Goal: Task Accomplishment & Management: Manage account settings

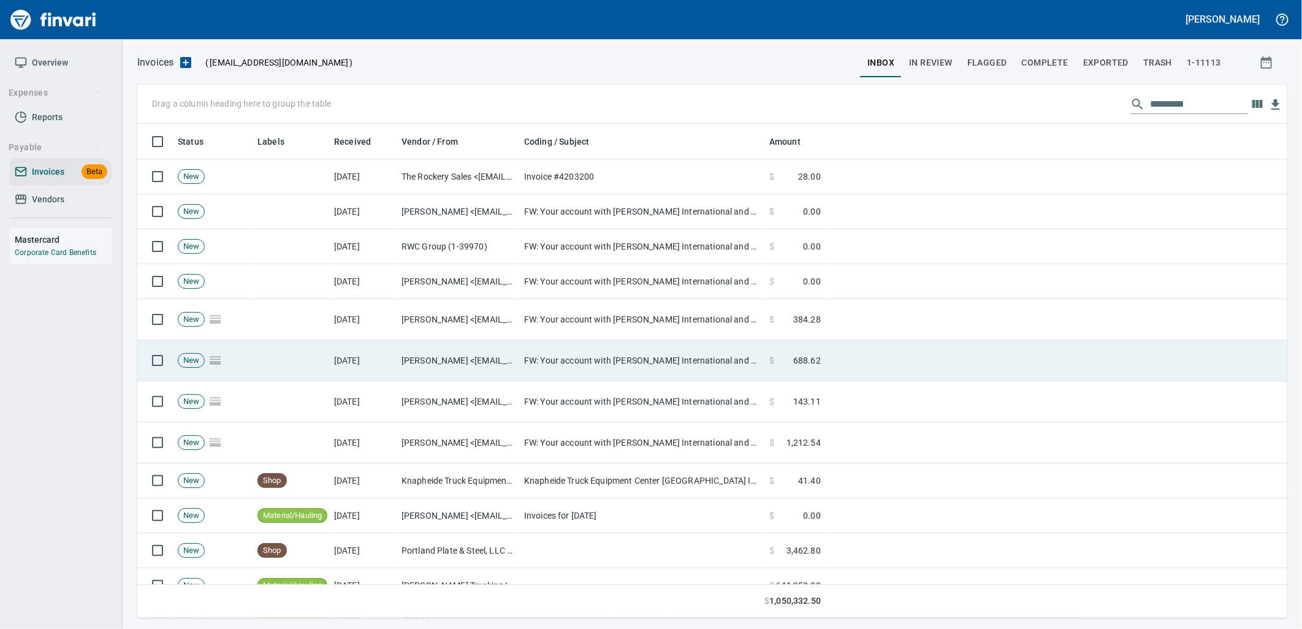
scroll to position [484, 1130]
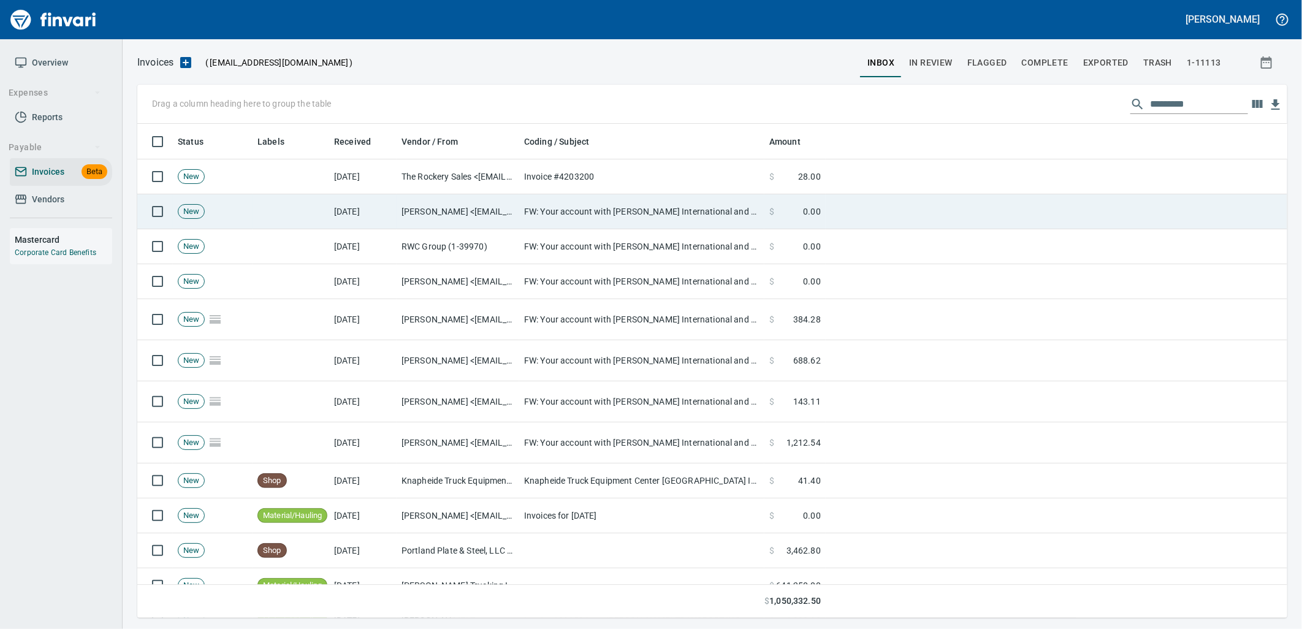
click at [539, 210] on td "FW: Your account with [PERSON_NAME] International and now RWC Group #28849" at bounding box center [641, 211] width 245 height 35
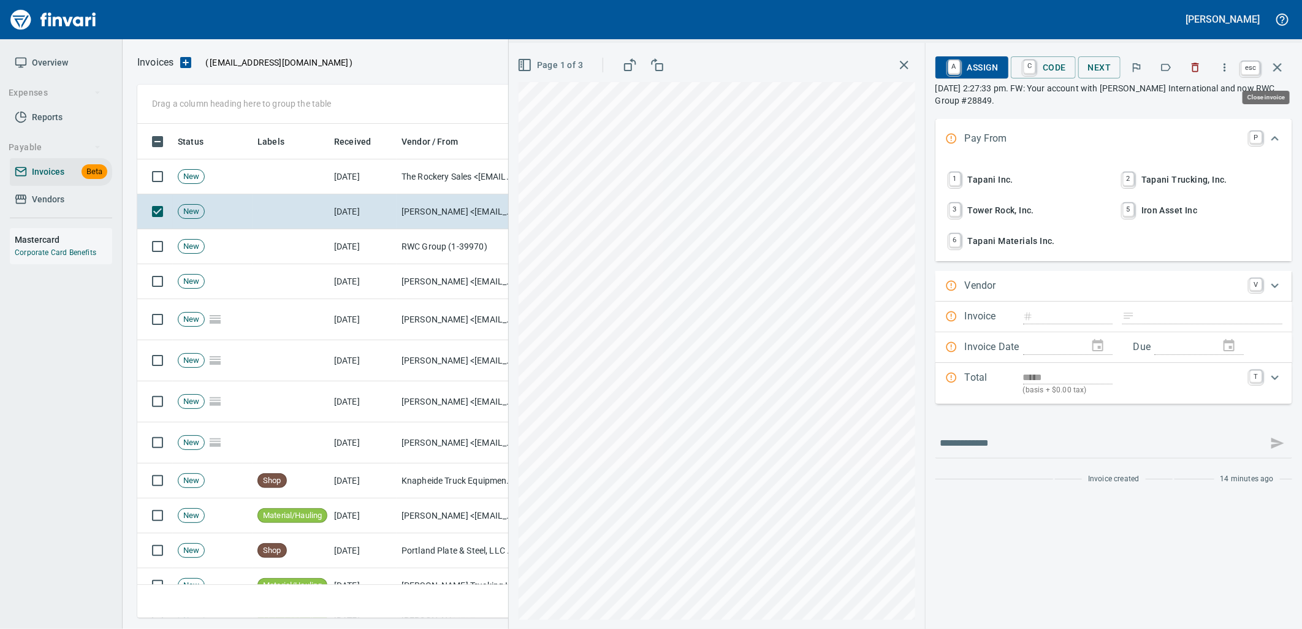
scroll to position [484, 1129]
click at [1281, 66] on icon "button" at bounding box center [1277, 67] width 15 height 15
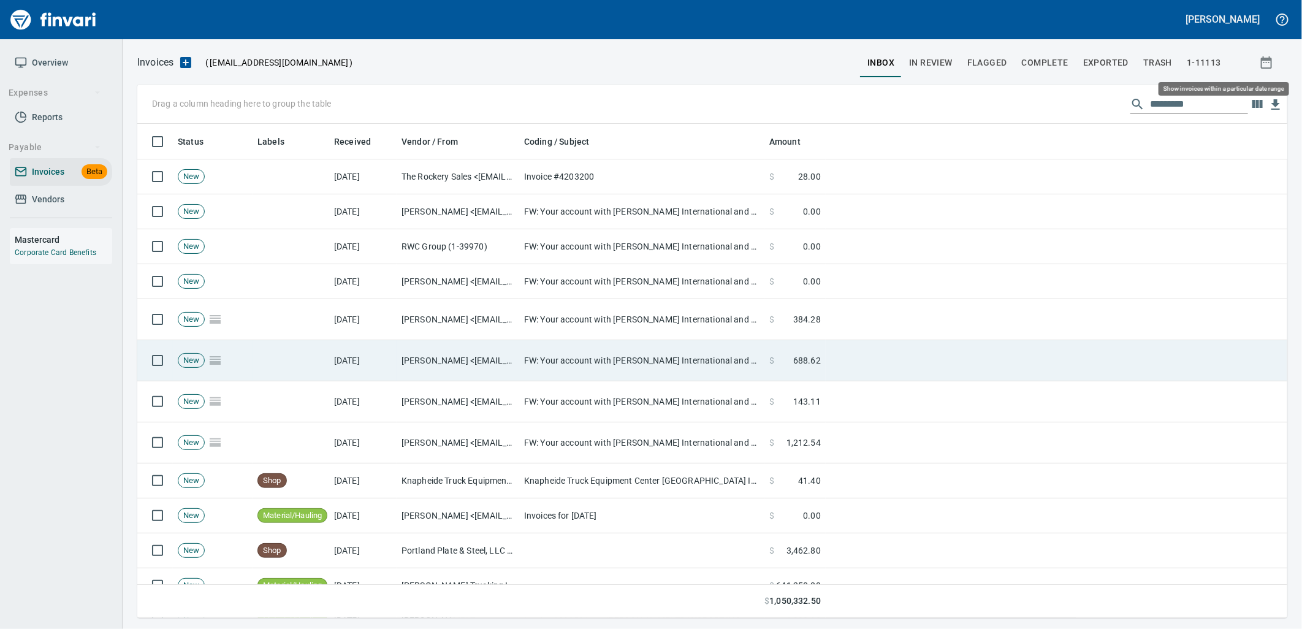
scroll to position [484, 1130]
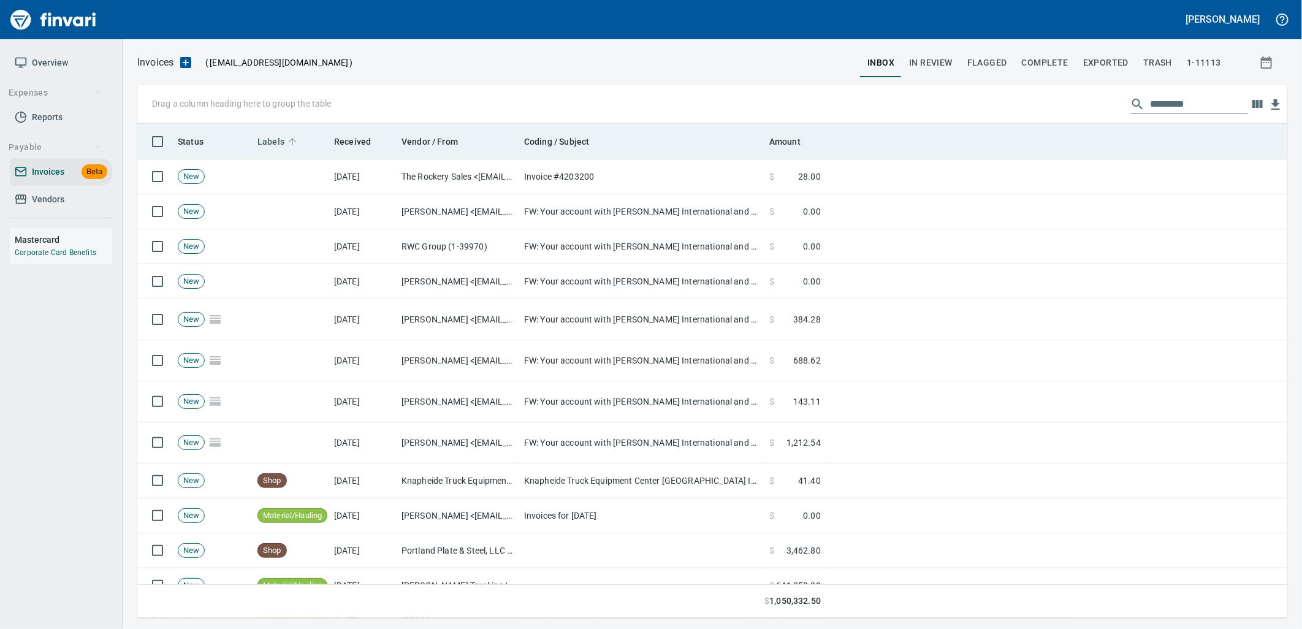
click at [271, 134] on span "Labels" at bounding box center [270, 141] width 27 height 15
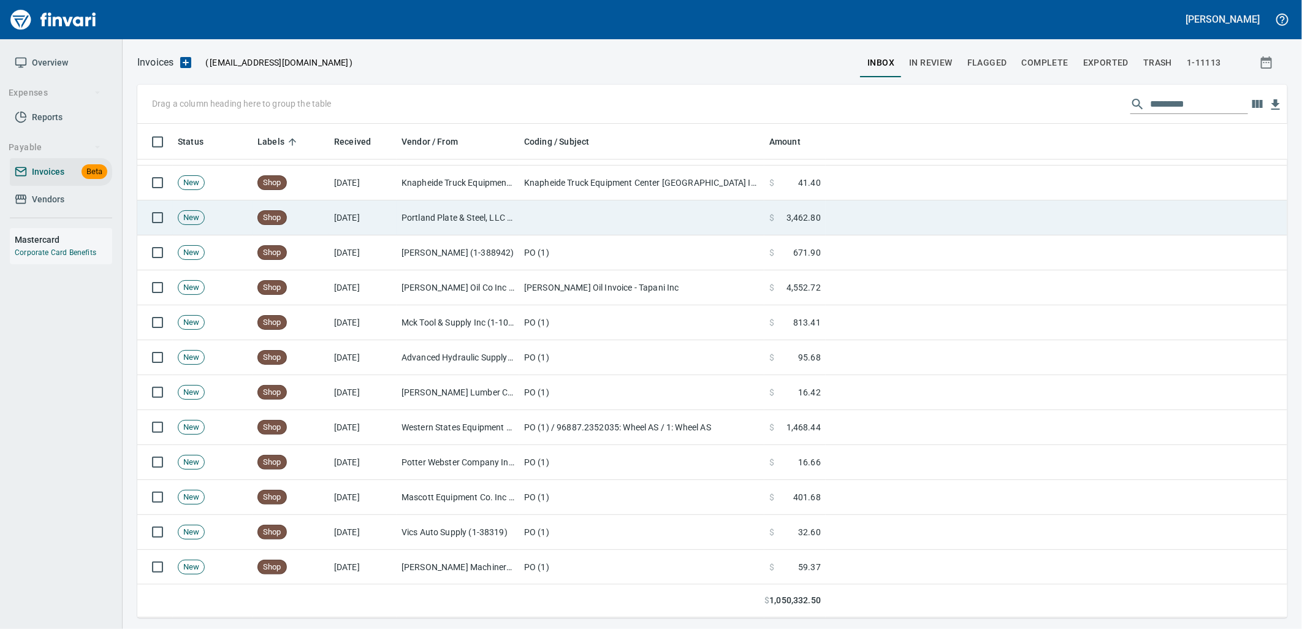
scroll to position [4699, 0]
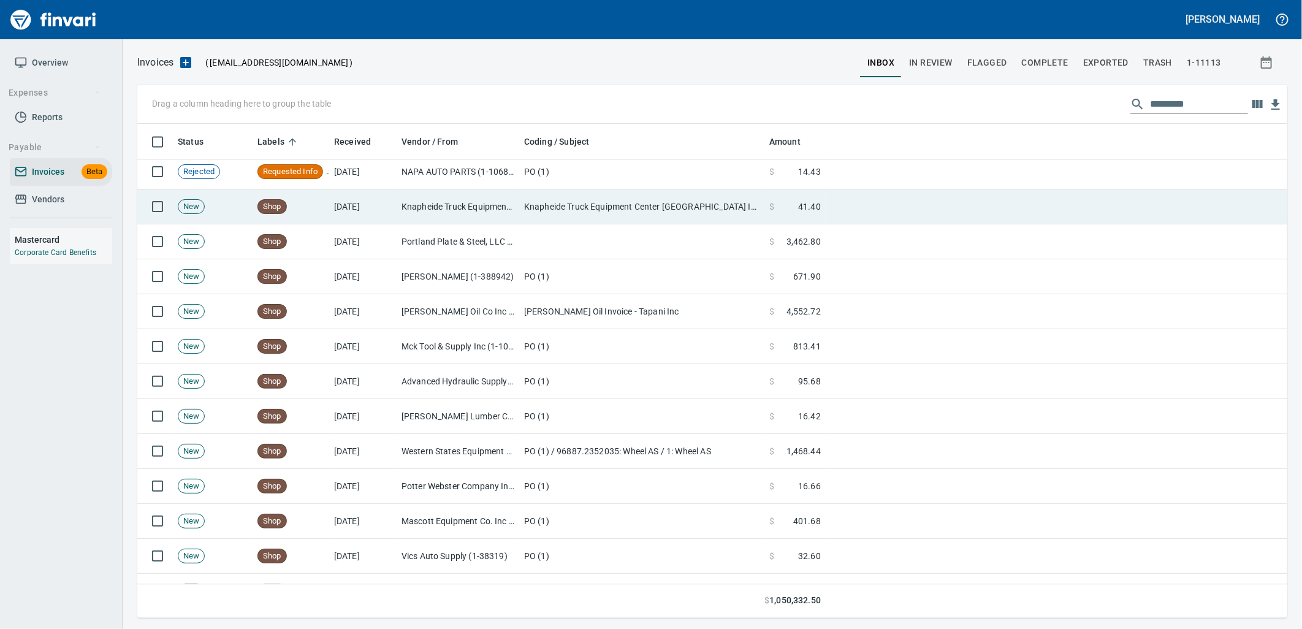
click at [387, 217] on td "[DATE]" at bounding box center [362, 206] width 67 height 35
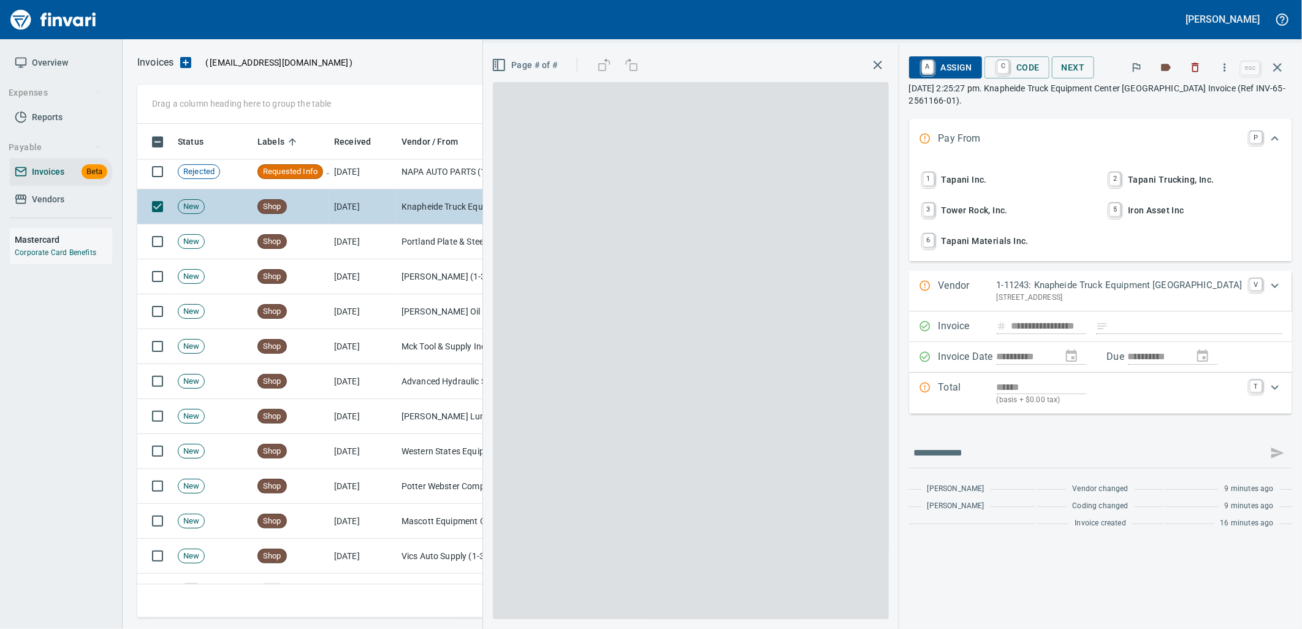
scroll to position [484, 1129]
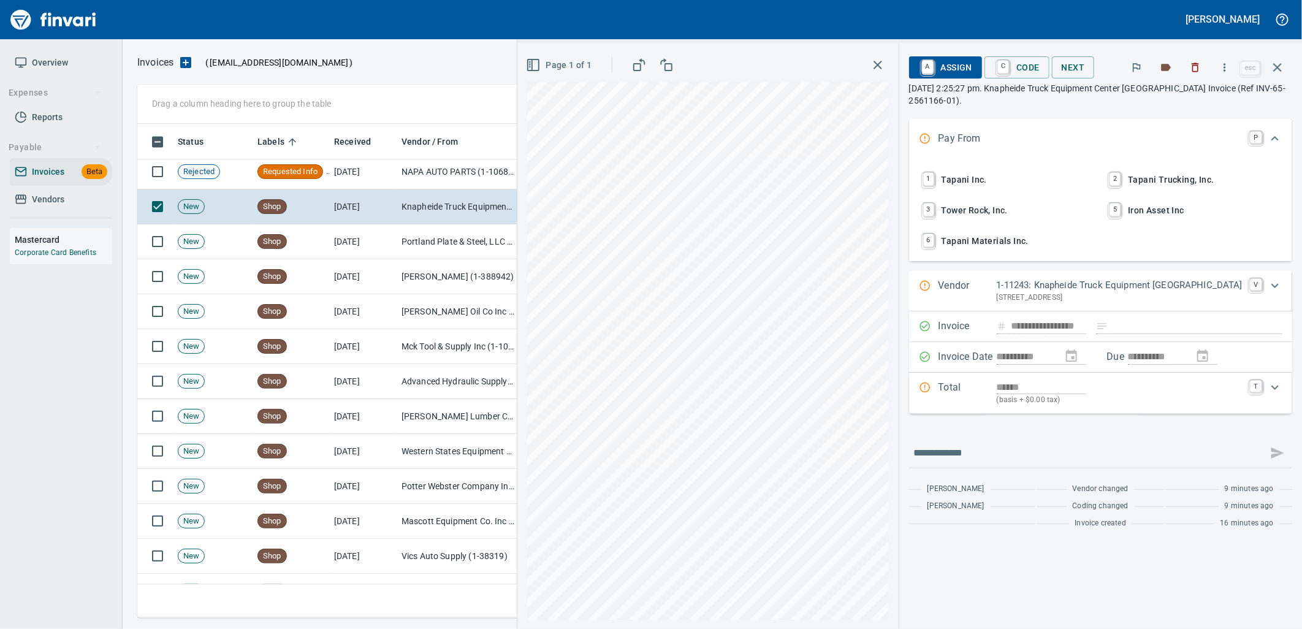
click at [997, 177] on span "1 Tapani Inc." at bounding box center [1007, 179] width 175 height 21
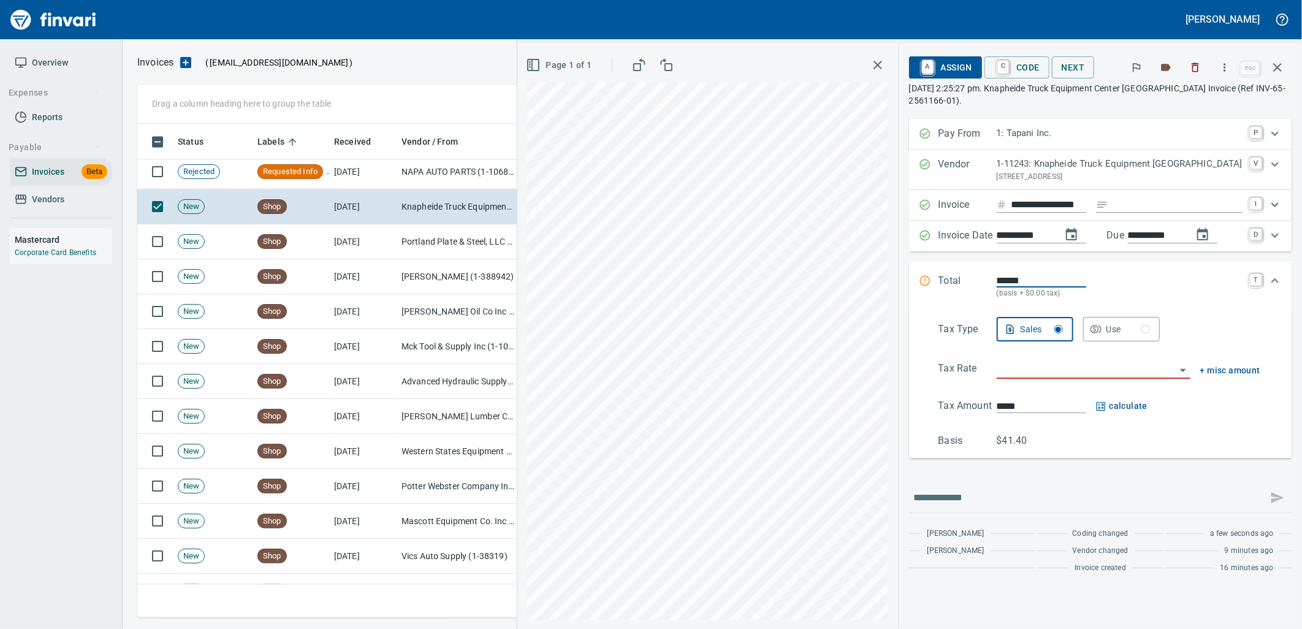
click at [1163, 206] on input "Expand" at bounding box center [1177, 204] width 129 height 15
type input "**********"
click at [1099, 329] on icon "button" at bounding box center [1094, 329] width 9 height 9
click at [1060, 370] on input "search" at bounding box center [1086, 369] width 179 height 17
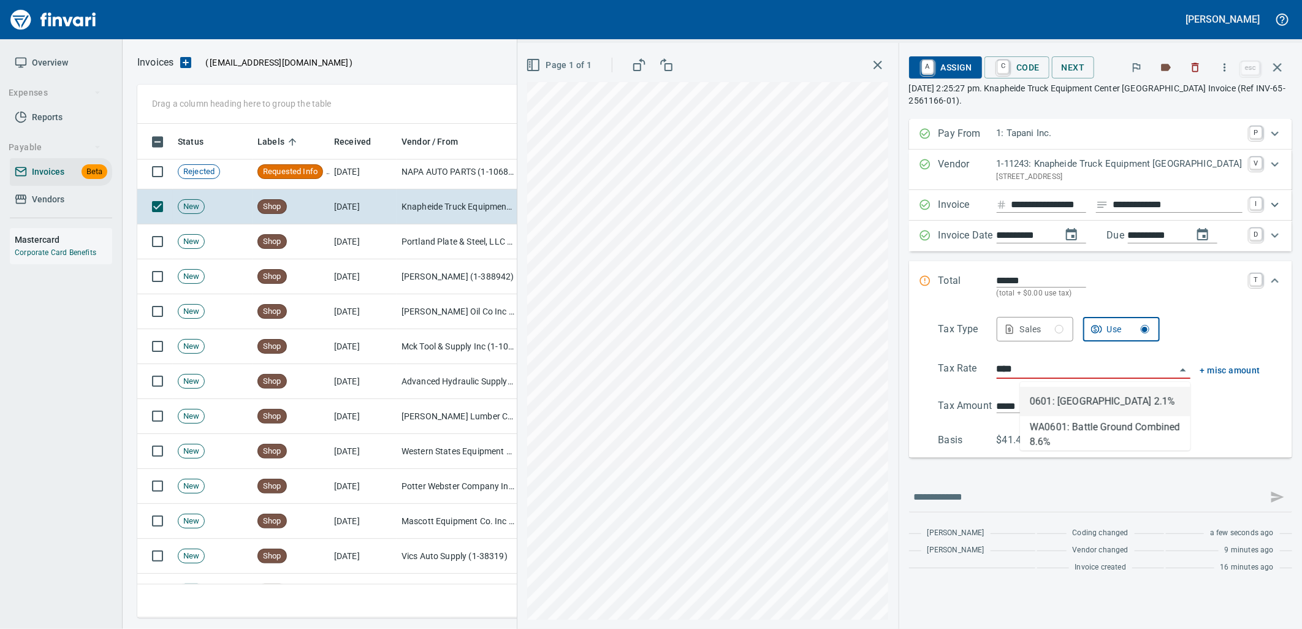
type input "**********"
type input "*****"
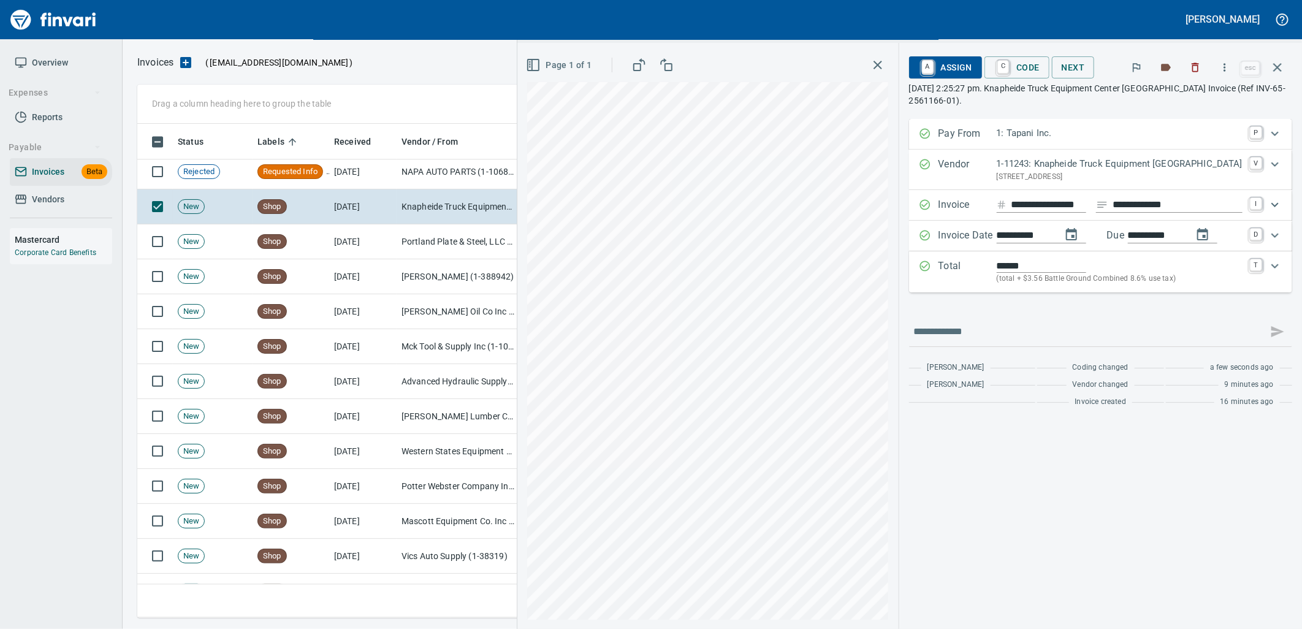
type input "**********"
click at [1040, 66] on span "C Code" at bounding box center [1016, 67] width 45 height 21
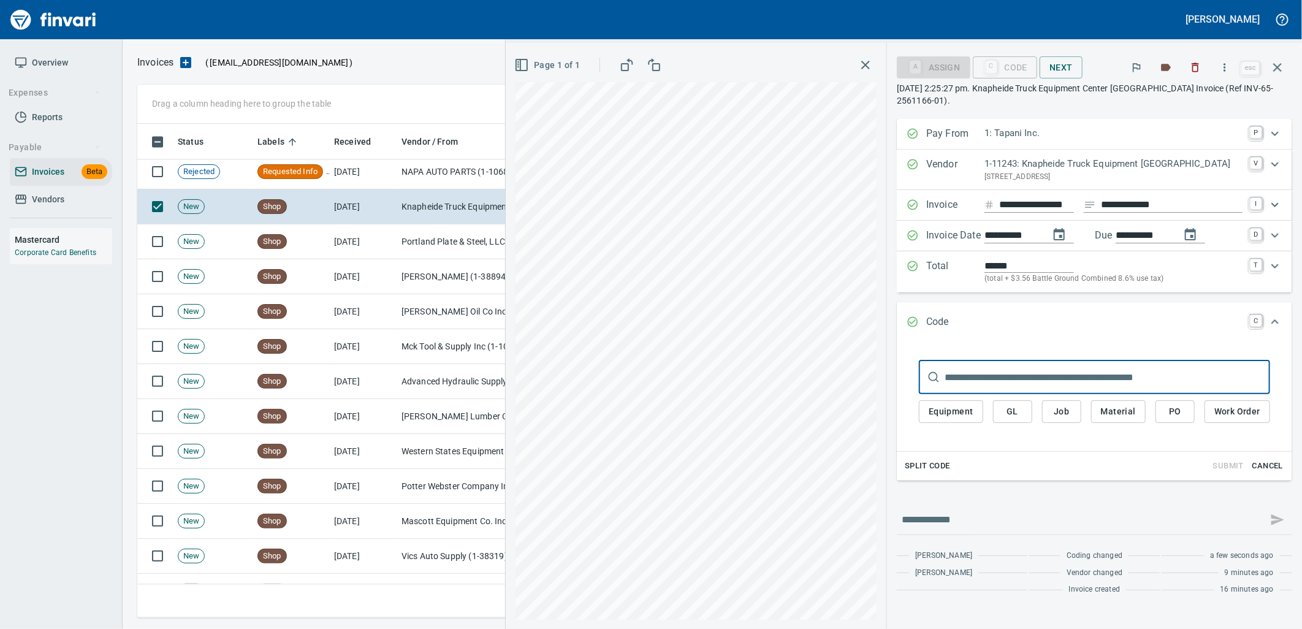
click at [1162, 414] on button "PO" at bounding box center [1174, 411] width 39 height 23
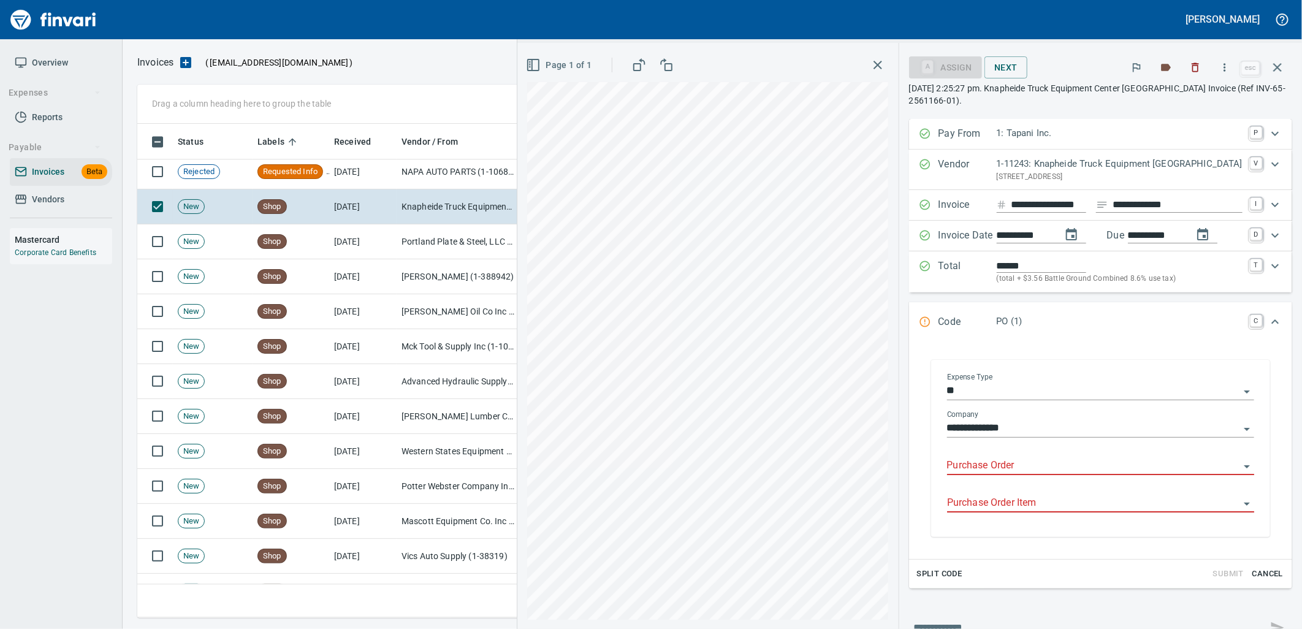
click at [1004, 465] on input "Purchase Order" at bounding box center [1093, 465] width 292 height 17
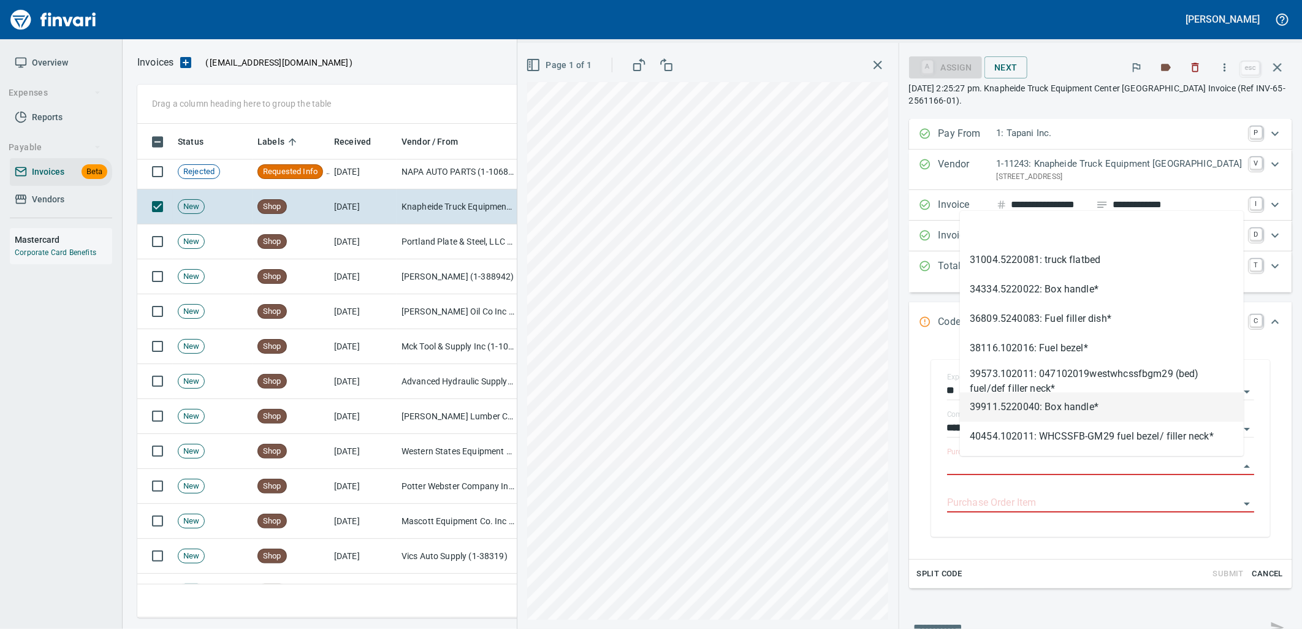
type input "**********"
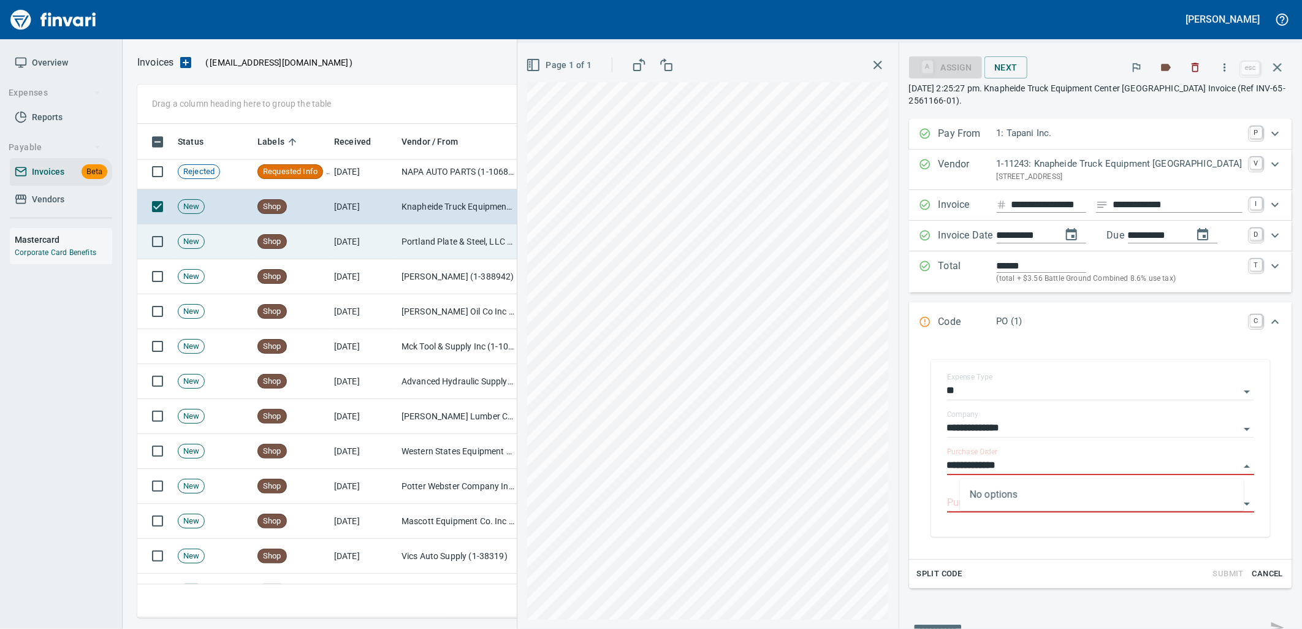
click at [452, 248] on td "Portland Plate & Steel, LLC (1-24791)" at bounding box center [458, 241] width 123 height 35
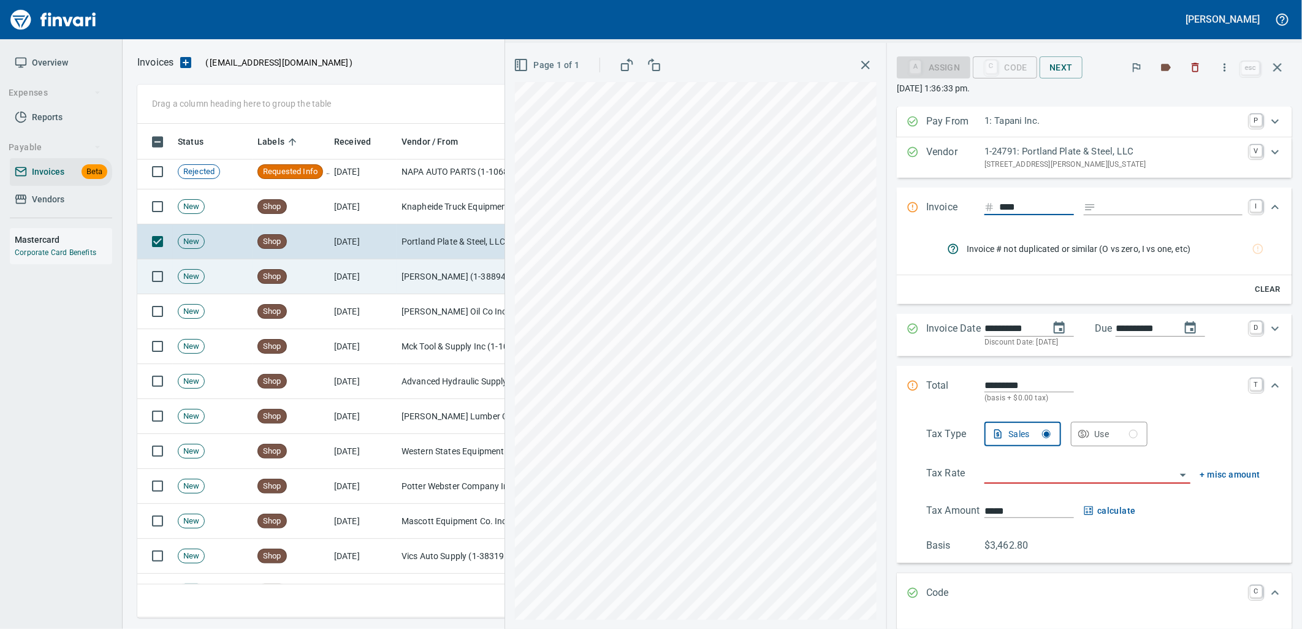
click at [417, 276] on td "Jacob S Blankenbaker (1-388942)" at bounding box center [458, 276] width 123 height 35
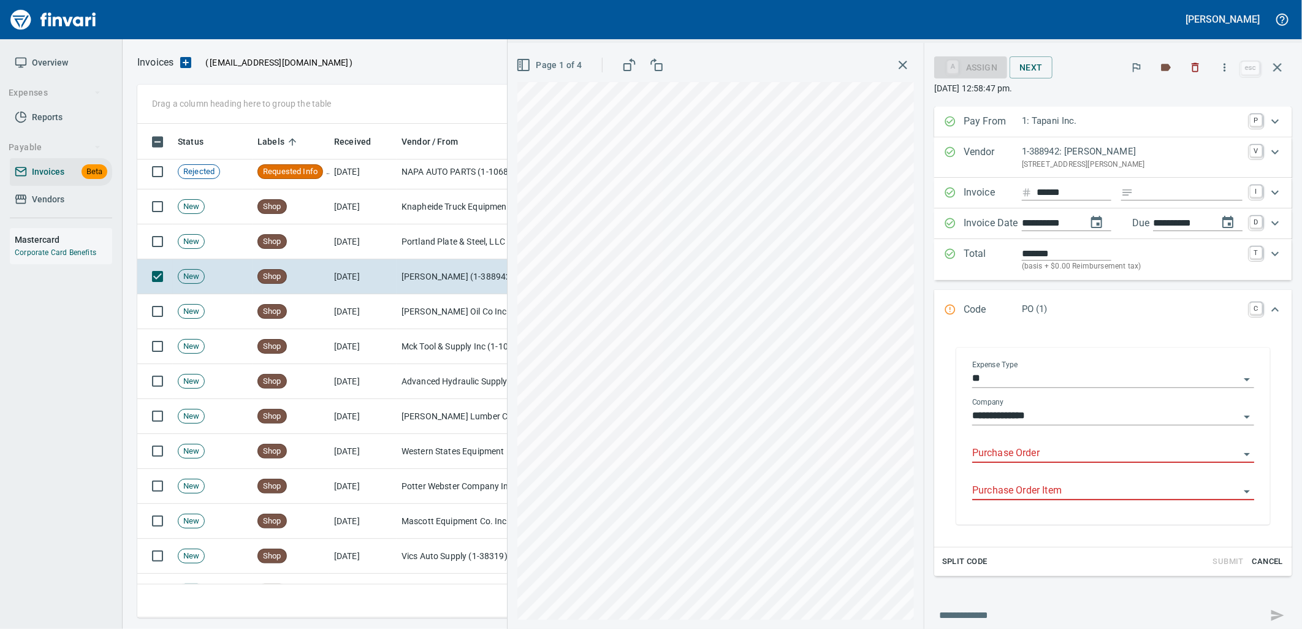
click at [1055, 454] on input "Purchase Order" at bounding box center [1105, 453] width 267 height 17
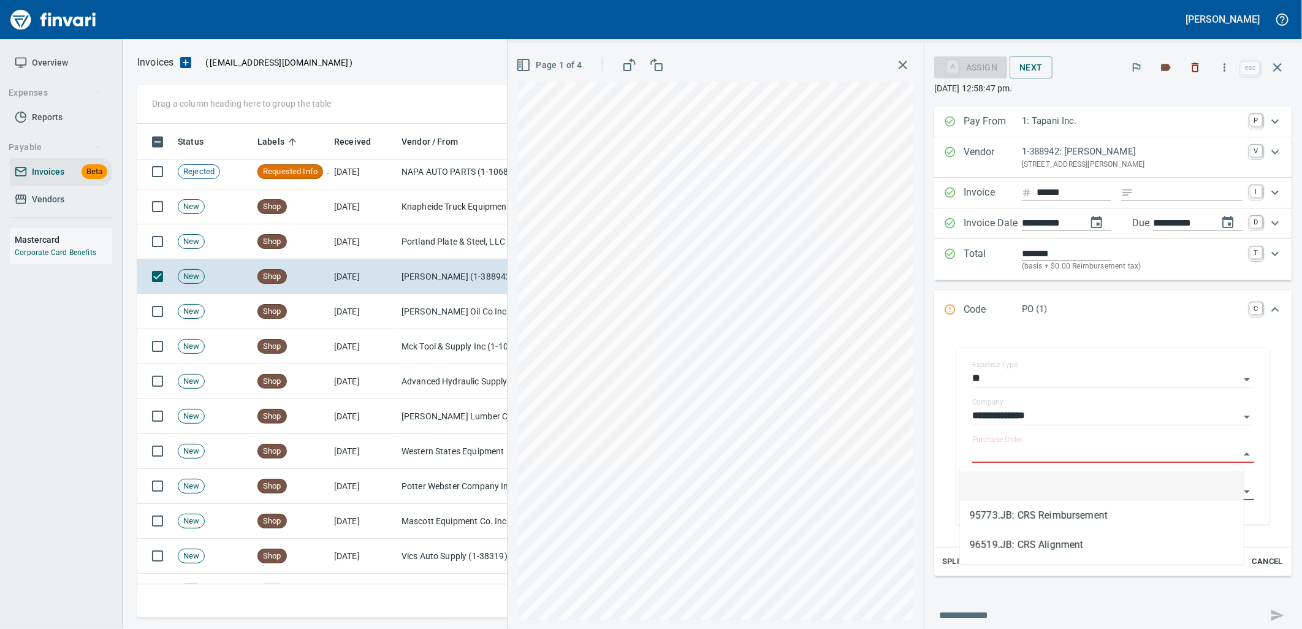
scroll to position [484, 1129]
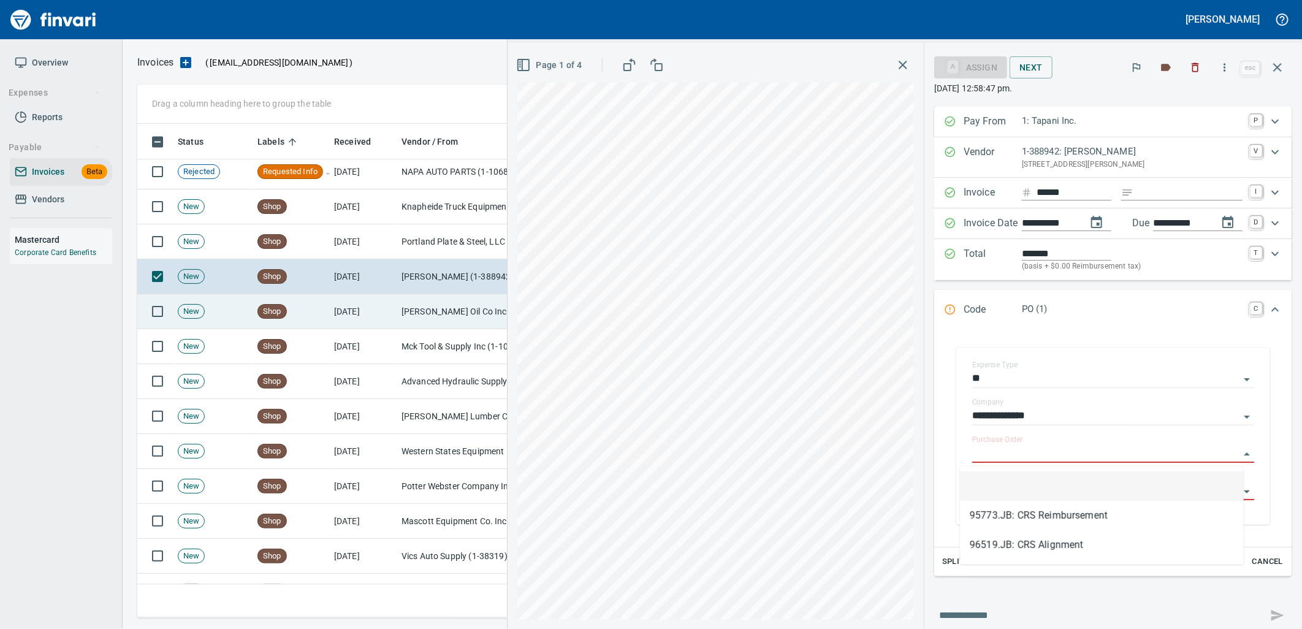
click at [423, 306] on td "[PERSON_NAME] Oil Co Inc (1-38025)" at bounding box center [458, 311] width 123 height 35
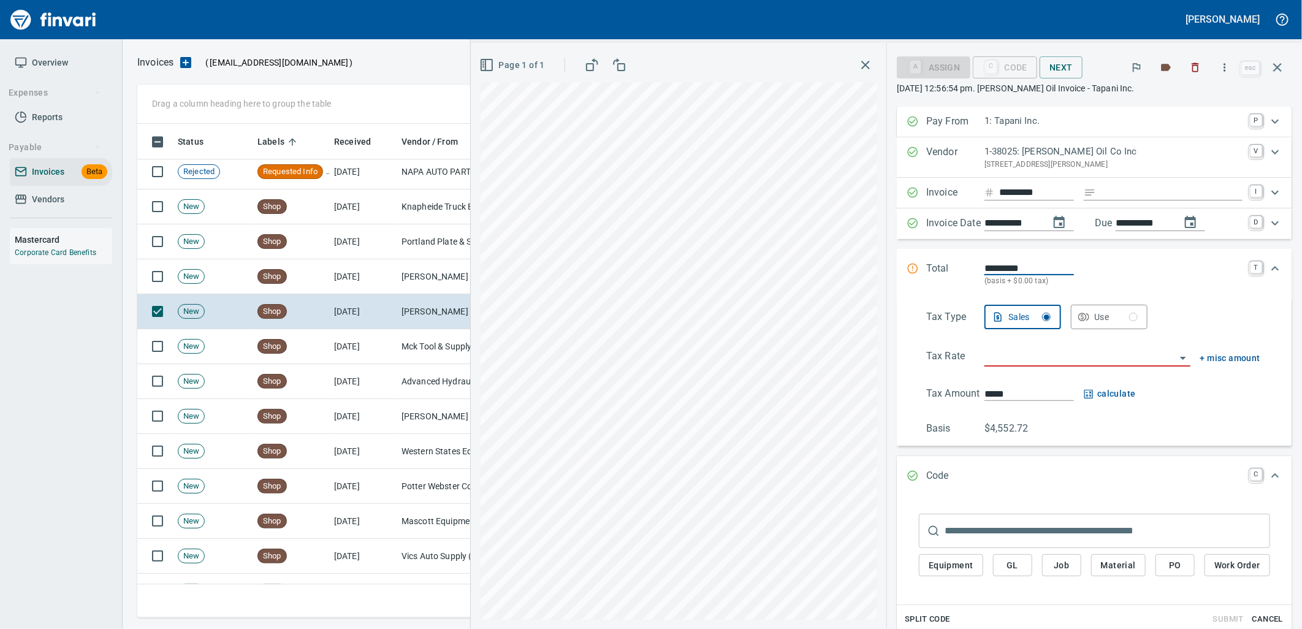
click at [1071, 362] on input "search" at bounding box center [1079, 357] width 191 height 17
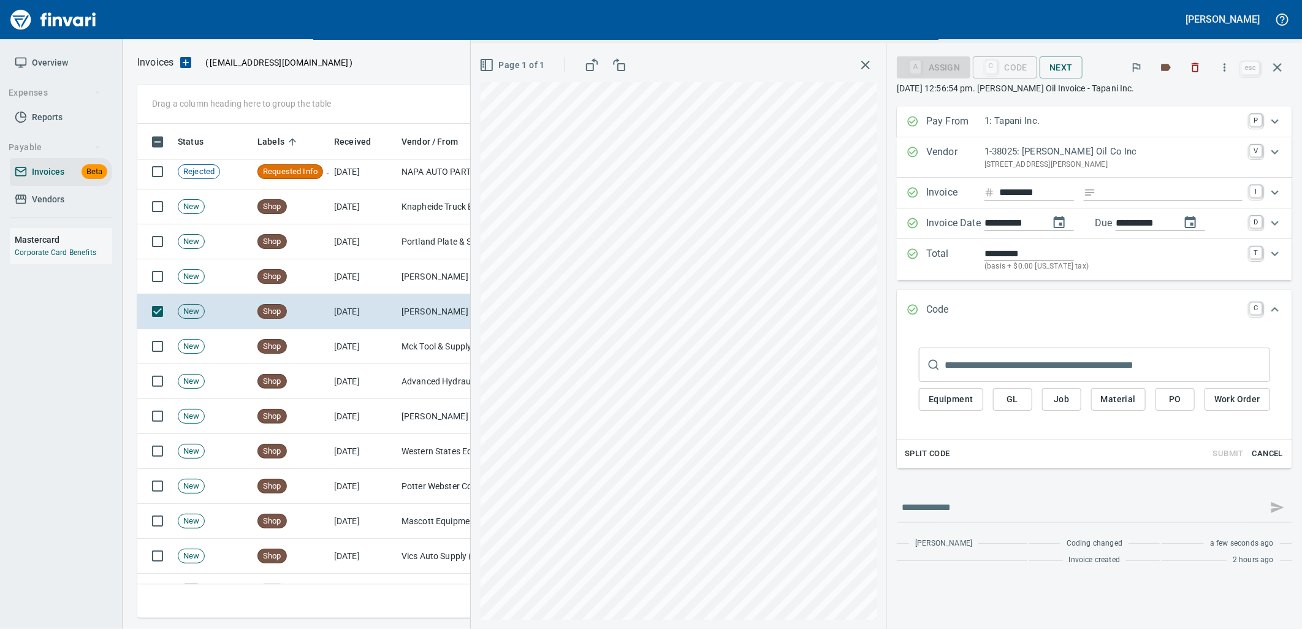
type input "**********"
click at [1259, 456] on span "Cancel" at bounding box center [1267, 454] width 33 height 14
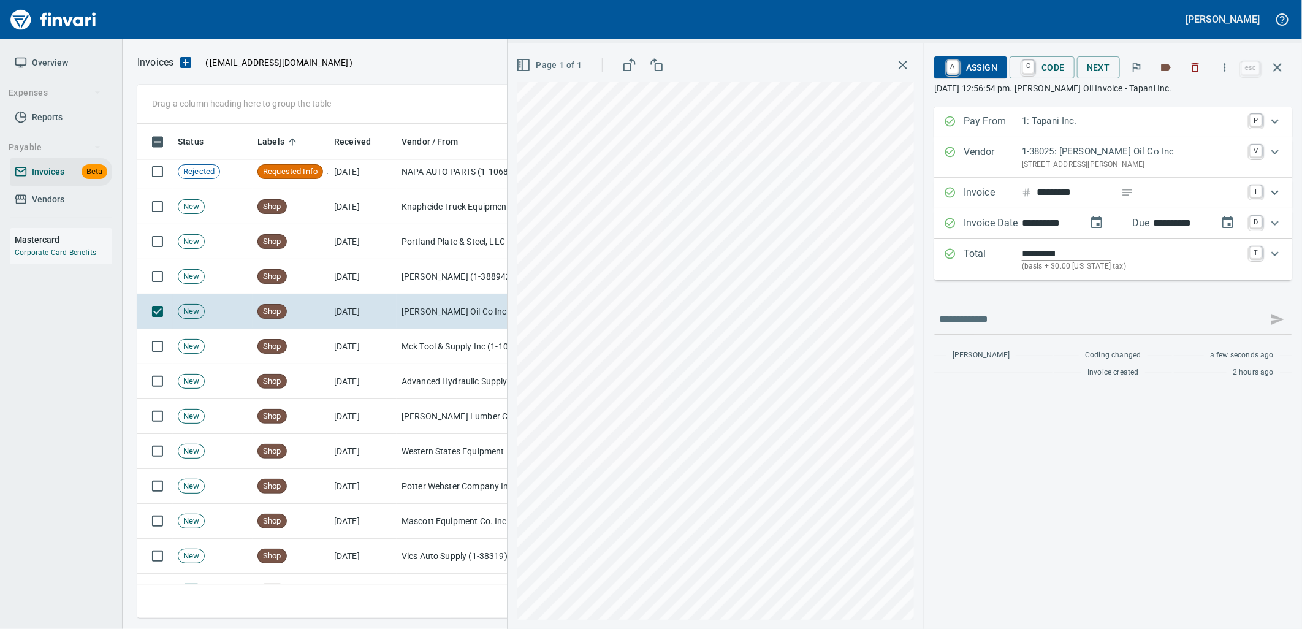
click at [975, 76] on span "A Assign" at bounding box center [970, 67] width 53 height 21
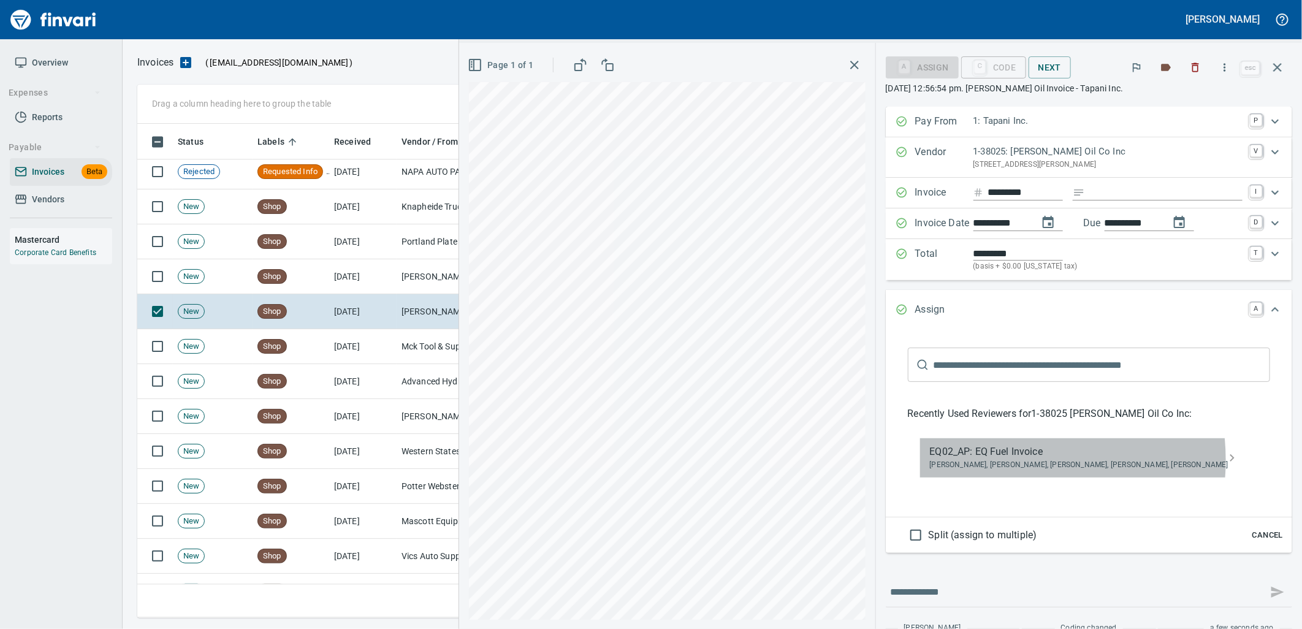
click at [1011, 461] on span "Caroline Sarkinen, Cindy Hughes, Dustin Sarkinen, Linzy Sanders, Robert Kaarto" at bounding box center [1079, 465] width 299 height 12
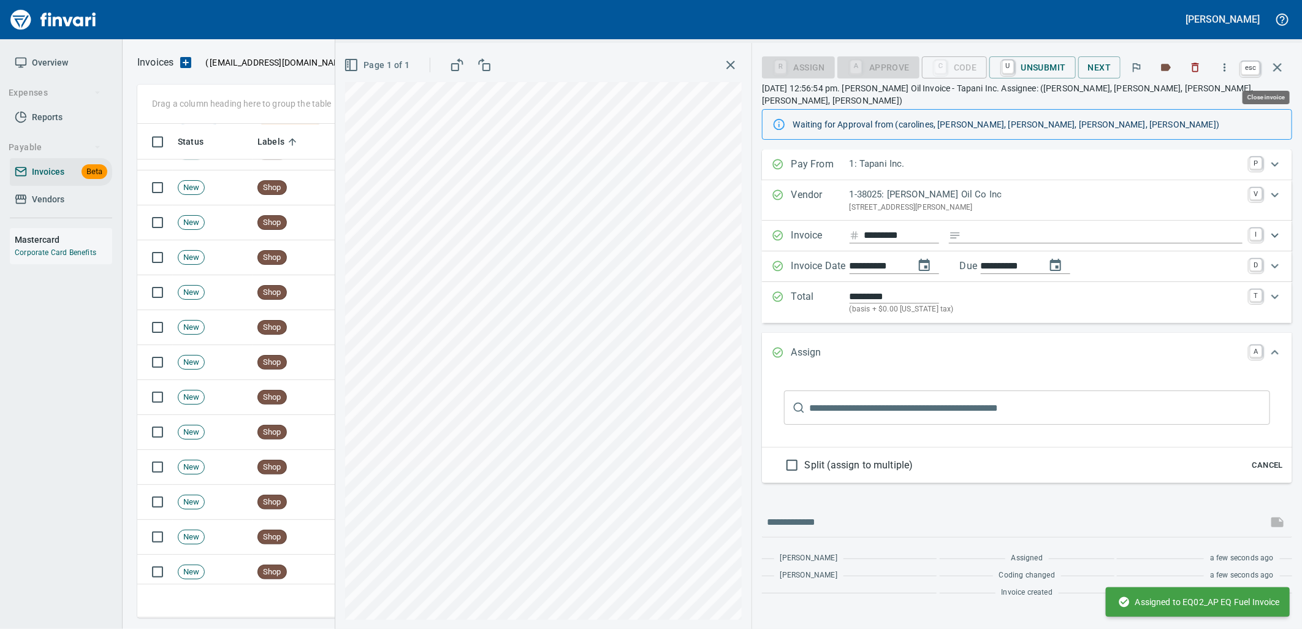
click at [1276, 69] on icon "button" at bounding box center [1277, 67] width 9 height 9
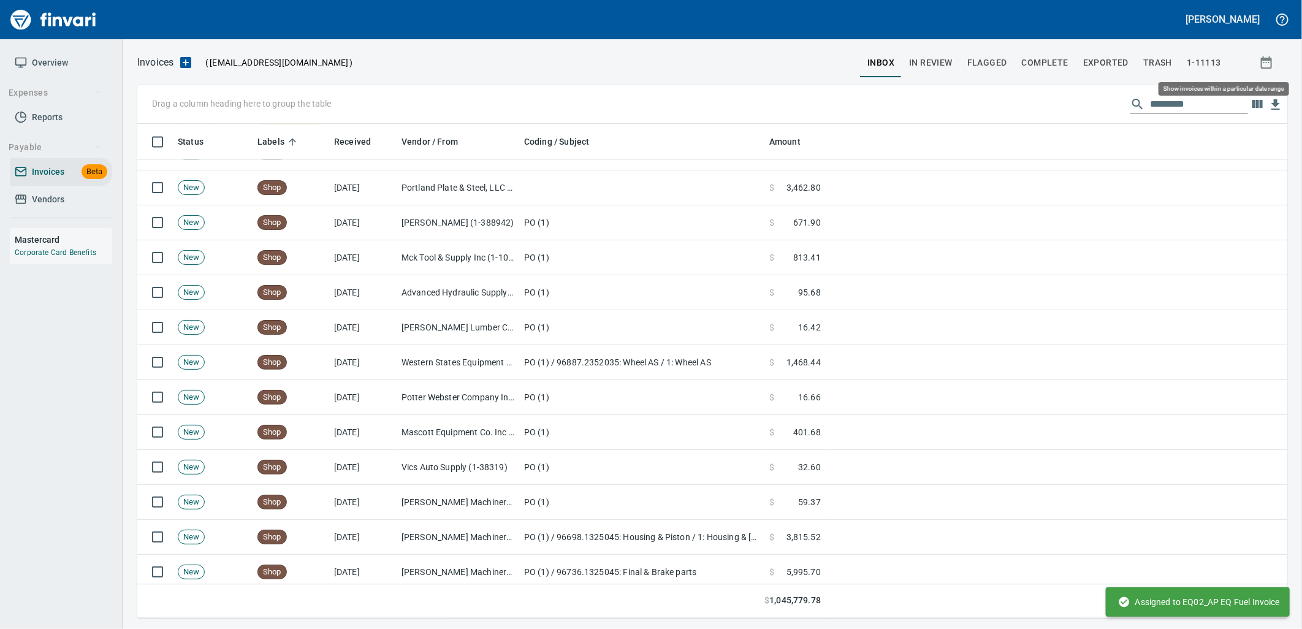
scroll to position [484, 1130]
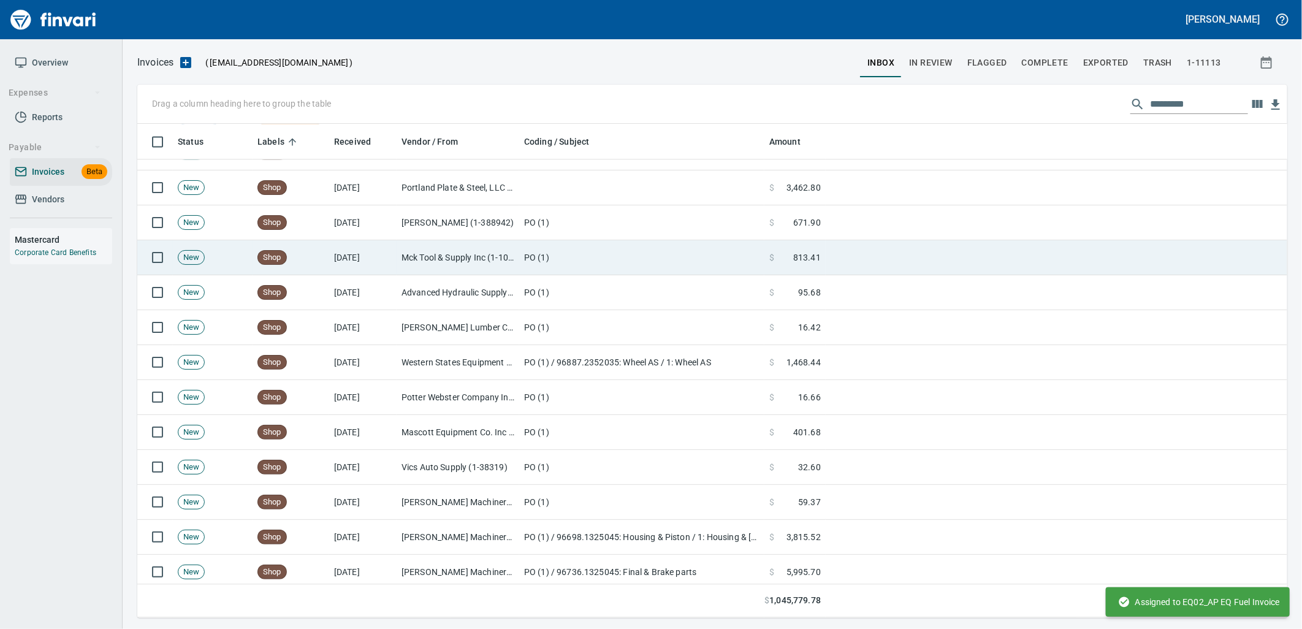
click at [550, 257] on td "PO (1)" at bounding box center [641, 257] width 245 height 35
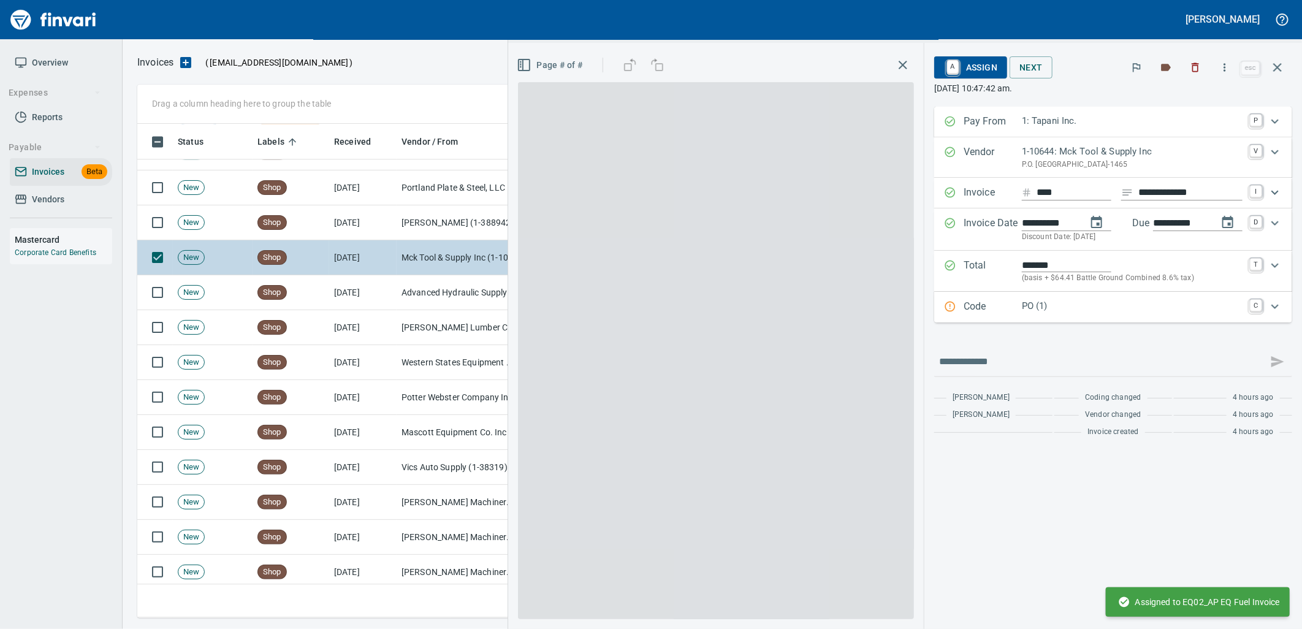
scroll to position [484, 1129]
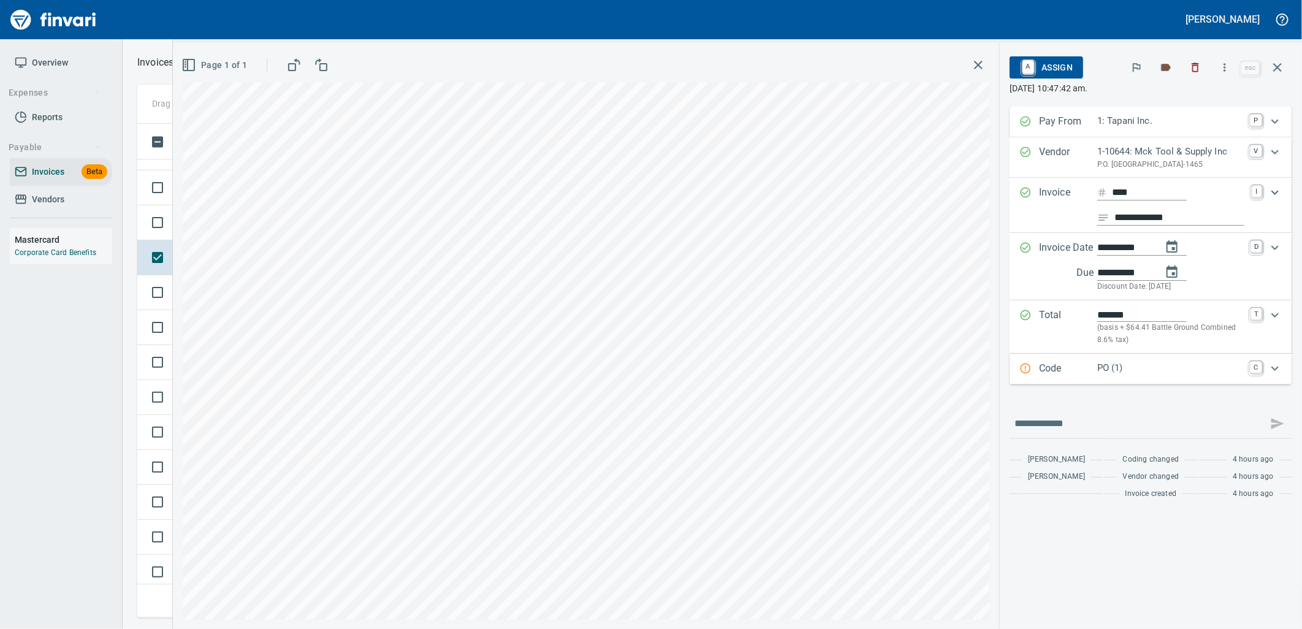
click at [1124, 371] on p "PO (1)" at bounding box center [1169, 368] width 145 height 14
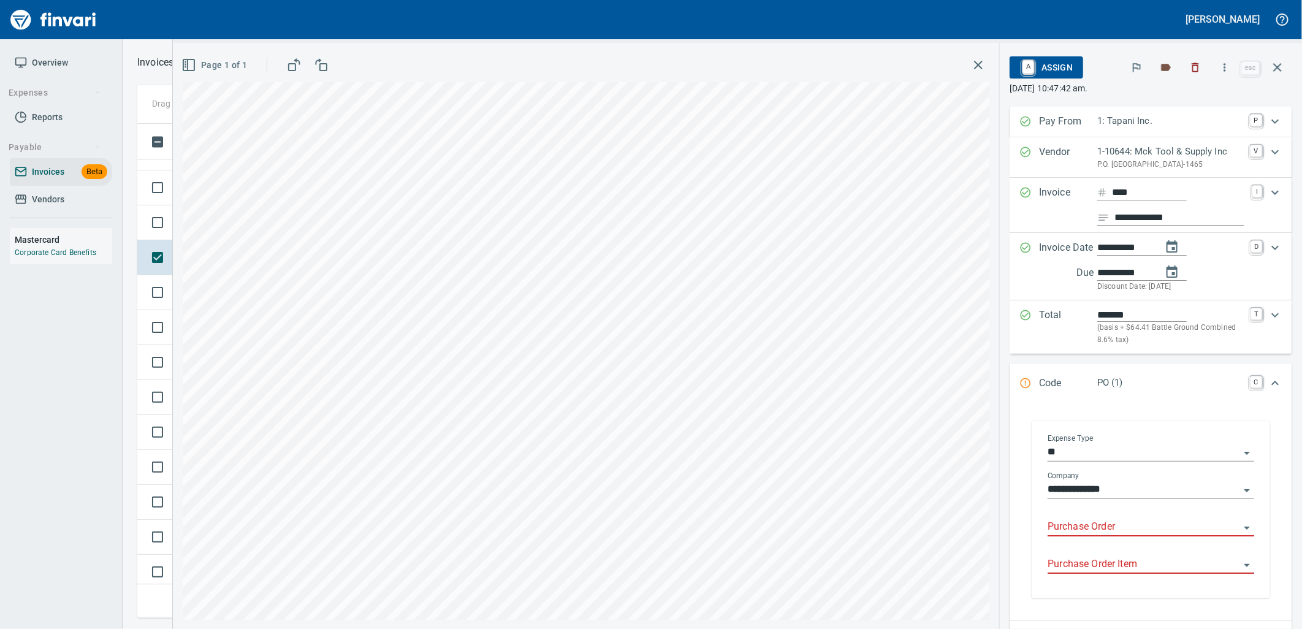
click at [1102, 536] on input "Purchase Order" at bounding box center [1144, 527] width 192 height 17
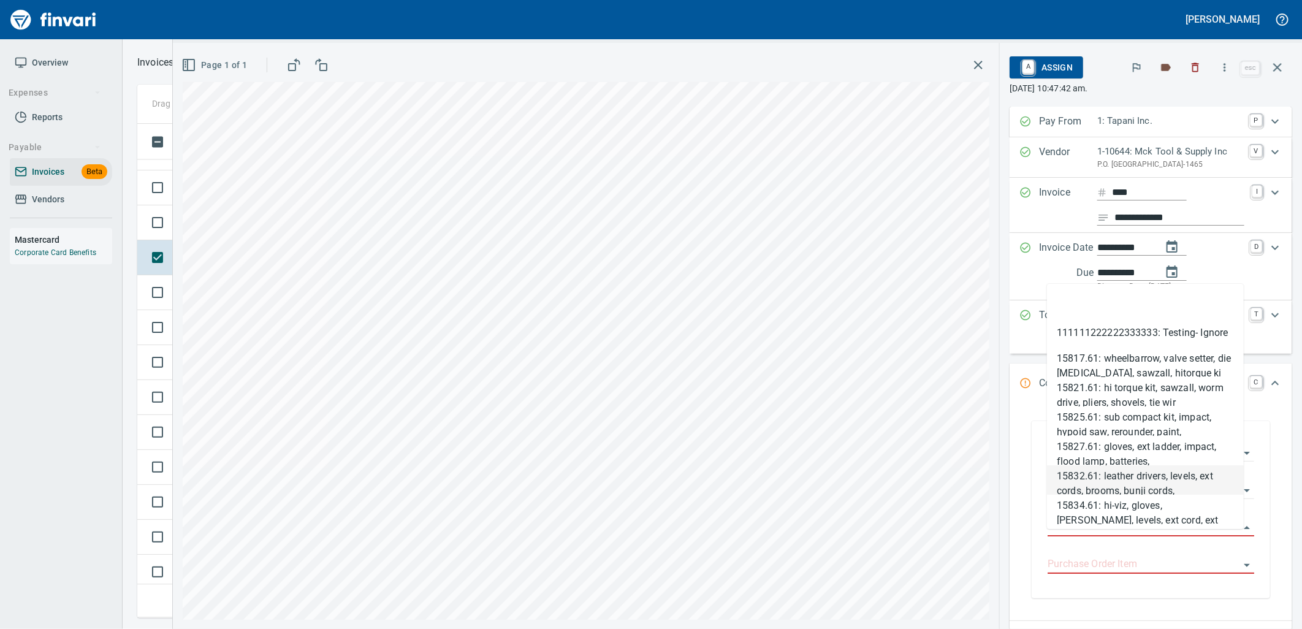
type input "**********"
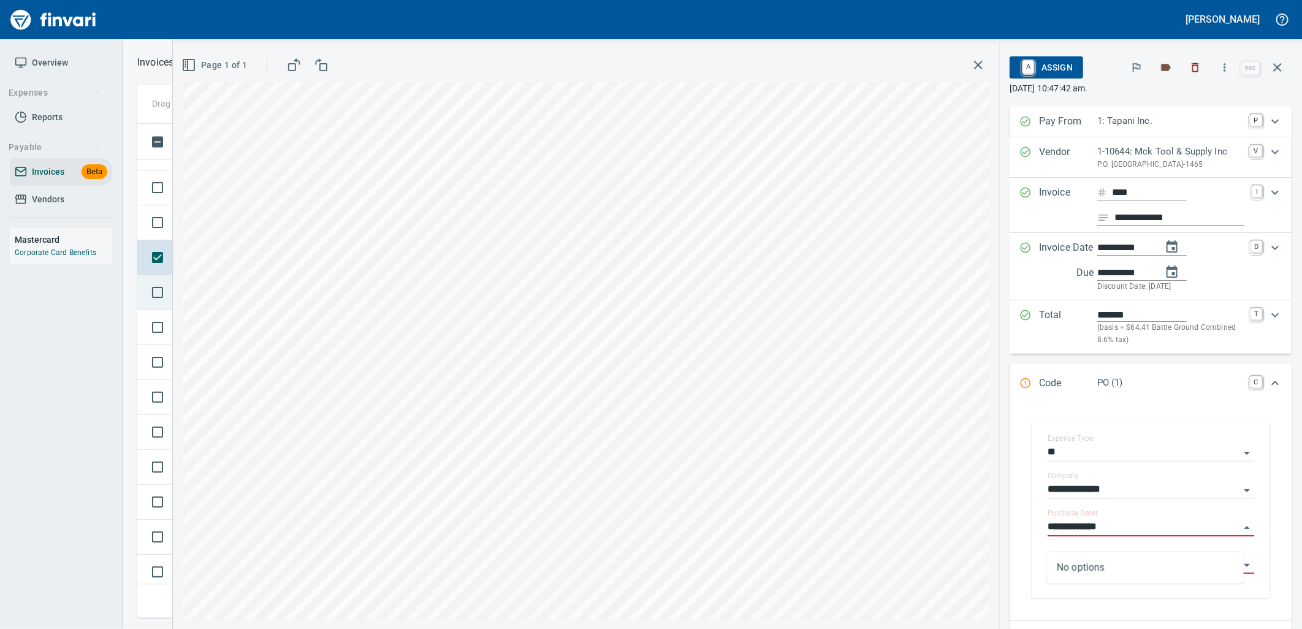
click at [166, 307] on td at bounding box center [155, 292] width 36 height 35
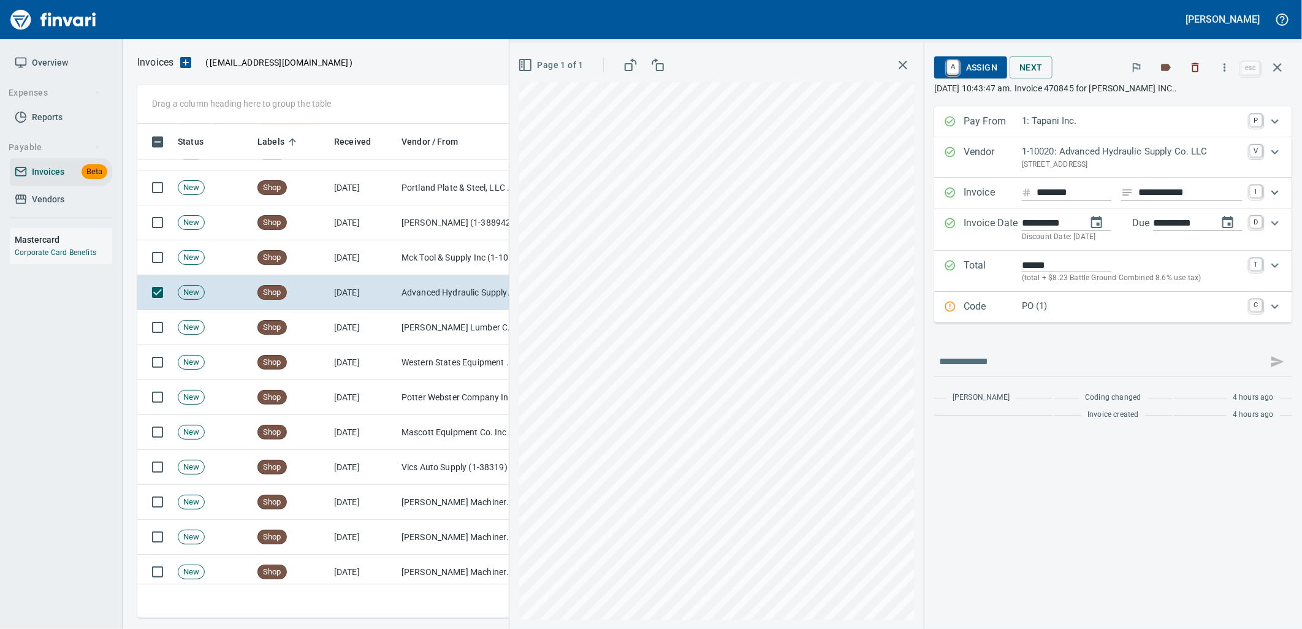
click at [1044, 313] on p "PO (1)" at bounding box center [1132, 306] width 221 height 14
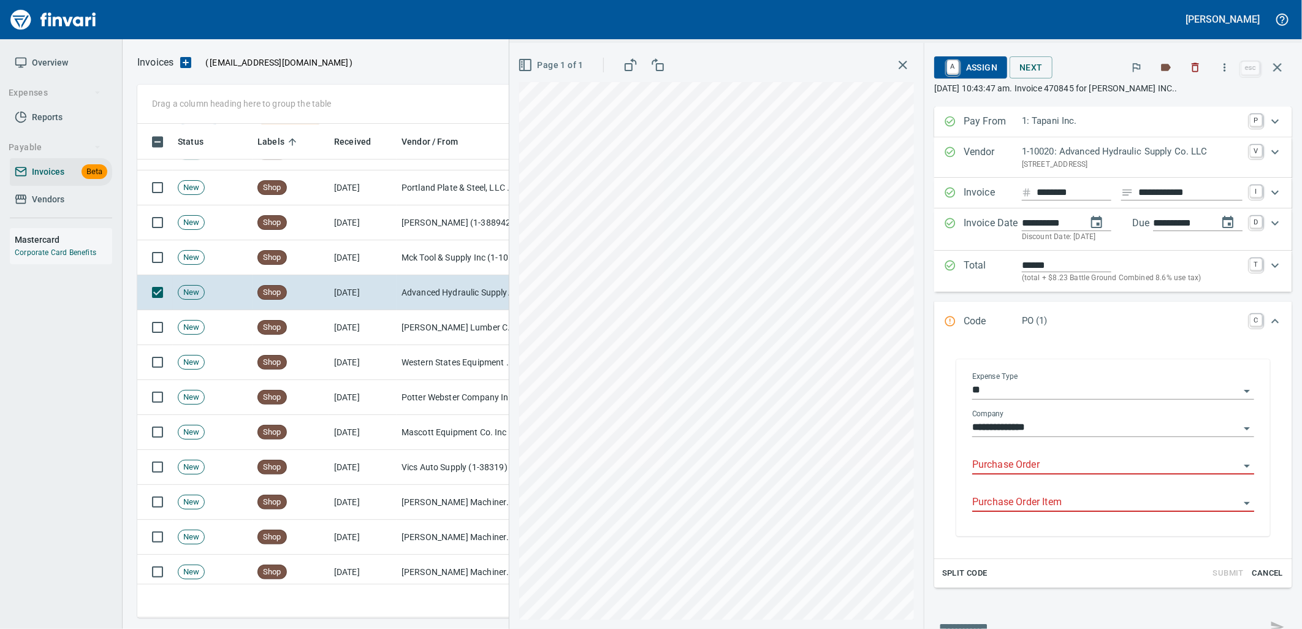
click at [1054, 463] on input "Purchase Order" at bounding box center [1105, 465] width 267 height 17
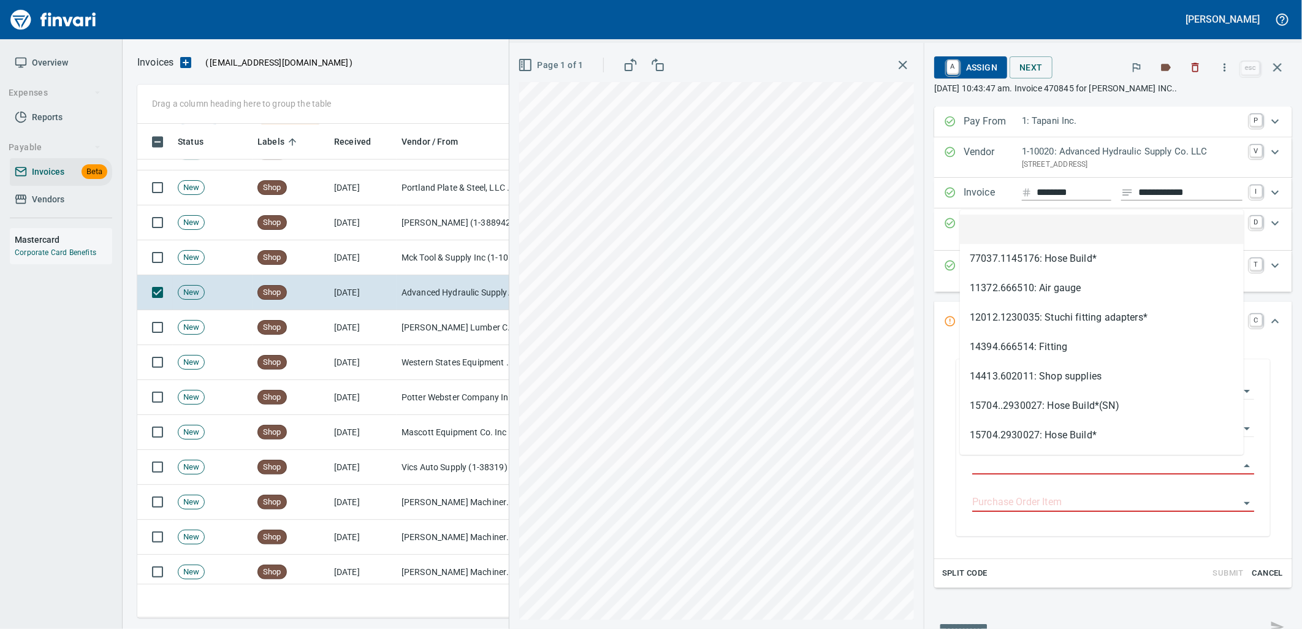
scroll to position [484, 1129]
type input "**********"
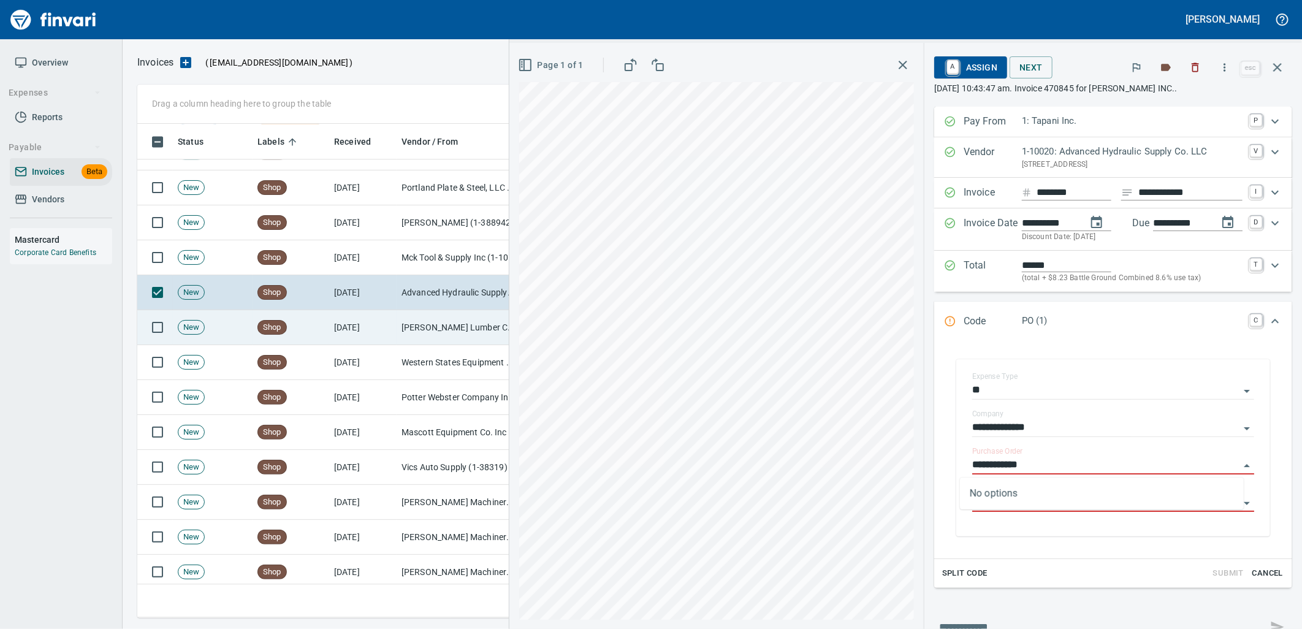
click at [448, 338] on td "Parr Lumber Co (1-10777)" at bounding box center [458, 327] width 123 height 35
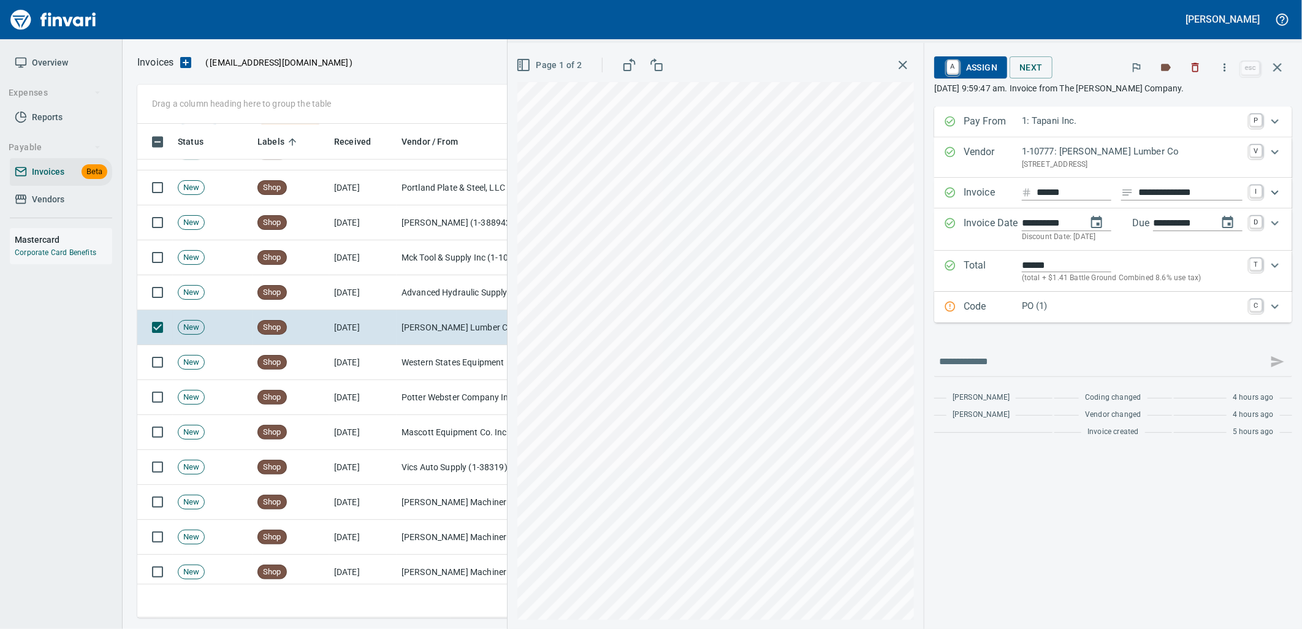
click at [1056, 310] on p "PO (1)" at bounding box center [1132, 306] width 221 height 14
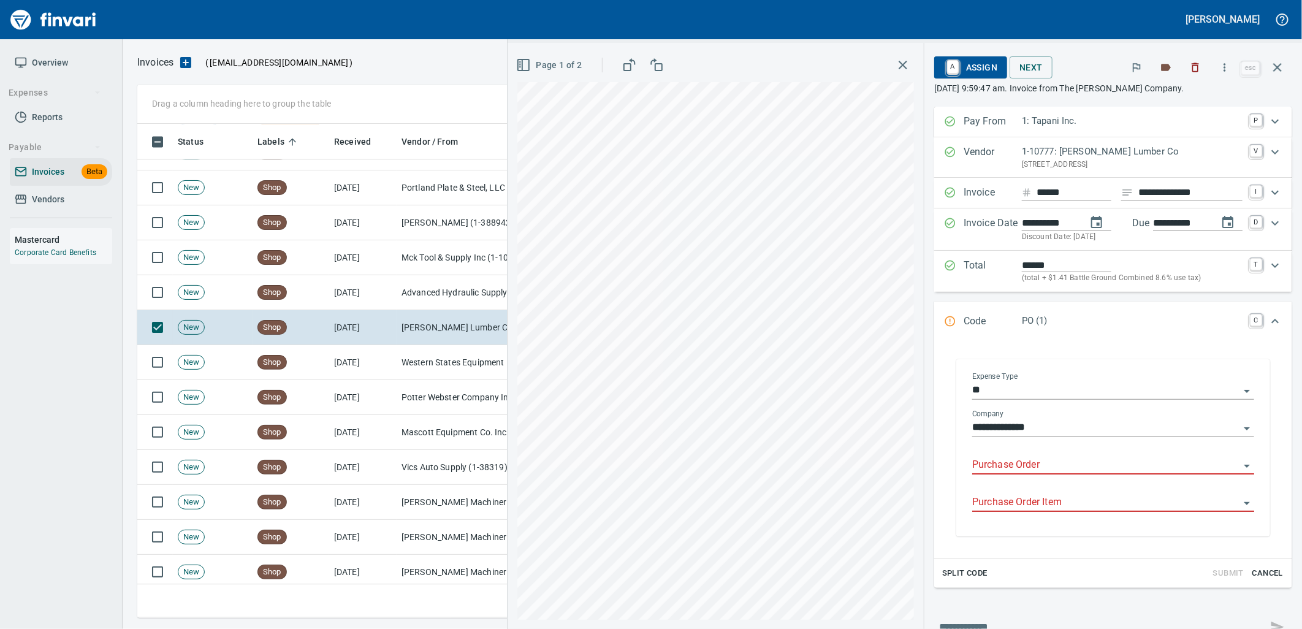
click at [1026, 463] on input "Purchase Order" at bounding box center [1105, 465] width 267 height 17
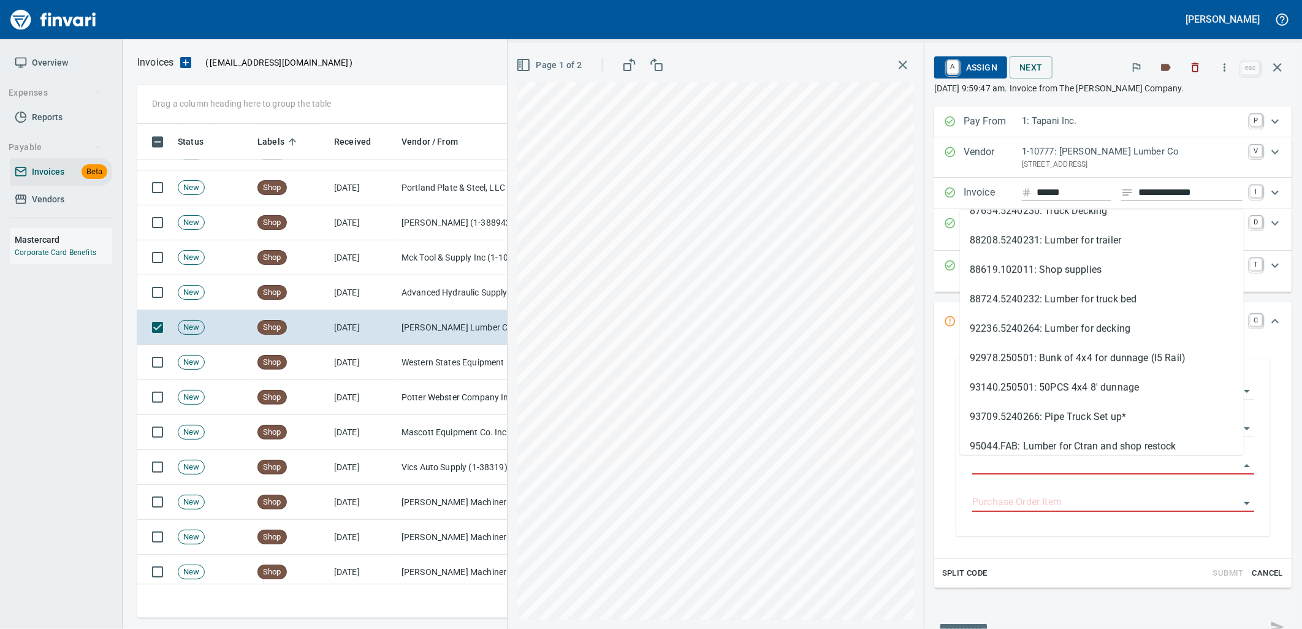
scroll to position [2472, 0]
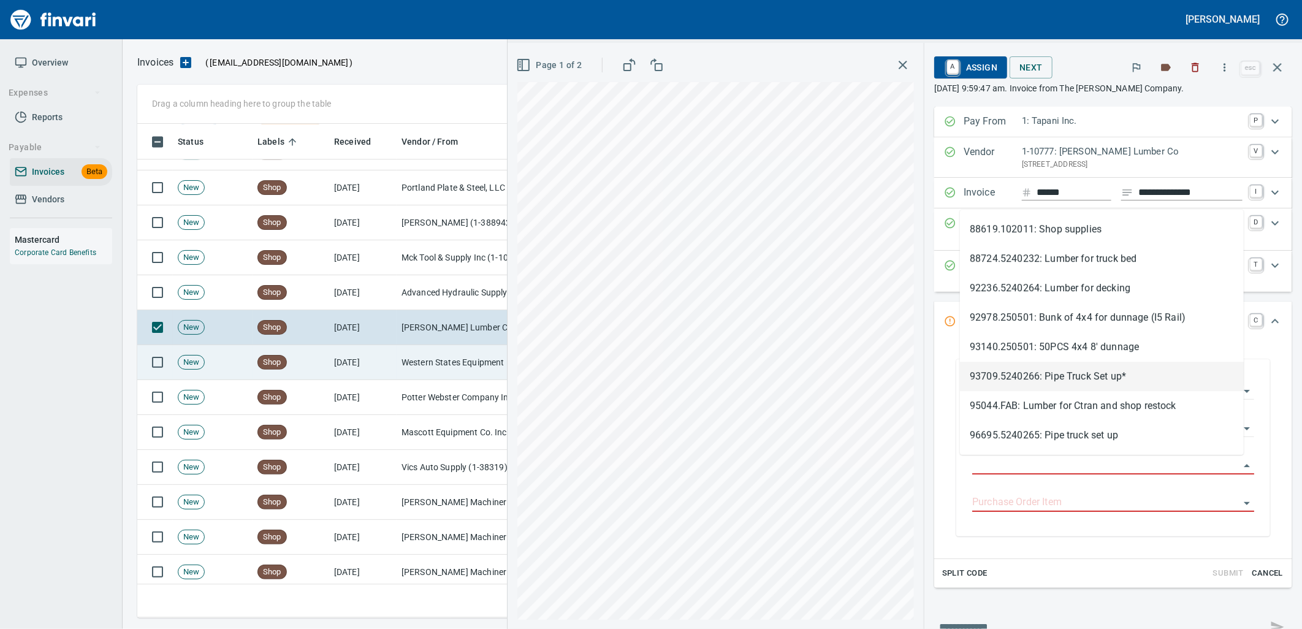
click at [449, 354] on td "Western States Equipment Co. (1-11113)" at bounding box center [458, 362] width 123 height 35
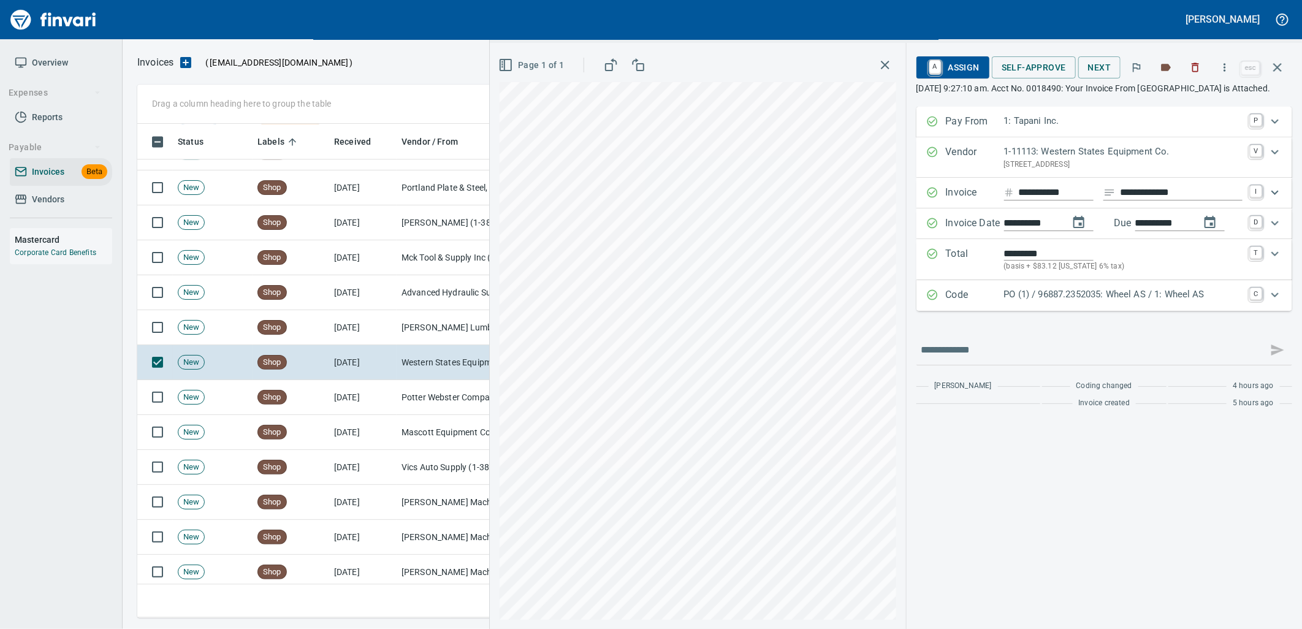
click at [1097, 302] on p "PO (1) / 96887.2352035: Wheel AS / 1: Wheel AS" at bounding box center [1123, 294] width 238 height 14
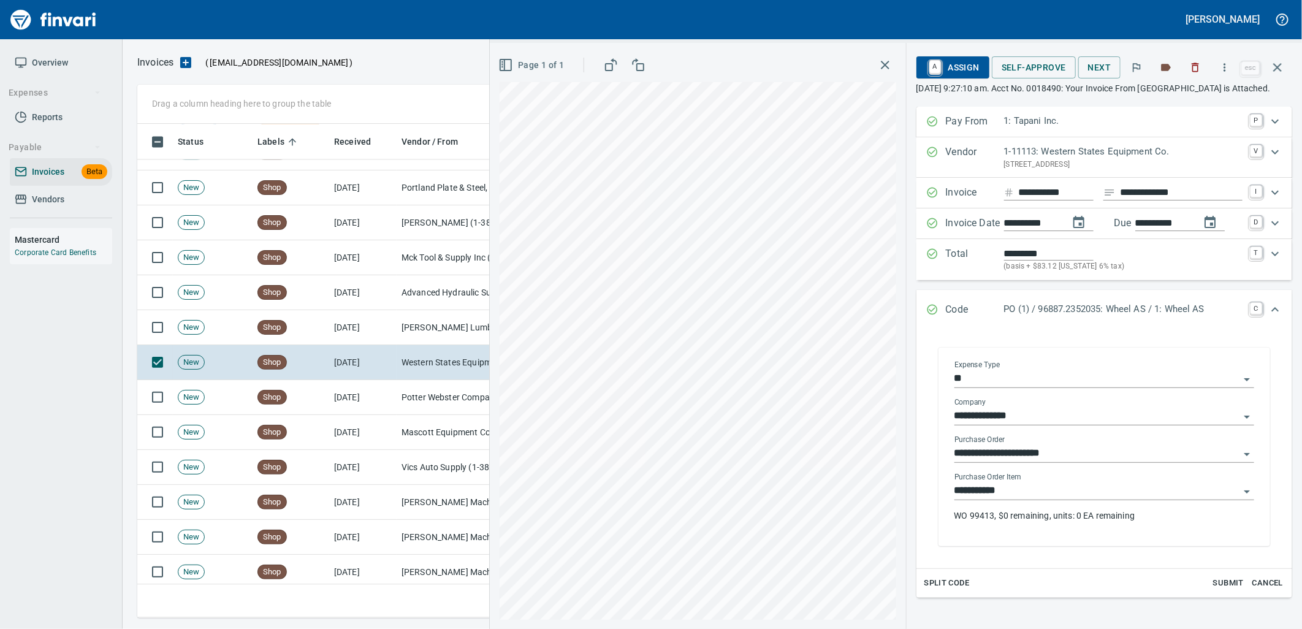
click at [1055, 499] on input "**********" at bounding box center [1096, 490] width 285 height 17
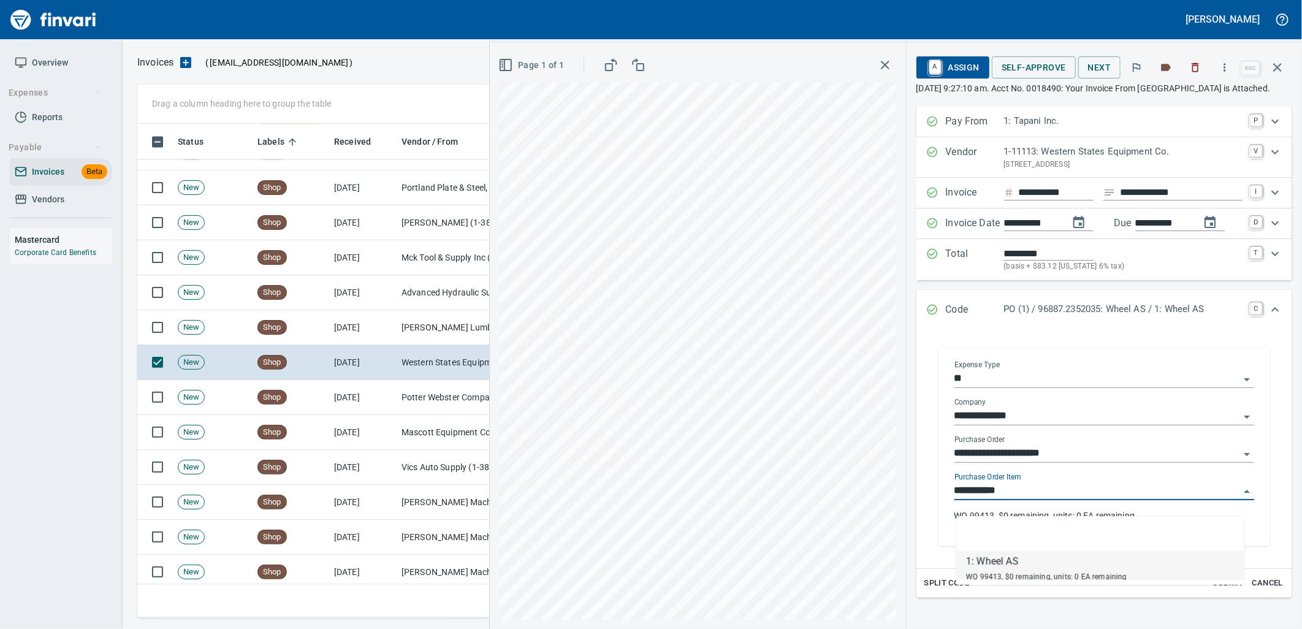
scroll to position [484, 1129]
click at [380, 382] on td "9/19/2025" at bounding box center [362, 397] width 67 height 35
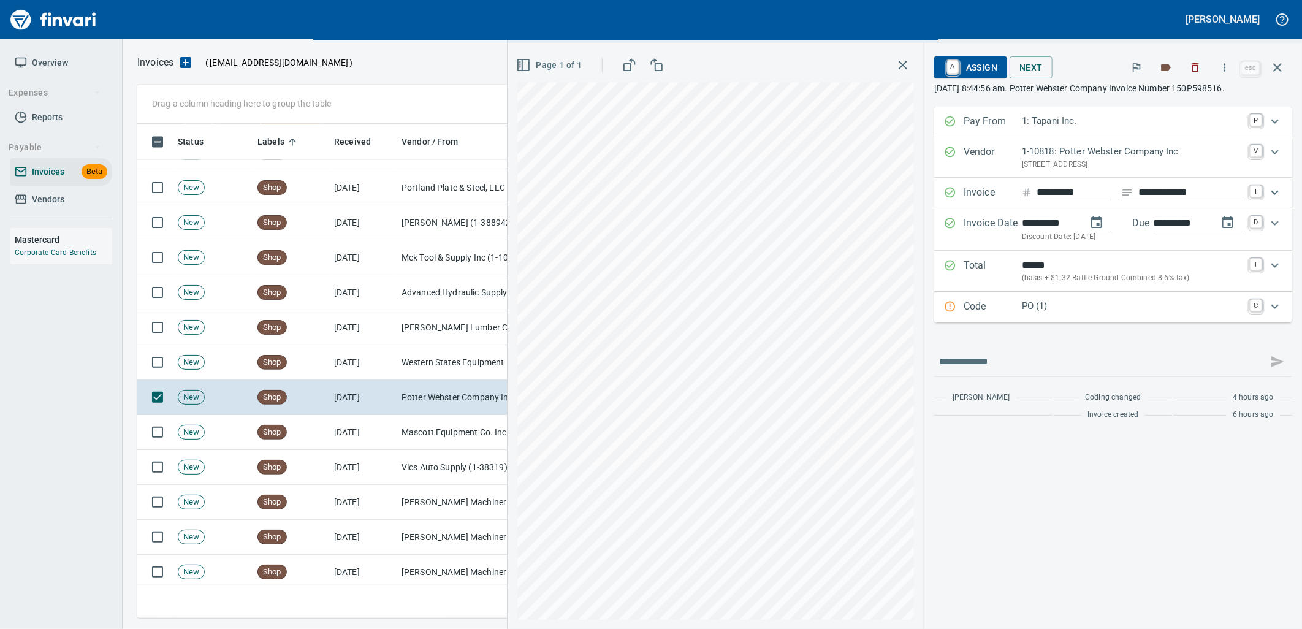
click at [1059, 316] on div "Code PO (1) C" at bounding box center [1113, 307] width 358 height 31
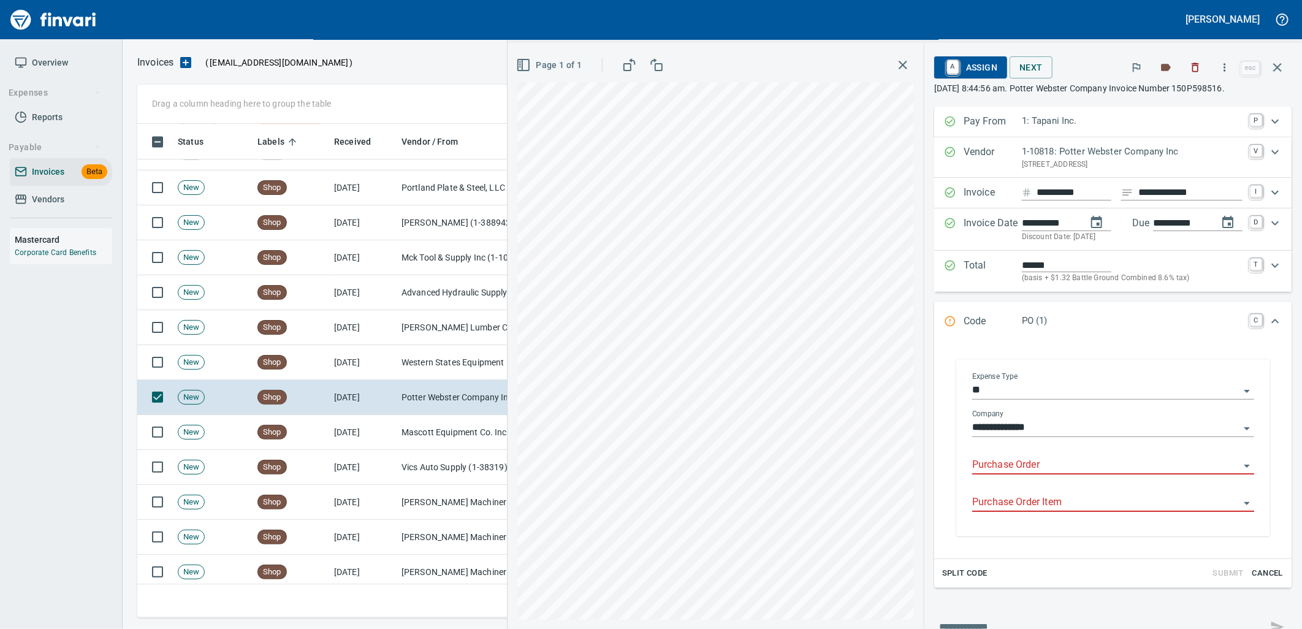
click at [1013, 459] on input "Purchase Order" at bounding box center [1105, 465] width 267 height 17
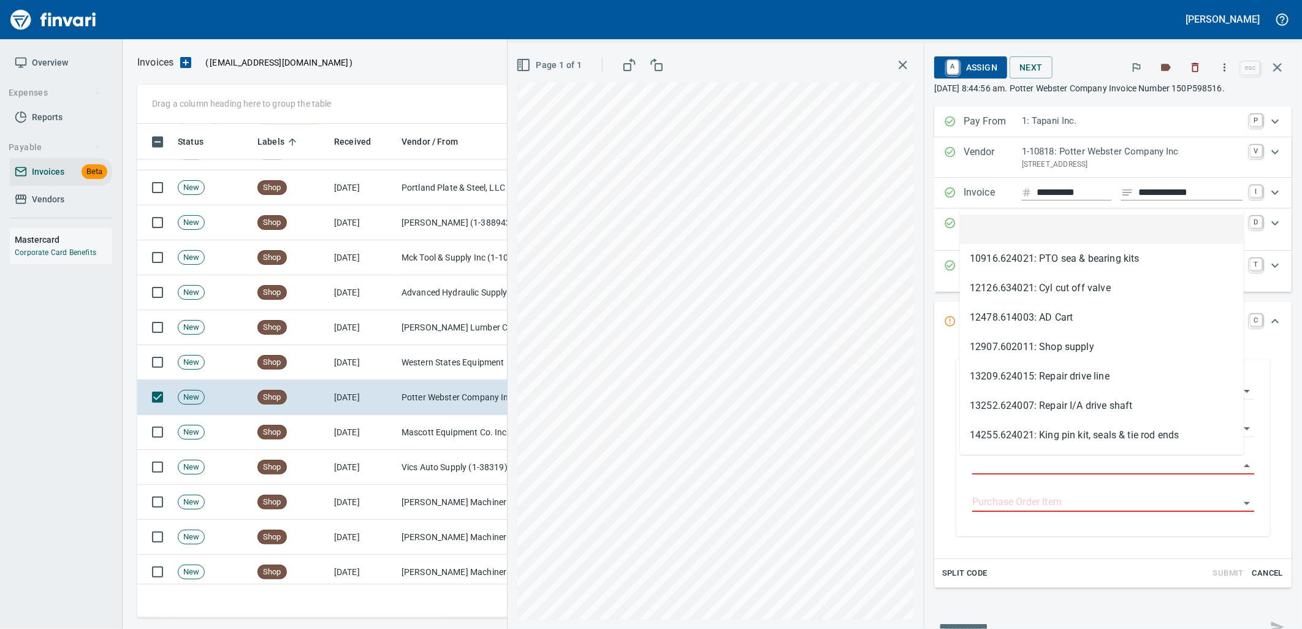
scroll to position [484, 1129]
type input "**********"
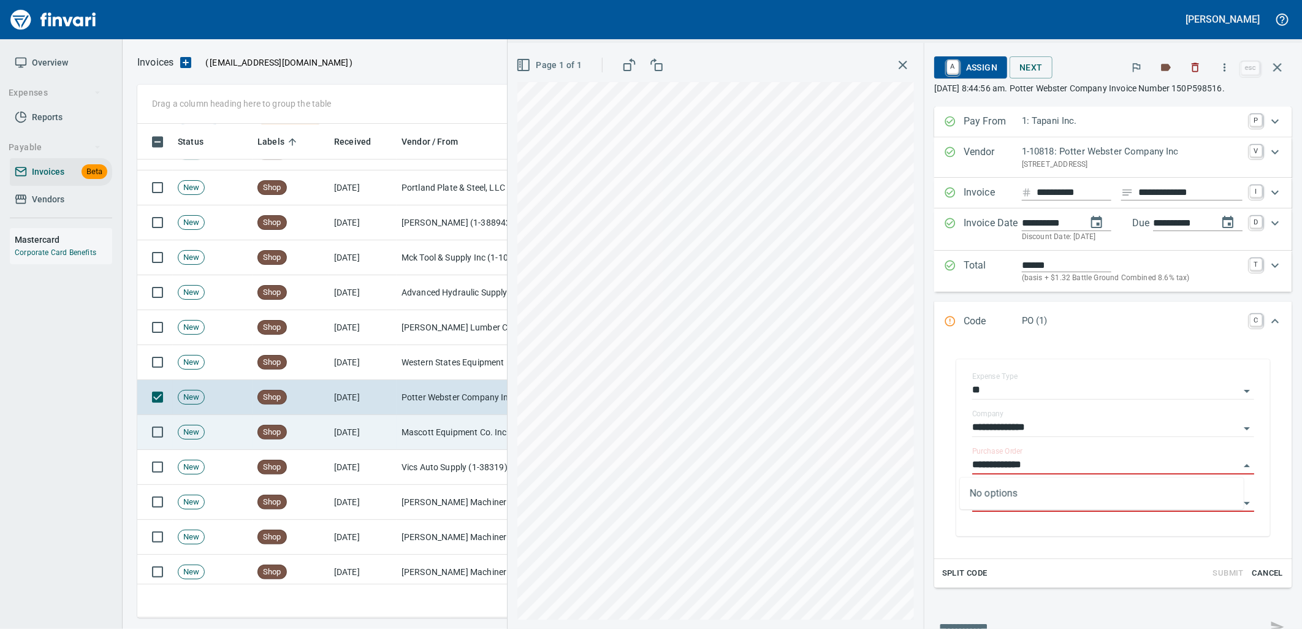
click at [437, 441] on td "Mascott Equipment Co. Inc (1-10630)" at bounding box center [458, 432] width 123 height 35
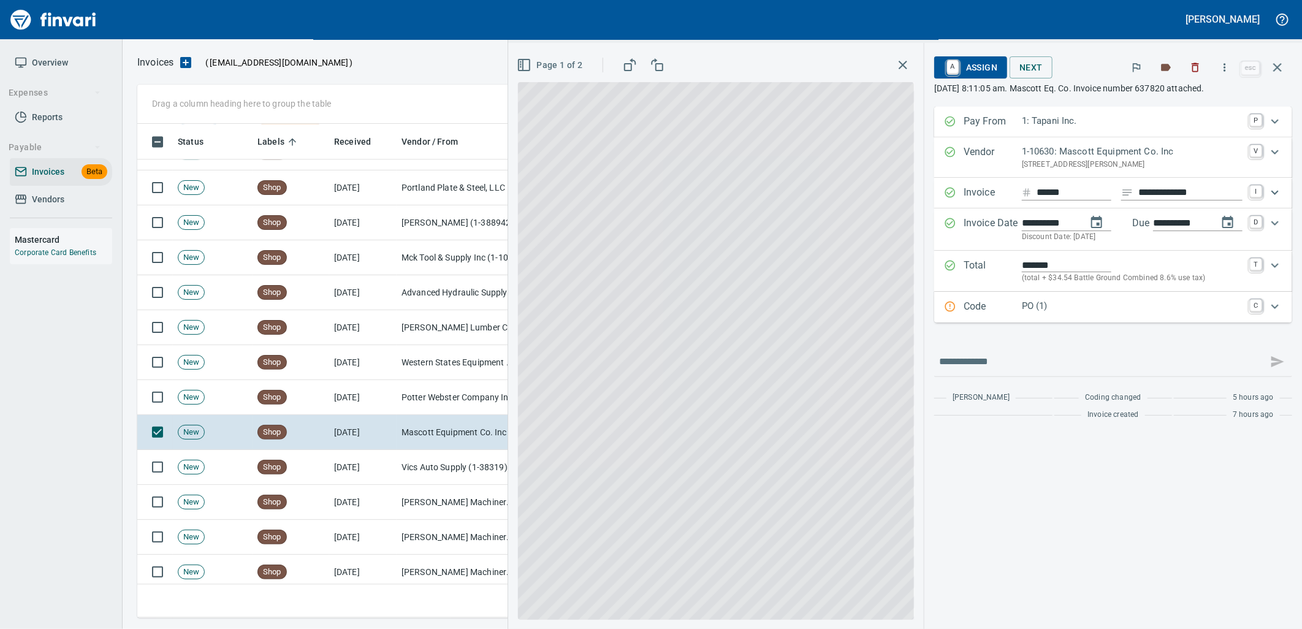
click at [1105, 310] on p "PO (1)" at bounding box center [1132, 306] width 221 height 14
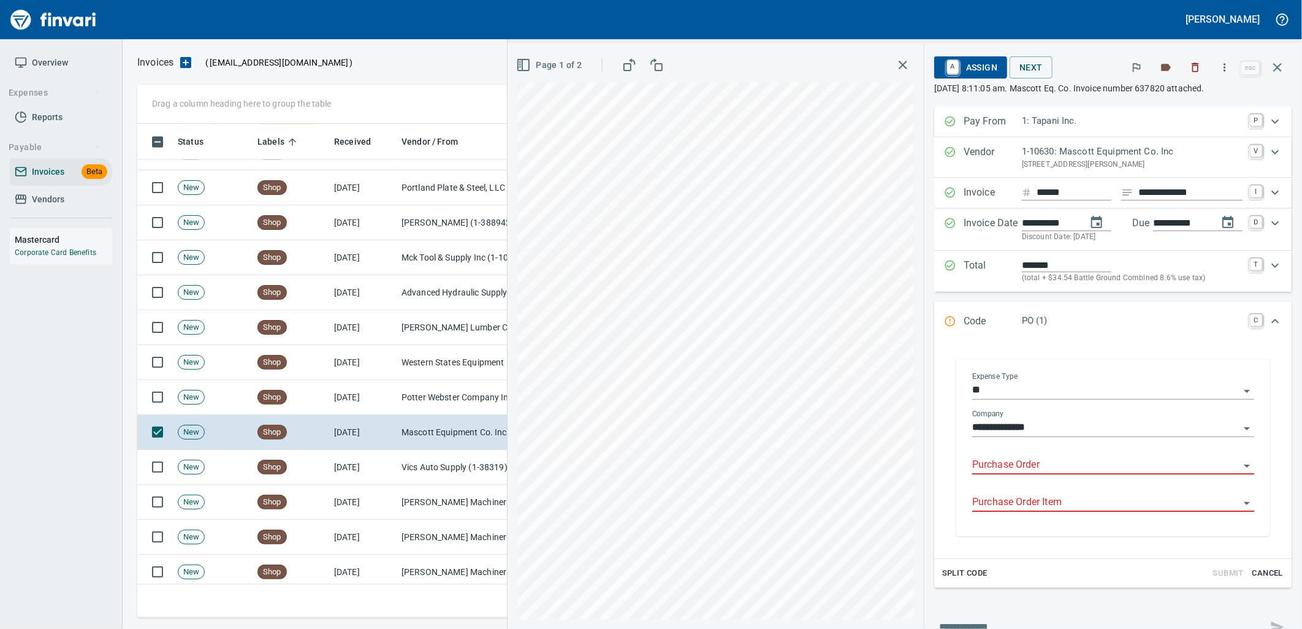
click at [1030, 460] on input "Purchase Order" at bounding box center [1105, 465] width 267 height 17
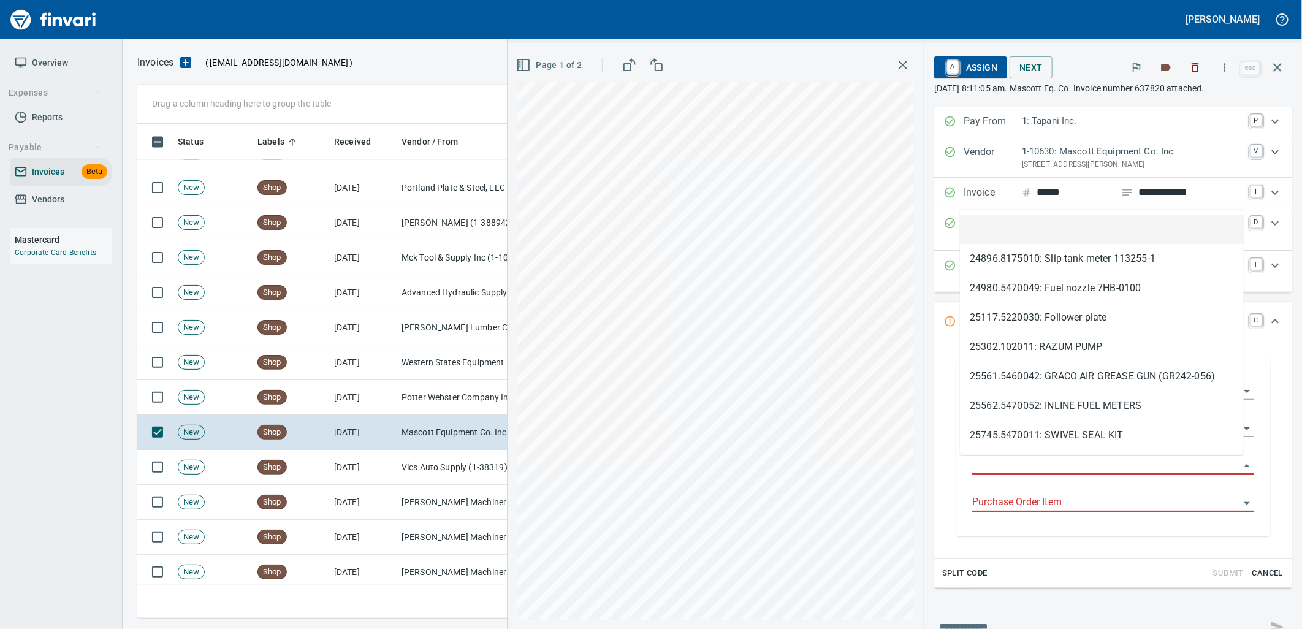
scroll to position [484, 1129]
type input "**********"
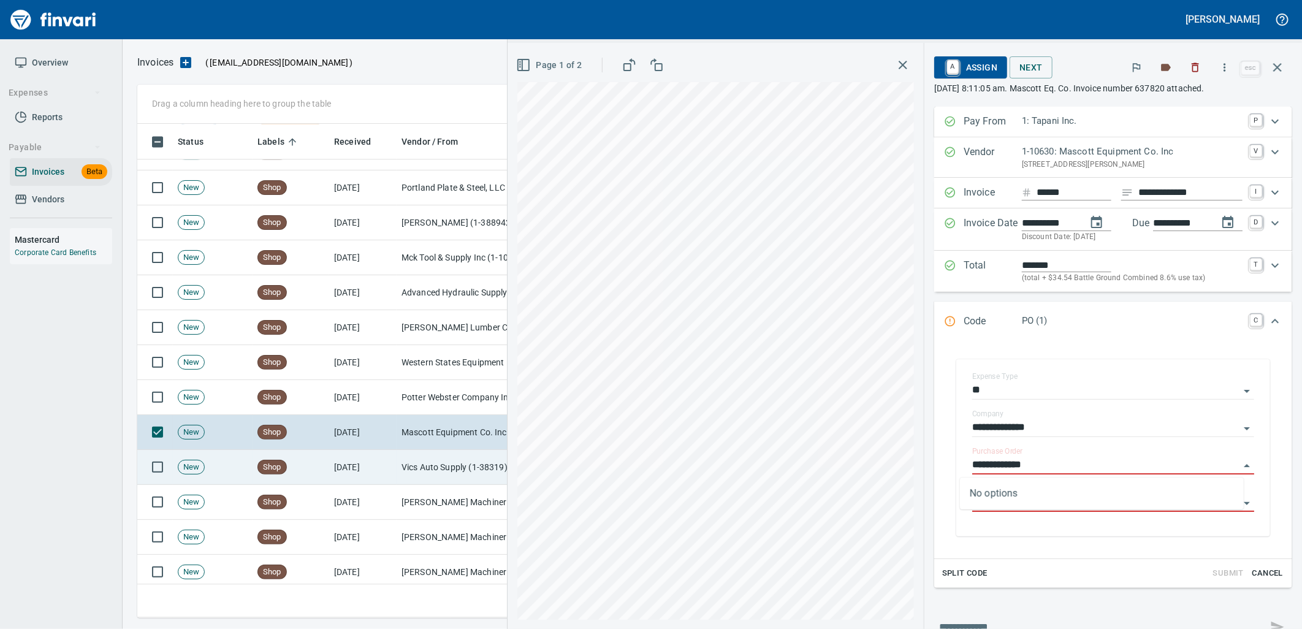
click at [426, 462] on td "Vics Auto Supply (1-38319)" at bounding box center [458, 467] width 123 height 35
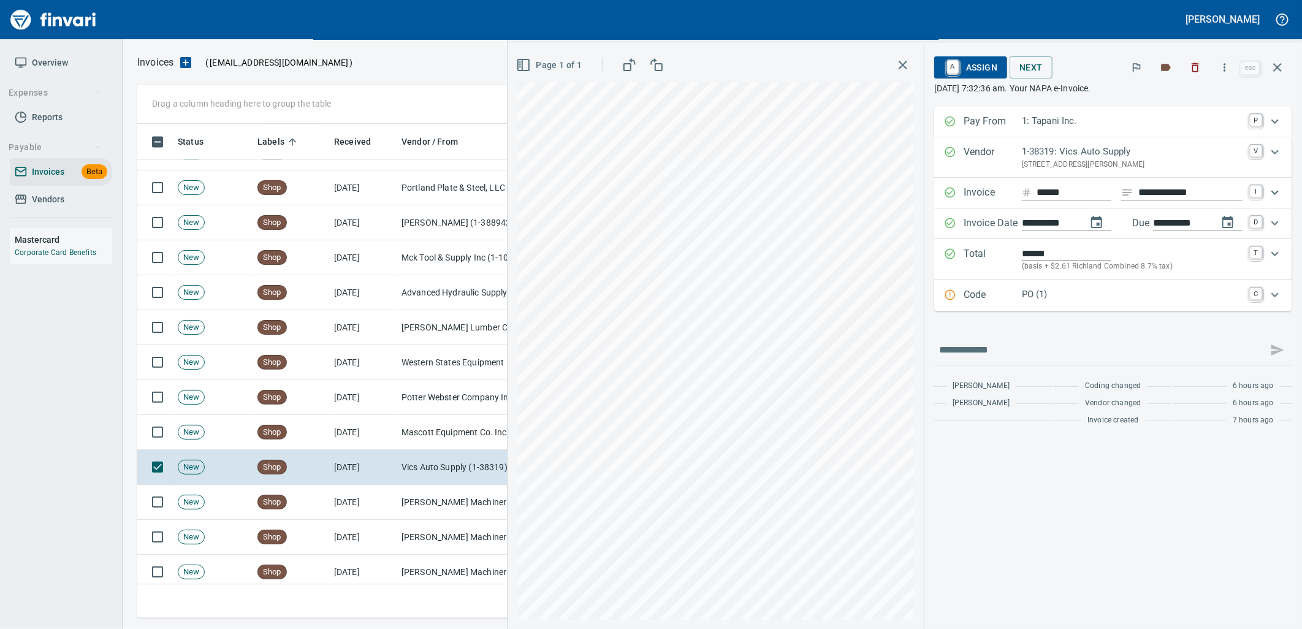
click at [1074, 302] on div "PO (1)" at bounding box center [1132, 295] width 221 height 16
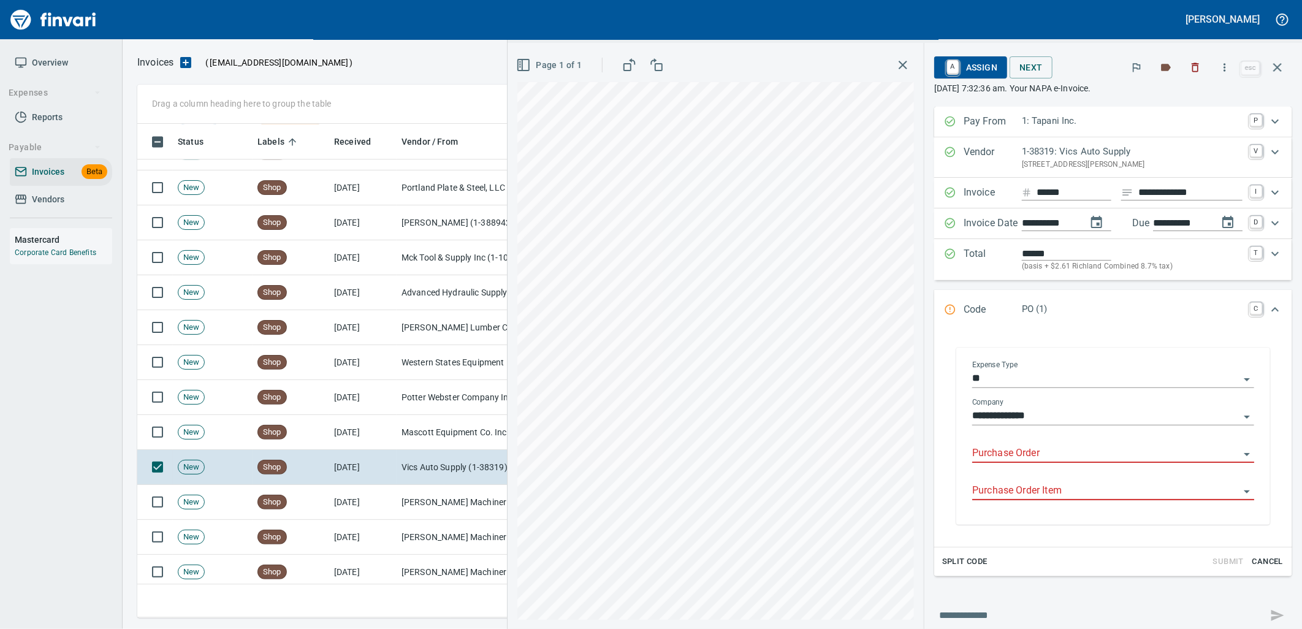
click at [1011, 456] on input "Purchase Order" at bounding box center [1105, 453] width 267 height 17
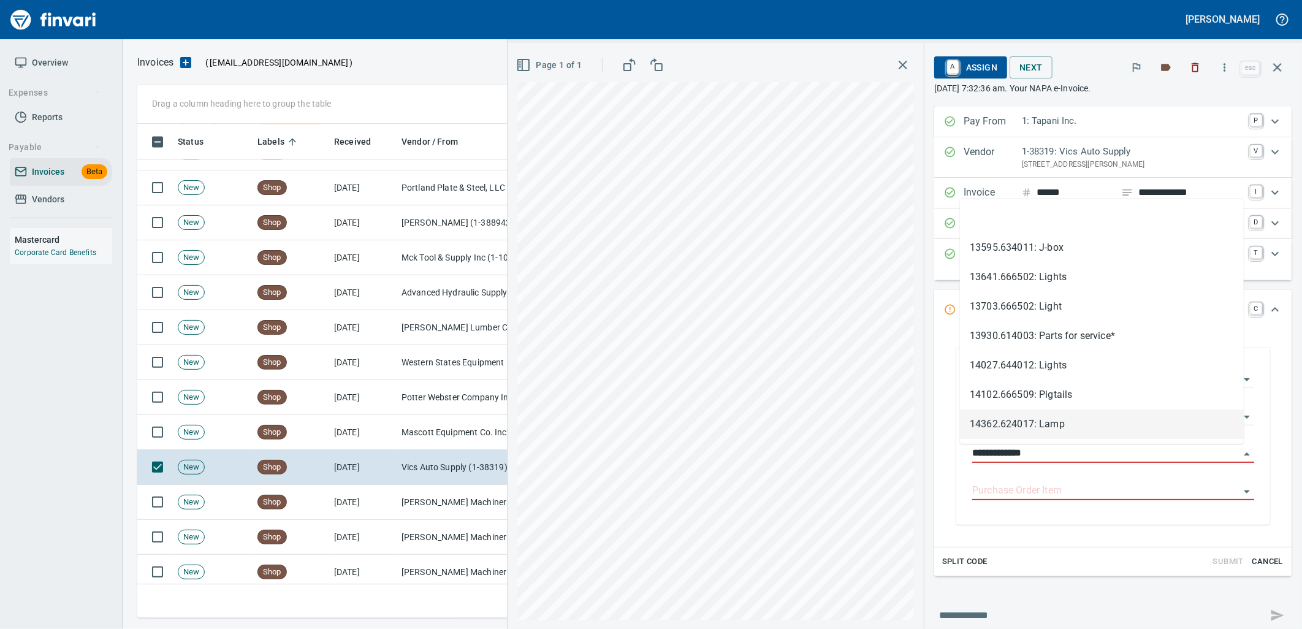
scroll to position [484, 1129]
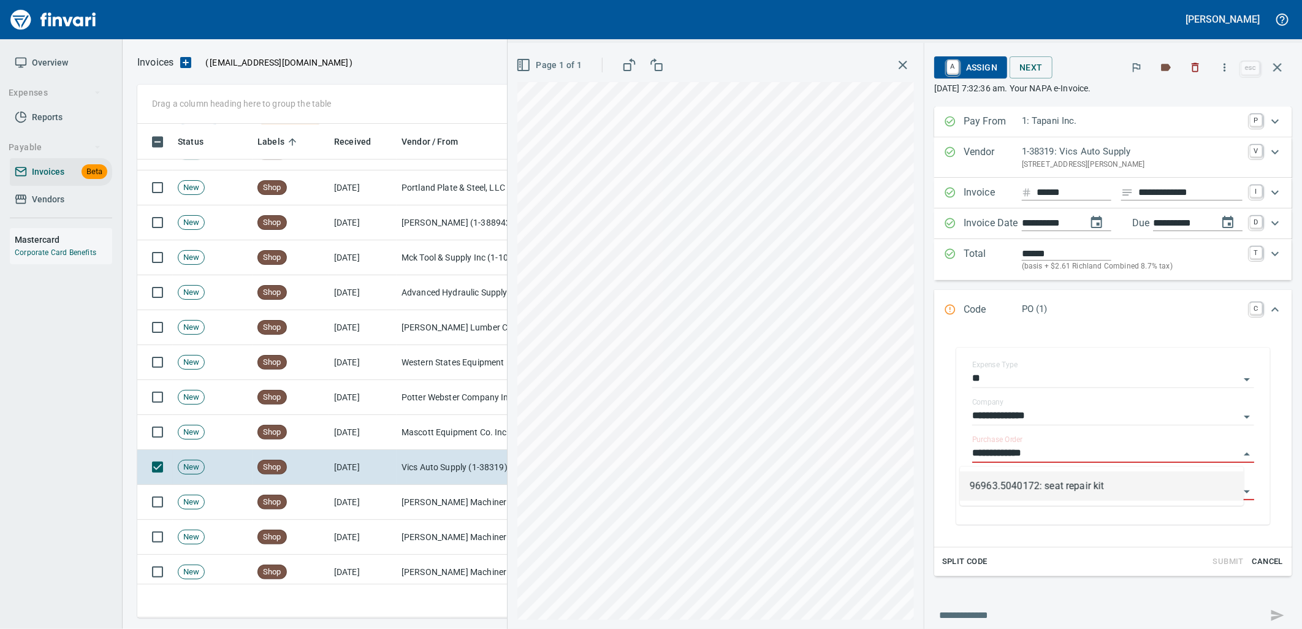
click at [1067, 486] on li "96963.5040172: seat repair kit" at bounding box center [1102, 485] width 284 height 29
type input "**********"
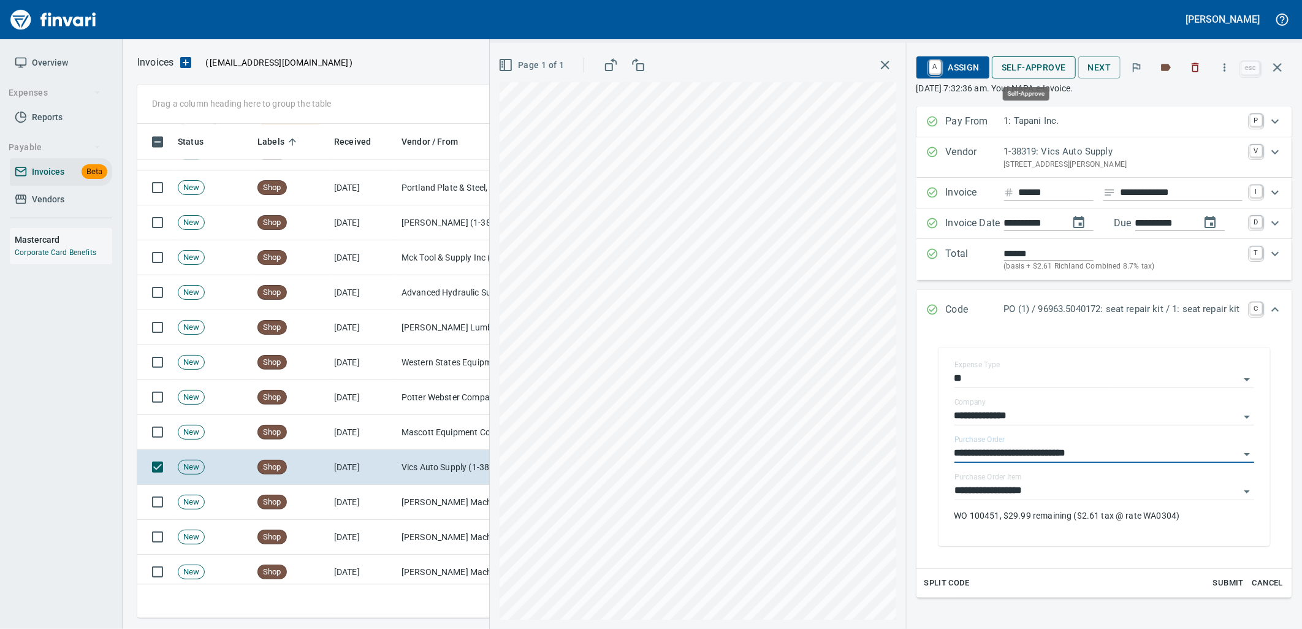
click at [1037, 63] on span "Self-Approve" at bounding box center [1034, 67] width 64 height 15
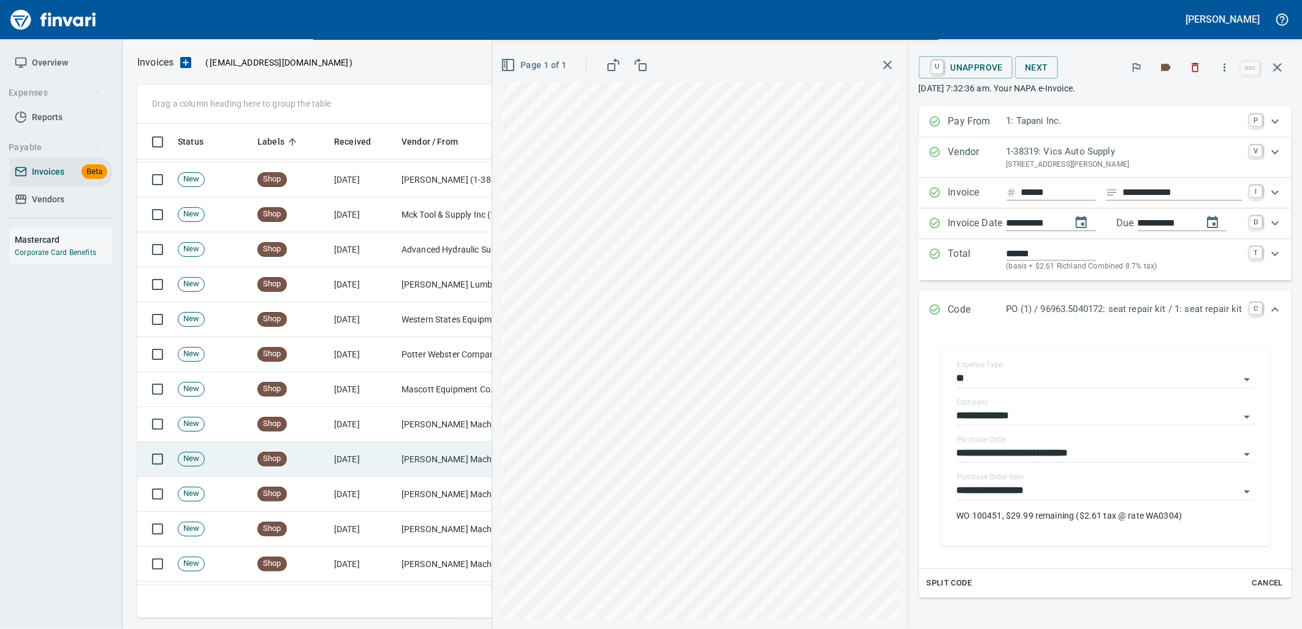
click at [425, 455] on td "[PERSON_NAME] Machinery Co (1-10794)" at bounding box center [458, 459] width 123 height 35
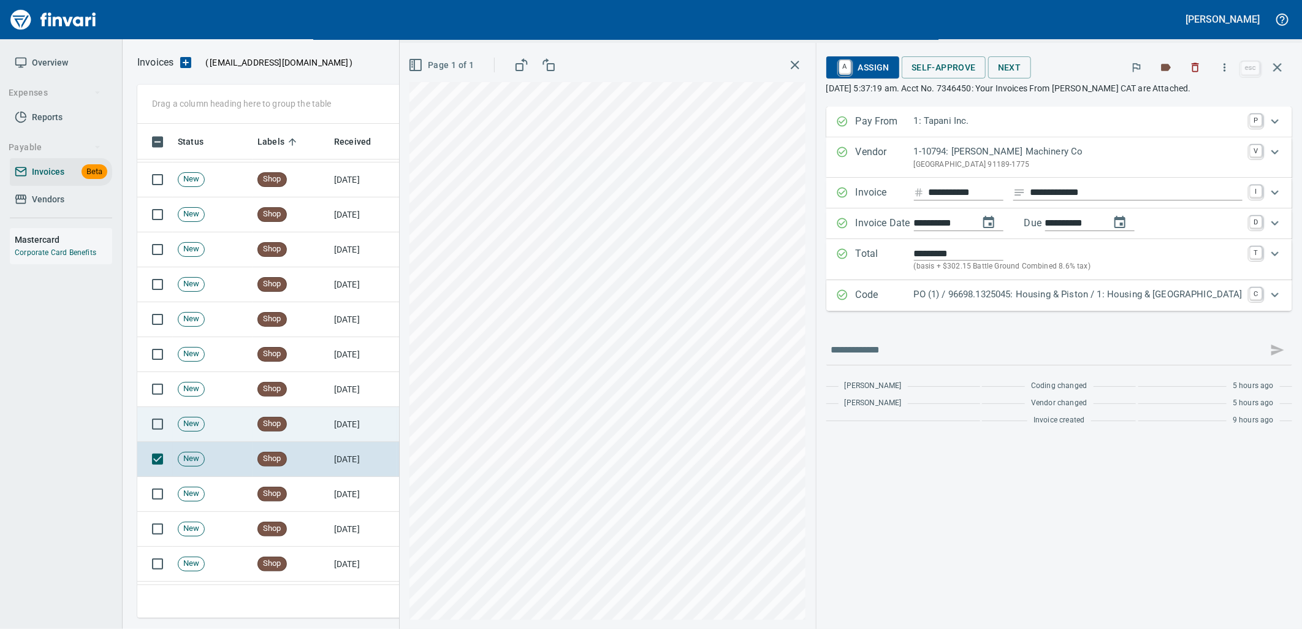
click at [432, 429] on td "[PERSON_NAME] Machinery Co (1-10794)" at bounding box center [458, 424] width 123 height 35
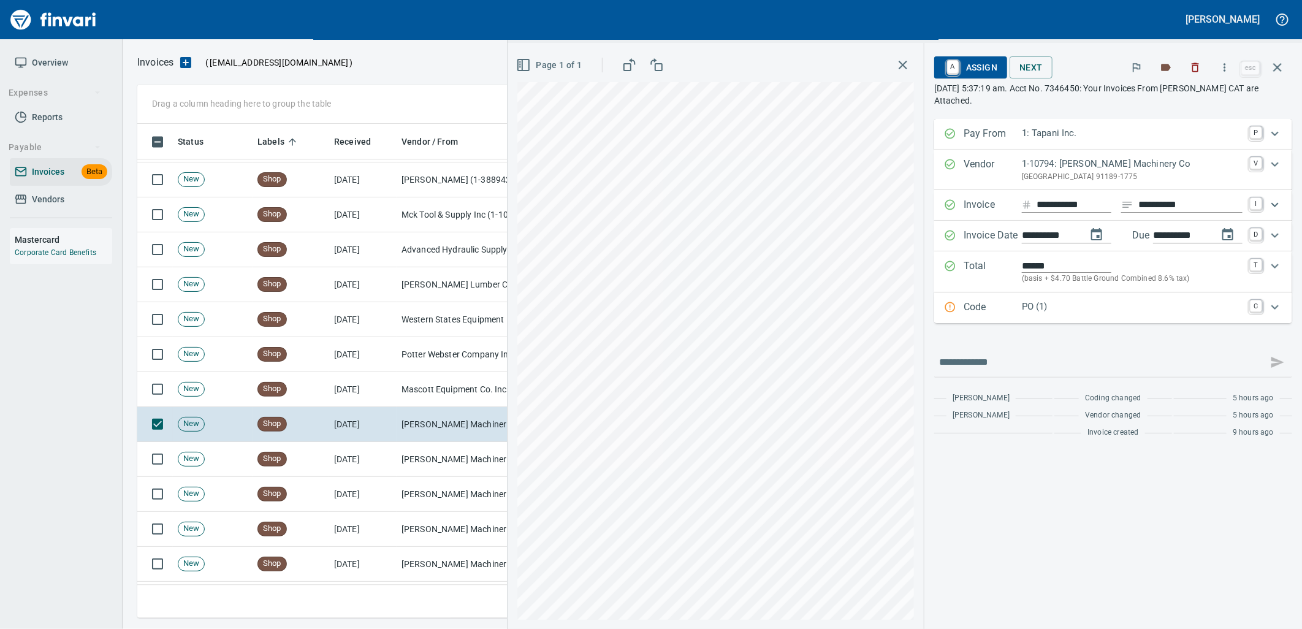
click at [1087, 308] on p "PO (1)" at bounding box center [1132, 307] width 221 height 14
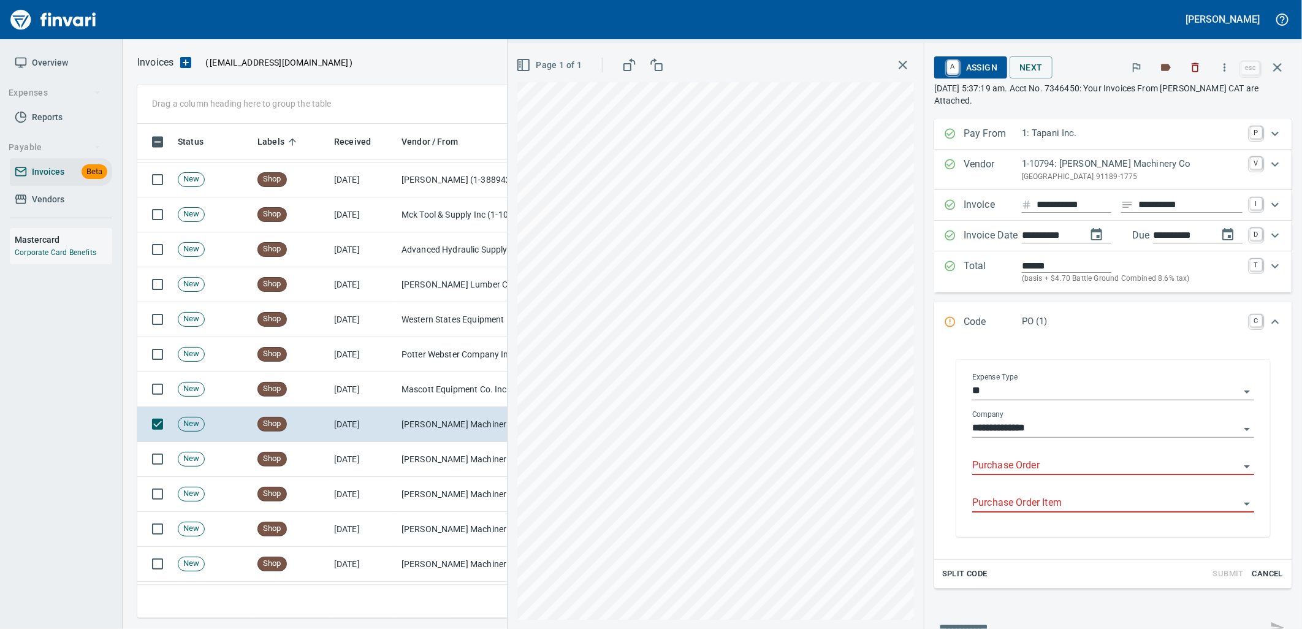
click at [1029, 466] on input "Purchase Order" at bounding box center [1105, 465] width 267 height 17
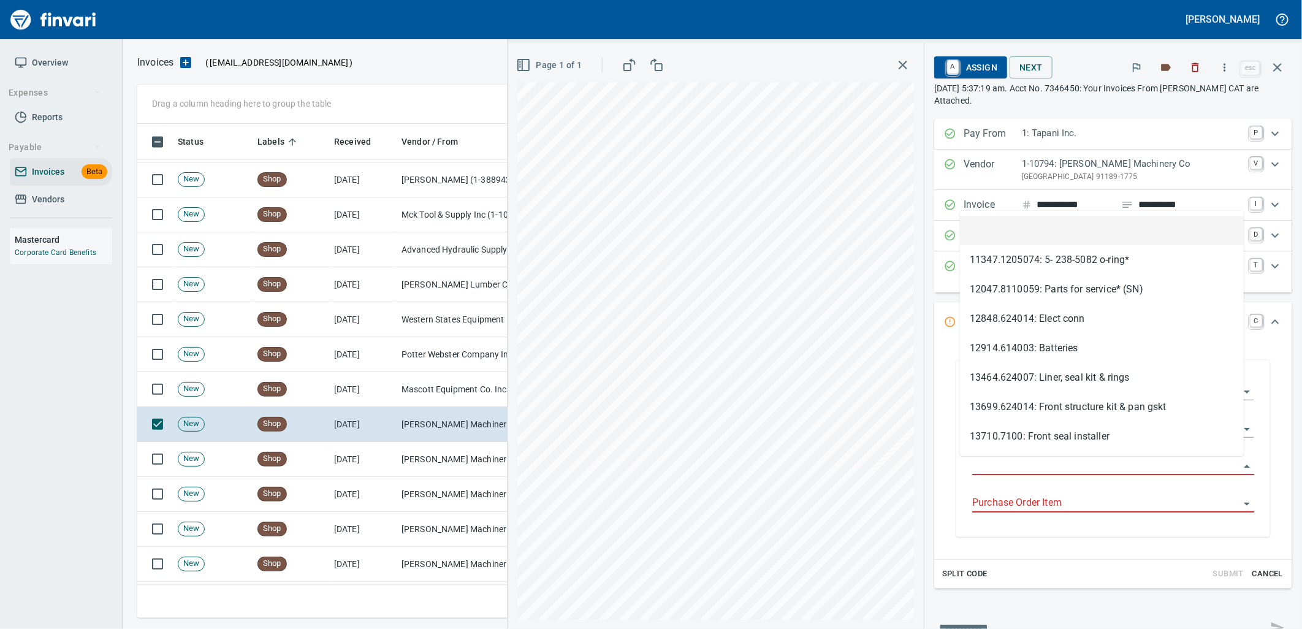
scroll to position [484, 1129]
type input "**********"
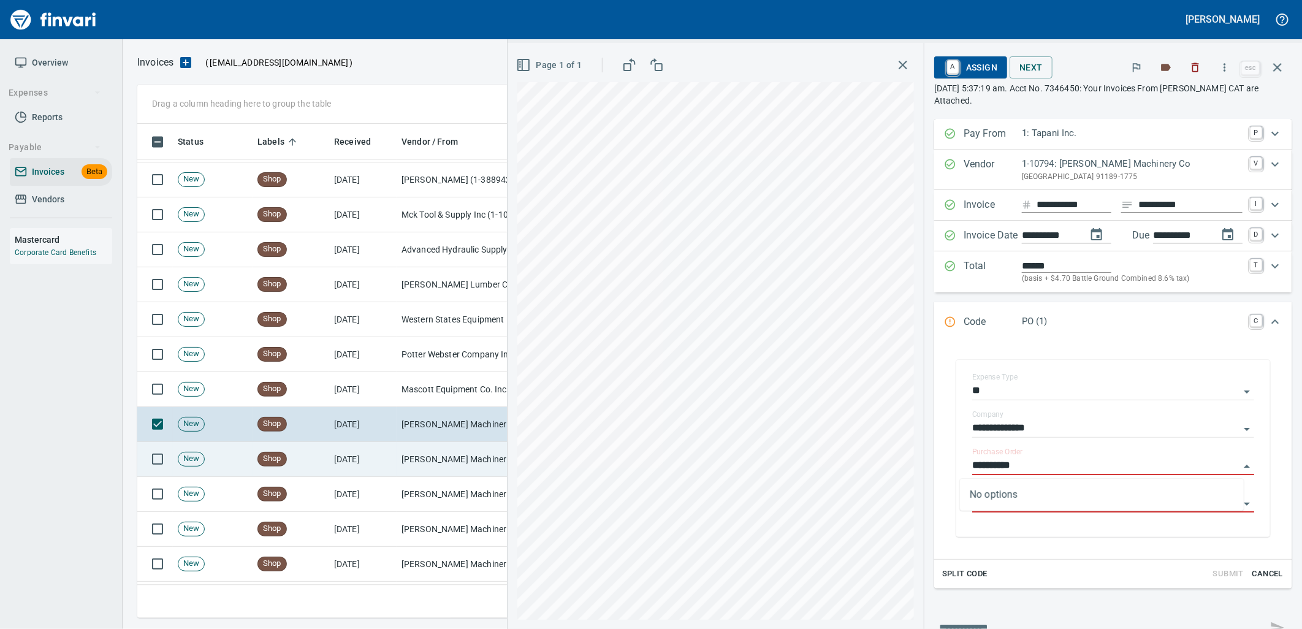
click at [440, 472] on td "[PERSON_NAME] Machinery Co (1-10794)" at bounding box center [458, 459] width 123 height 35
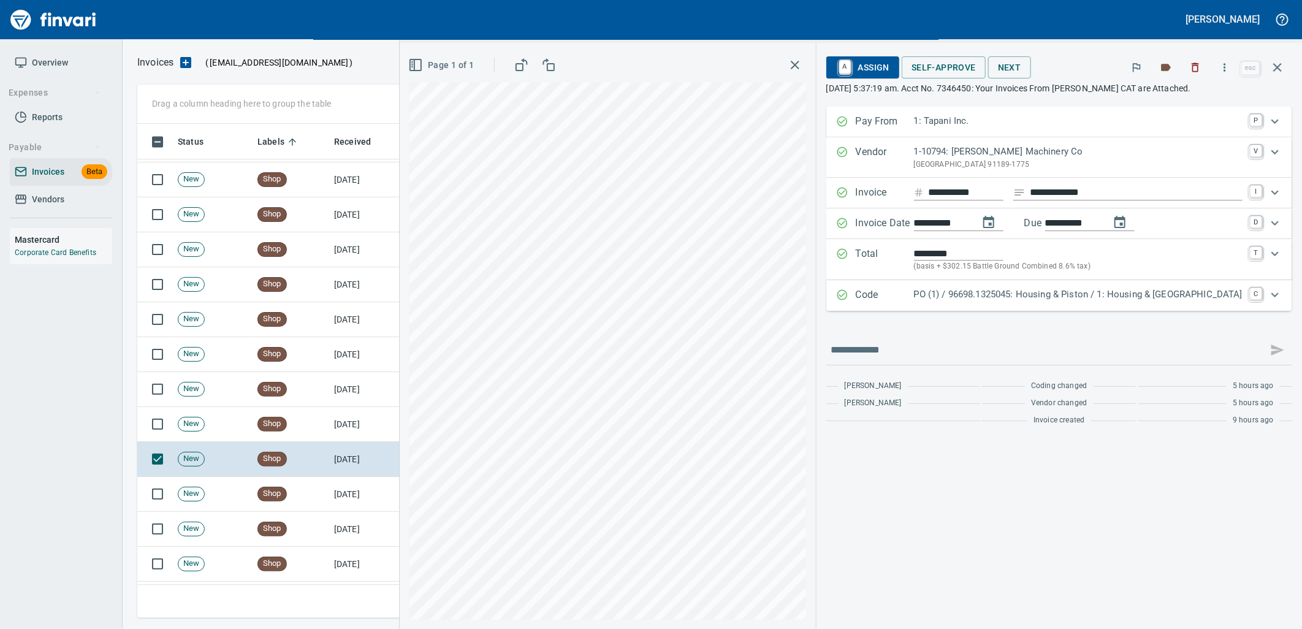
click at [1051, 310] on div "Code PO (1) / 96698.1325045: Housing & Piston / 1: Housing & Piston C" at bounding box center [1059, 295] width 466 height 31
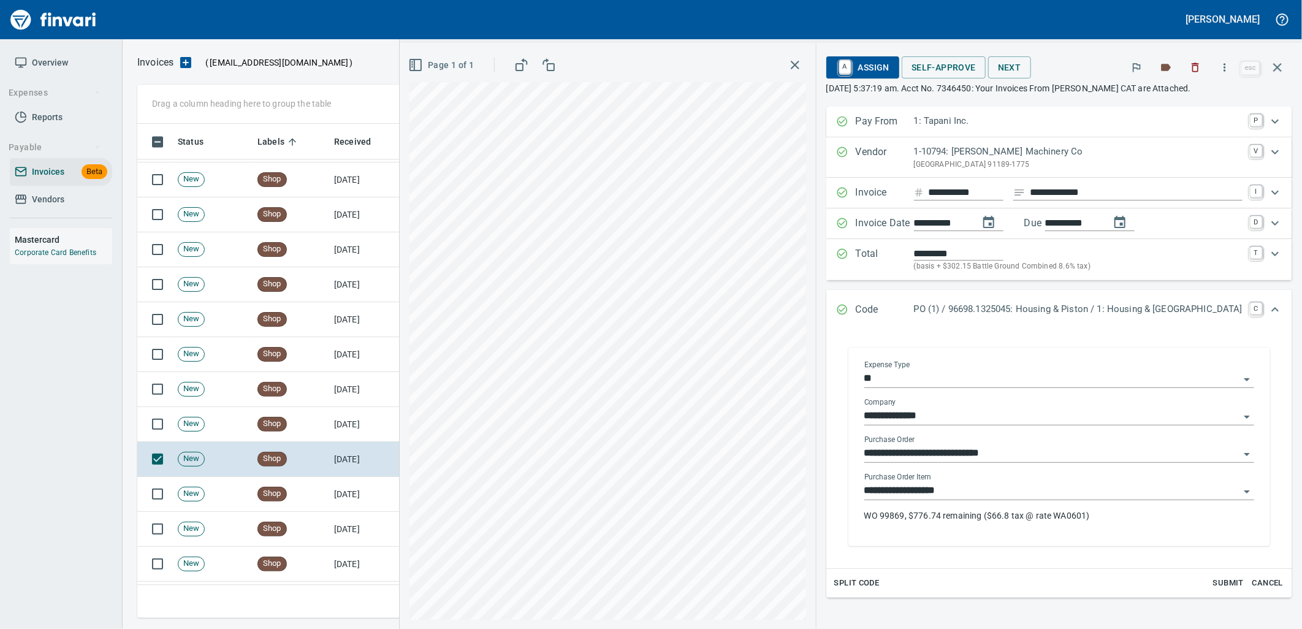
click at [1025, 492] on input "**********" at bounding box center [1051, 490] width 375 height 17
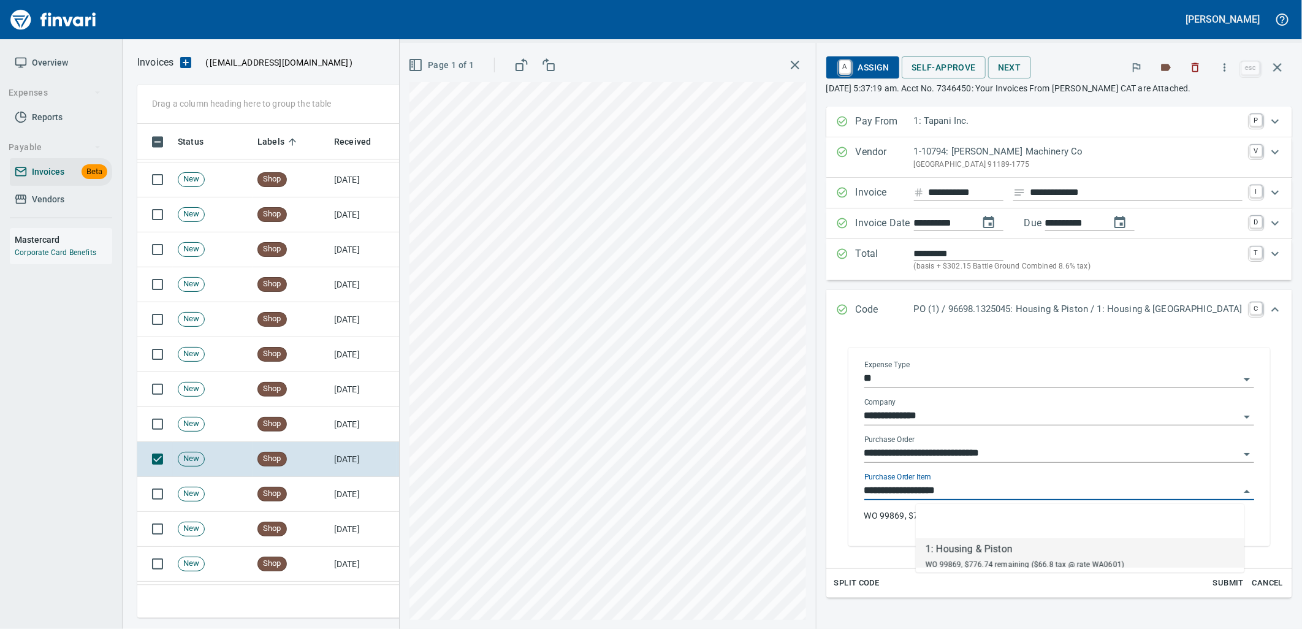
scroll to position [484, 1129]
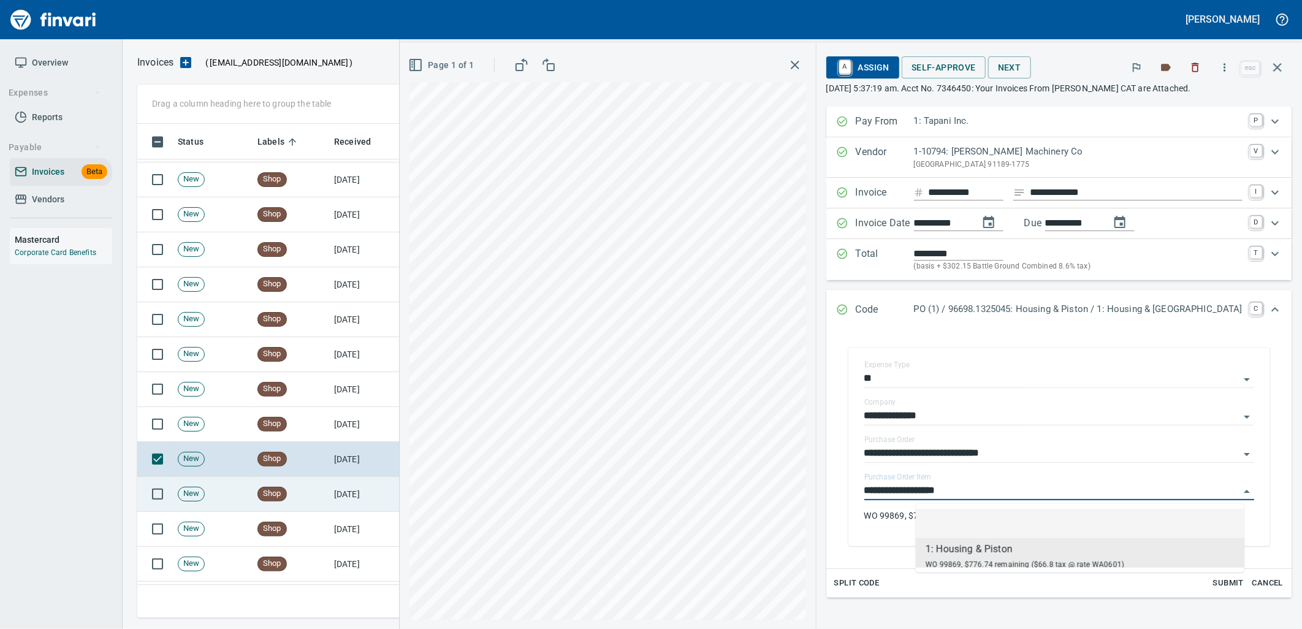
click at [391, 489] on td "9/19/2025" at bounding box center [362, 494] width 67 height 35
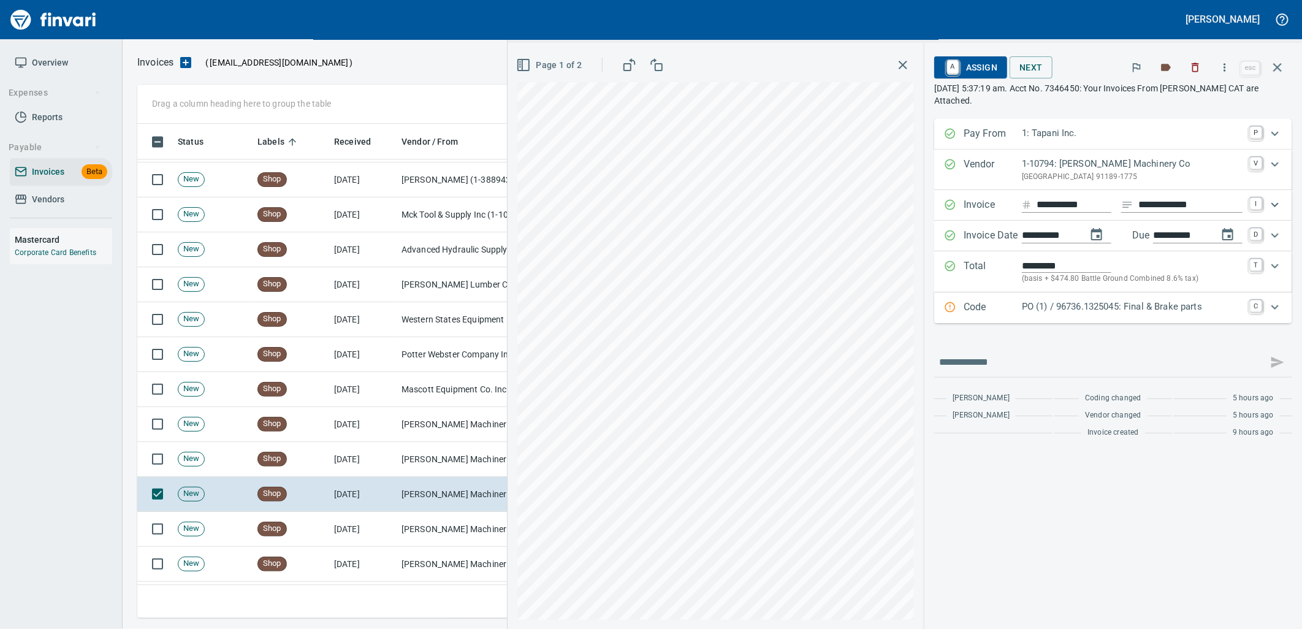
click at [1109, 310] on p "PO (1) / 96736.1325045: Final & Brake parts" at bounding box center [1132, 307] width 221 height 14
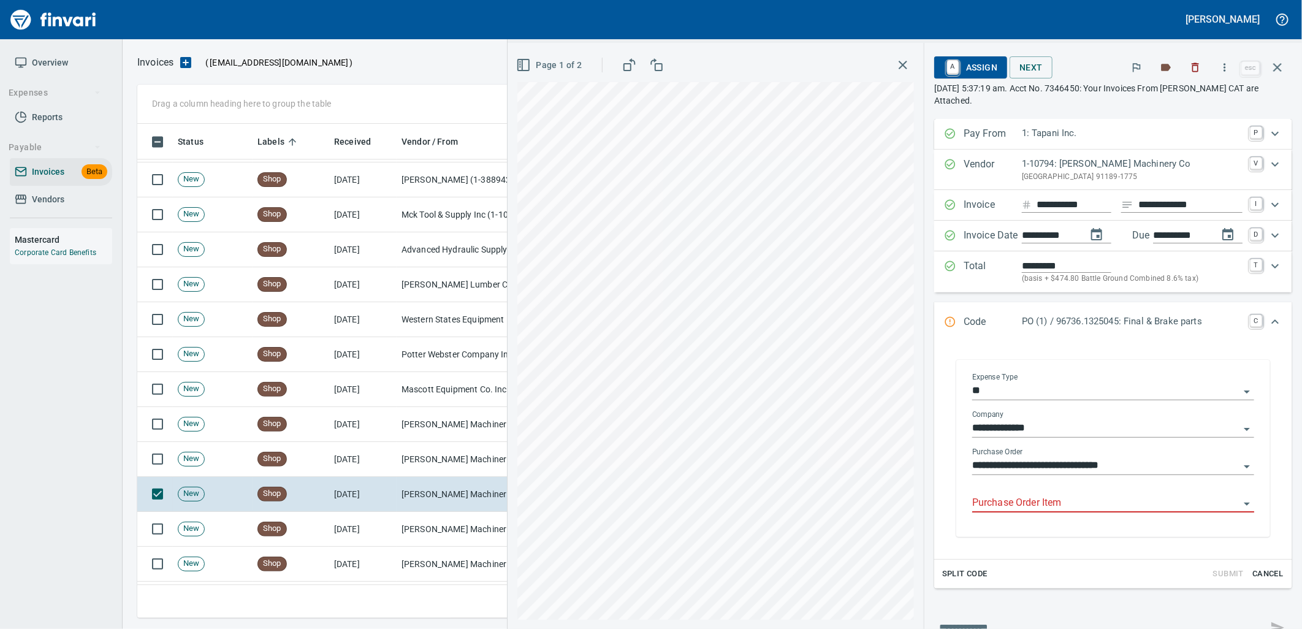
click at [1040, 501] on input "Purchase Order Item" at bounding box center [1105, 503] width 267 height 17
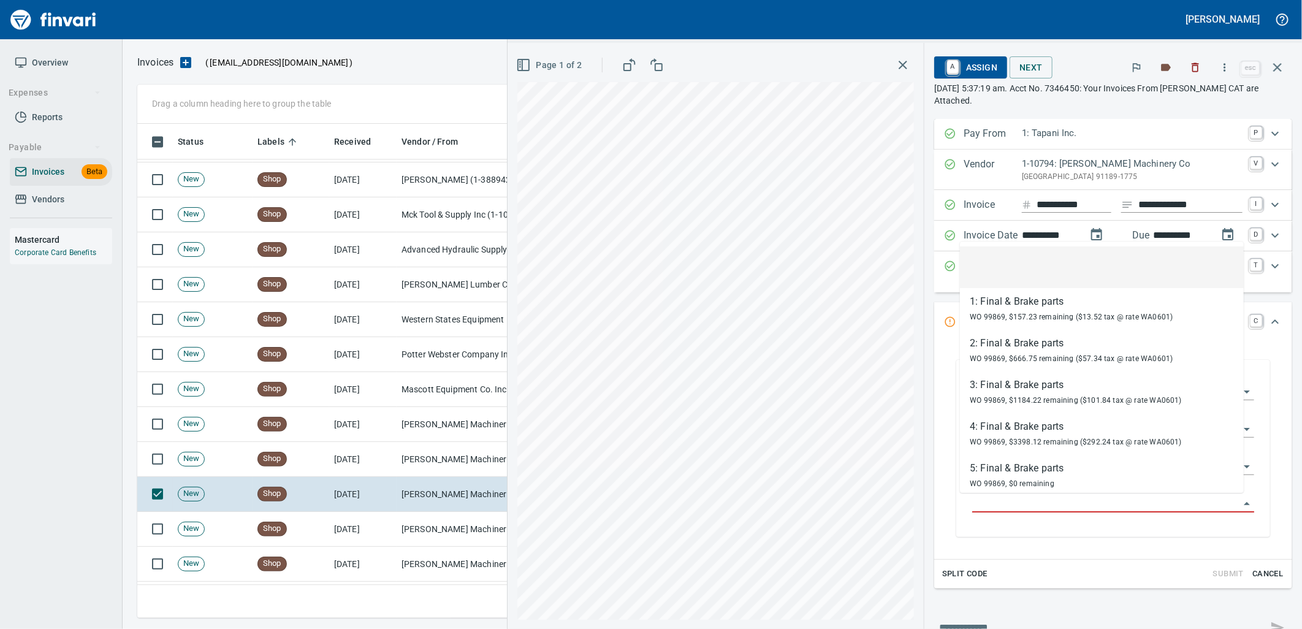
scroll to position [484, 1129]
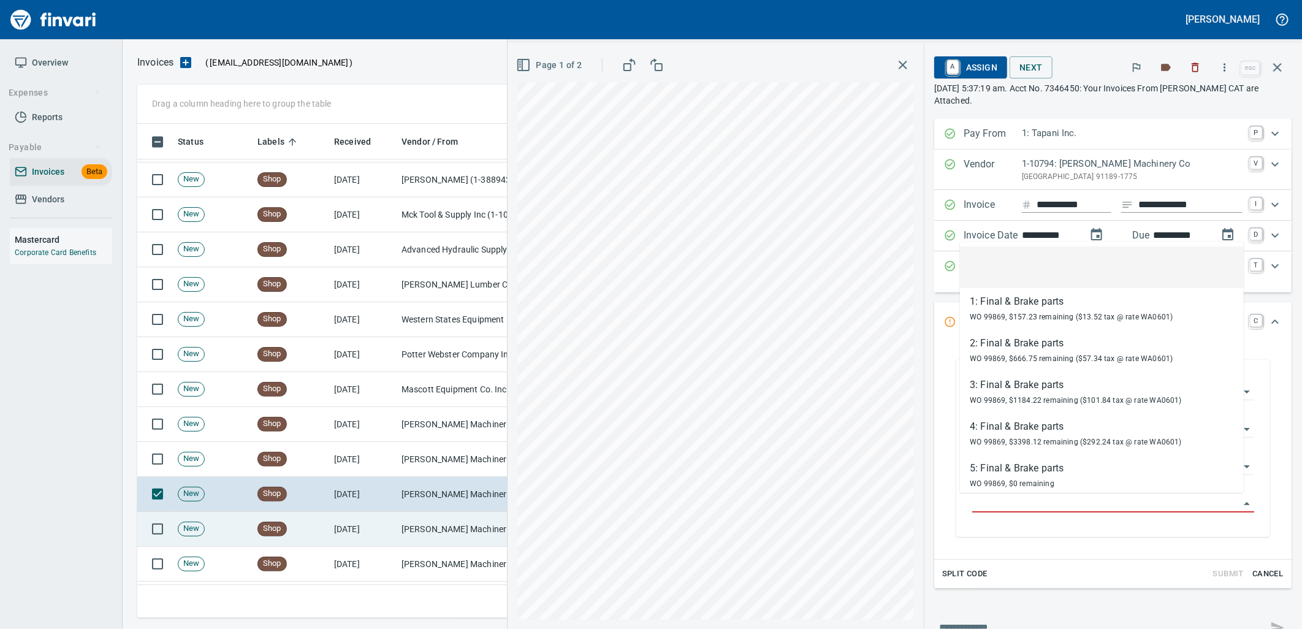
click at [458, 541] on td "[PERSON_NAME] Machinery Co (1-10794)" at bounding box center [458, 529] width 123 height 35
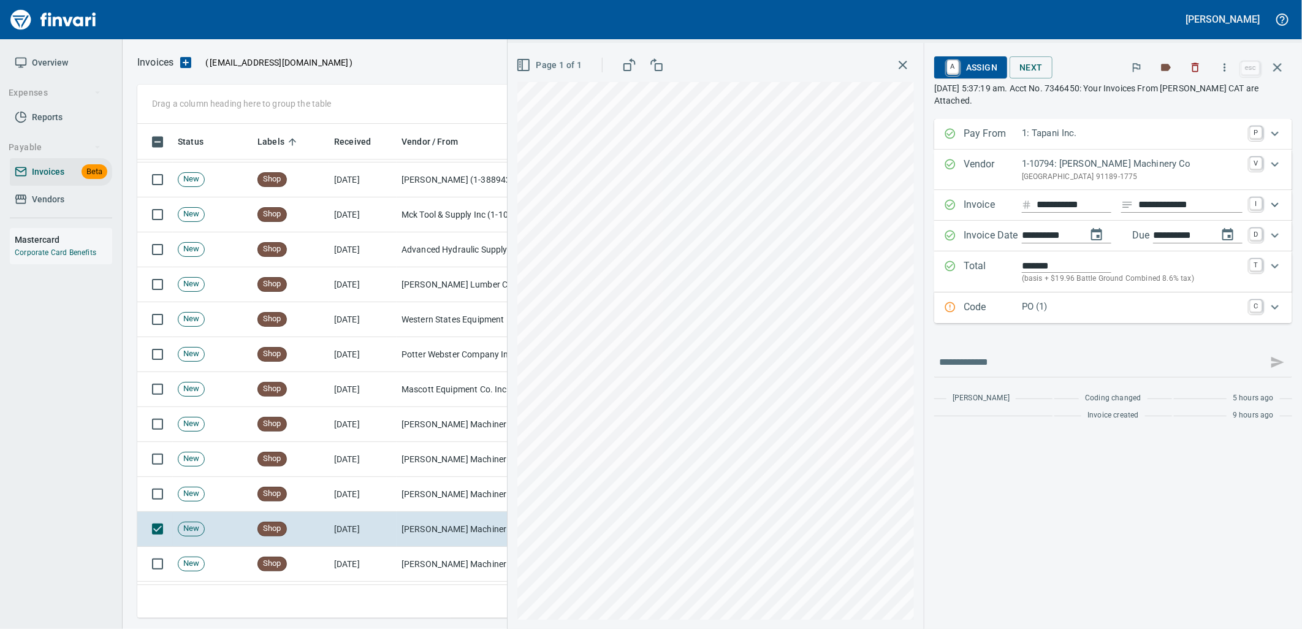
click at [1117, 325] on div "**********" at bounding box center [1113, 273] width 358 height 308
click at [1037, 310] on p "PO (1)" at bounding box center [1132, 307] width 221 height 14
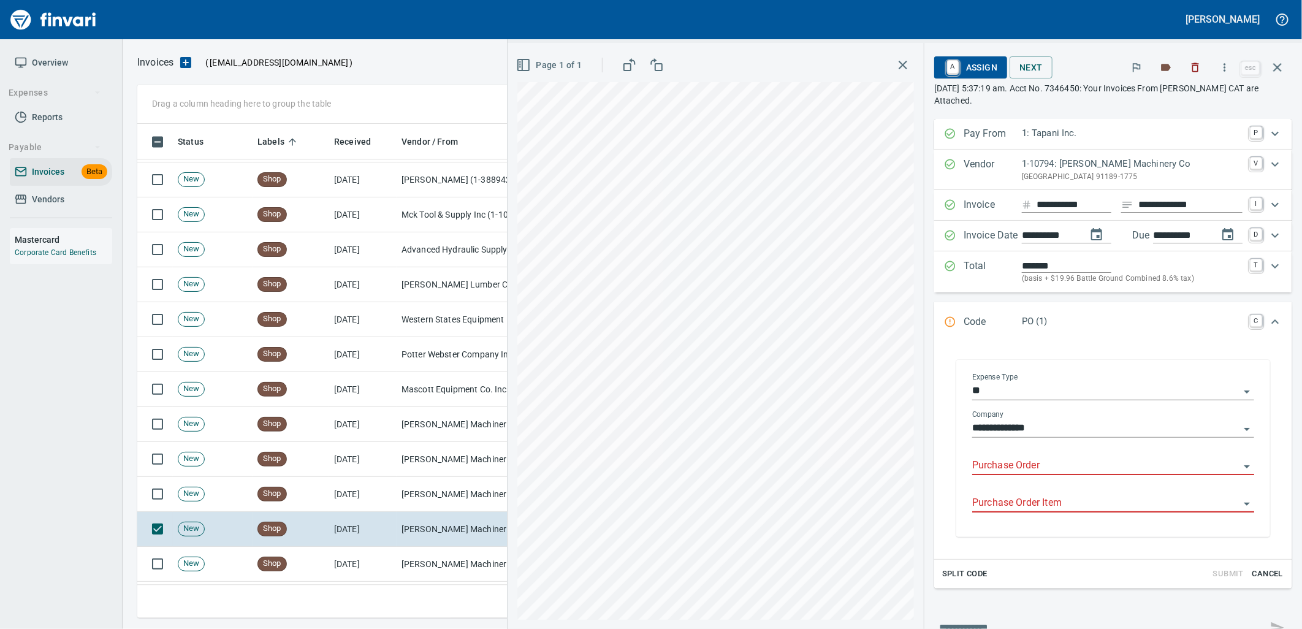
click at [1018, 460] on input "Purchase Order" at bounding box center [1105, 465] width 267 height 17
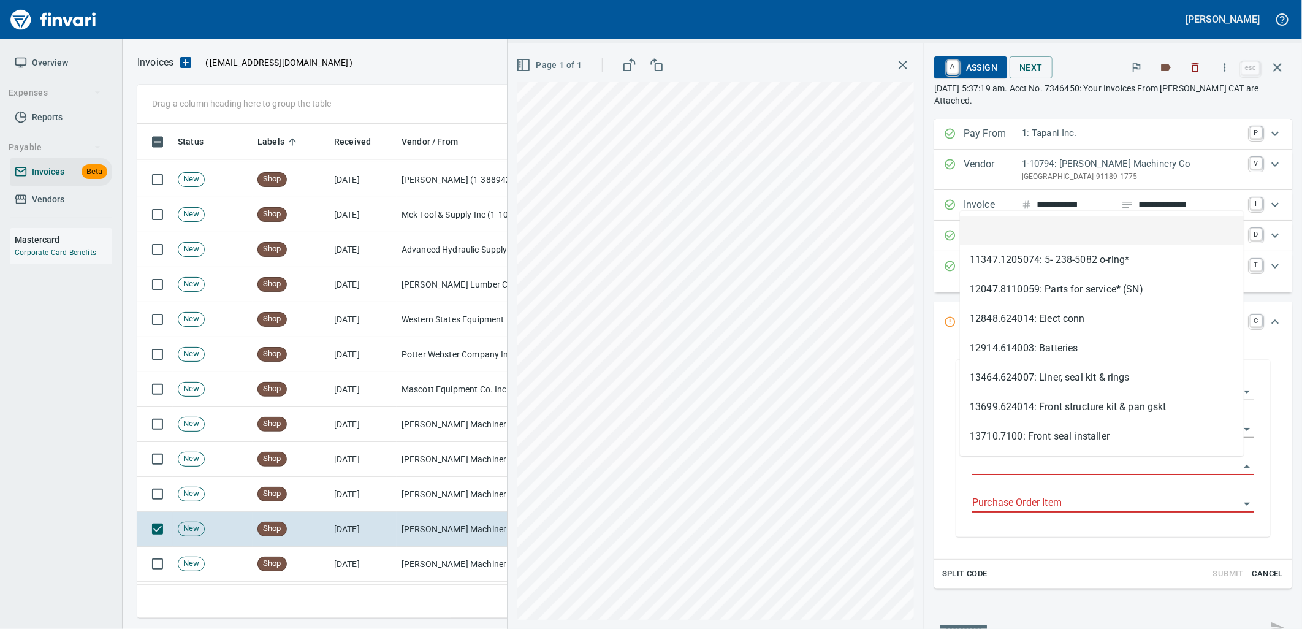
scroll to position [484, 1129]
type input "**********"
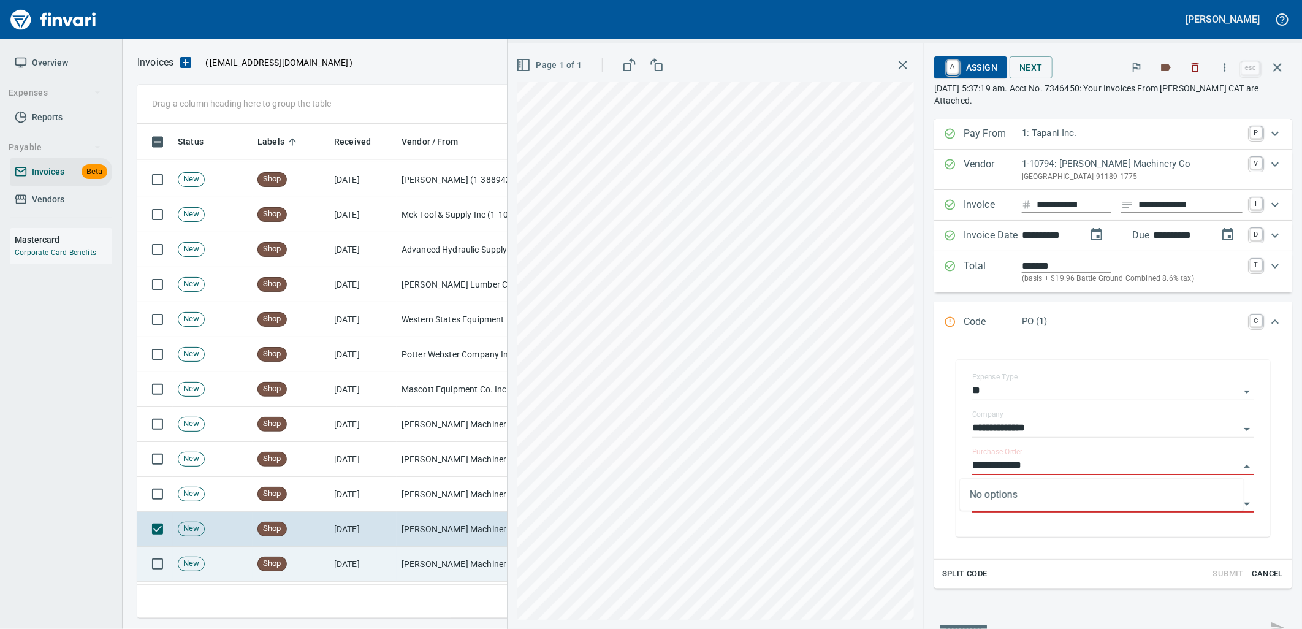
click at [430, 564] on td "[PERSON_NAME] Machinery Co (1-10794)" at bounding box center [458, 564] width 123 height 35
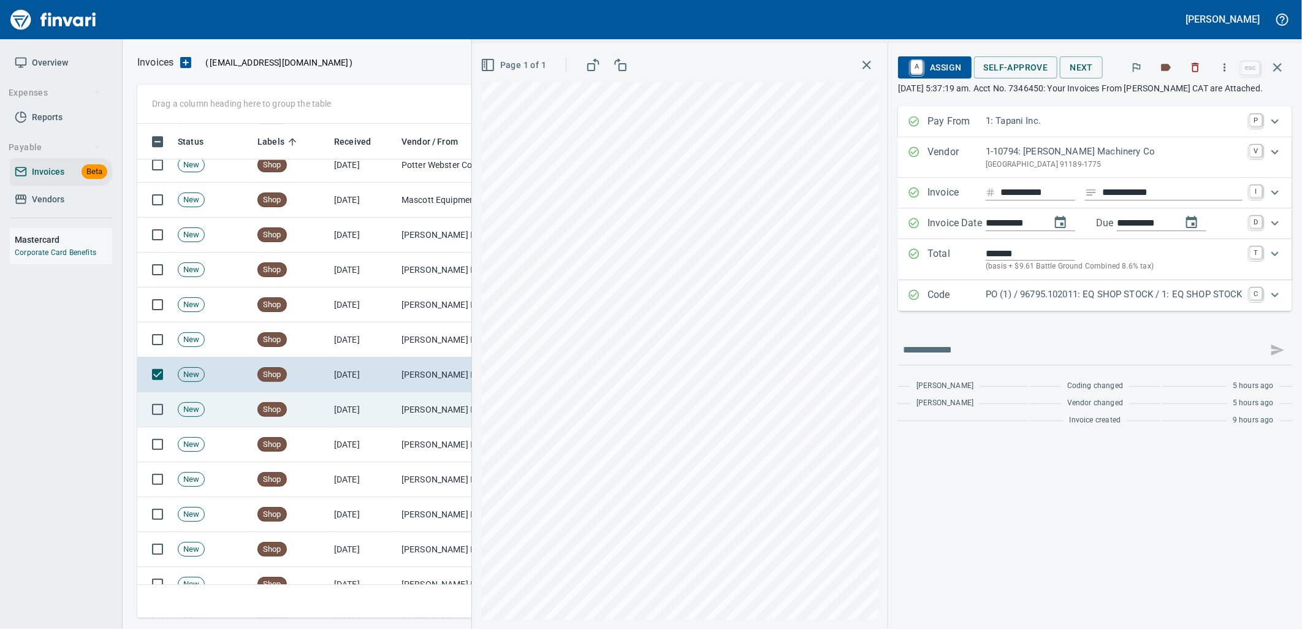
scroll to position [4904, 0]
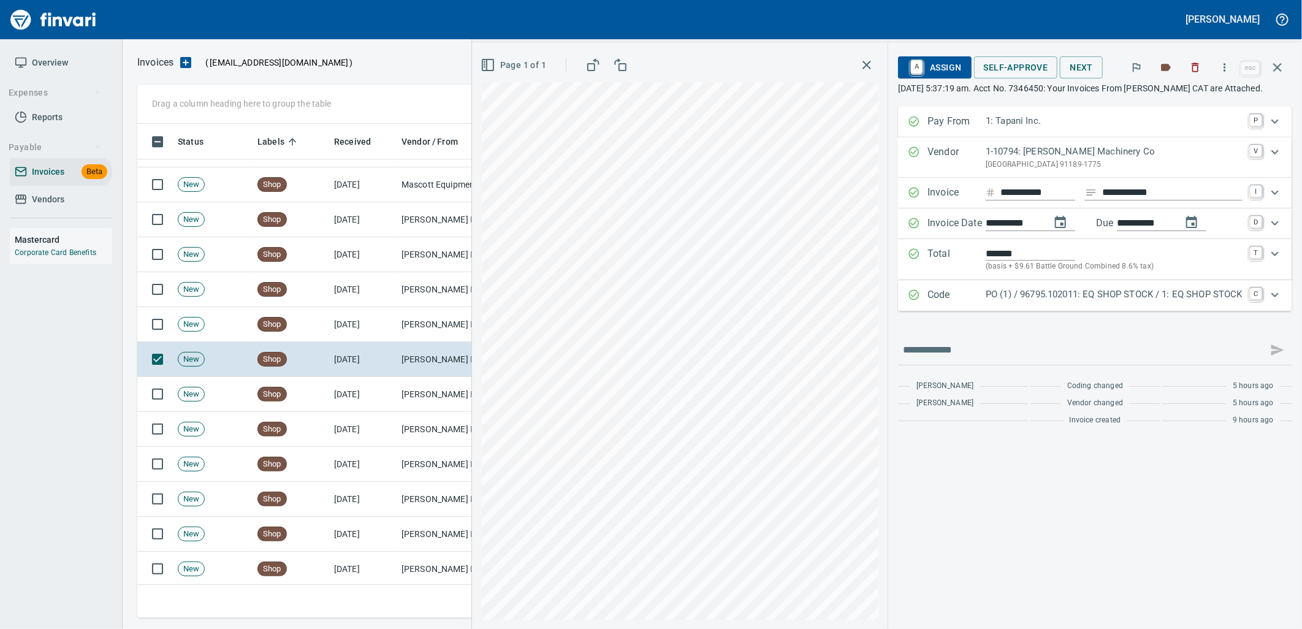
click at [1095, 292] on p "PO (1) / 96795.102011: EQ SHOP STOCK / 1: EQ SHOP STOCK" at bounding box center [1114, 294] width 257 height 14
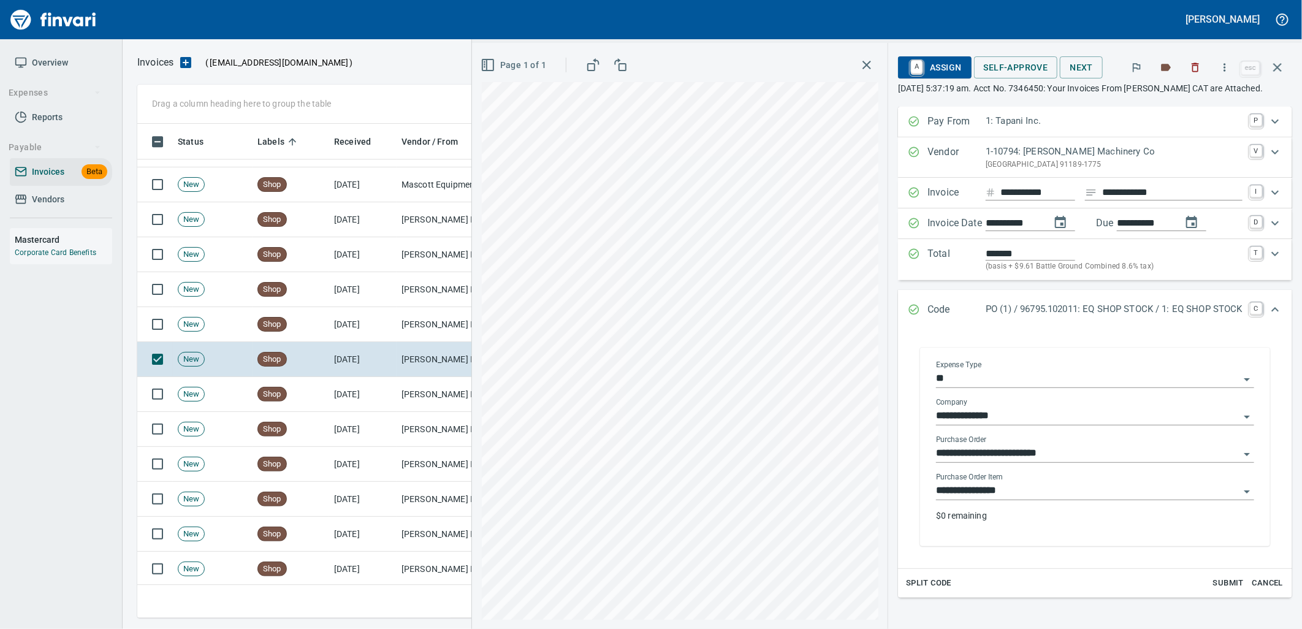
click at [1057, 481] on div "**********" at bounding box center [1095, 487] width 318 height 28
click at [1077, 483] on input "**********" at bounding box center [1087, 490] width 303 height 17
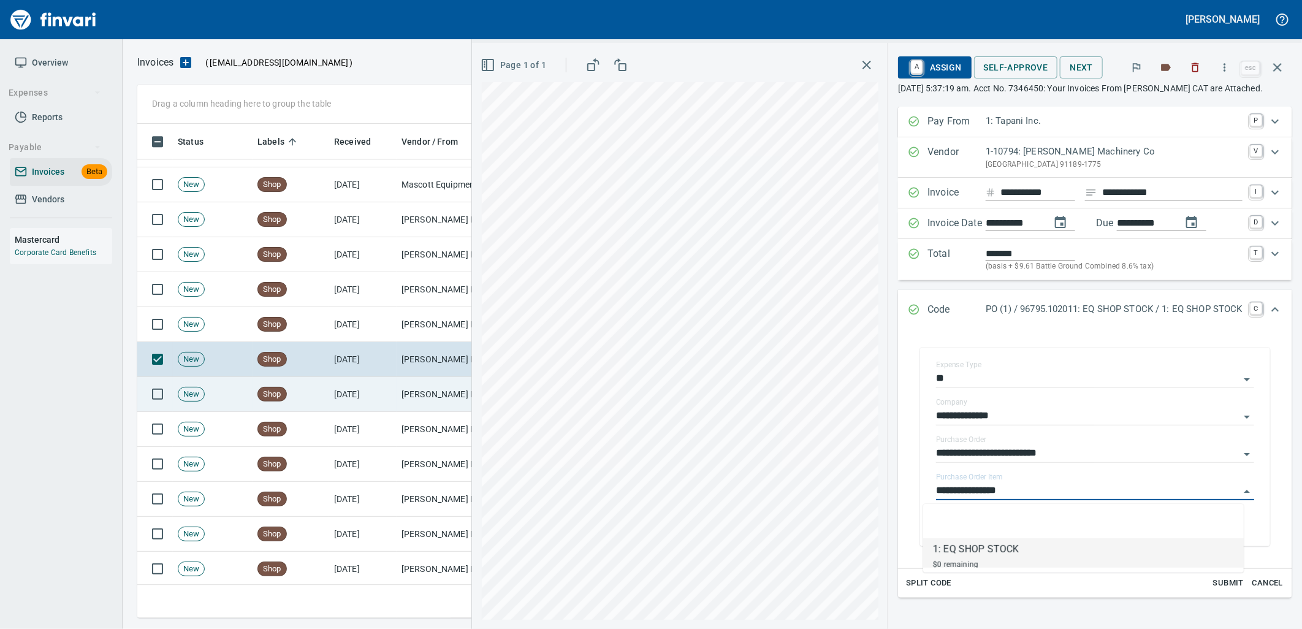
click at [425, 403] on td "[PERSON_NAME] Machinery Co (1-10794)" at bounding box center [458, 394] width 123 height 35
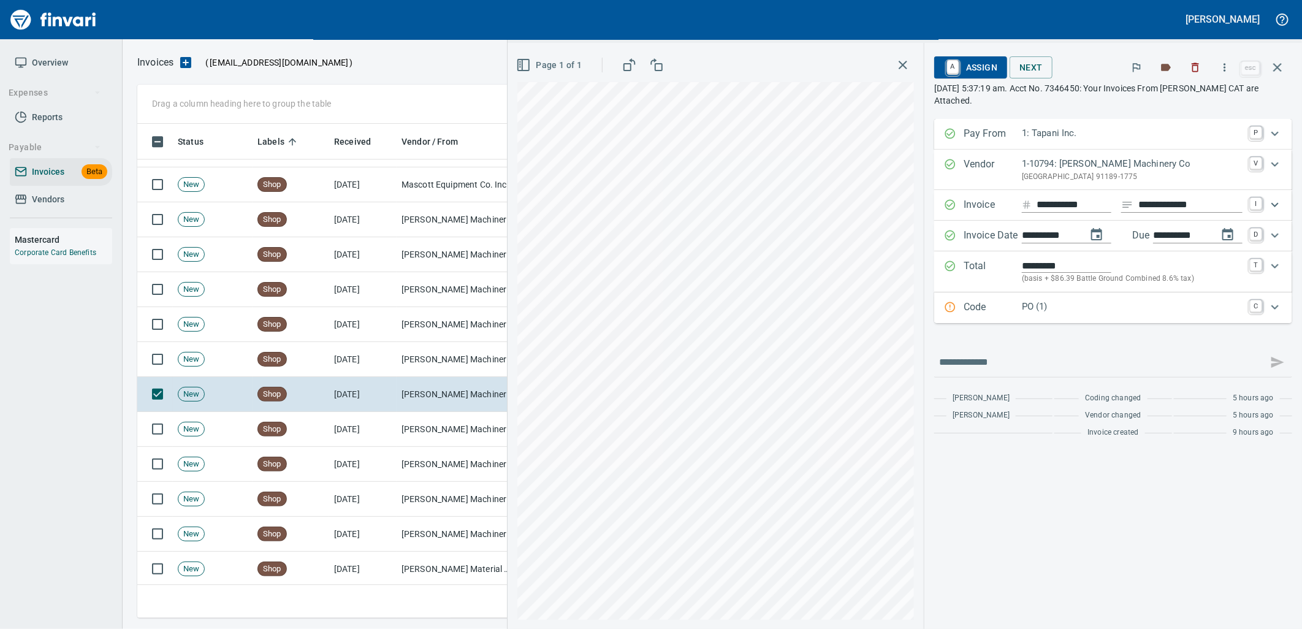
click at [1068, 313] on p "PO (1)" at bounding box center [1132, 307] width 221 height 14
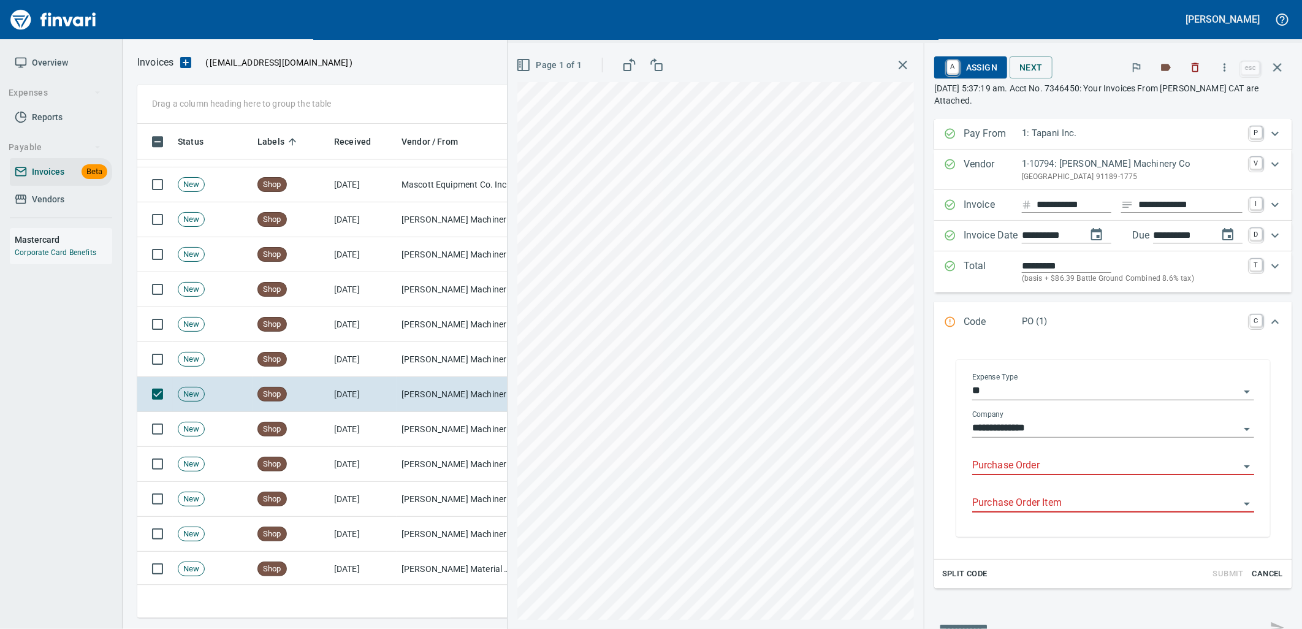
click at [1050, 463] on input "Purchase Order" at bounding box center [1105, 465] width 267 height 17
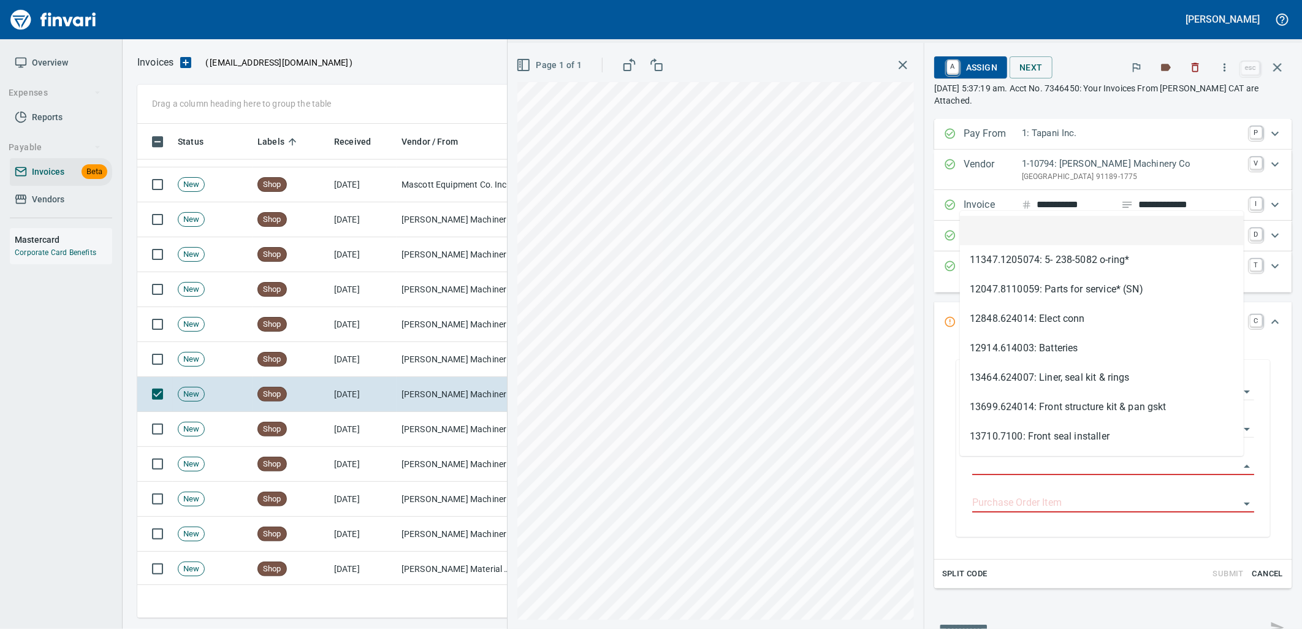
scroll to position [484, 1129]
type input "**********"
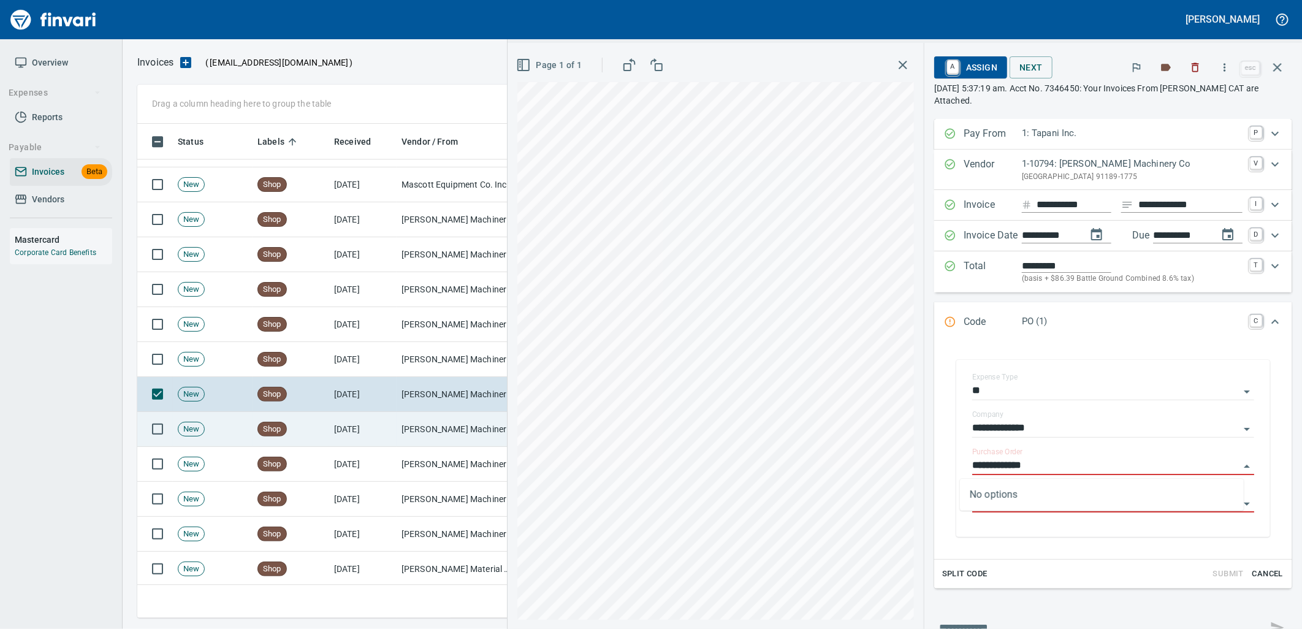
click at [370, 435] on td "9/19/2025" at bounding box center [362, 429] width 67 height 35
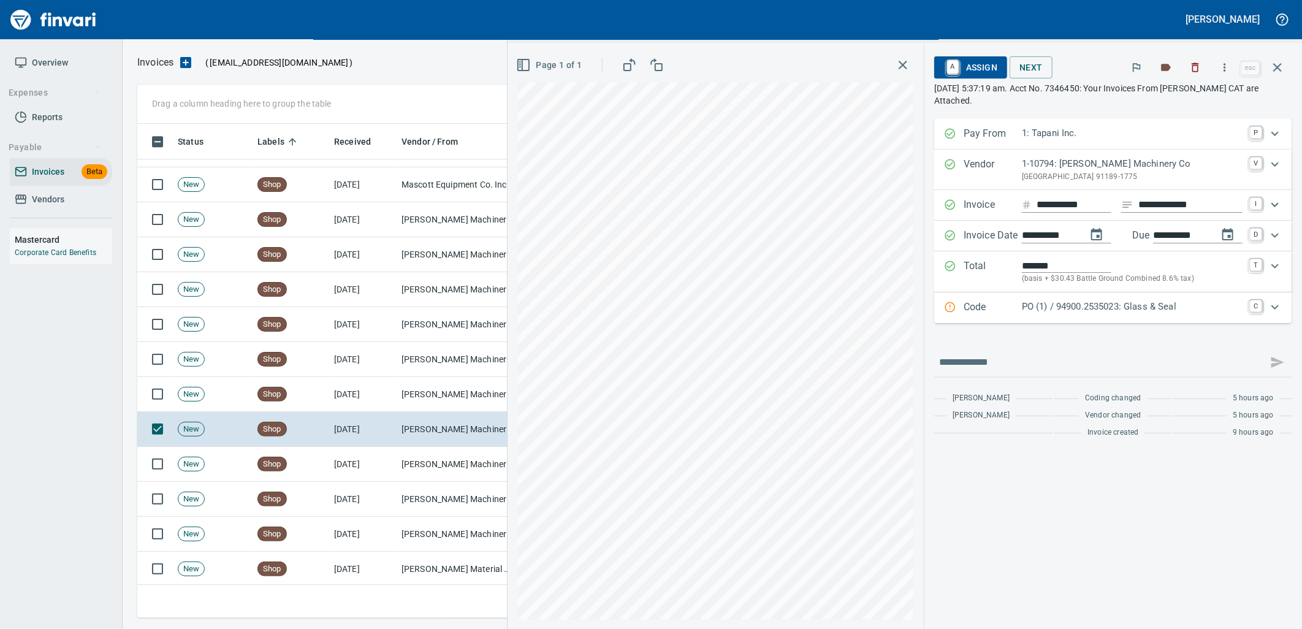
click at [1102, 306] on p "PO (1) / 94900.2535023: Glass & Seal" at bounding box center [1132, 307] width 221 height 14
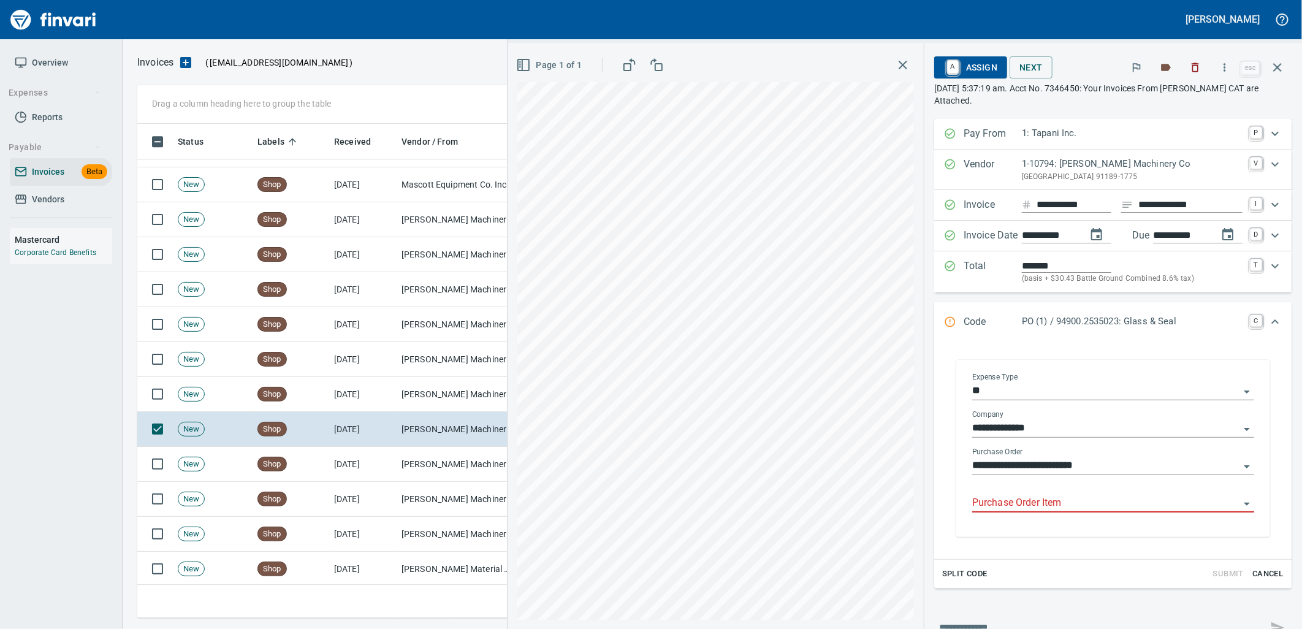
click at [1060, 504] on input "Purchase Order Item" at bounding box center [1105, 503] width 267 height 17
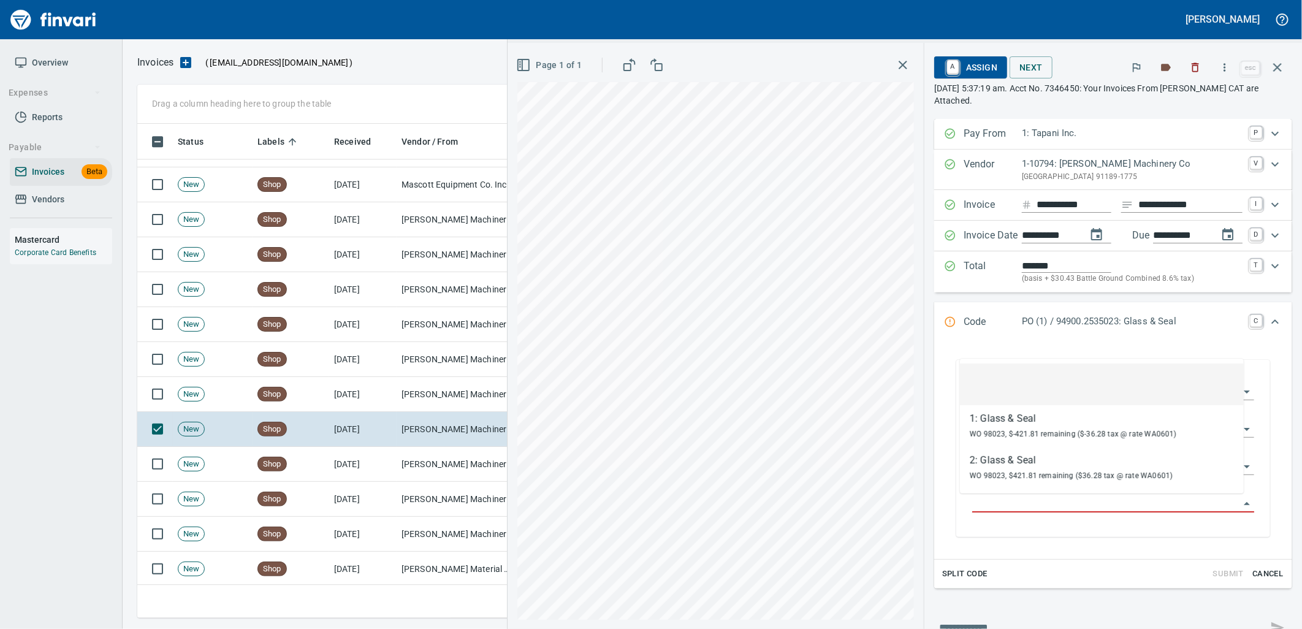
scroll to position [484, 1129]
click at [444, 462] on td "[PERSON_NAME] Machinery Co (1-10794)" at bounding box center [458, 464] width 123 height 35
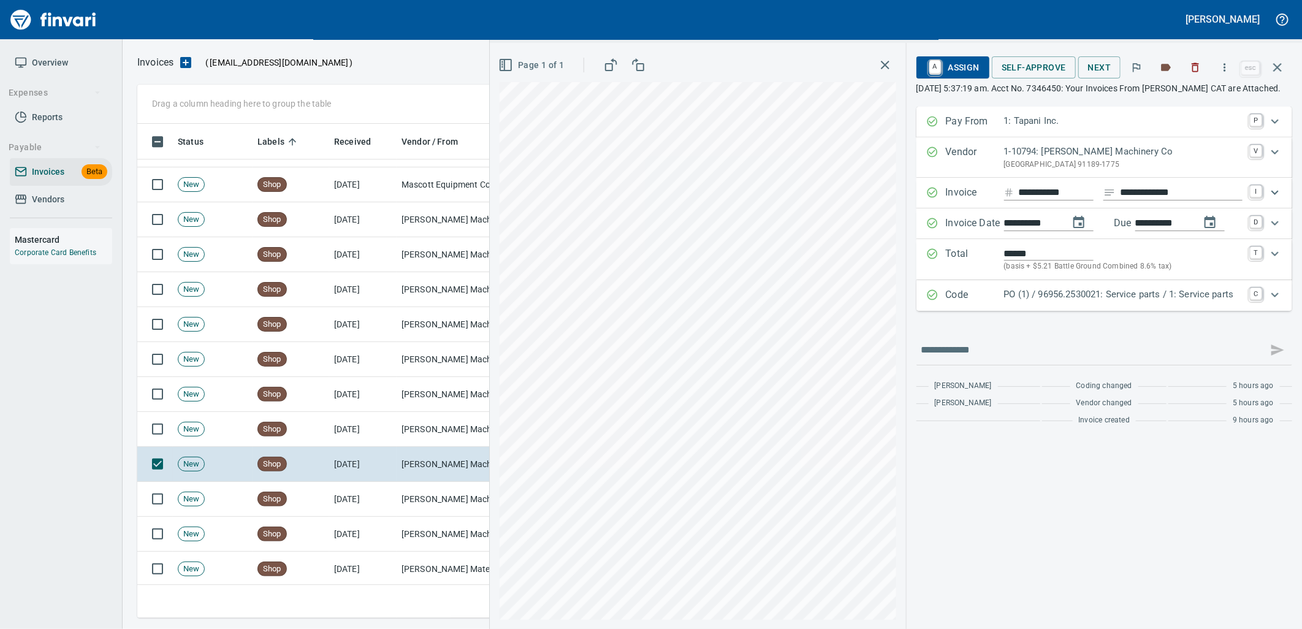
click at [1087, 302] on p "PO (1) / 96956.2530021: Service parts / 1: Service parts" at bounding box center [1123, 294] width 238 height 14
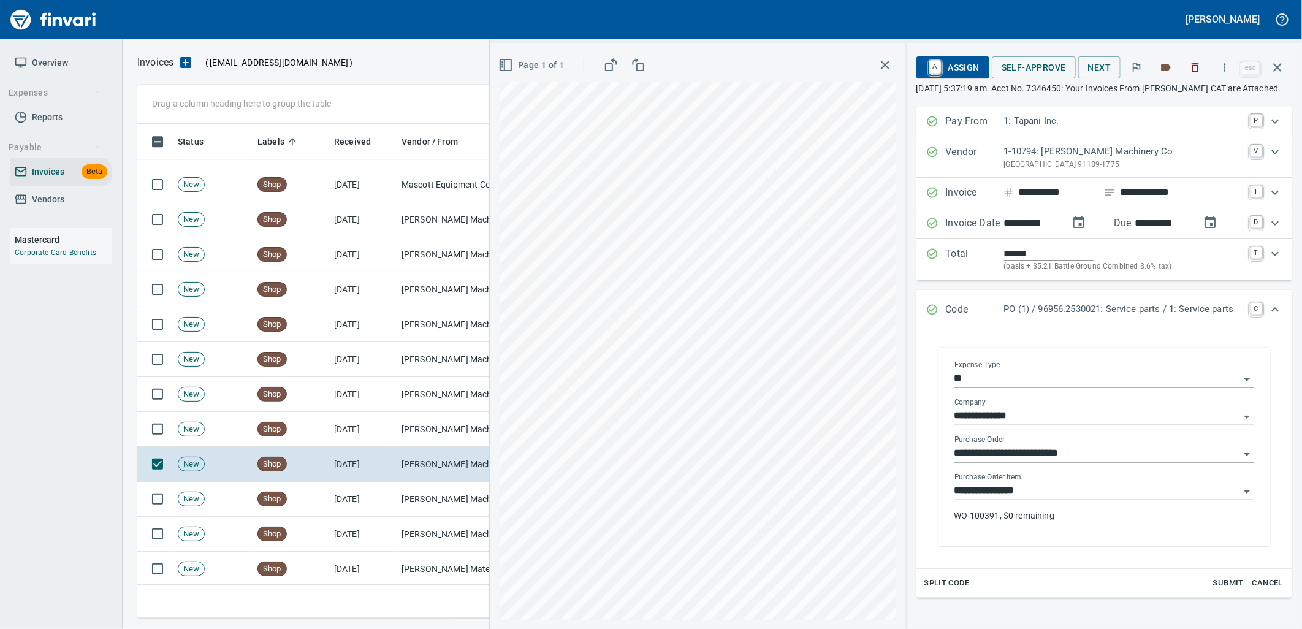
click at [1060, 500] on input "**********" at bounding box center [1096, 490] width 285 height 17
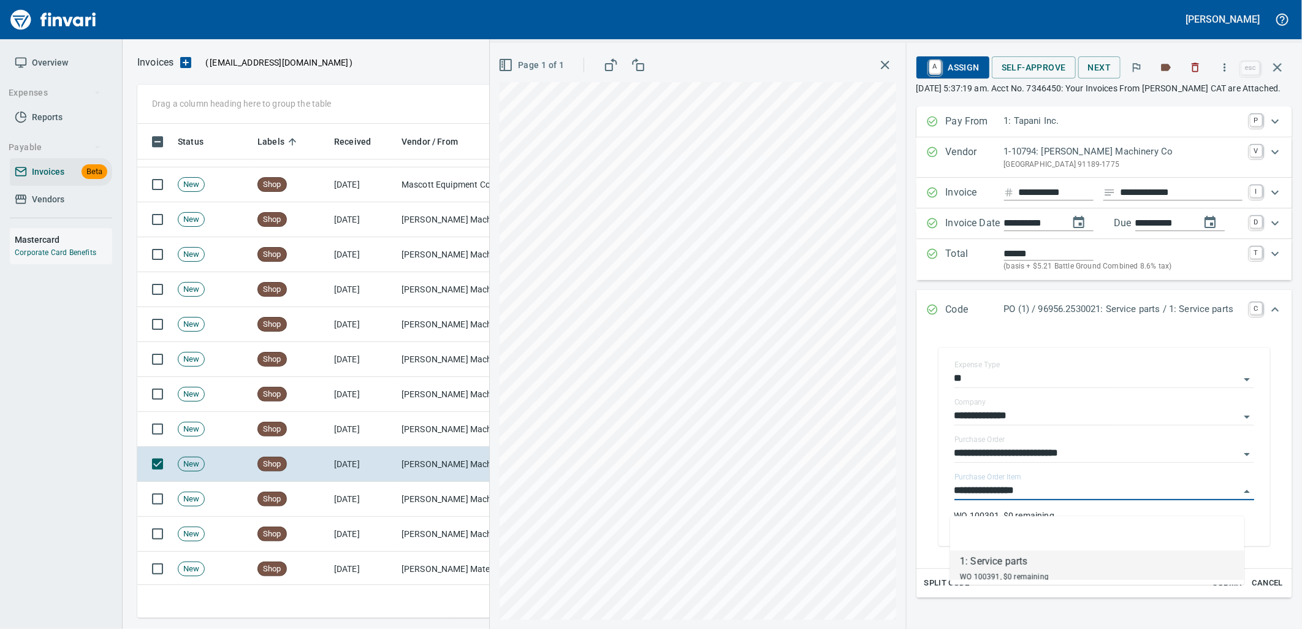
scroll to position [484, 1129]
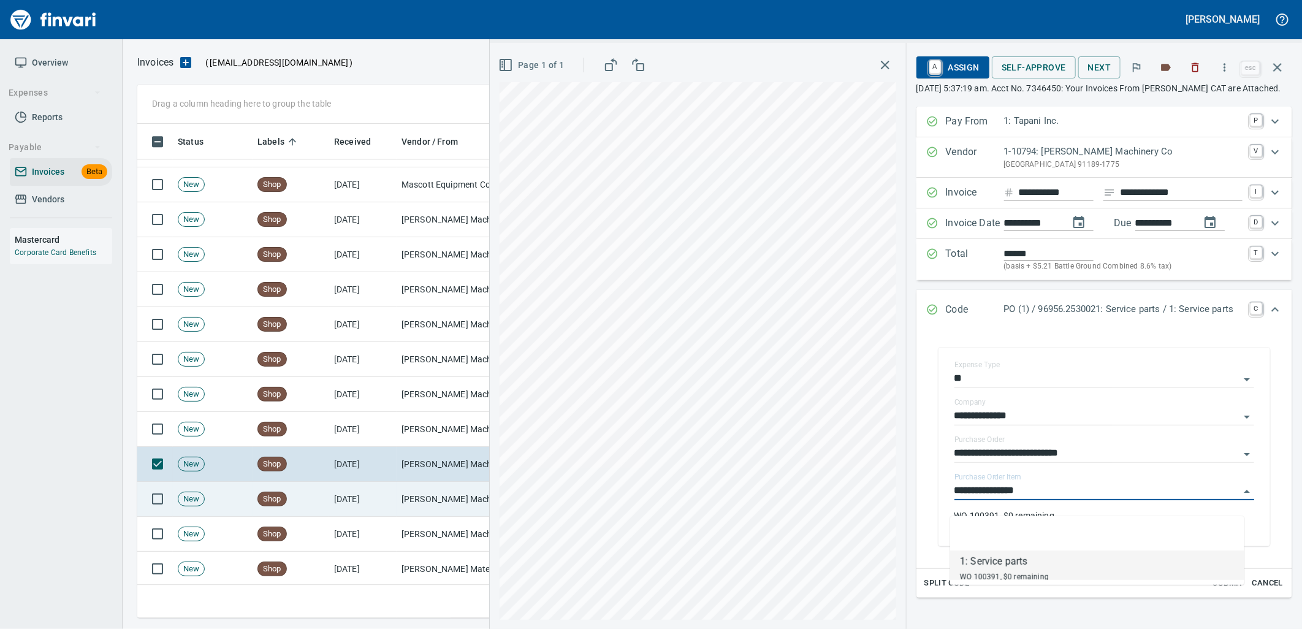
click at [424, 494] on td "[PERSON_NAME] Machinery Co (1-10794)" at bounding box center [458, 499] width 123 height 35
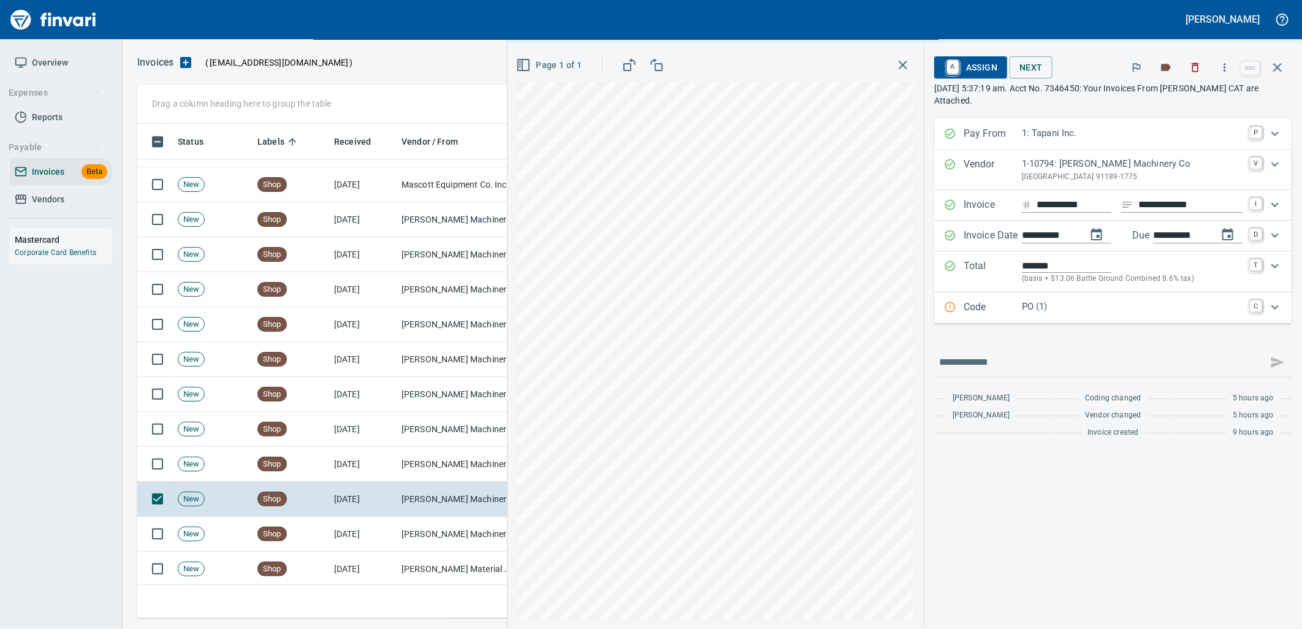
click at [1121, 306] on p "PO (1)" at bounding box center [1132, 307] width 221 height 14
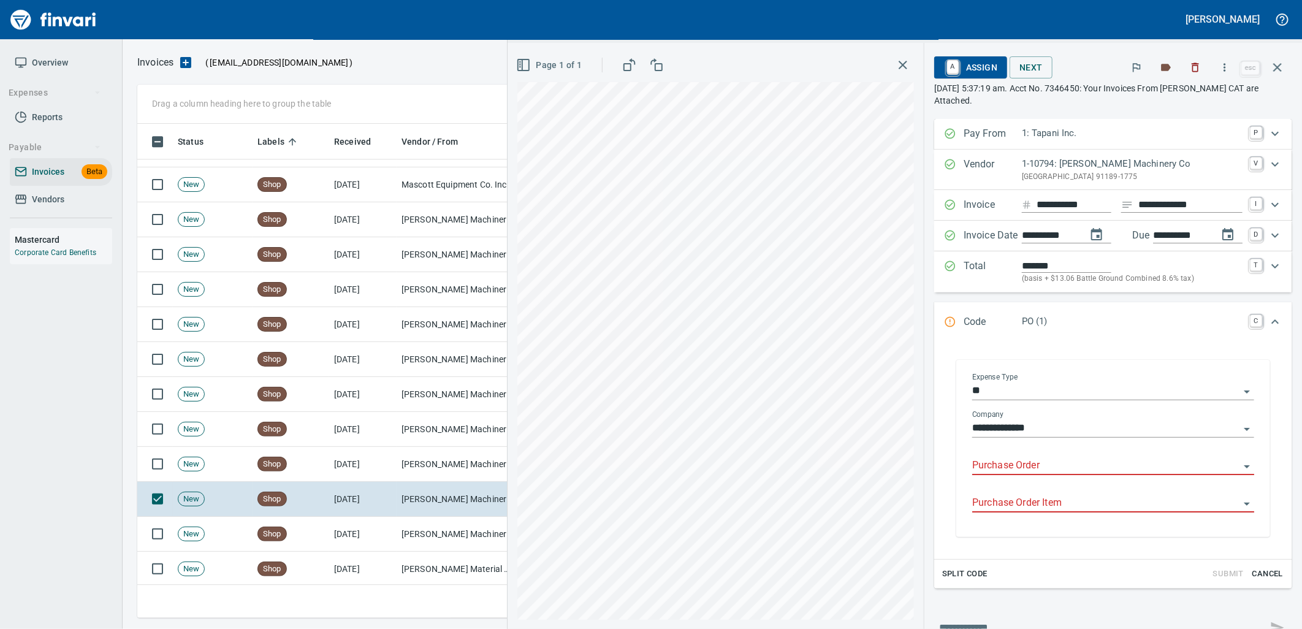
click at [1073, 466] on input "Purchase Order" at bounding box center [1105, 465] width 267 height 17
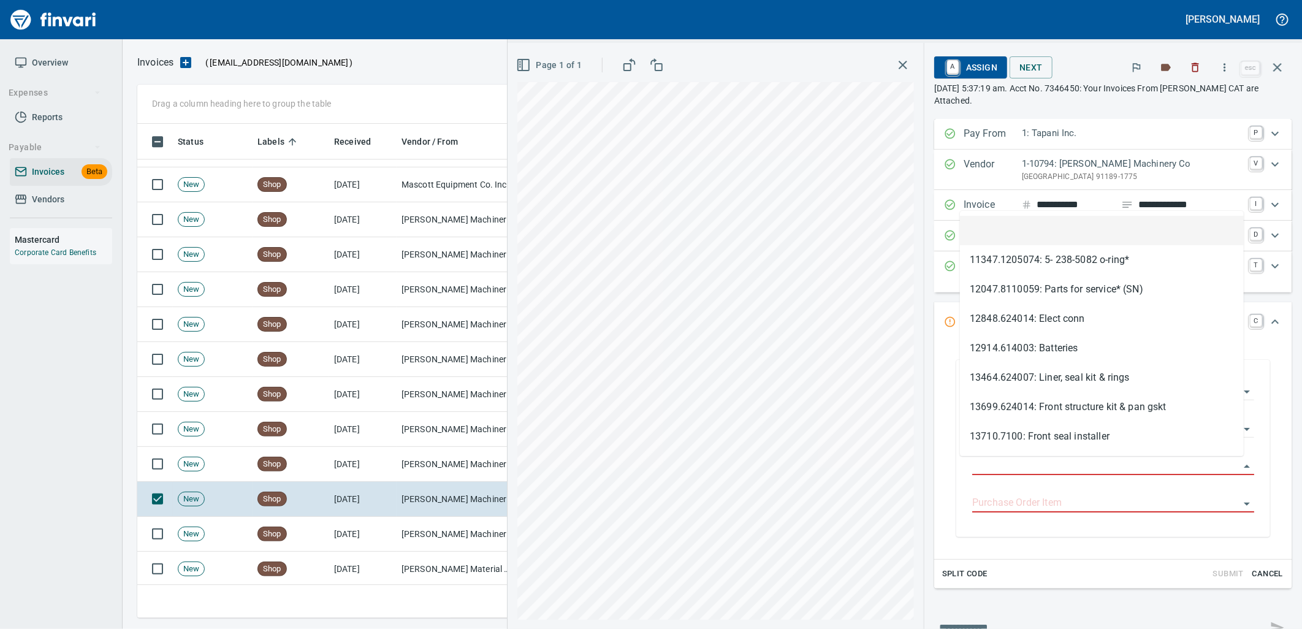
scroll to position [484, 1129]
type input "**********"
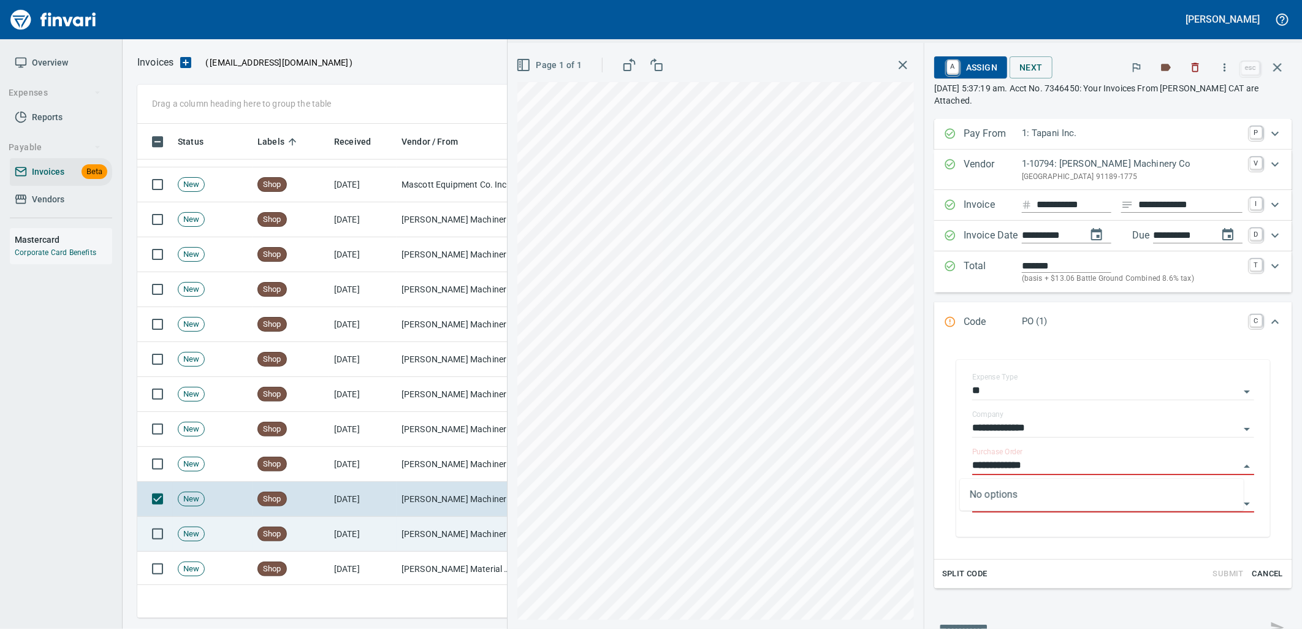
click at [329, 525] on td "9/19/2025" at bounding box center [362, 534] width 67 height 35
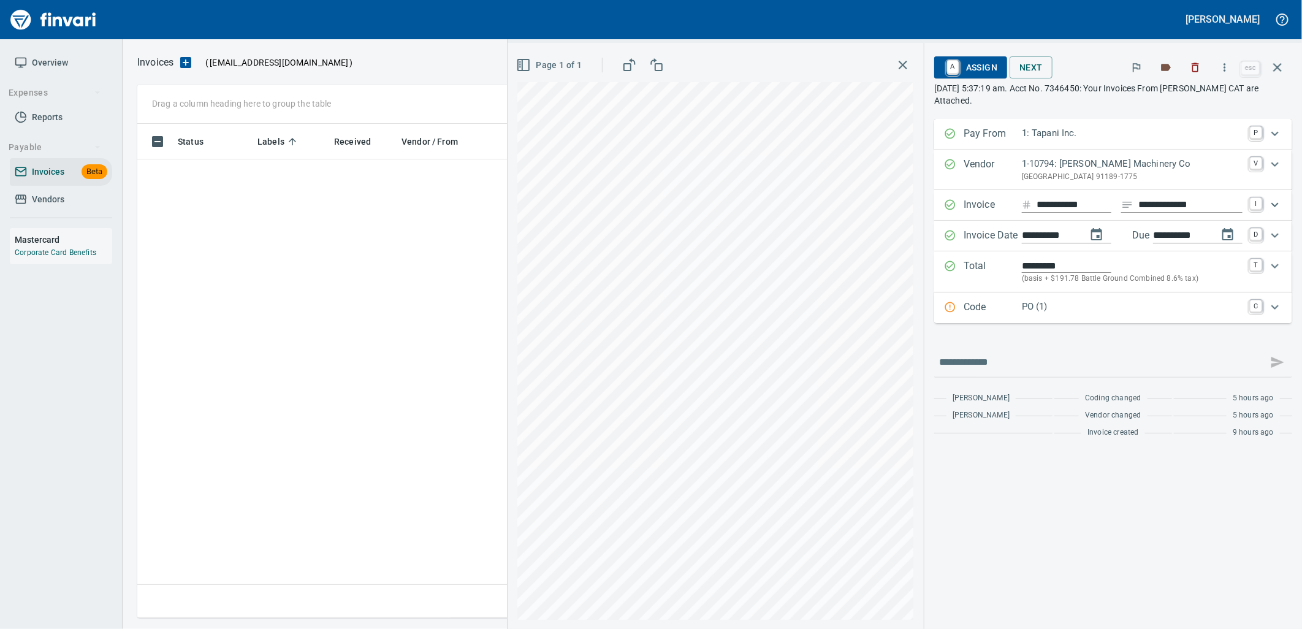
scroll to position [484, 1129]
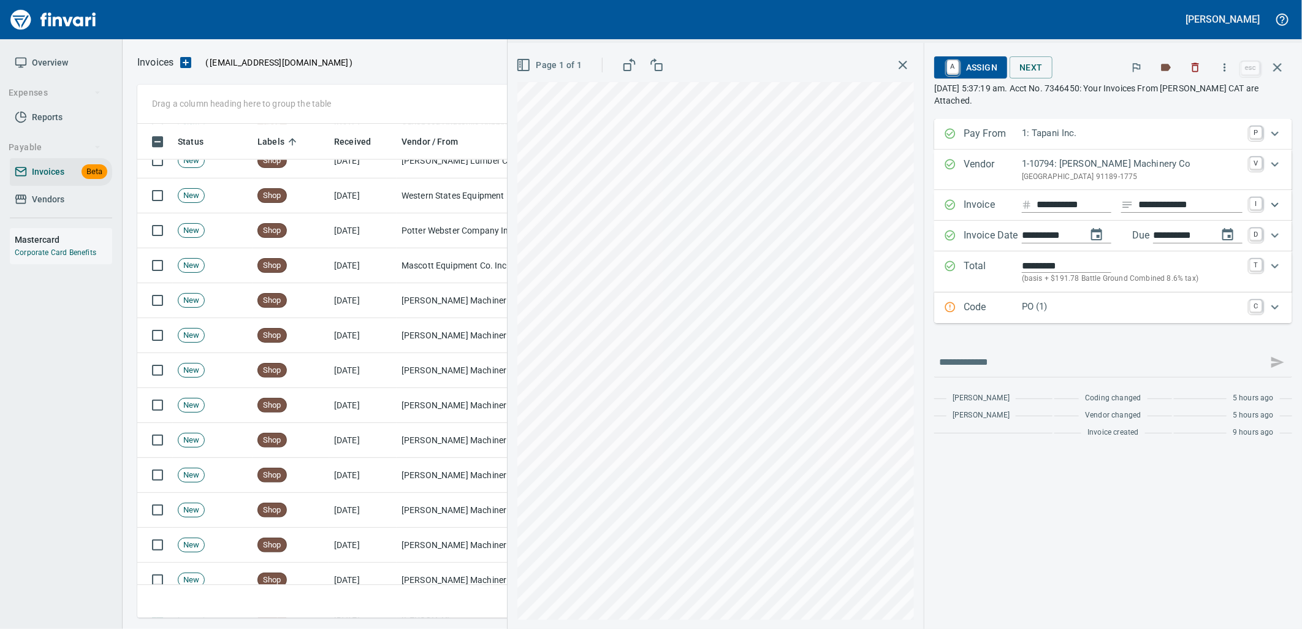
click at [1026, 306] on p "PO (1)" at bounding box center [1132, 307] width 221 height 14
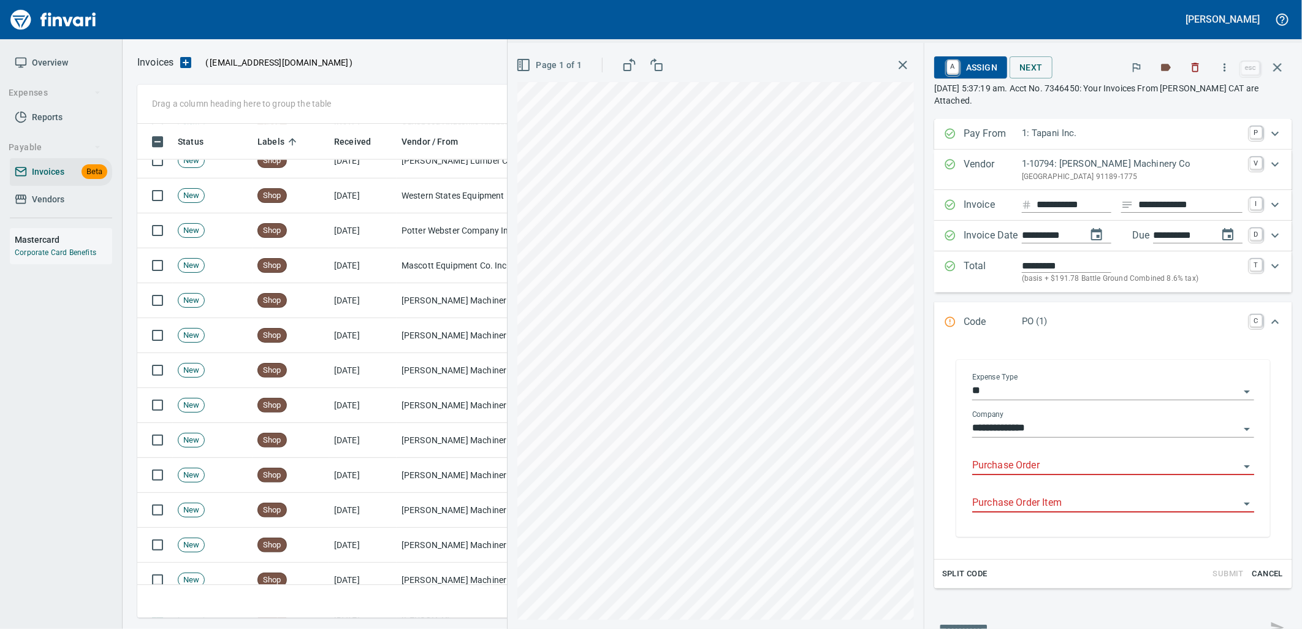
click at [1003, 473] on input "Purchase Order" at bounding box center [1105, 465] width 267 height 17
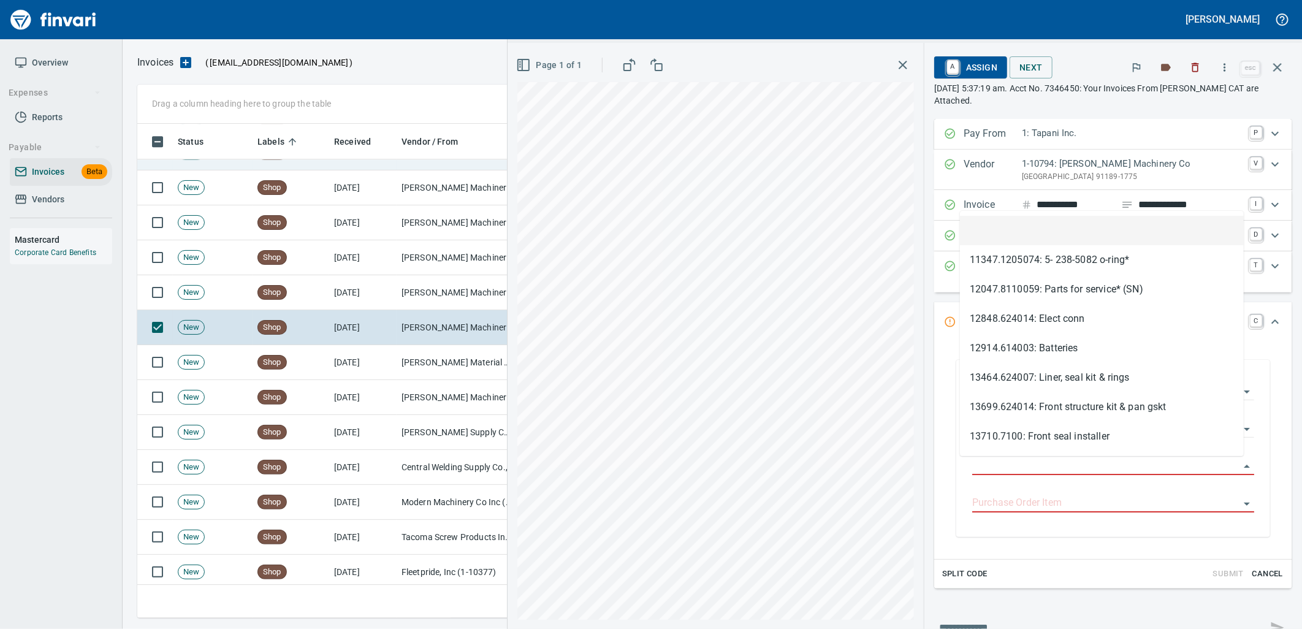
scroll to position [5244, 0]
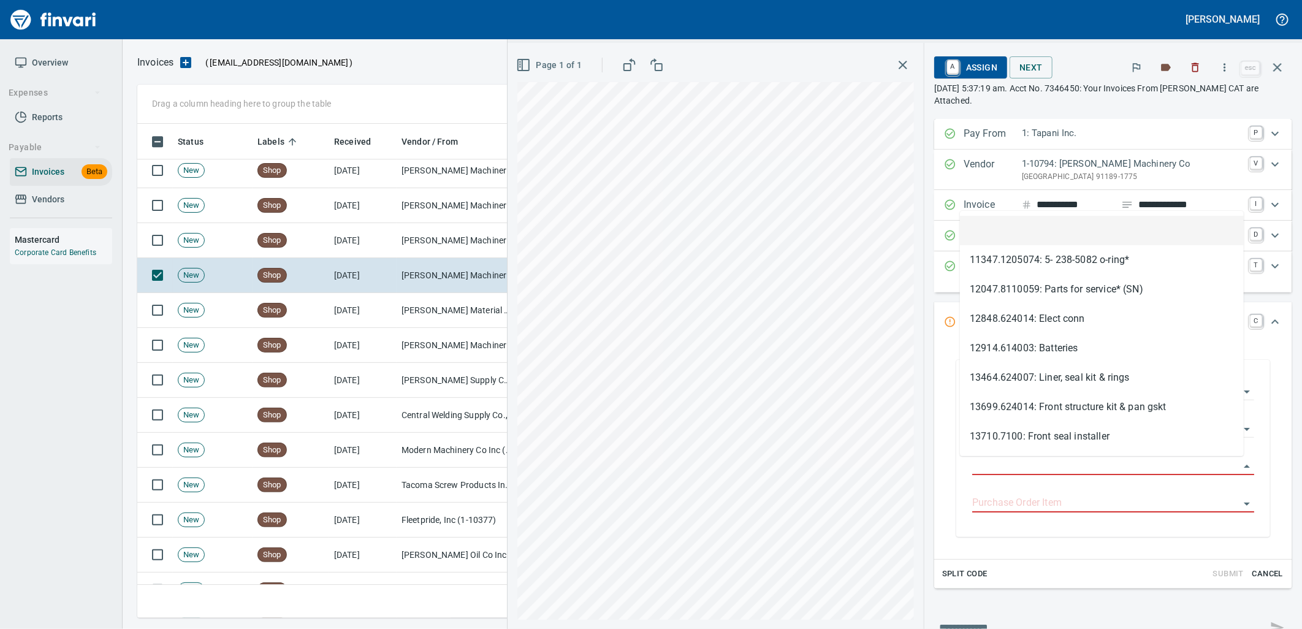
click at [1280, 66] on icon "button" at bounding box center [1277, 67] width 15 height 15
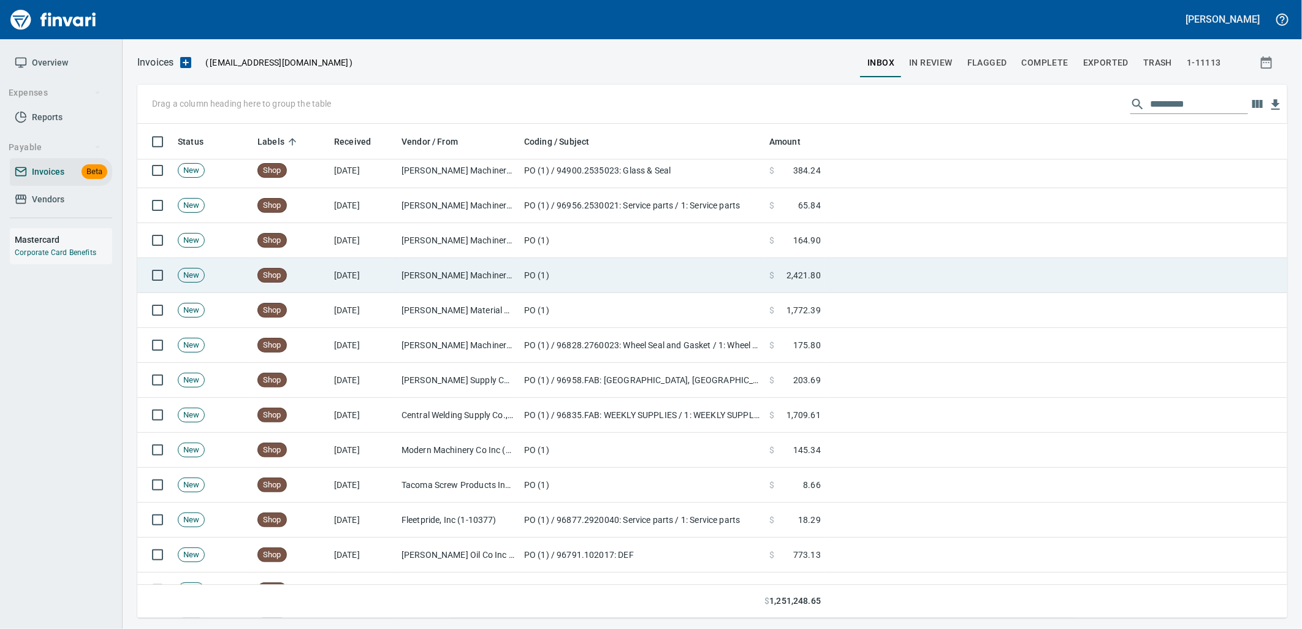
click at [375, 278] on td "[DATE]" at bounding box center [362, 275] width 67 height 35
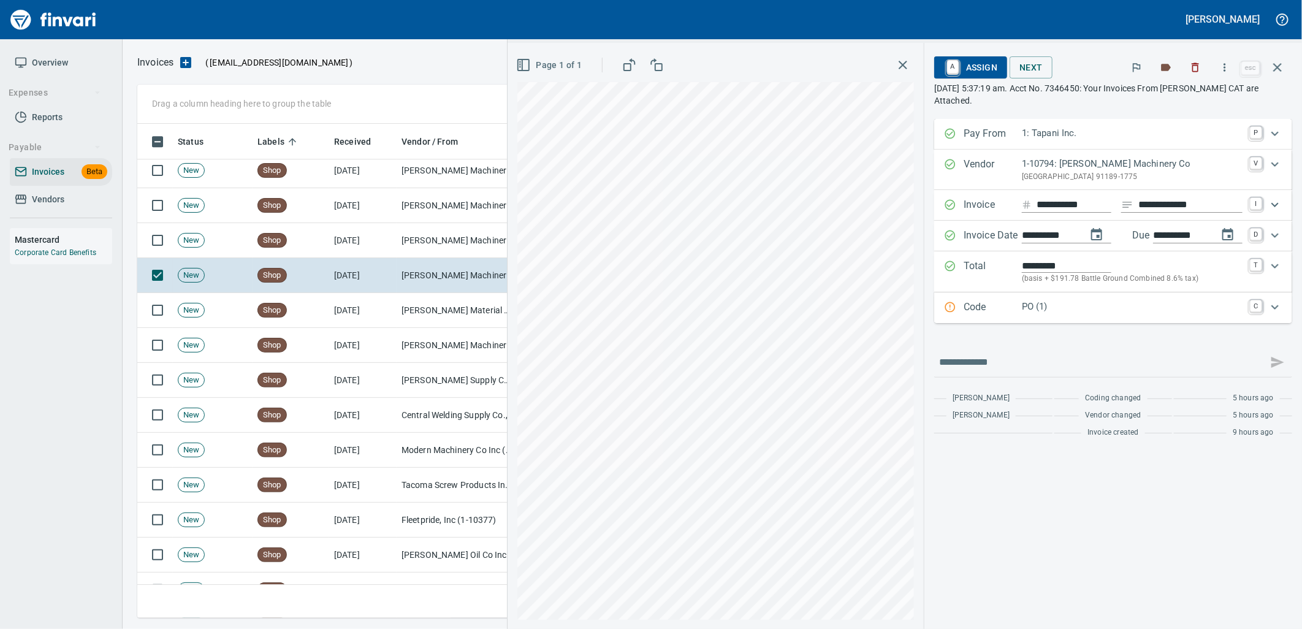
click at [1076, 305] on p "PO (1)" at bounding box center [1132, 307] width 221 height 14
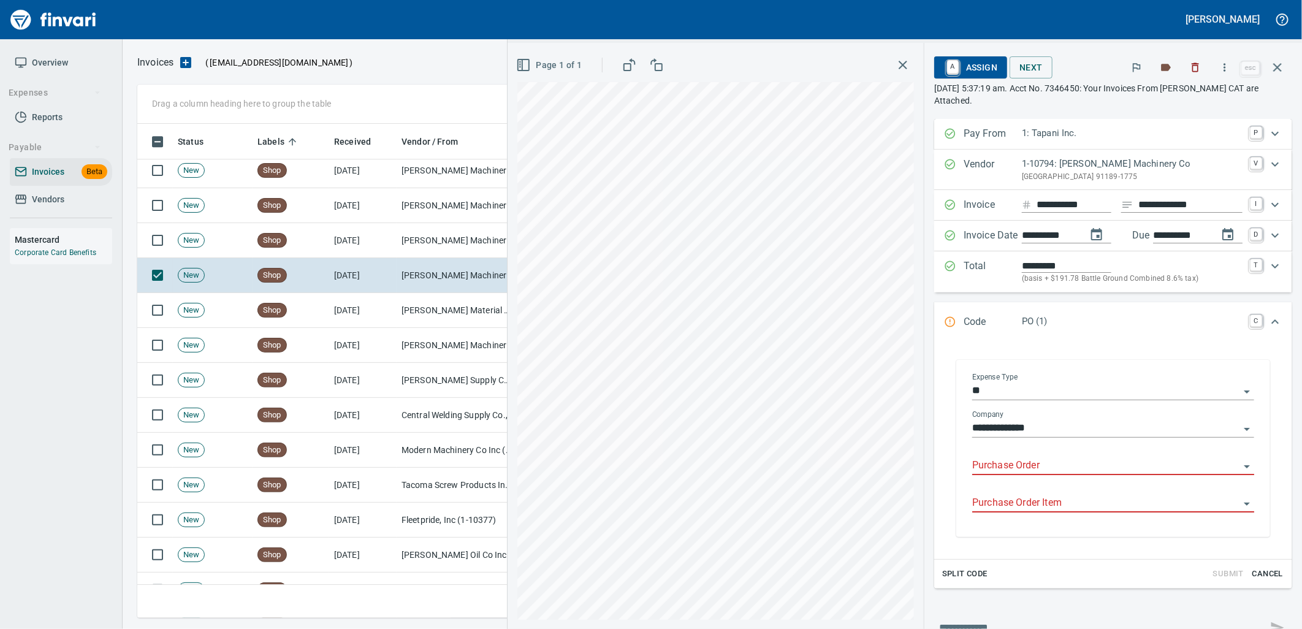
click at [1029, 462] on input "Purchase Order" at bounding box center [1105, 465] width 267 height 17
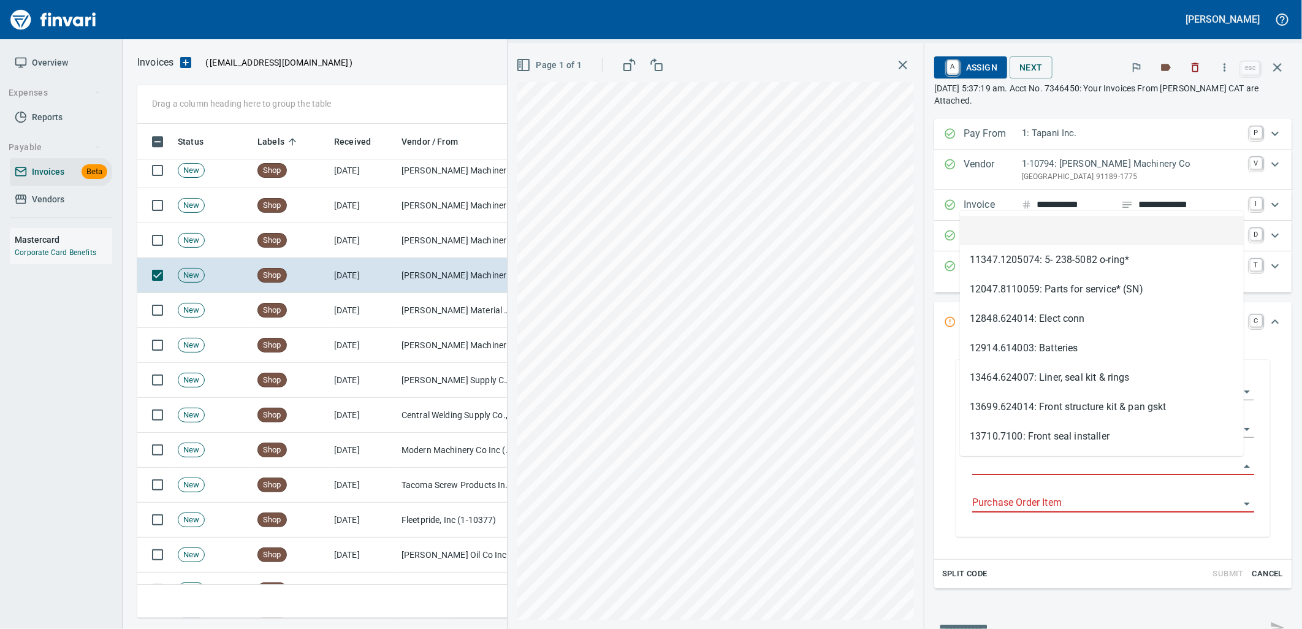
scroll to position [484, 1129]
type input "**********"
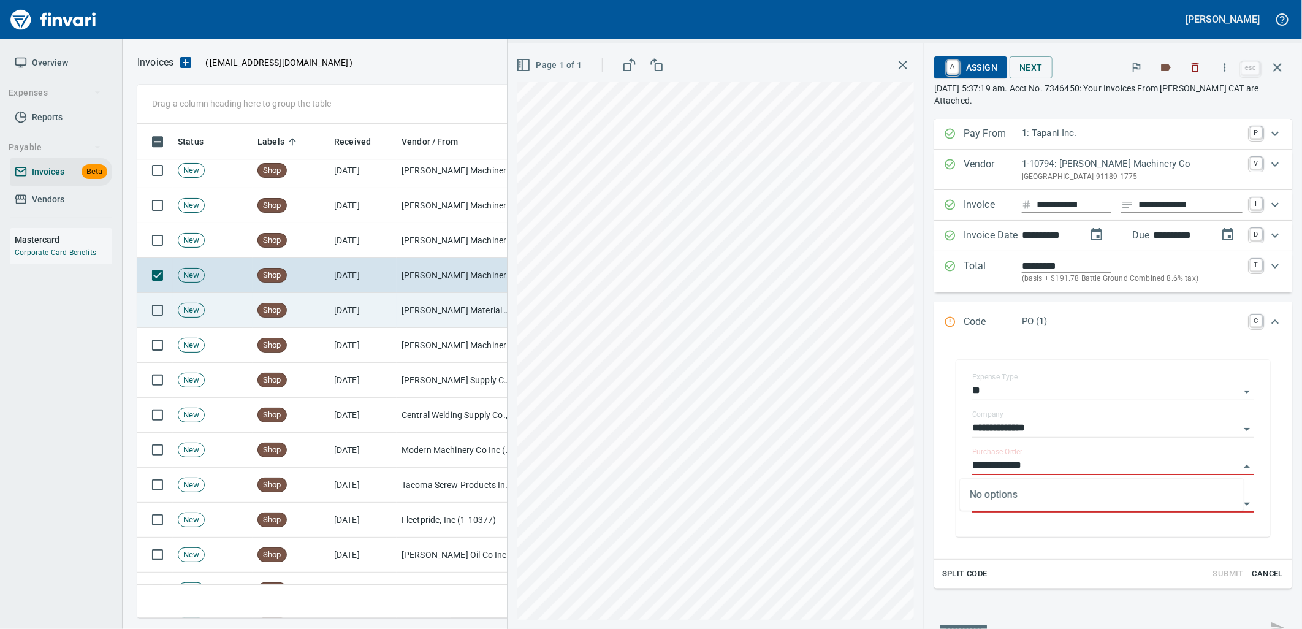
click at [438, 311] on td "[PERSON_NAME] Material Handling Inc (1-10772)" at bounding box center [458, 310] width 123 height 35
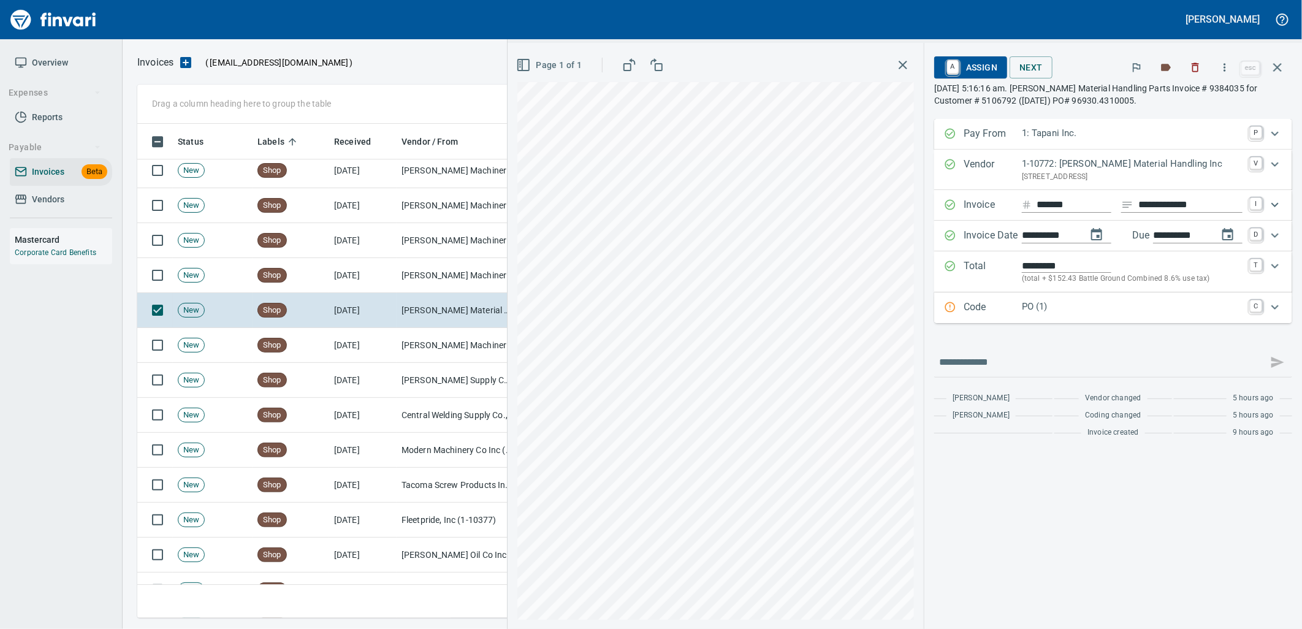
click at [1056, 305] on p "PO (1)" at bounding box center [1132, 307] width 221 height 14
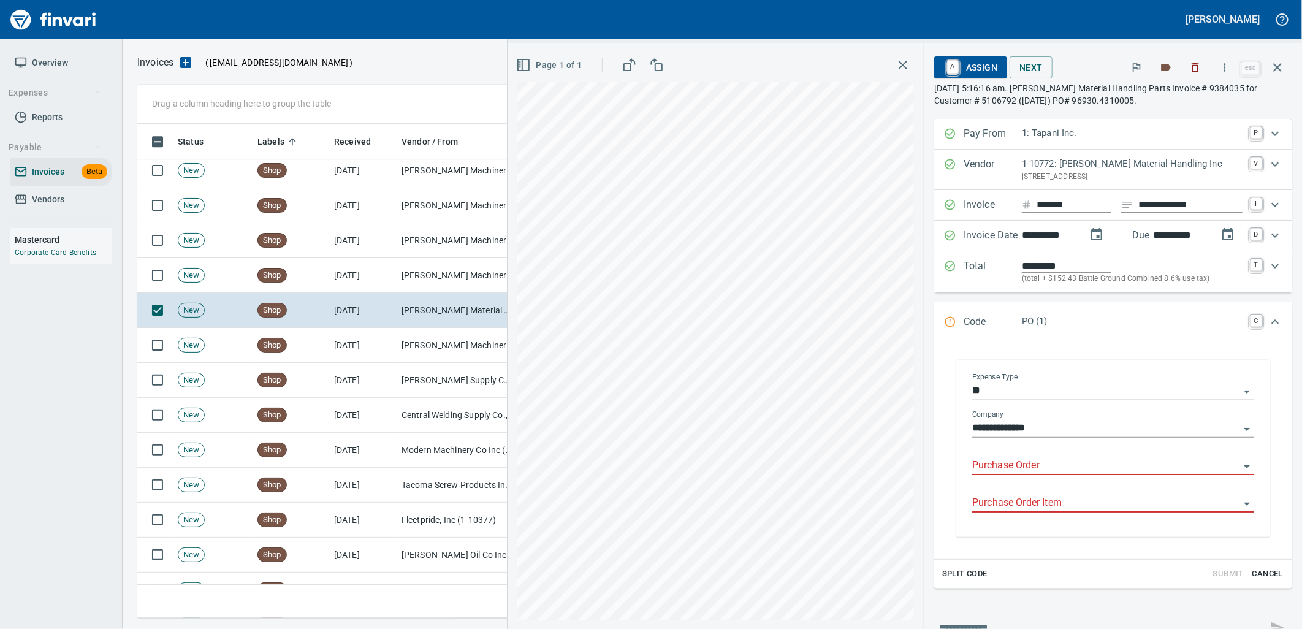
click at [1042, 463] on input "Purchase Order" at bounding box center [1105, 465] width 267 height 17
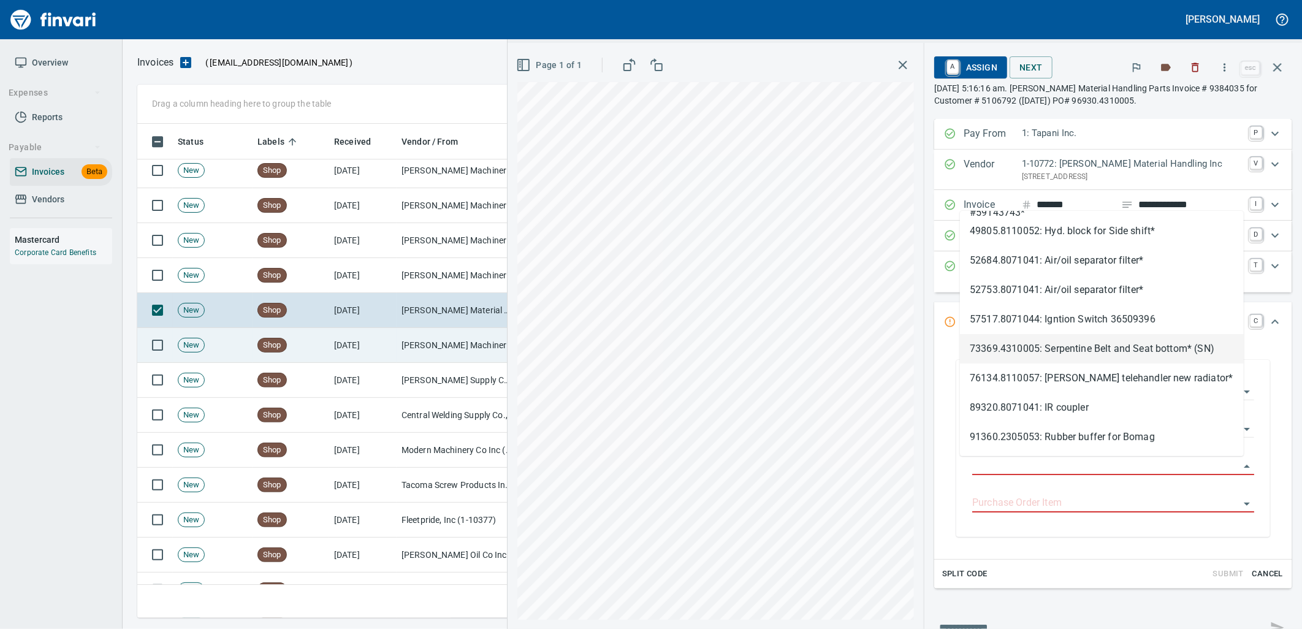
scroll to position [484, 1129]
click at [378, 341] on td "[DATE]" at bounding box center [362, 345] width 67 height 35
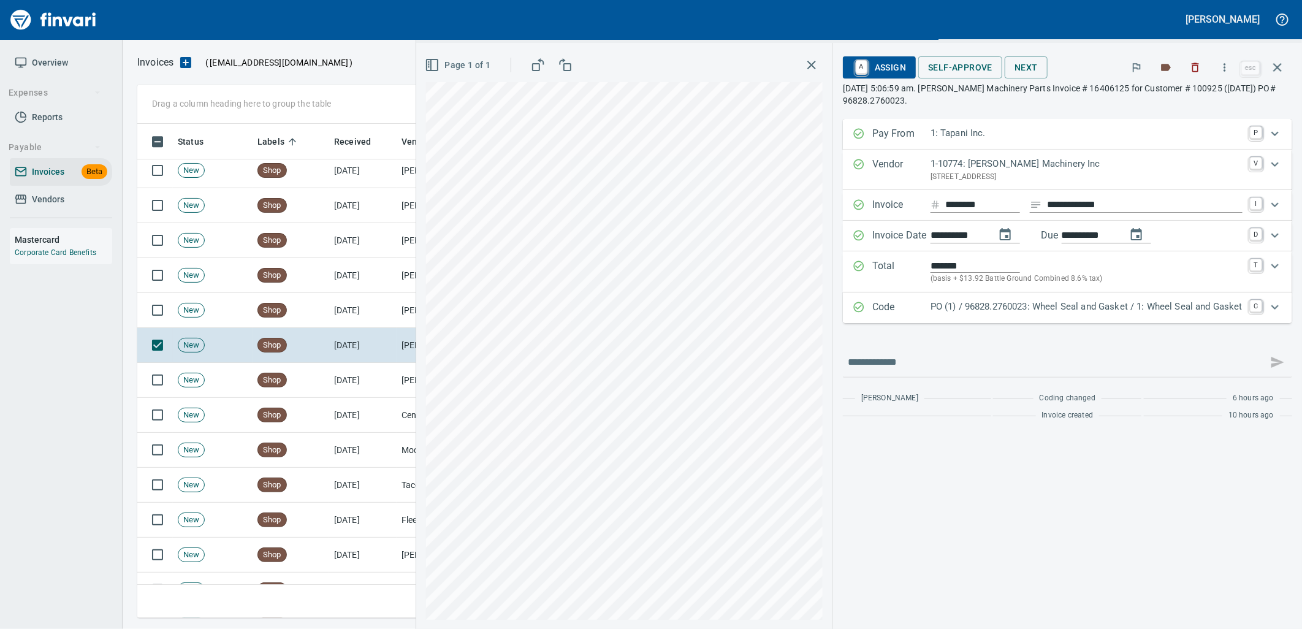
click at [1061, 303] on p "PO (1) / 96828.2760023: Wheel Seal and Gasket / 1: Wheel Seal and Gasket" at bounding box center [1087, 307] width 312 height 14
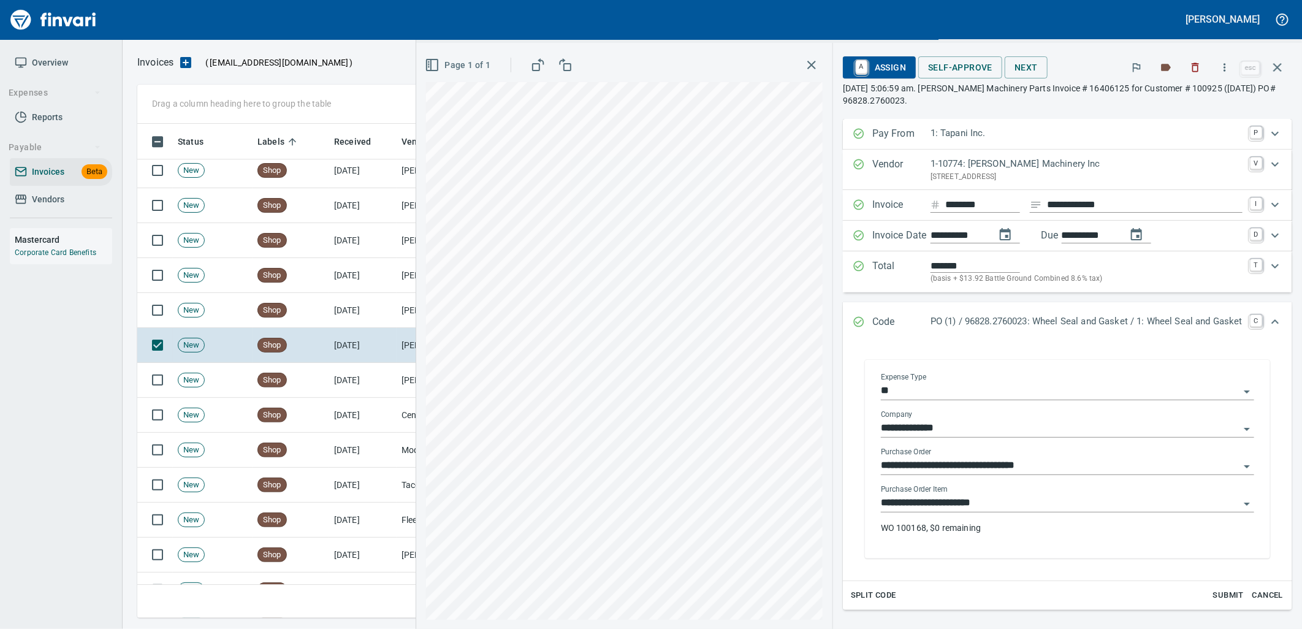
click at [984, 506] on input "**********" at bounding box center [1060, 503] width 359 height 17
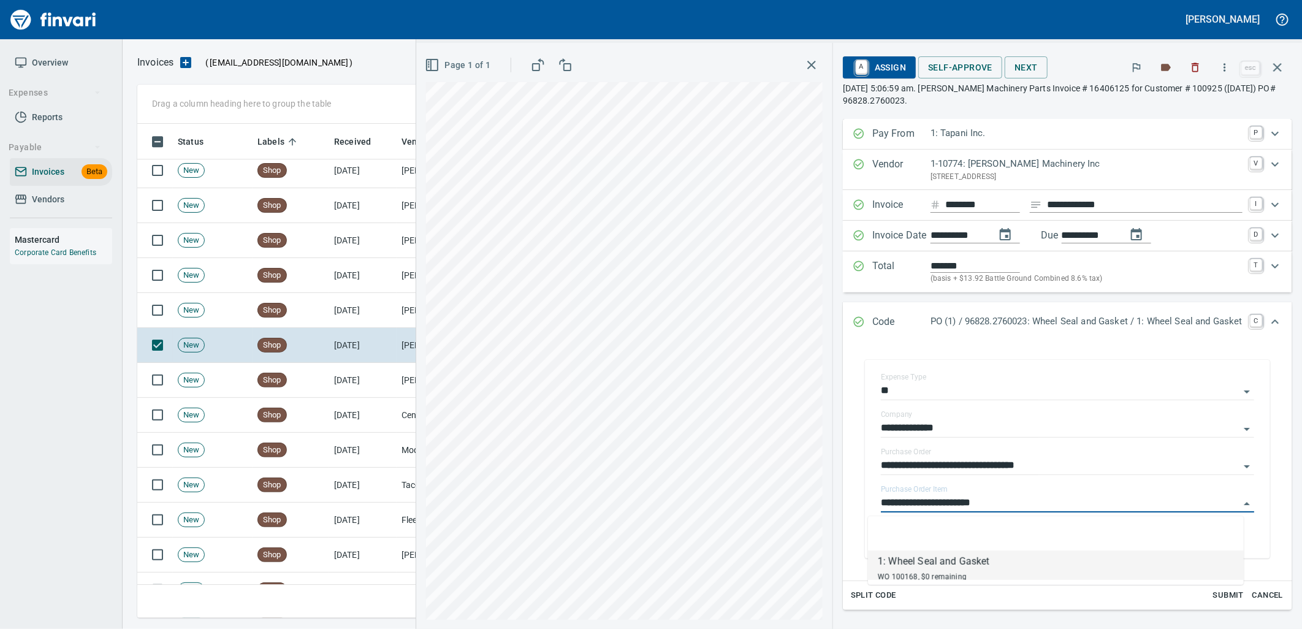
scroll to position [484, 1129]
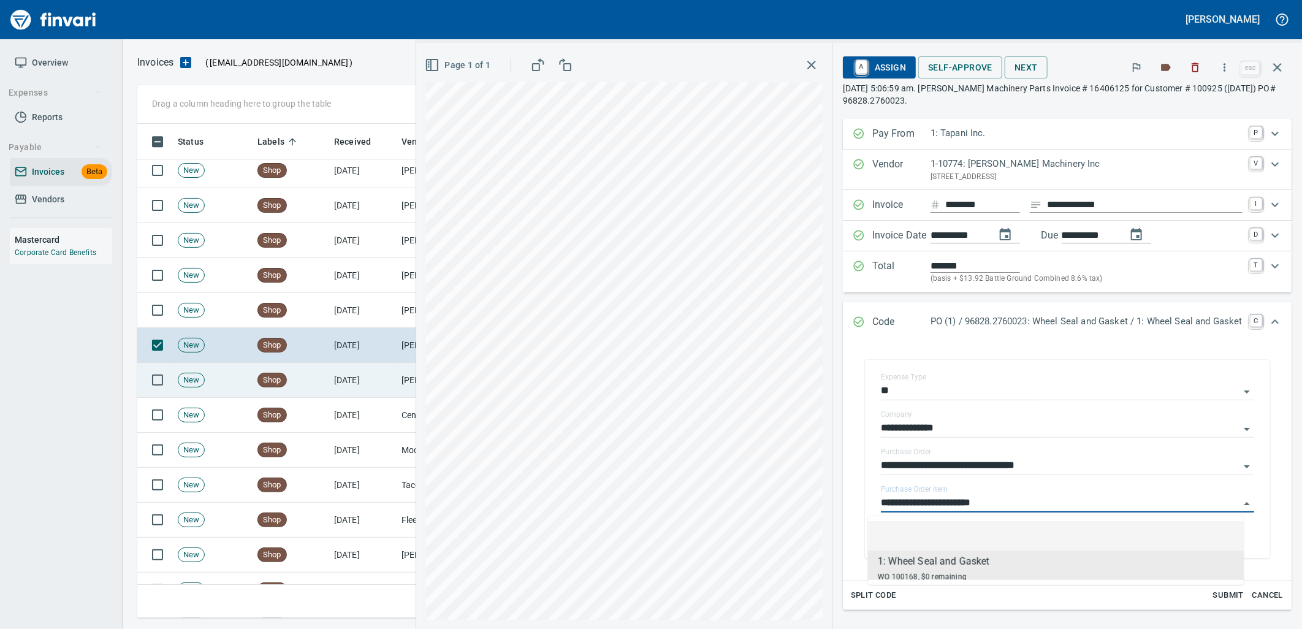
click at [267, 379] on span "Shop" at bounding box center [272, 381] width 28 height 12
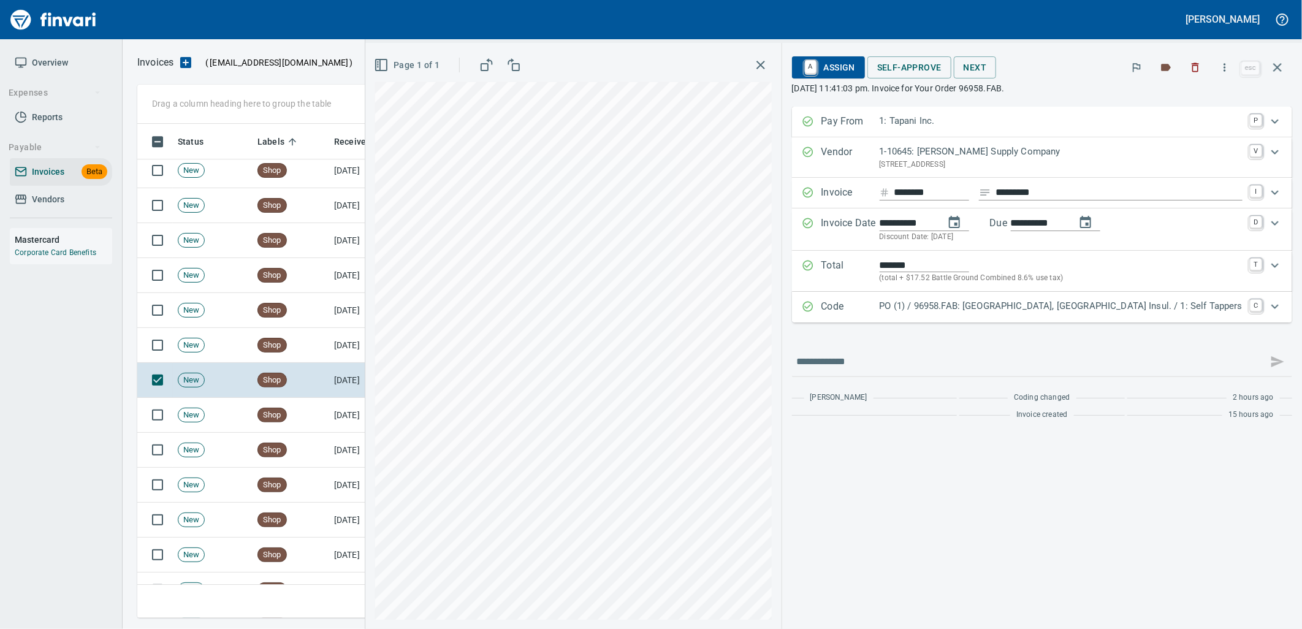
click at [1070, 308] on p "PO (1) / 96958.FAB: [GEOGRAPHIC_DATA], [GEOGRAPHIC_DATA] Insul. / 1: Self Tappe…" at bounding box center [1061, 306] width 363 height 14
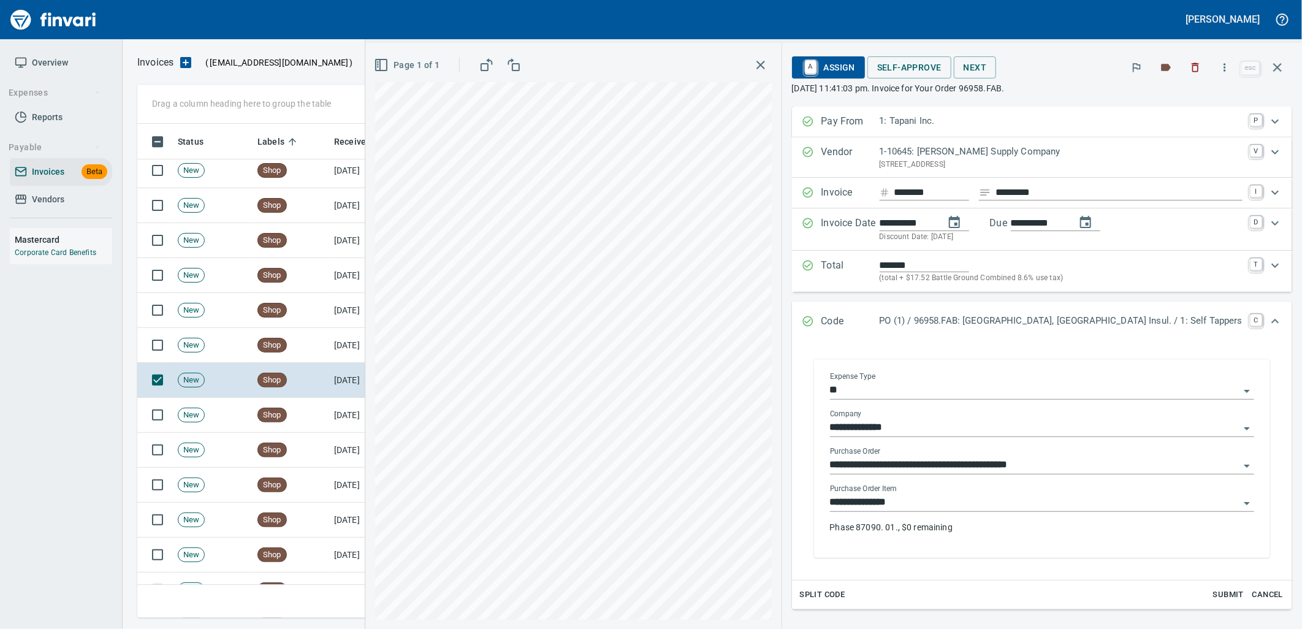
click at [1022, 505] on input "**********" at bounding box center [1034, 502] width 409 height 17
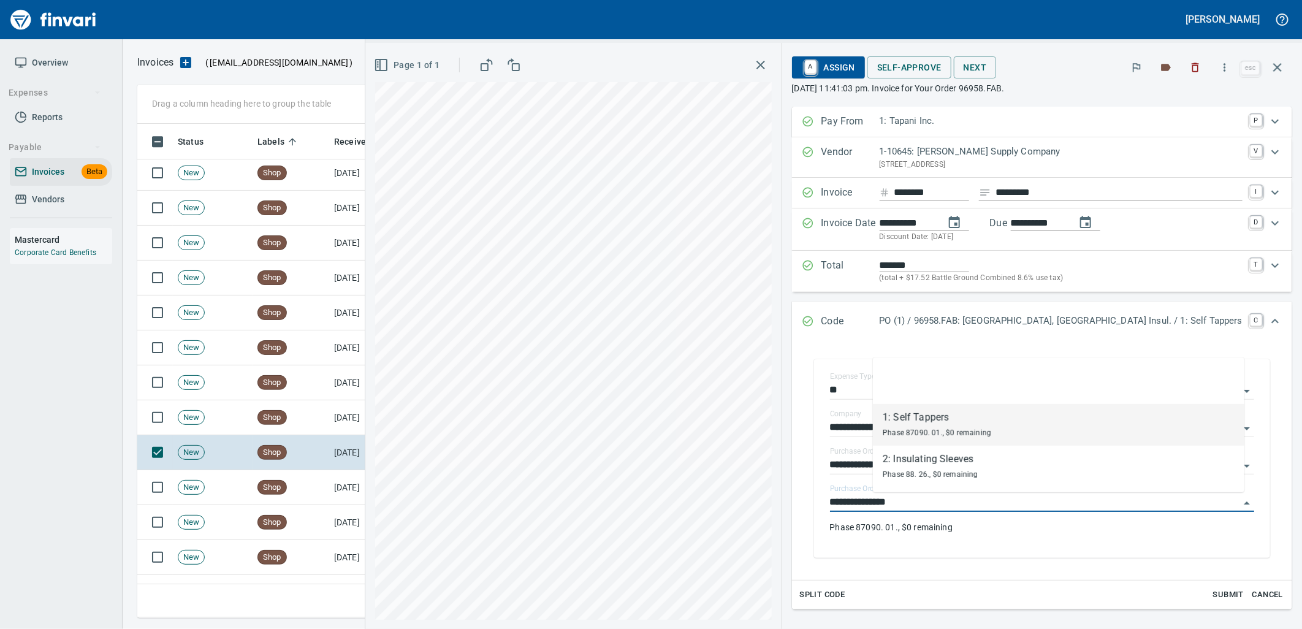
scroll to position [484, 1129]
click at [344, 415] on td "[DATE]" at bounding box center [362, 417] width 67 height 35
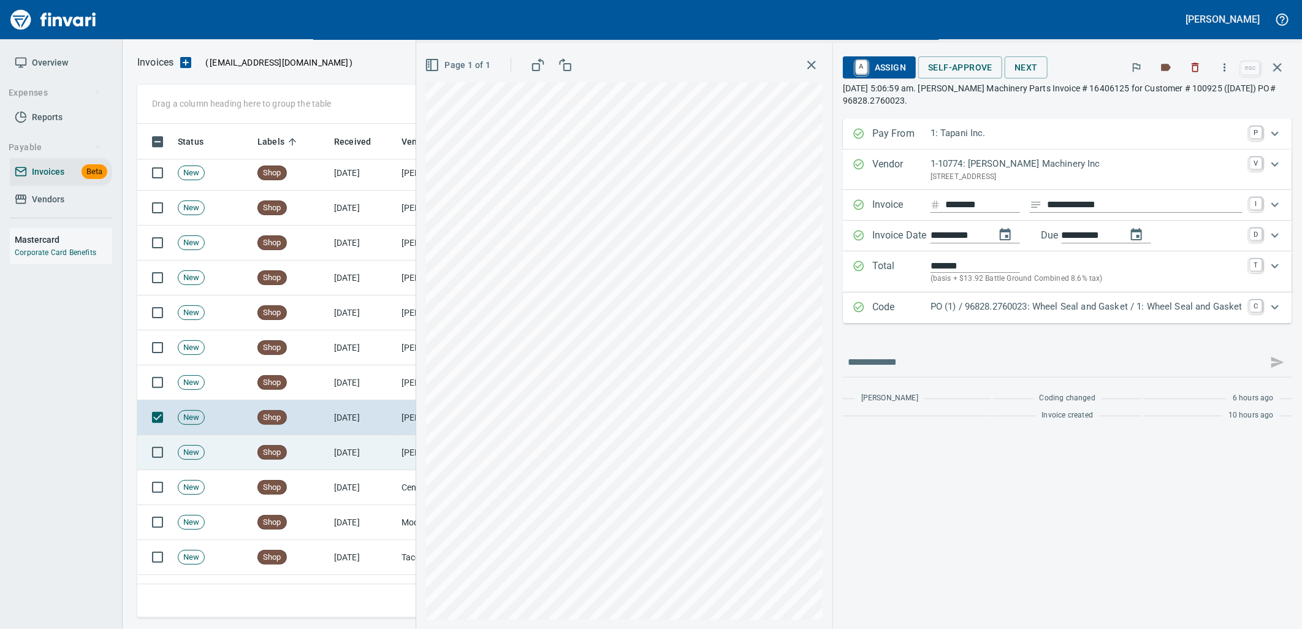
click at [351, 449] on td "[DATE]" at bounding box center [362, 452] width 67 height 35
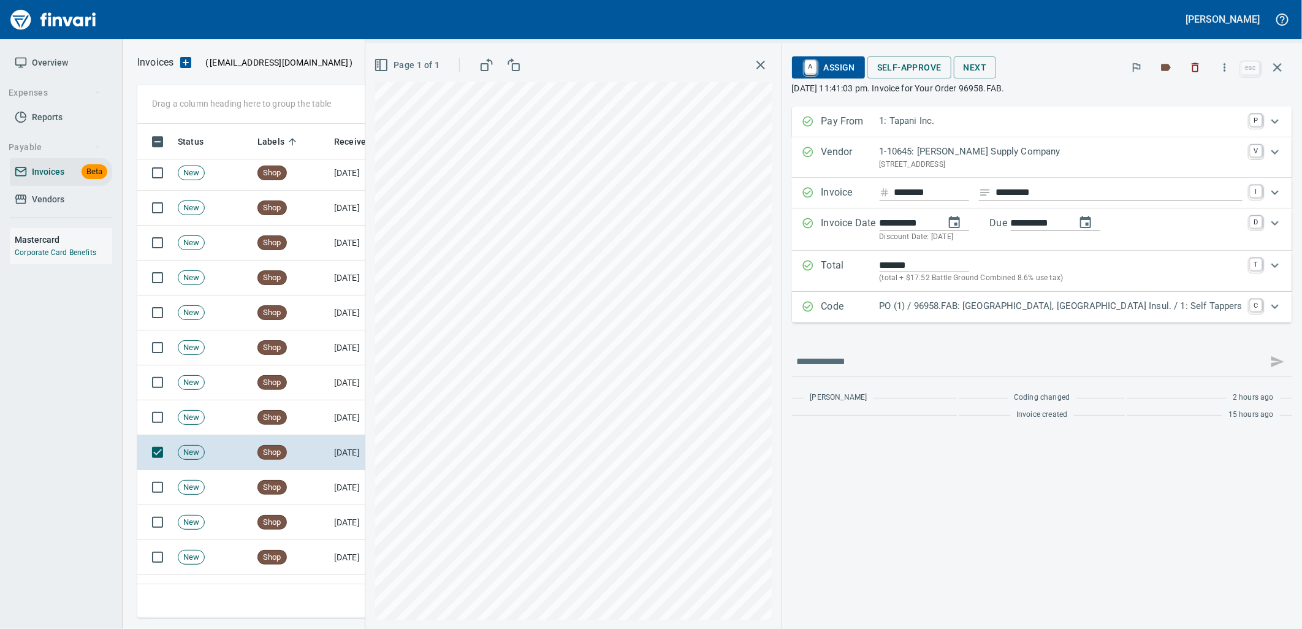
click at [1122, 318] on div "Code PO (1) / 96958.FAB: South Awning, Lower Prune Hill Insul. / 1: Self Tapper…" at bounding box center [1042, 307] width 500 height 31
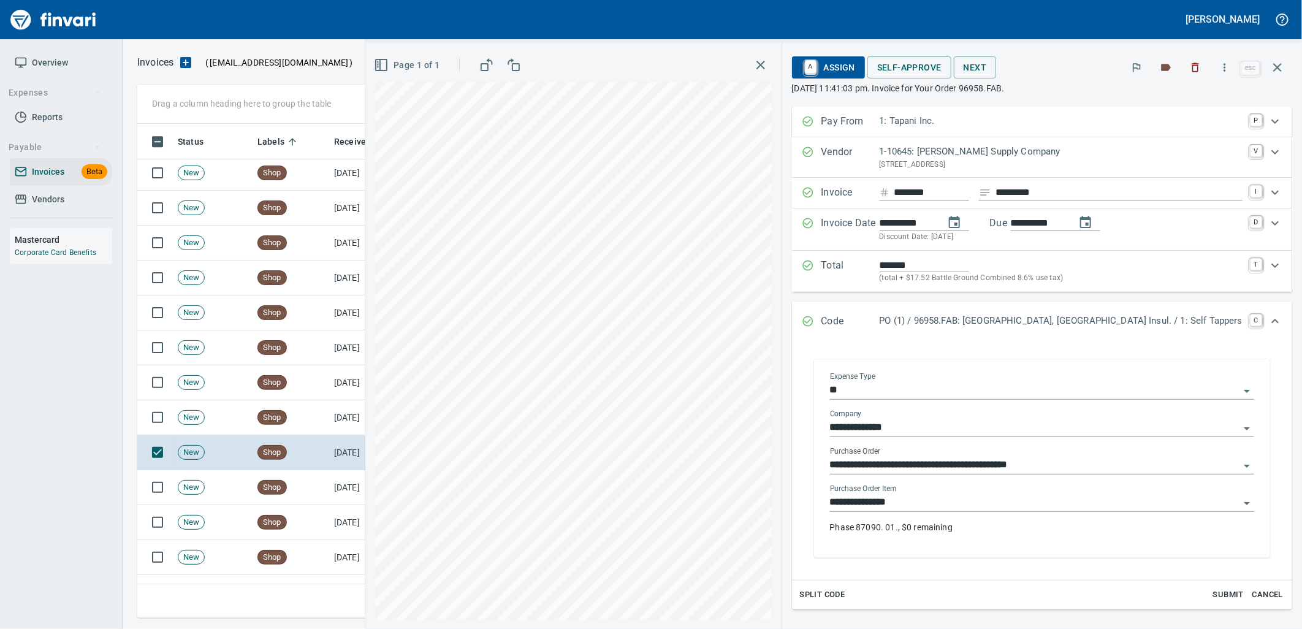
click at [985, 503] on input "**********" at bounding box center [1034, 502] width 409 height 17
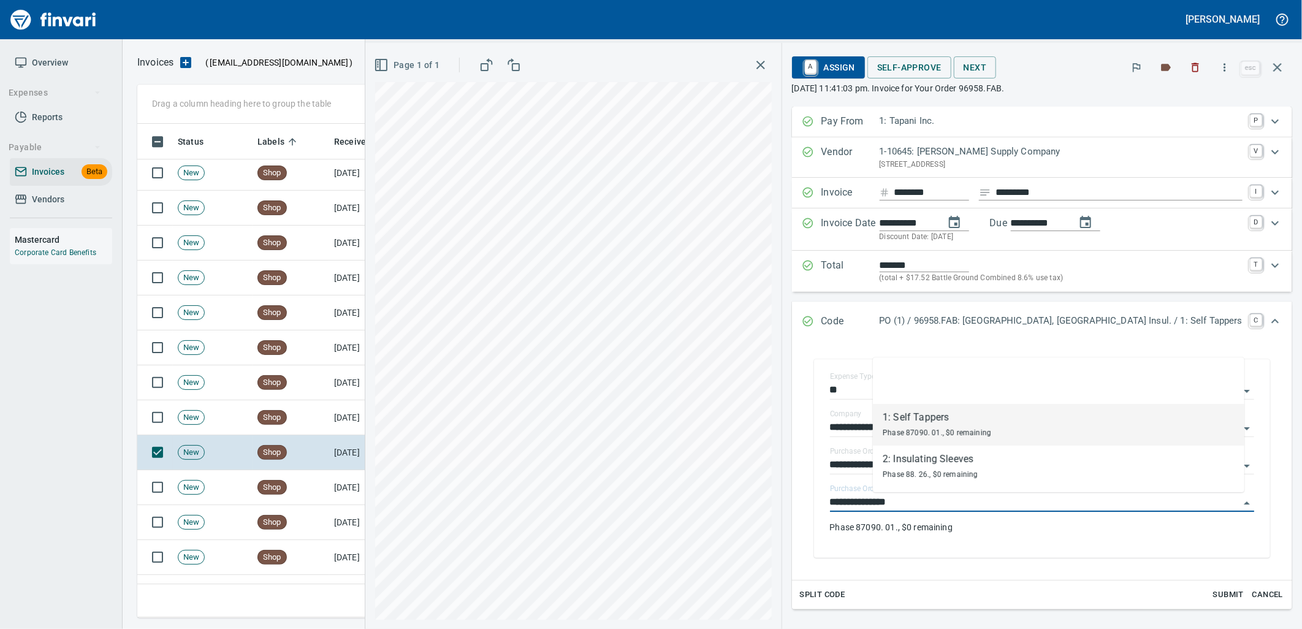
scroll to position [484, 1129]
click at [320, 489] on td "Shop" at bounding box center [291, 487] width 77 height 35
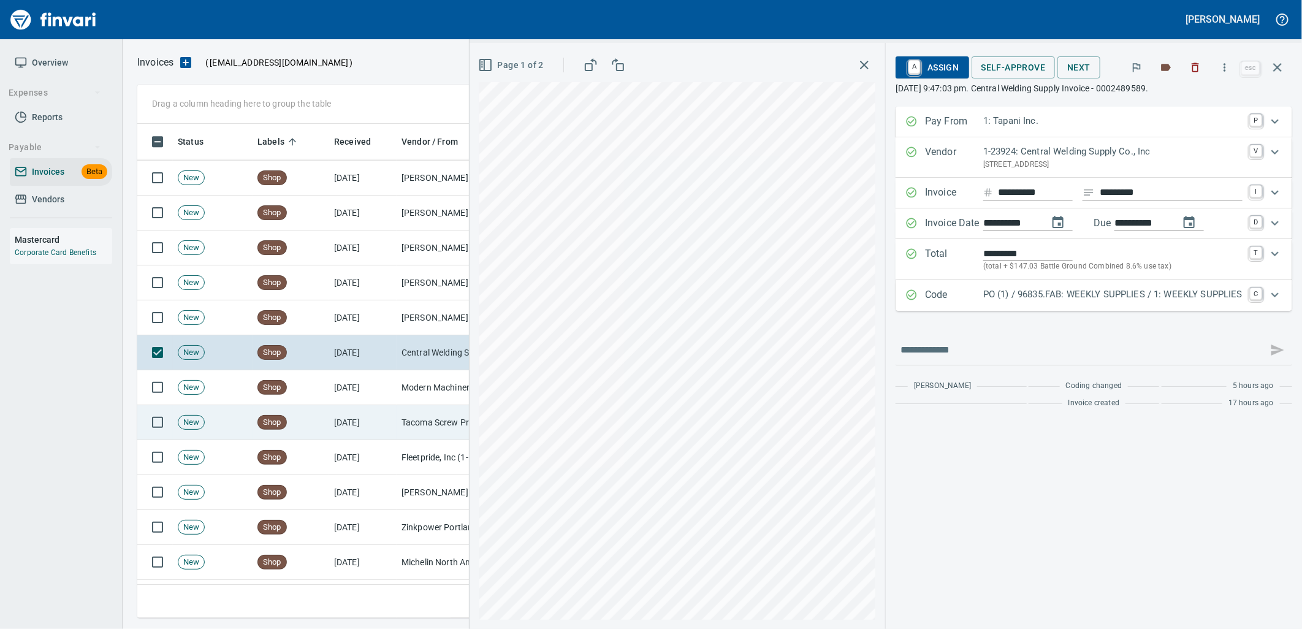
scroll to position [5380, 0]
click at [987, 300] on p "PO (1) / 96835.FAB: WEEKLY SUPPLIES / 1: WEEKLY SUPPLIES" at bounding box center [1112, 294] width 259 height 14
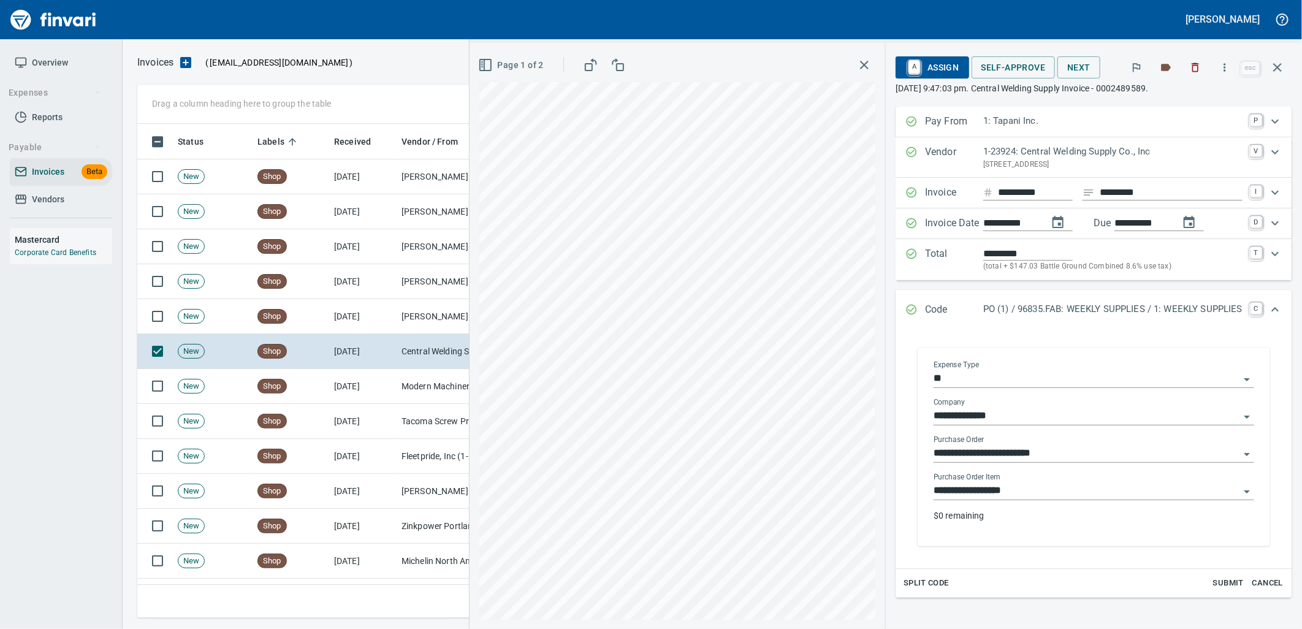
click at [998, 494] on input "**********" at bounding box center [1087, 490] width 306 height 17
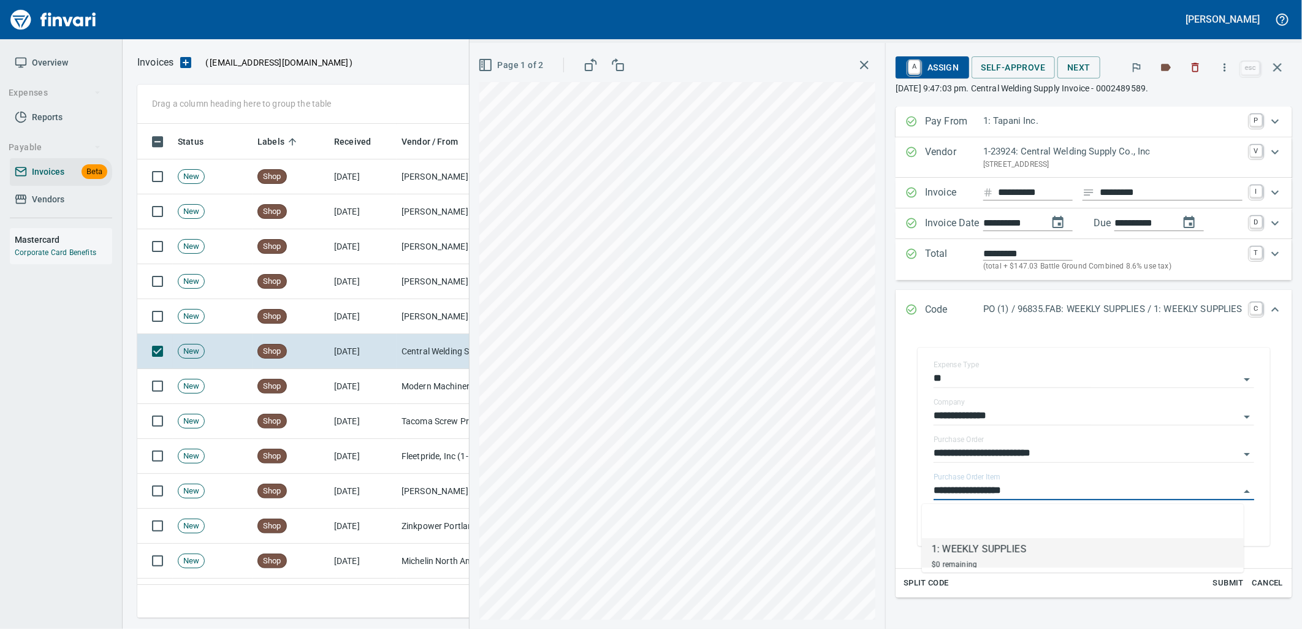
scroll to position [484, 1129]
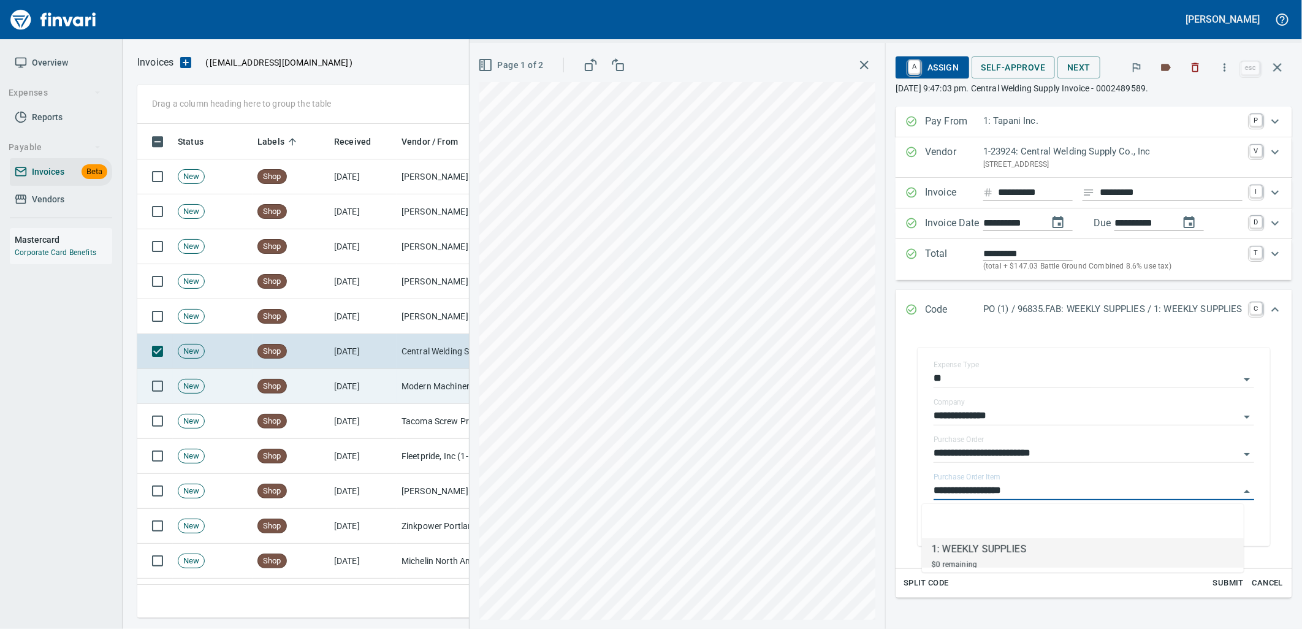
click at [413, 377] on td "Modern Machinery Co Inc (1-10672)" at bounding box center [458, 386] width 123 height 35
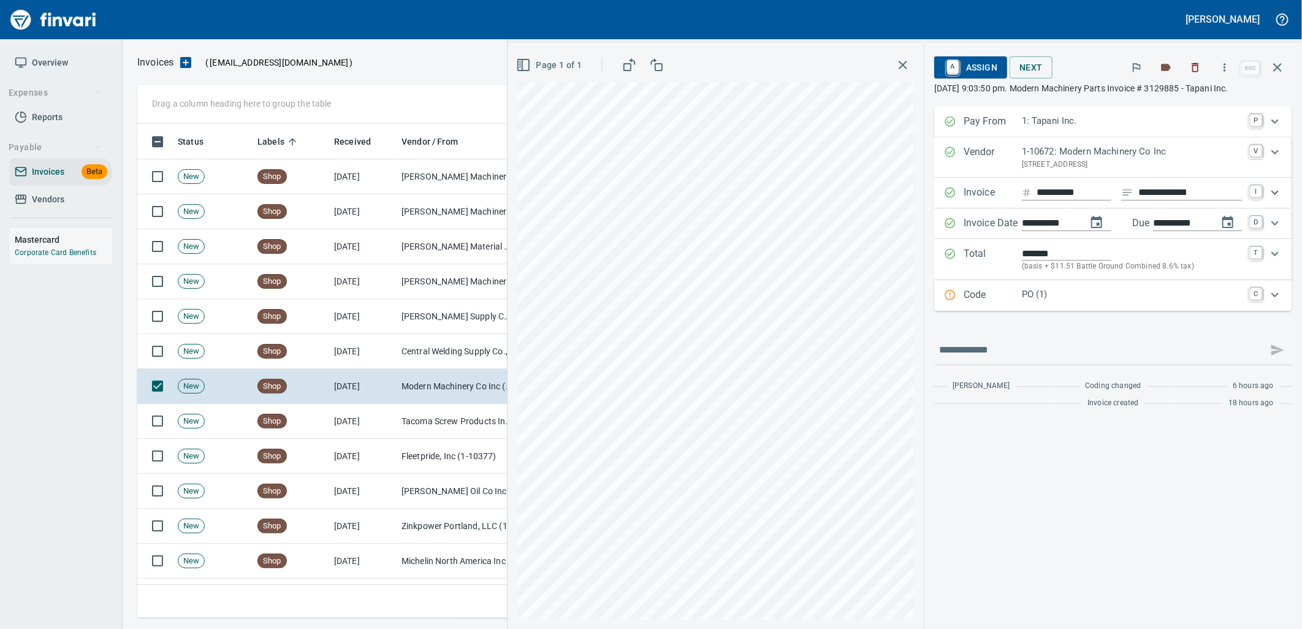
click at [1092, 291] on p "PO (1)" at bounding box center [1132, 294] width 221 height 14
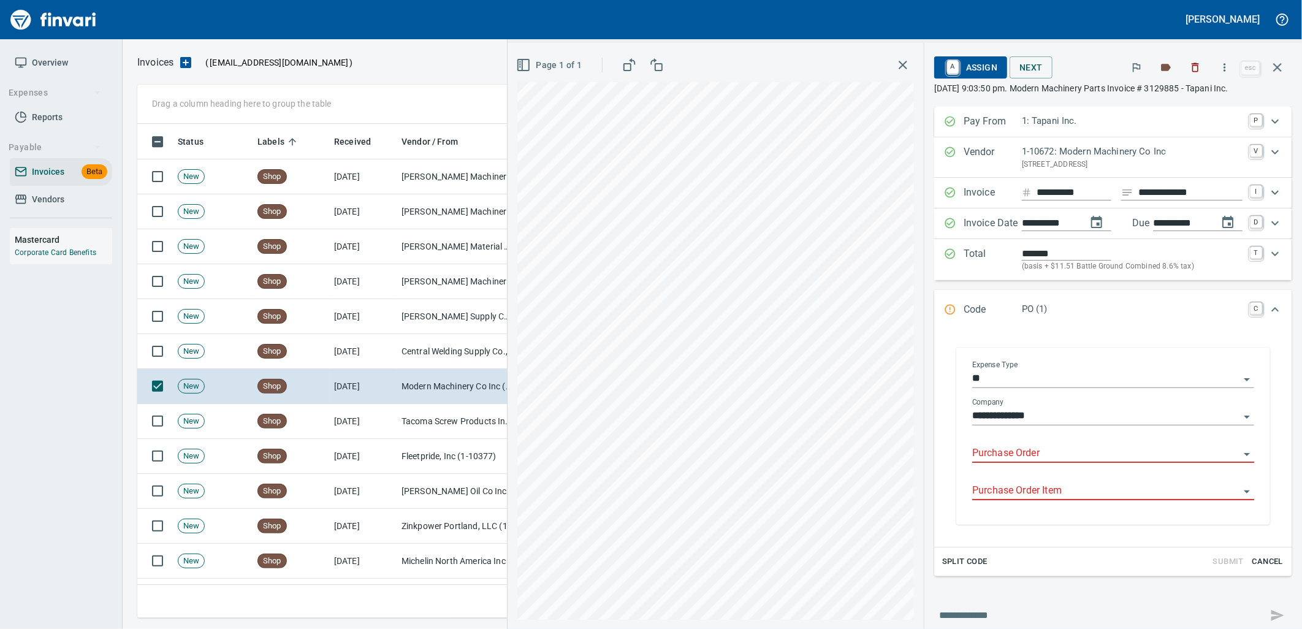
click at [1016, 451] on input "Purchase Order" at bounding box center [1105, 453] width 267 height 17
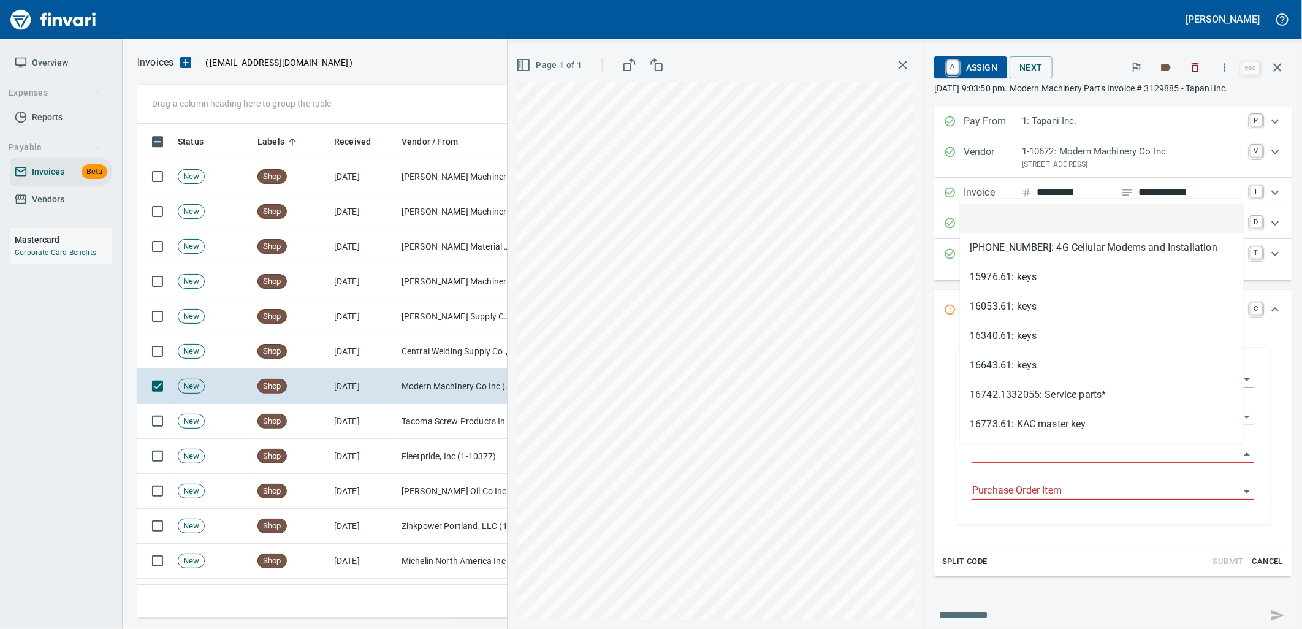
scroll to position [484, 1129]
type input "**********"
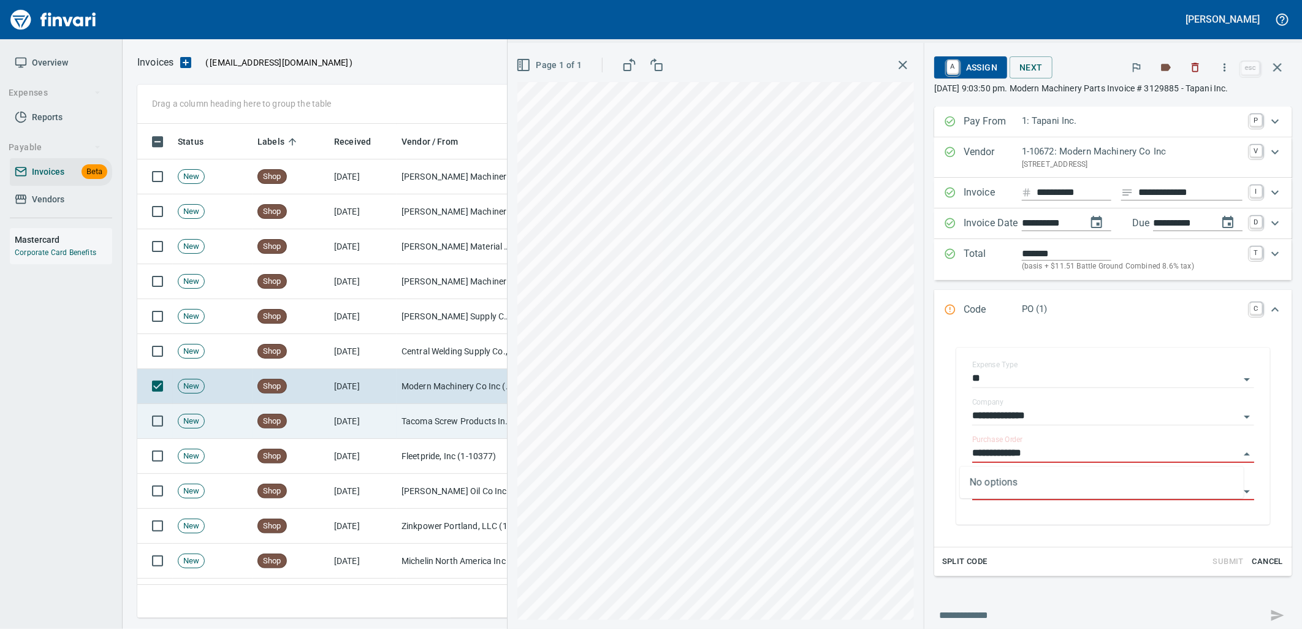
click at [403, 418] on td "Tacoma Screw Products Inc (1-10999)" at bounding box center [458, 421] width 123 height 35
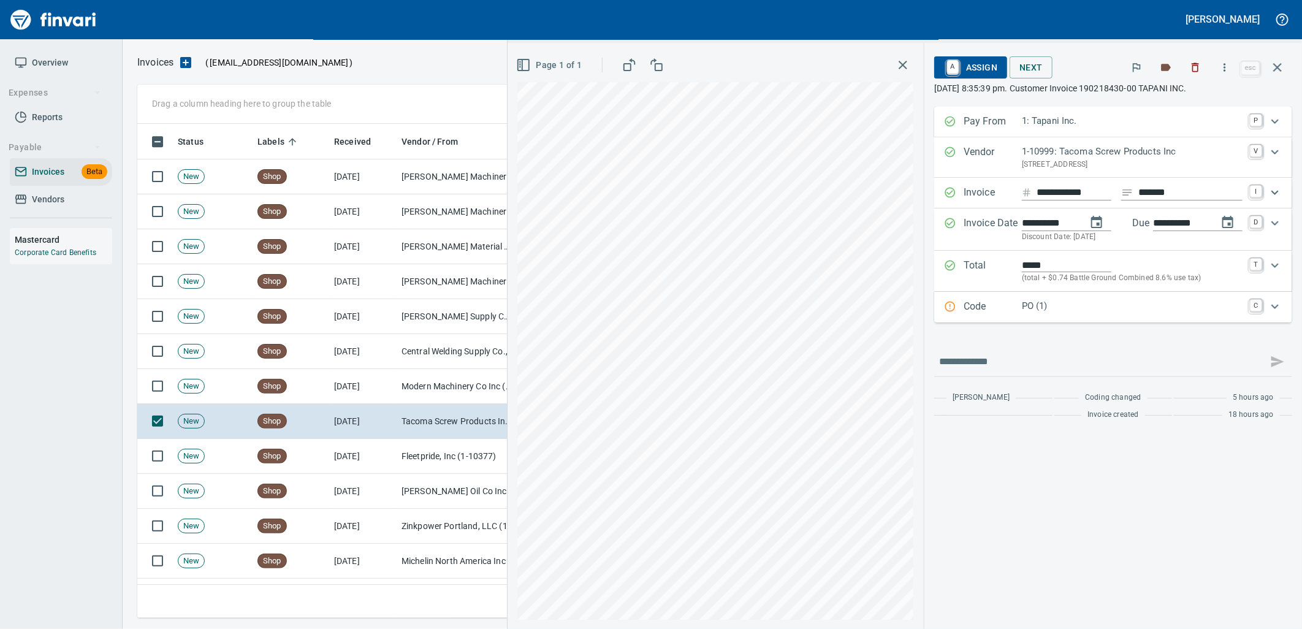
click at [1099, 308] on p "PO (1)" at bounding box center [1132, 306] width 221 height 14
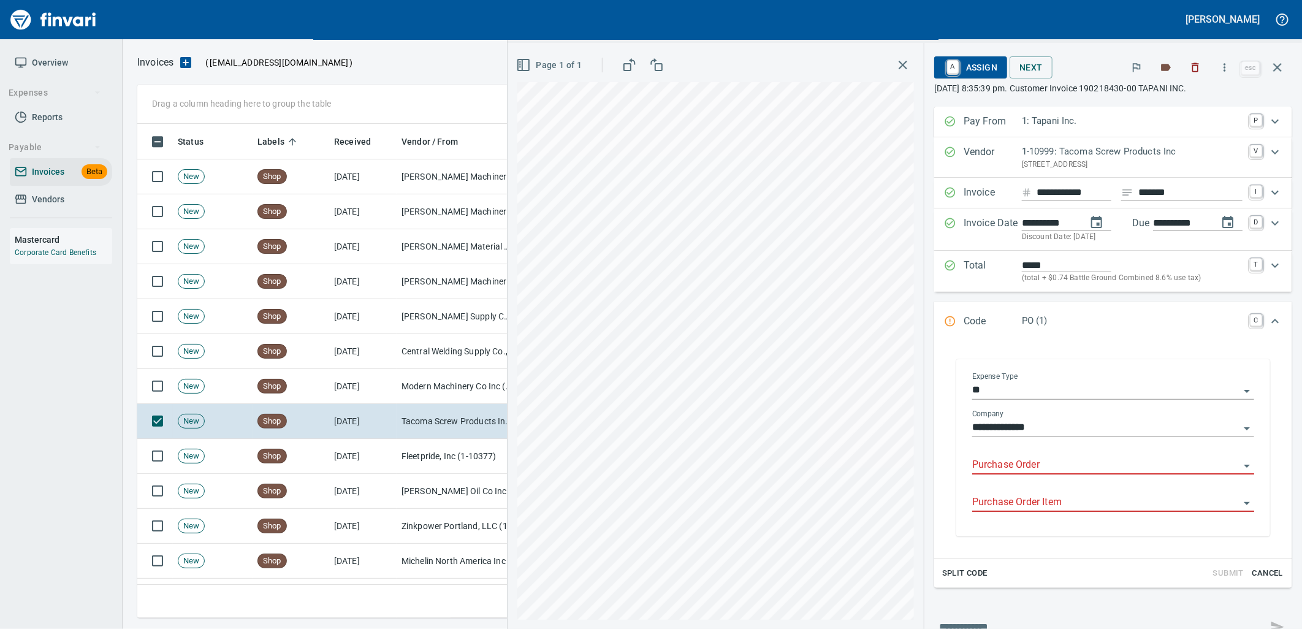
click at [1044, 462] on input "Purchase Order" at bounding box center [1105, 465] width 267 height 17
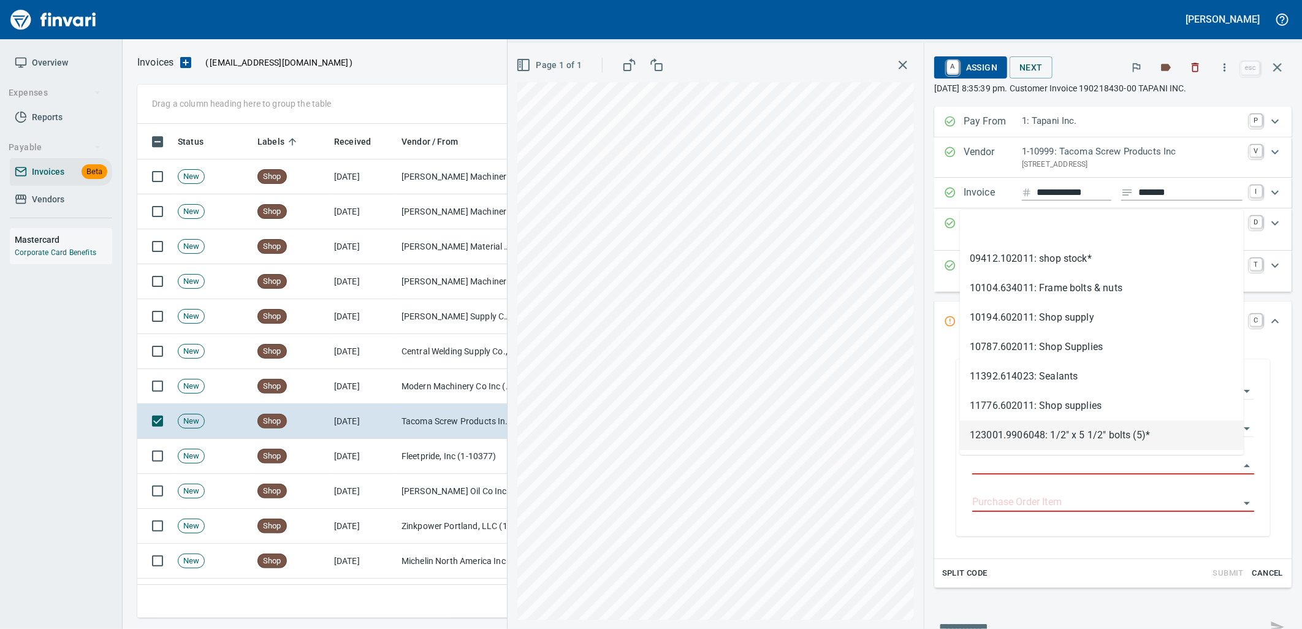
scroll to position [484, 1129]
type input "*******"
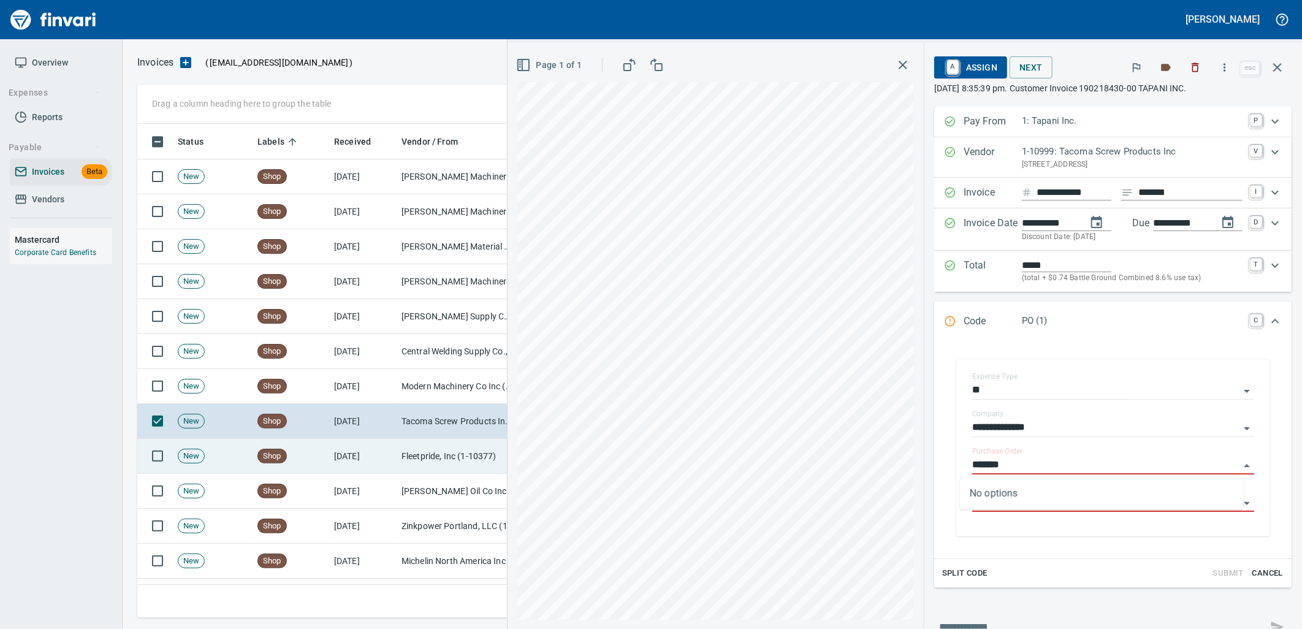
click at [425, 455] on td "Fleetpride, Inc (1-10377)" at bounding box center [458, 456] width 123 height 35
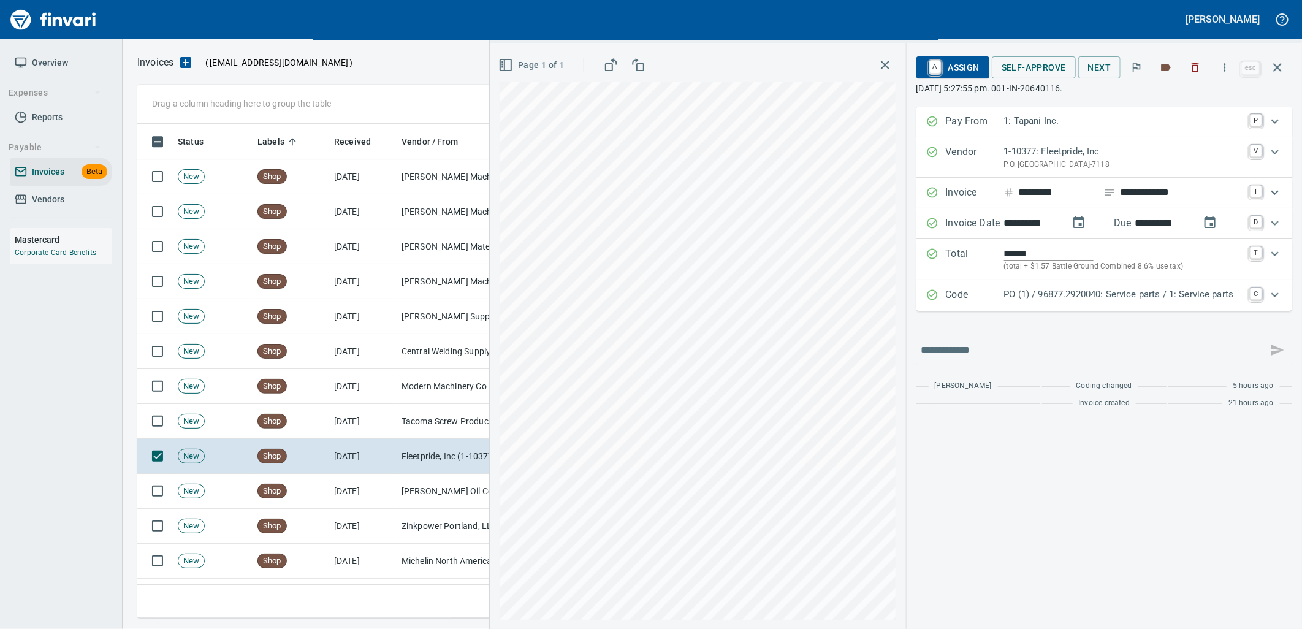
click at [1073, 295] on p "PO (1) / 96877.2920040: Service parts / 1: Service parts" at bounding box center [1123, 294] width 238 height 14
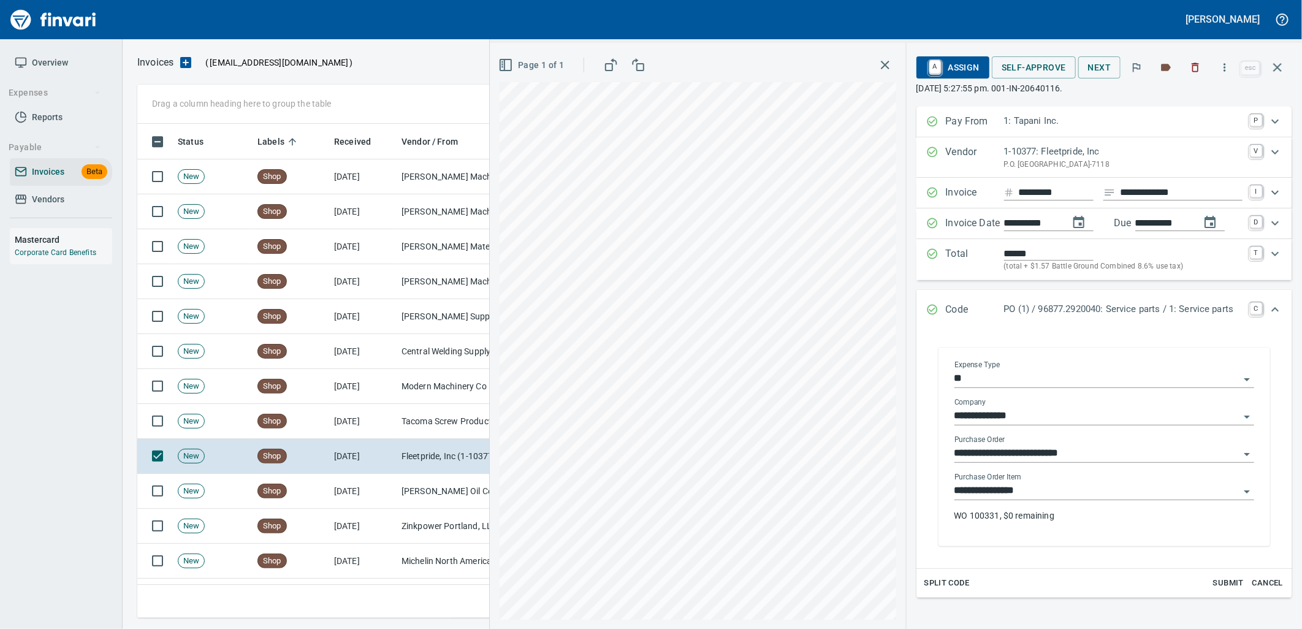
click at [1021, 489] on input "**********" at bounding box center [1096, 490] width 285 height 17
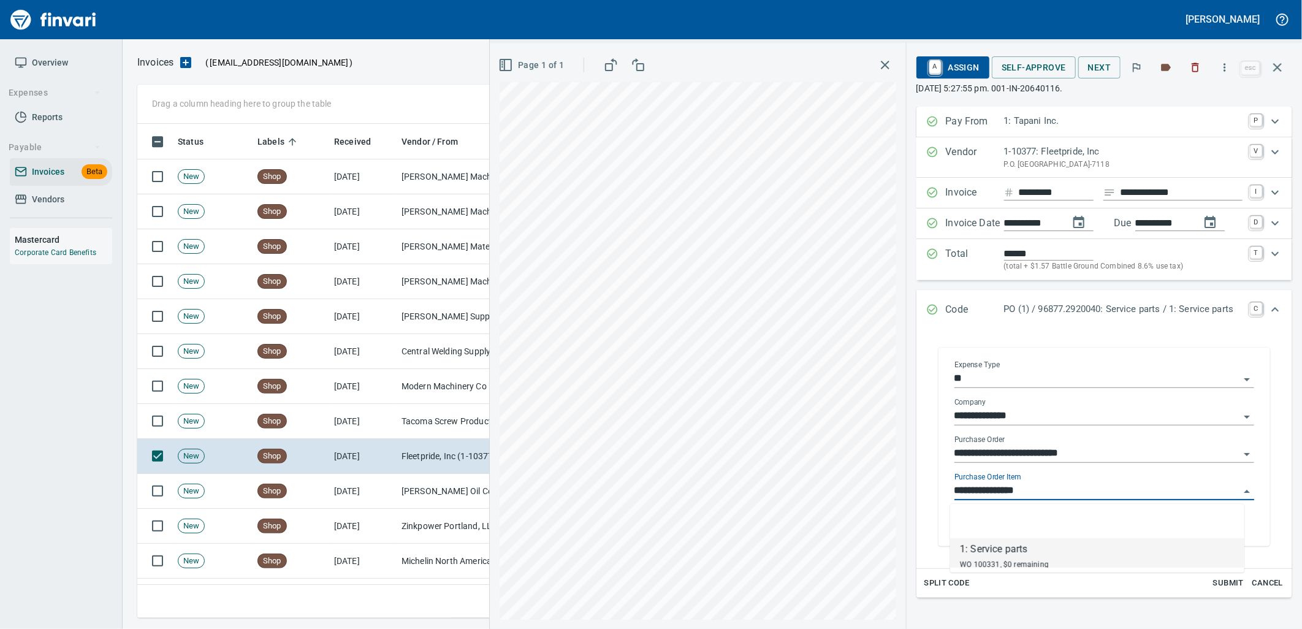
scroll to position [484, 1129]
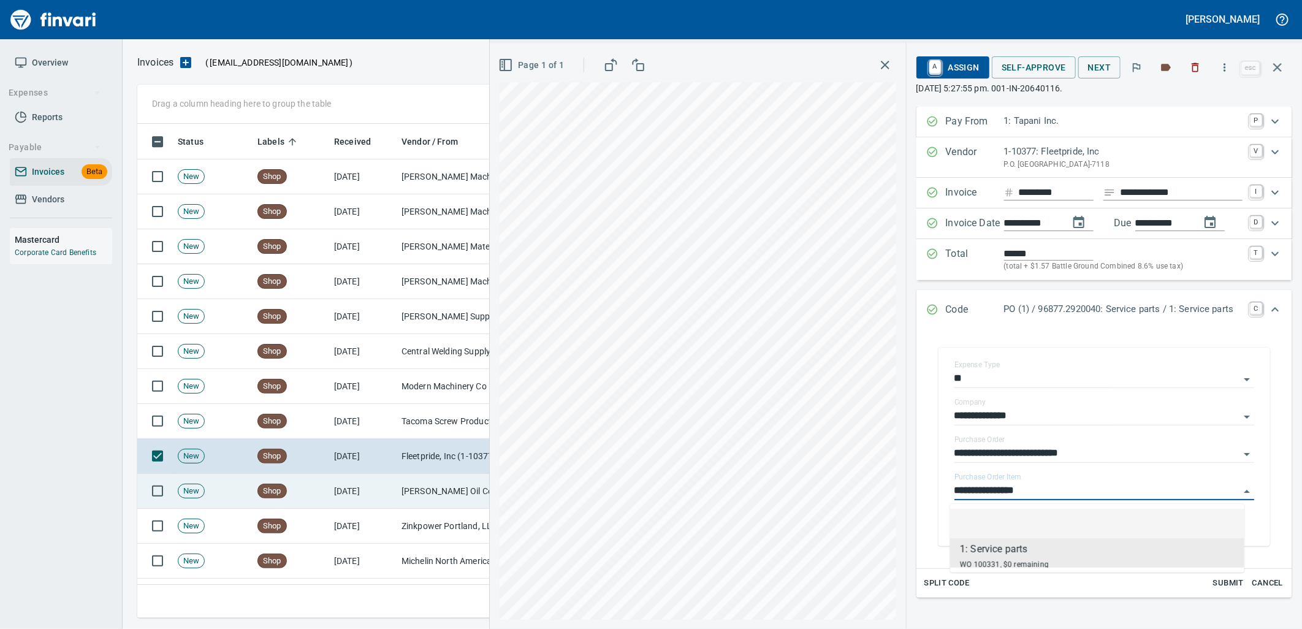
click at [451, 492] on td "[PERSON_NAME] Oil Co Inc (1-38025)" at bounding box center [458, 491] width 123 height 35
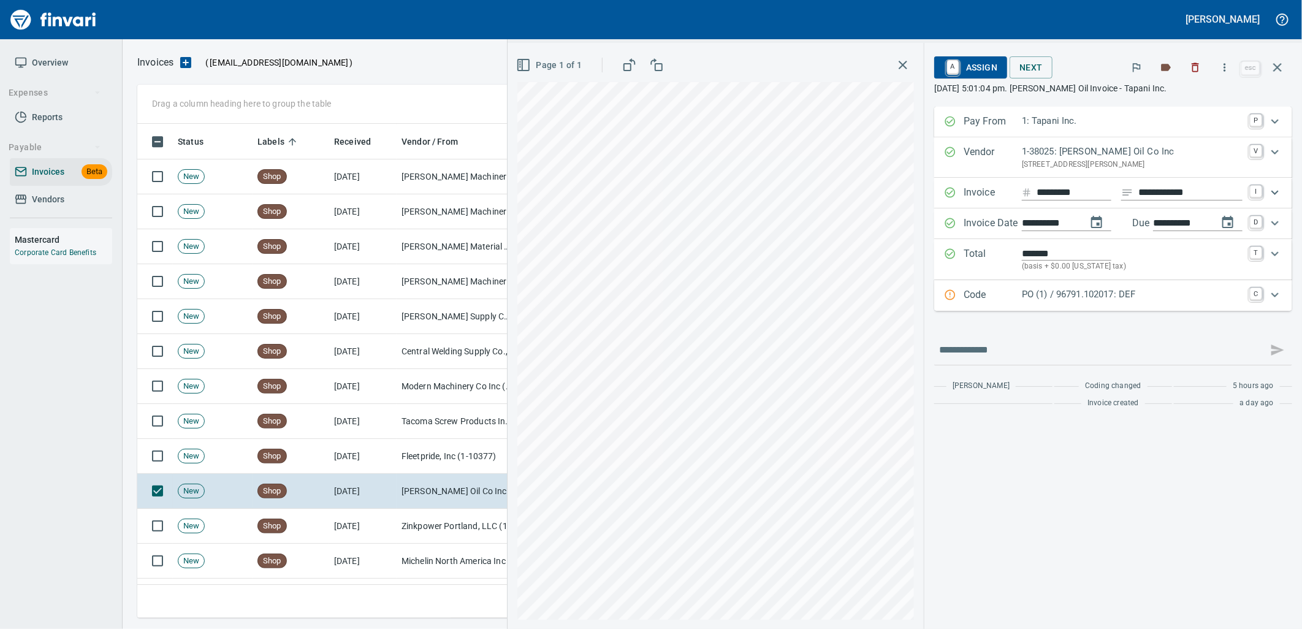
click at [1037, 291] on p "PO (1) / 96791.102017: DEF" at bounding box center [1132, 294] width 221 height 14
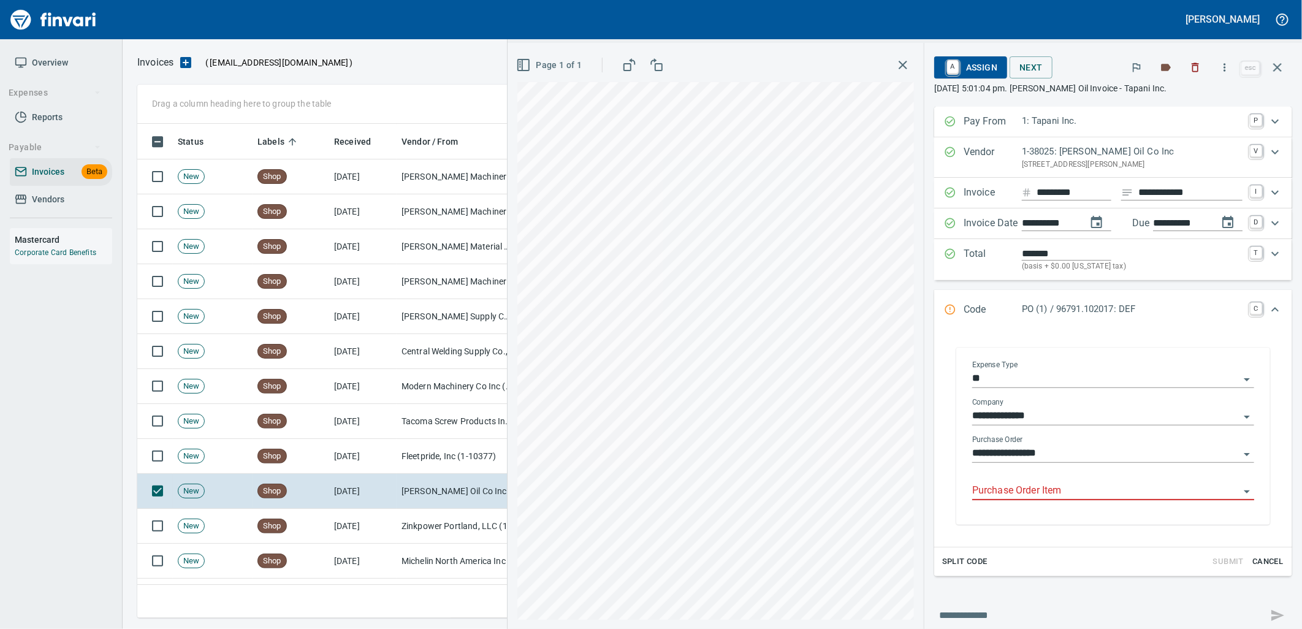
click at [1033, 489] on input "Purchase Order Item" at bounding box center [1105, 490] width 267 height 17
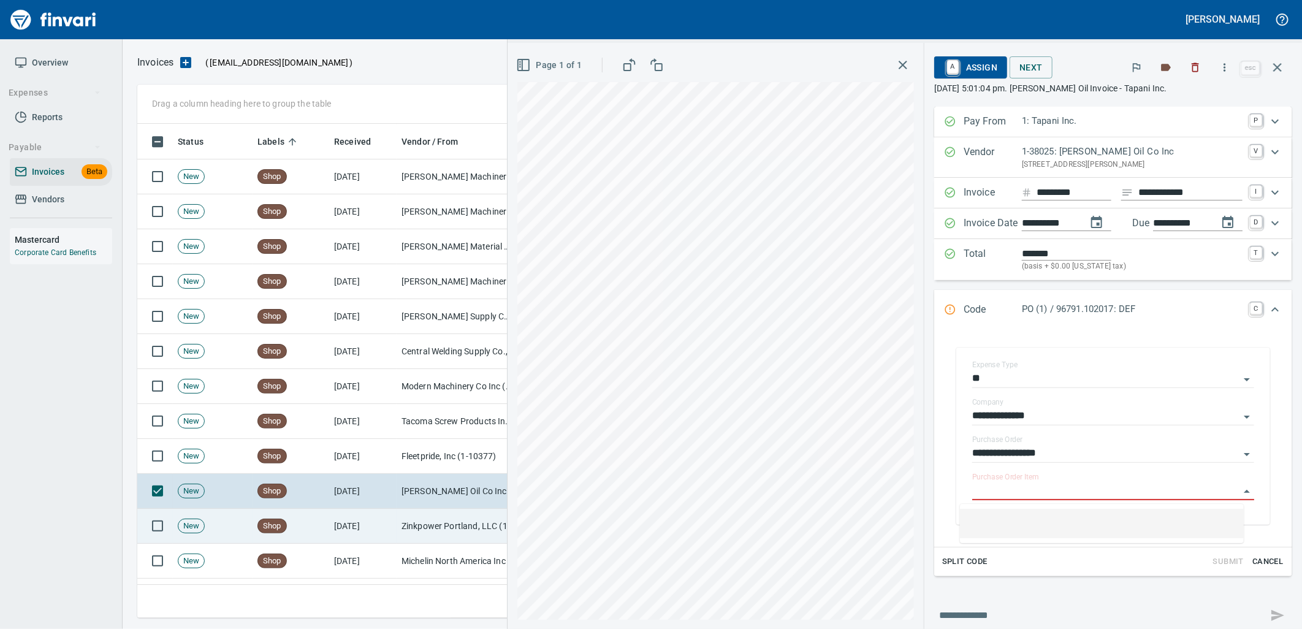
click at [433, 525] on td "Zinkpower Portland, LLC (1-10397)" at bounding box center [458, 526] width 123 height 35
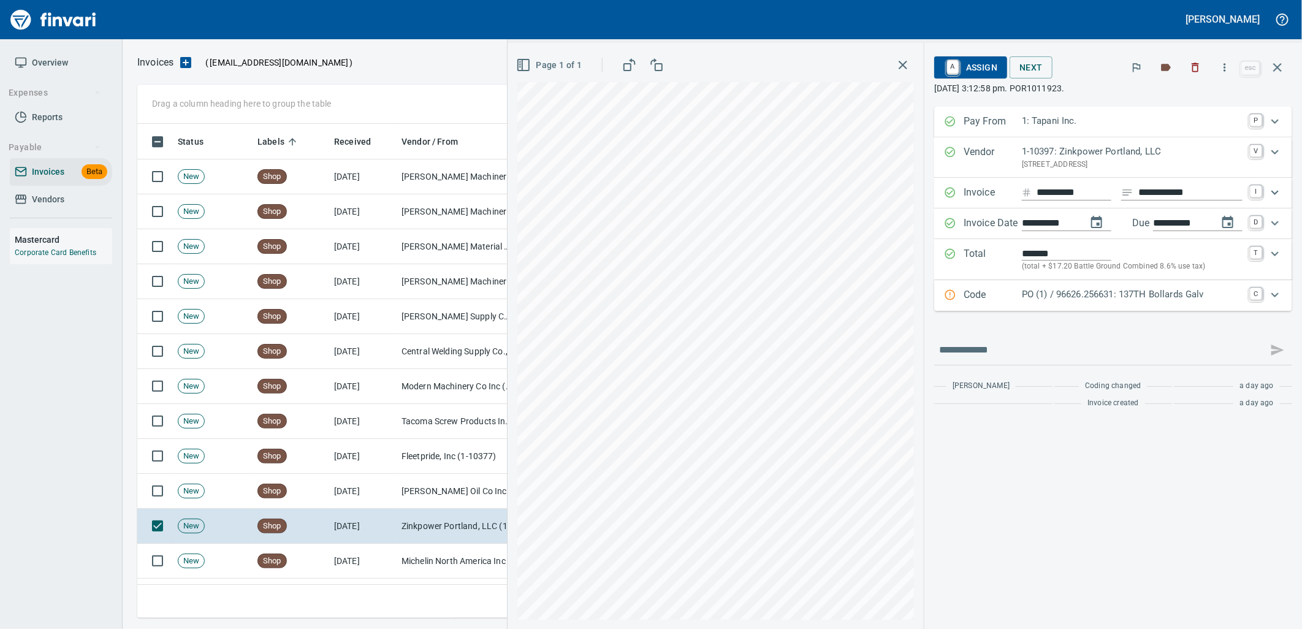
click at [1122, 293] on p "PO (1) / 96626.256631: 137TH Bollards Galv" at bounding box center [1132, 294] width 221 height 14
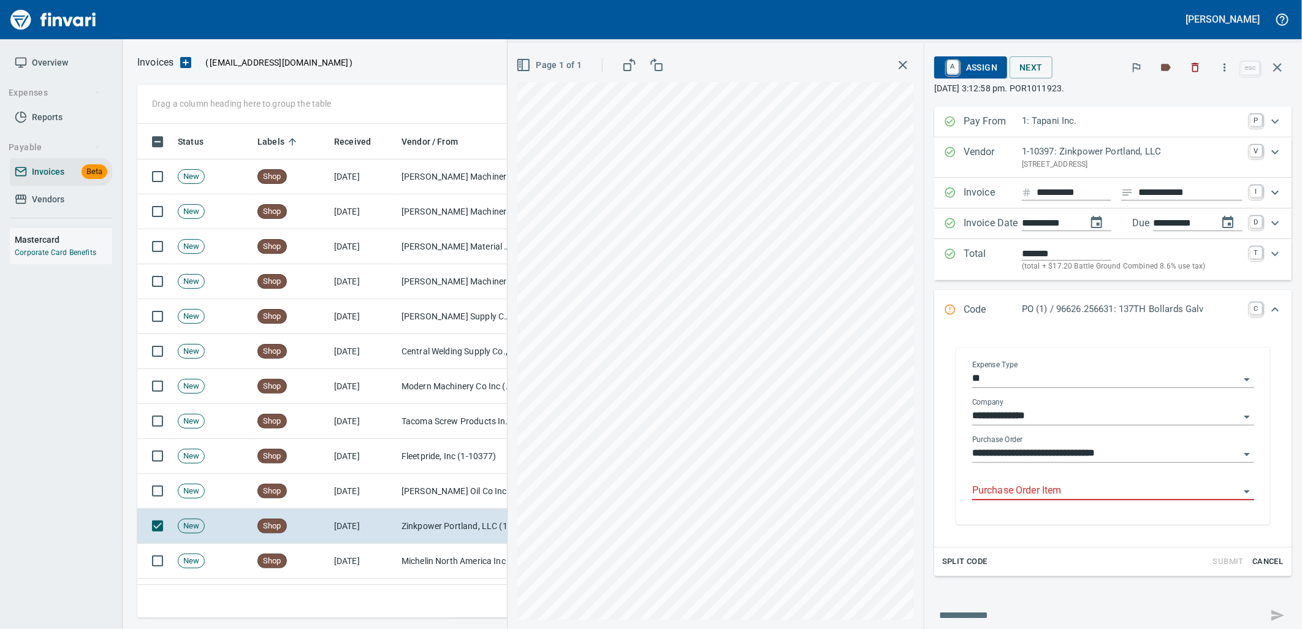
click at [1052, 493] on input "Purchase Order Item" at bounding box center [1105, 490] width 267 height 17
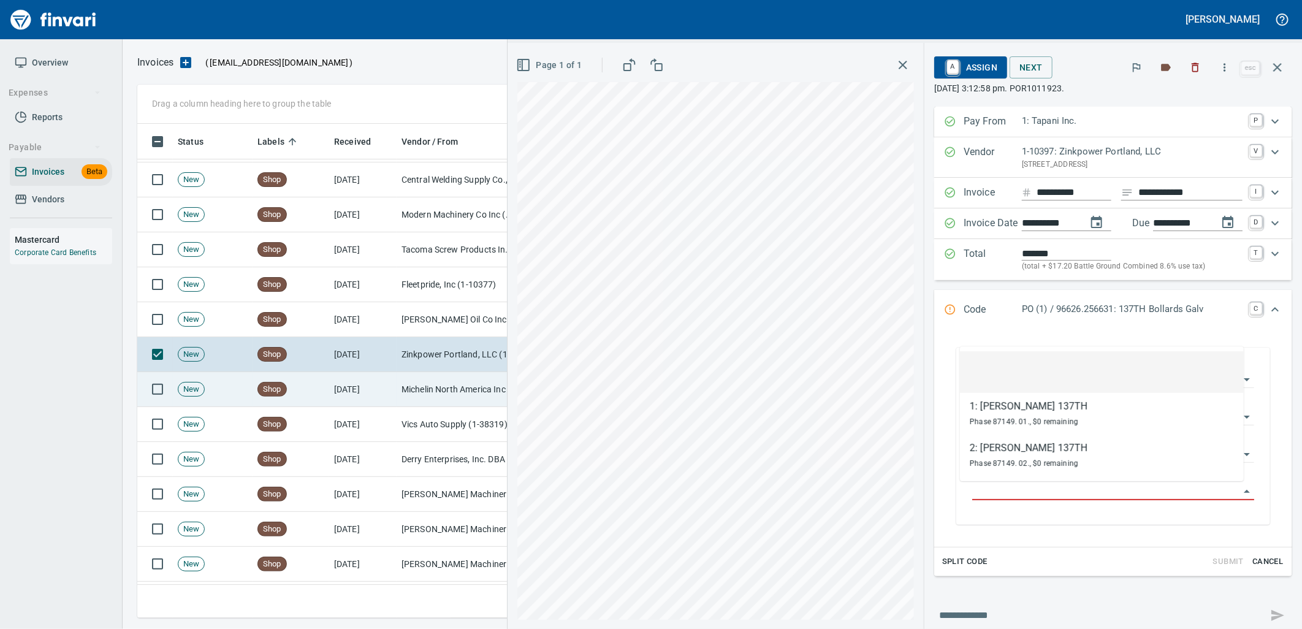
scroll to position [5585, 0]
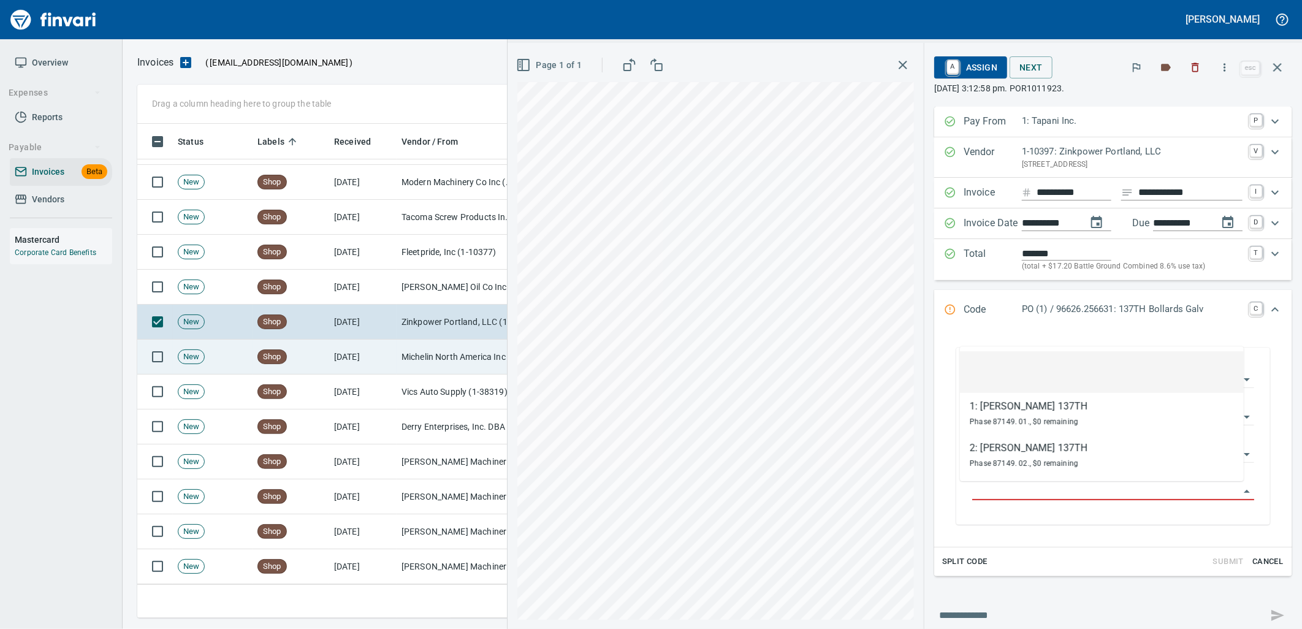
click at [424, 356] on td "Michelin North America Inc (1-10655)" at bounding box center [458, 357] width 123 height 35
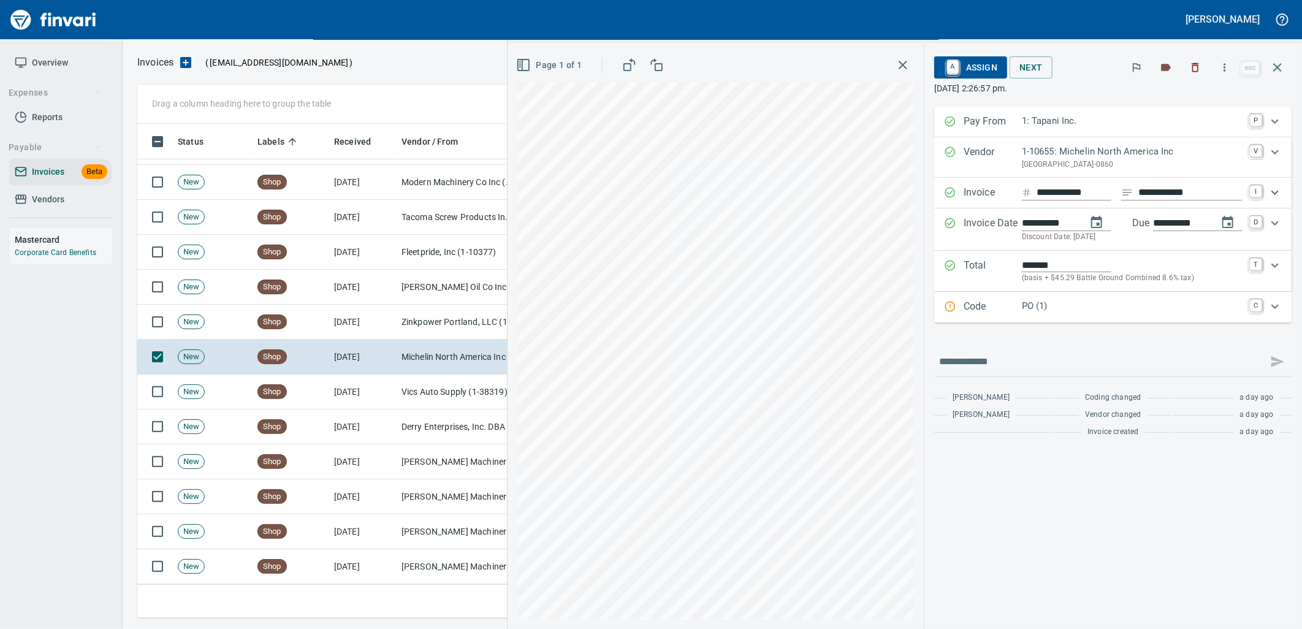
click at [1086, 302] on p "PO (1)" at bounding box center [1132, 306] width 221 height 14
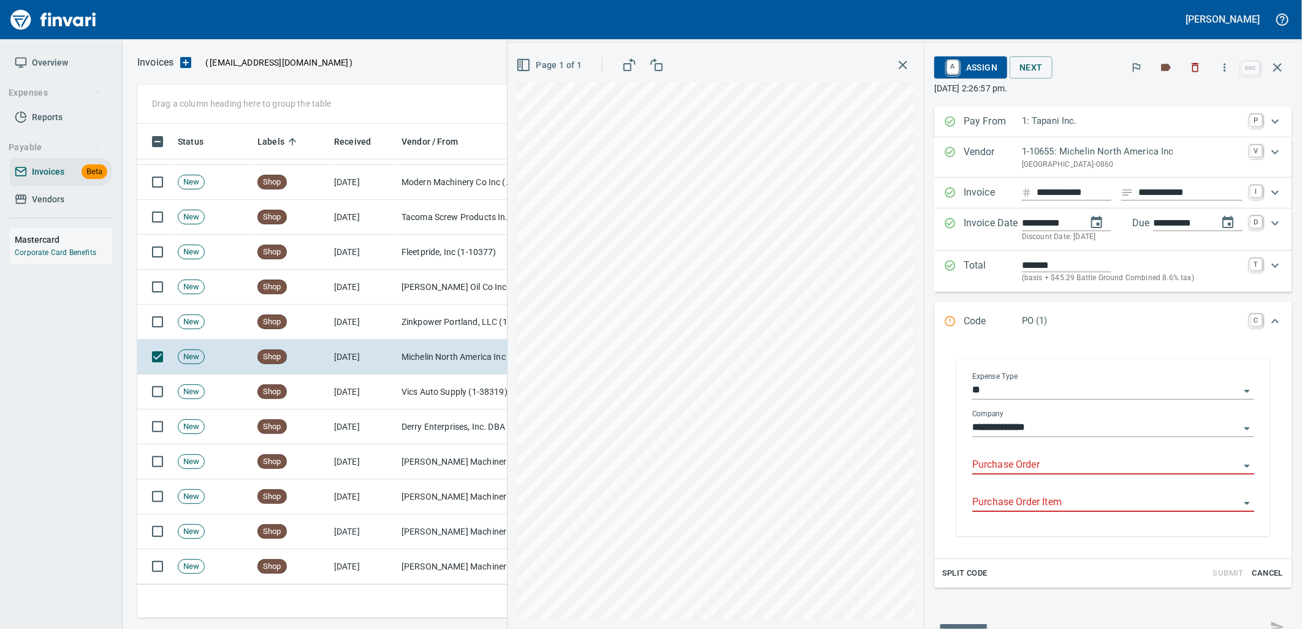
click at [1042, 470] on input "Purchase Order" at bounding box center [1105, 465] width 267 height 17
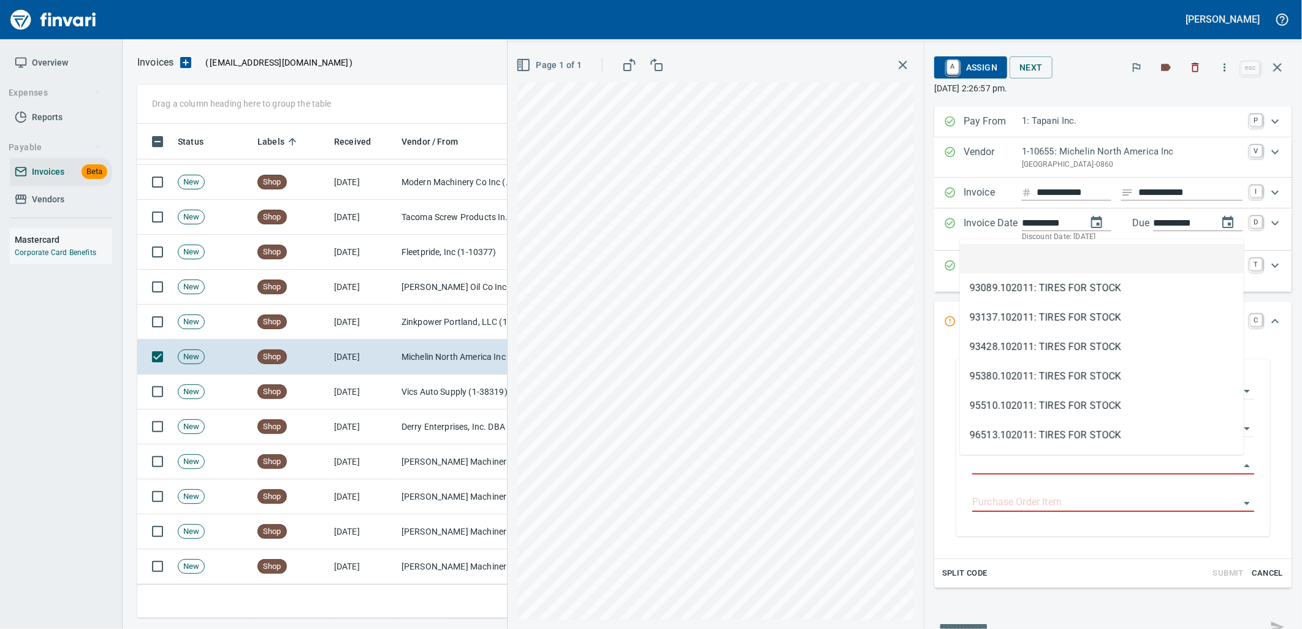
scroll to position [484, 1129]
type input "**********"
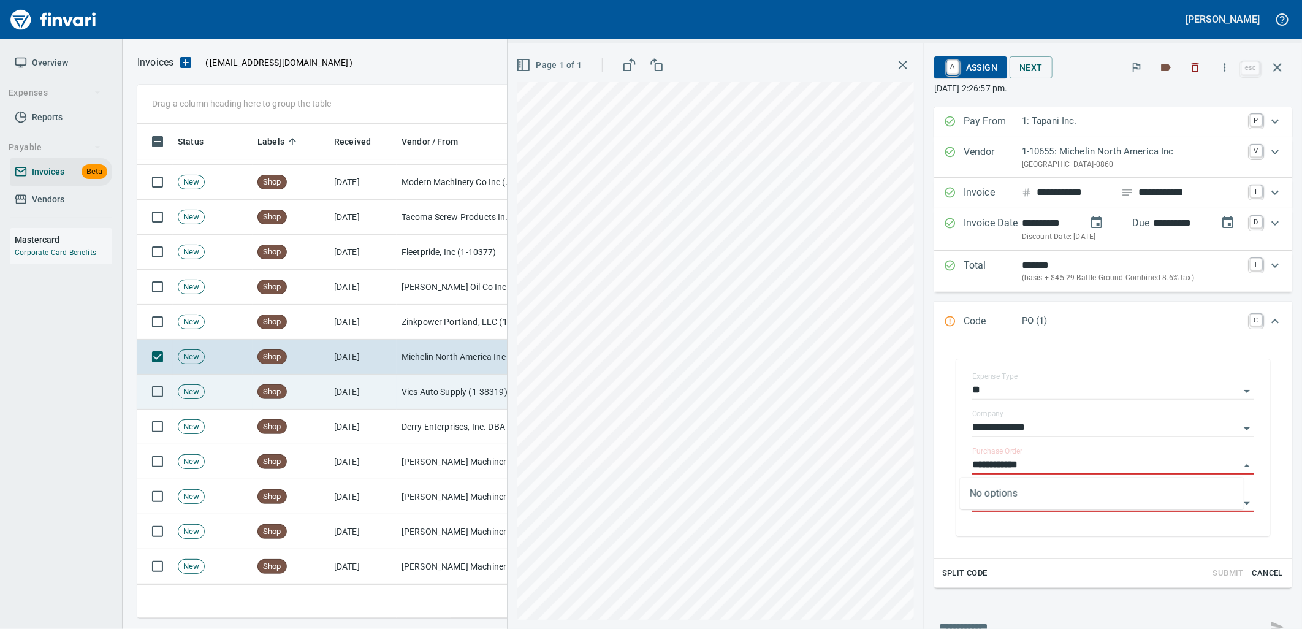
click at [403, 388] on td "Vics Auto Supply (1-38319)" at bounding box center [458, 392] width 123 height 35
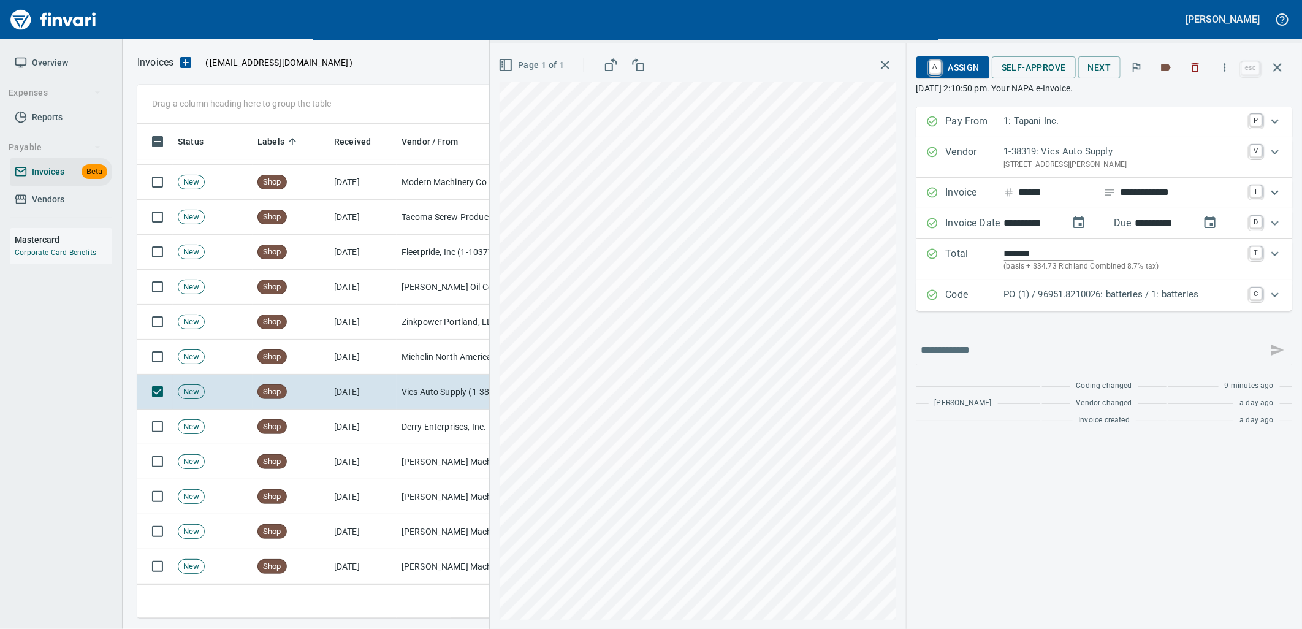
click at [1116, 302] on p "PO (1) / 96951.8210026: batteries / 1: batteries" at bounding box center [1123, 294] width 238 height 14
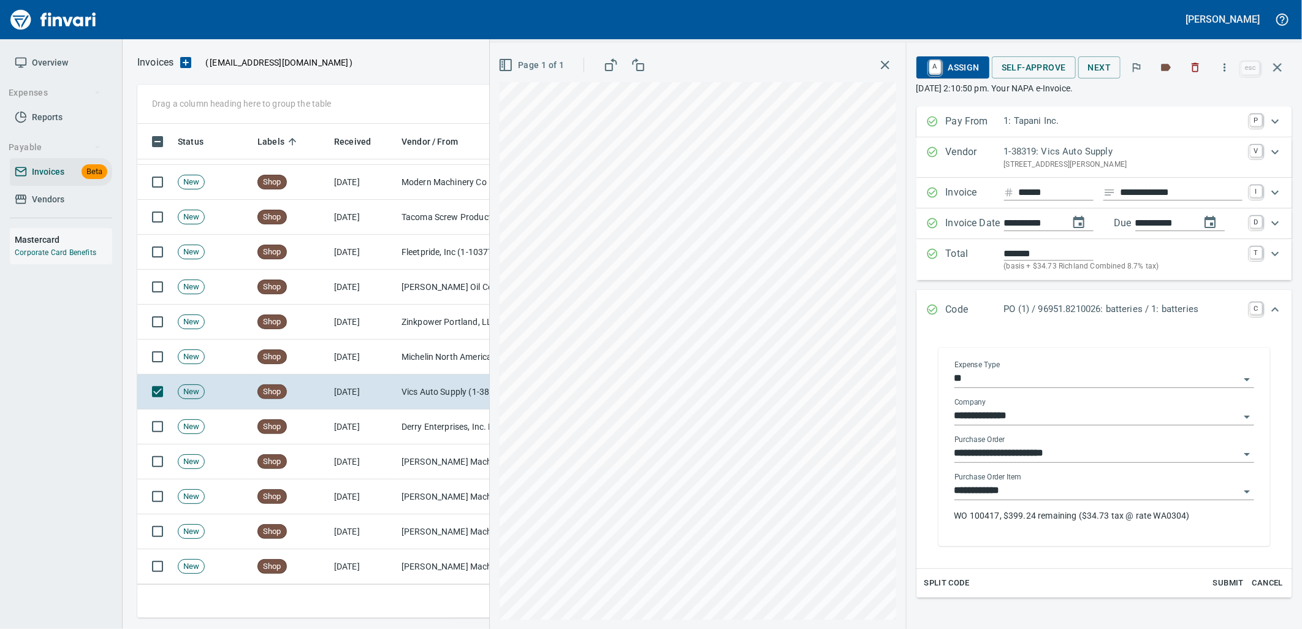
click at [1089, 492] on input "**********" at bounding box center [1096, 490] width 285 height 17
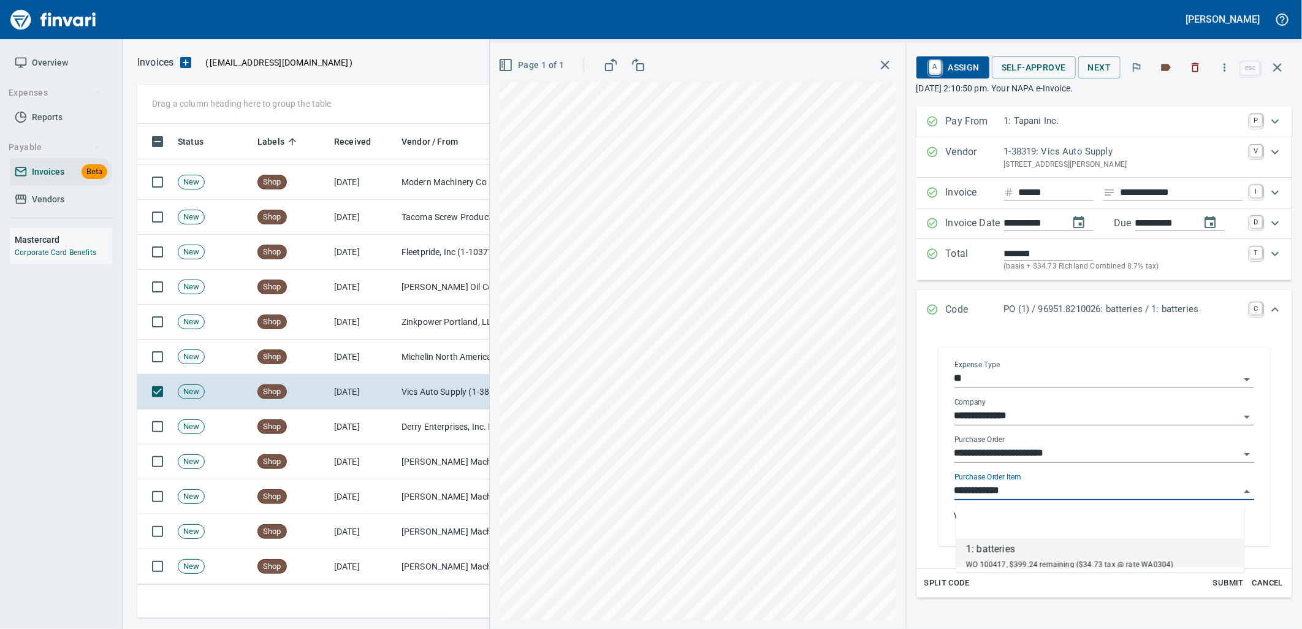
scroll to position [484, 1129]
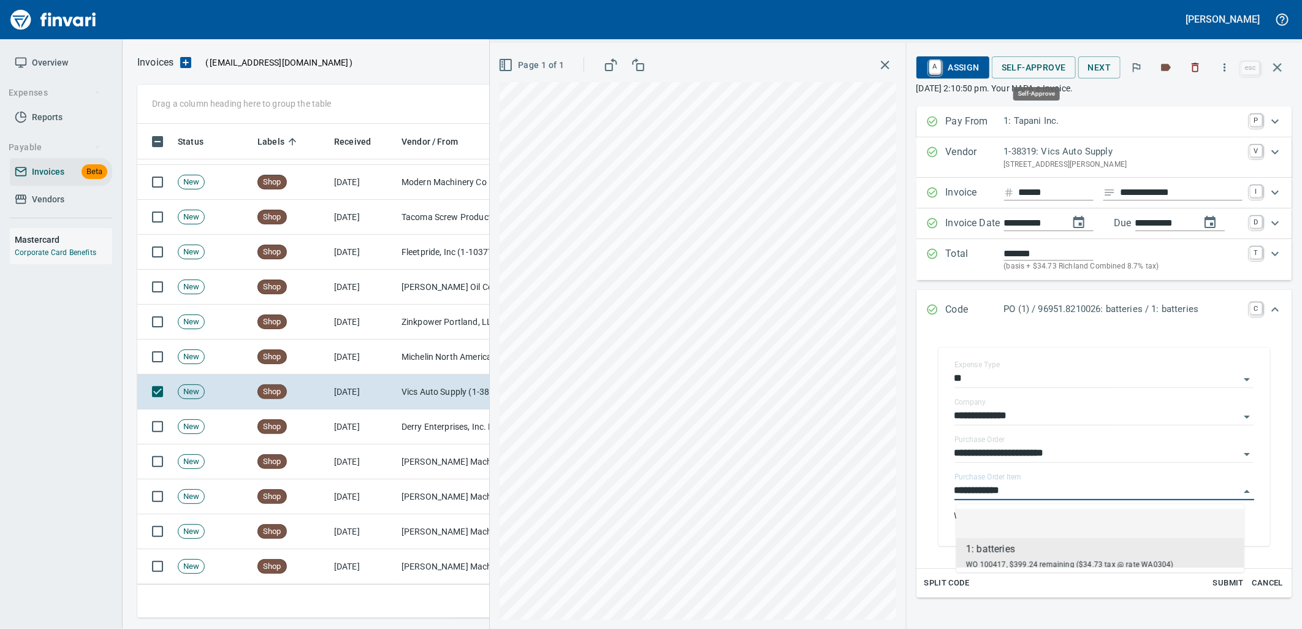
click at [1033, 66] on span "Self-Approve" at bounding box center [1034, 67] width 64 height 15
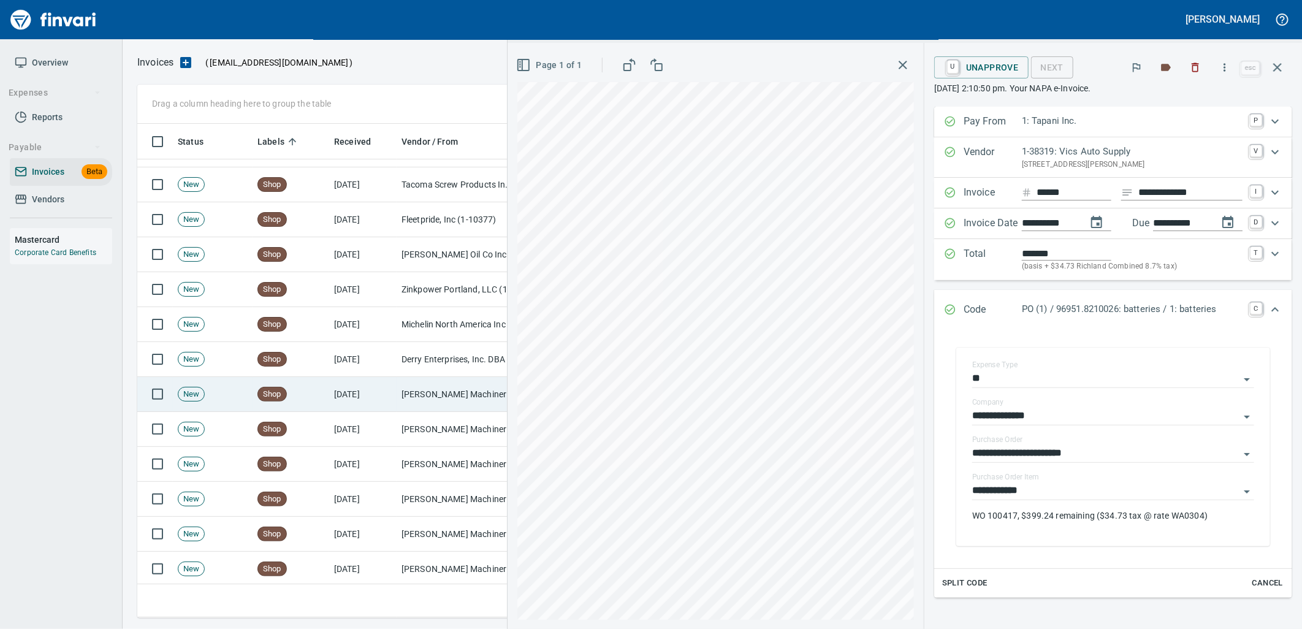
click at [444, 391] on td "[PERSON_NAME] Machinery Co (1-10794)" at bounding box center [458, 394] width 123 height 35
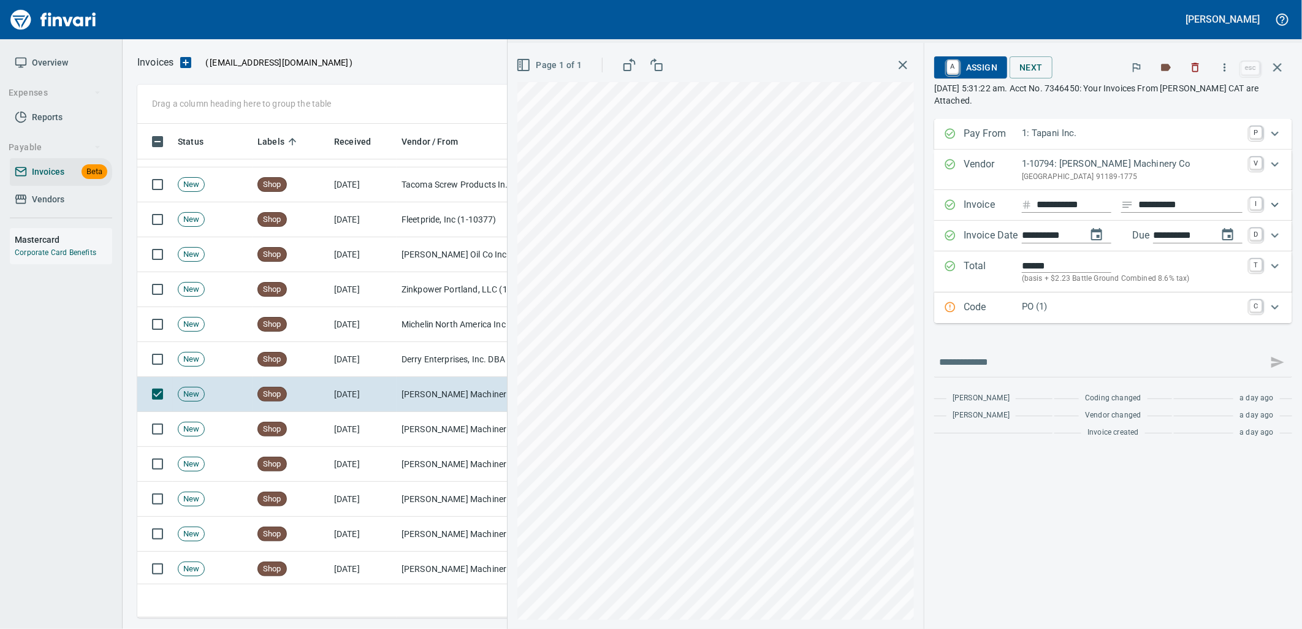
click at [1137, 313] on p "PO (1)" at bounding box center [1132, 307] width 221 height 14
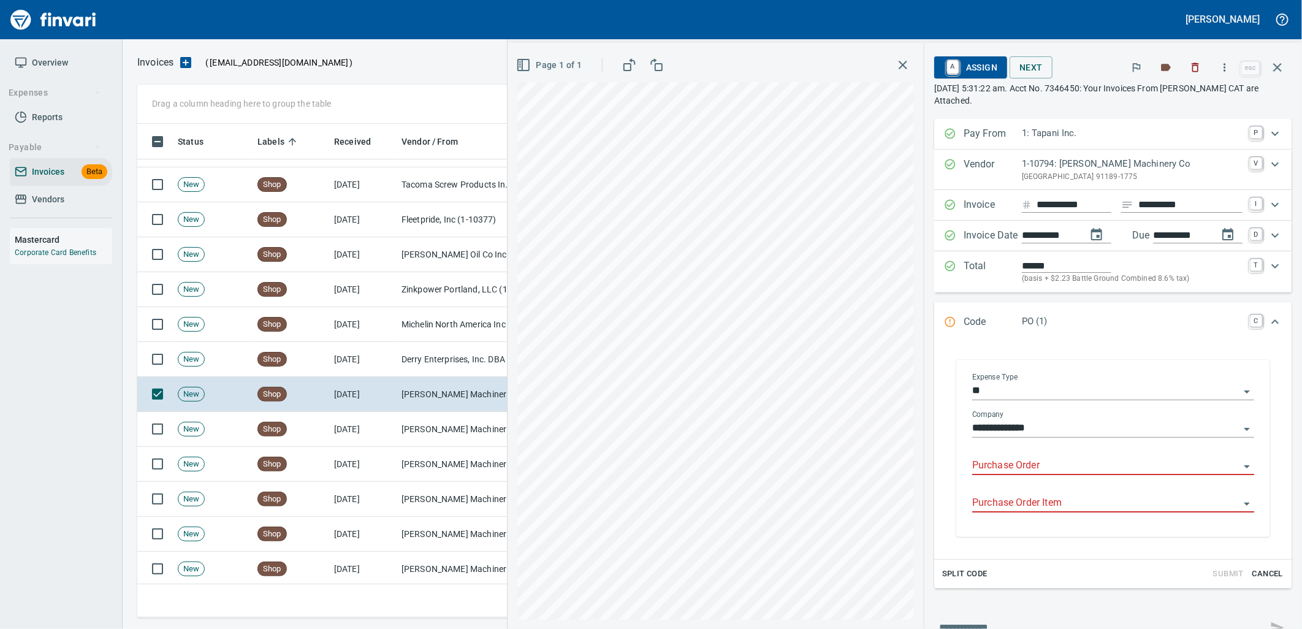
click at [1040, 470] on input "Purchase Order" at bounding box center [1105, 465] width 267 height 17
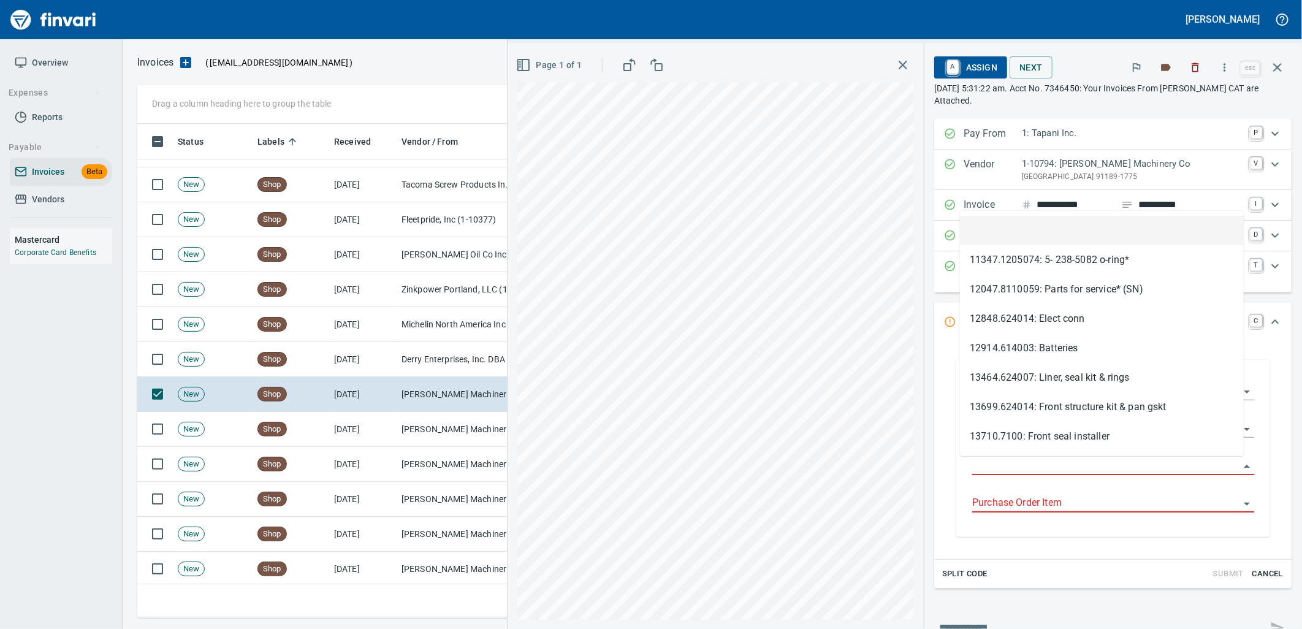
type input "**********"
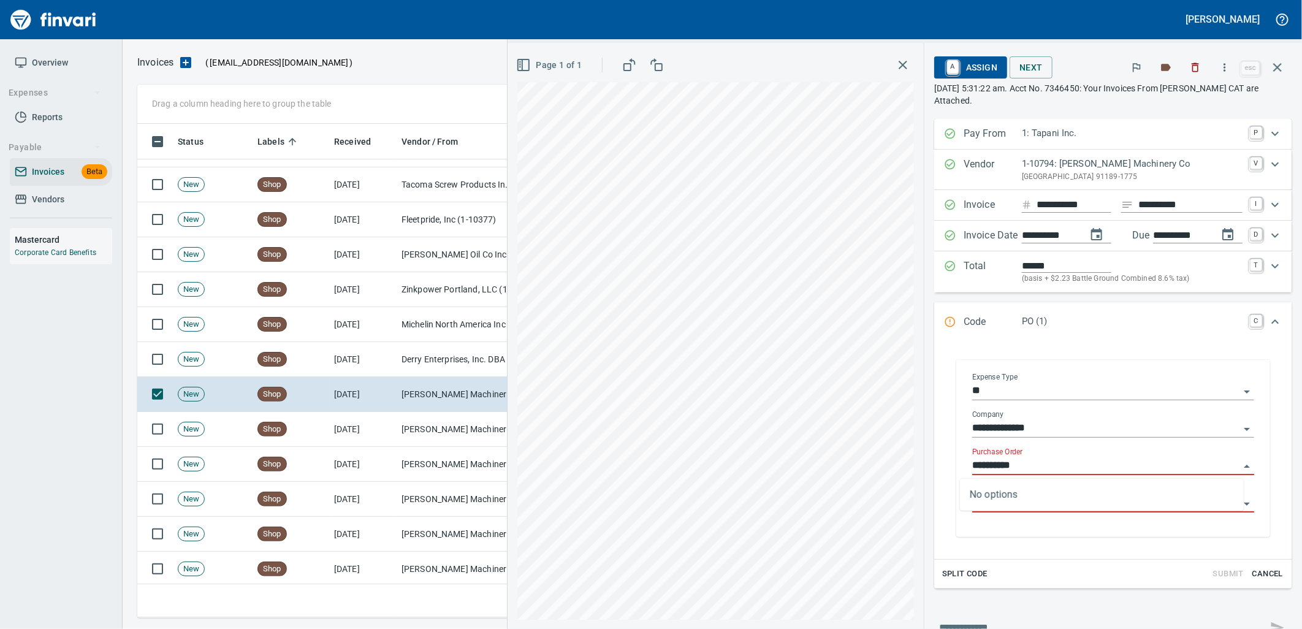
scroll to position [484, 1129]
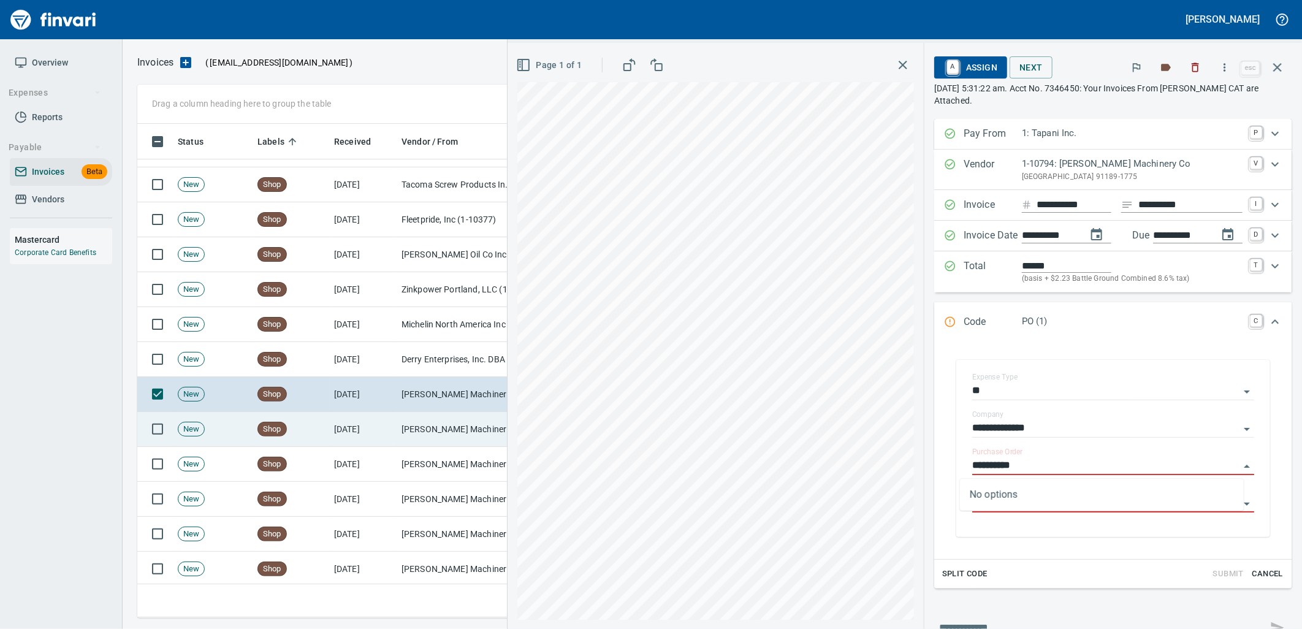
click at [444, 421] on td "[PERSON_NAME] Machinery Co (1-10794)" at bounding box center [458, 429] width 123 height 35
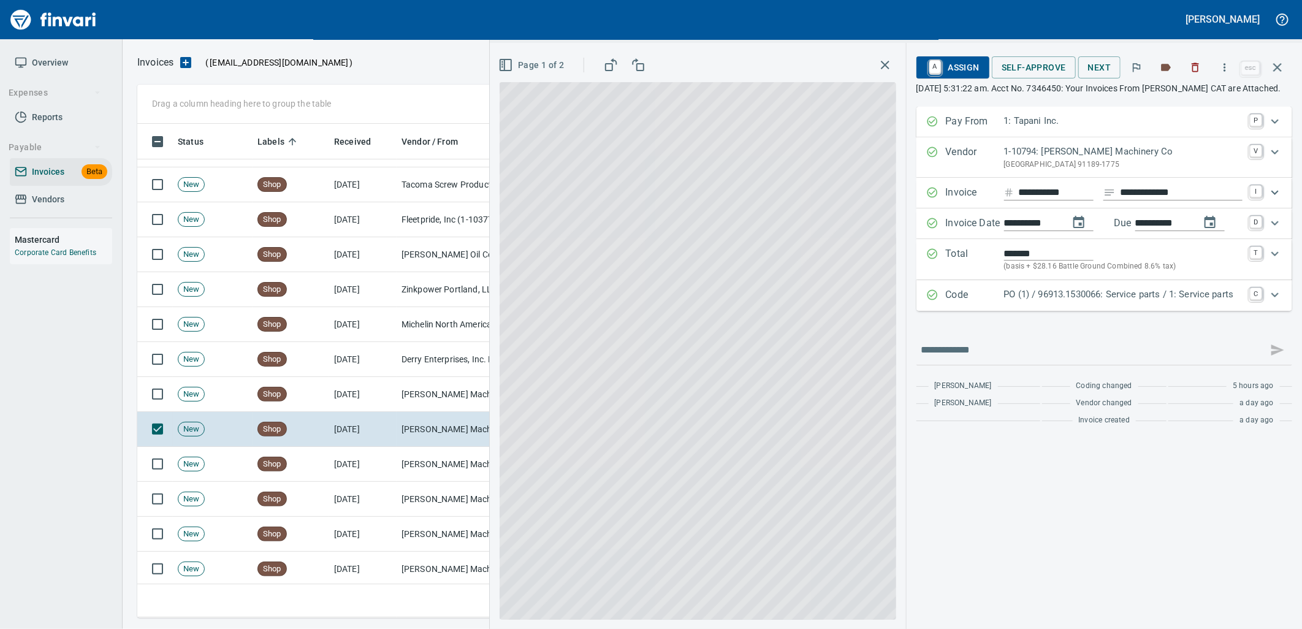
click at [1059, 303] on div "PO (1) / 96913.1530066: Service parts / 1: Service parts" at bounding box center [1123, 295] width 238 height 16
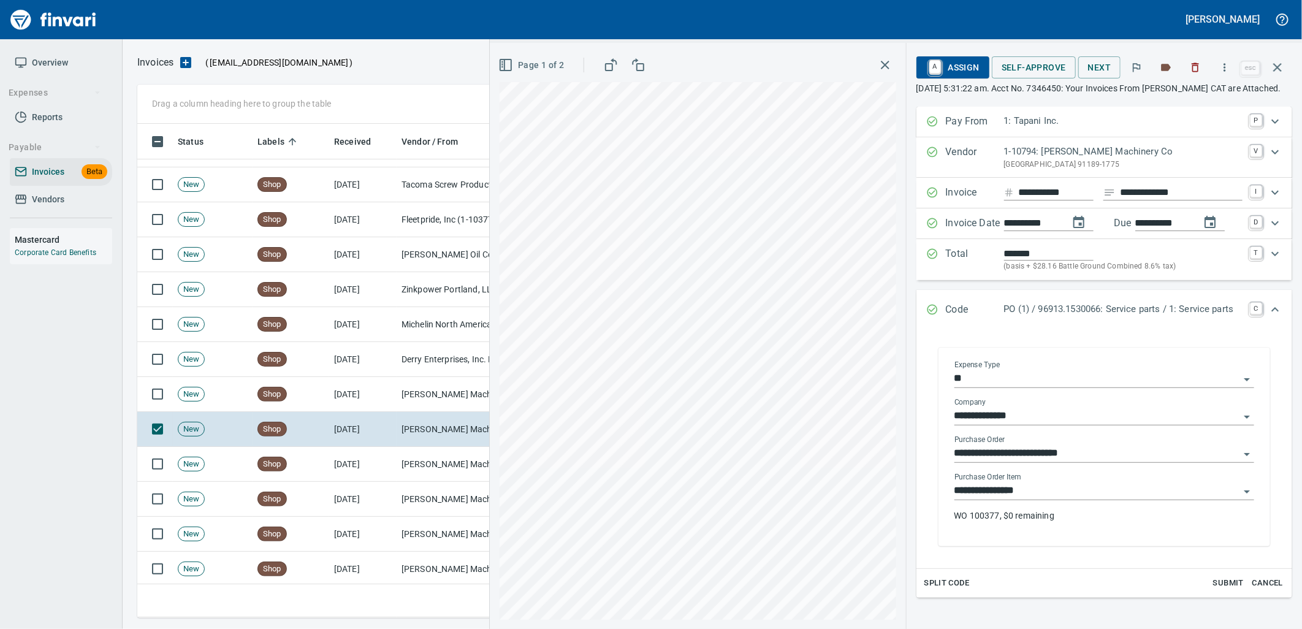
click at [1029, 500] on input "**********" at bounding box center [1096, 490] width 285 height 17
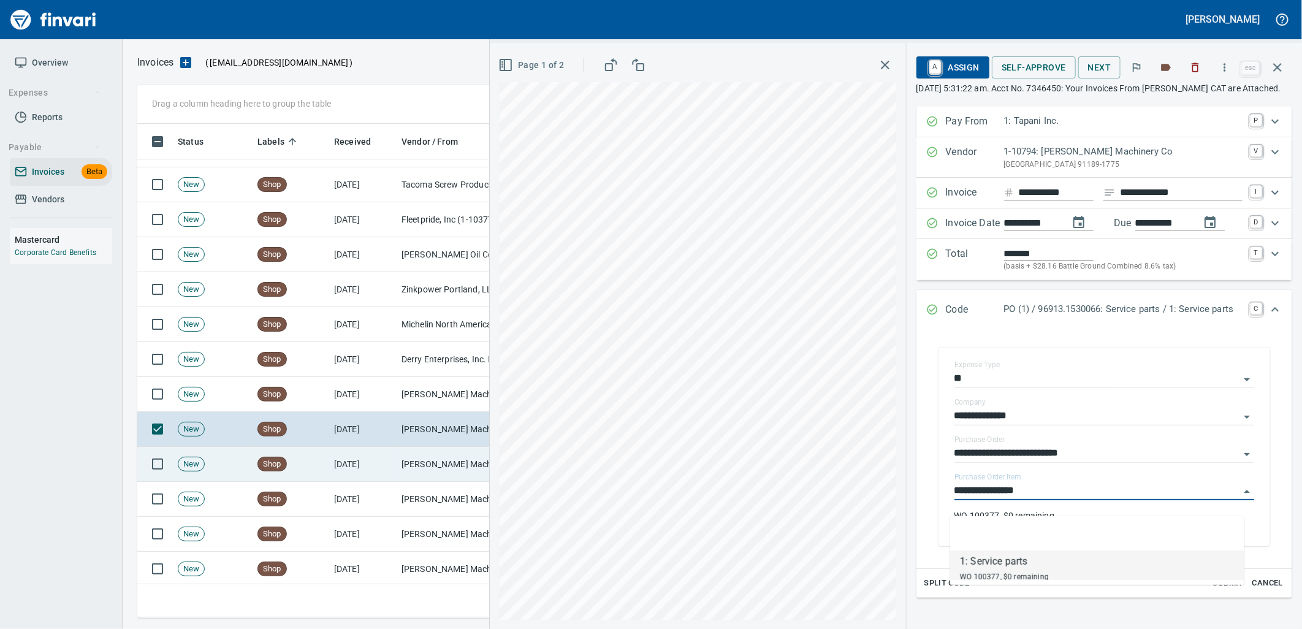
click at [419, 466] on td "[PERSON_NAME] Machinery Co (1-10794)" at bounding box center [458, 464] width 123 height 35
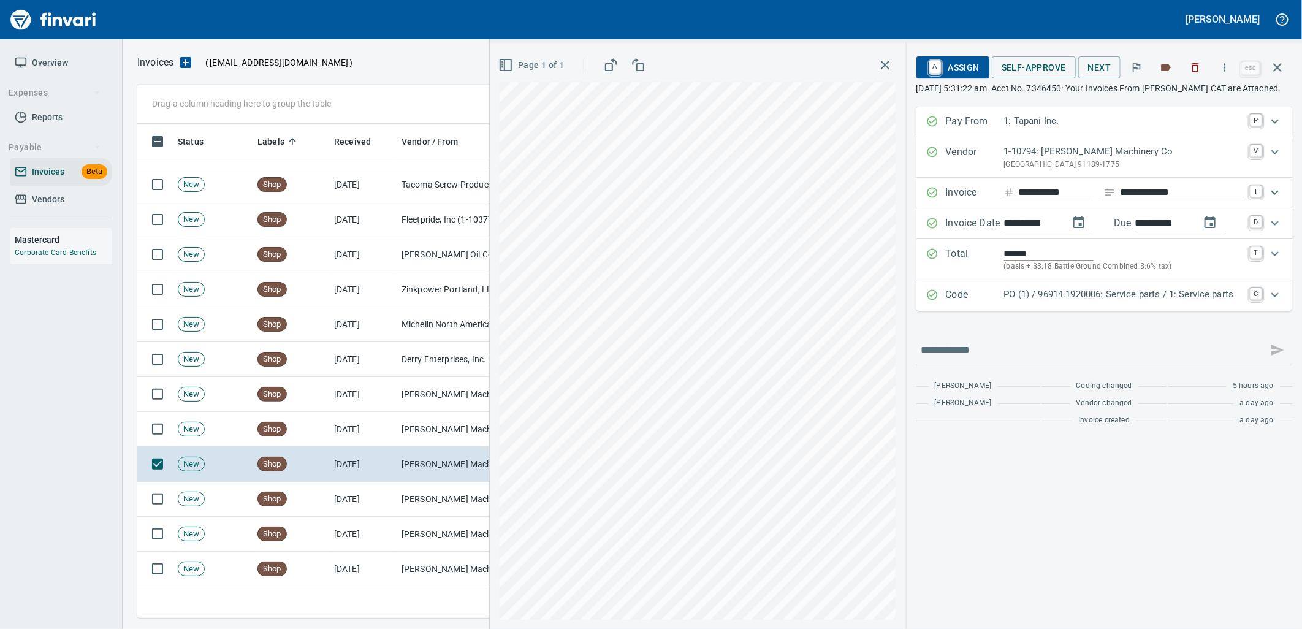
click at [1042, 302] on p "PO (1) / 96914.1920006: Service parts / 1: Service parts" at bounding box center [1123, 294] width 238 height 14
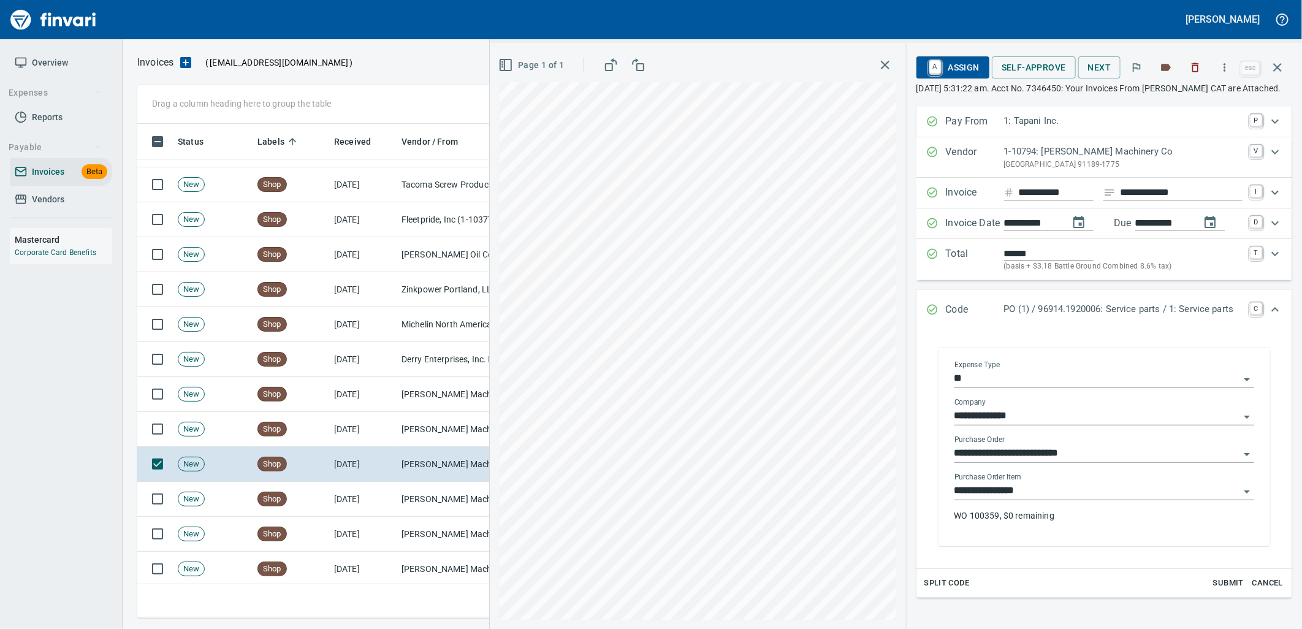
click at [1034, 500] on input "**********" at bounding box center [1096, 490] width 285 height 17
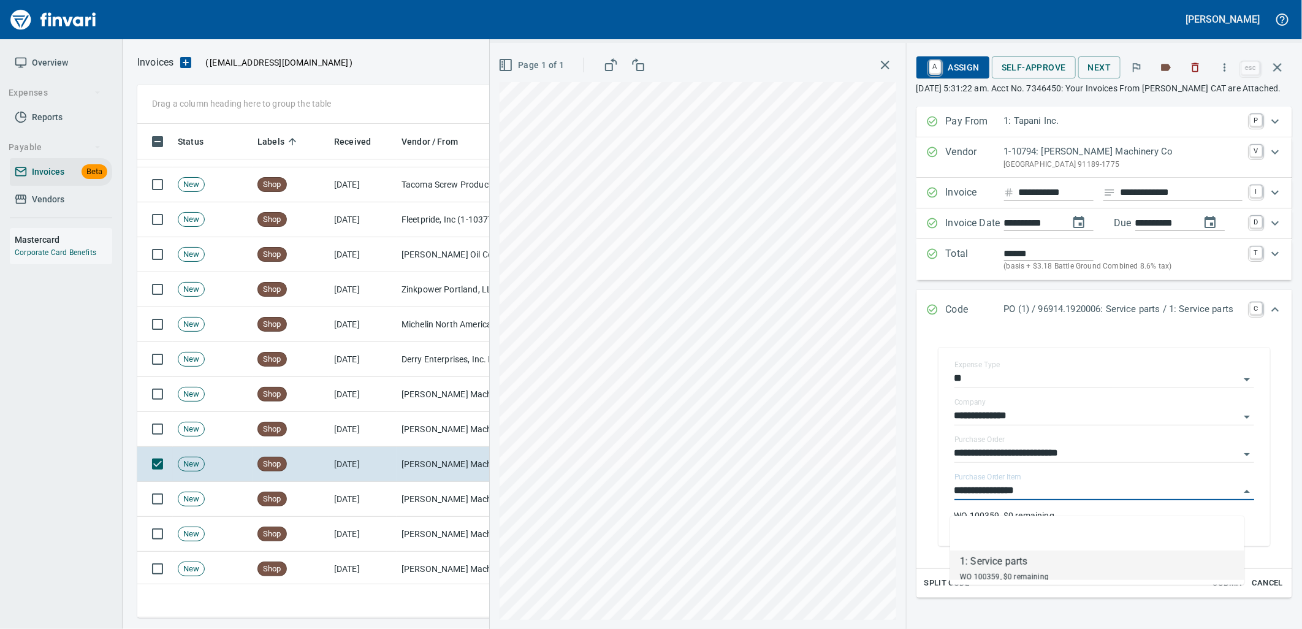
scroll to position [484, 1129]
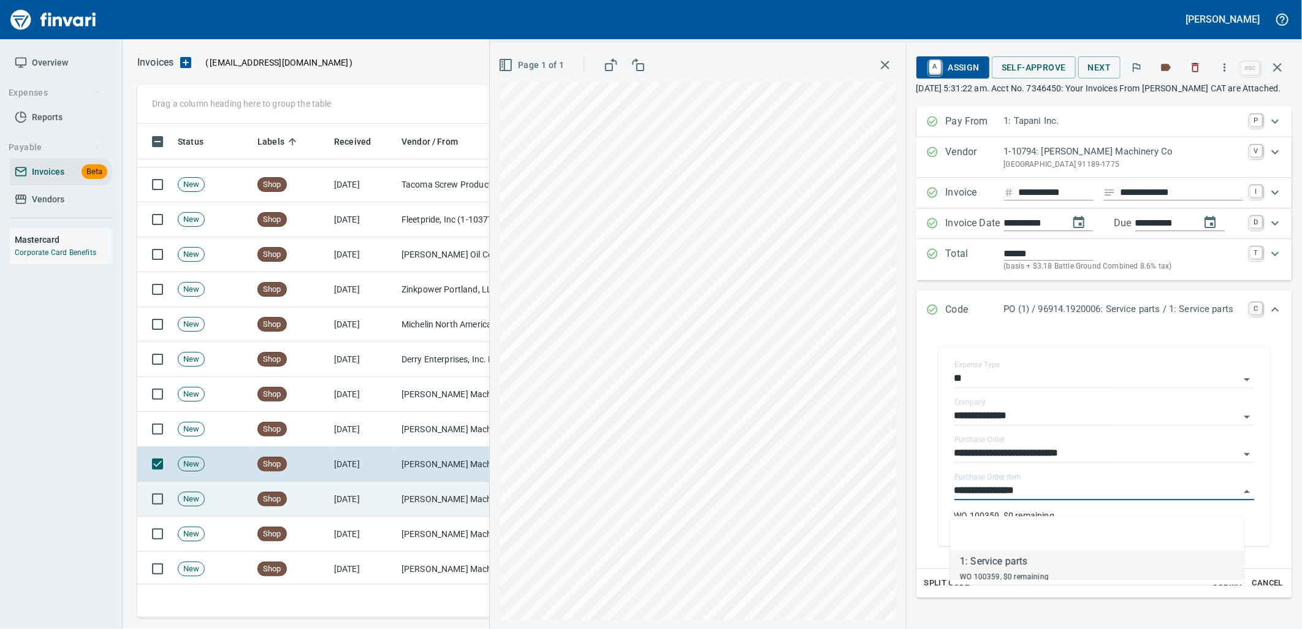
click at [363, 506] on td "9/18/2025" at bounding box center [362, 499] width 67 height 35
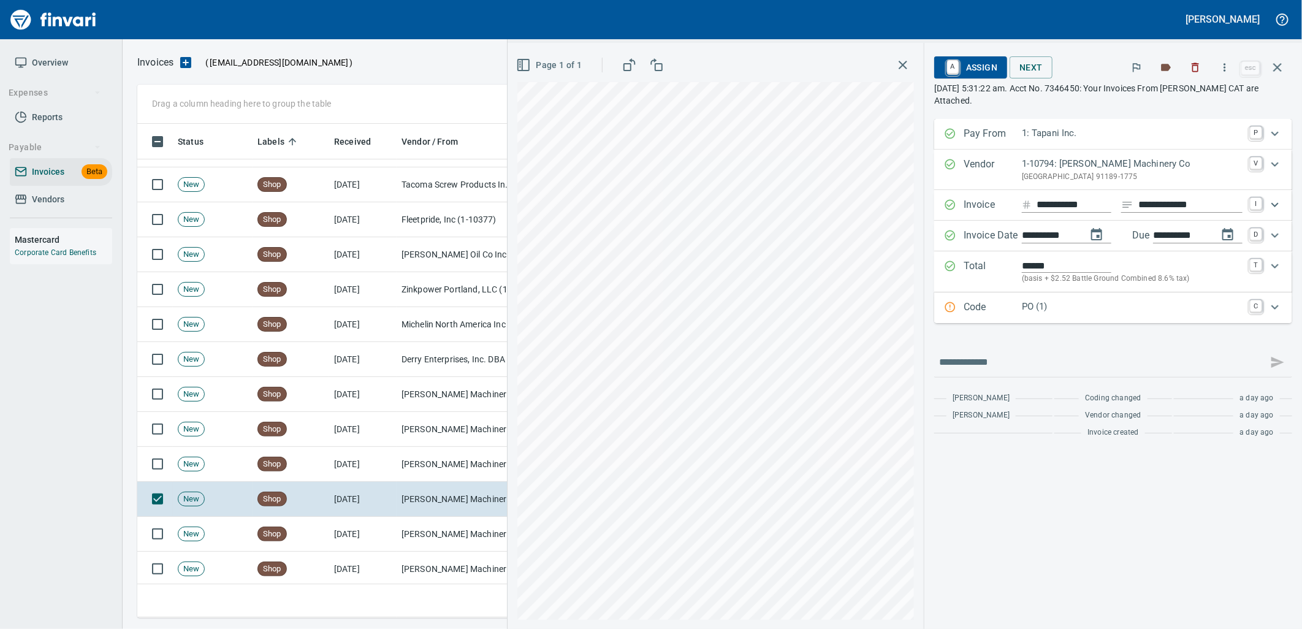
click at [1041, 313] on p "PO (1)" at bounding box center [1132, 307] width 221 height 14
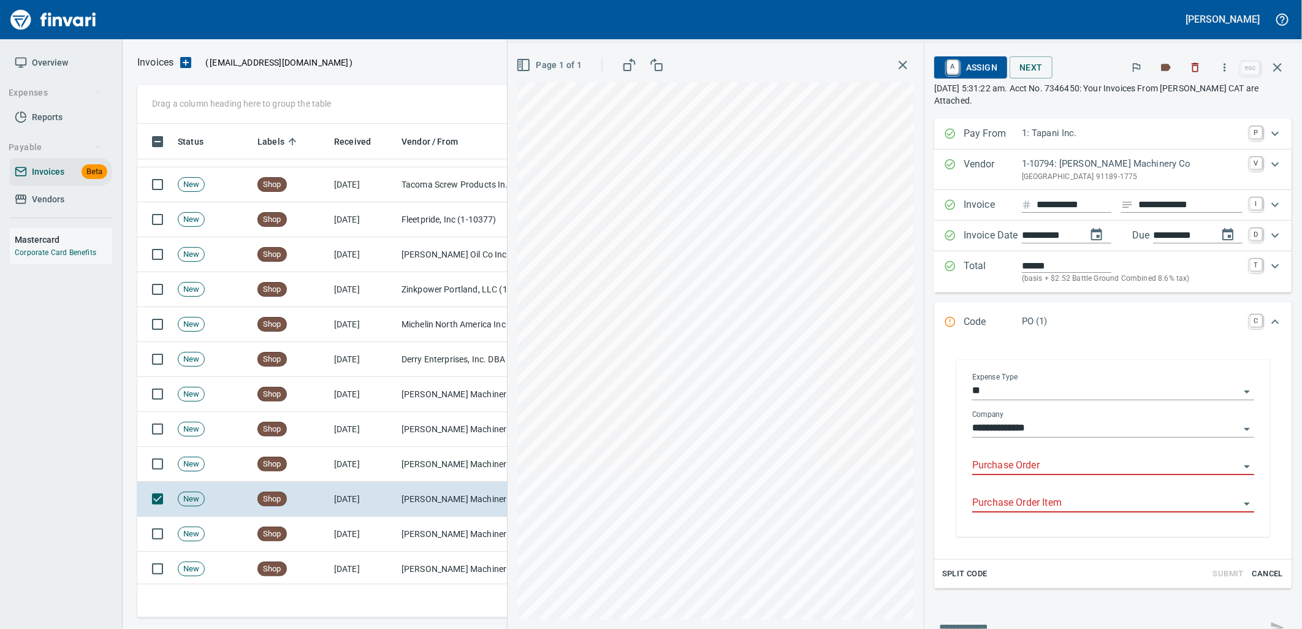
click at [1043, 469] on input "Purchase Order" at bounding box center [1105, 465] width 267 height 17
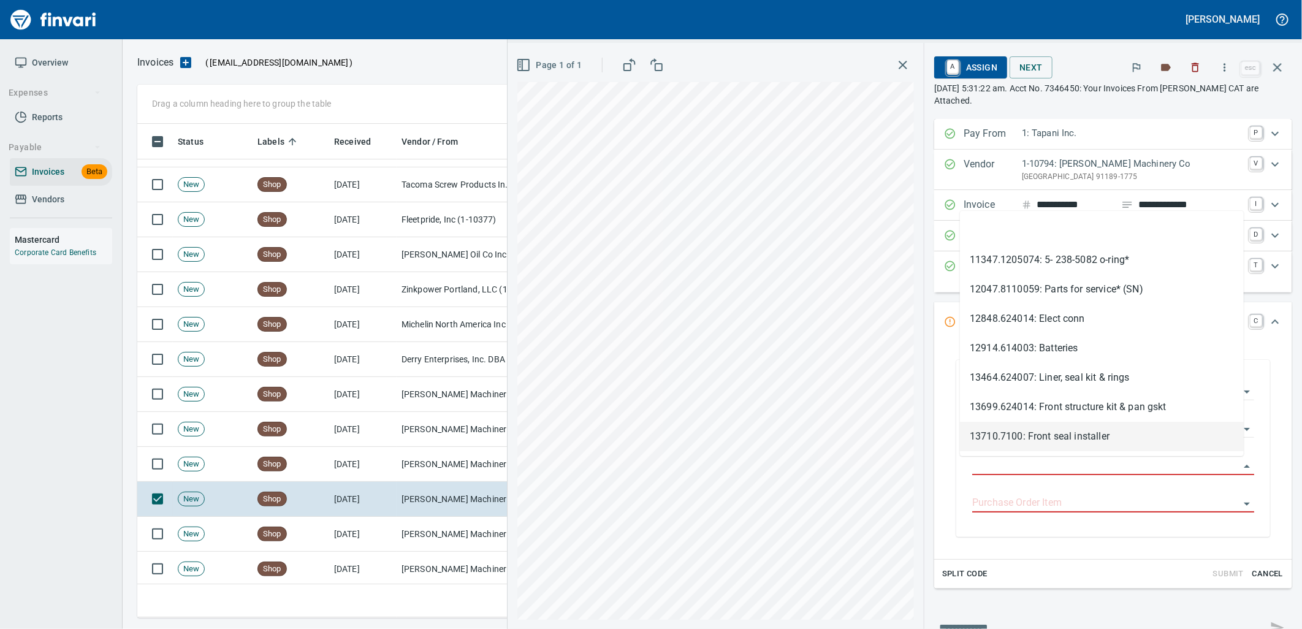
scroll to position [484, 1129]
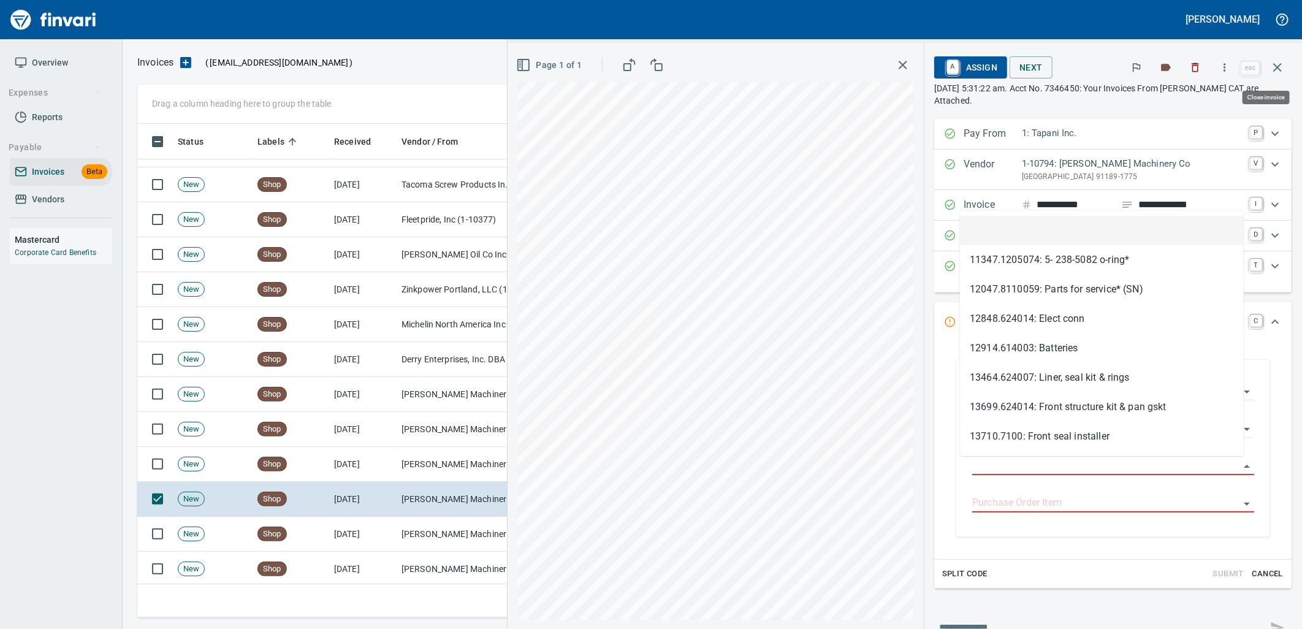
click at [1283, 61] on icon "button" at bounding box center [1277, 67] width 15 height 15
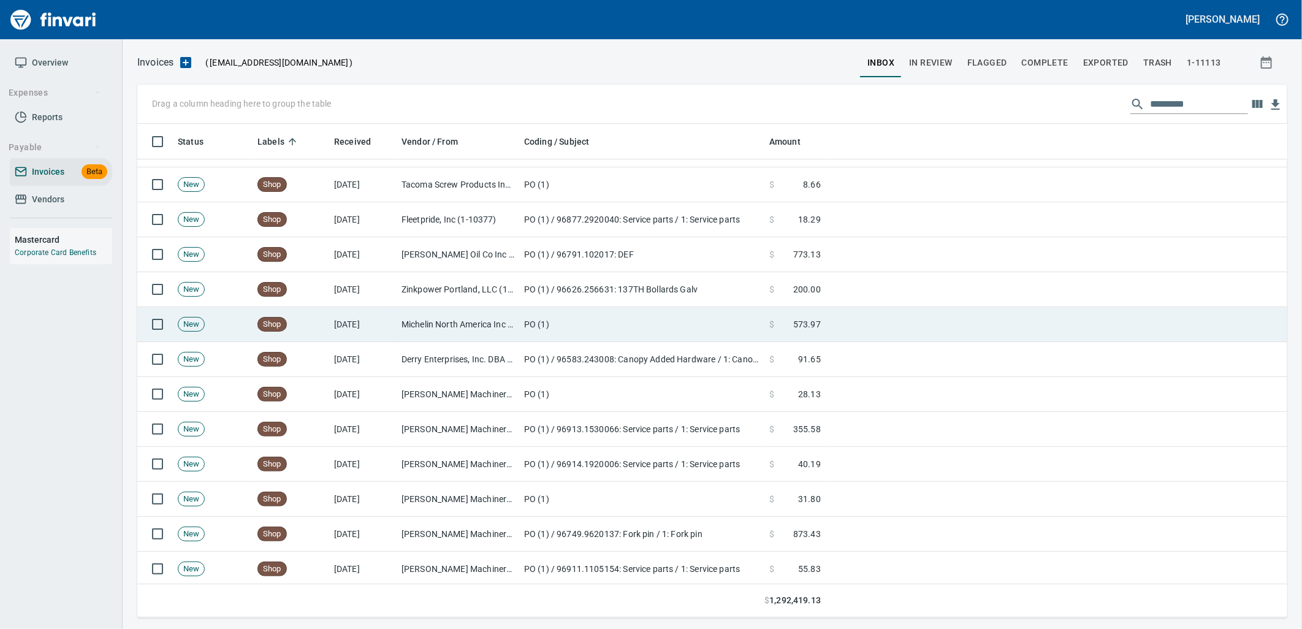
scroll to position [484, 1129]
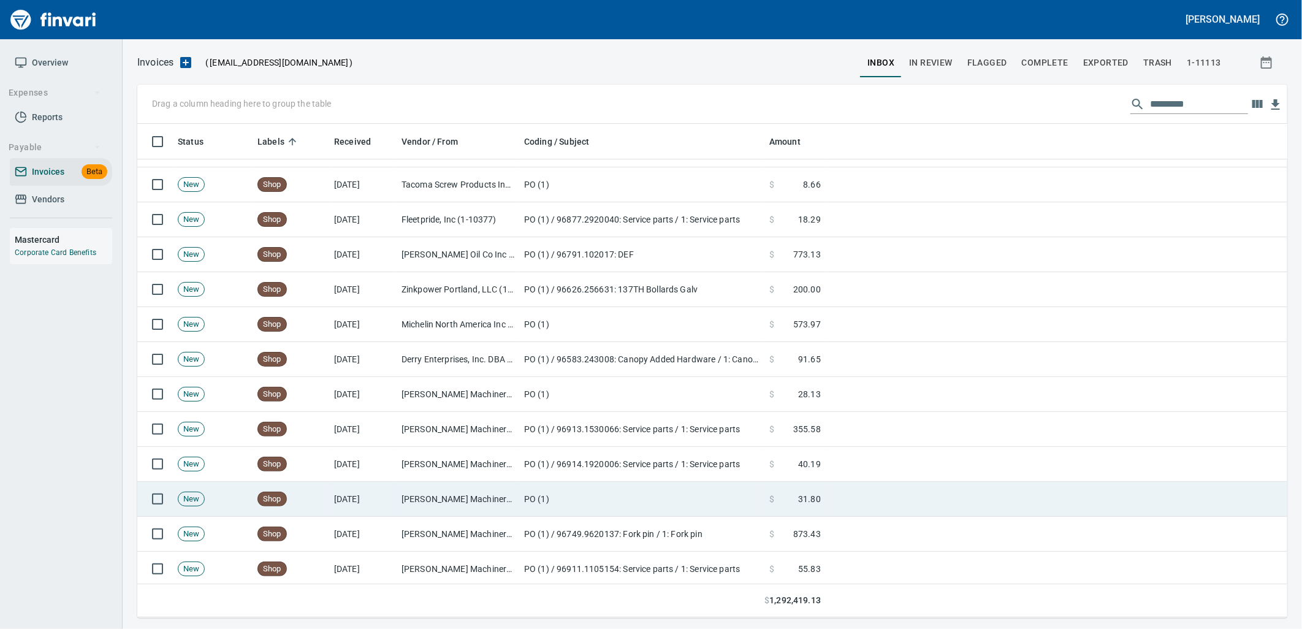
click at [504, 491] on td "[PERSON_NAME] Machinery Co (1-10794)" at bounding box center [458, 499] width 123 height 35
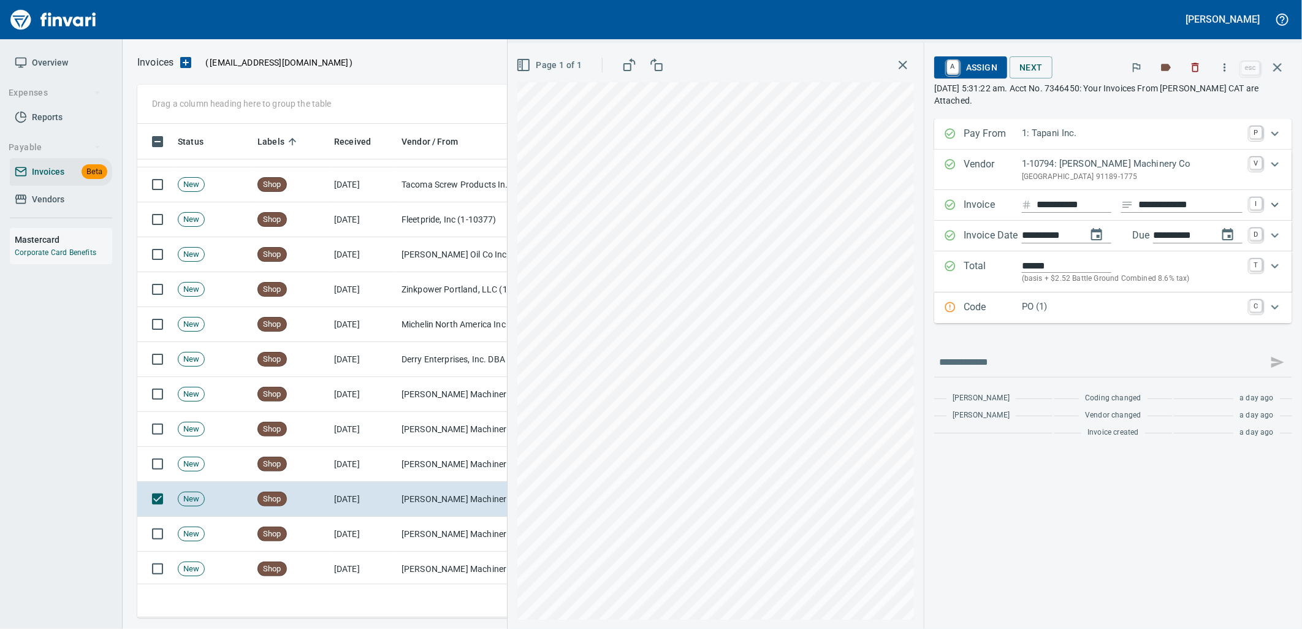
click at [1122, 303] on p "PO (1)" at bounding box center [1132, 307] width 221 height 14
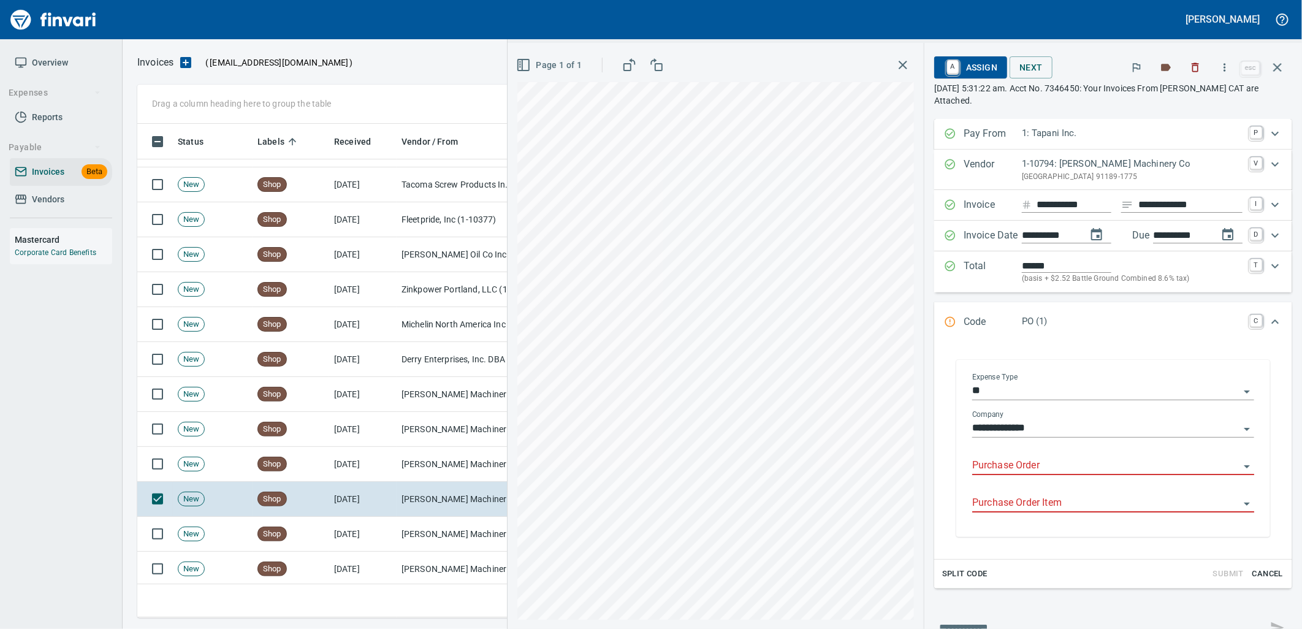
click at [1019, 463] on input "Purchase Order" at bounding box center [1105, 465] width 267 height 17
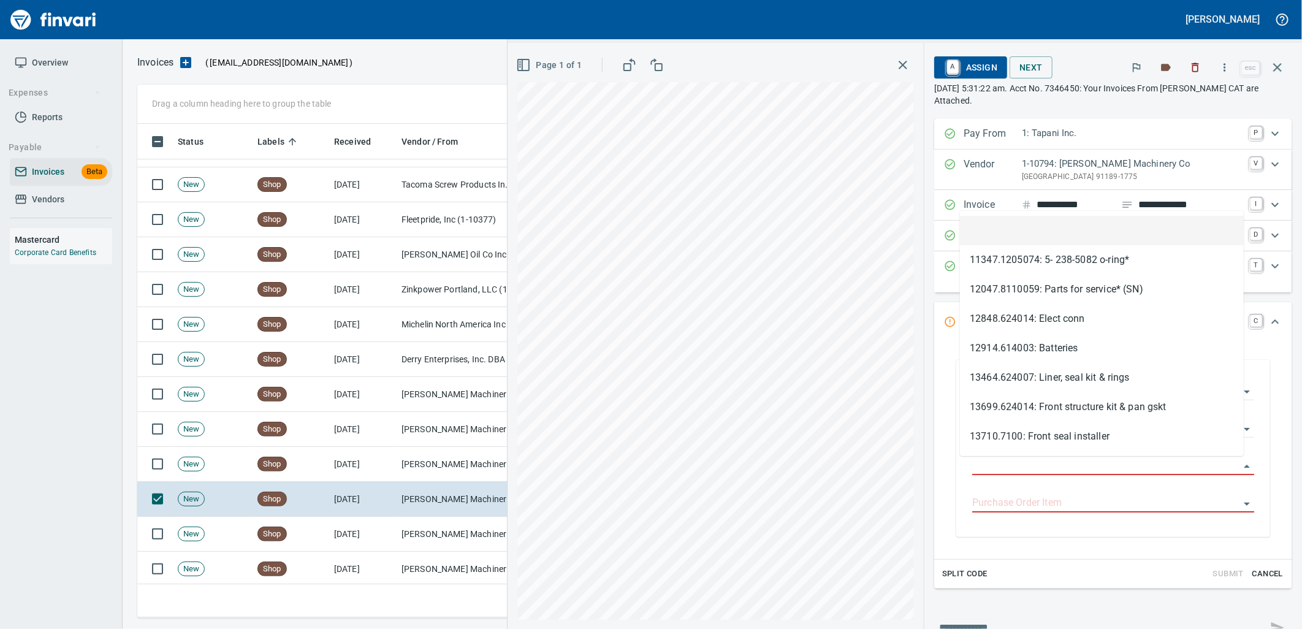
scroll to position [484, 1129]
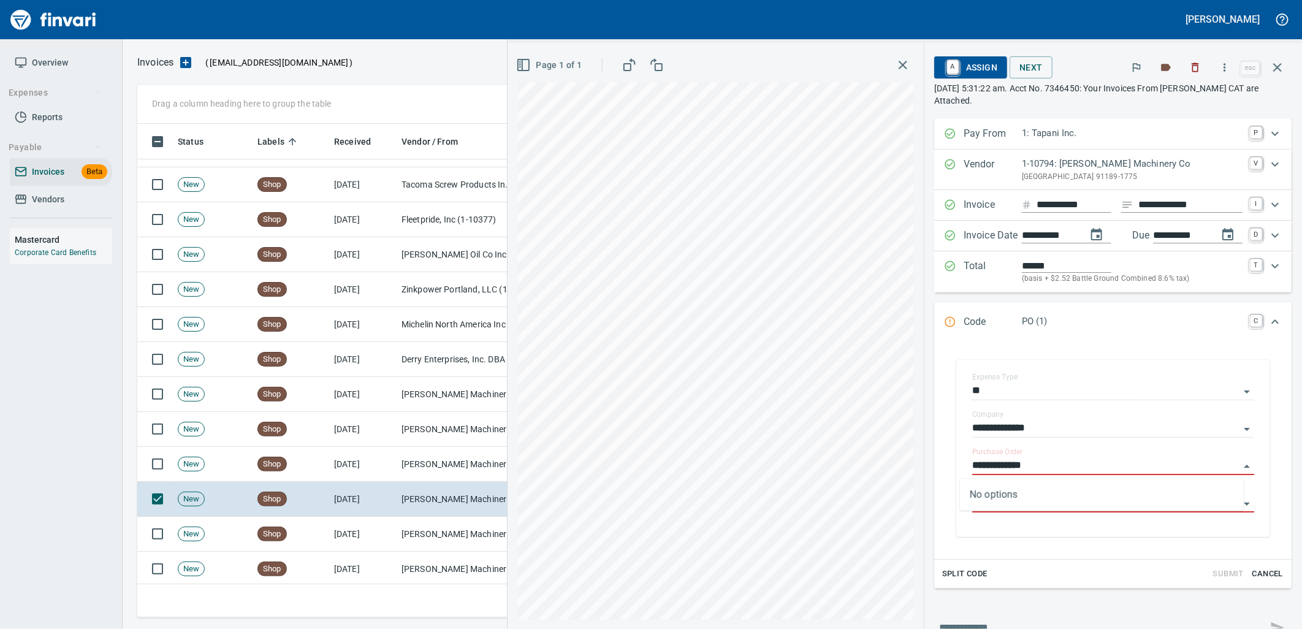
type input "**********"
click at [433, 538] on td "[PERSON_NAME] Machinery Co (1-10794)" at bounding box center [458, 534] width 123 height 35
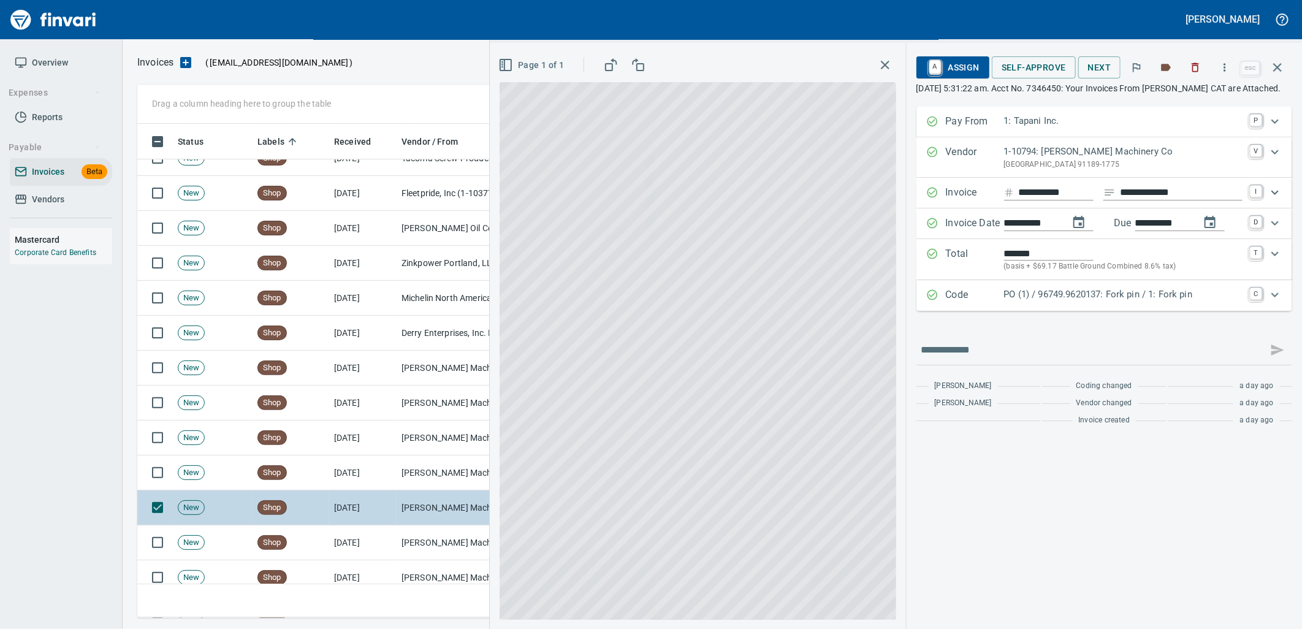
scroll to position [5653, 0]
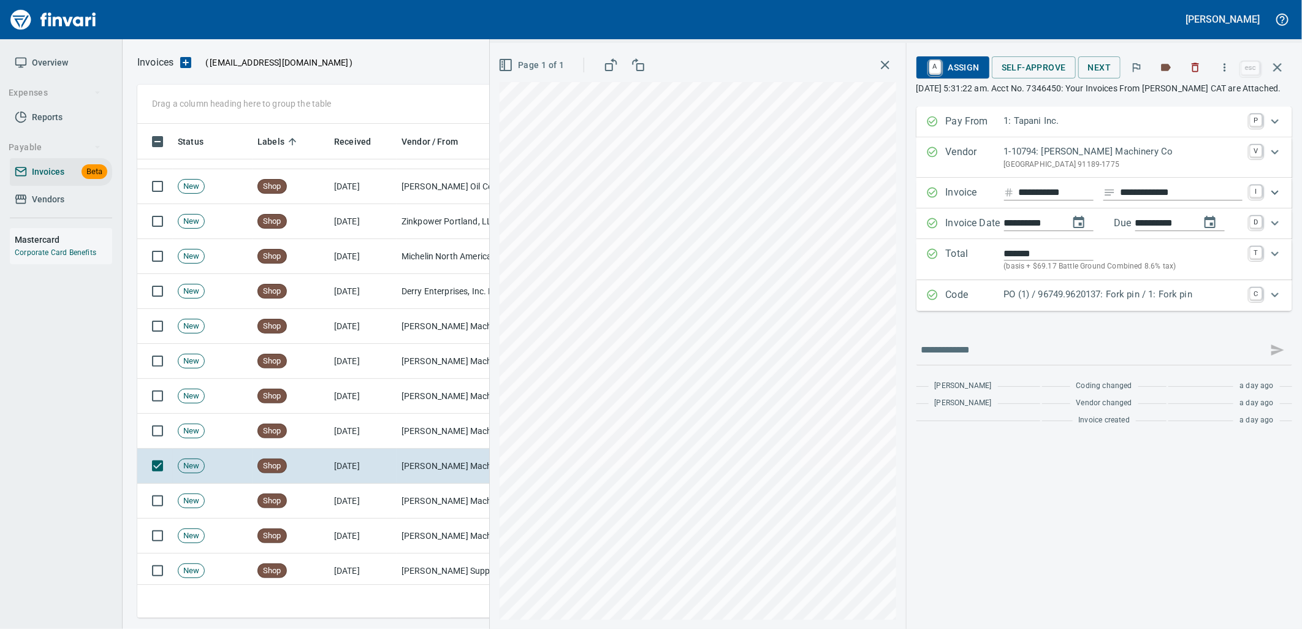
click at [1016, 303] on div "PO (1) / 96749.9620137: Fork pin / 1: Fork pin" at bounding box center [1123, 295] width 238 height 16
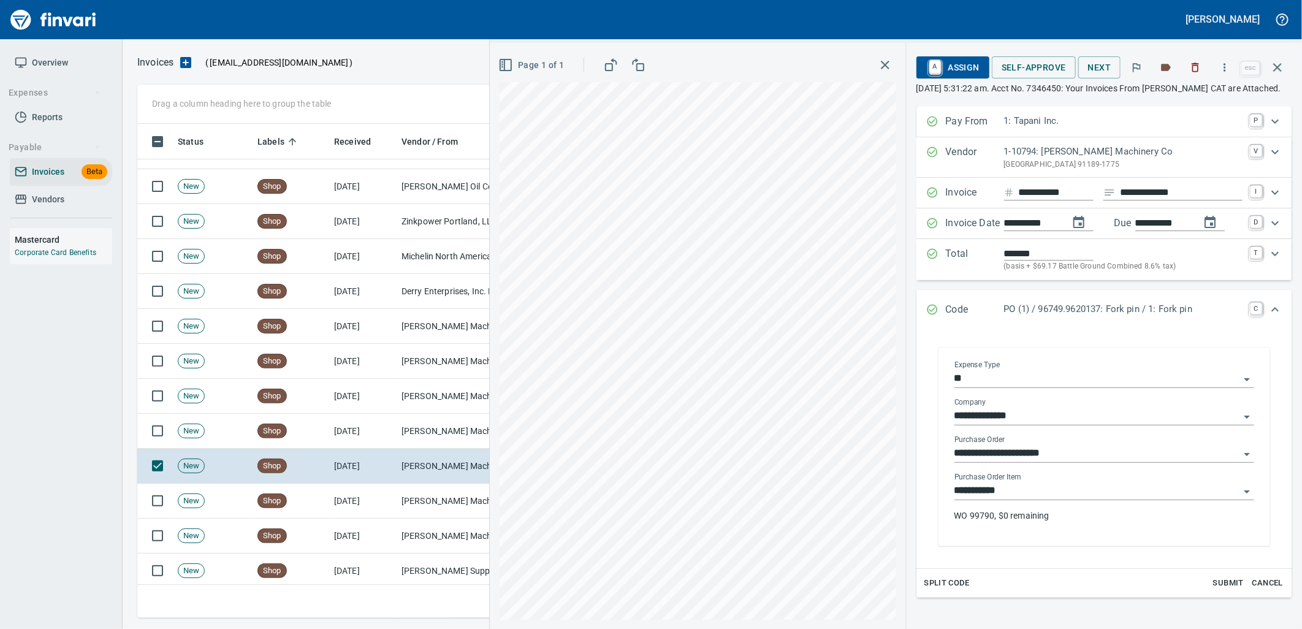
drag, startPoint x: 1024, startPoint y: 505, endPoint x: 935, endPoint y: 522, distance: 90.4
click at [1022, 500] on input "**********" at bounding box center [1096, 490] width 285 height 17
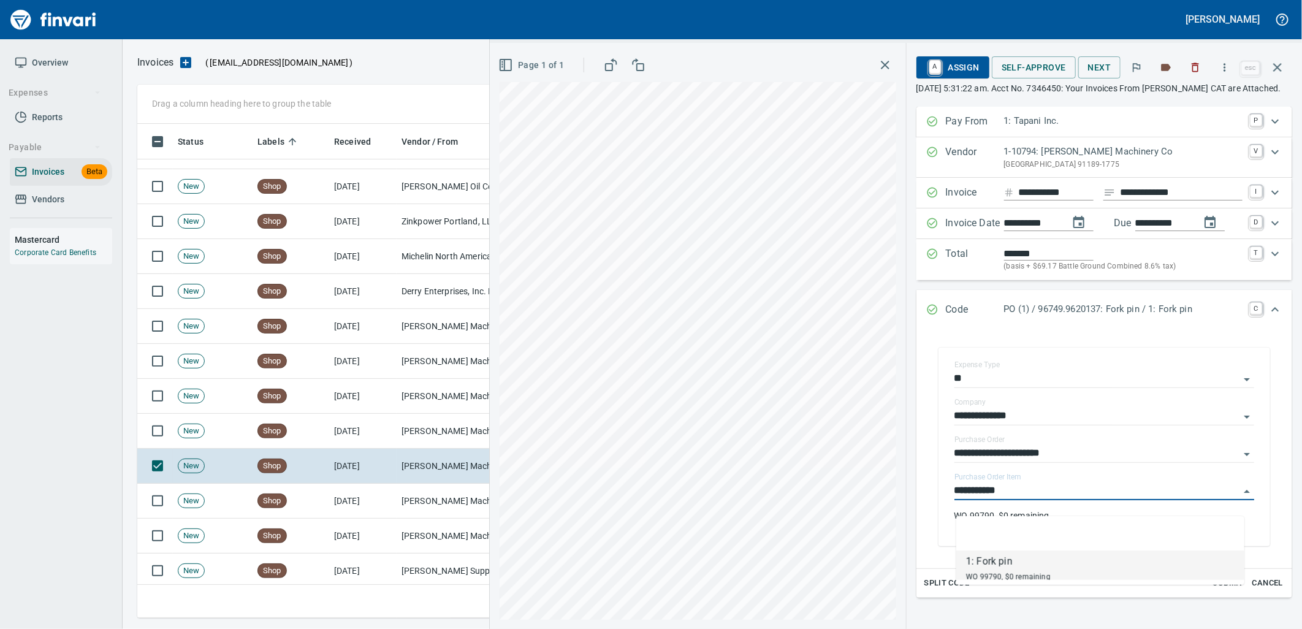
scroll to position [484, 1129]
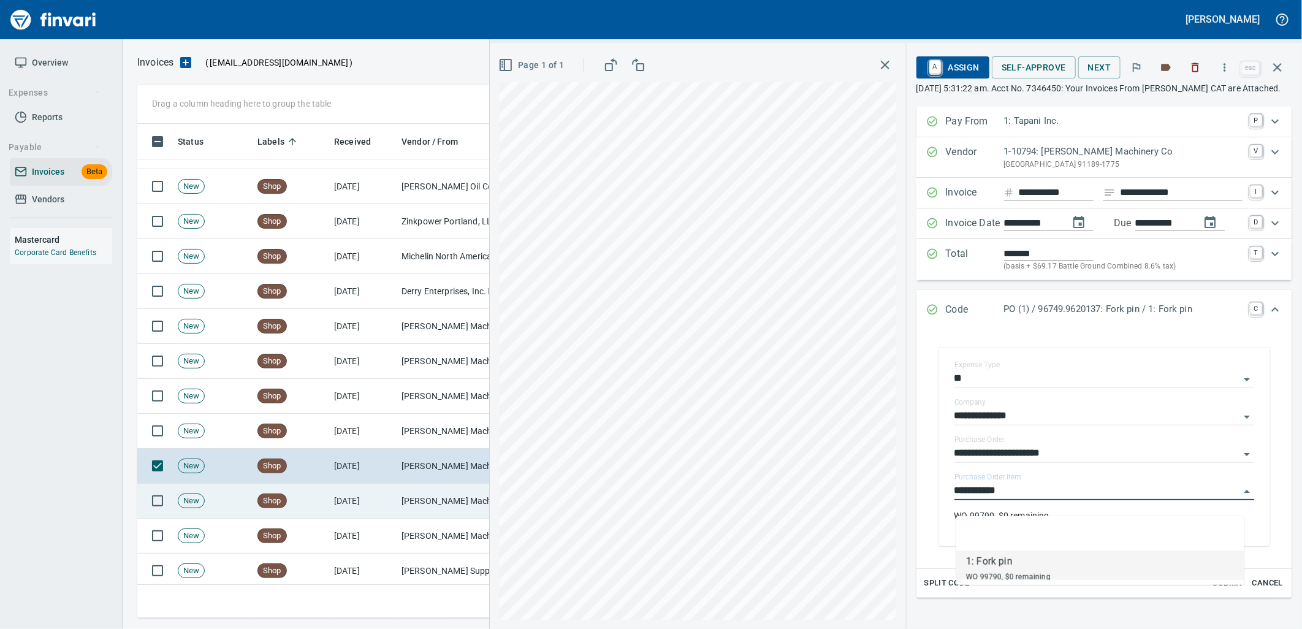
click at [394, 506] on td "9/18/2025" at bounding box center [362, 501] width 67 height 35
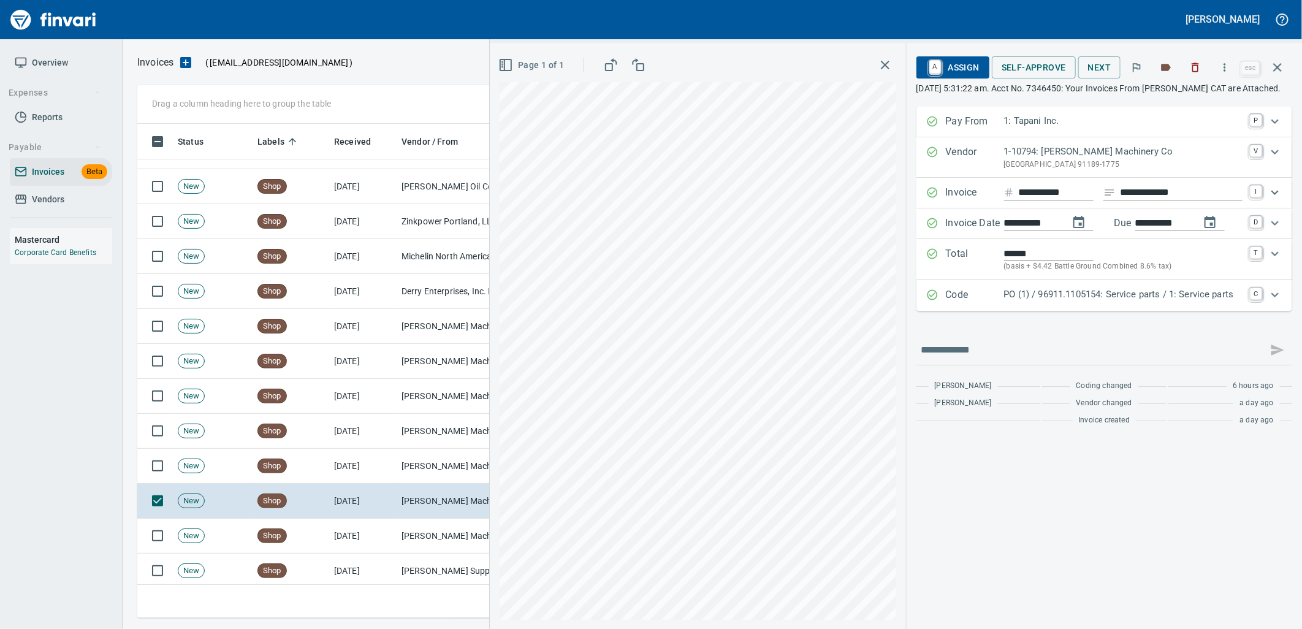
click at [1062, 302] on p "PO (1) / 96911.1105154: Service parts / 1: Service parts" at bounding box center [1123, 294] width 238 height 14
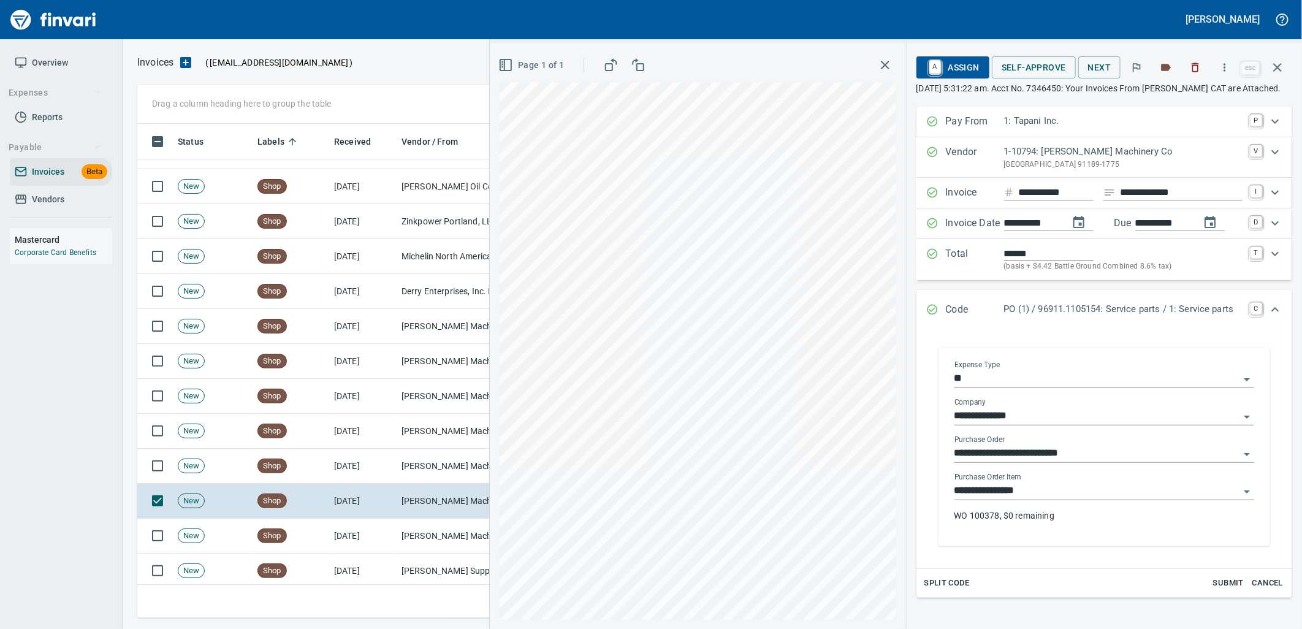
click at [1043, 498] on input "**********" at bounding box center [1096, 490] width 285 height 17
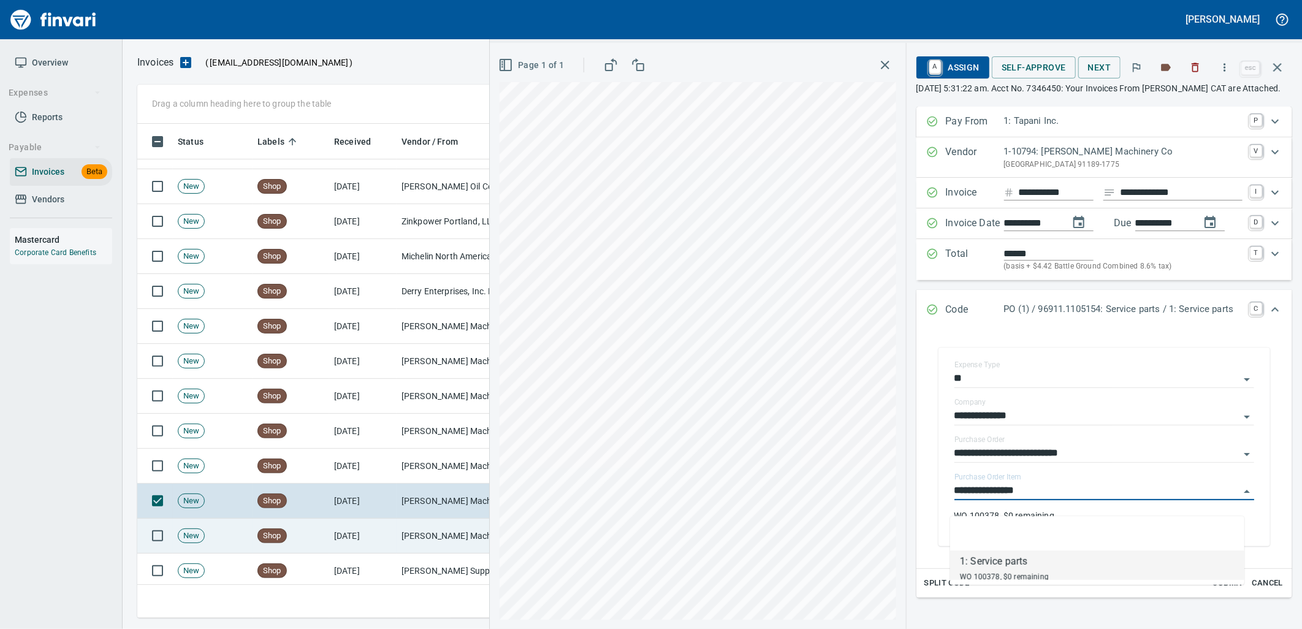
click at [451, 543] on td "Pape Machinery Inc (1-10774)" at bounding box center [458, 536] width 123 height 35
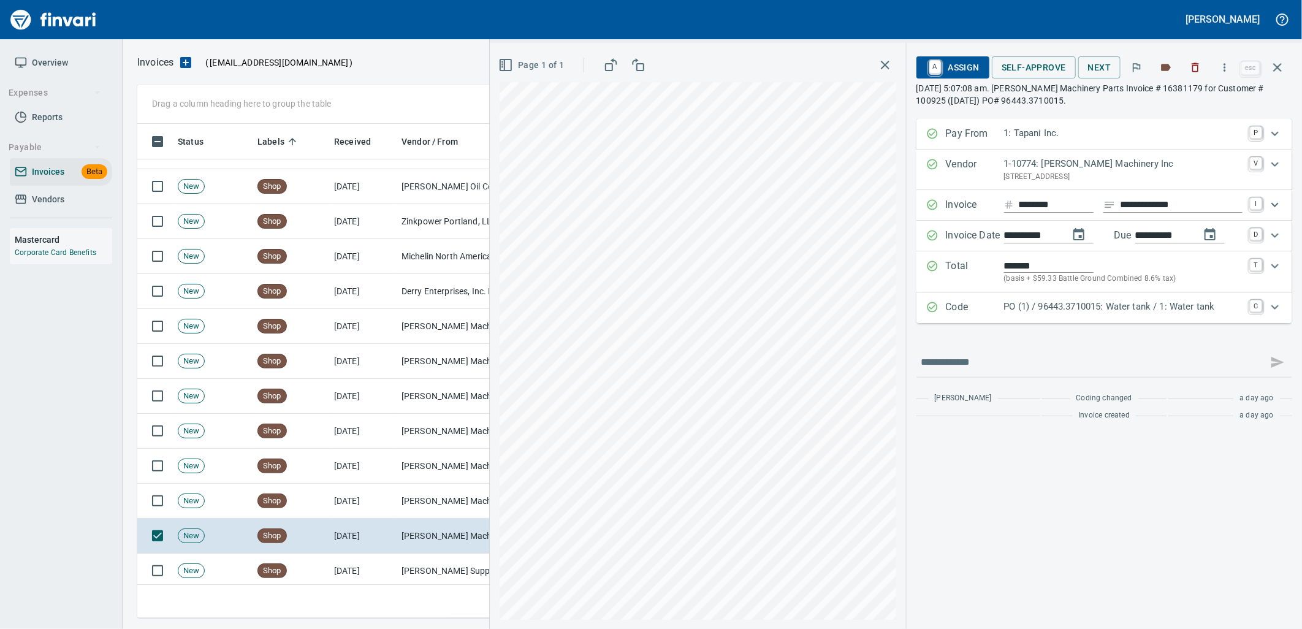
click at [1065, 307] on p "PO (1) / 96443.3710015: Water tank / 1: Water tank" at bounding box center [1123, 307] width 238 height 14
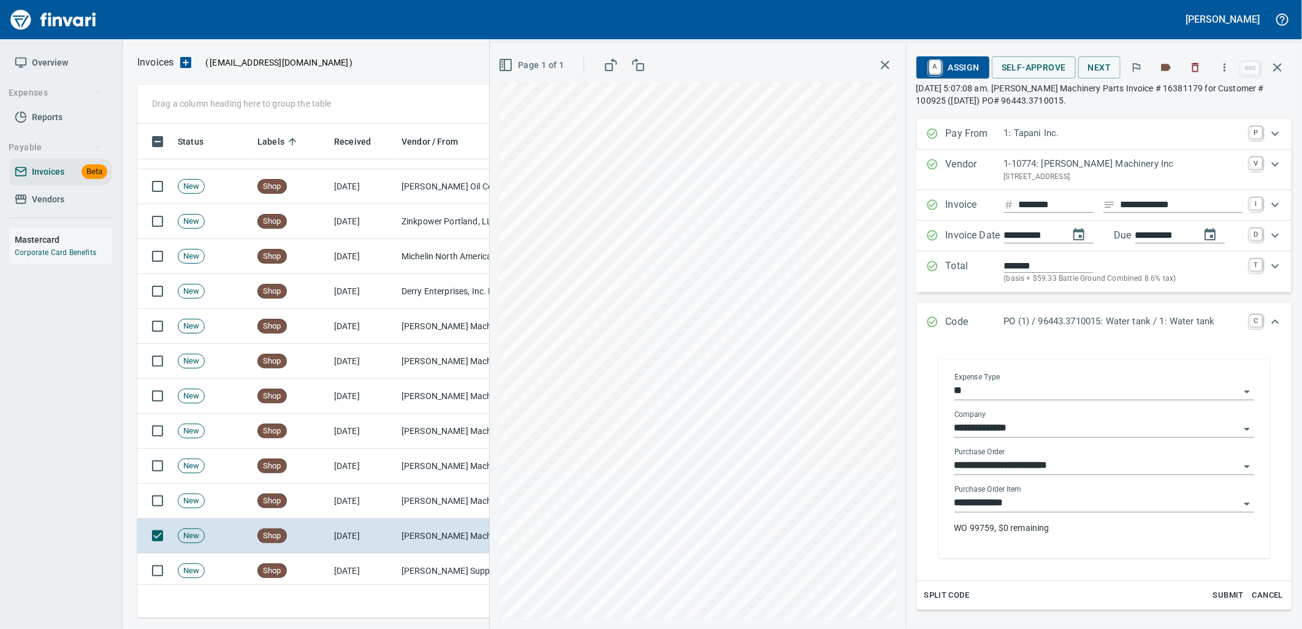
click at [1068, 506] on input "**********" at bounding box center [1096, 503] width 285 height 17
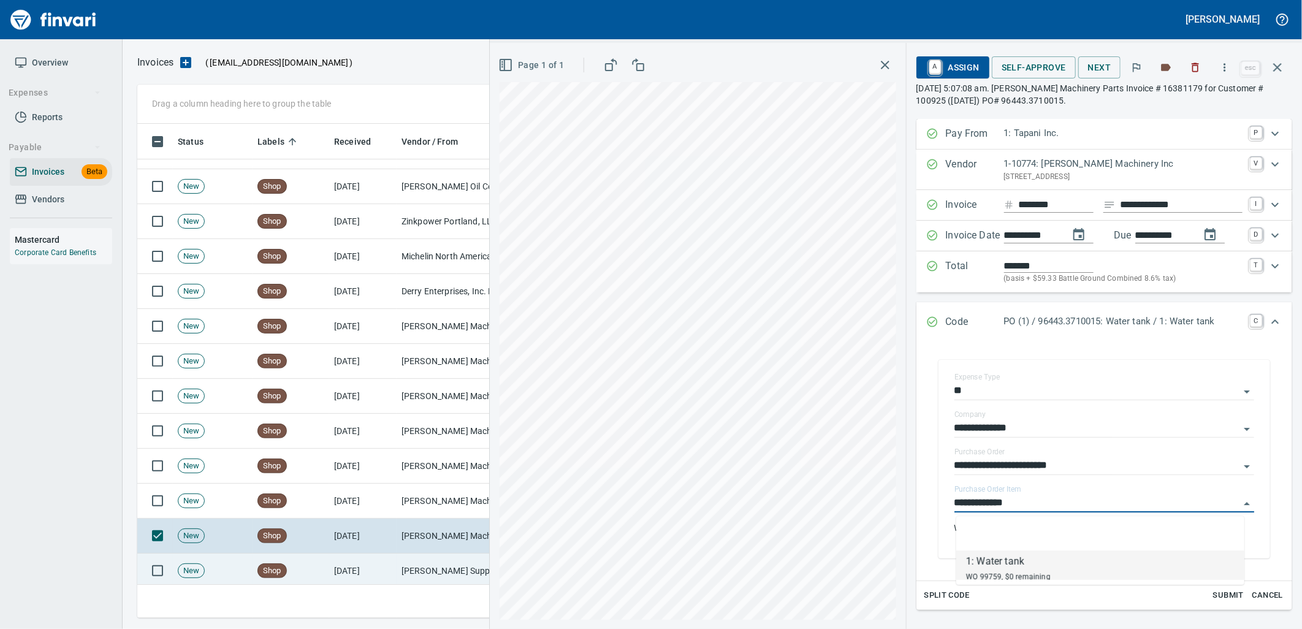
click at [352, 565] on td "9/18/2025" at bounding box center [362, 571] width 67 height 35
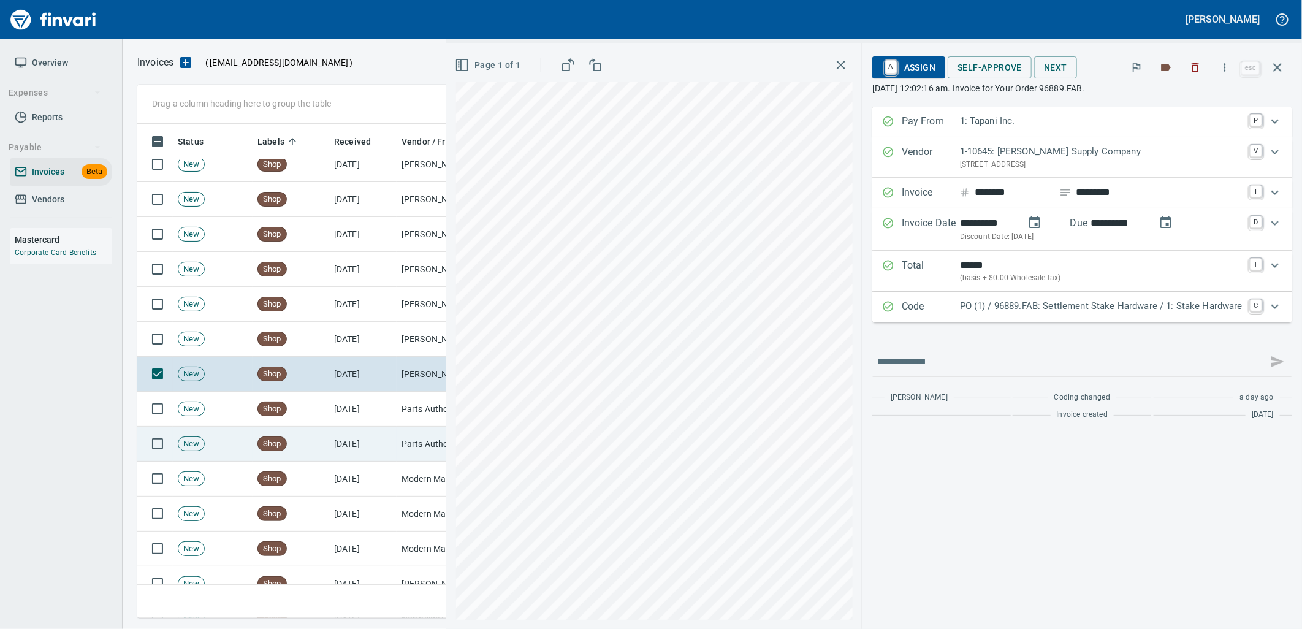
scroll to position [5857, 0]
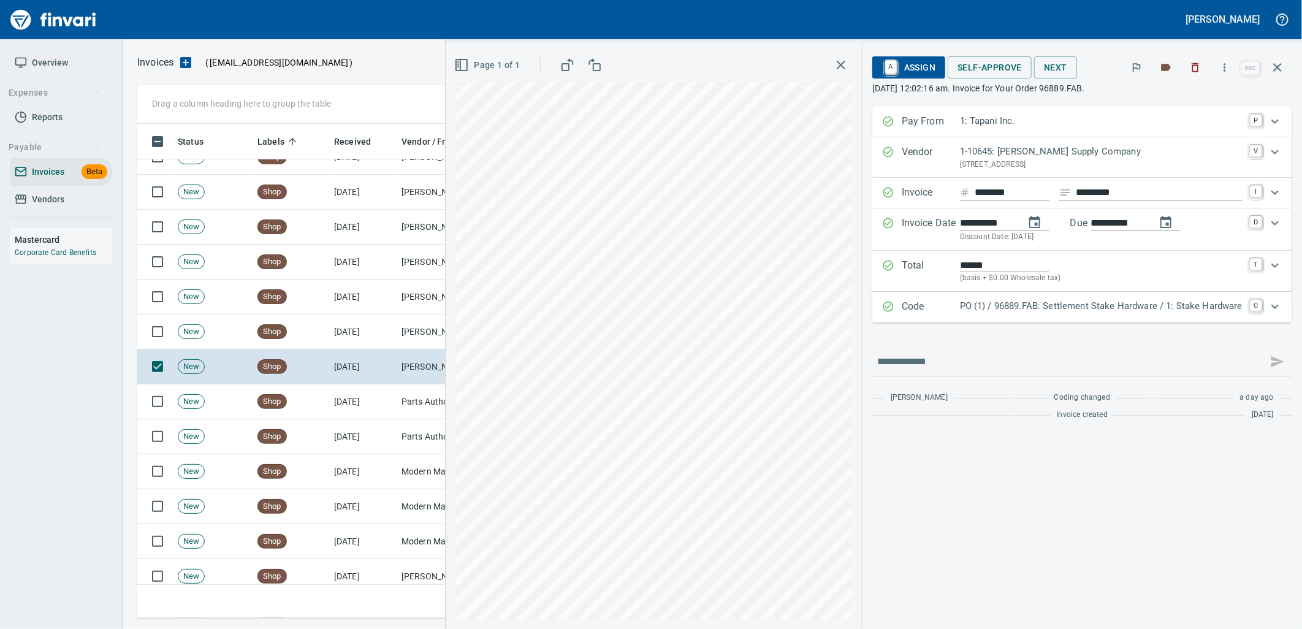
click at [1001, 306] on p "PO (1) / 96889.FAB: Settlement Stake Hardware / 1: Stake Hardware" at bounding box center [1101, 306] width 283 height 14
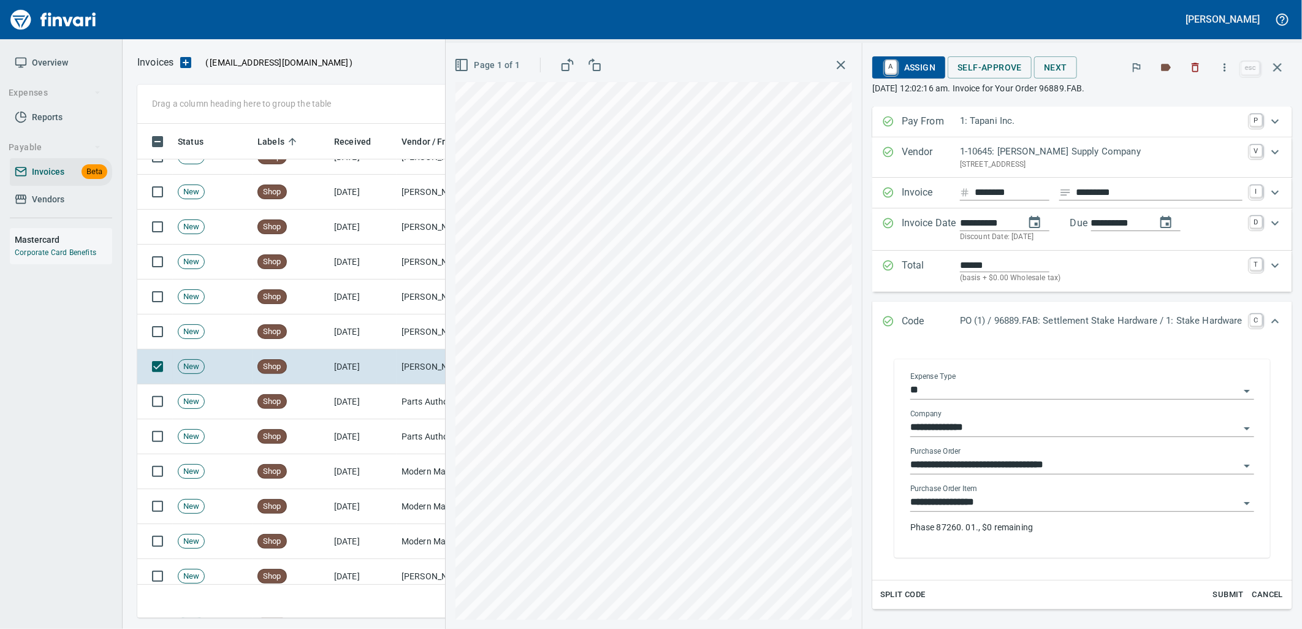
click at [1000, 503] on input "**********" at bounding box center [1074, 502] width 329 height 17
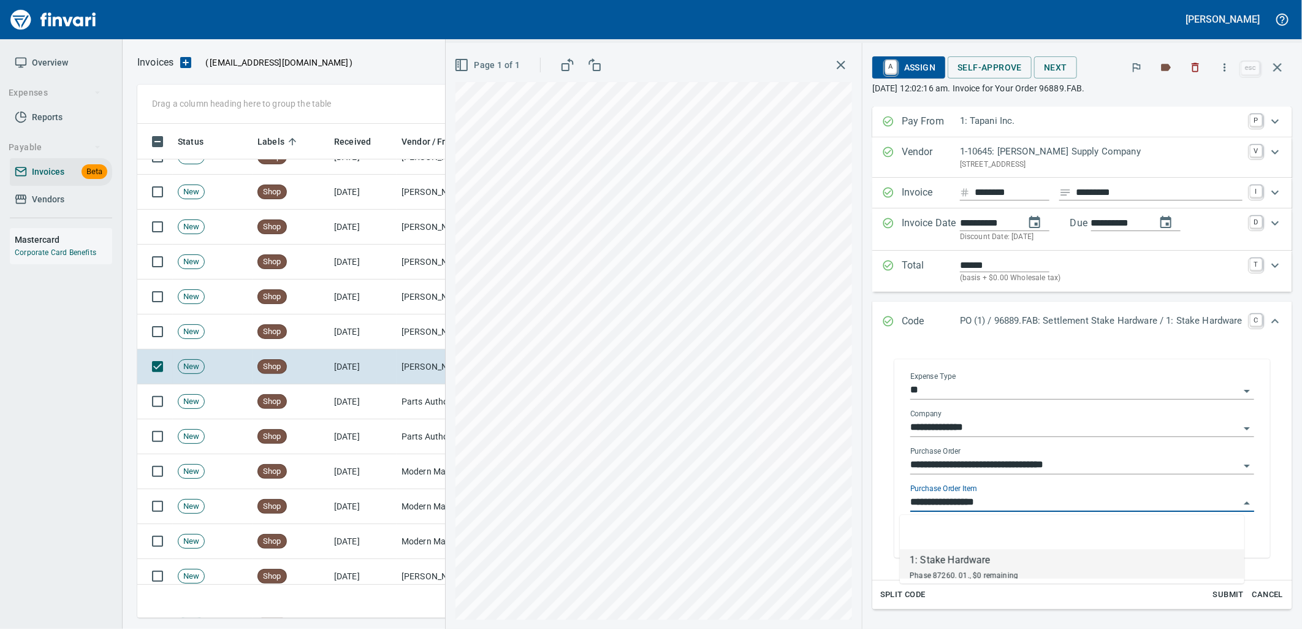
scroll to position [484, 1129]
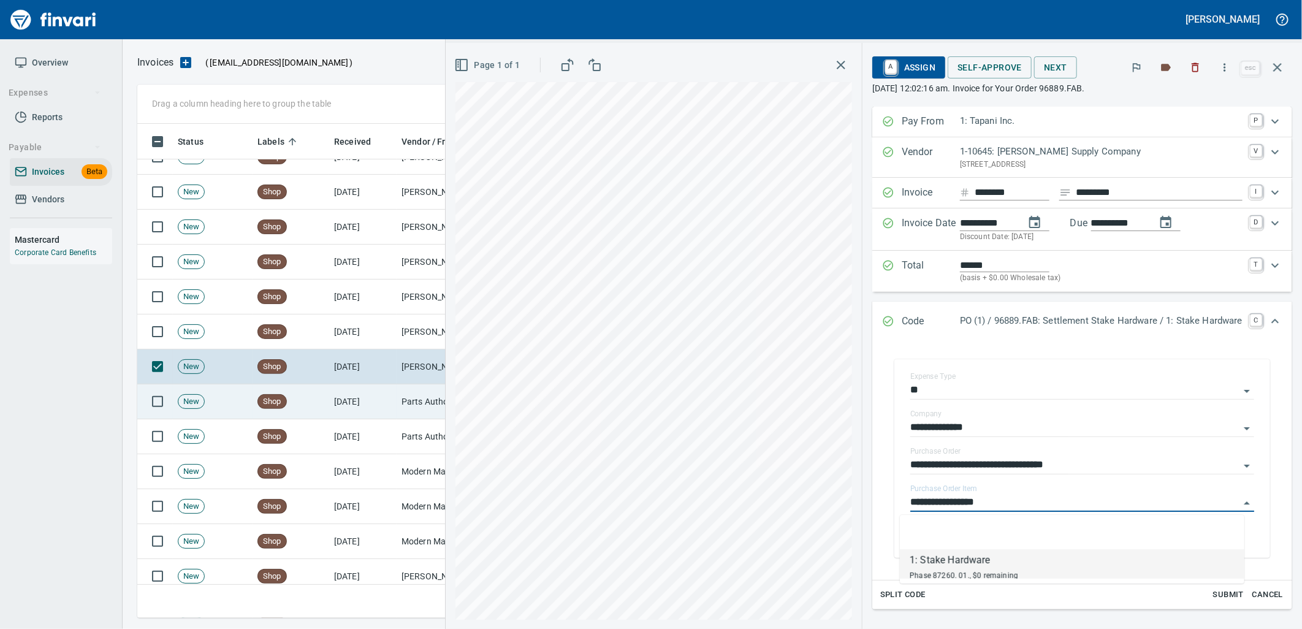
click at [383, 403] on td "[DATE]" at bounding box center [362, 401] width 67 height 35
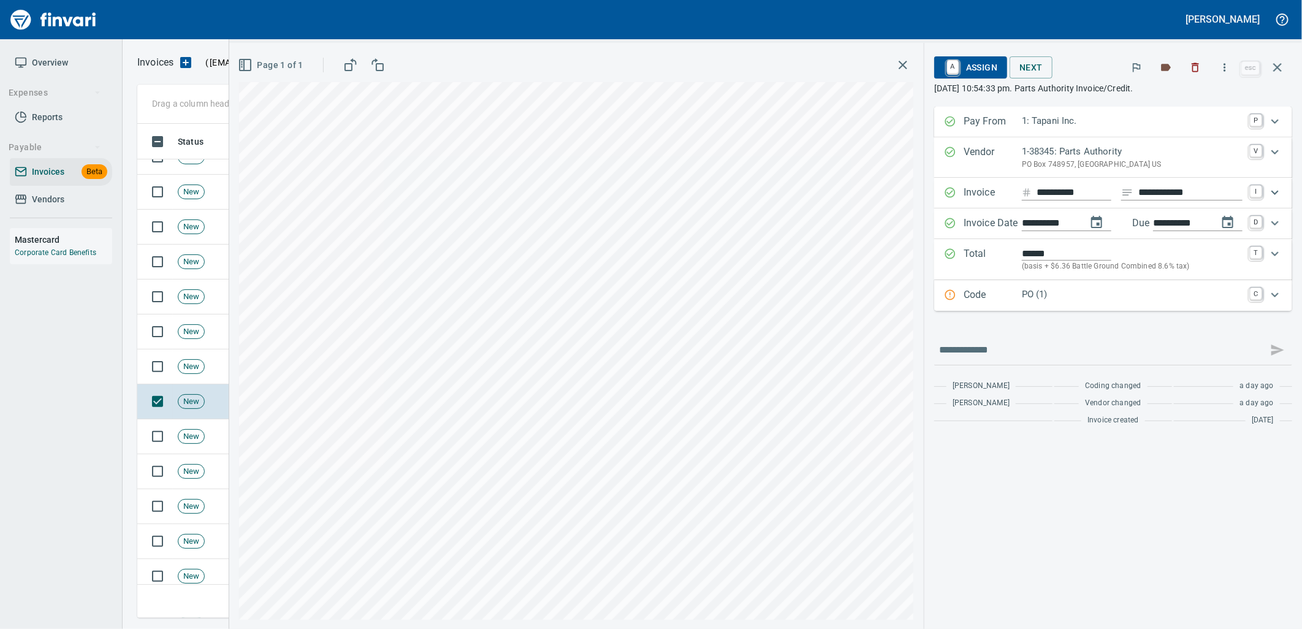
click at [1054, 299] on p "PO (1)" at bounding box center [1132, 294] width 221 height 14
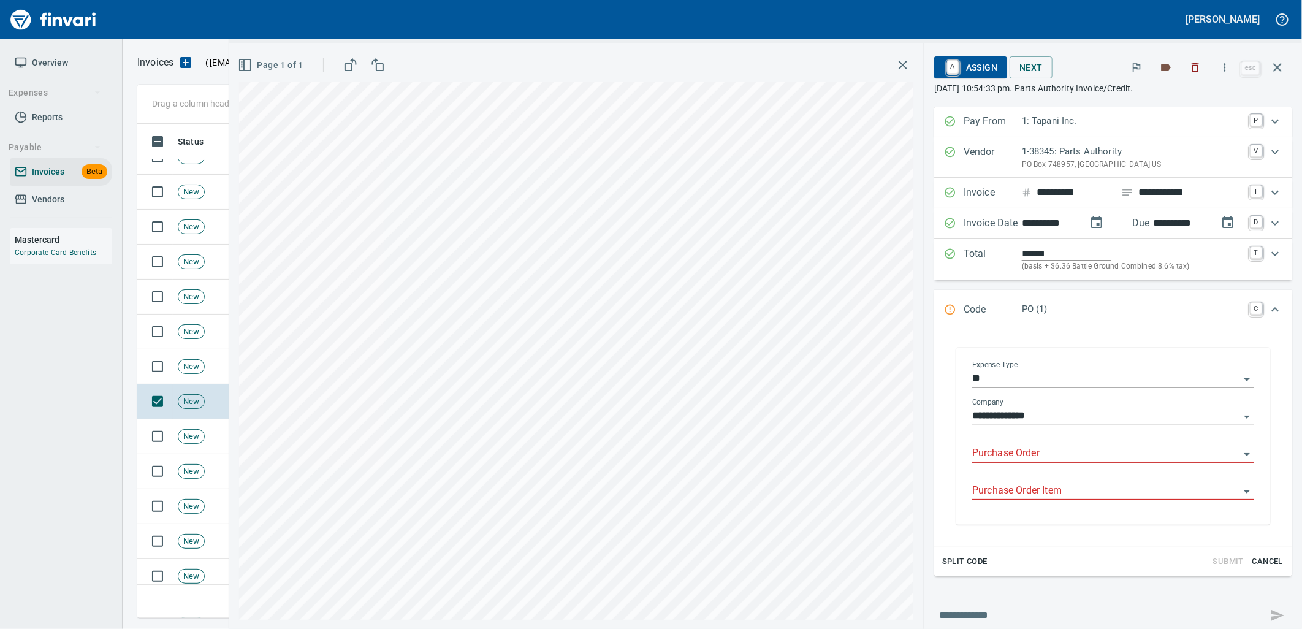
click at [1029, 452] on input "Purchase Order" at bounding box center [1105, 453] width 267 height 17
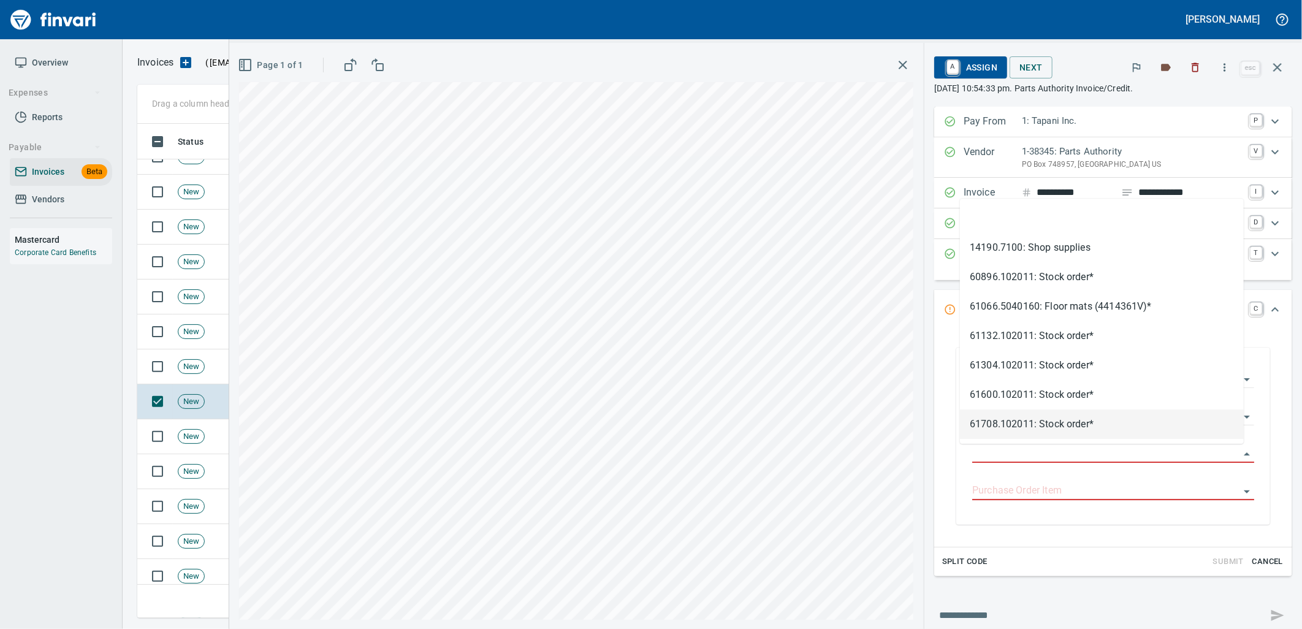
type input "**********"
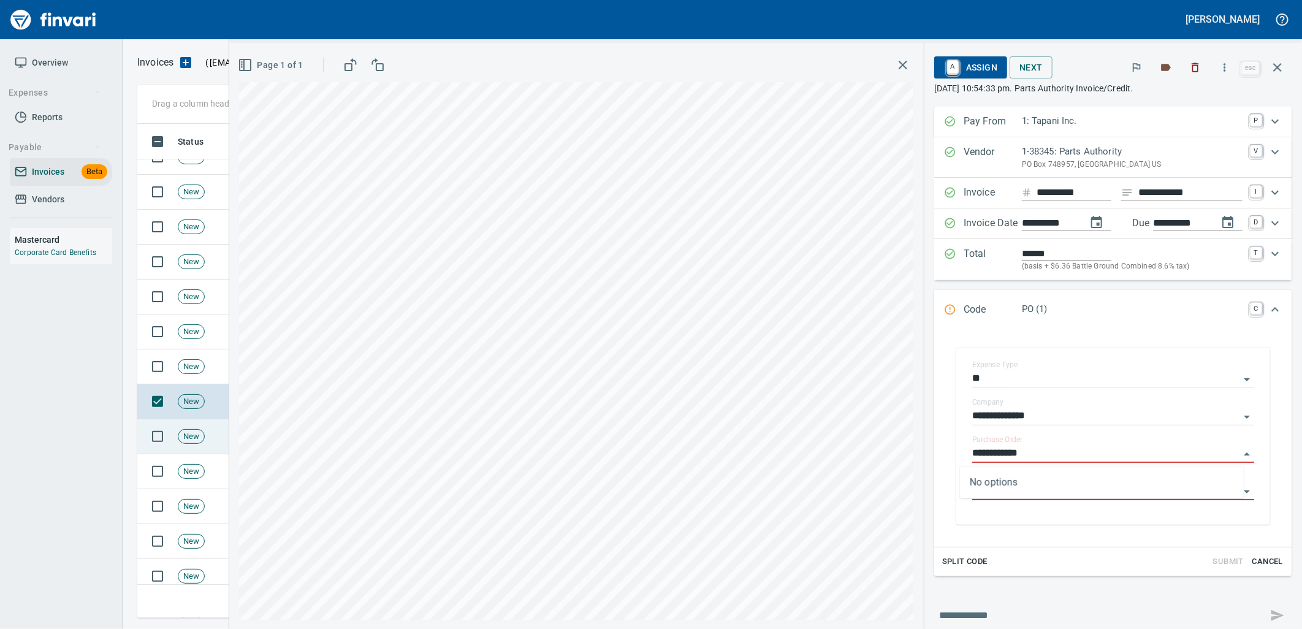
click at [203, 444] on td "New" at bounding box center [213, 436] width 80 height 35
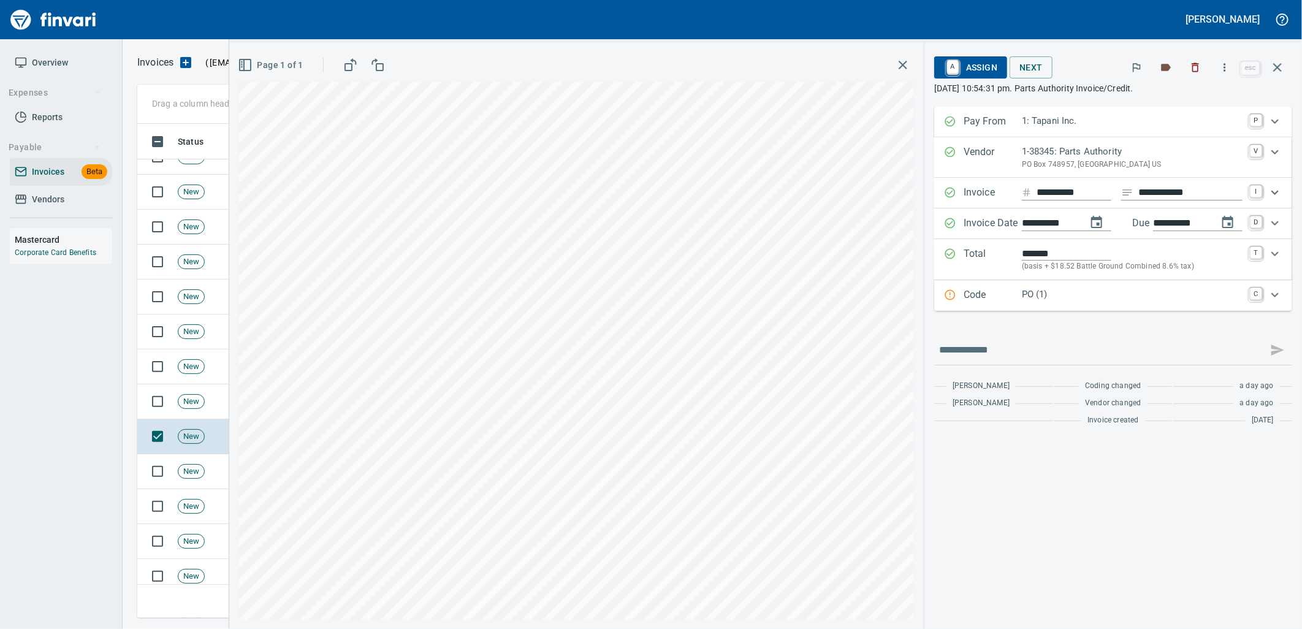
click at [1100, 299] on p "PO (1)" at bounding box center [1132, 294] width 221 height 14
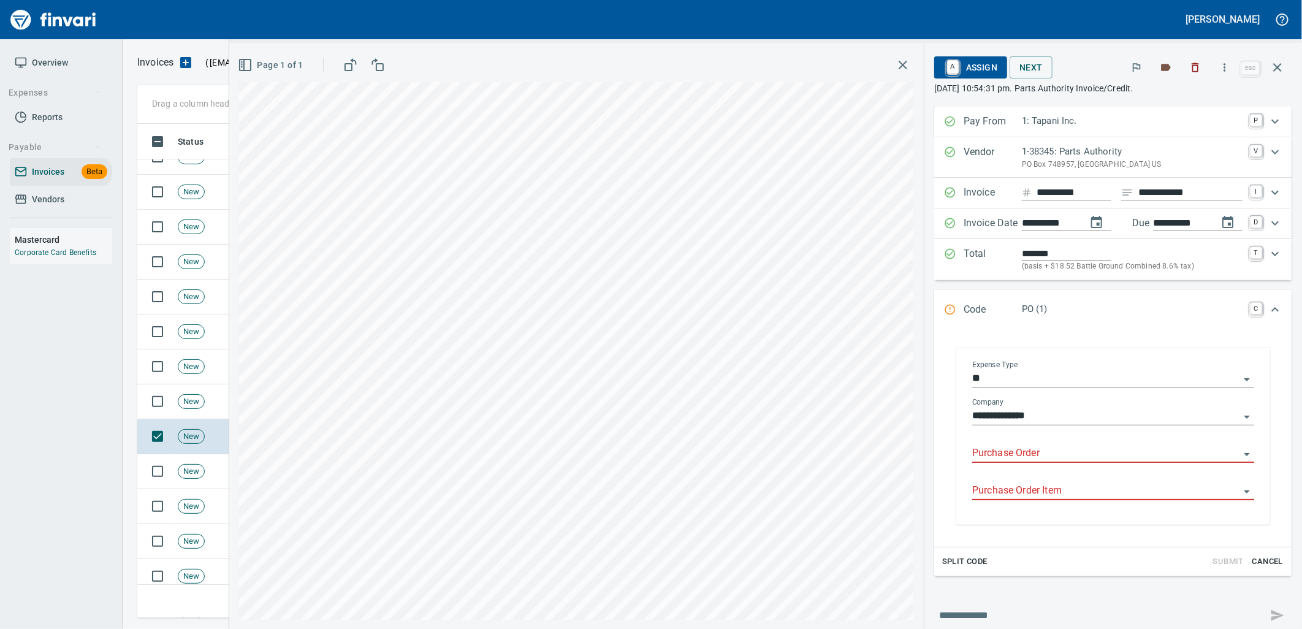
click at [1054, 457] on input "Purchase Order" at bounding box center [1105, 453] width 267 height 17
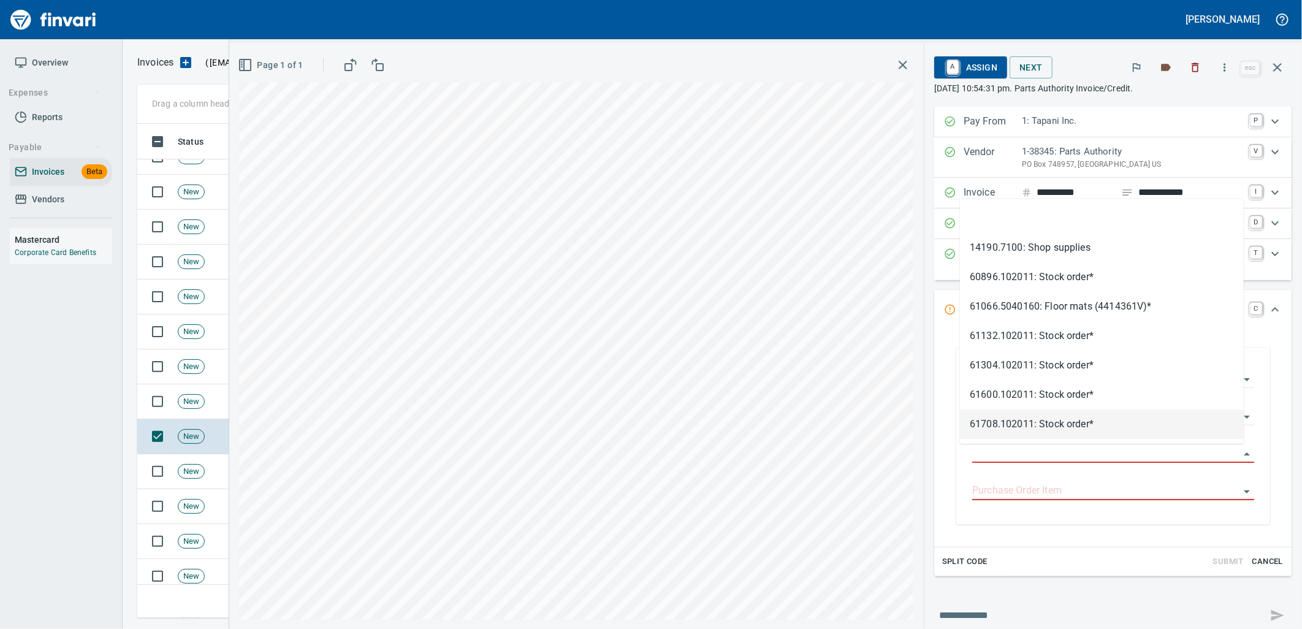
type input "**********"
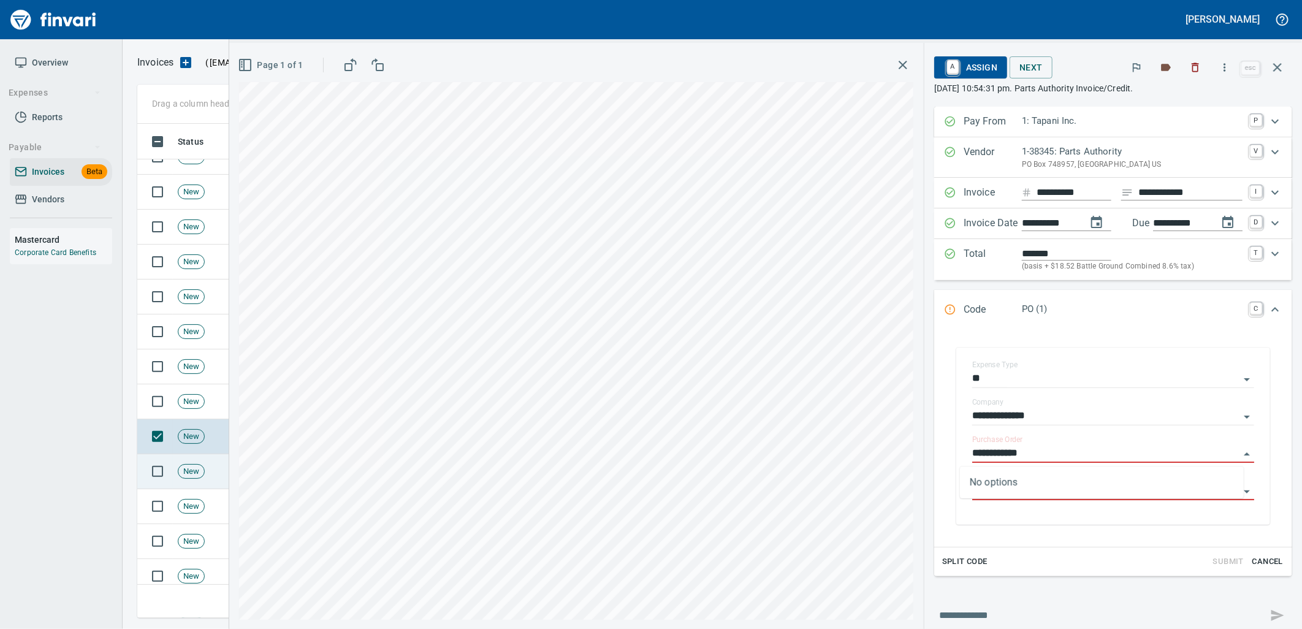
click at [196, 475] on span "New" at bounding box center [191, 472] width 26 height 12
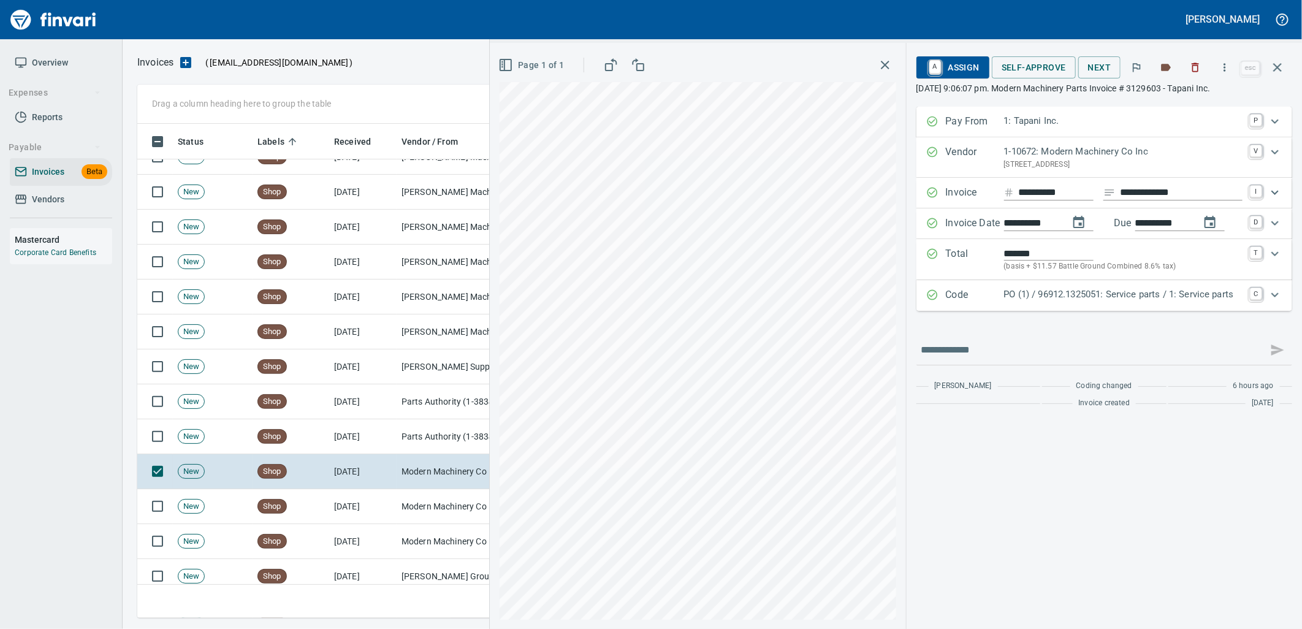
click at [1037, 299] on p "PO (1) / 96912.1325051: Service parts / 1: Service parts" at bounding box center [1123, 294] width 238 height 14
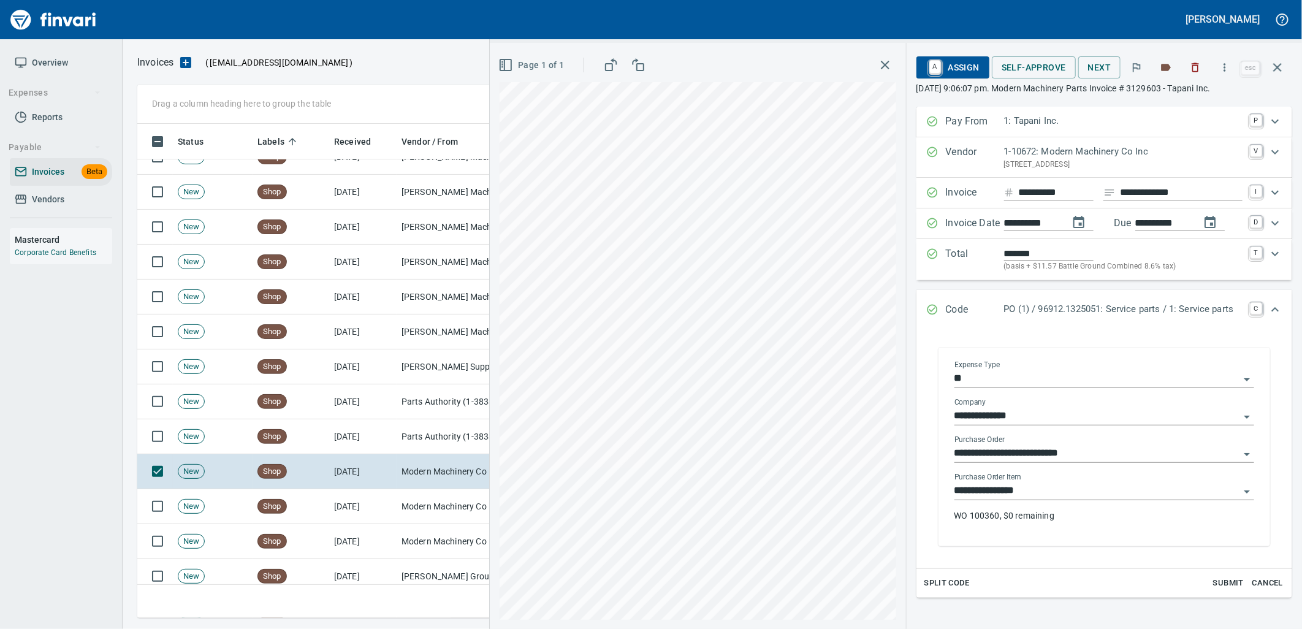
click at [1051, 503] on div "**********" at bounding box center [1104, 502] width 300 height 59
click at [1044, 497] on input "**********" at bounding box center [1096, 490] width 285 height 17
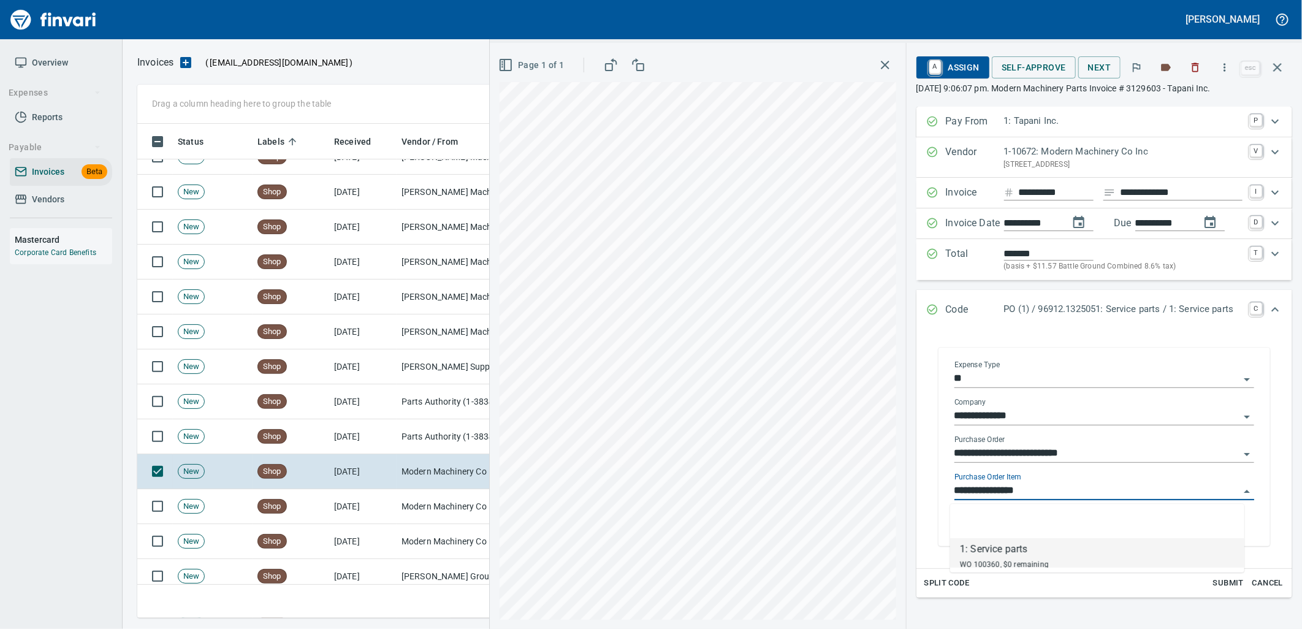
scroll to position [484, 1129]
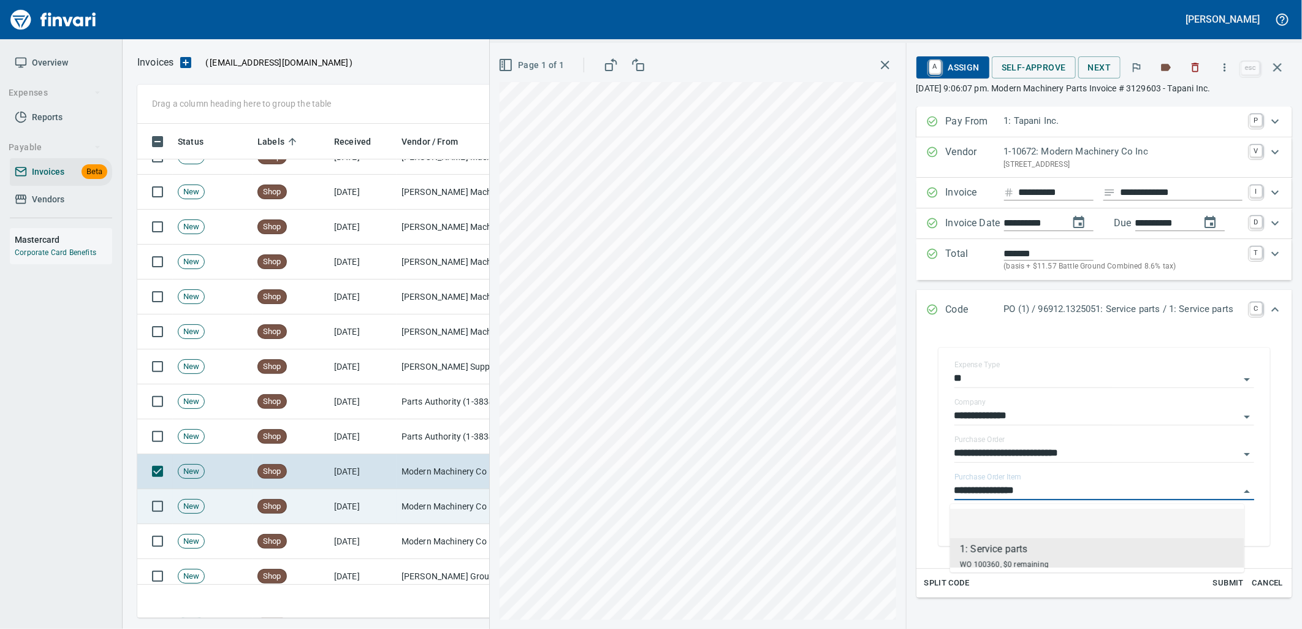
click at [413, 506] on td "Modern Machinery Co Inc (1-10672)" at bounding box center [458, 506] width 123 height 35
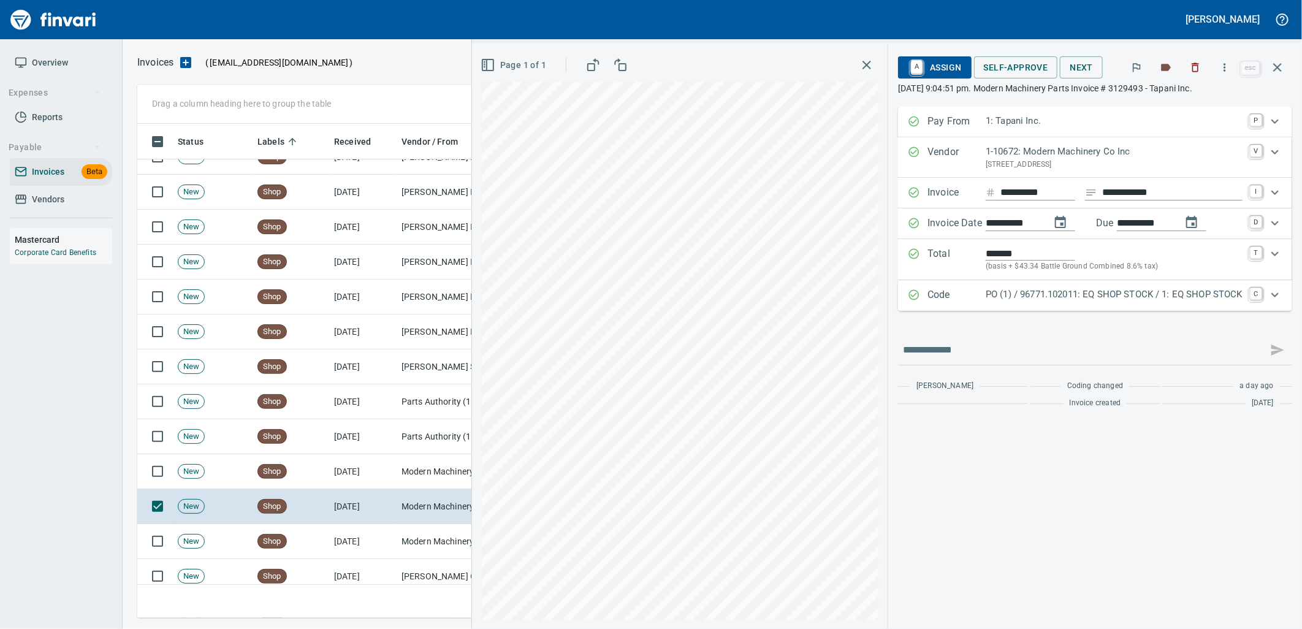
click at [1055, 292] on p "PO (1) / 96771.102011: EQ SHOP STOCK / 1: EQ SHOP STOCK" at bounding box center [1114, 294] width 257 height 14
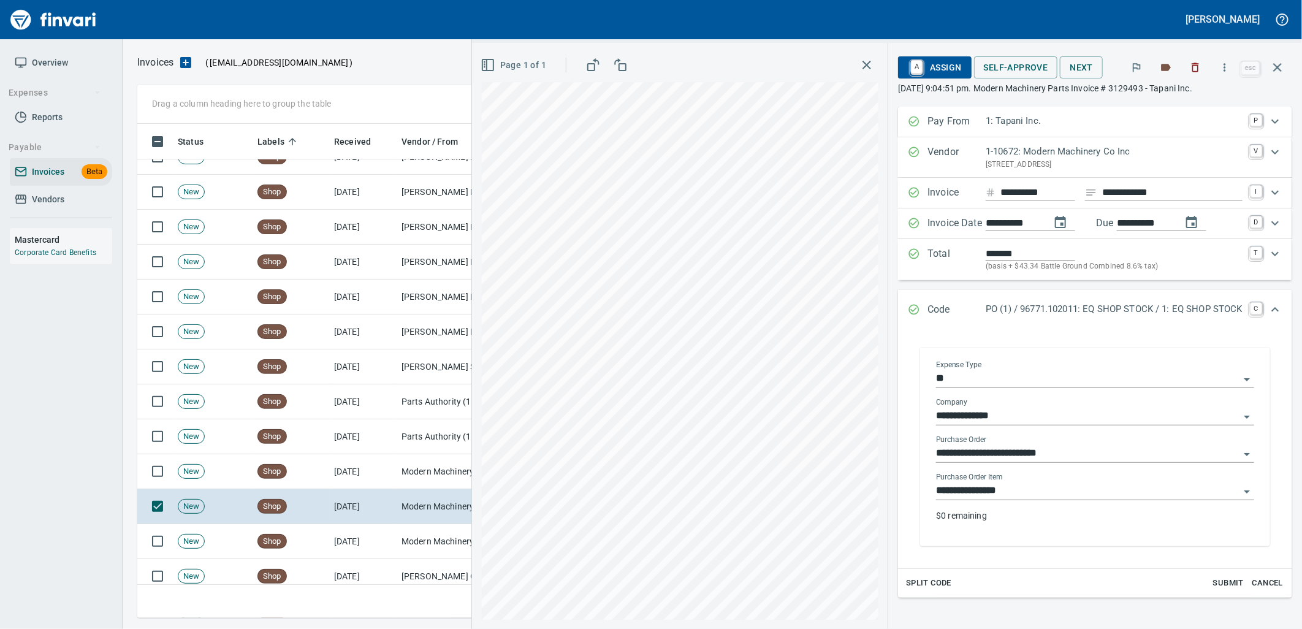
click at [1018, 491] on input "**********" at bounding box center [1087, 490] width 303 height 17
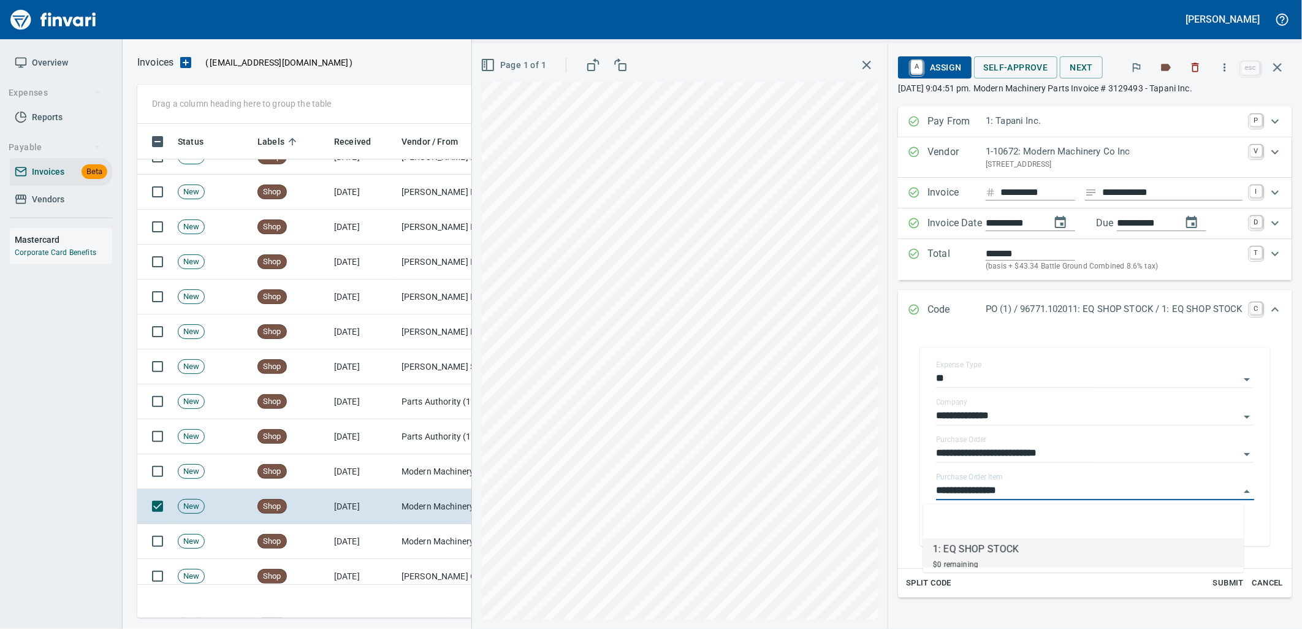
scroll to position [484, 1129]
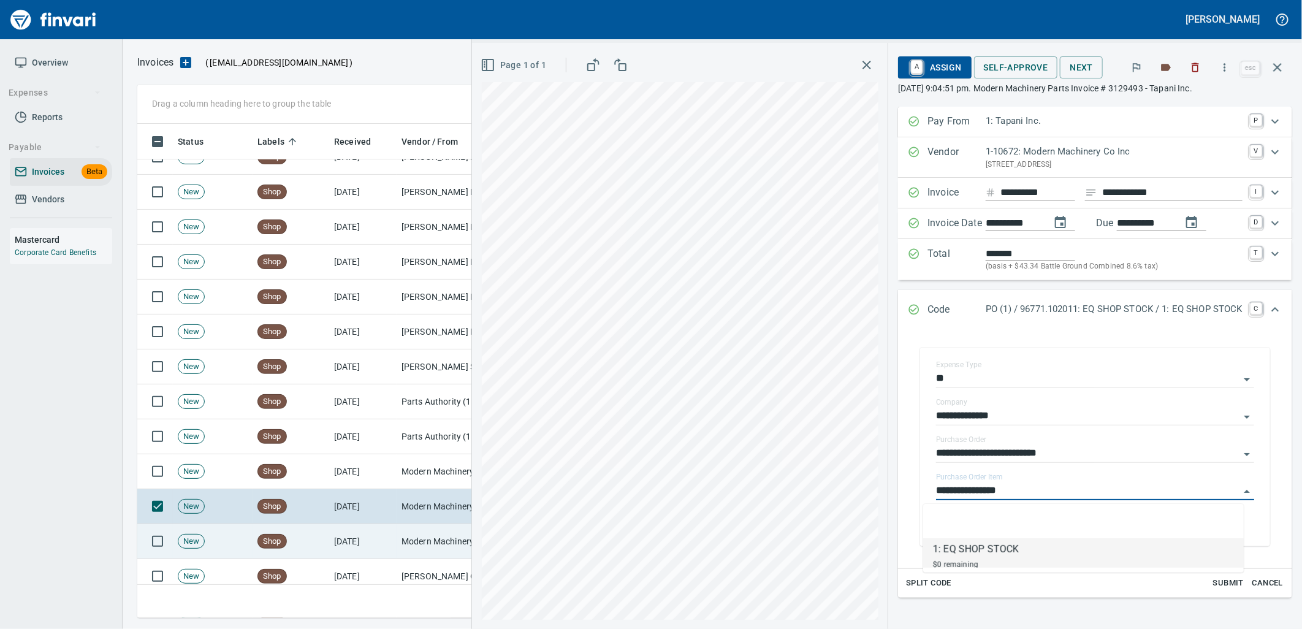
click at [395, 542] on td "[DATE]" at bounding box center [362, 541] width 67 height 35
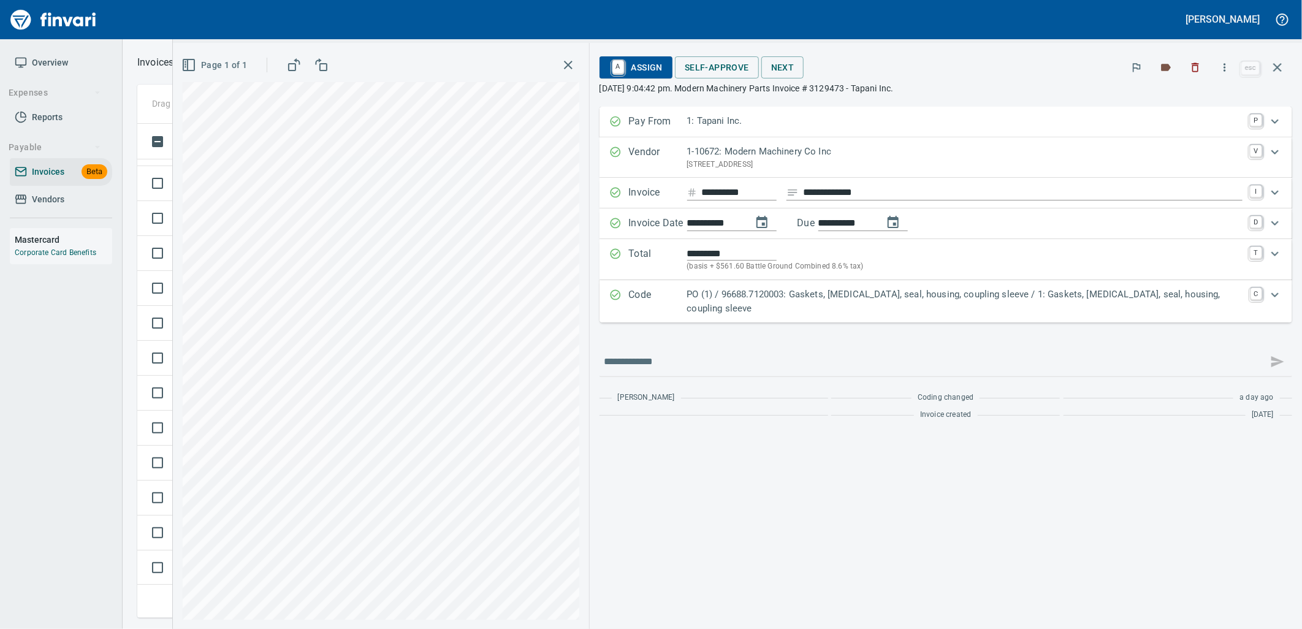
click at [1039, 289] on p "PO (1) / 96688.7120003: Gaskets, retainer, seal, housing, coupling sleeve / 1: …" at bounding box center [965, 301] width 556 height 28
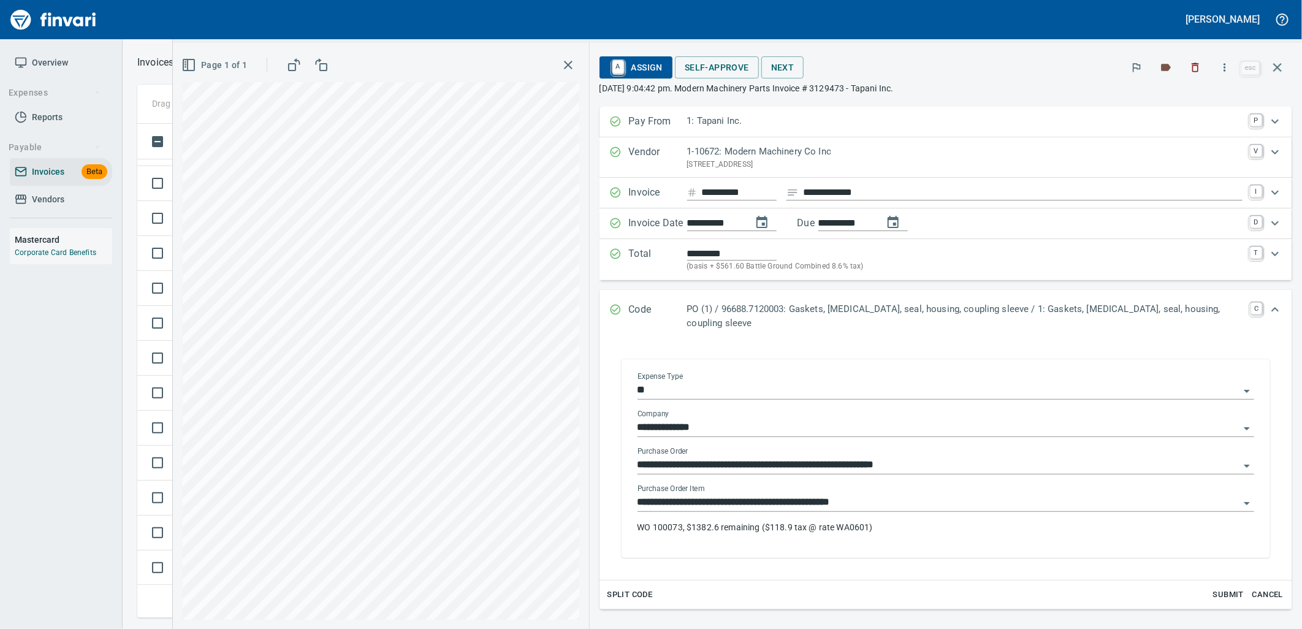
click at [916, 494] on input "**********" at bounding box center [939, 502] width 602 height 17
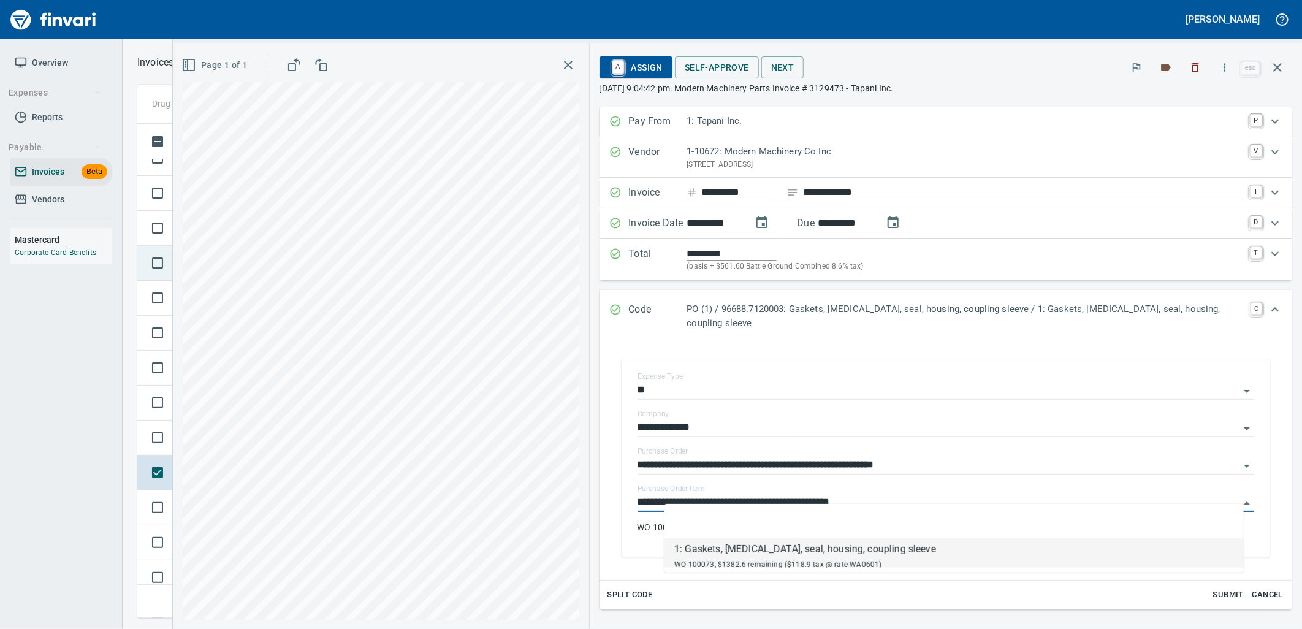
scroll to position [5993, 0]
click at [186, 492] on td "New" at bounding box center [213, 502] width 80 height 35
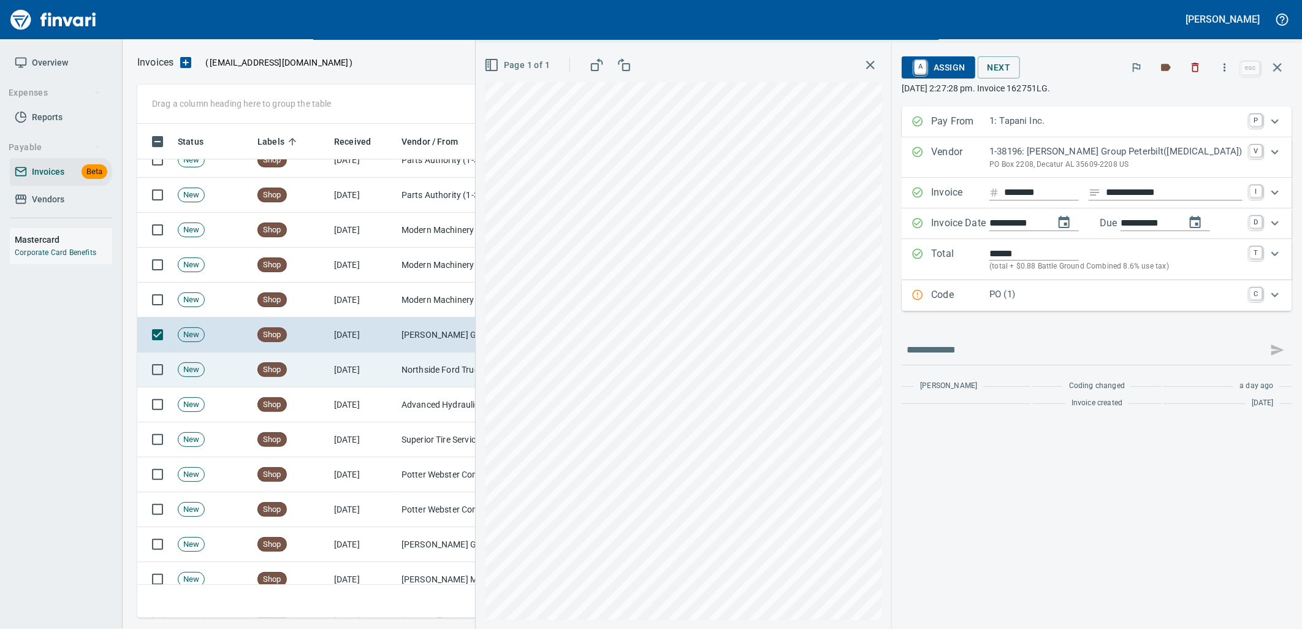
scroll to position [6198, 0]
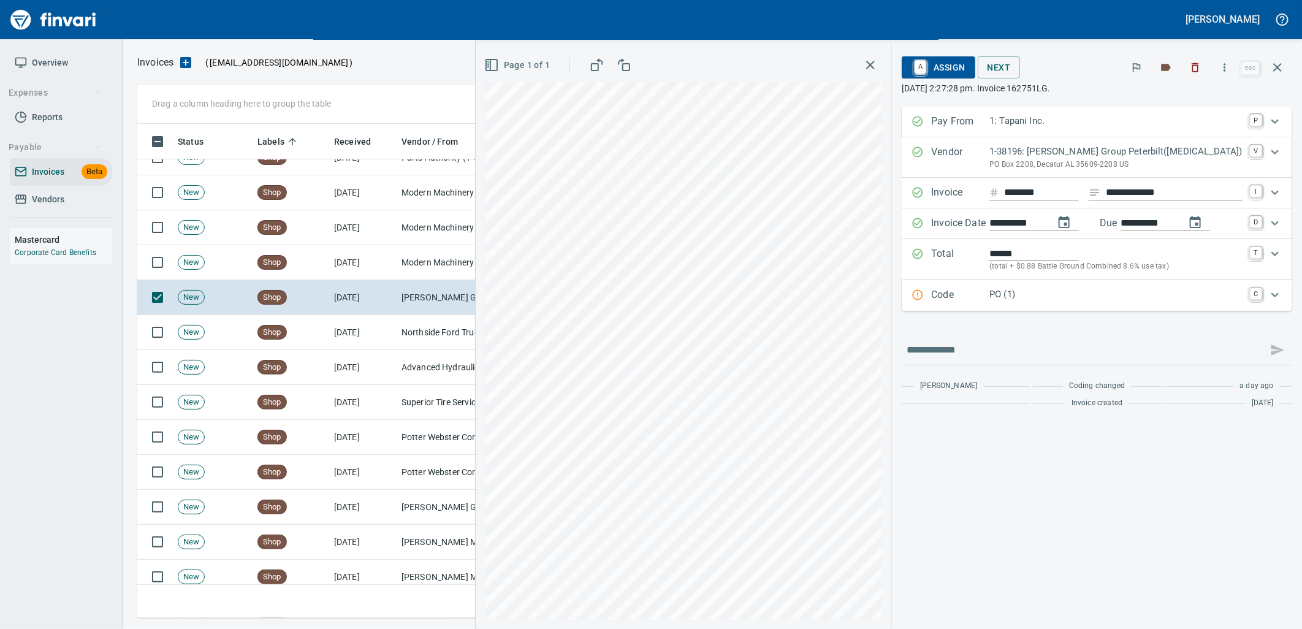
click at [1146, 298] on p "PO (1)" at bounding box center [1115, 294] width 253 height 14
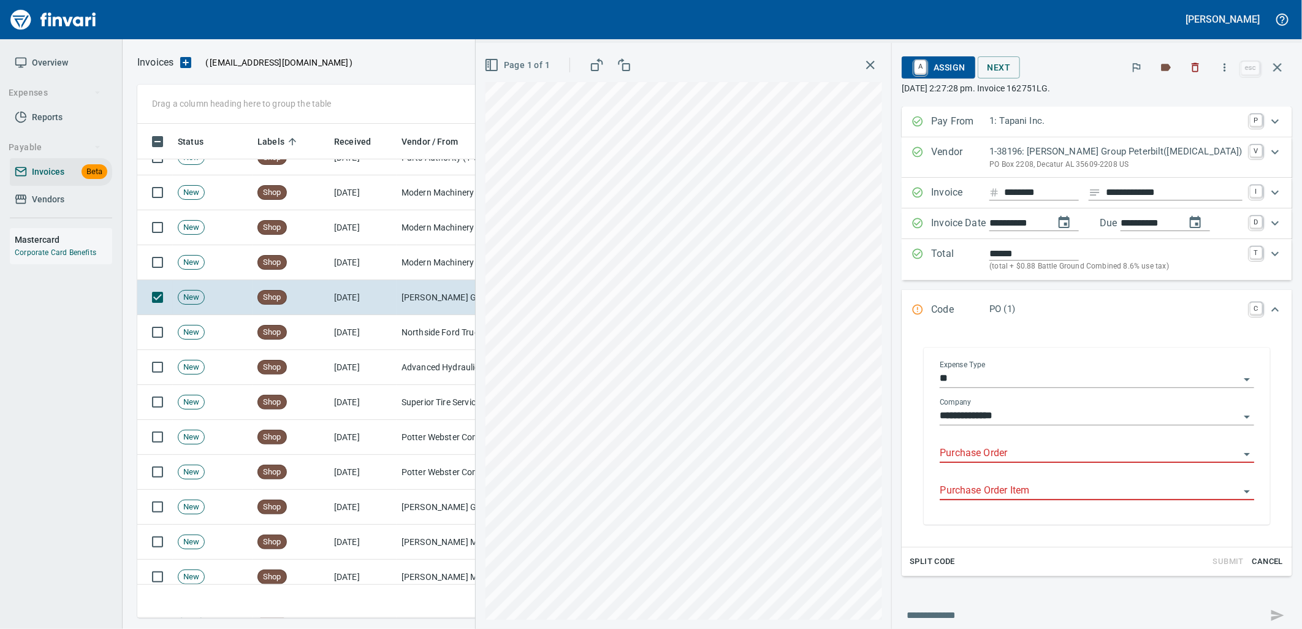
click at [1027, 457] on input "Purchase Order" at bounding box center [1090, 453] width 300 height 17
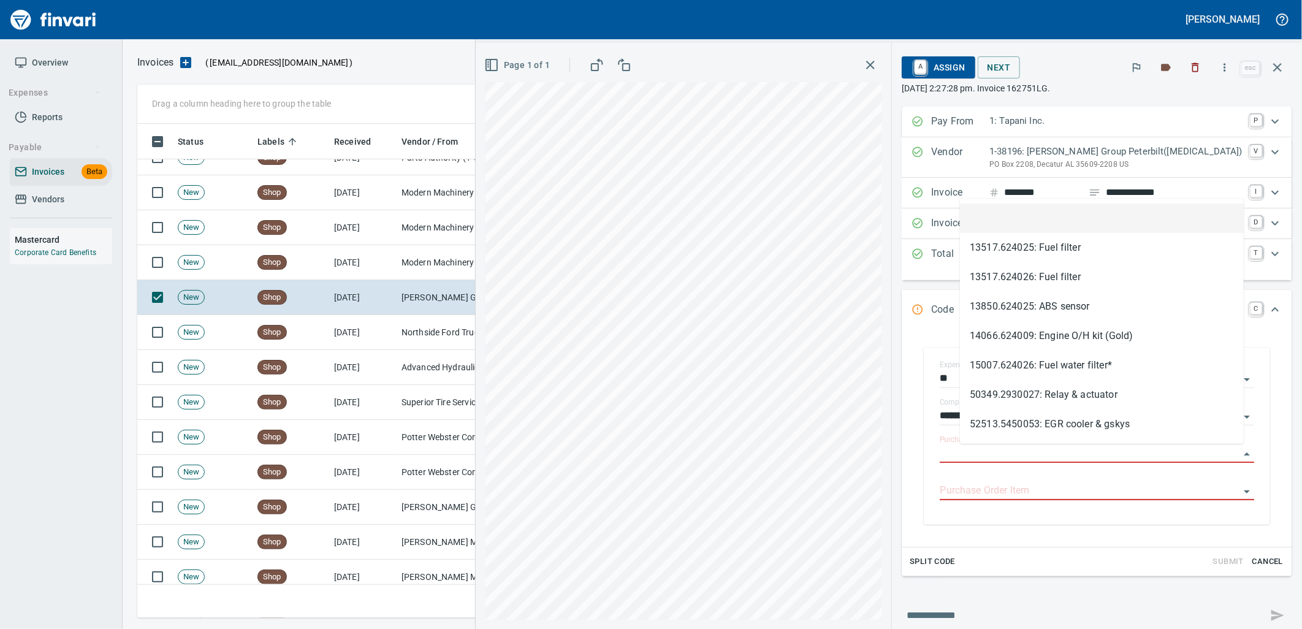
scroll to position [484, 1129]
type input "**********"
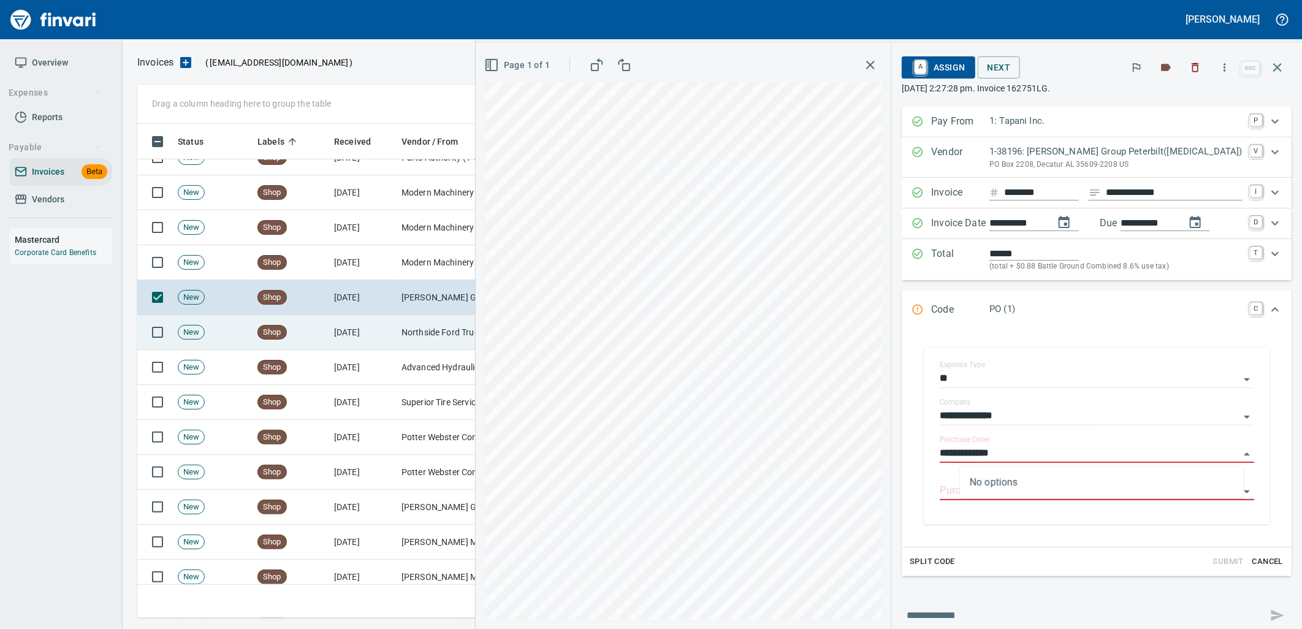
click at [390, 326] on td "[DATE]" at bounding box center [362, 332] width 67 height 35
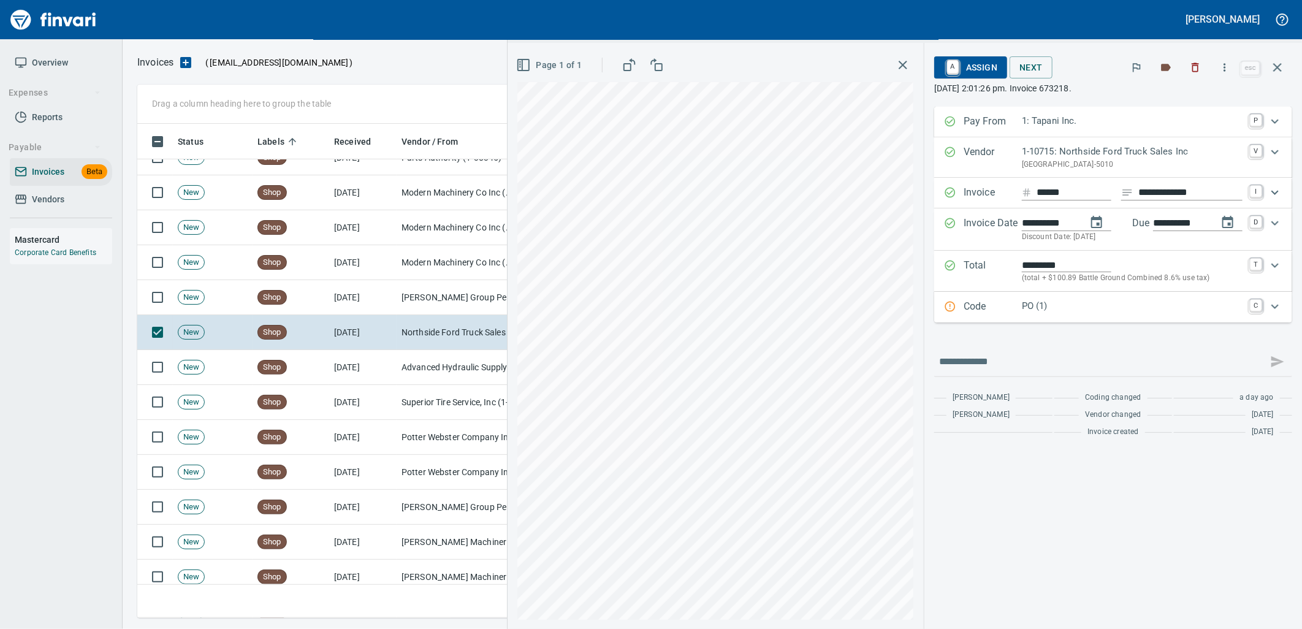
click at [1153, 304] on p "PO (1)" at bounding box center [1132, 306] width 221 height 14
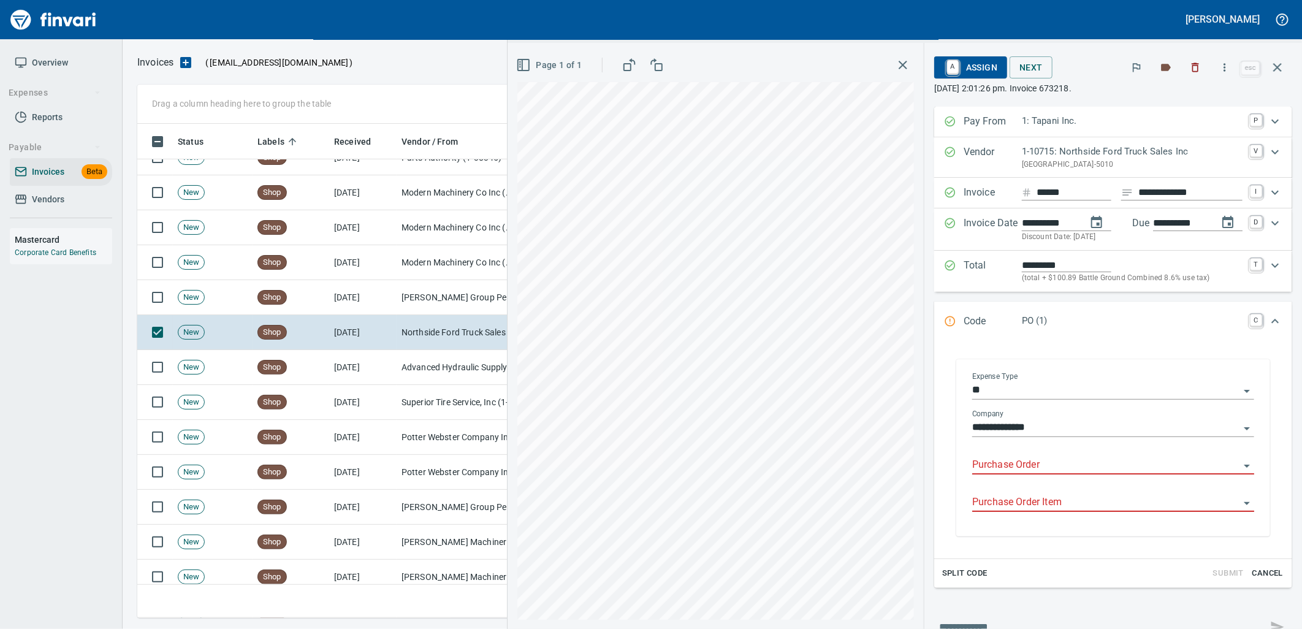
click at [1052, 458] on input "Purchase Order" at bounding box center [1105, 465] width 267 height 17
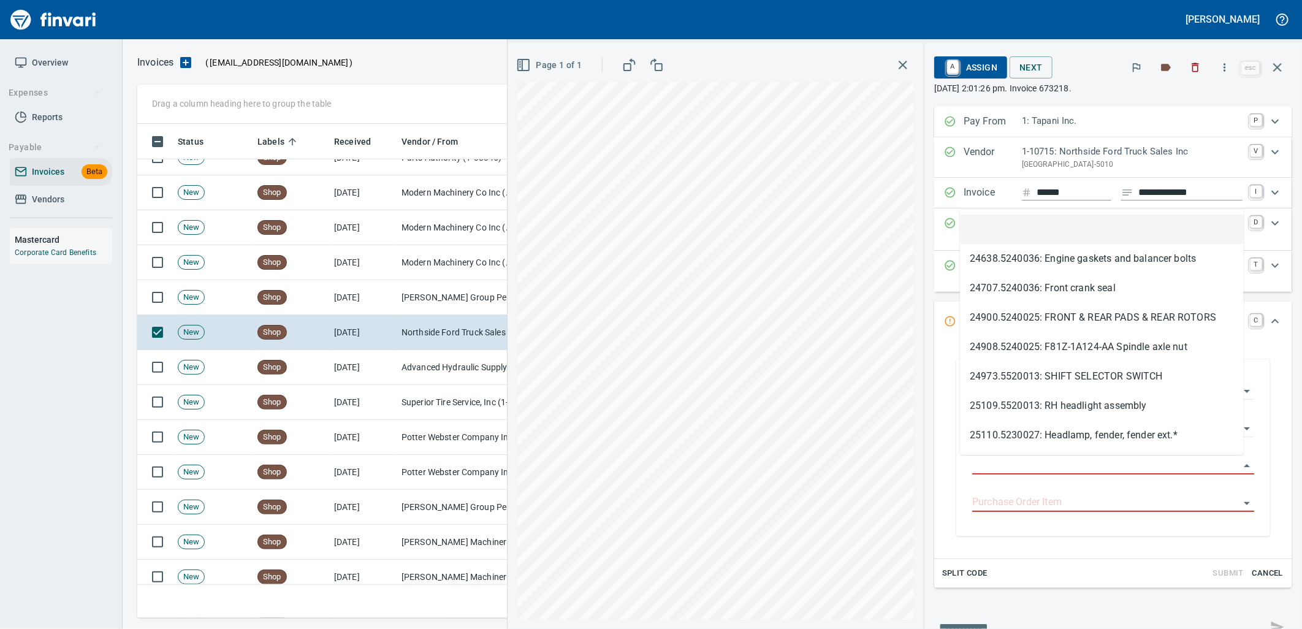
scroll to position [484, 1129]
type input "**********"
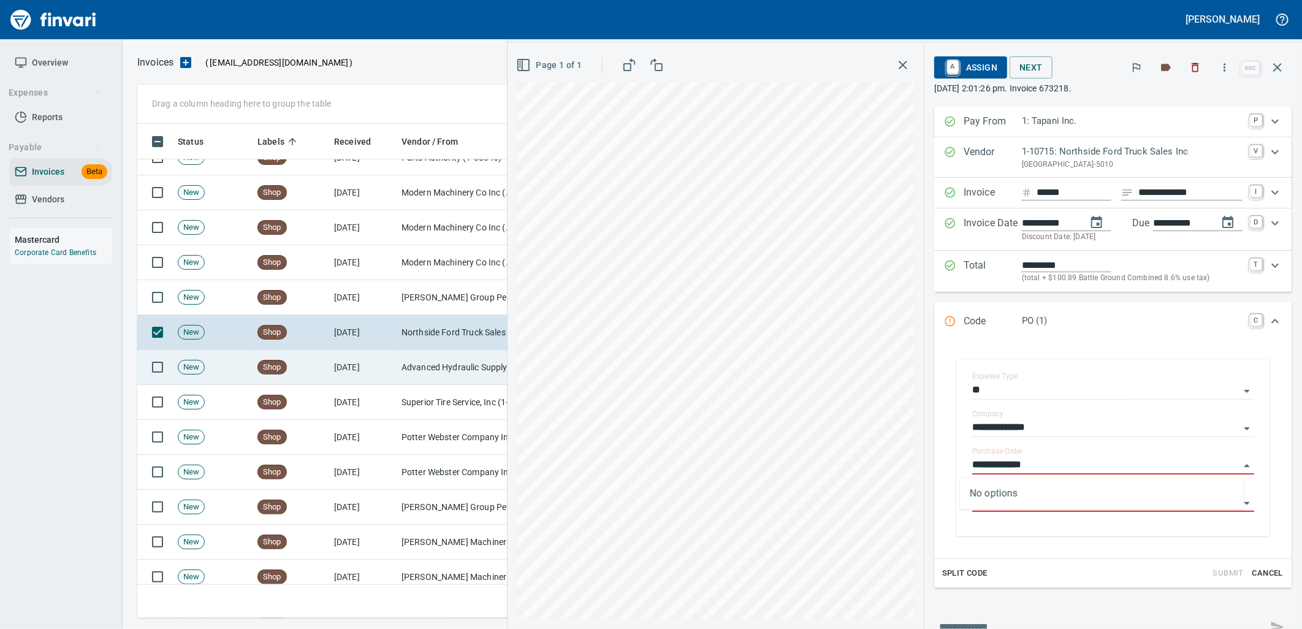
click at [416, 370] on td "Advanced Hydraulic Supply Co. LLC (1-10020)" at bounding box center [458, 367] width 123 height 35
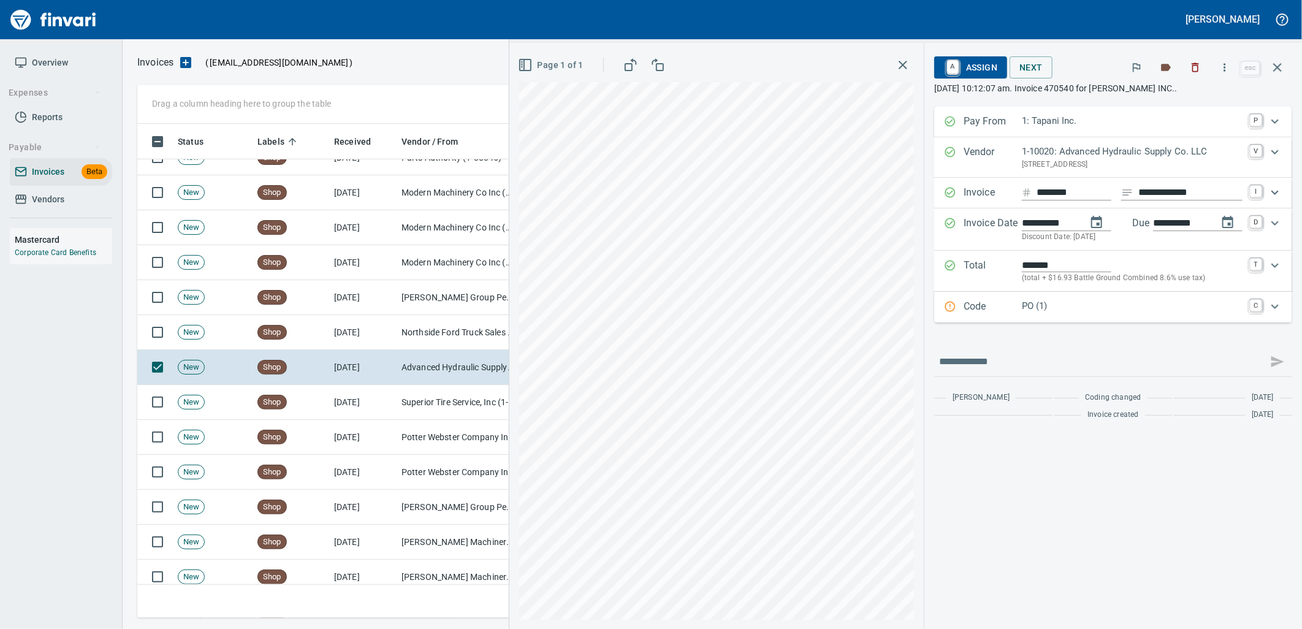
click at [1114, 320] on div "Code PO (1) C" at bounding box center [1113, 307] width 358 height 31
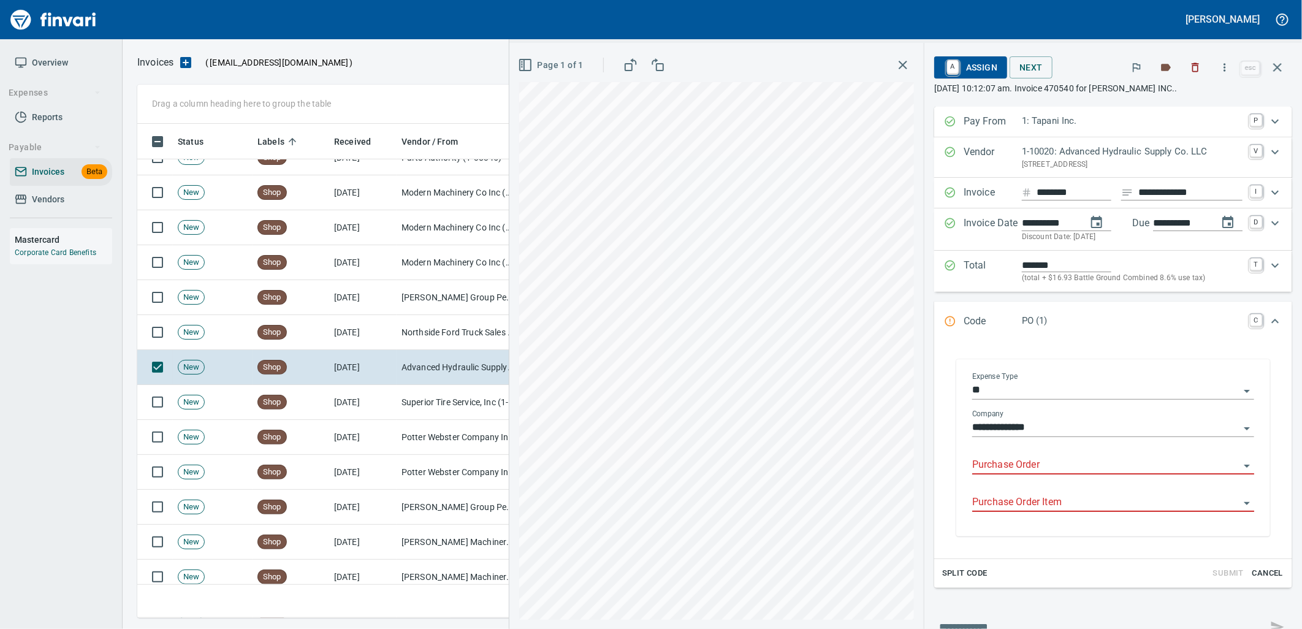
click at [1055, 461] on input "Purchase Order" at bounding box center [1105, 465] width 267 height 17
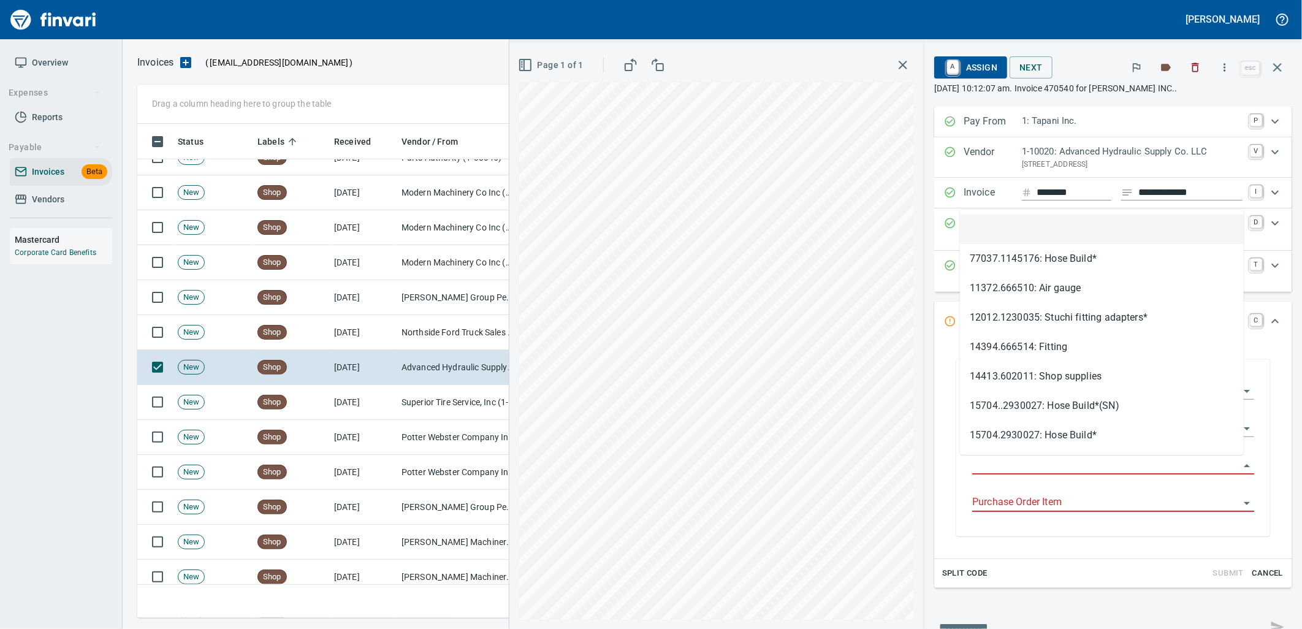
scroll to position [484, 1129]
type input "**********"
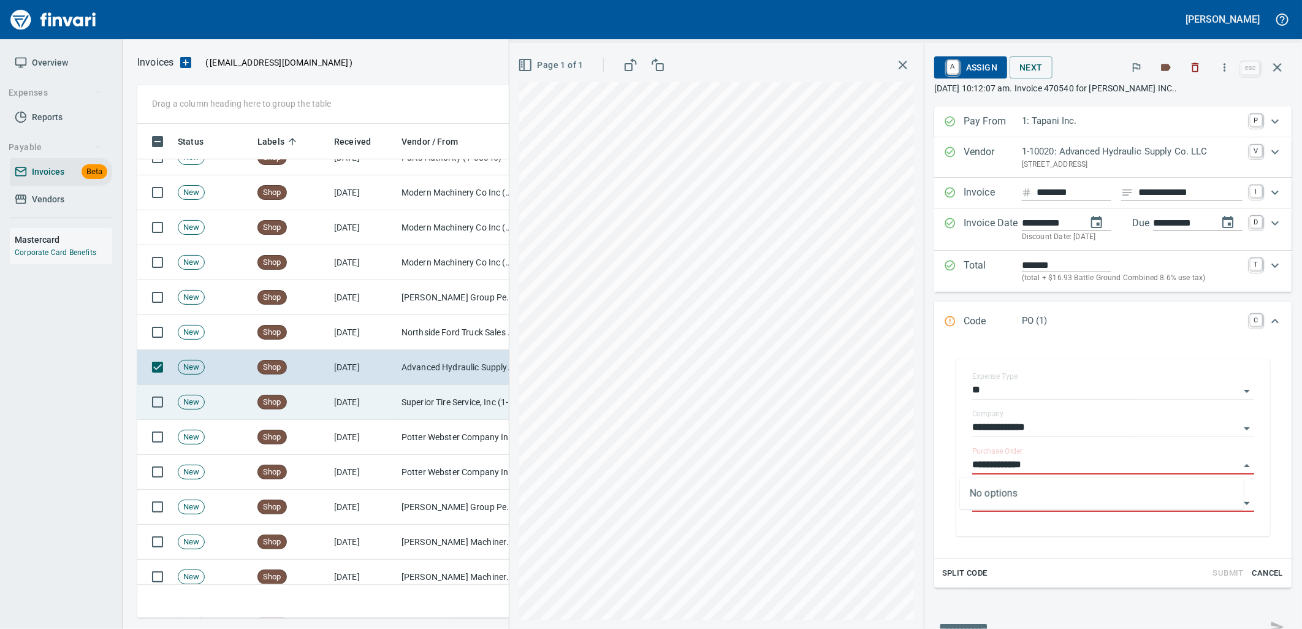
click at [427, 407] on td "Superior Tire Service, Inc (1-10991)" at bounding box center [458, 402] width 123 height 35
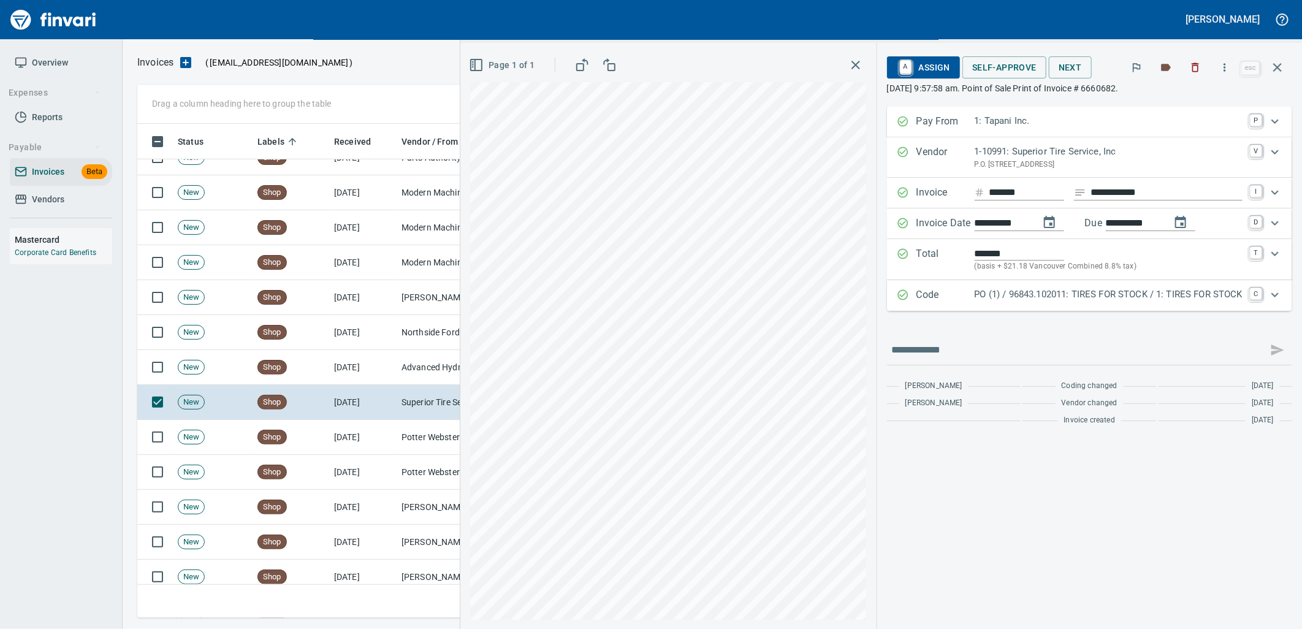
click at [1056, 297] on p "PO (1) / 96843.102011: TIRES FOR STOCK / 1: TIRES FOR STOCK" at bounding box center [1109, 294] width 268 height 14
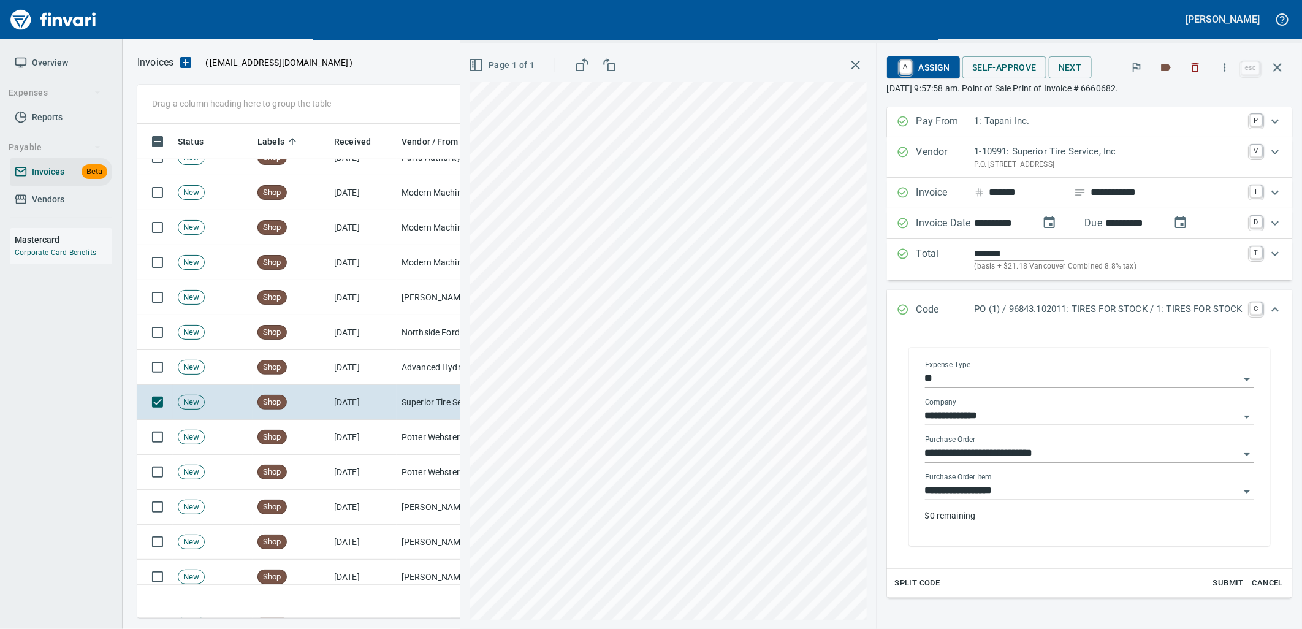
click at [1030, 501] on div "**********" at bounding box center [1089, 502] width 329 height 59
click at [1022, 490] on input "**********" at bounding box center [1082, 490] width 314 height 17
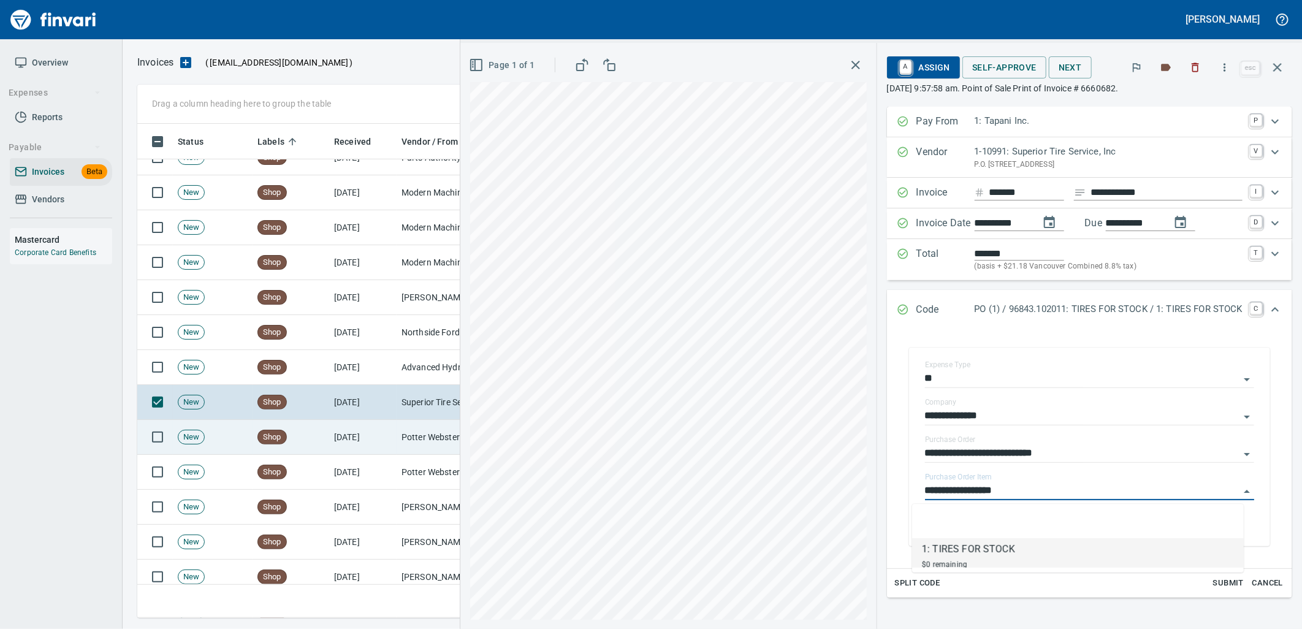
scroll to position [484, 1129]
click at [403, 431] on td "Potter Webster Company Inc (1-10818)" at bounding box center [458, 437] width 123 height 35
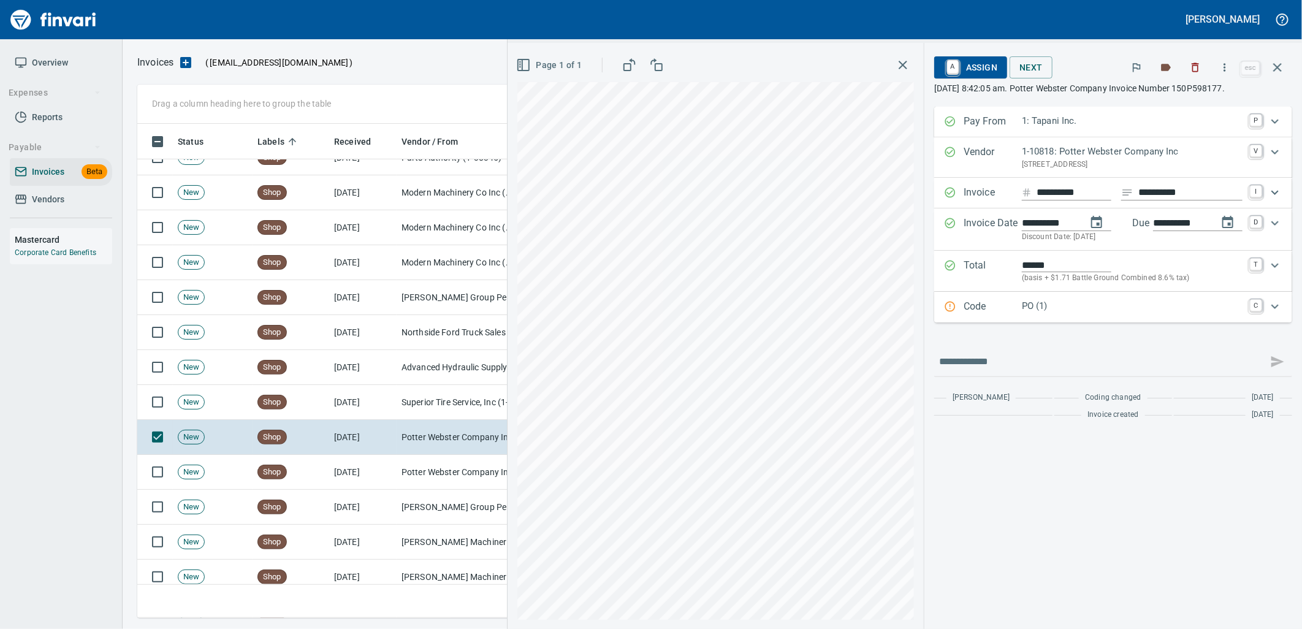
click at [1048, 302] on p "PO (1)" at bounding box center [1132, 306] width 221 height 14
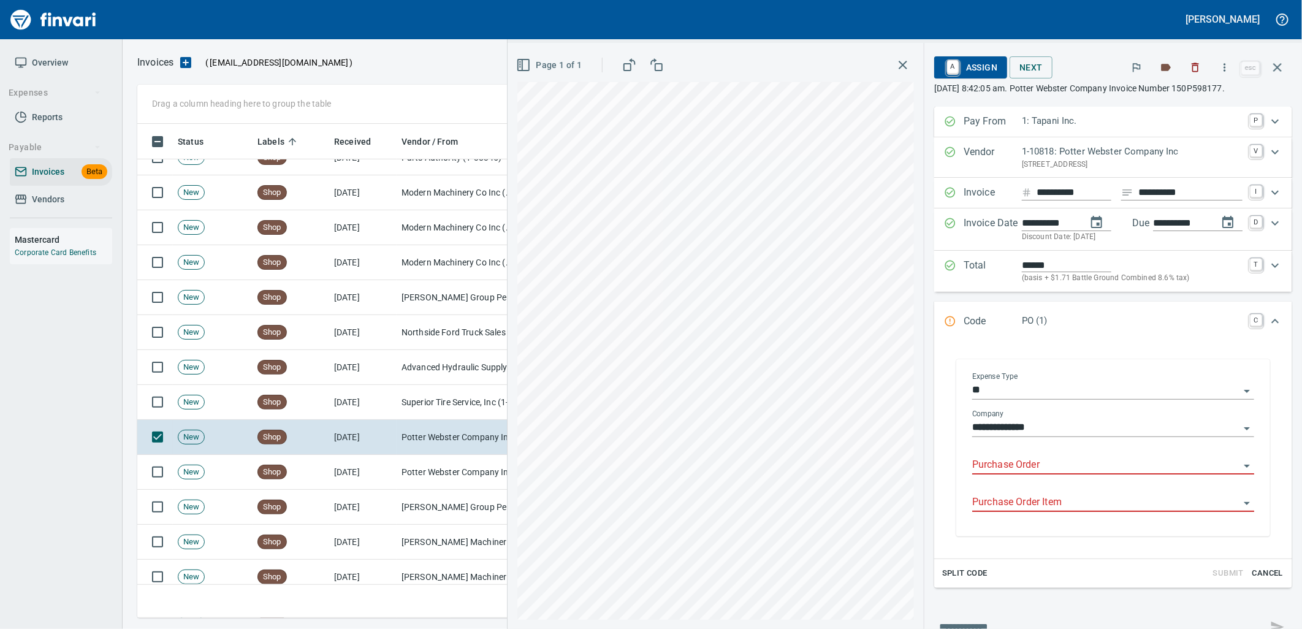
click at [1008, 466] on input "Purchase Order" at bounding box center [1105, 465] width 267 height 17
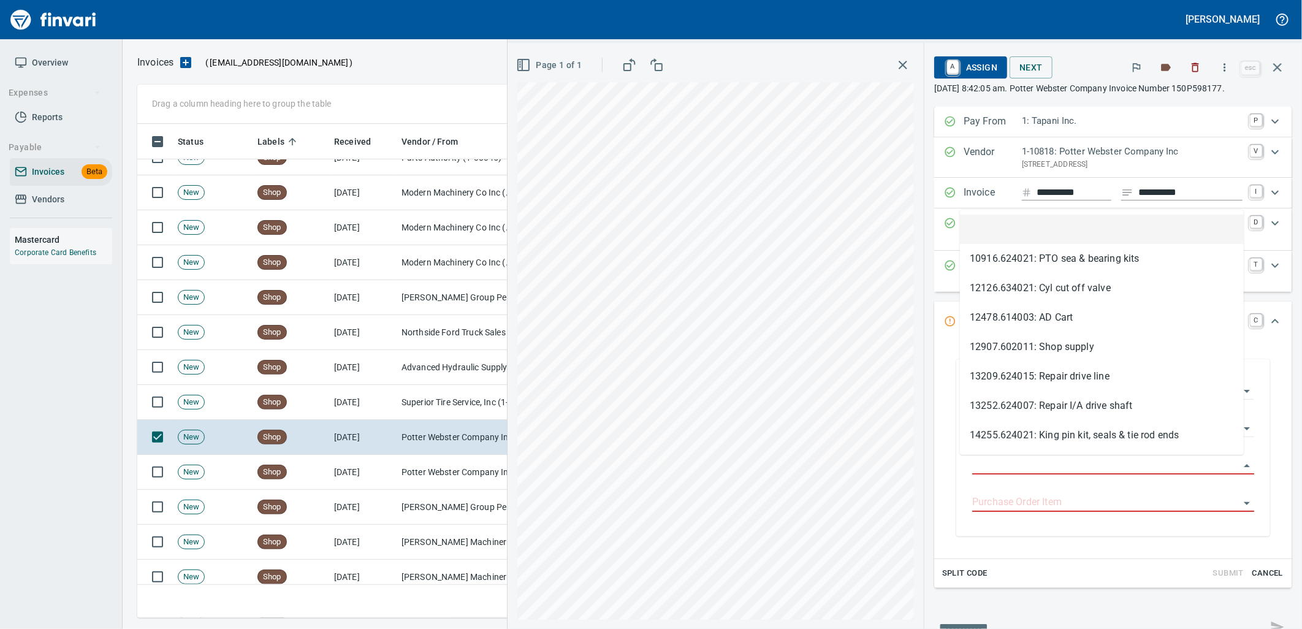
scroll to position [484, 1129]
type input "**********"
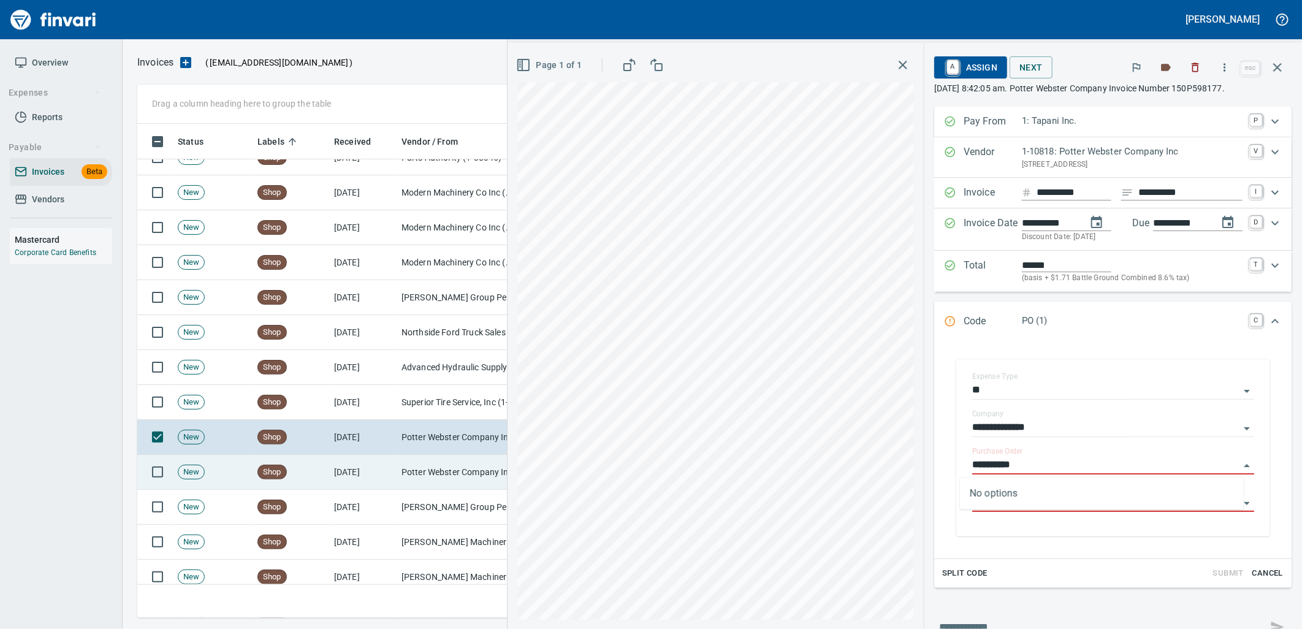
click at [431, 463] on td "Potter Webster Company Inc (1-10818)" at bounding box center [458, 472] width 123 height 35
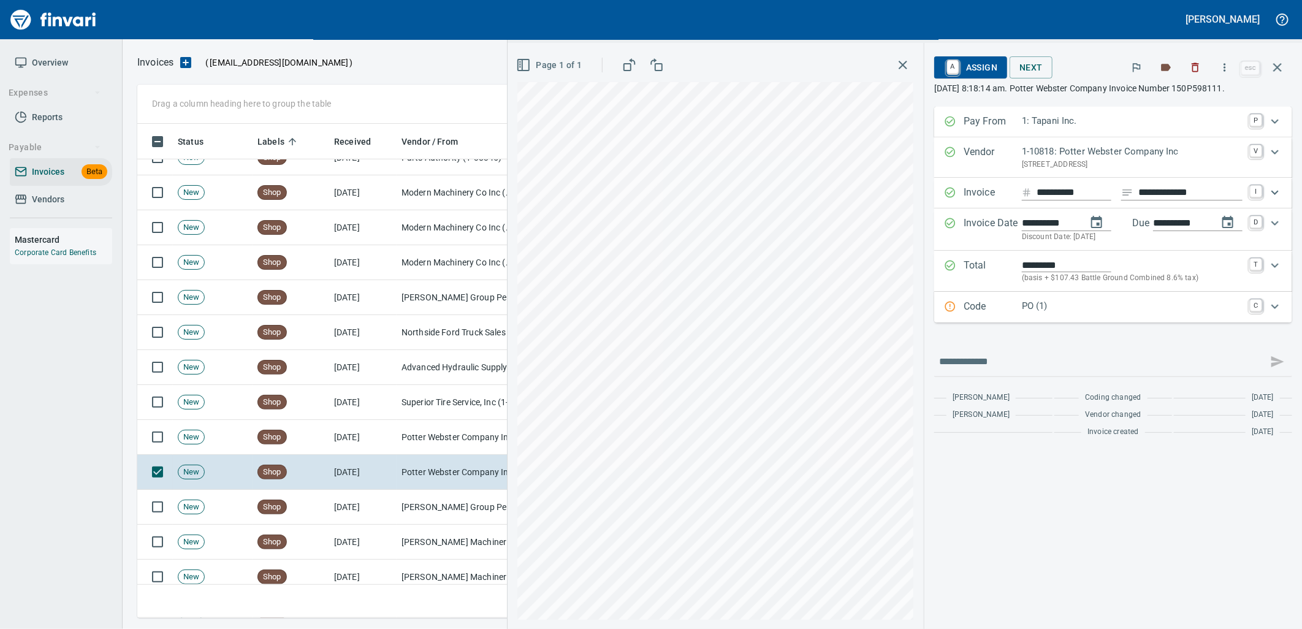
click at [1071, 313] on p "PO (1)" at bounding box center [1132, 306] width 221 height 14
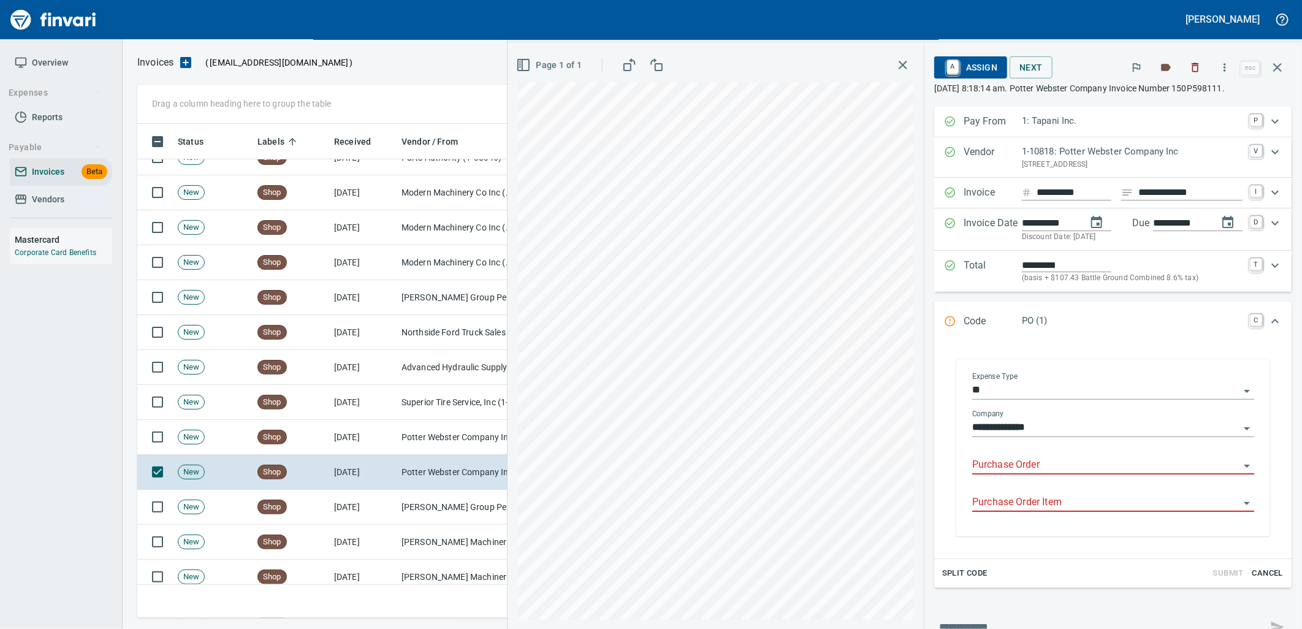
click at [1028, 461] on input "Purchase Order" at bounding box center [1105, 465] width 267 height 17
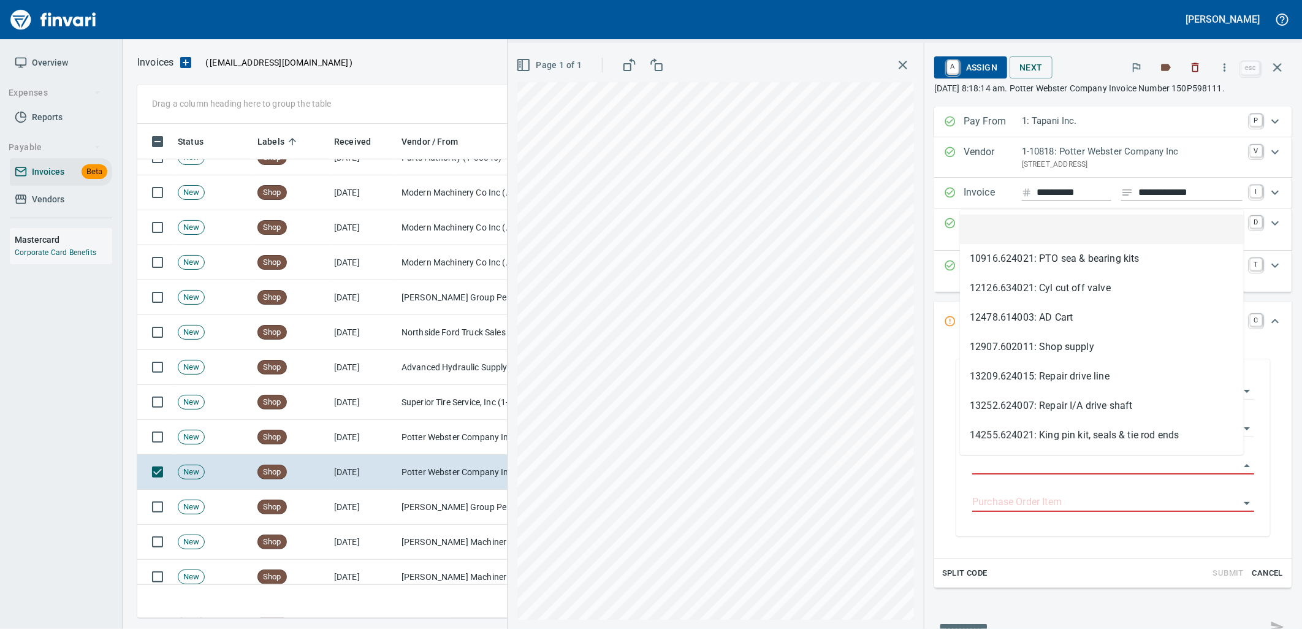
scroll to position [484, 1129]
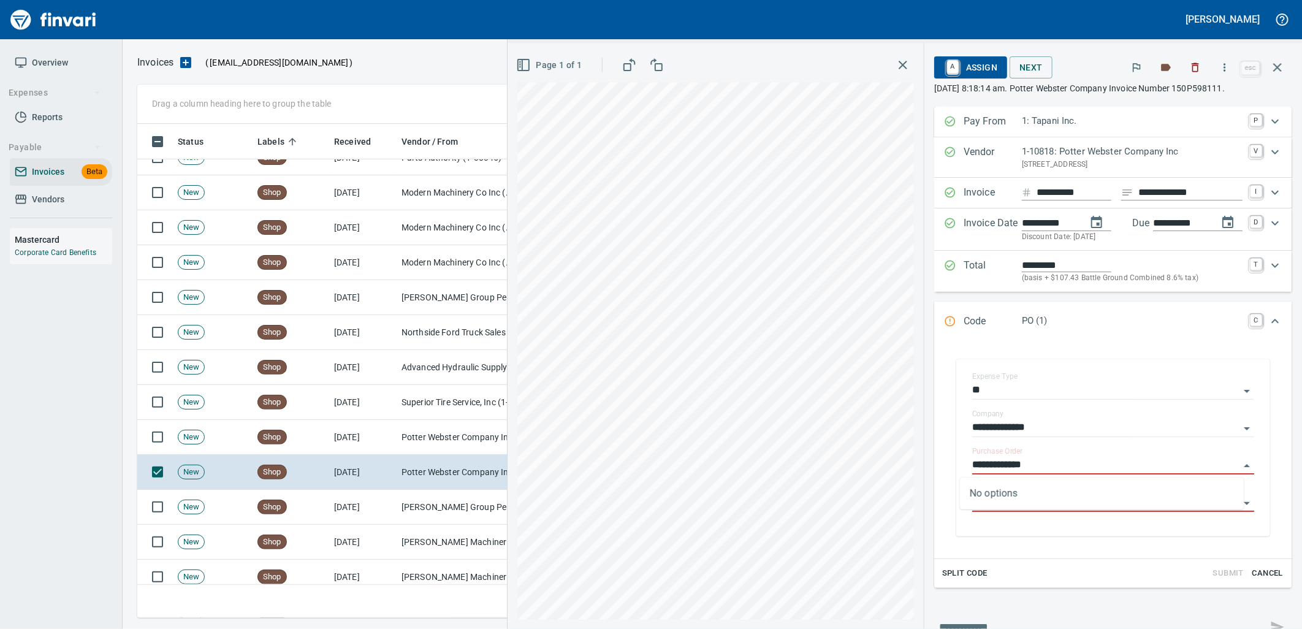
type input "**********"
click at [426, 501] on td "Jackson Group Peterbilt(IBS) (1-38196)" at bounding box center [458, 507] width 123 height 35
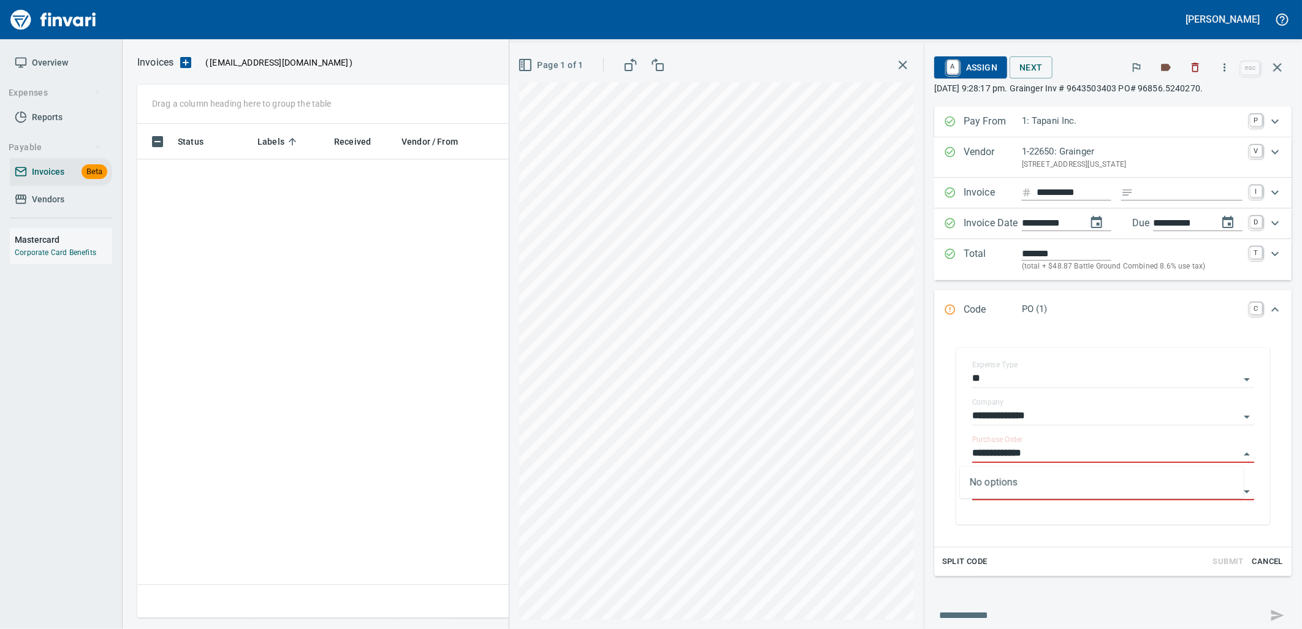
scroll to position [484, 1129]
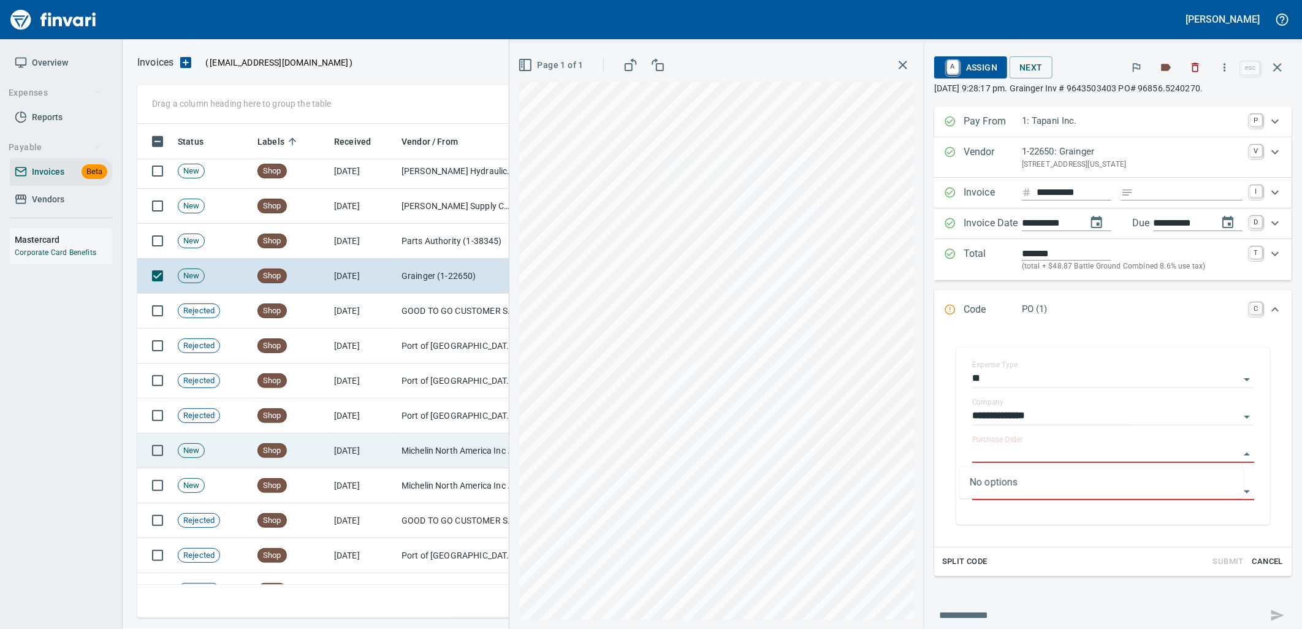
click at [333, 449] on td "9/16/2025" at bounding box center [362, 450] width 67 height 35
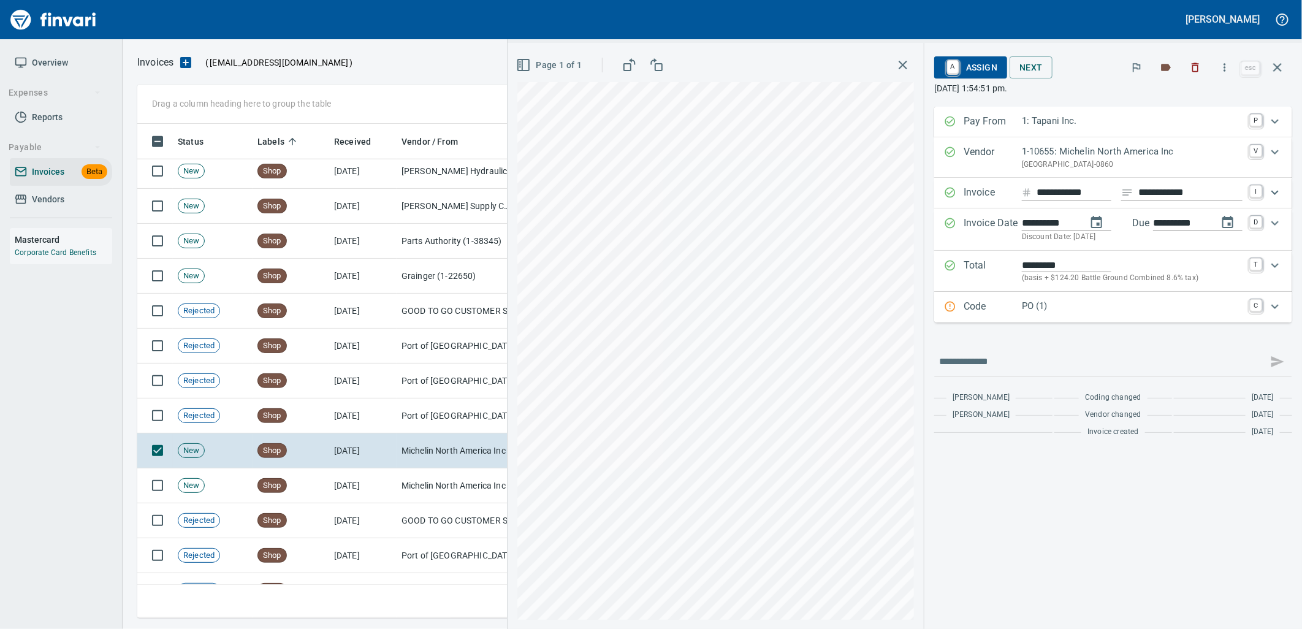
click at [1075, 302] on p "PO (1)" at bounding box center [1132, 306] width 221 height 14
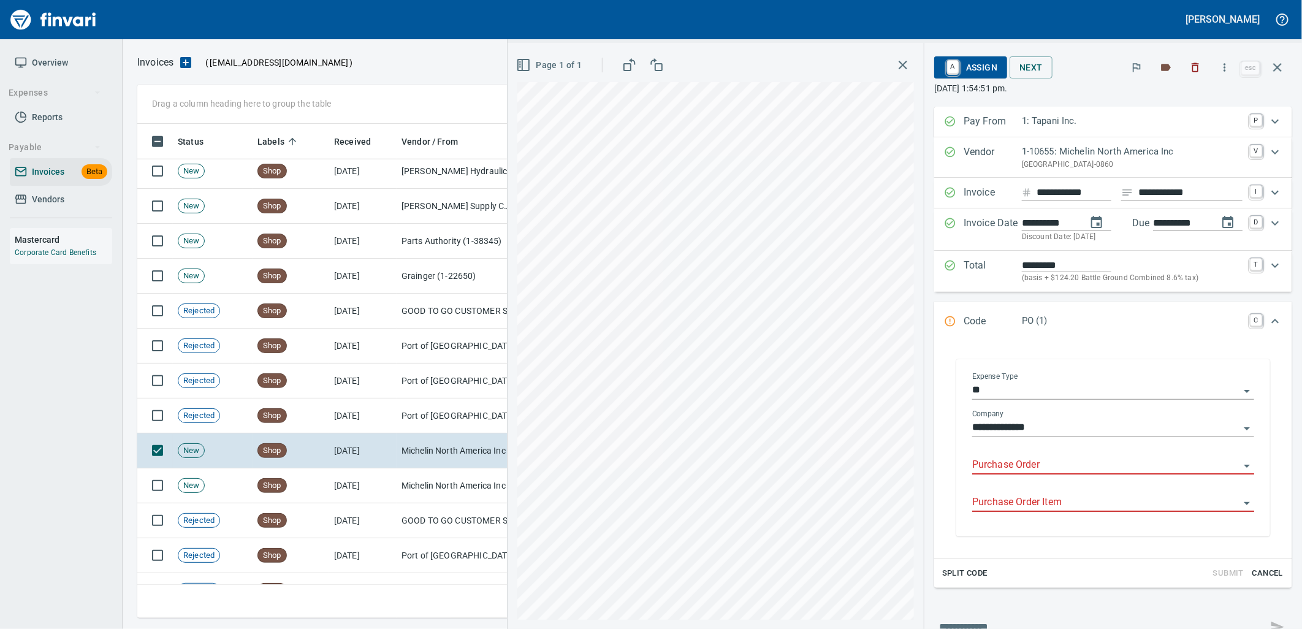
click at [1030, 468] on input "Purchase Order" at bounding box center [1105, 465] width 267 height 17
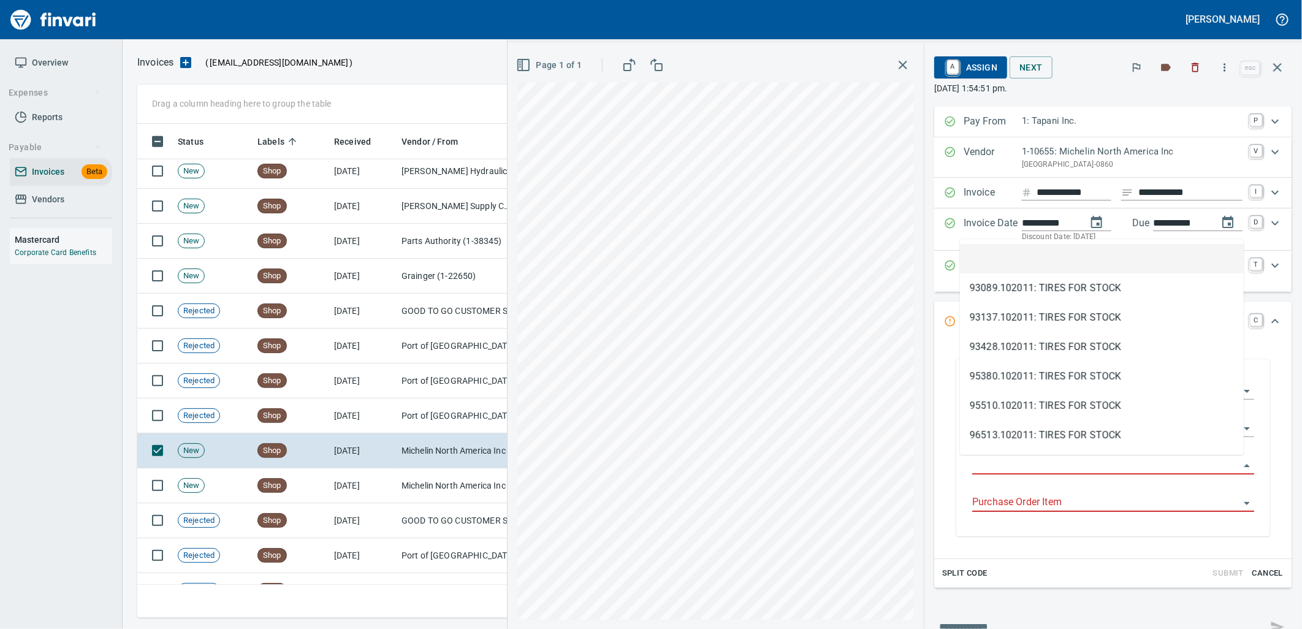
scroll to position [484, 1129]
type input "**********"
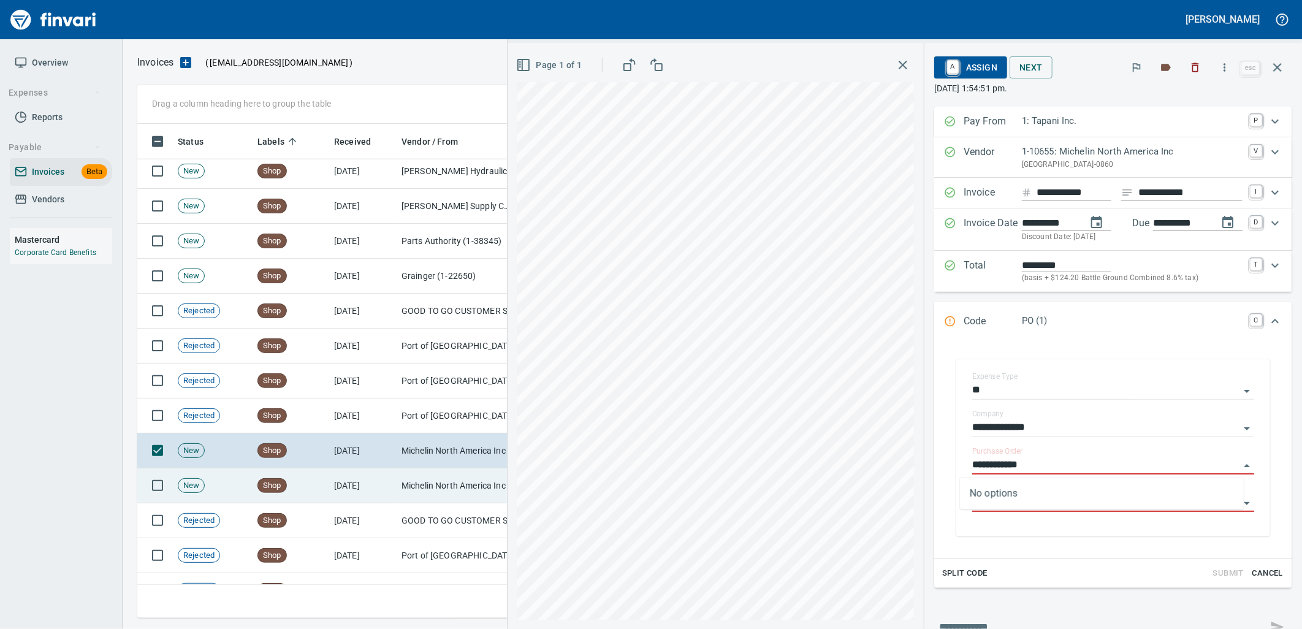
click at [413, 492] on td "Michelin North America Inc (1-10655)" at bounding box center [458, 485] width 123 height 35
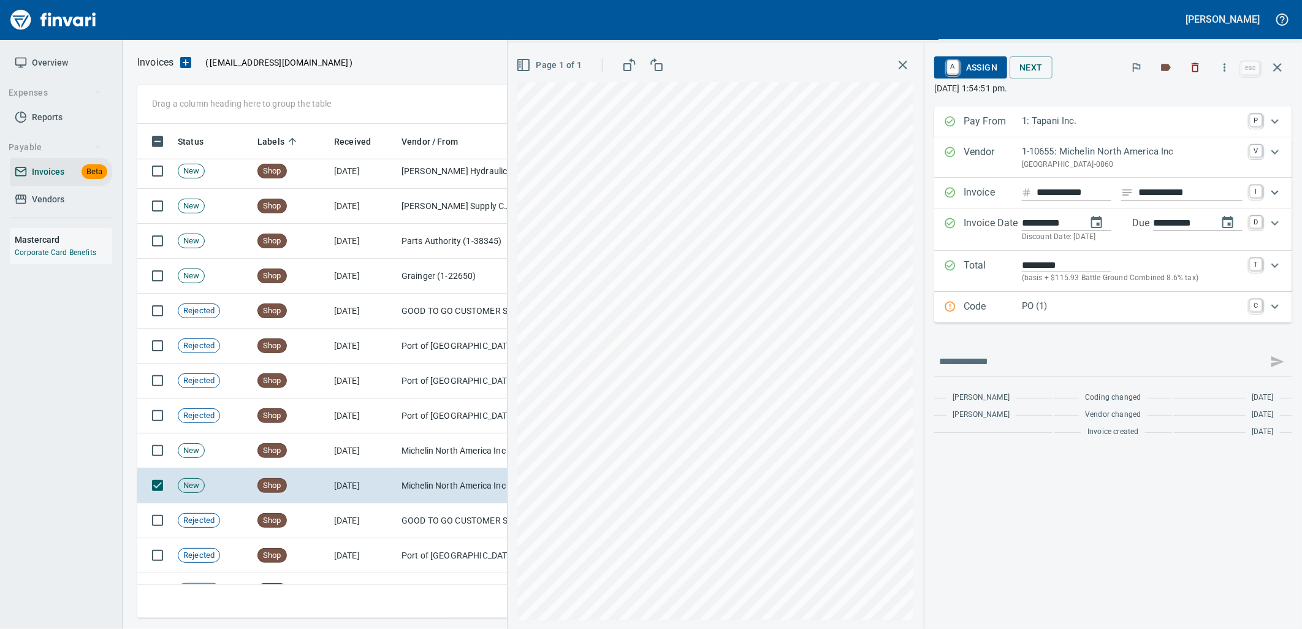
click at [1078, 310] on p "PO (1)" at bounding box center [1132, 306] width 221 height 14
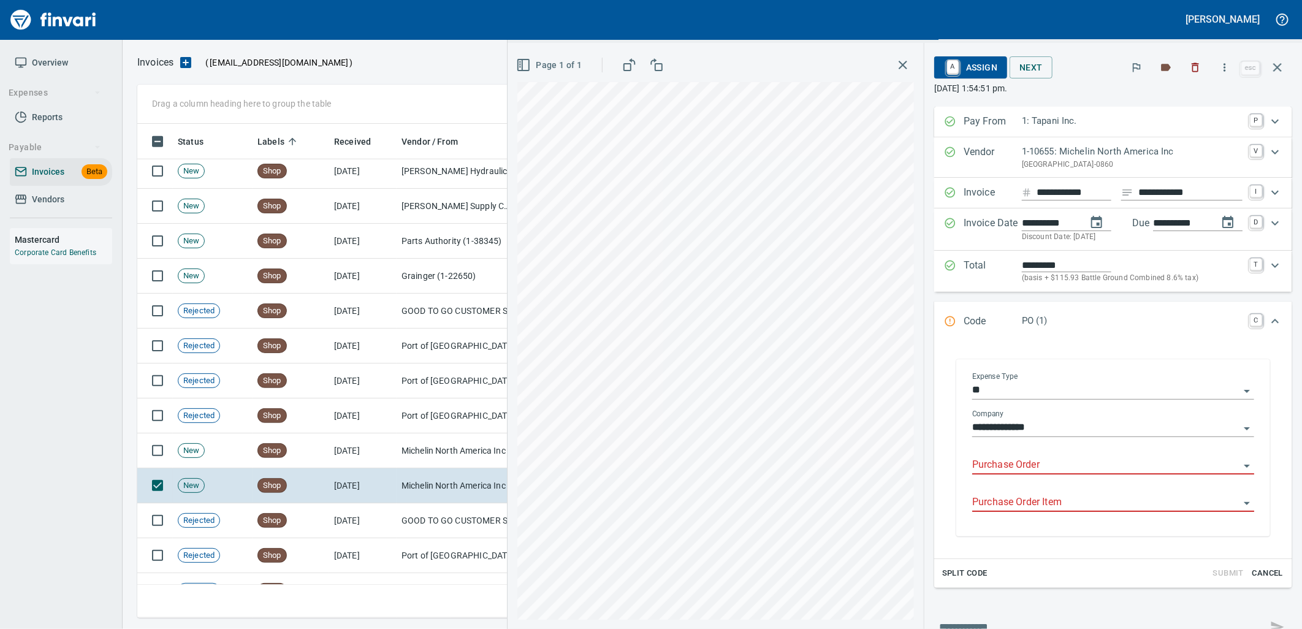
click at [1045, 461] on input "Purchase Order" at bounding box center [1105, 465] width 267 height 17
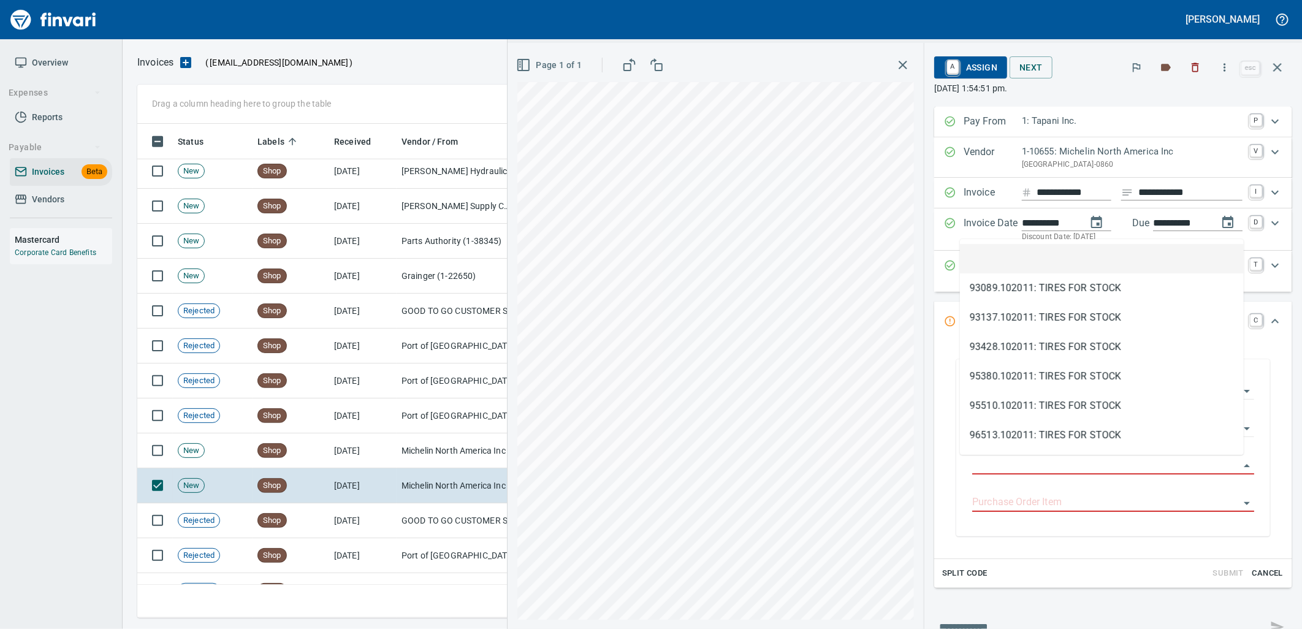
scroll to position [484, 1129]
type input "**********"
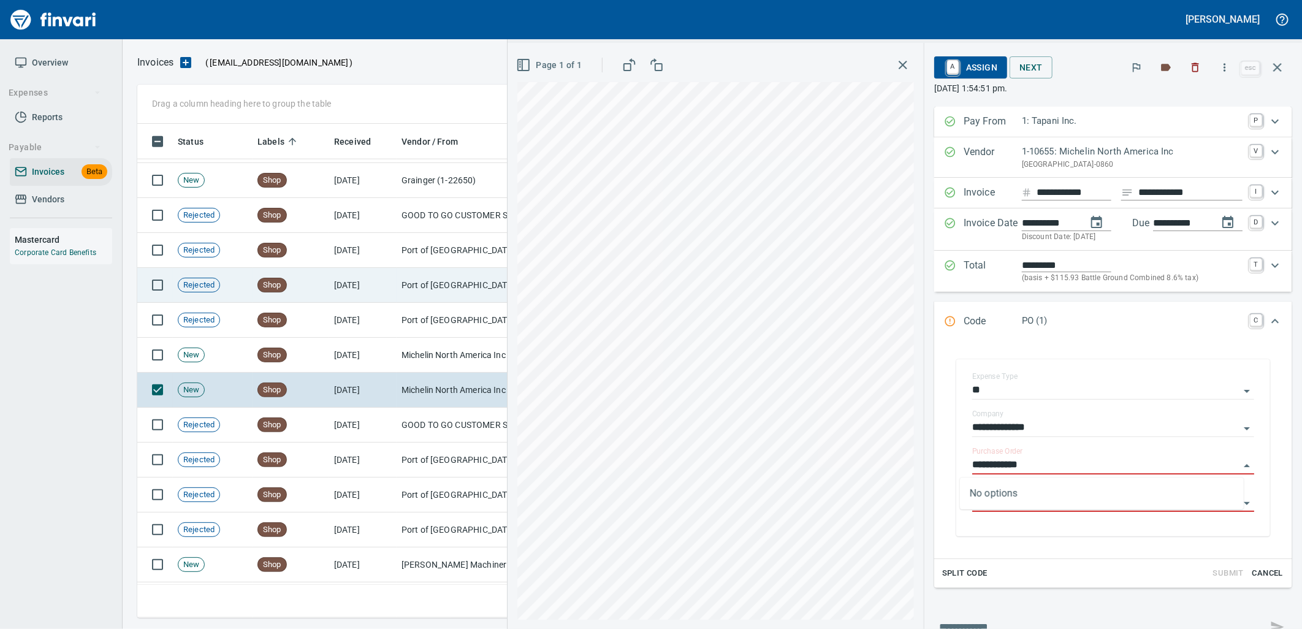
scroll to position [6879, 0]
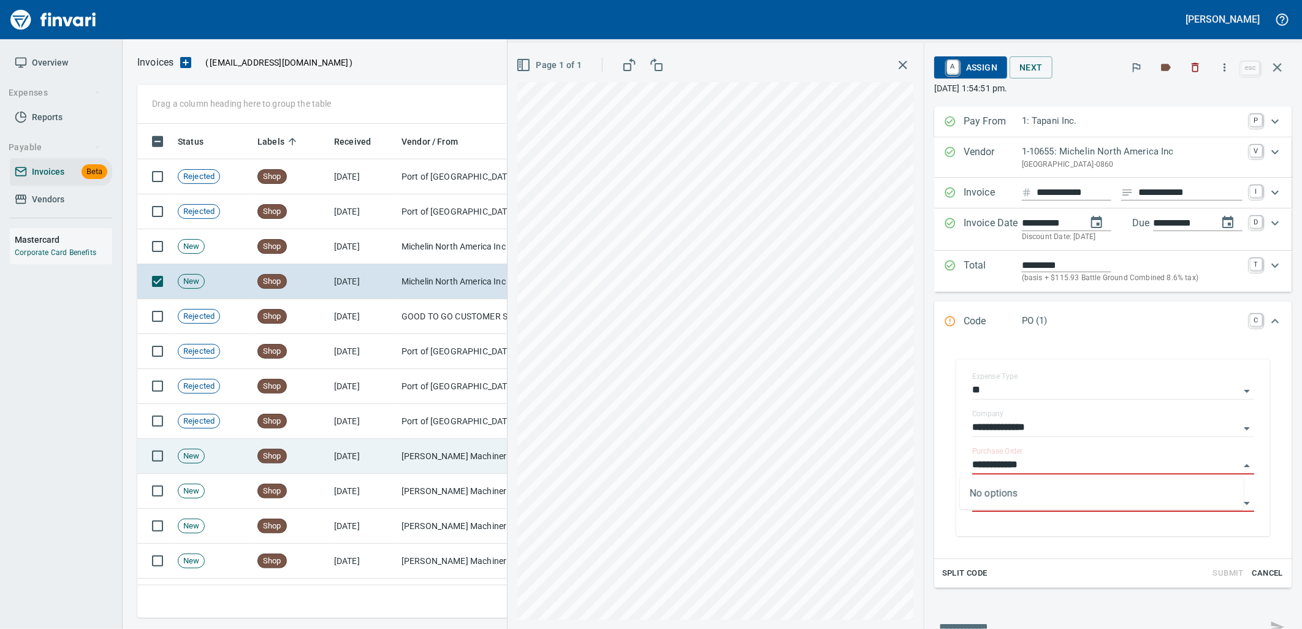
click at [354, 454] on td "[DATE]" at bounding box center [362, 456] width 67 height 35
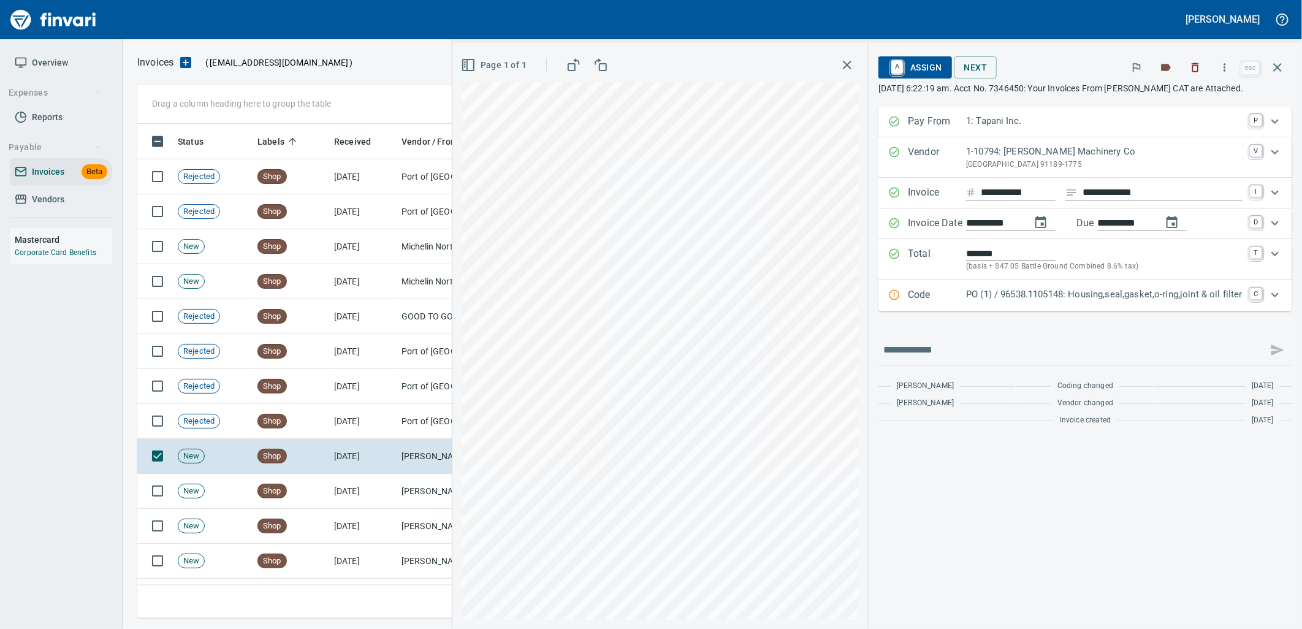
click at [1033, 296] on p "PO (1) / 96538.1105148: Housing,seal,gasket,o-ring,joint & oil filter" at bounding box center [1104, 294] width 276 height 14
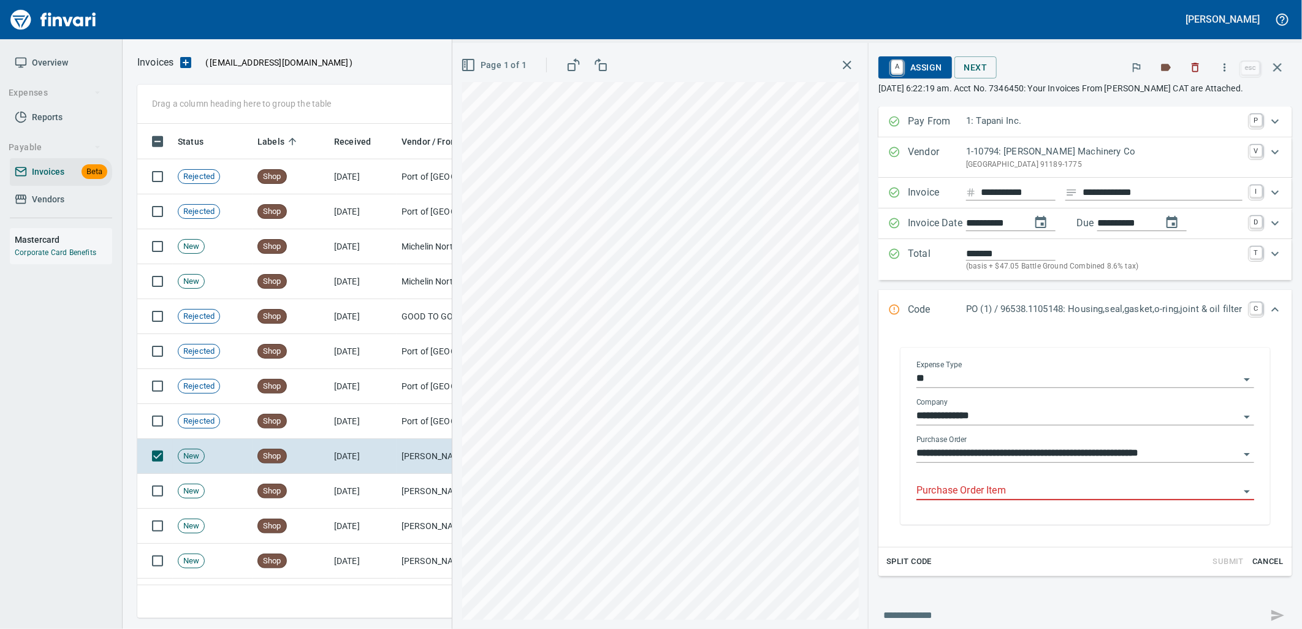
click at [997, 500] on input "Purchase Order Item" at bounding box center [1077, 490] width 323 height 17
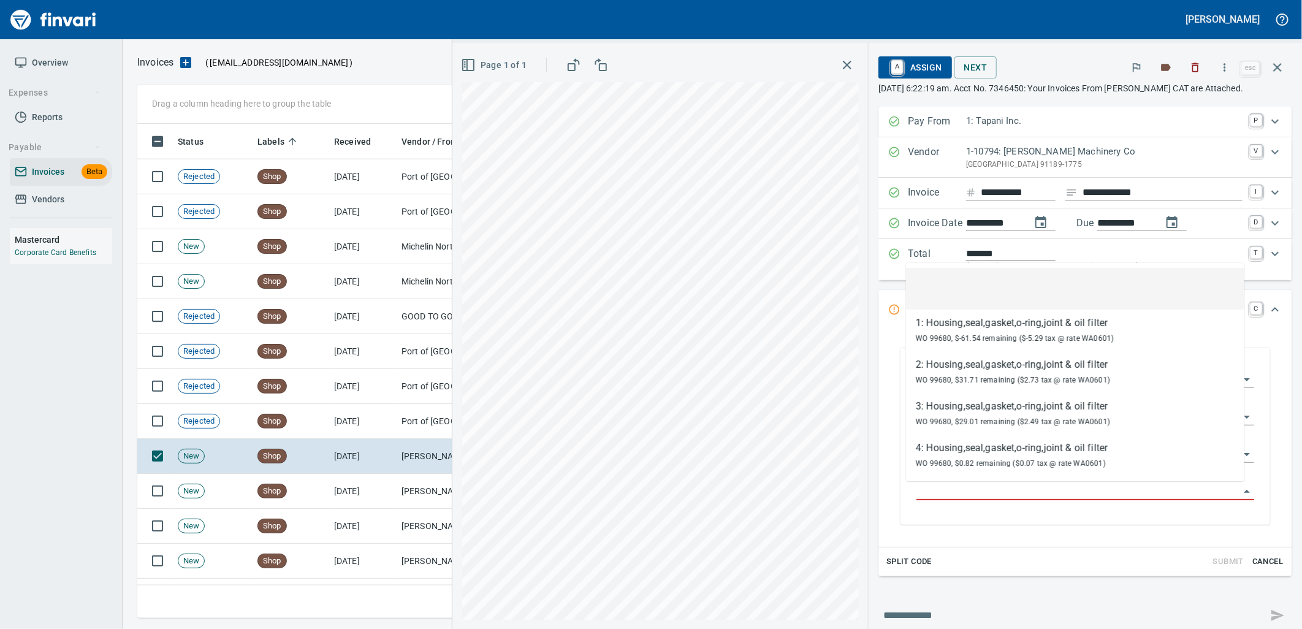
scroll to position [484, 1129]
click at [371, 500] on td "[DATE]" at bounding box center [362, 491] width 67 height 35
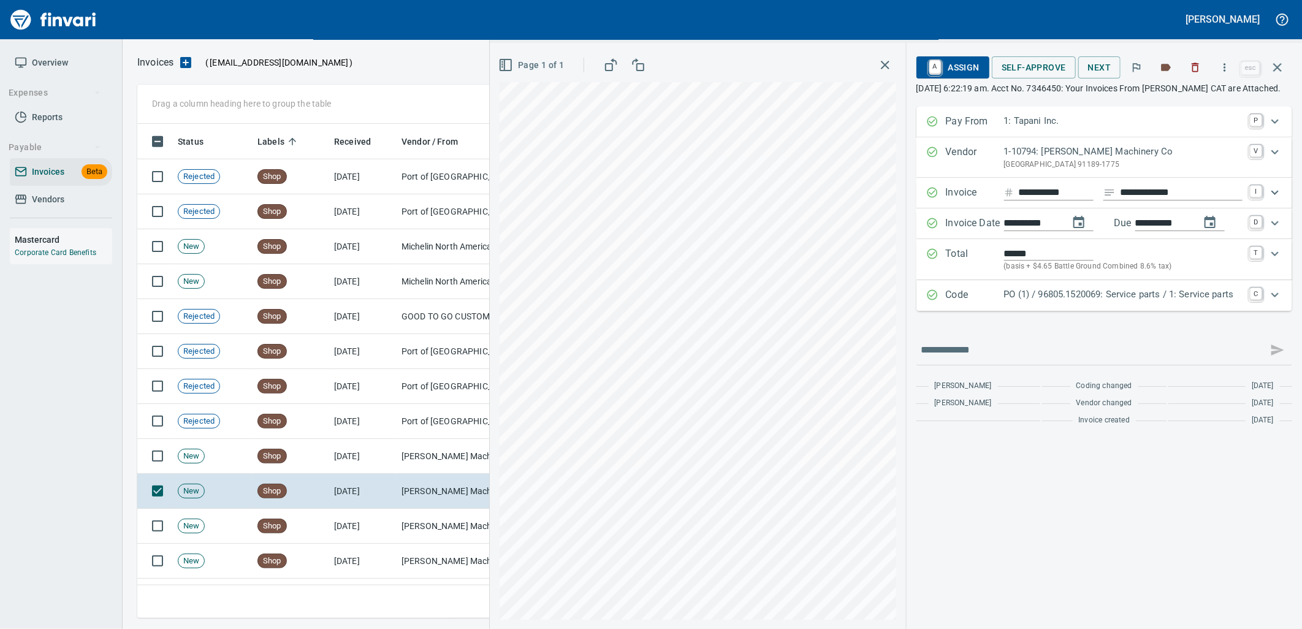
click at [1094, 302] on p "PO (1) / 96805.1520069: Service parts / 1: Service parts" at bounding box center [1123, 294] width 238 height 14
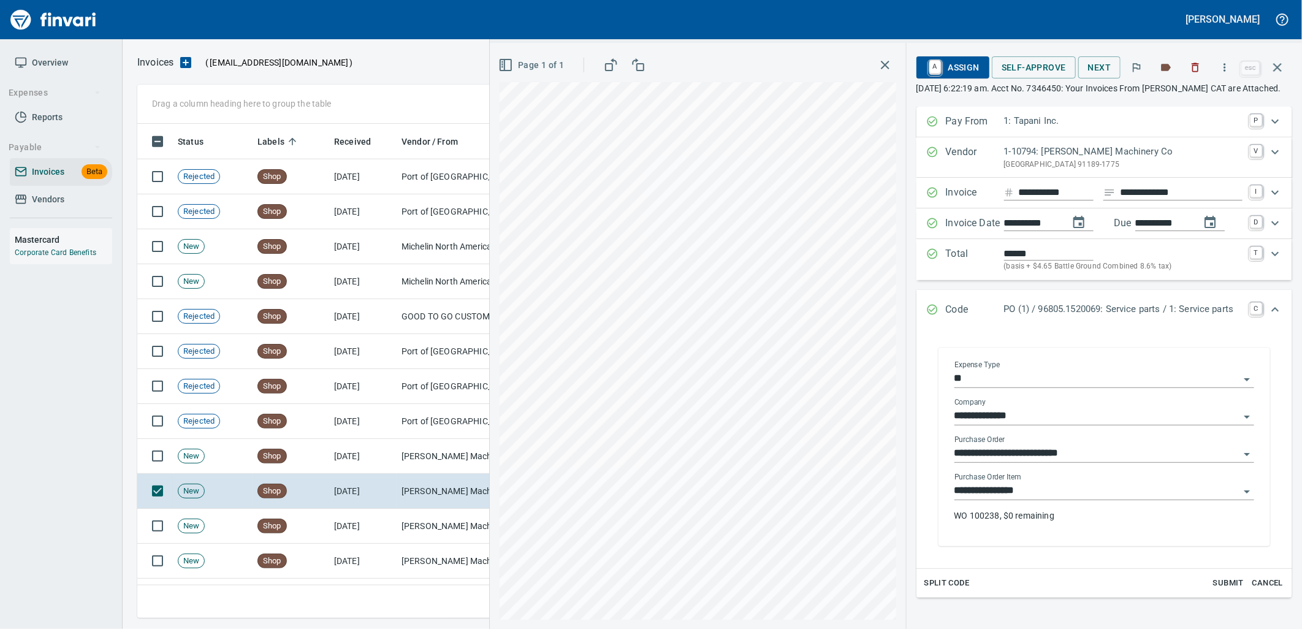
click at [1049, 500] on input "**********" at bounding box center [1096, 490] width 285 height 17
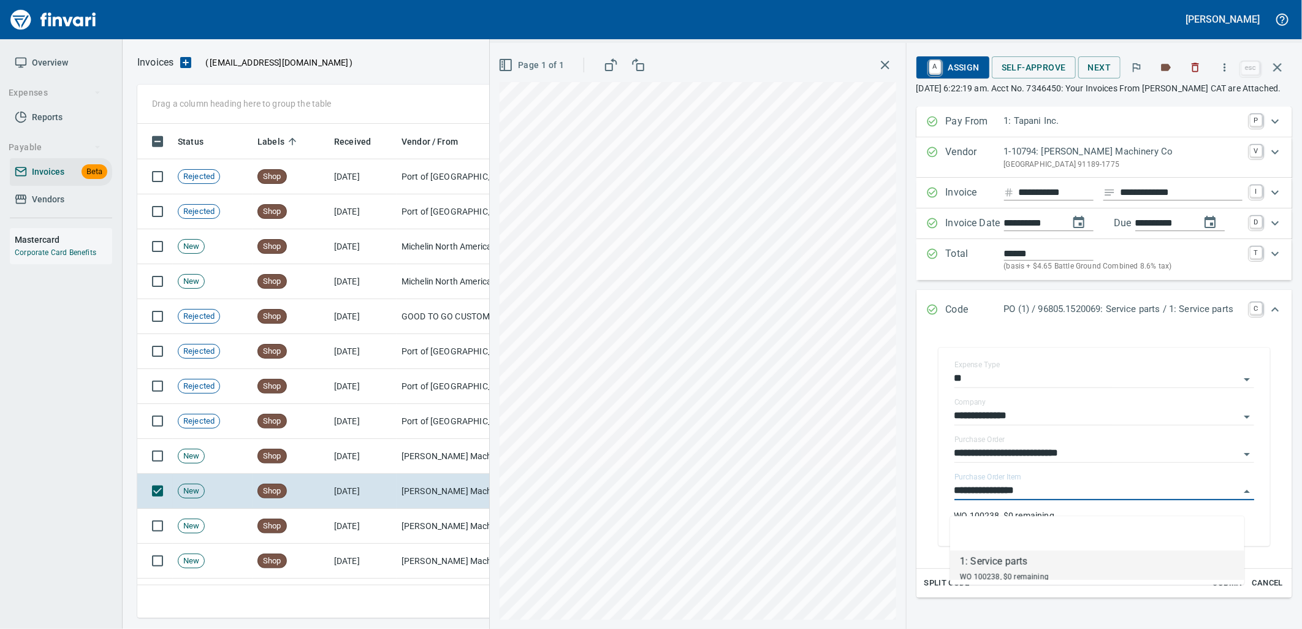
scroll to position [484, 1129]
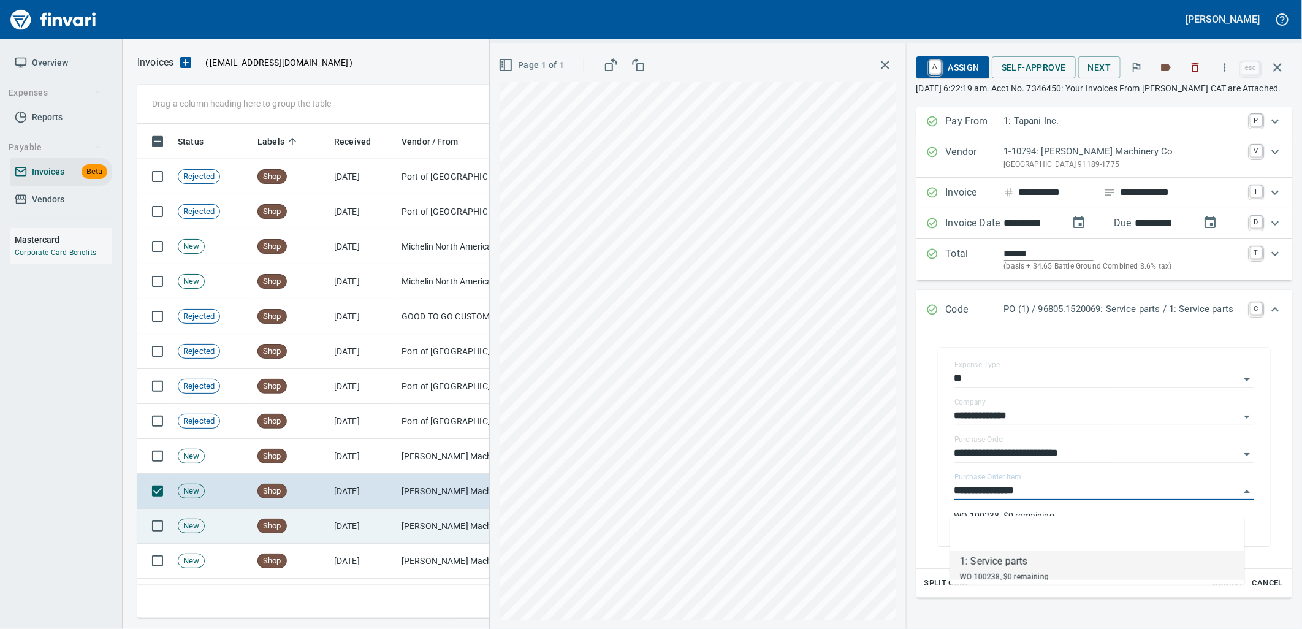
click at [450, 531] on td "[PERSON_NAME] Machinery Co (1-10794)" at bounding box center [458, 526] width 123 height 35
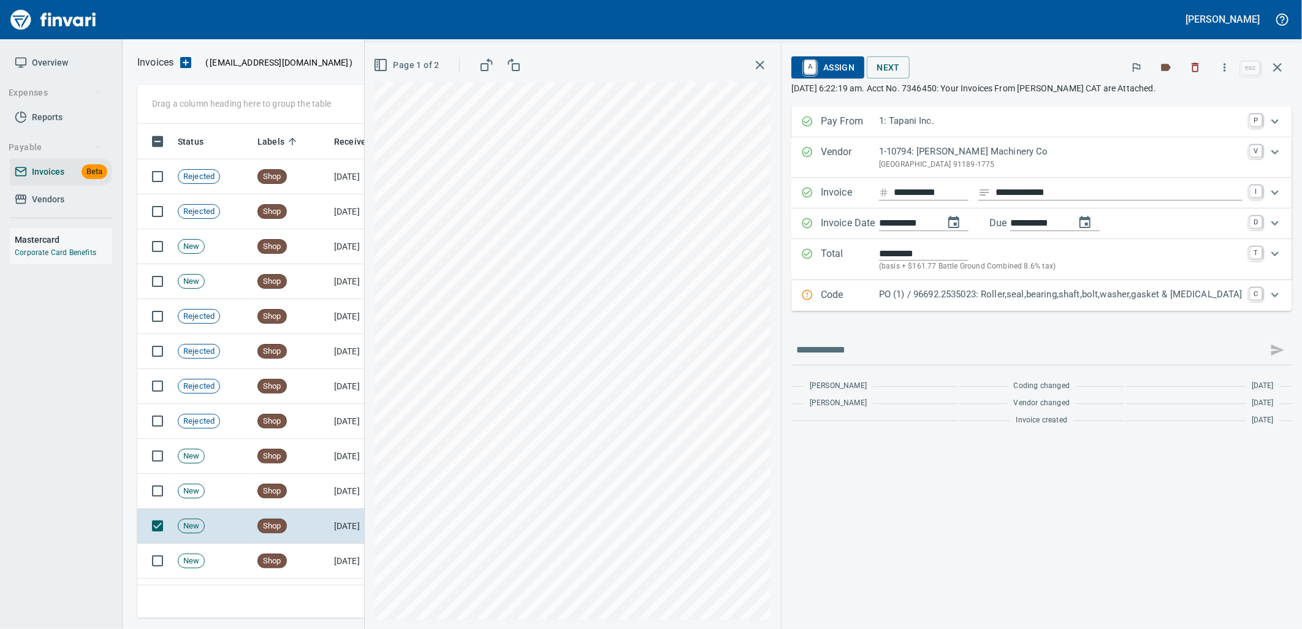
click at [1067, 307] on div "Code PO (1) / 96692.2535023: Roller,seal,bearing,shaft,bolt,washer,gasket & ret…" at bounding box center [1041, 295] width 501 height 31
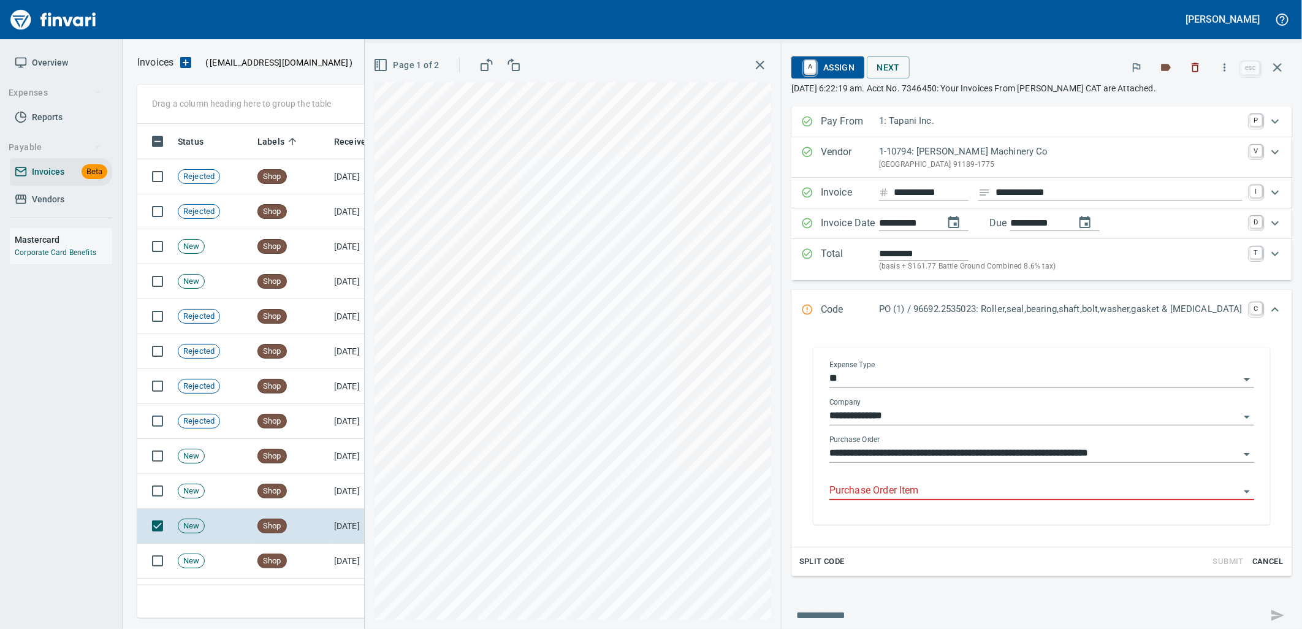
click at [989, 492] on input "Purchase Order Item" at bounding box center [1034, 490] width 410 height 17
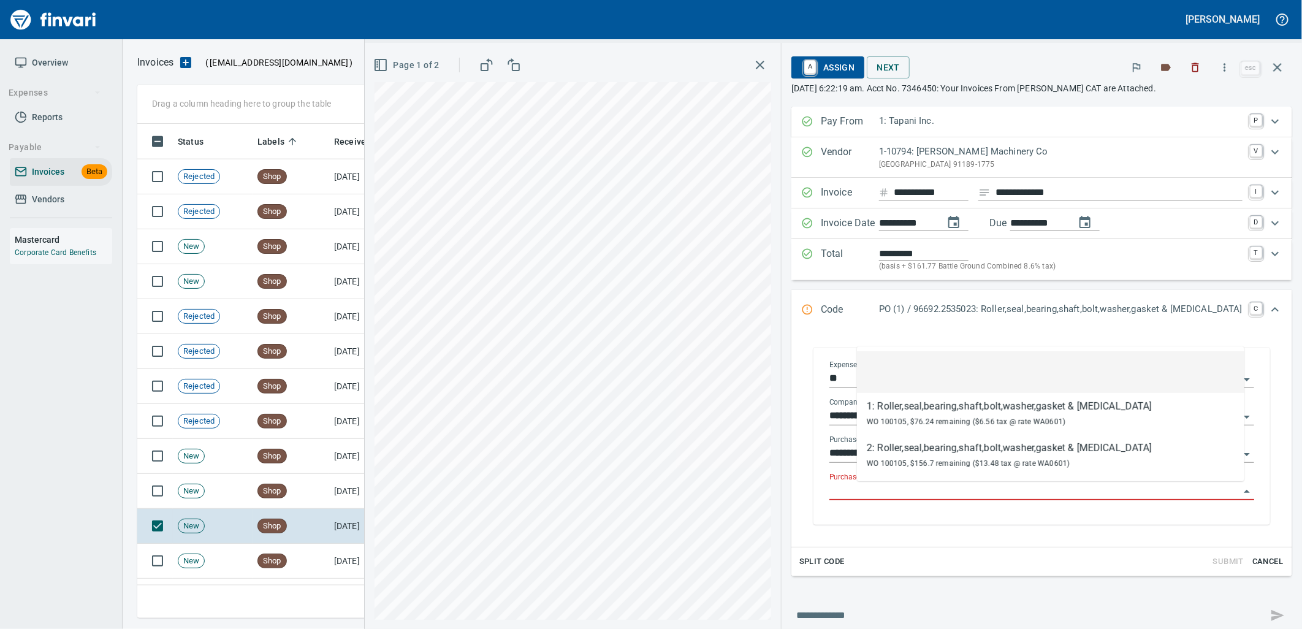
scroll to position [484, 1129]
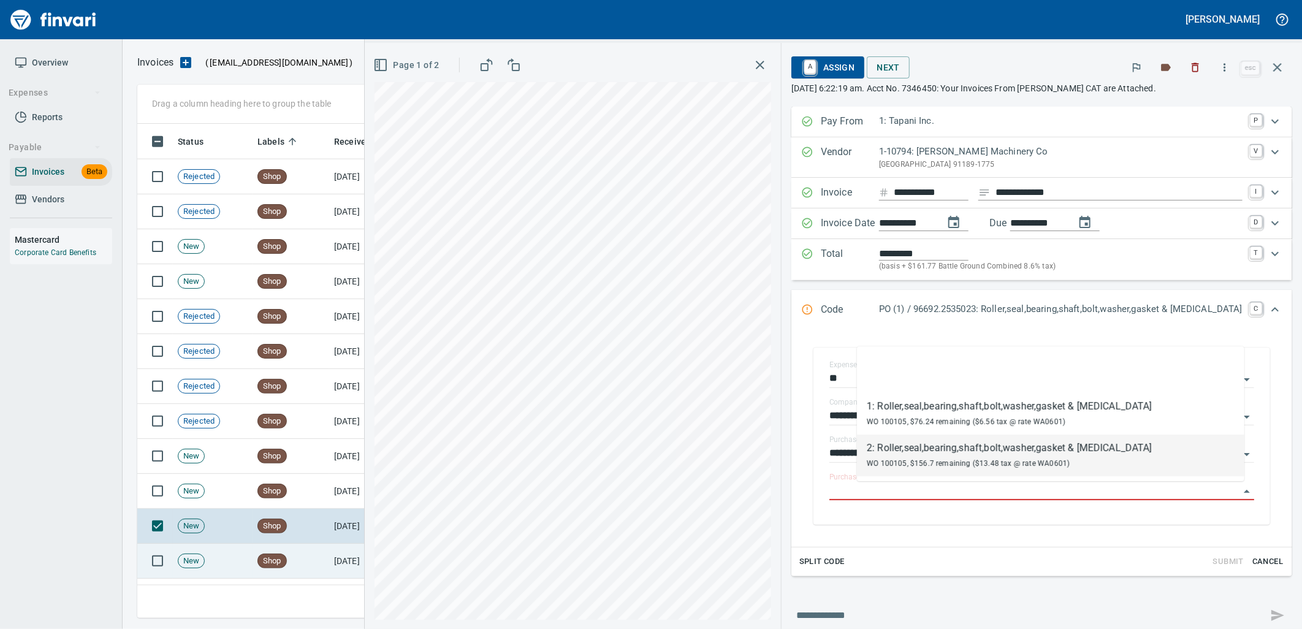
click at [303, 552] on td "Shop" at bounding box center [291, 561] width 77 height 35
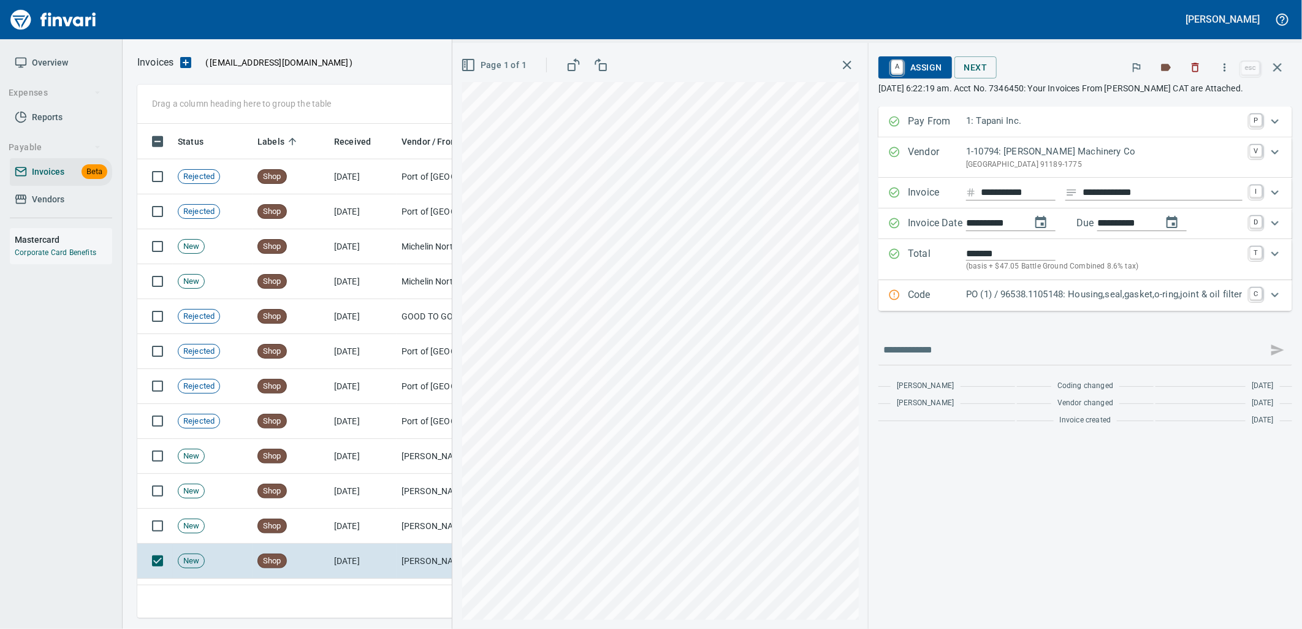
click at [1165, 311] on div "Code PO (1) / 96538.1105148: Housing,seal,gasket,o-ring,joint & oil filter C" at bounding box center [1085, 295] width 414 height 31
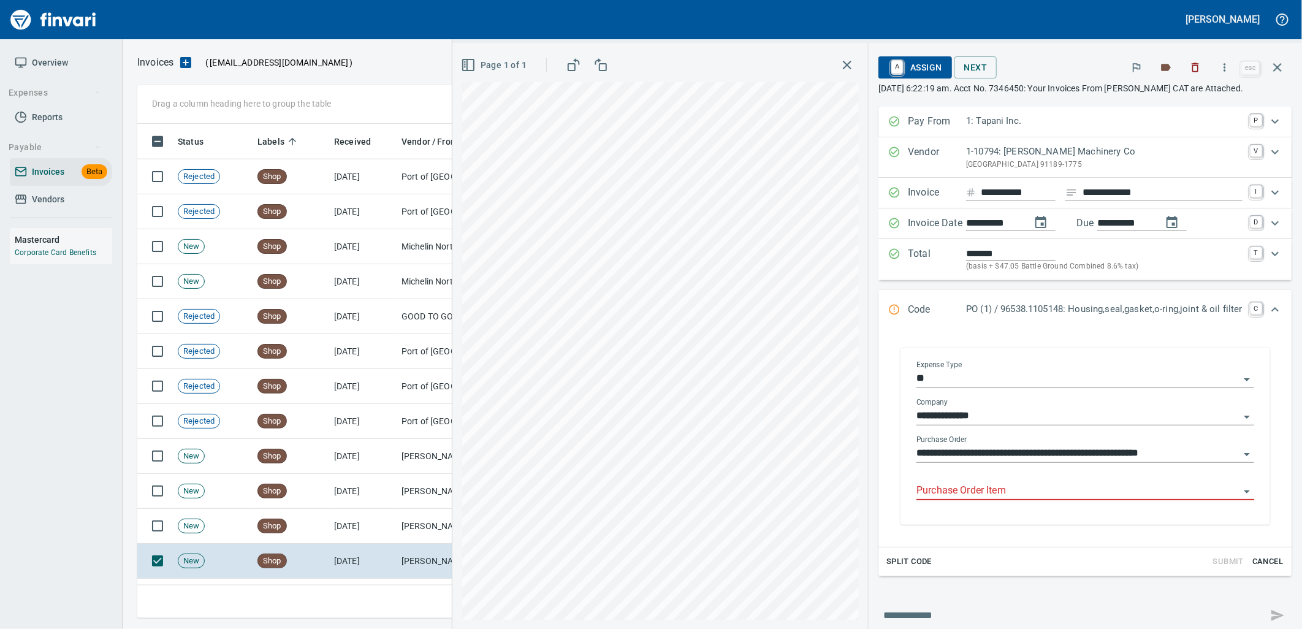
click at [997, 485] on input "Purchase Order Item" at bounding box center [1077, 490] width 323 height 17
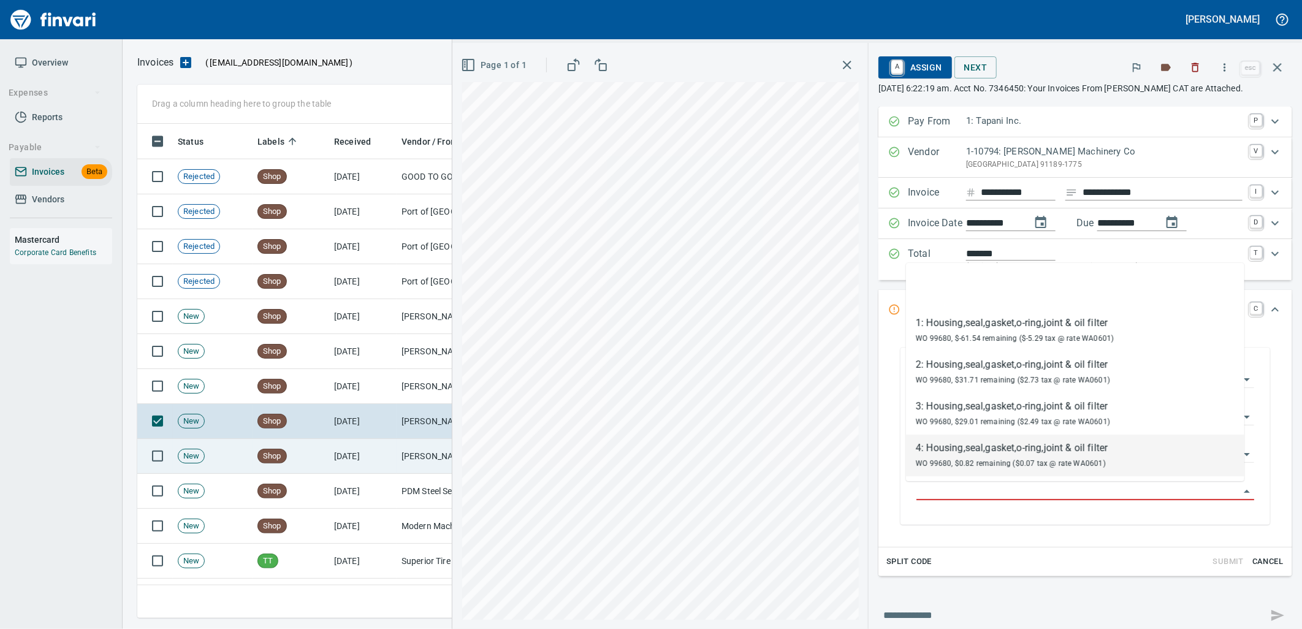
scroll to position [7083, 0]
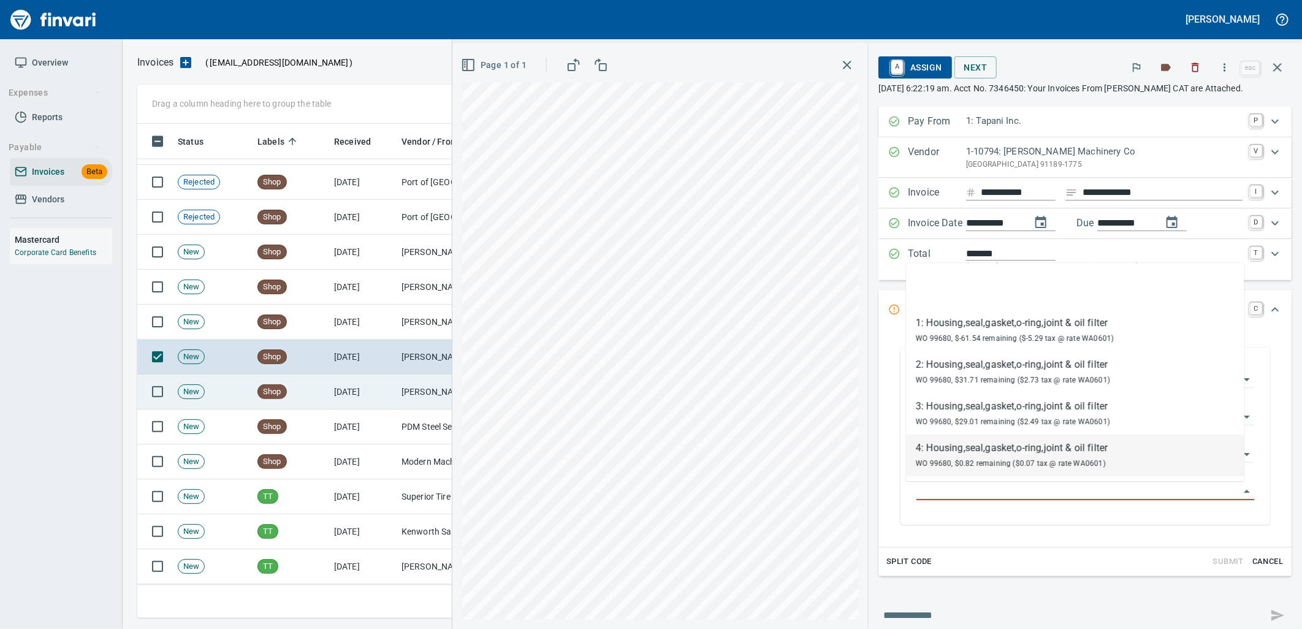
click at [386, 405] on td "[DATE]" at bounding box center [362, 392] width 67 height 35
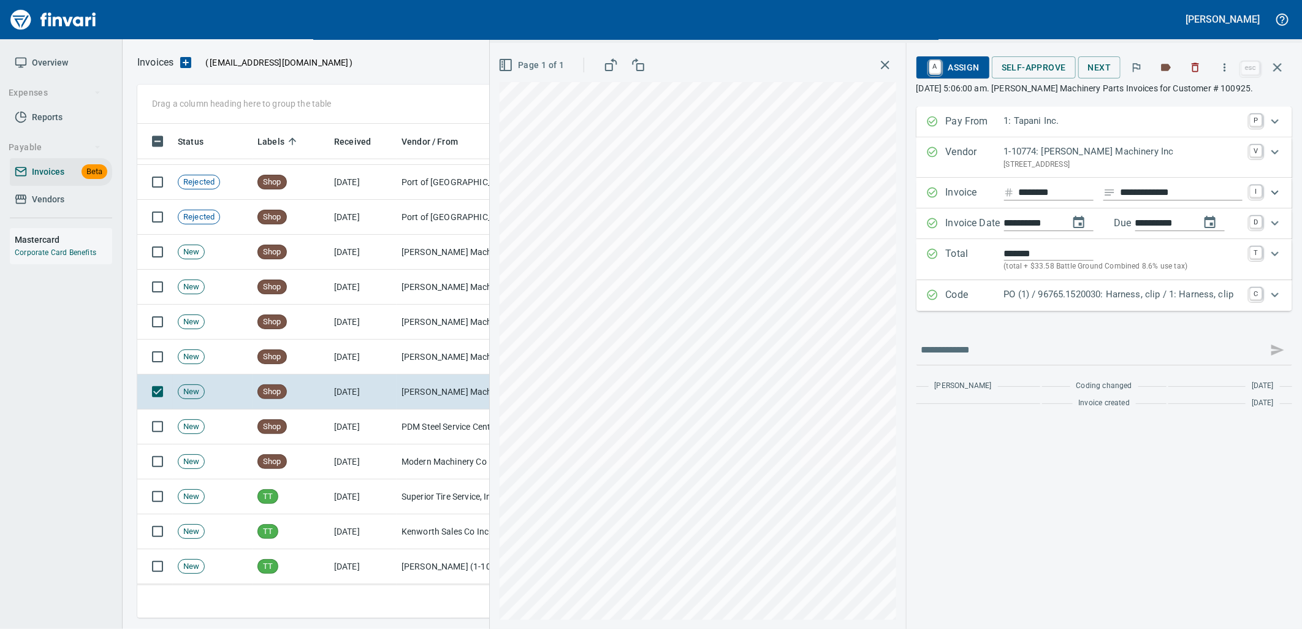
drag, startPoint x: 1058, startPoint y: 289, endPoint x: 1043, endPoint y: 295, distance: 16.5
click at [1058, 288] on p "PO (1) / 96765.1520030: Harness, clip / 1: Harness, clip" at bounding box center [1123, 294] width 238 height 14
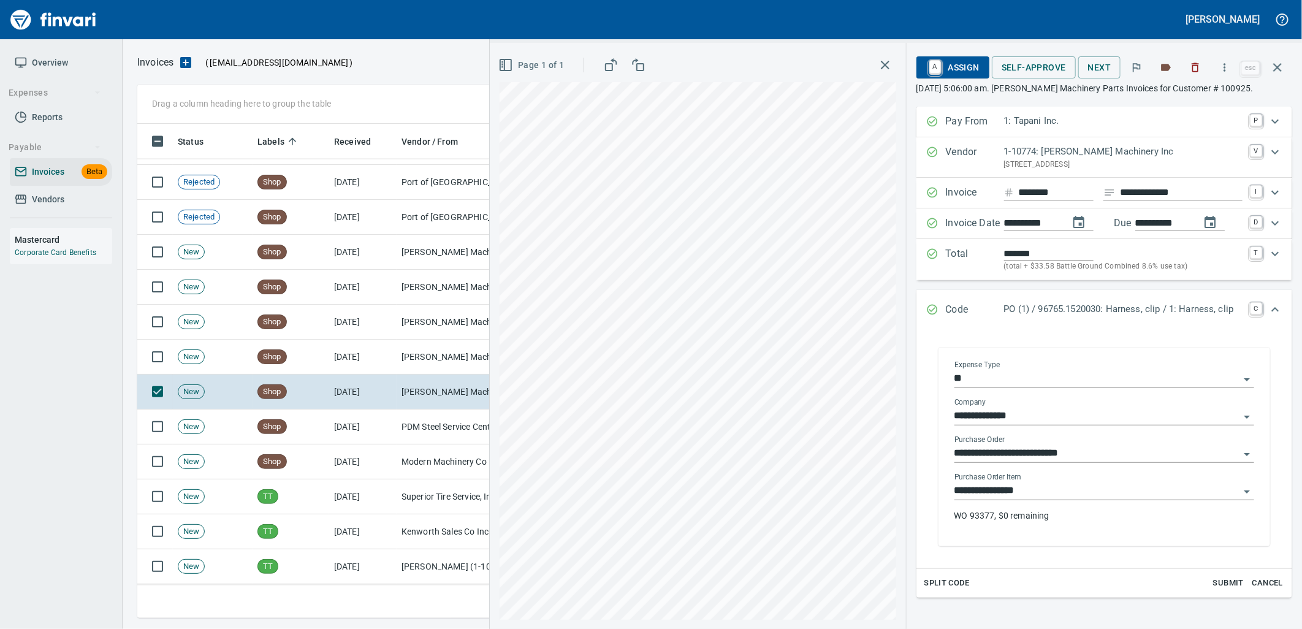
click at [1057, 498] on input "**********" at bounding box center [1096, 490] width 285 height 17
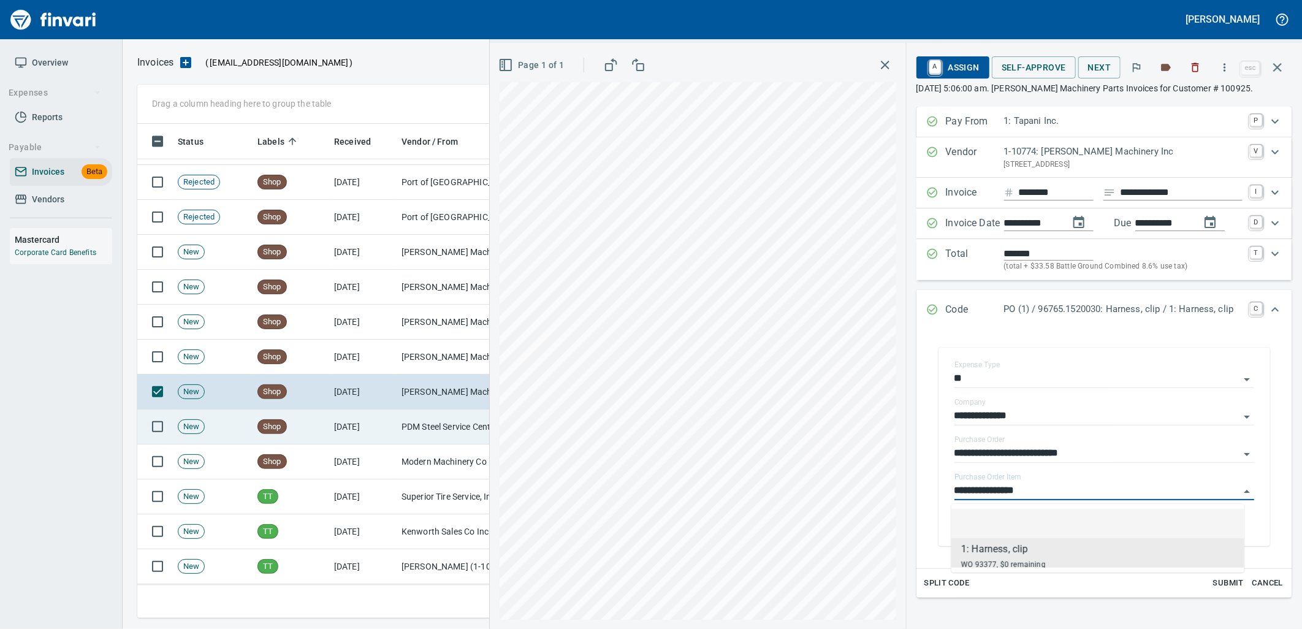
click at [419, 419] on td "PDM Steel Service Centers, Inc. (1-22359)" at bounding box center [458, 426] width 123 height 35
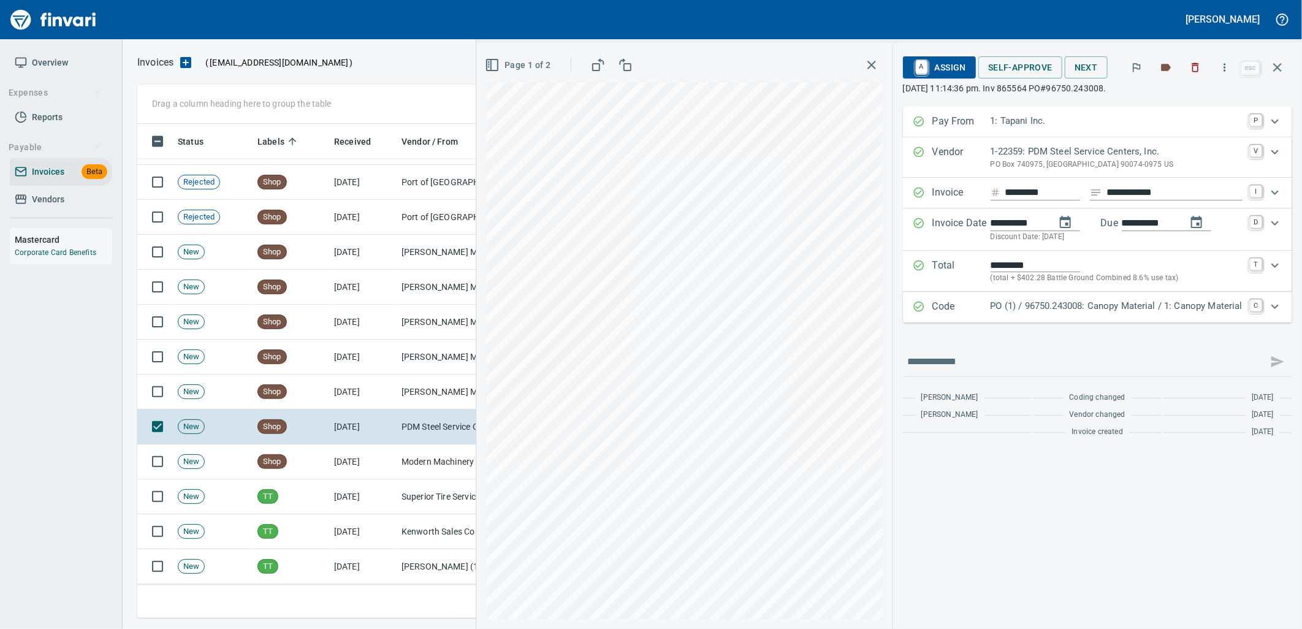
click at [1062, 313] on p "PO (1) / 96750.243008: Canopy Material / 1: Canopy Material" at bounding box center [1117, 306] width 252 height 14
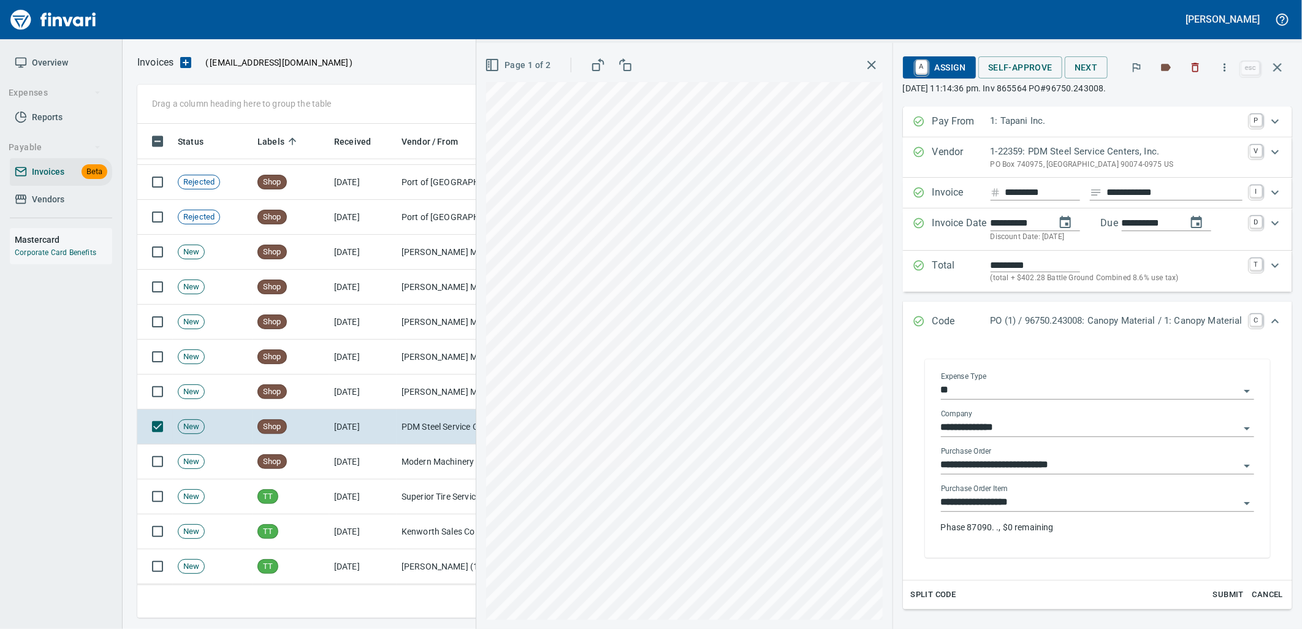
click at [1041, 501] on input "**********" at bounding box center [1090, 502] width 299 height 17
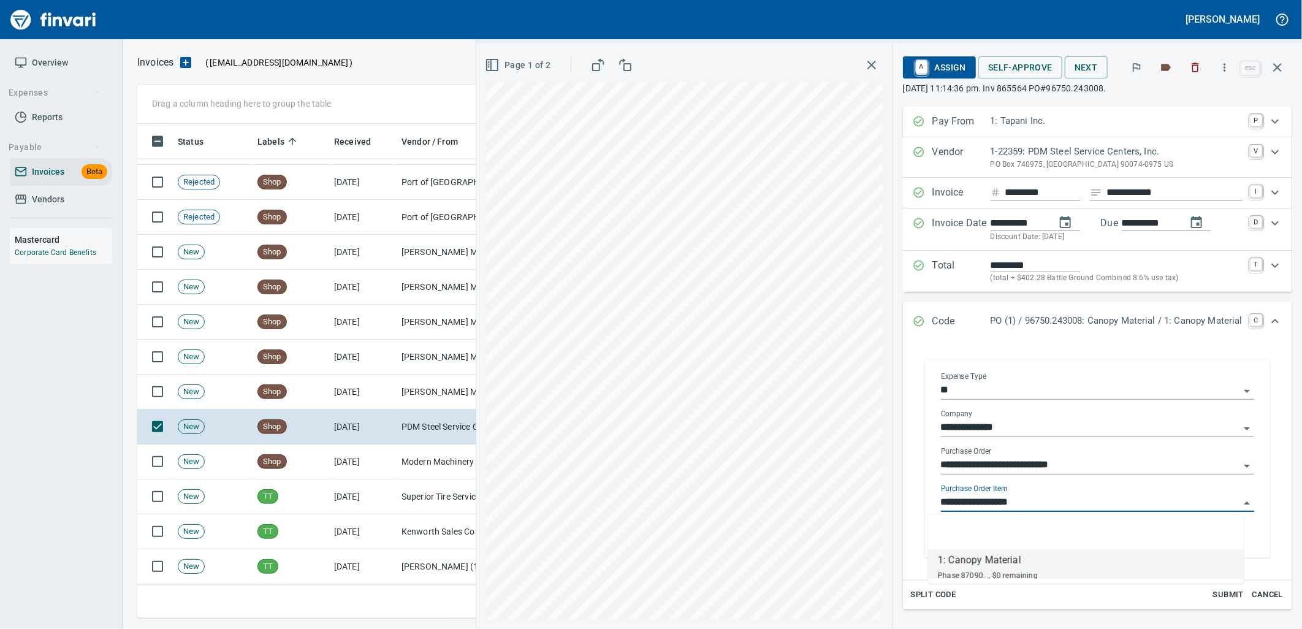
scroll to position [484, 1129]
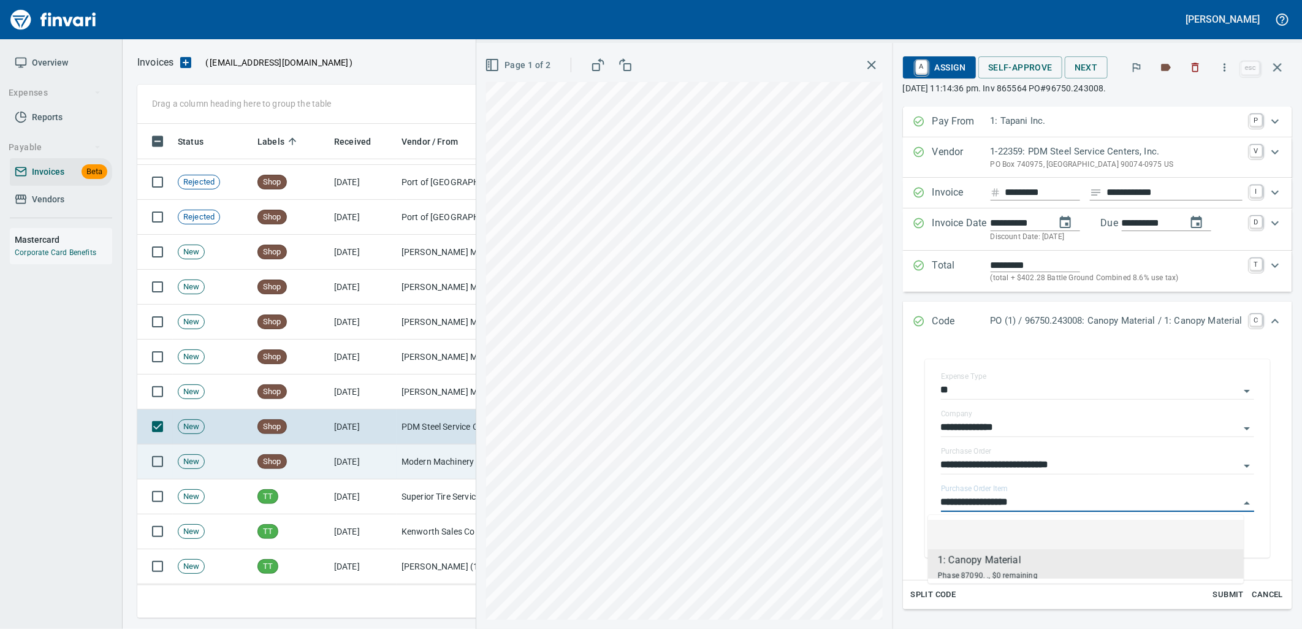
click at [349, 473] on td "9/15/2025" at bounding box center [362, 461] width 67 height 35
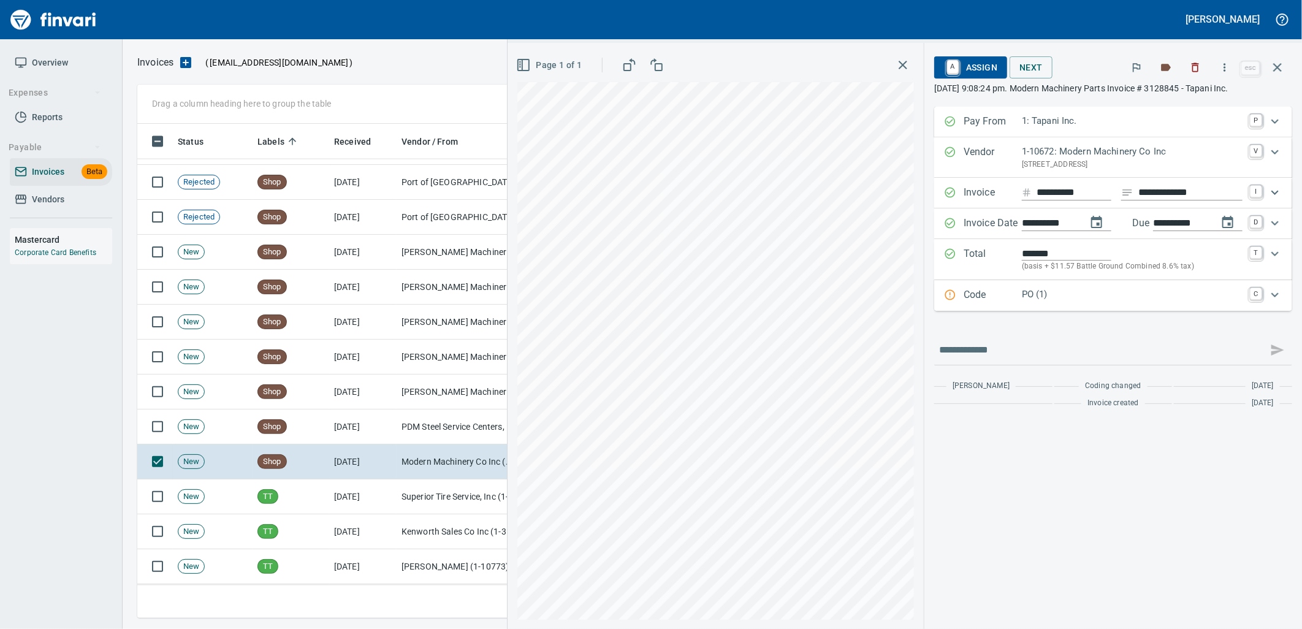
click at [1081, 296] on p "PO (1)" at bounding box center [1132, 294] width 221 height 14
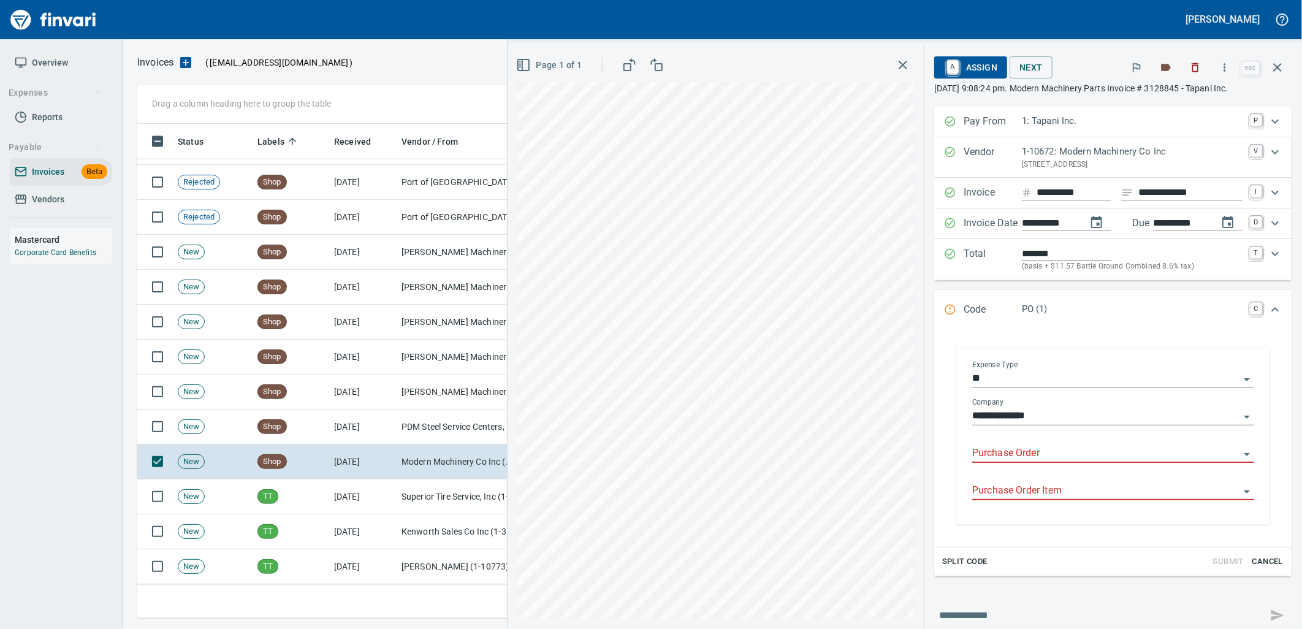
click at [1067, 460] on input "Purchase Order" at bounding box center [1105, 453] width 267 height 17
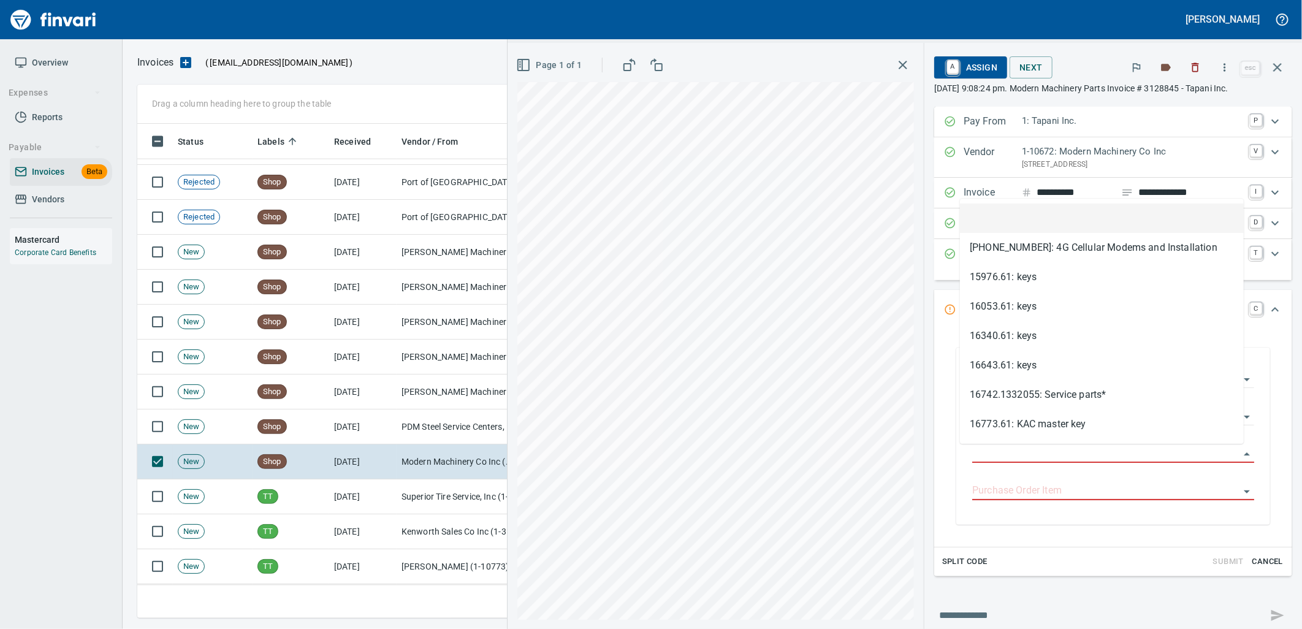
scroll to position [484, 1129]
type input "**********"
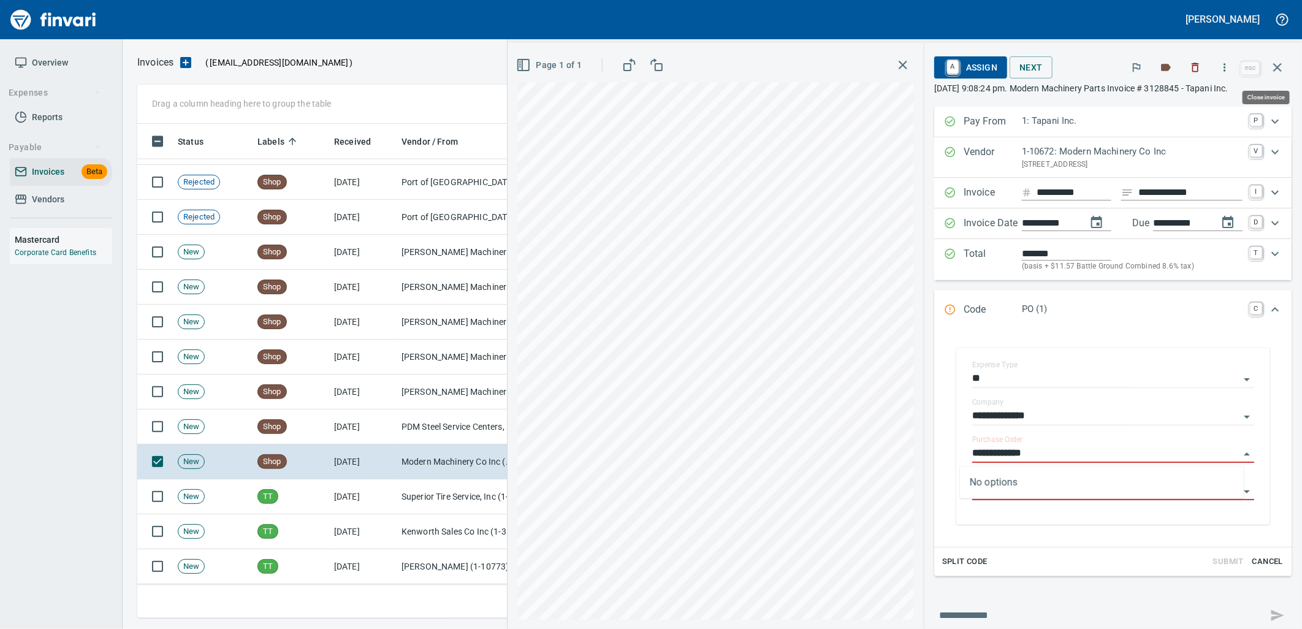
click at [1269, 63] on button "button" at bounding box center [1277, 67] width 29 height 29
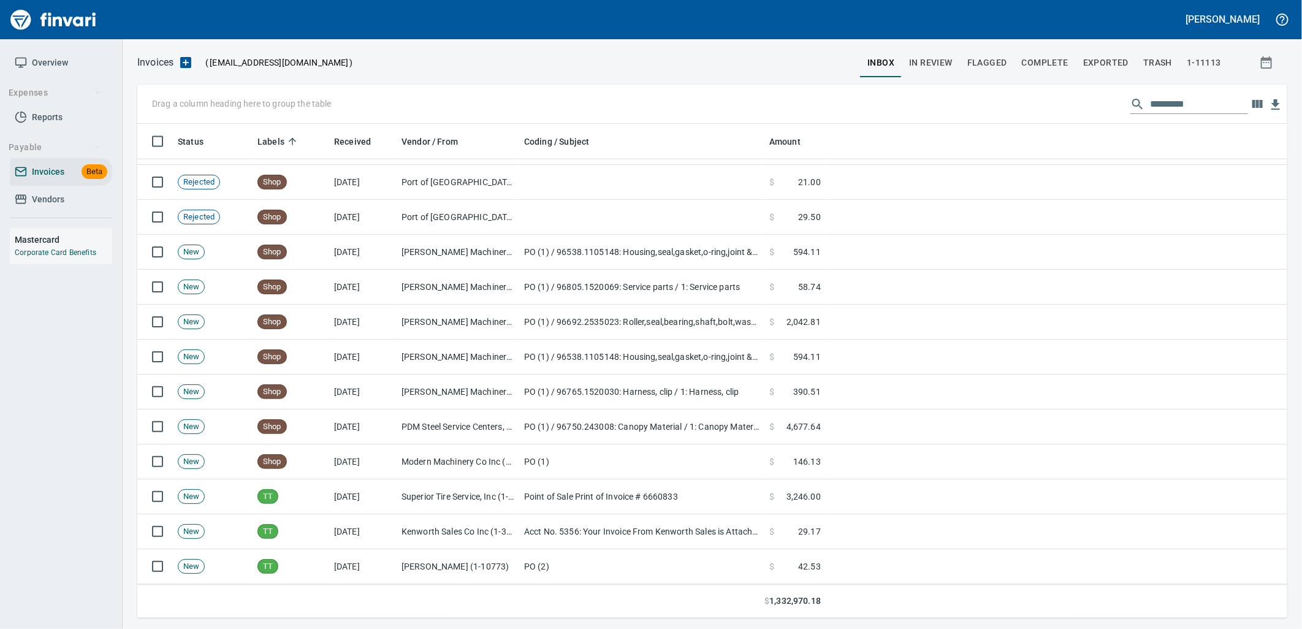
scroll to position [484, 1130]
click at [938, 56] on span "In Review" at bounding box center [931, 62] width 44 height 15
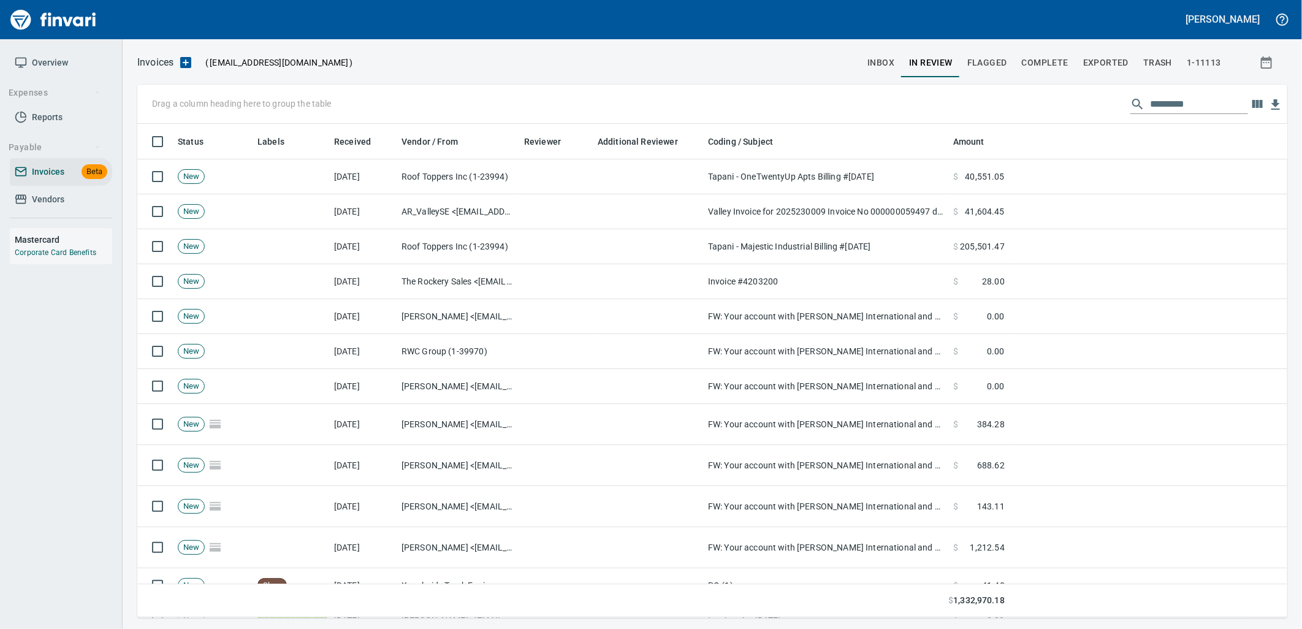
scroll to position [484, 1130]
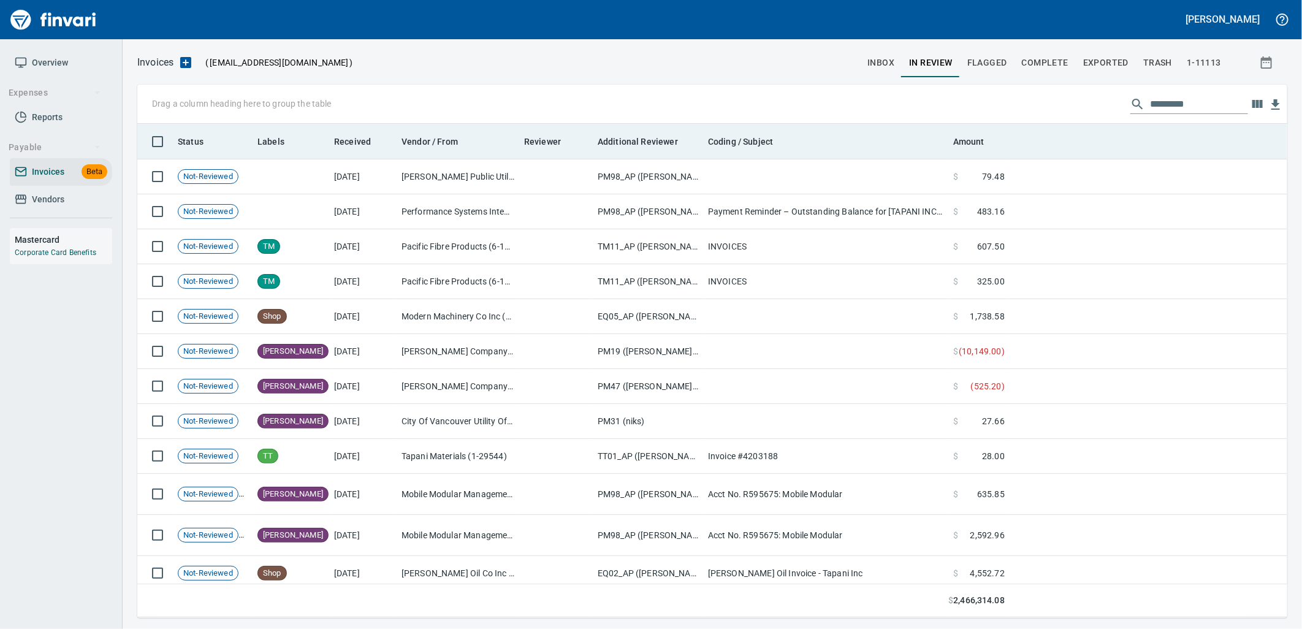
click at [262, 149] on th "Labels" at bounding box center [291, 142] width 77 height 36
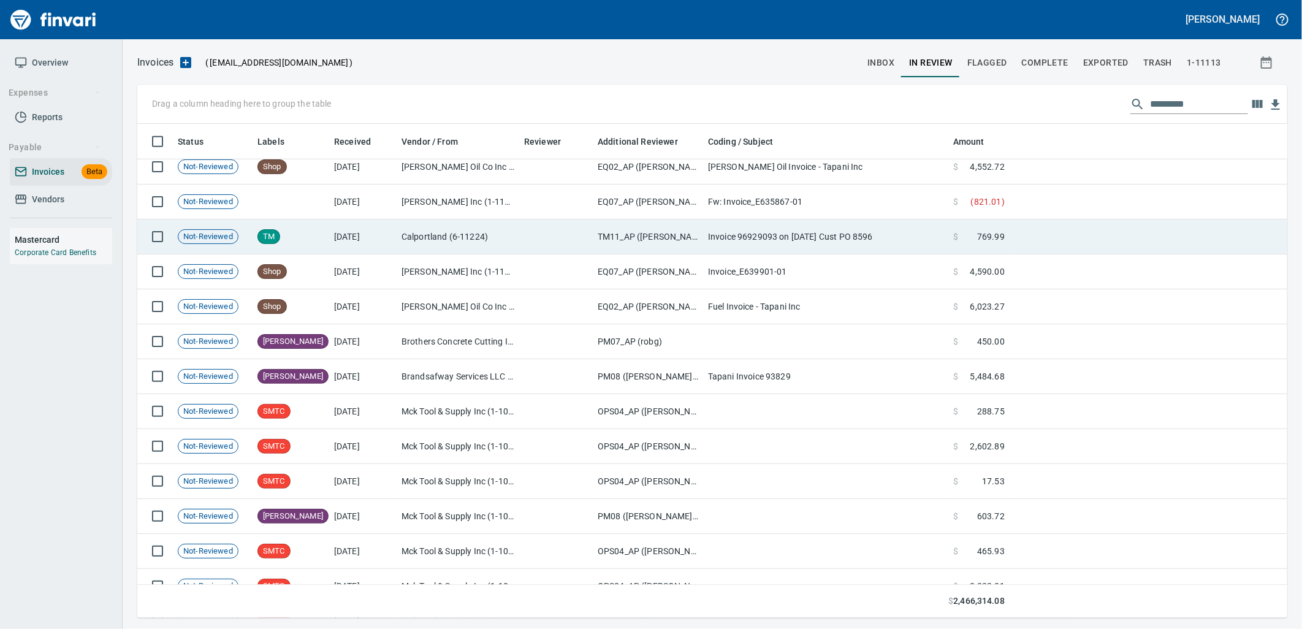
scroll to position [272, 0]
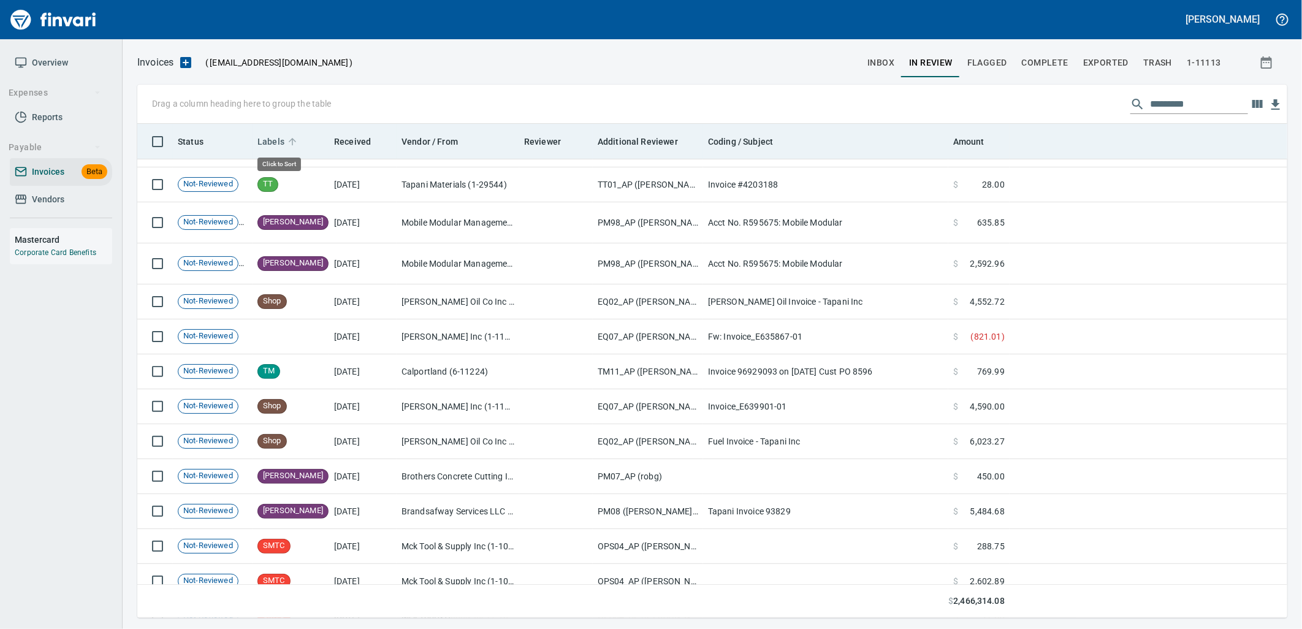
click at [262, 143] on span "Labels" at bounding box center [270, 141] width 27 height 15
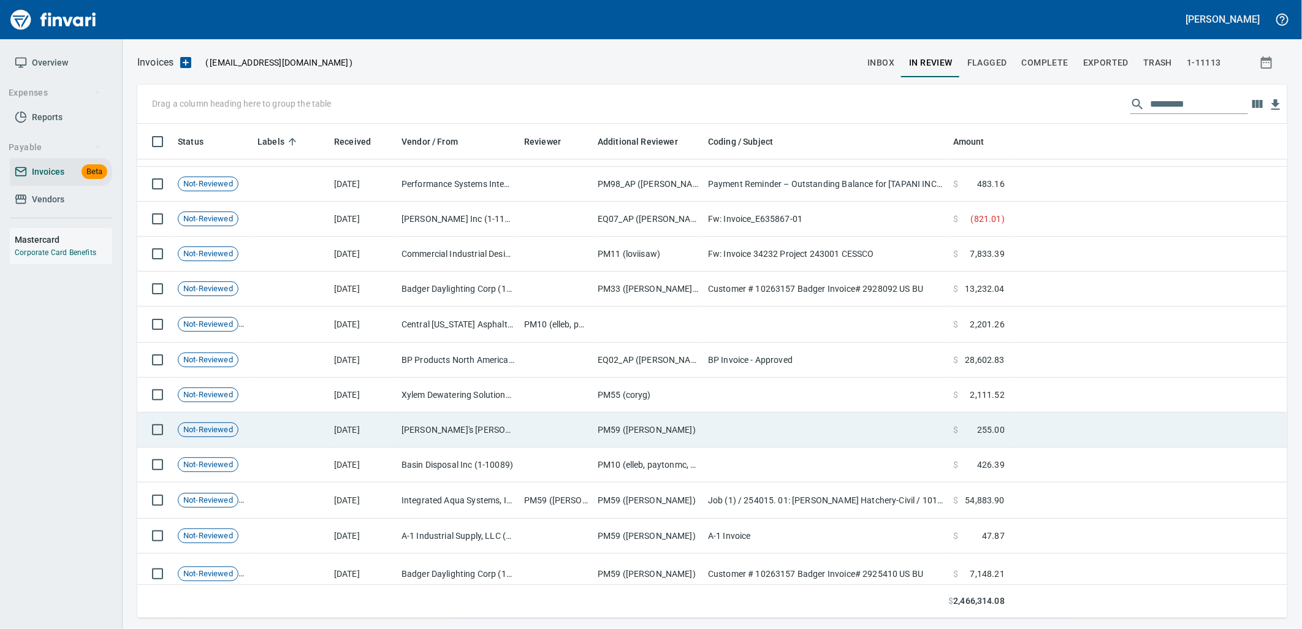
scroll to position [0, 0]
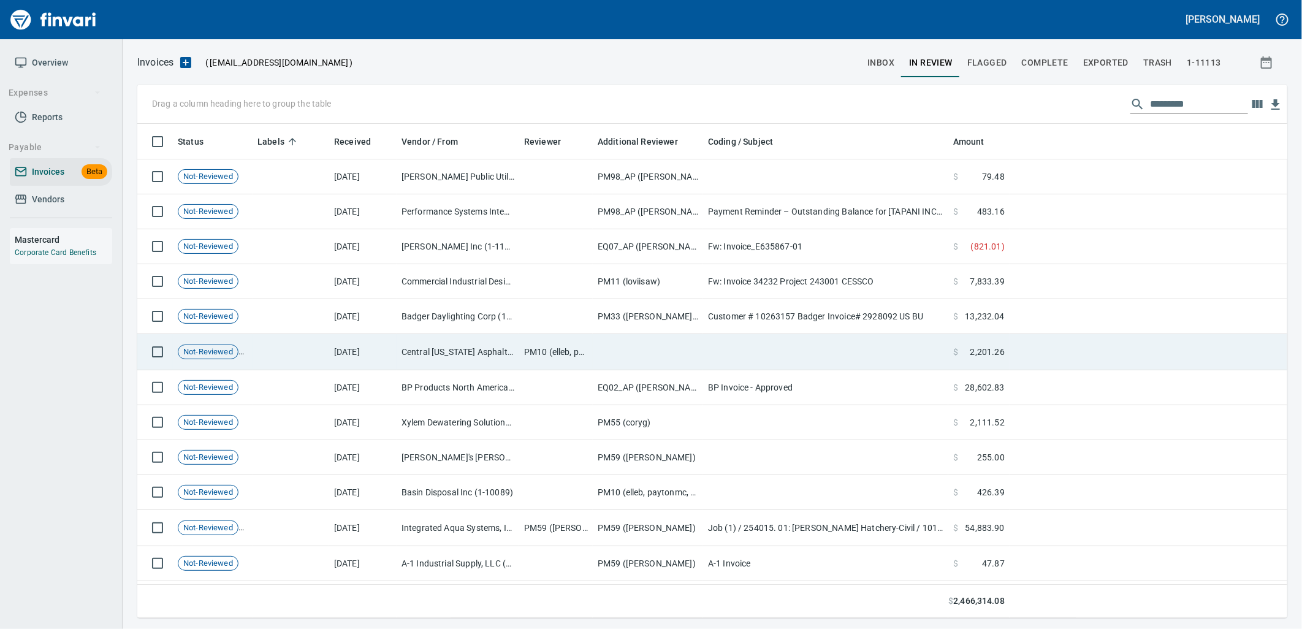
click at [468, 345] on td "Central Washington Asphalt, Inc. (1-22500)" at bounding box center [458, 352] width 123 height 36
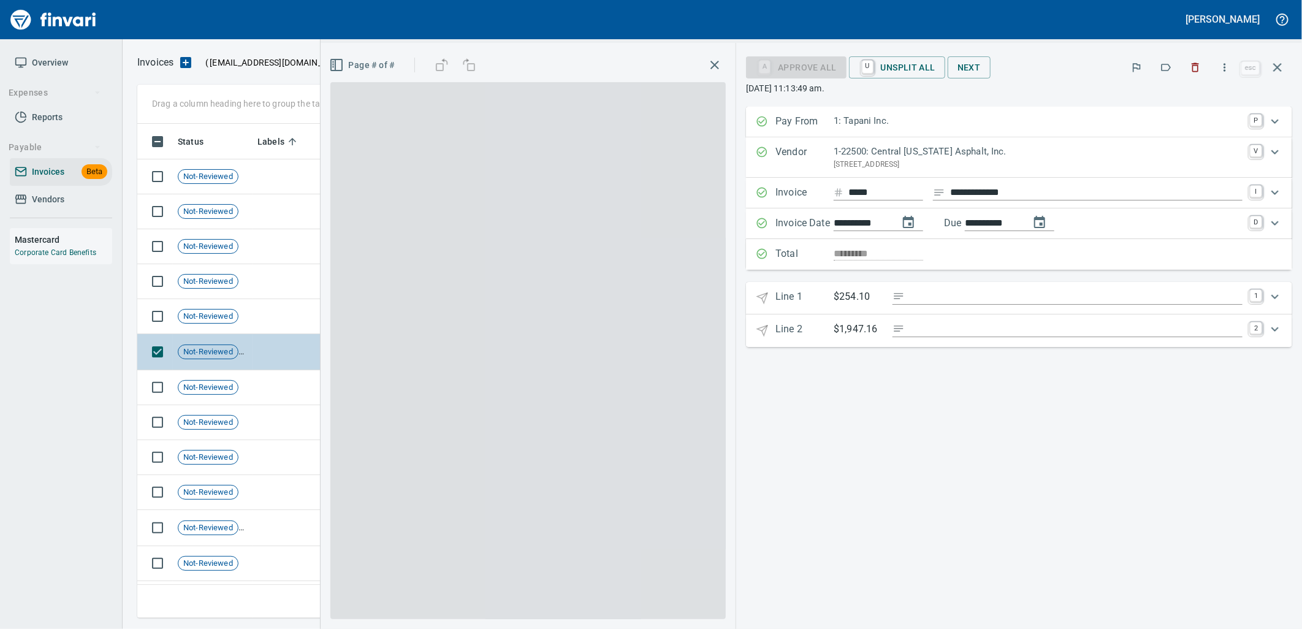
scroll to position [484, 1129]
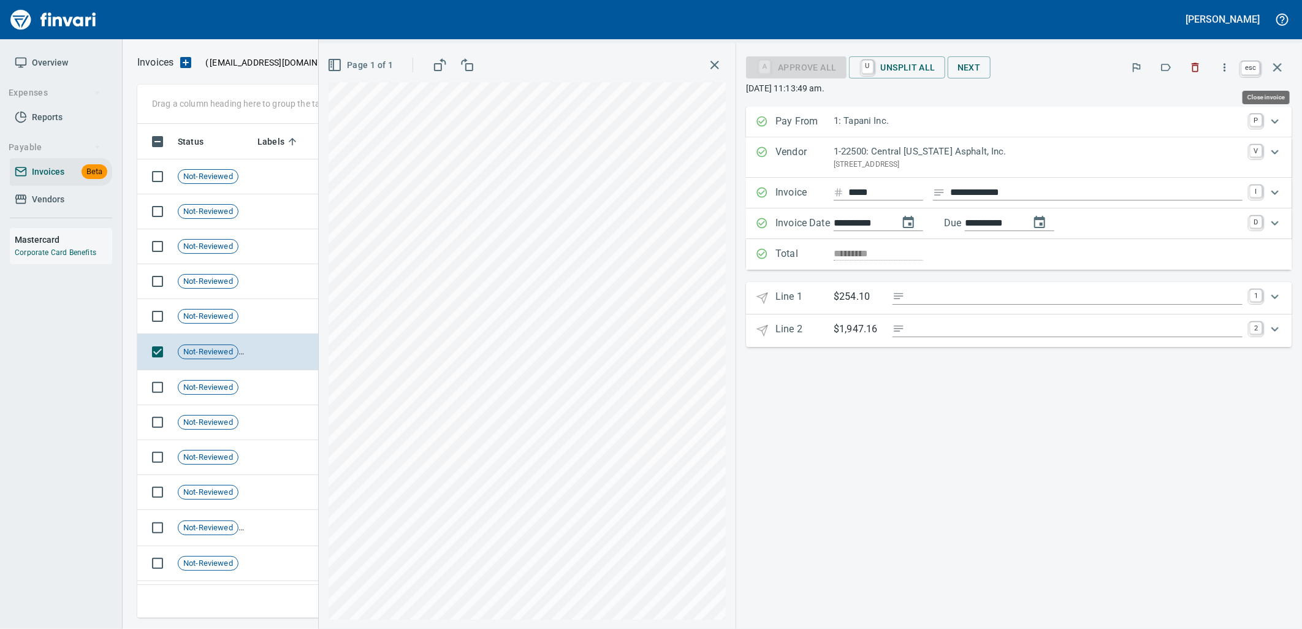
click at [1276, 72] on icon "button" at bounding box center [1277, 67] width 15 height 15
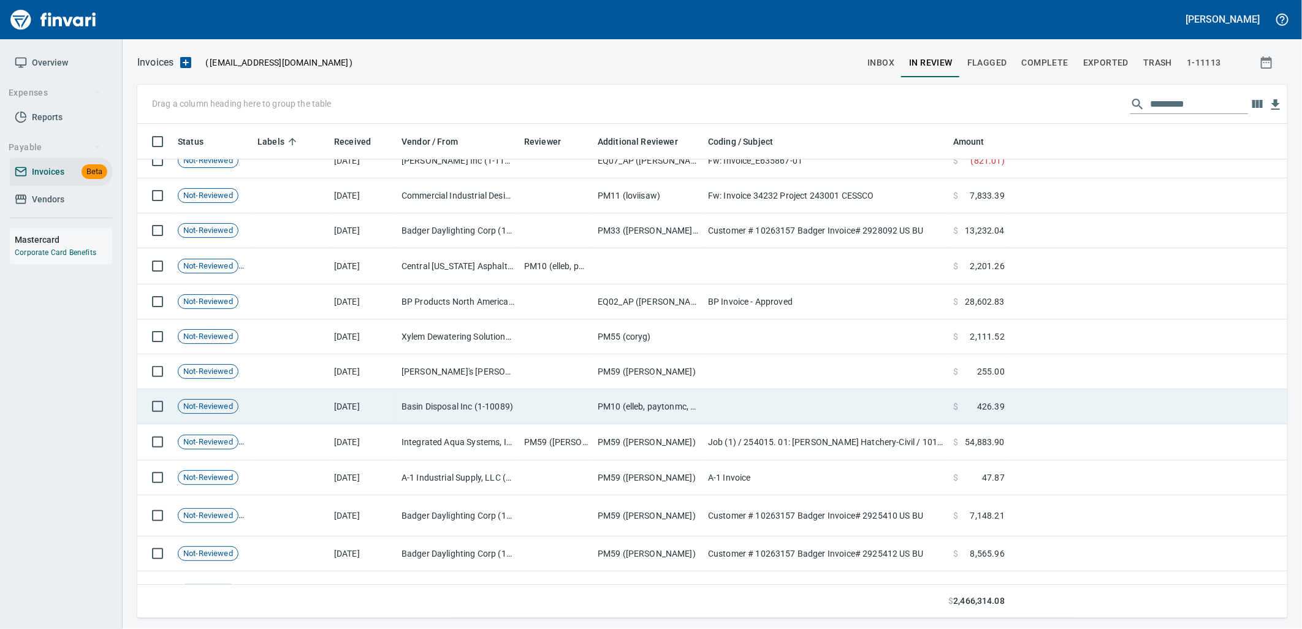
scroll to position [136, 0]
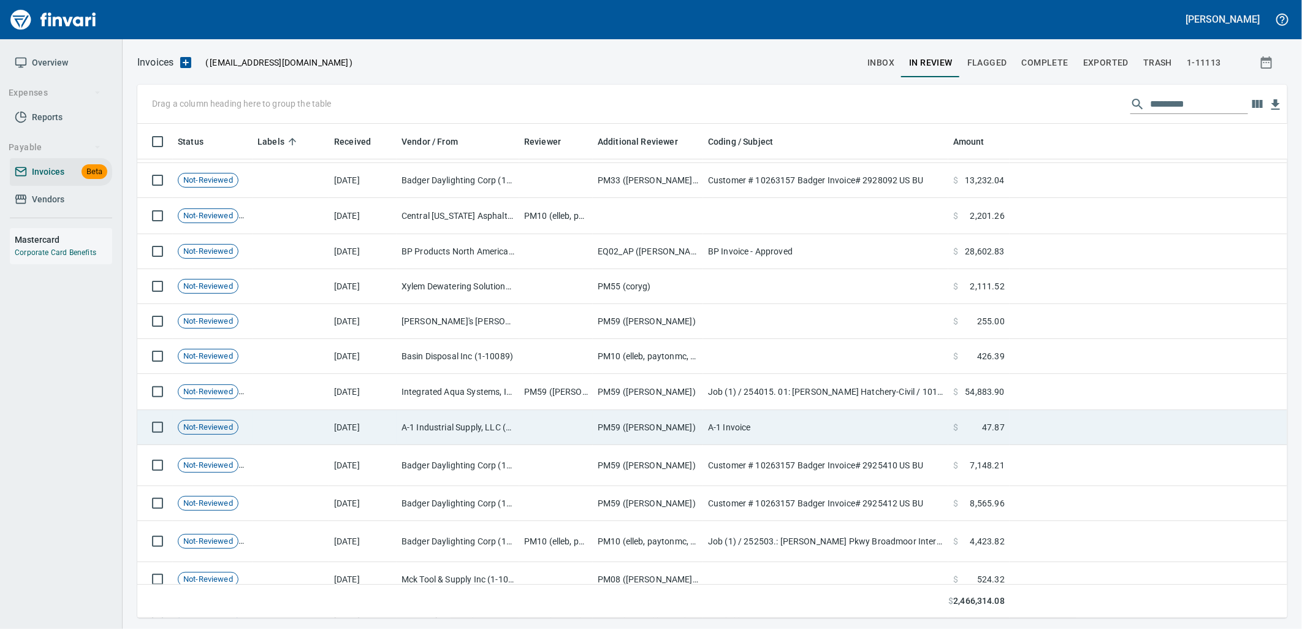
click at [473, 423] on td "A-1 Industrial Supply, LLC (1-29744)" at bounding box center [458, 427] width 123 height 35
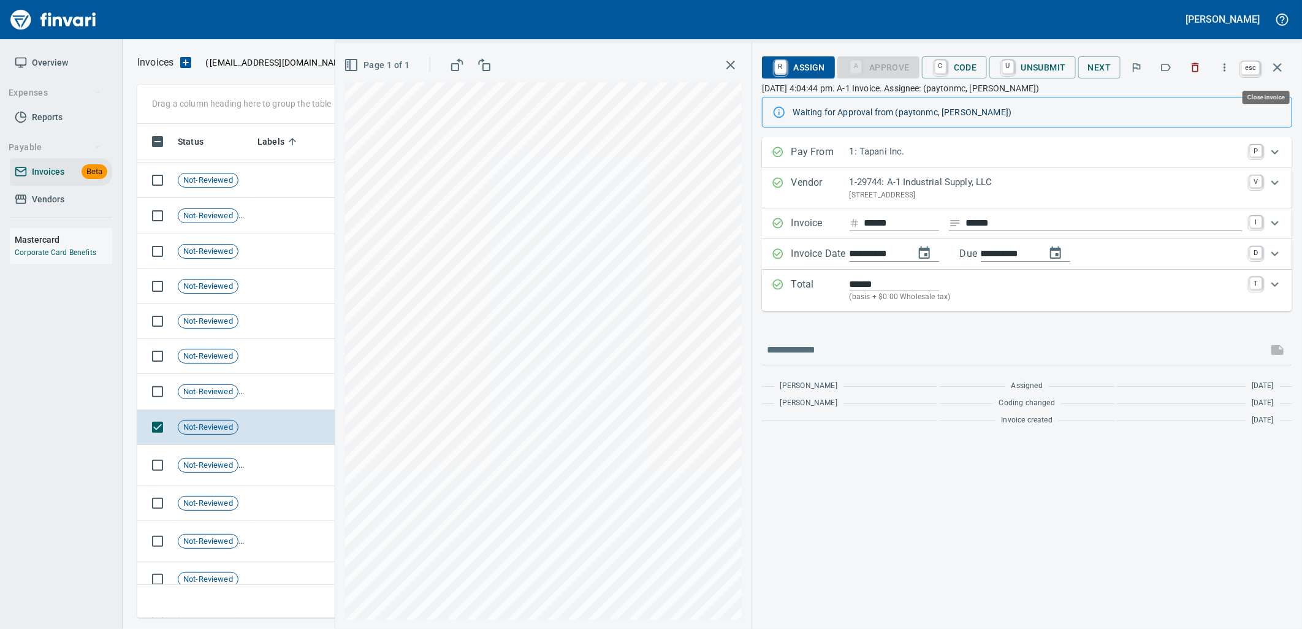
click at [1279, 74] on icon "button" at bounding box center [1277, 67] width 15 height 15
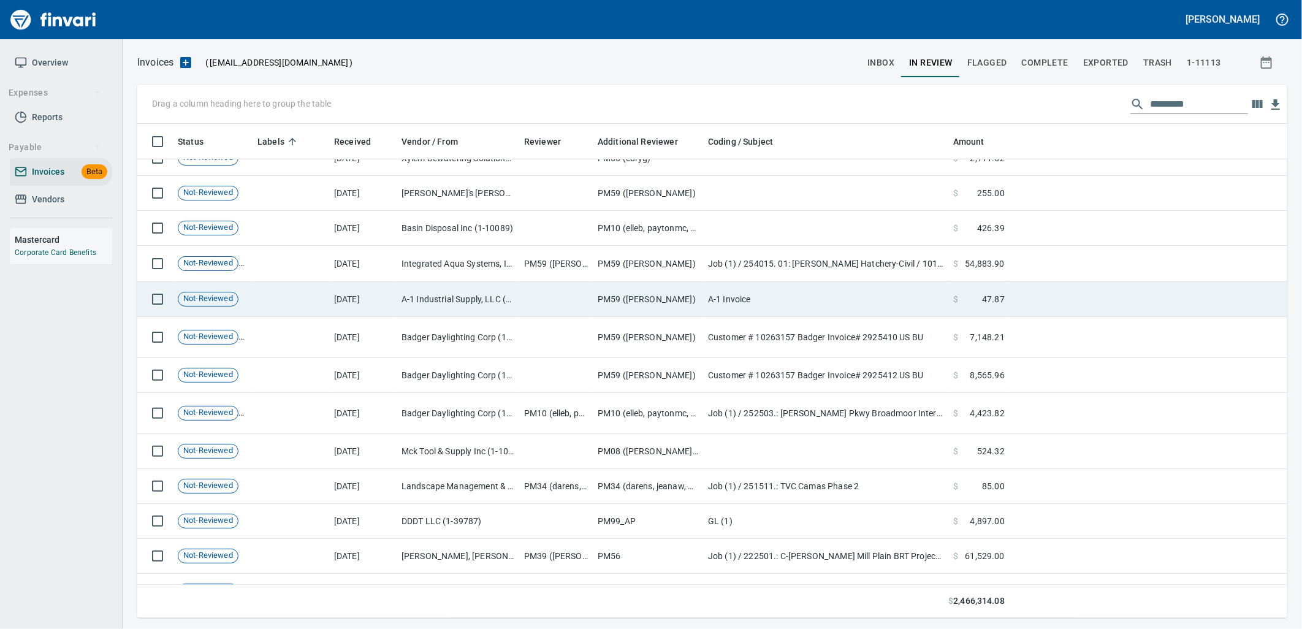
scroll to position [272, 0]
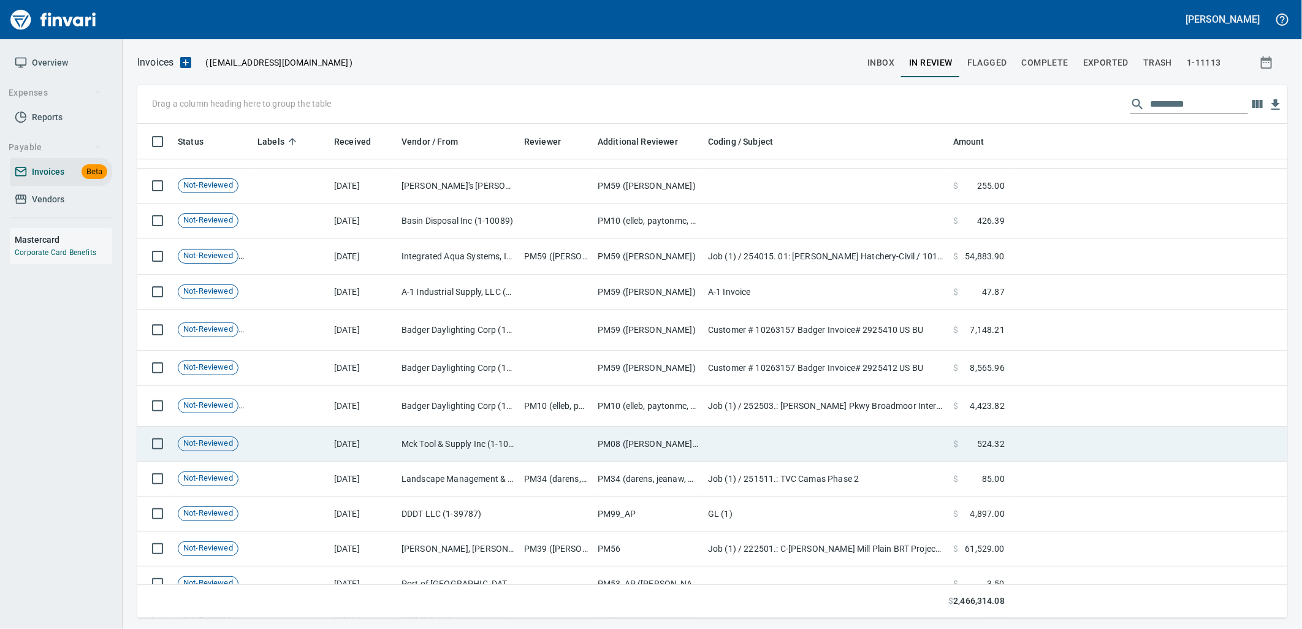
click at [558, 451] on td at bounding box center [556, 444] width 74 height 35
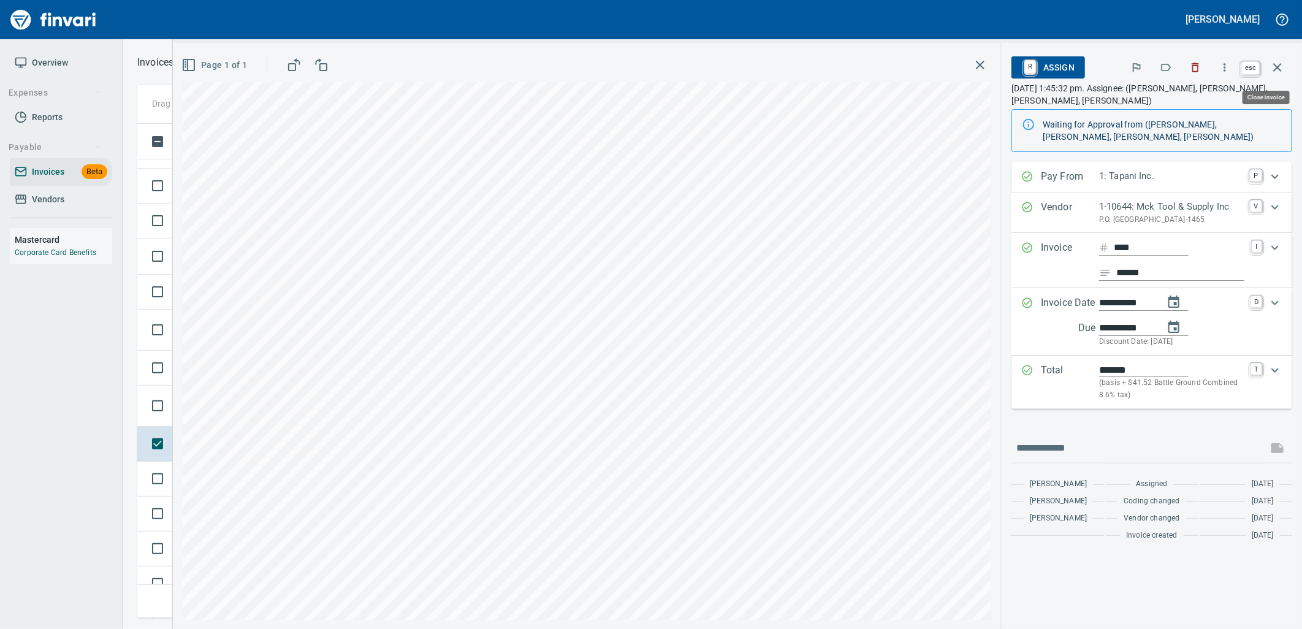
click at [1283, 66] on icon "button" at bounding box center [1277, 67] width 15 height 15
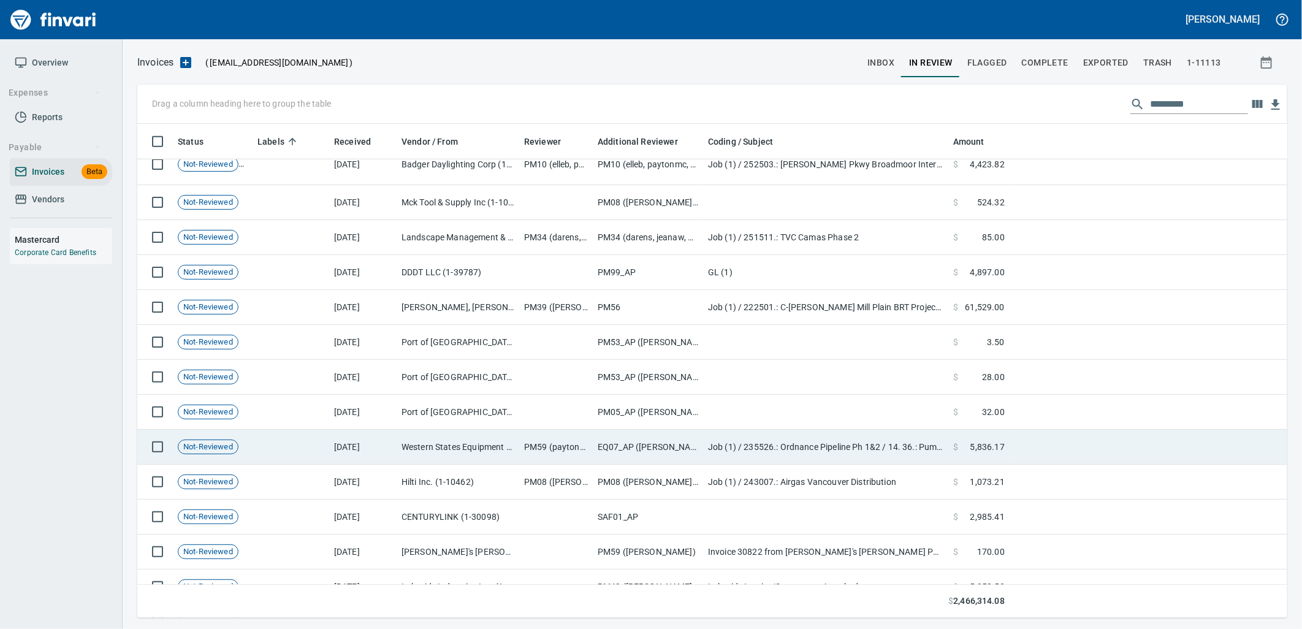
scroll to position [544, 0]
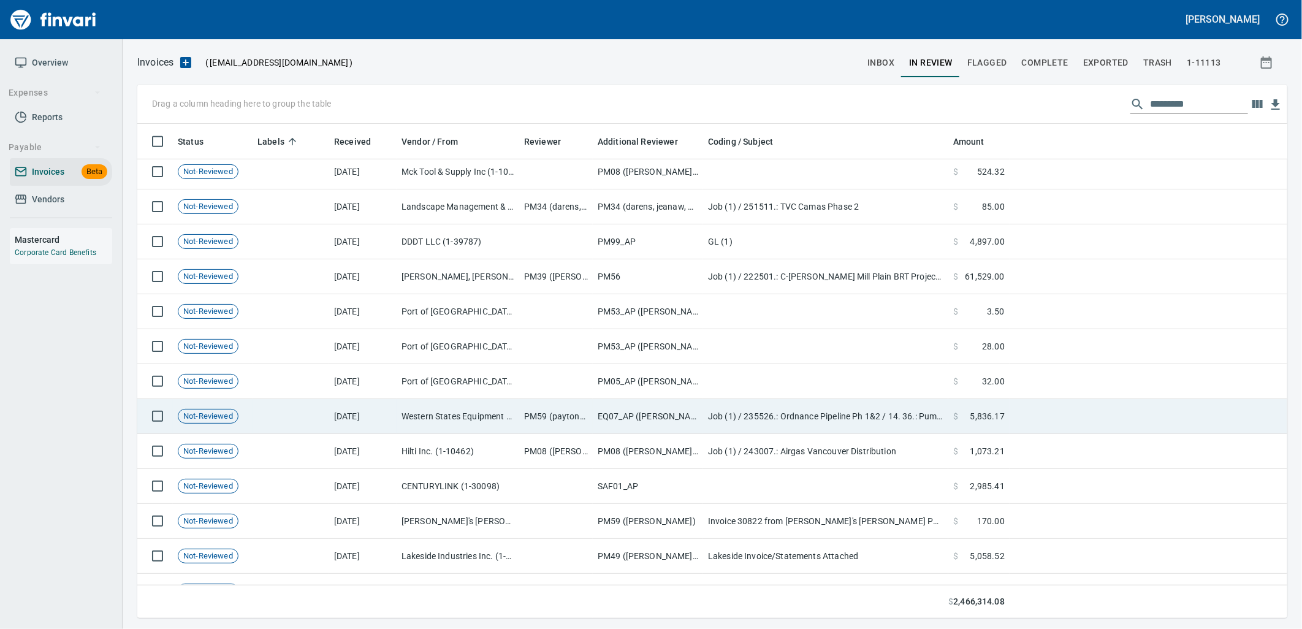
click at [749, 418] on td "Job (1) / 235526.: Ordnance Pipeline Ph 1&2 / 14. 36.: Pump Station Leak / 5: O…" at bounding box center [825, 416] width 245 height 35
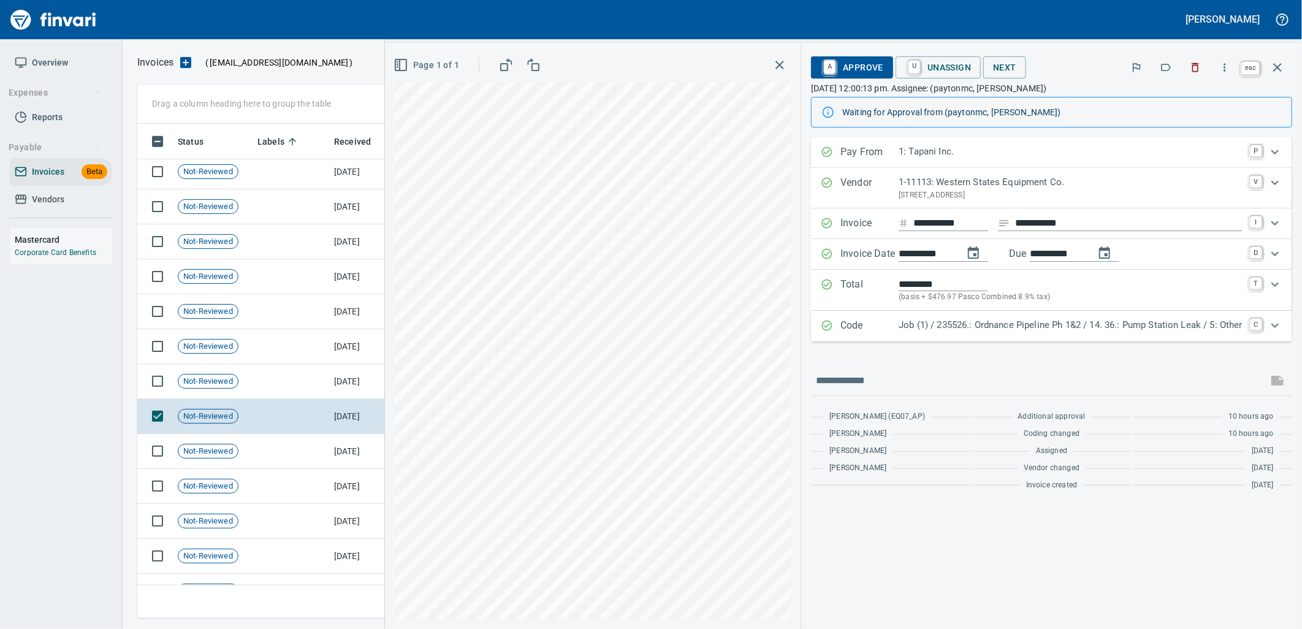
click at [1279, 70] on icon "button" at bounding box center [1277, 67] width 15 height 15
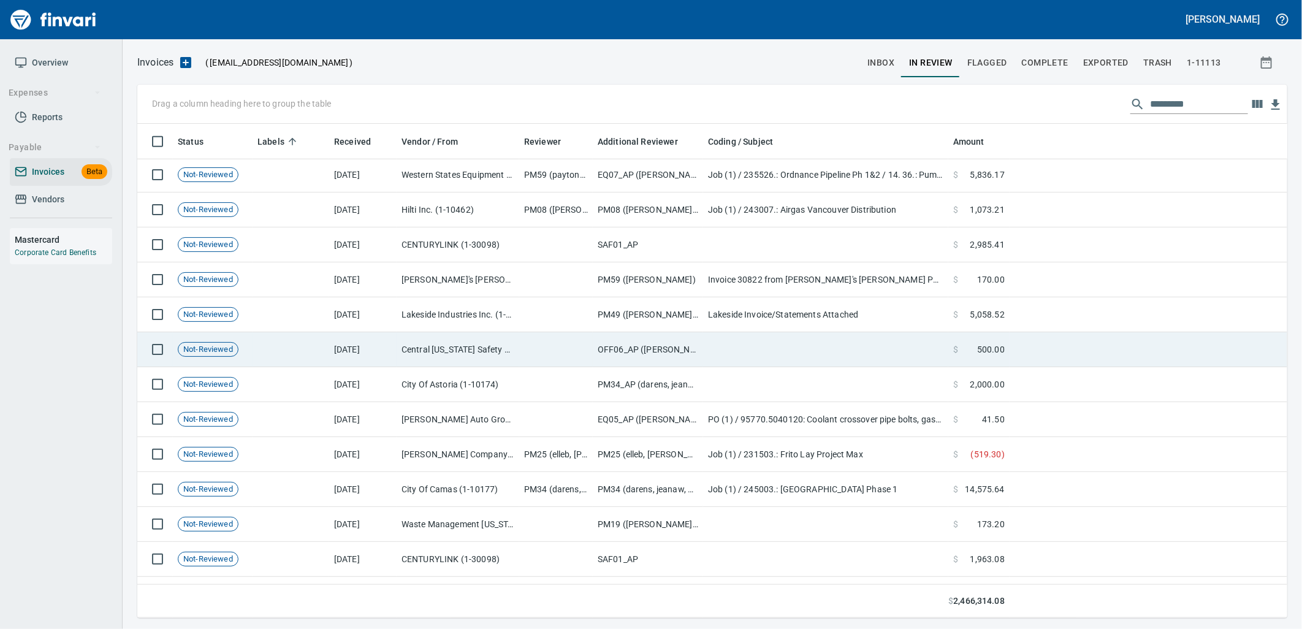
scroll to position [817, 0]
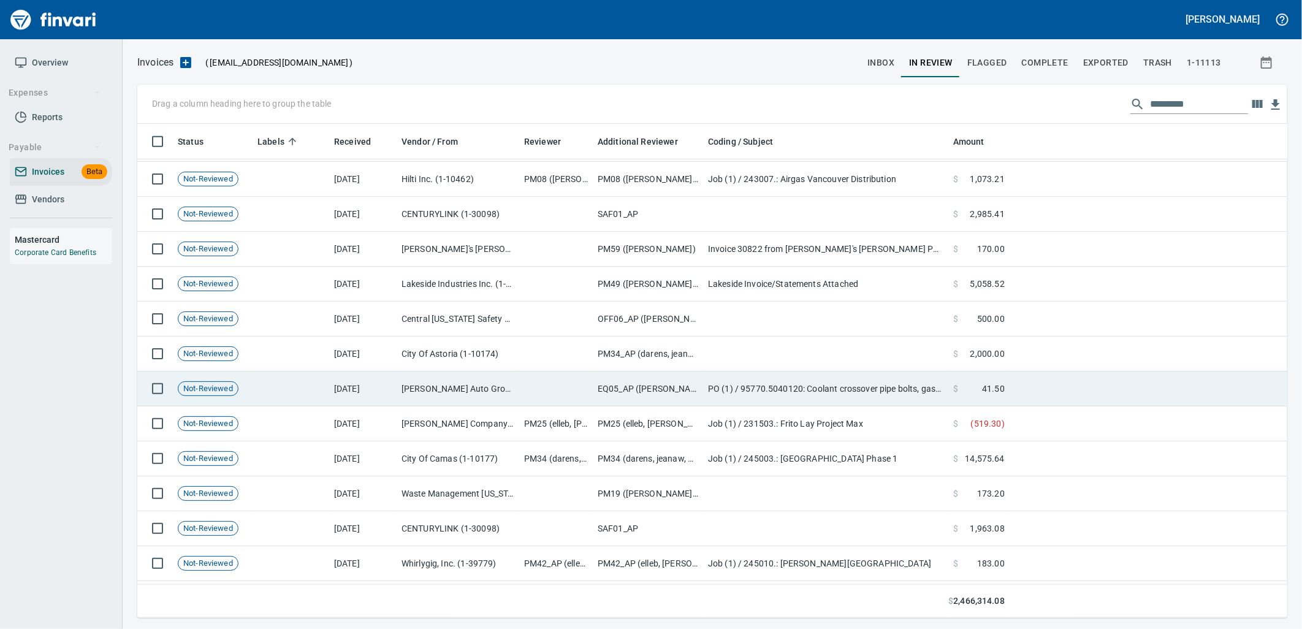
click at [608, 396] on td "EQ05_AP (cindyh, linzys, robertk)" at bounding box center [648, 388] width 110 height 35
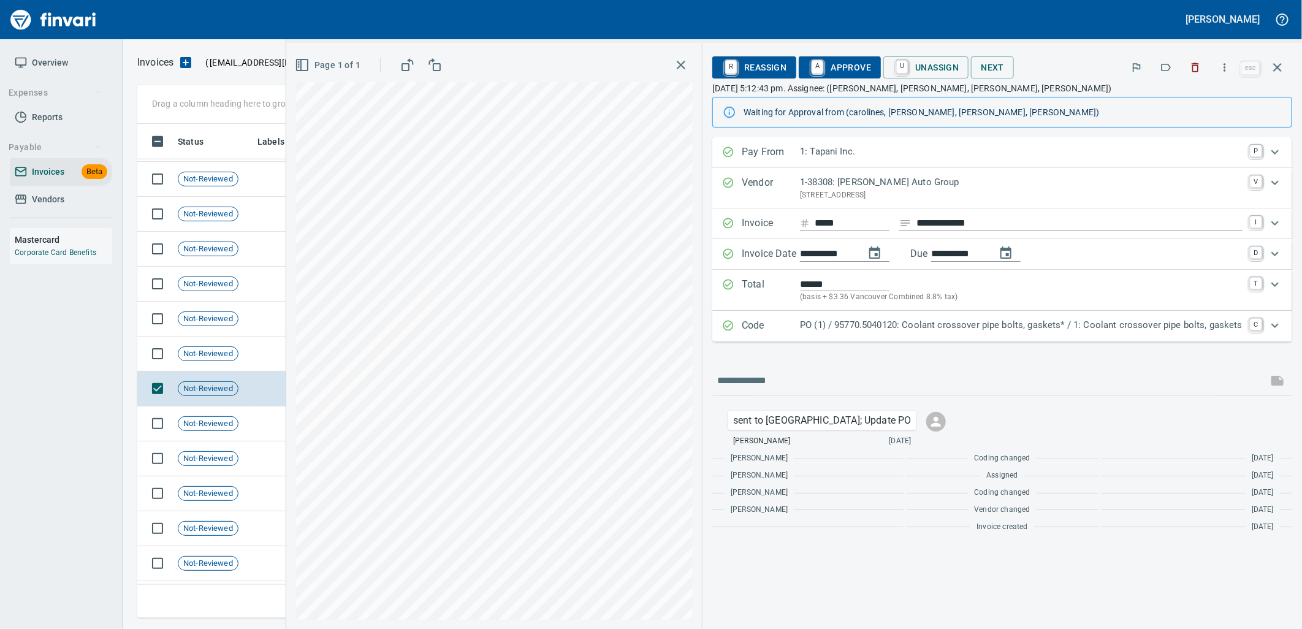
click at [964, 332] on p "PO (1) / 95770.5040120: Coolant crossover pipe bolts, gaskets* / 1: Coolant cro…" at bounding box center [1021, 325] width 443 height 14
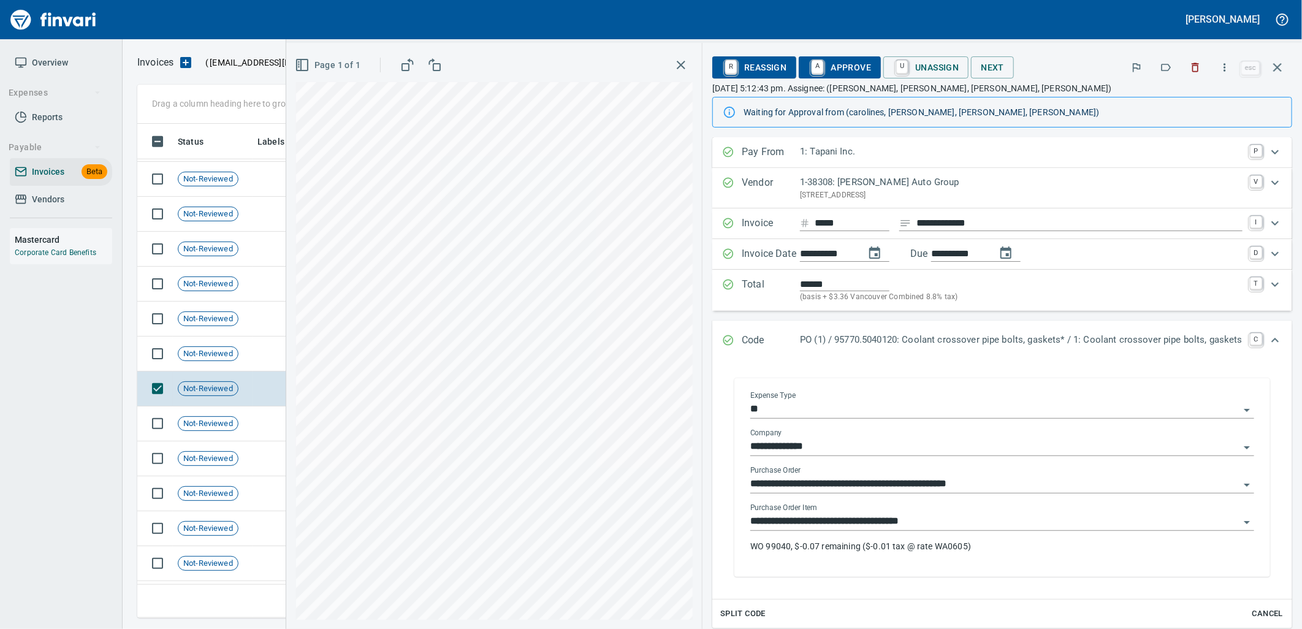
click at [961, 517] on input "**********" at bounding box center [994, 521] width 489 height 17
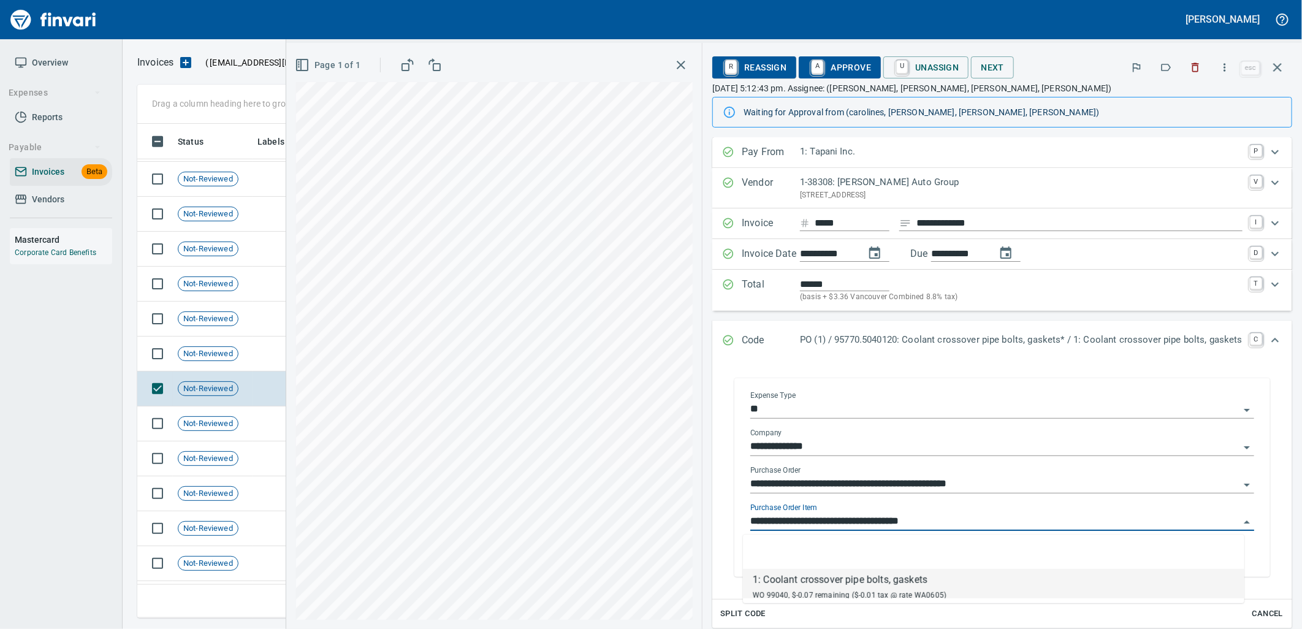
scroll to position [484, 1129]
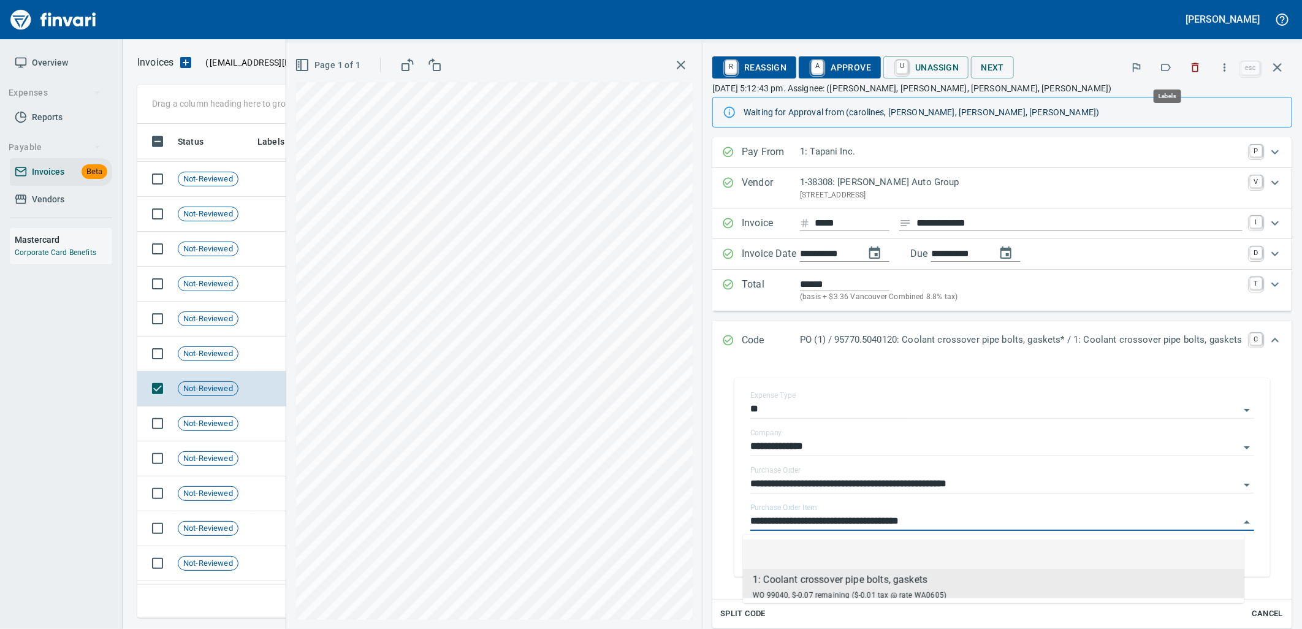
click at [1172, 64] on icon "button" at bounding box center [1166, 67] width 12 height 12
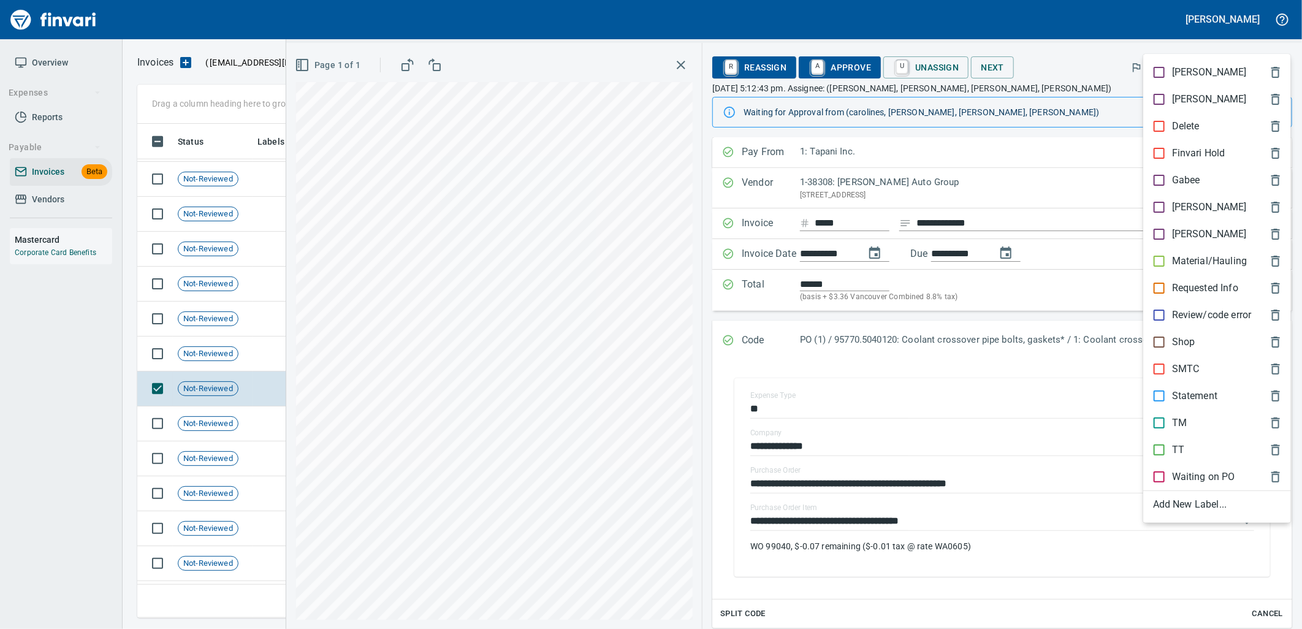
click at [1174, 337] on p "Shop" at bounding box center [1183, 342] width 23 height 15
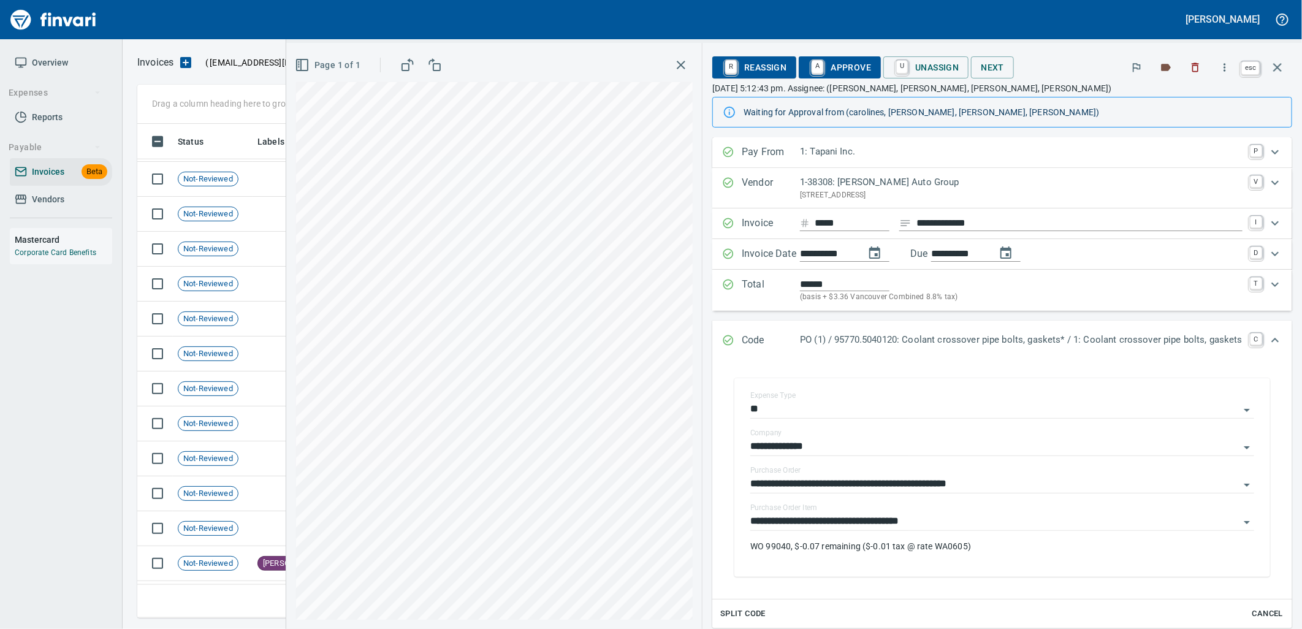
click at [1282, 64] on icon "button" at bounding box center [1277, 67] width 15 height 15
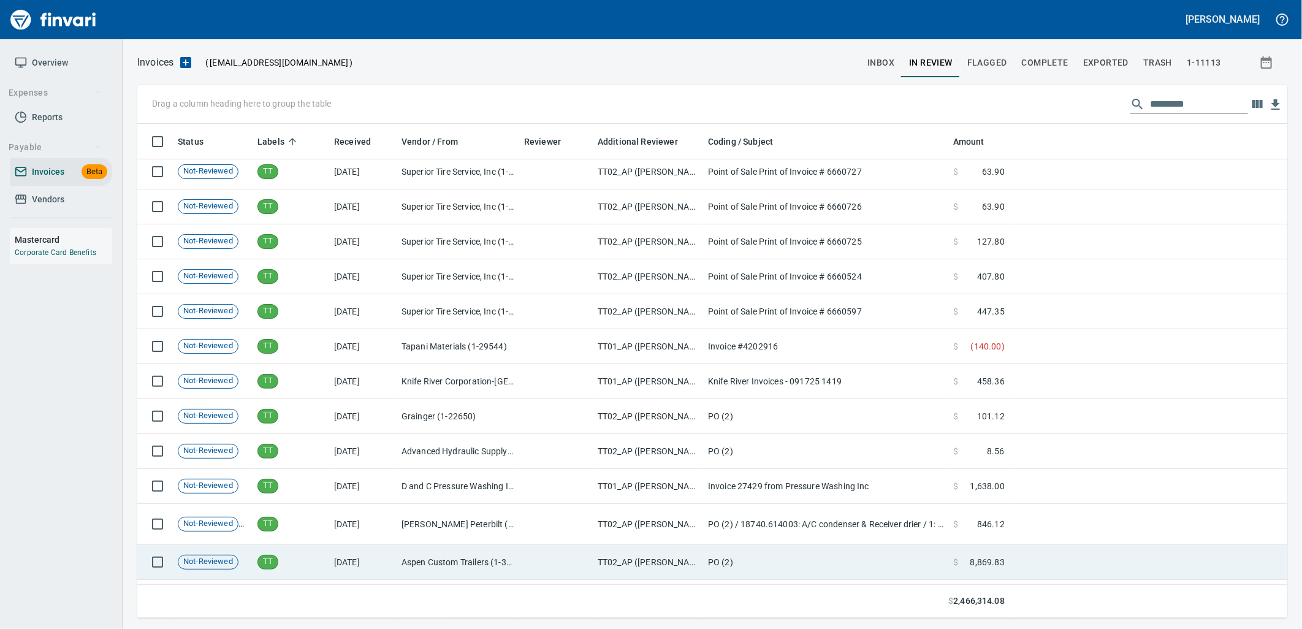
scroll to position [14986, 0]
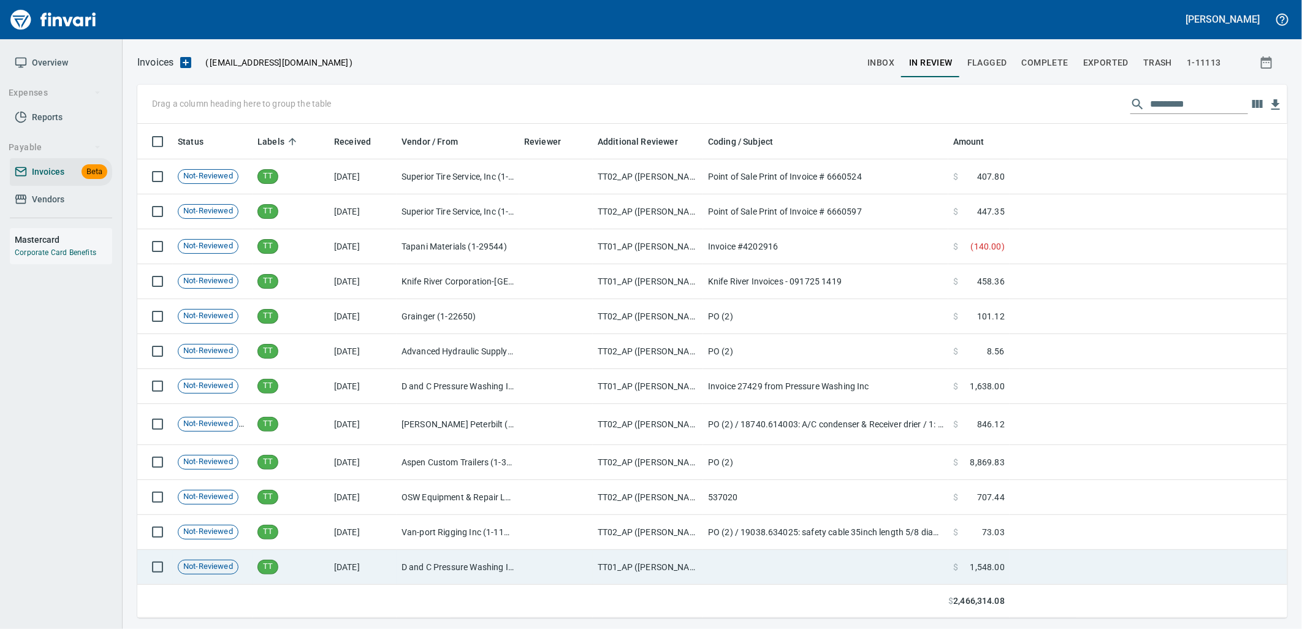
click at [457, 566] on td "D and C Pressure Washing Inc (1-38751)" at bounding box center [458, 567] width 123 height 35
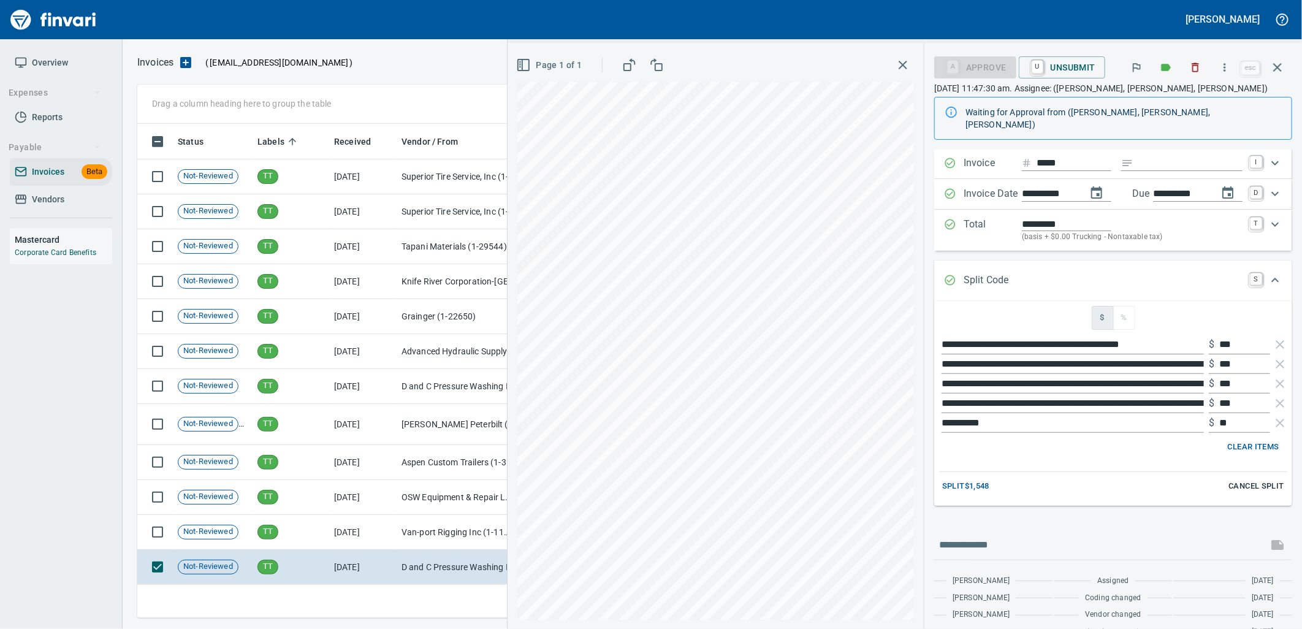
scroll to position [85, 0]
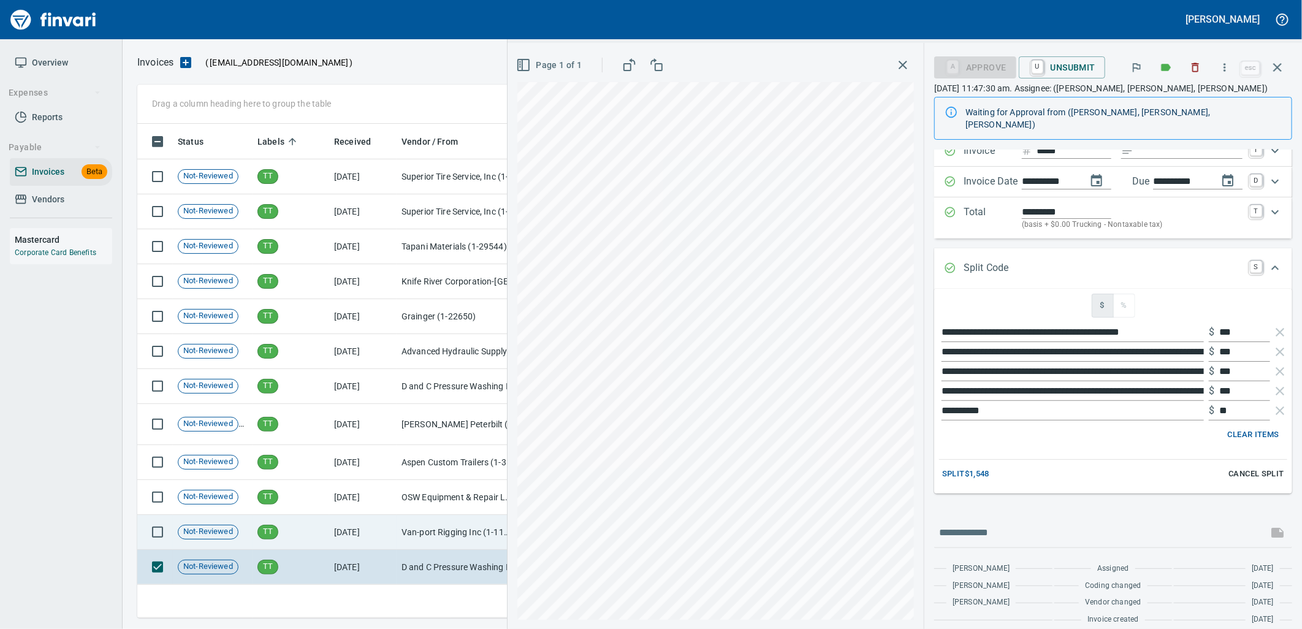
click at [445, 543] on td "Van-port Rigging Inc (1-11072)" at bounding box center [458, 532] width 123 height 35
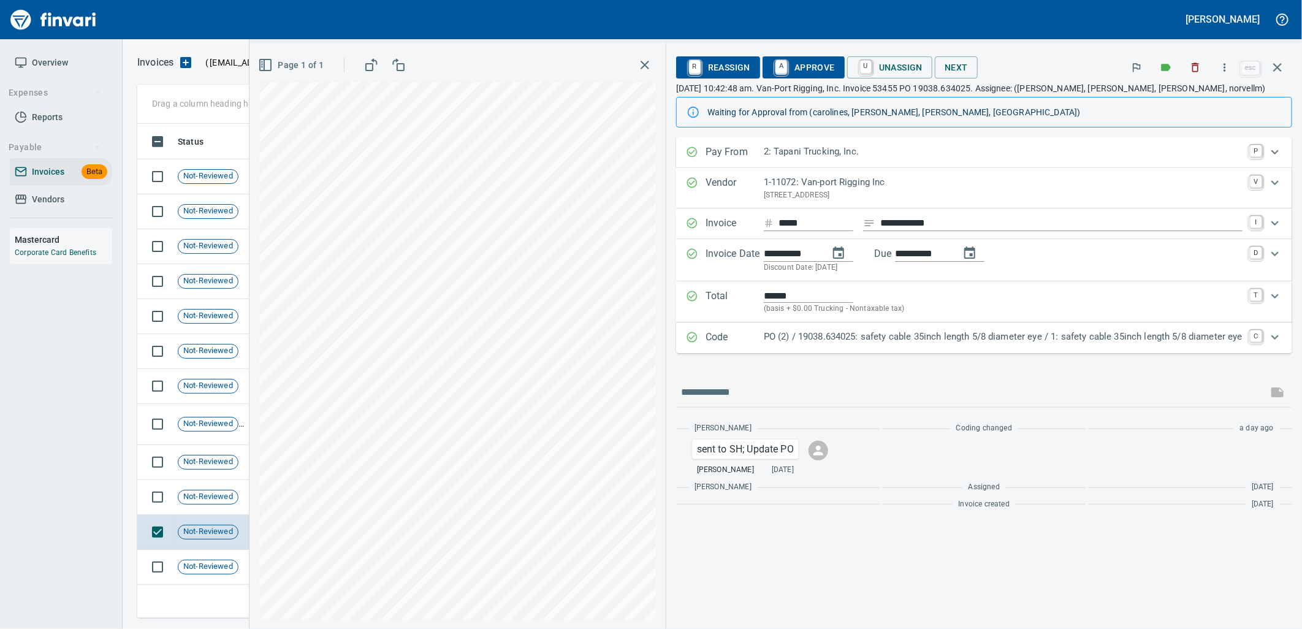
click at [954, 333] on p "PO (2) / 19038.634025: safety cable 35inch length 5/8 diameter eye / 1: safety …" at bounding box center [1003, 337] width 479 height 14
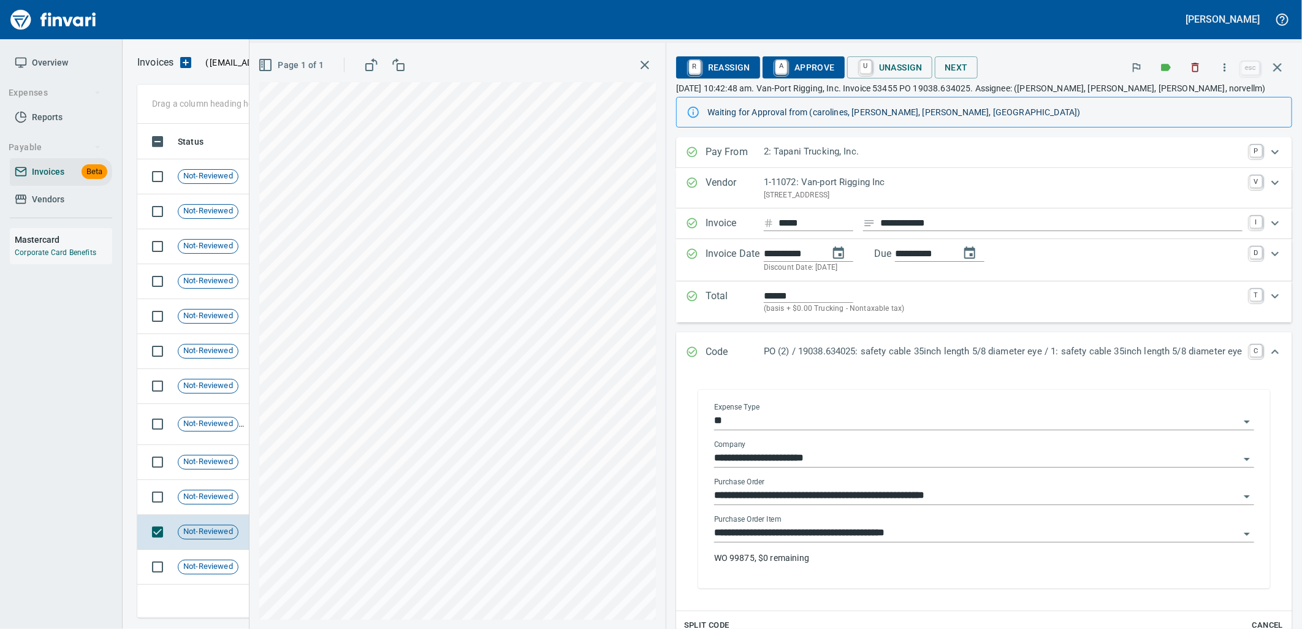
click at [940, 540] on input "**********" at bounding box center [976, 533] width 525 height 17
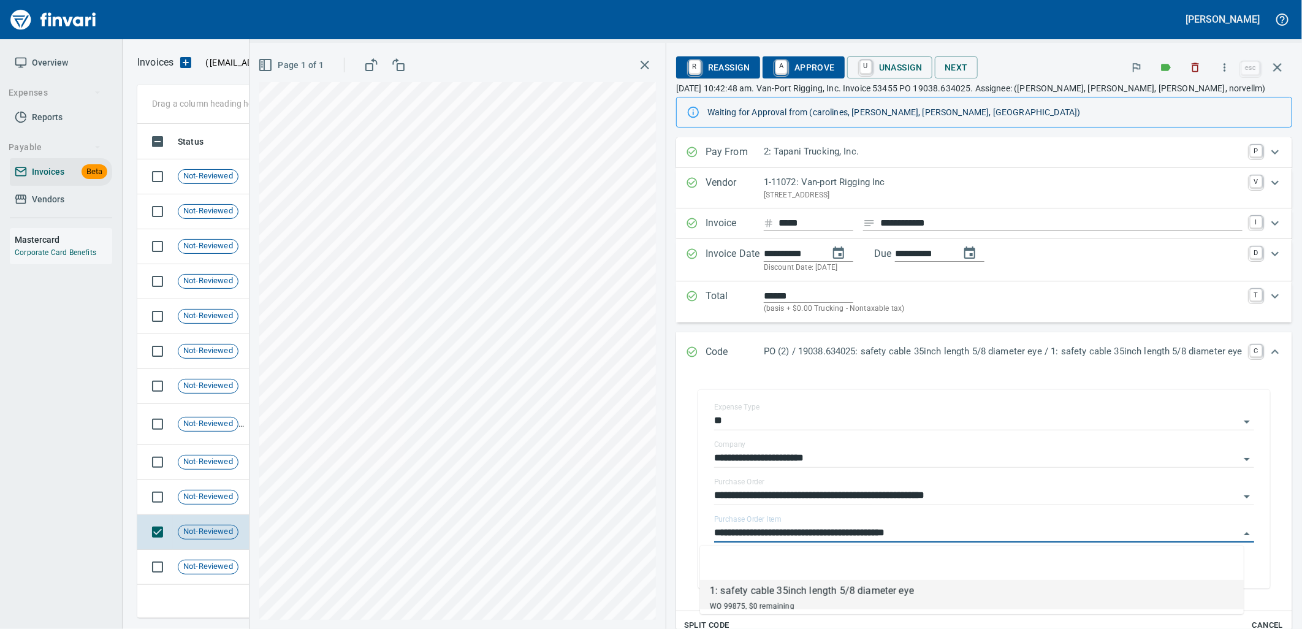
scroll to position [484, 1129]
click at [205, 501] on span "Not-Reviewed" at bounding box center [207, 497] width 59 height 12
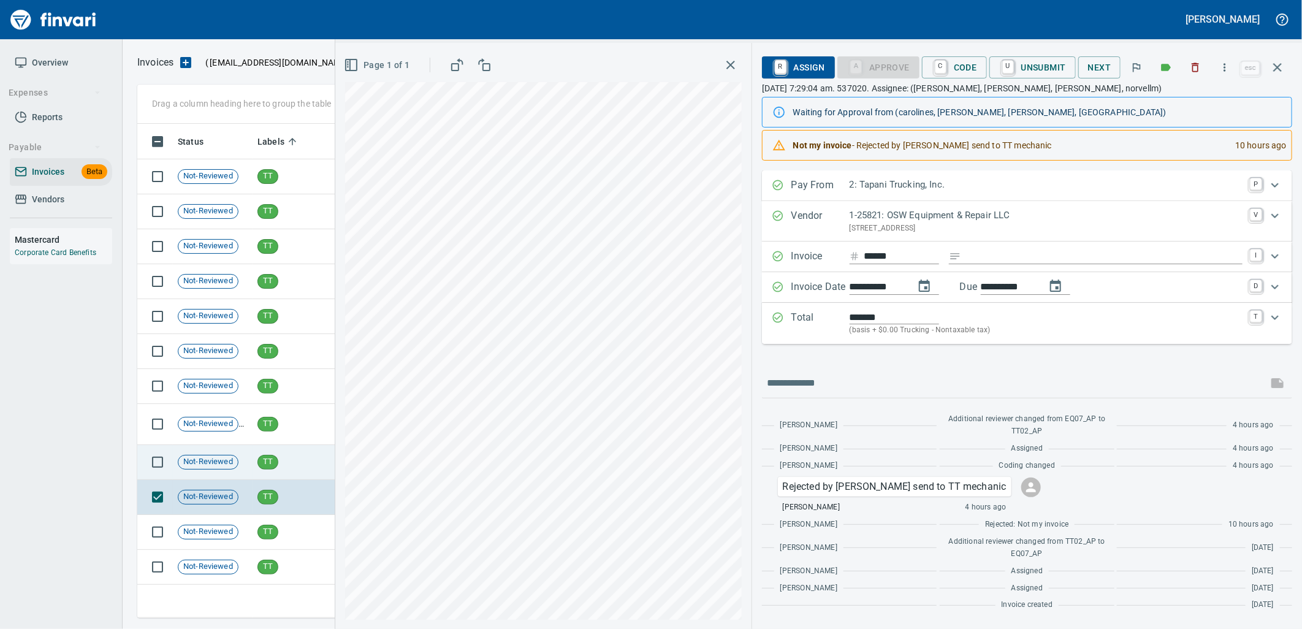
click at [204, 472] on td "Not-Reviewed" at bounding box center [213, 462] width 80 height 35
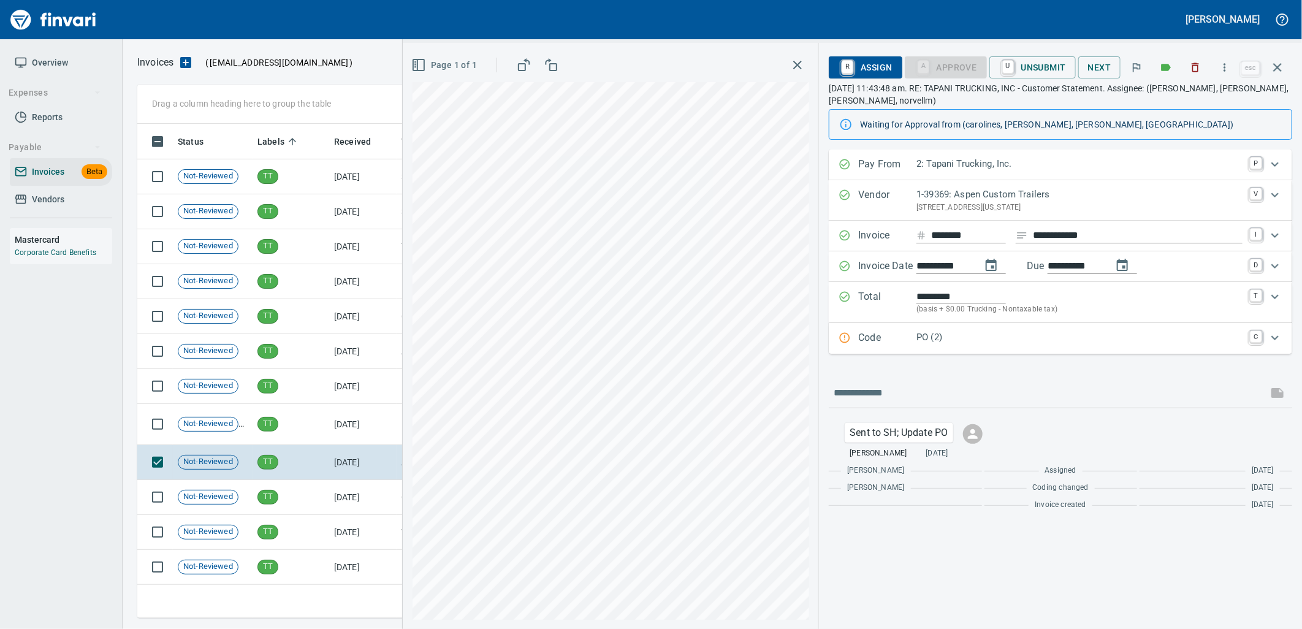
click at [1008, 343] on p "PO (2)" at bounding box center [1079, 337] width 326 height 14
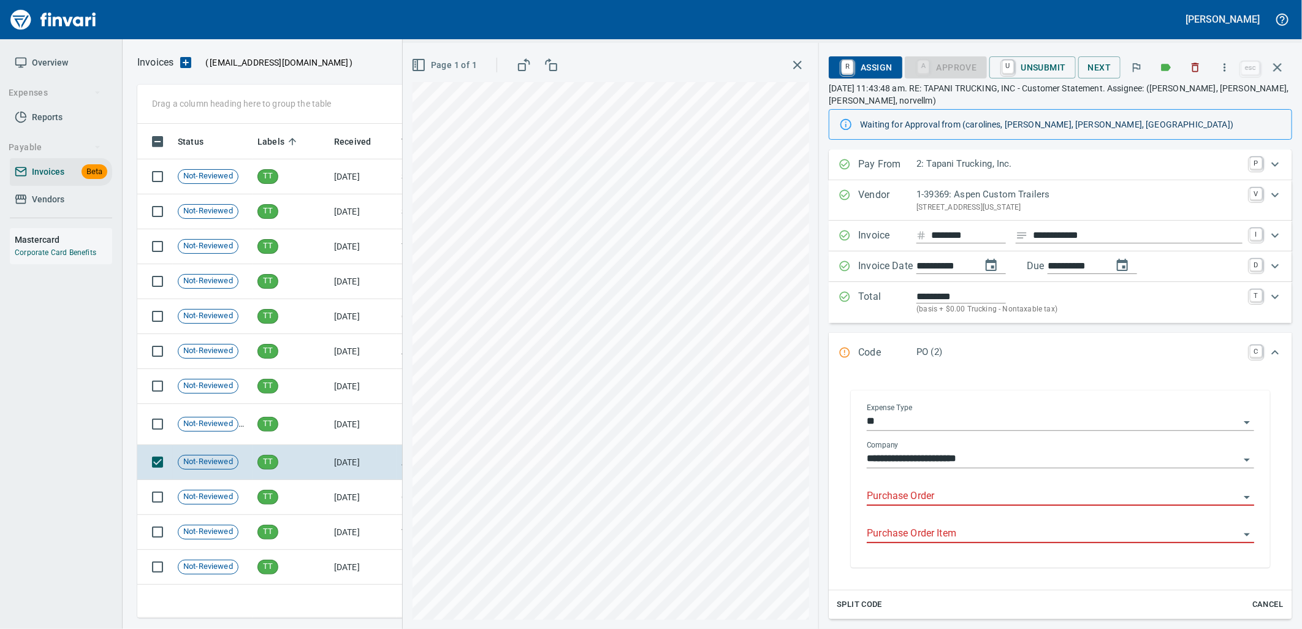
click at [1011, 487] on div "Purchase Order" at bounding box center [1060, 492] width 387 height 28
click at [973, 489] on body "Leah Wilson Overview Expenses Reports Payable Invoices Beta Vendors Mastercard …" at bounding box center [651, 314] width 1302 height 629
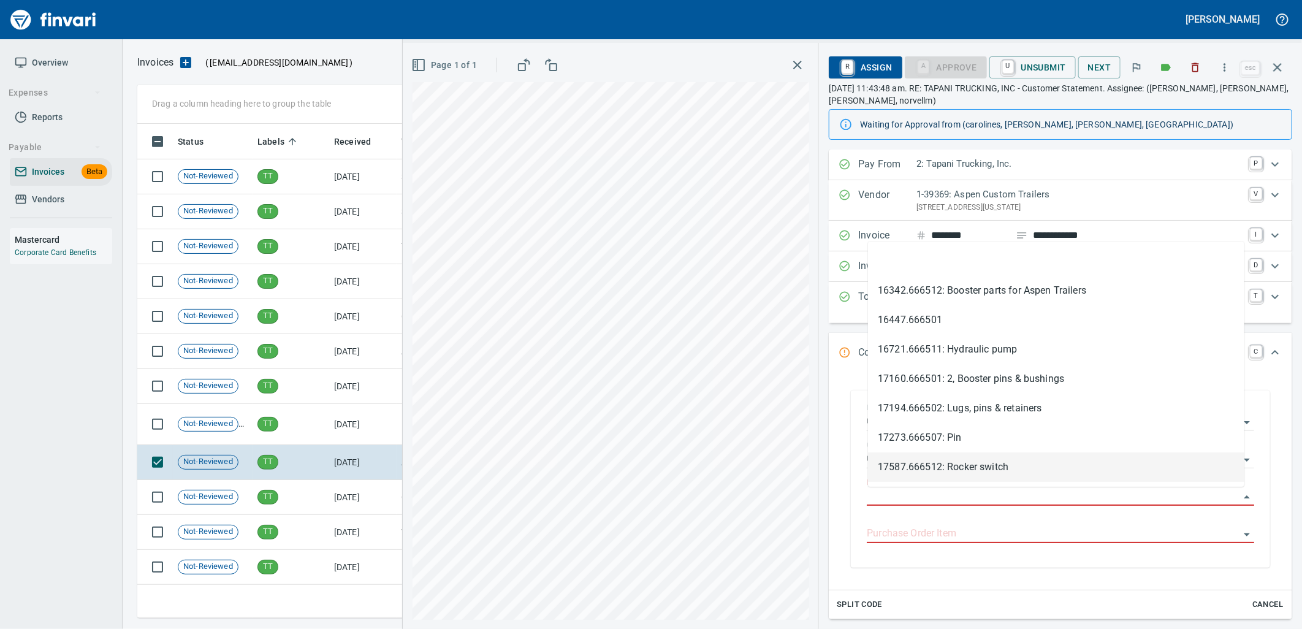
type input "**********"
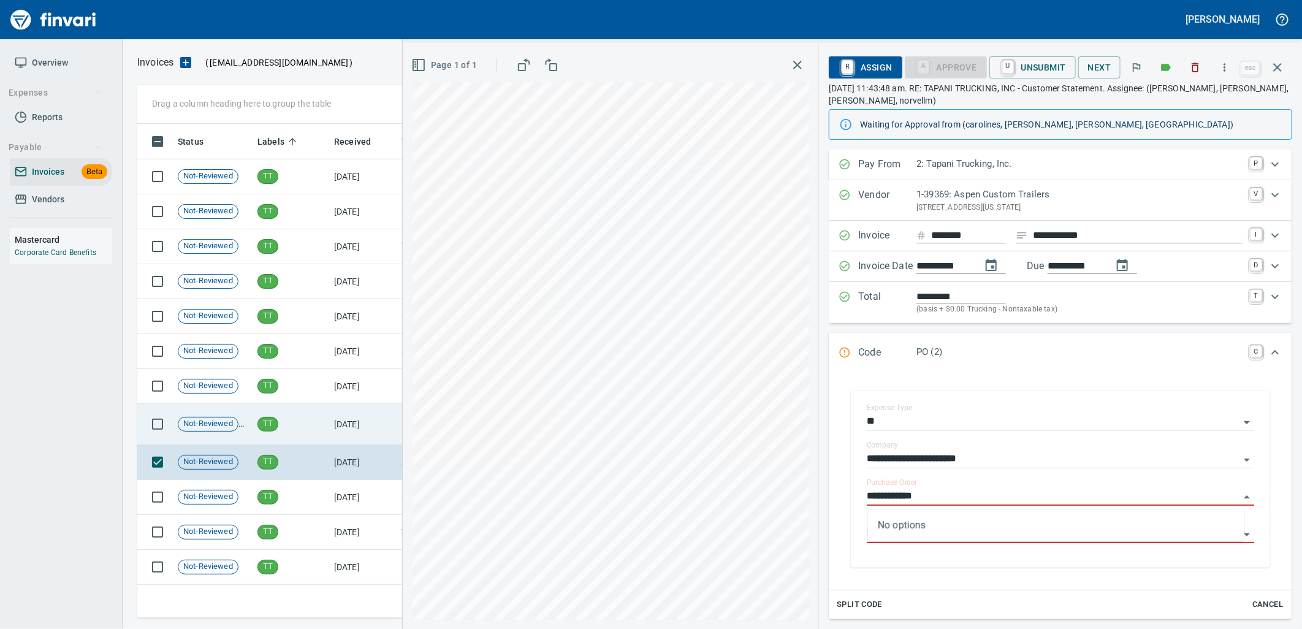
click at [329, 418] on td "[DATE]" at bounding box center [362, 424] width 67 height 41
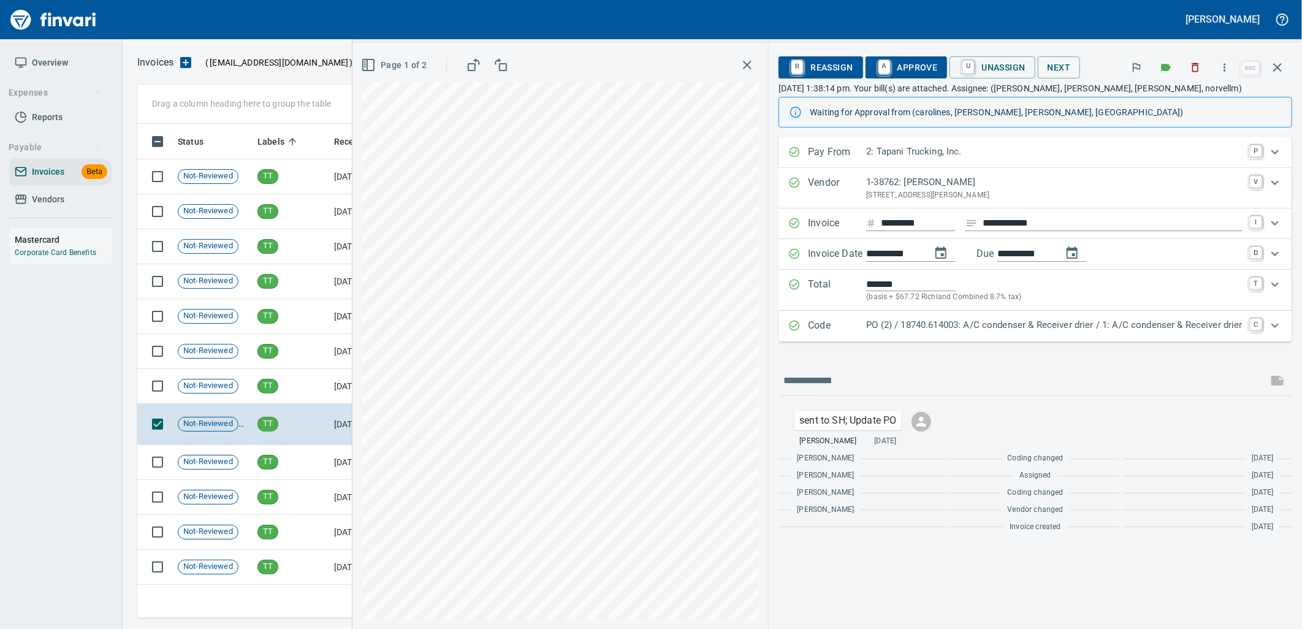
click at [1002, 329] on p "PO (2) / 18740.614003: A/C condenser & Receiver drier / 1: A/C condenser & Rece…" at bounding box center [1054, 325] width 376 height 14
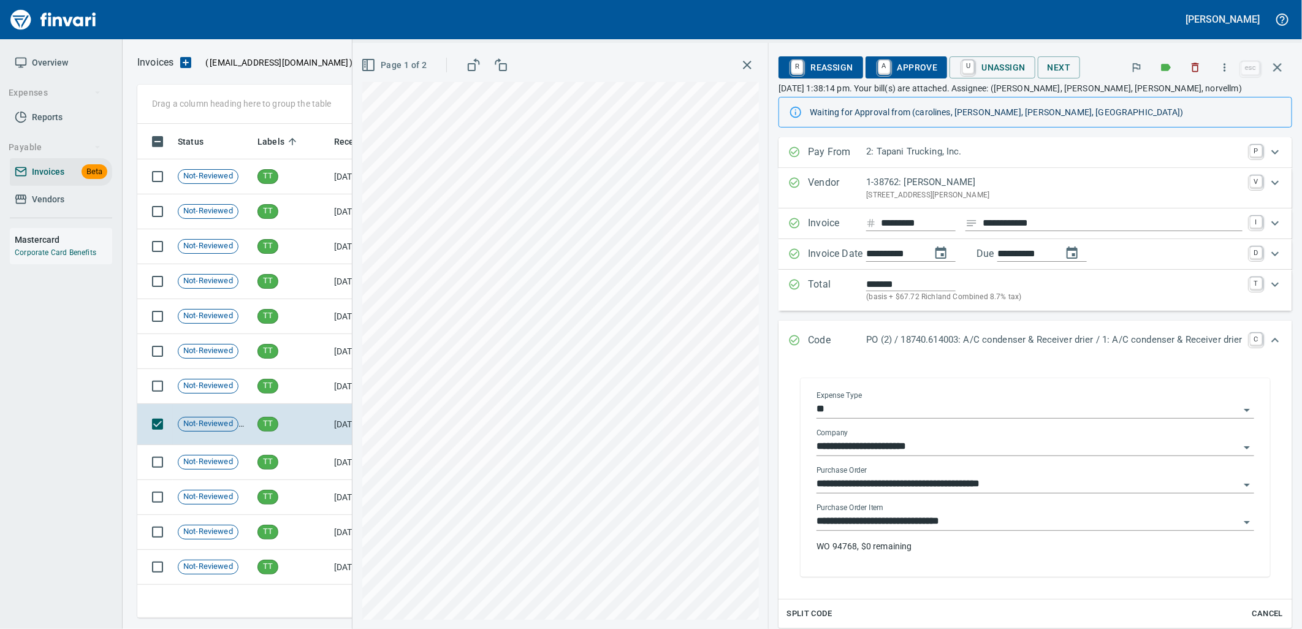
click at [963, 514] on input "**********" at bounding box center [1027, 521] width 423 height 17
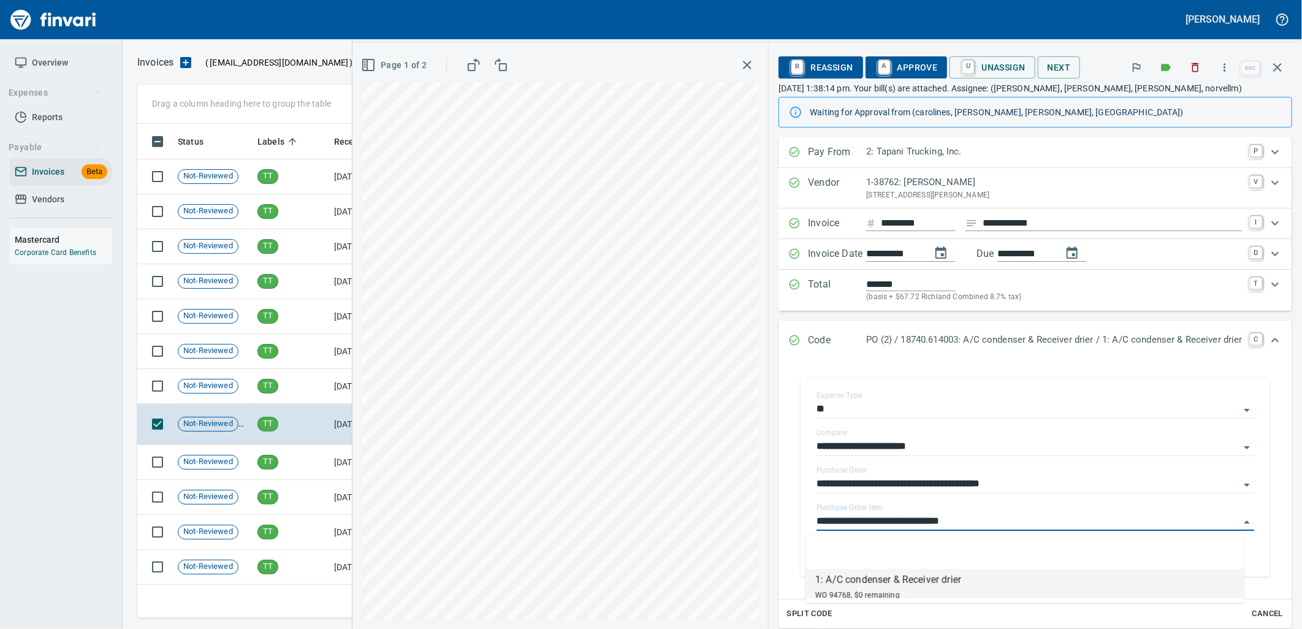
scroll to position [484, 1129]
click at [303, 395] on td "TT" at bounding box center [291, 386] width 77 height 35
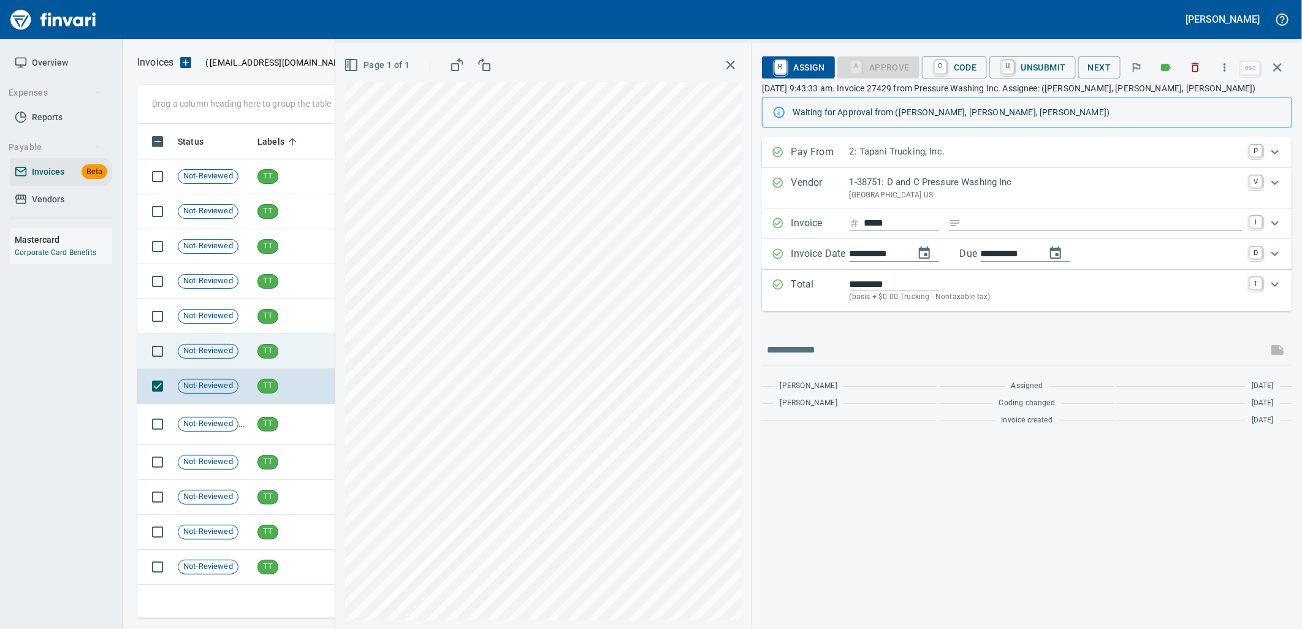
click at [301, 359] on td "TT" at bounding box center [291, 351] width 77 height 35
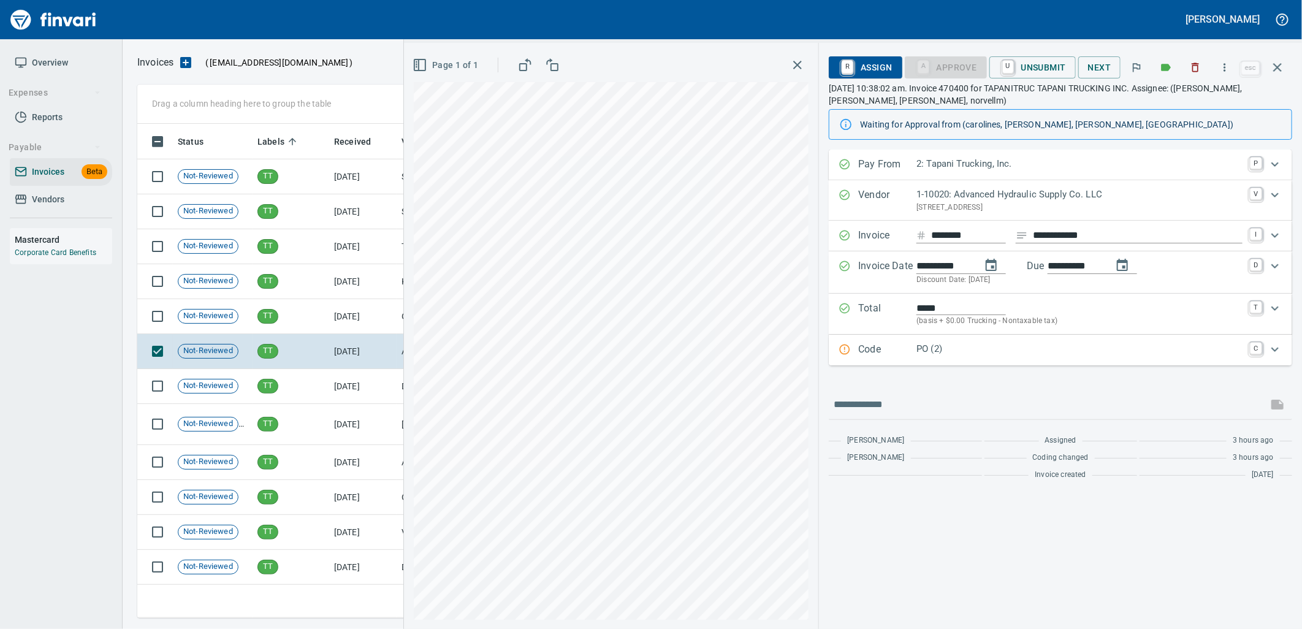
click at [1038, 360] on div "Code PO (2) C" at bounding box center [1060, 350] width 463 height 31
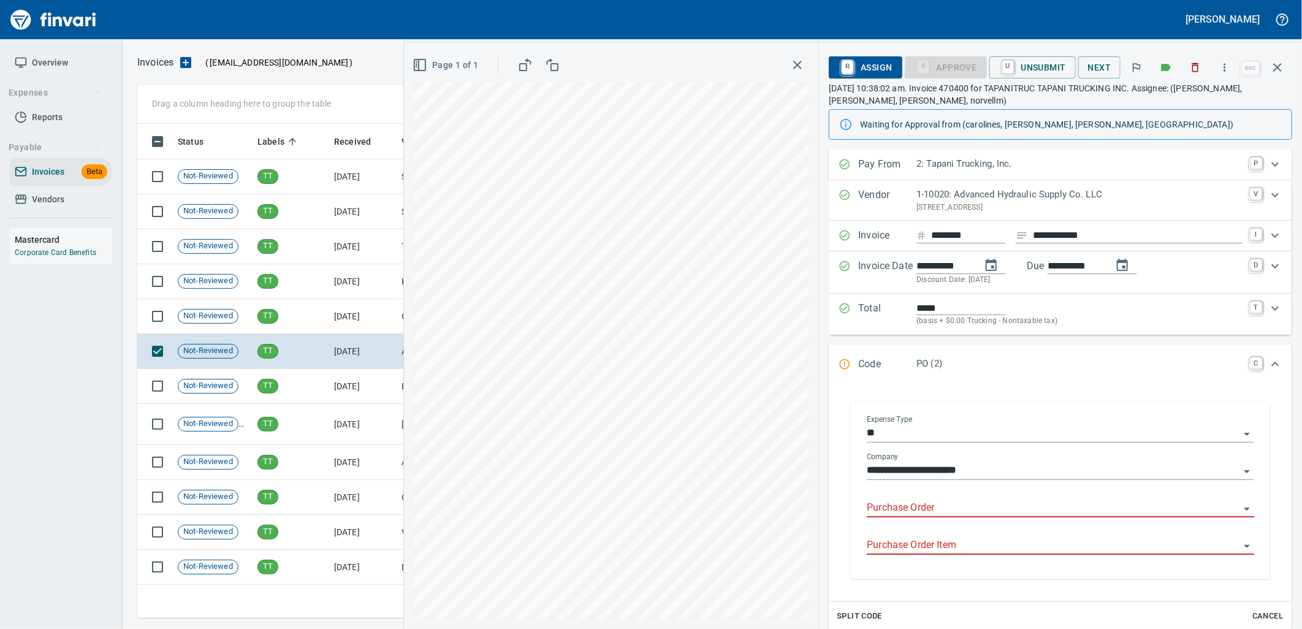
click at [959, 509] on input "Purchase Order" at bounding box center [1053, 508] width 373 height 17
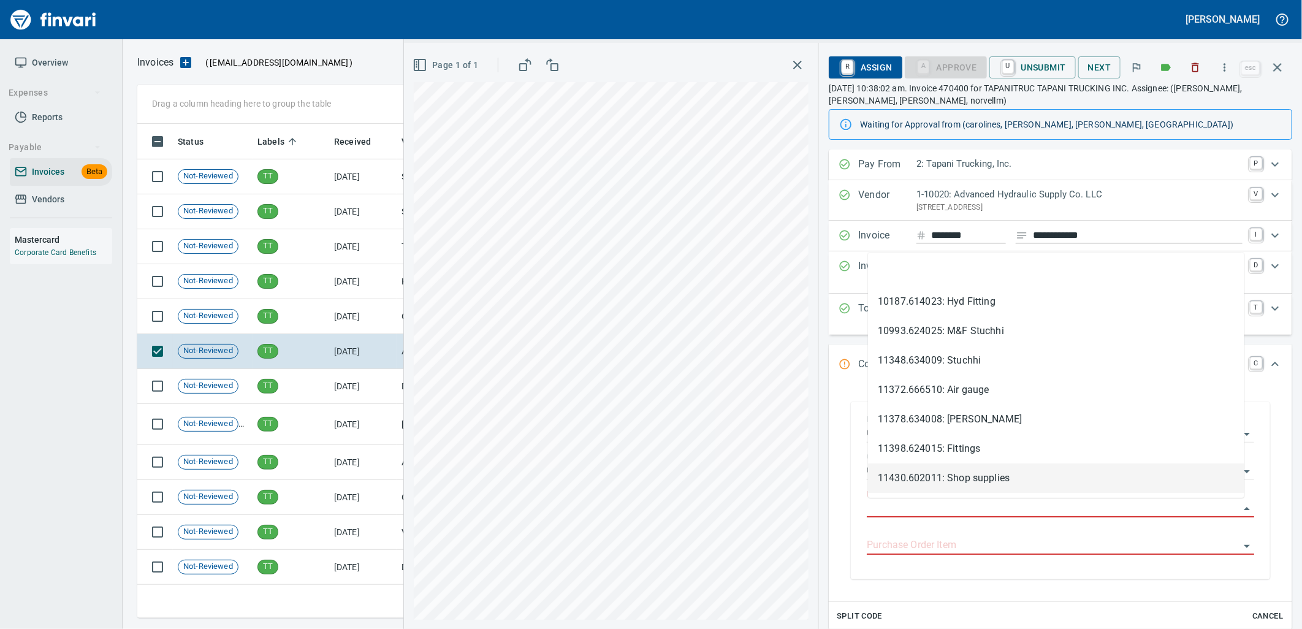
scroll to position [484, 1129]
type input "**********"
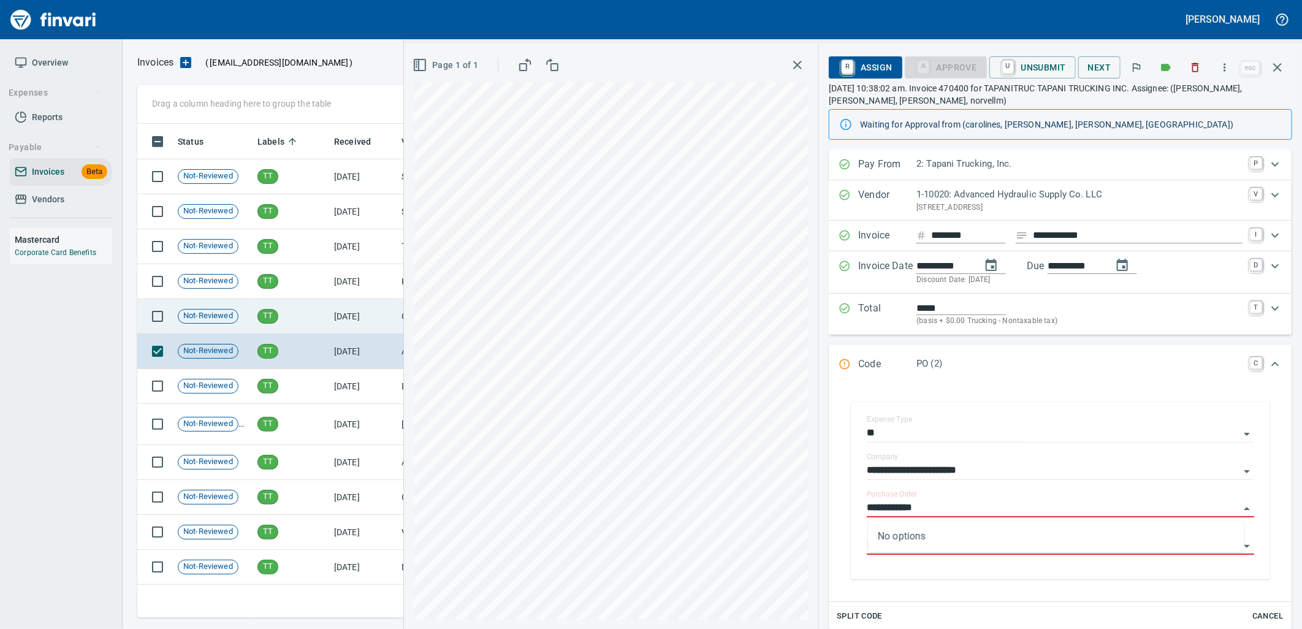
click at [351, 329] on td "[DATE]" at bounding box center [362, 316] width 67 height 35
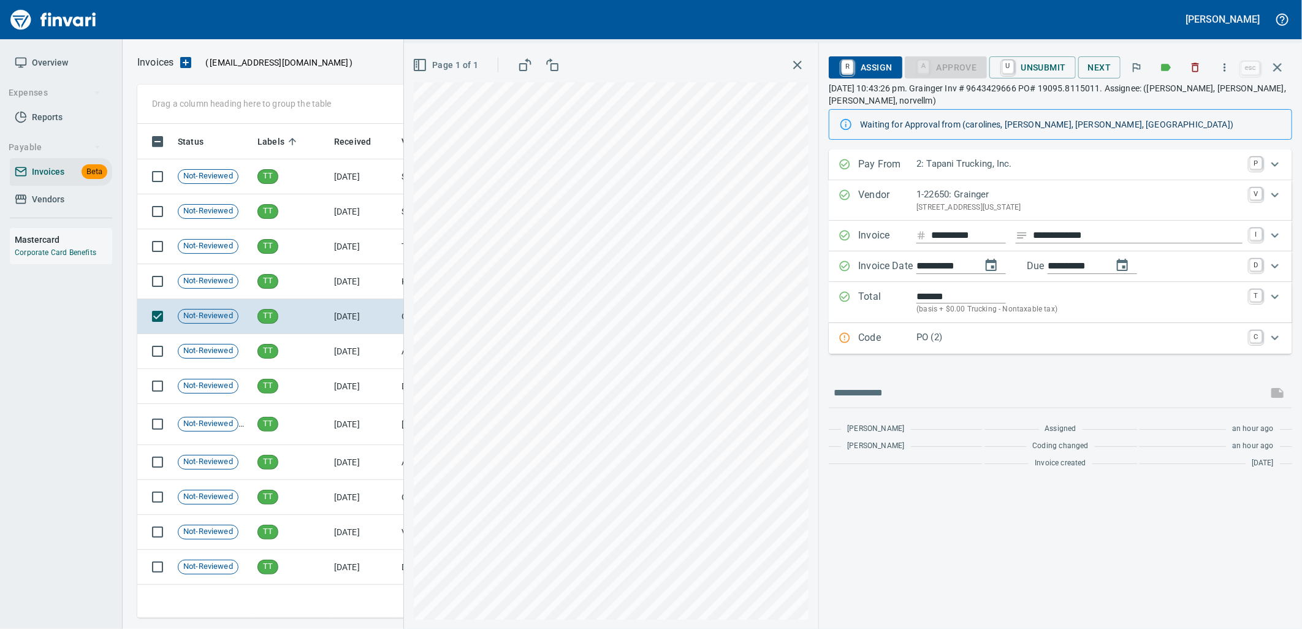
click at [969, 336] on p "PO (2)" at bounding box center [1079, 337] width 326 height 14
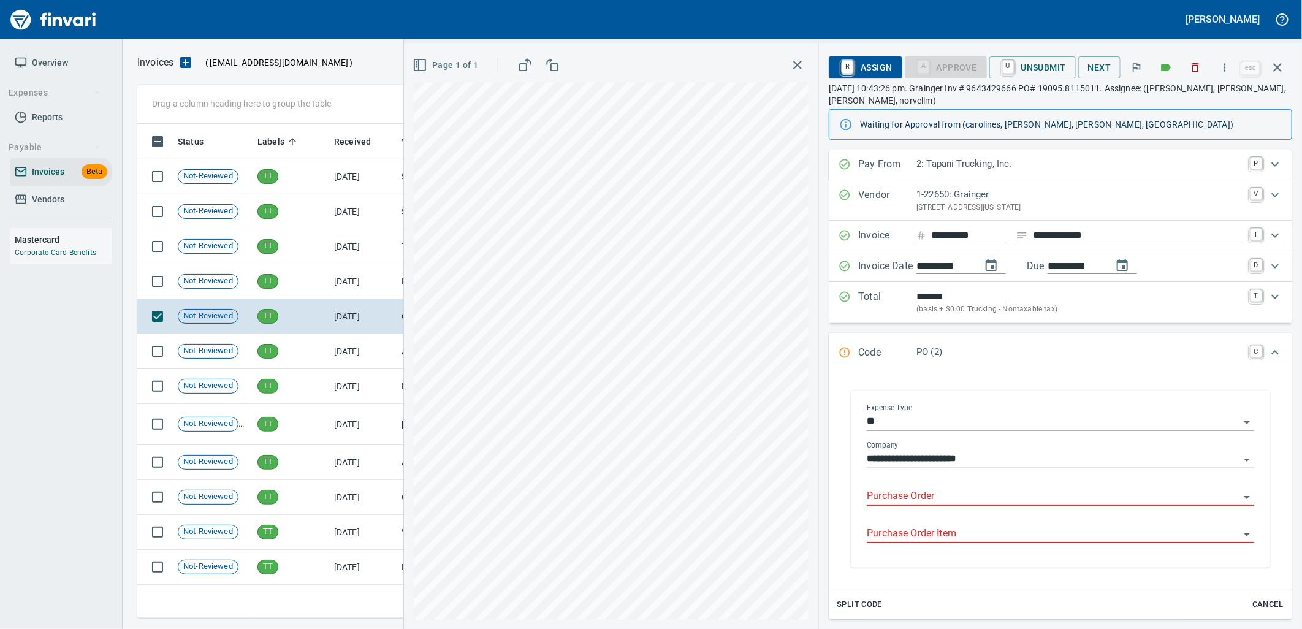
drag, startPoint x: 995, startPoint y: 500, endPoint x: 983, endPoint y: 498, distance: 12.5
click at [994, 500] on input "Purchase Order" at bounding box center [1053, 496] width 373 height 17
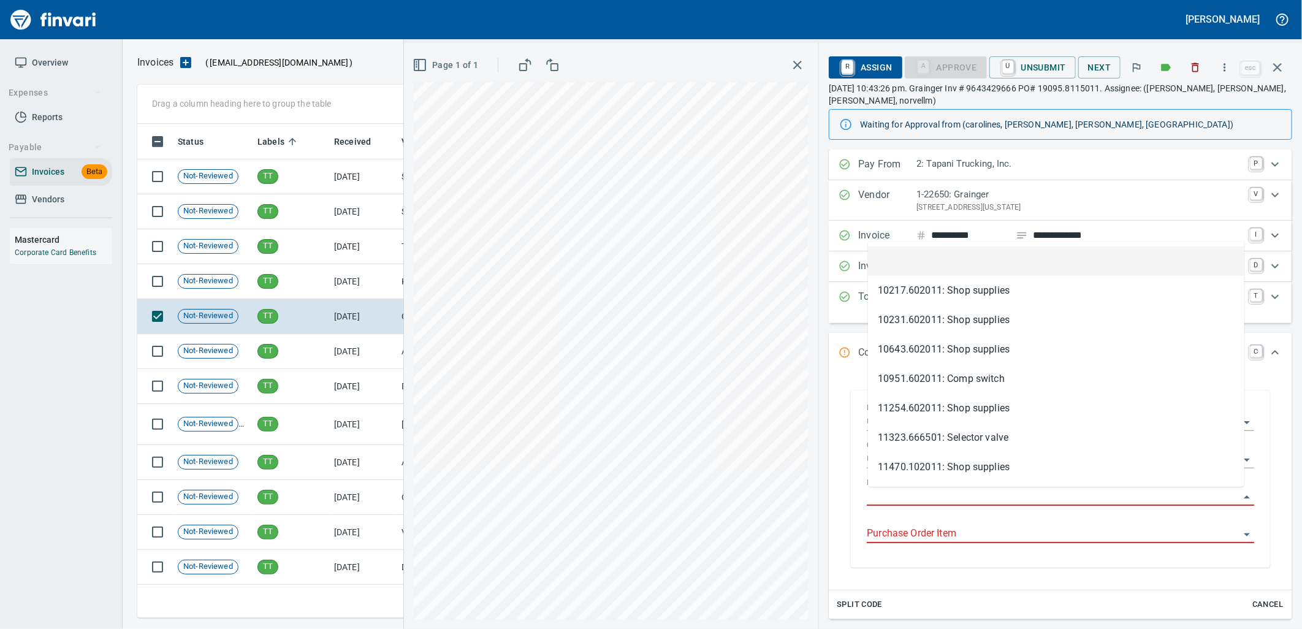
scroll to position [484, 1129]
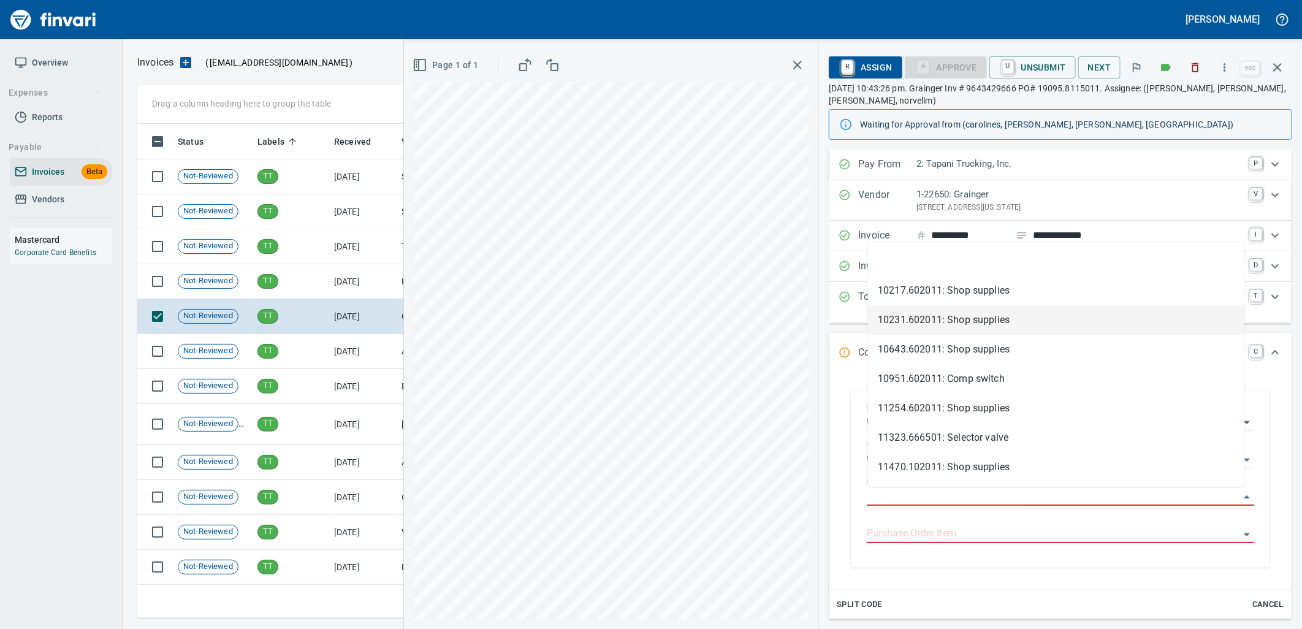
type input "**********"
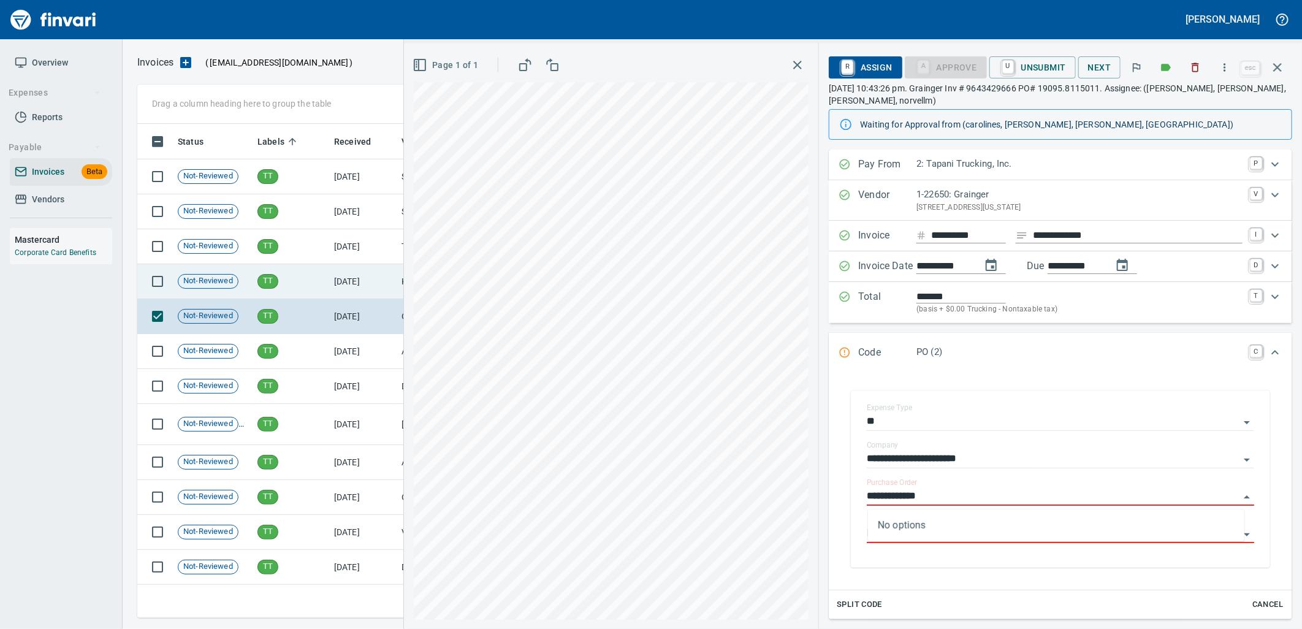
click at [305, 295] on td "TT" at bounding box center [291, 281] width 77 height 35
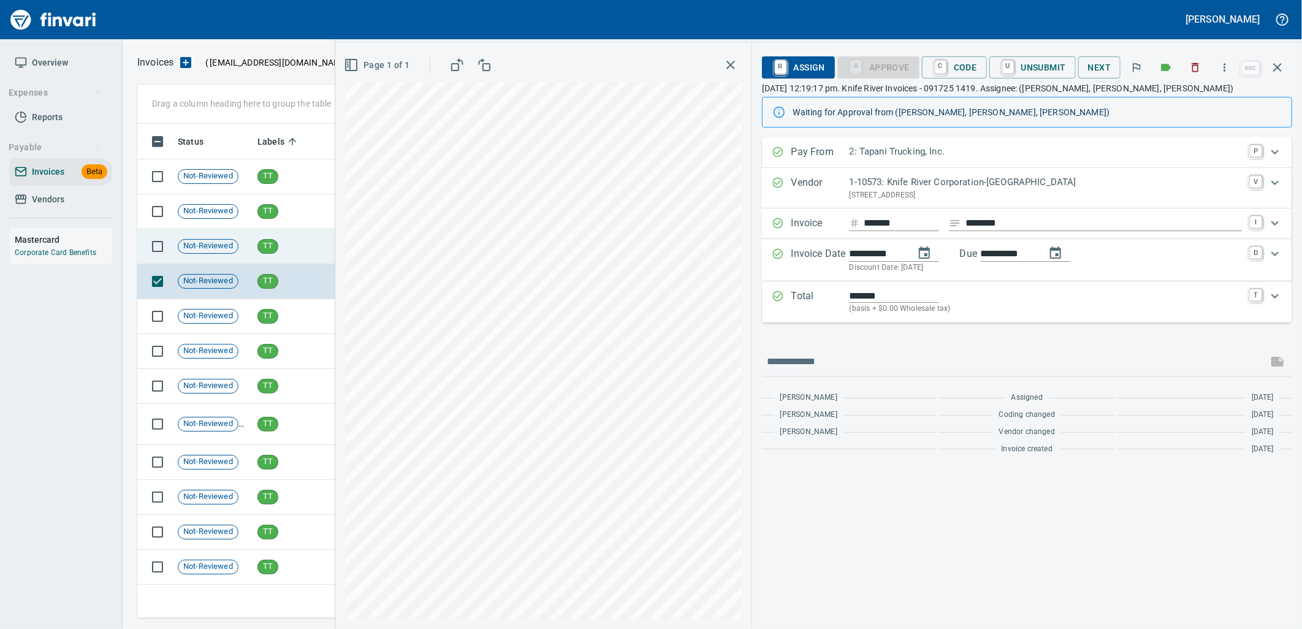
click at [319, 258] on td "TT" at bounding box center [291, 246] width 77 height 35
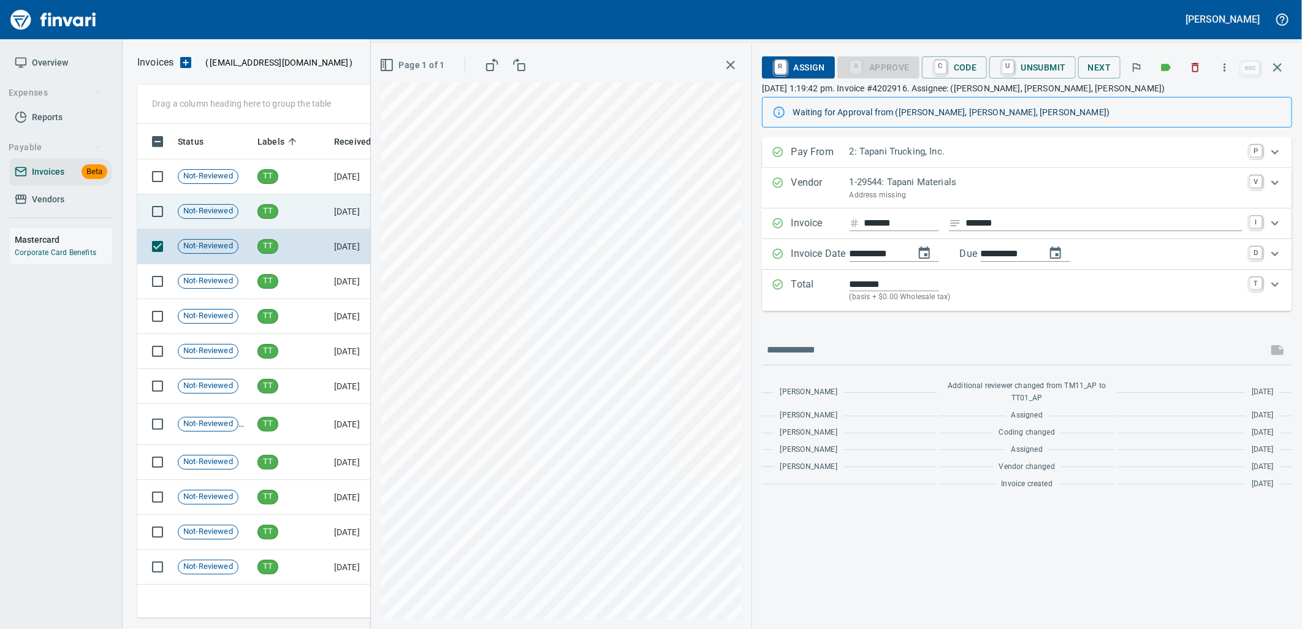
click at [304, 218] on td "TT" at bounding box center [291, 211] width 77 height 35
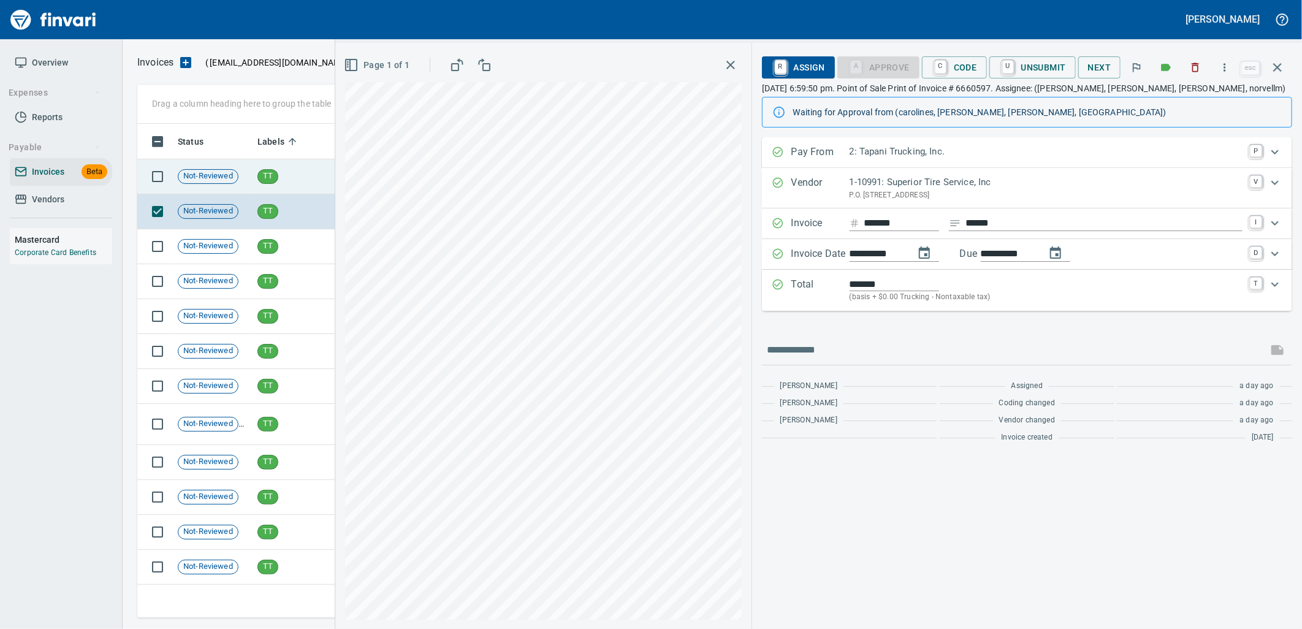
click at [299, 176] on td "TT" at bounding box center [291, 176] width 77 height 35
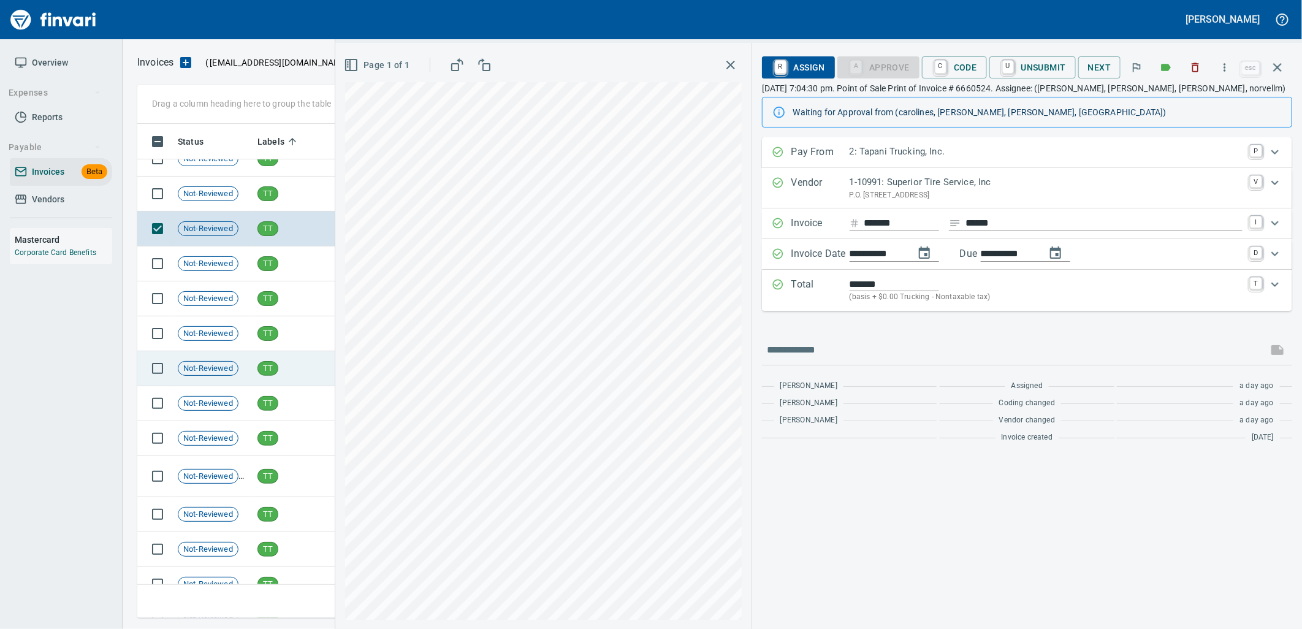
scroll to position [14850, 0]
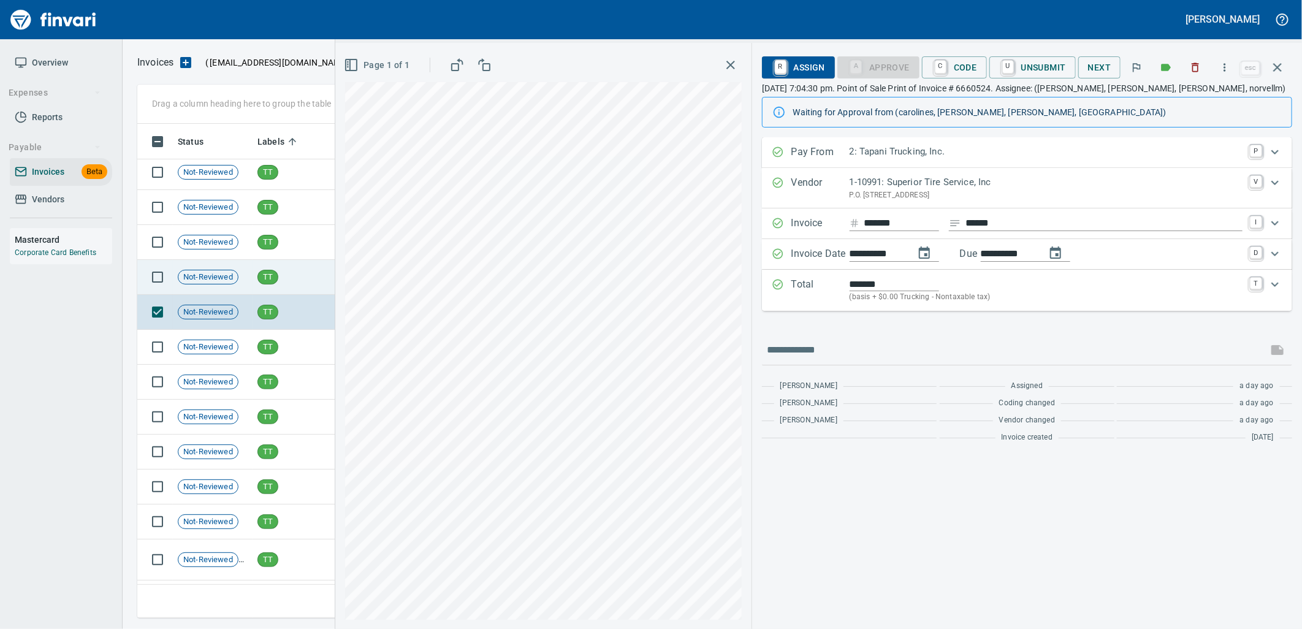
click at [297, 289] on td "TT" at bounding box center [291, 277] width 77 height 35
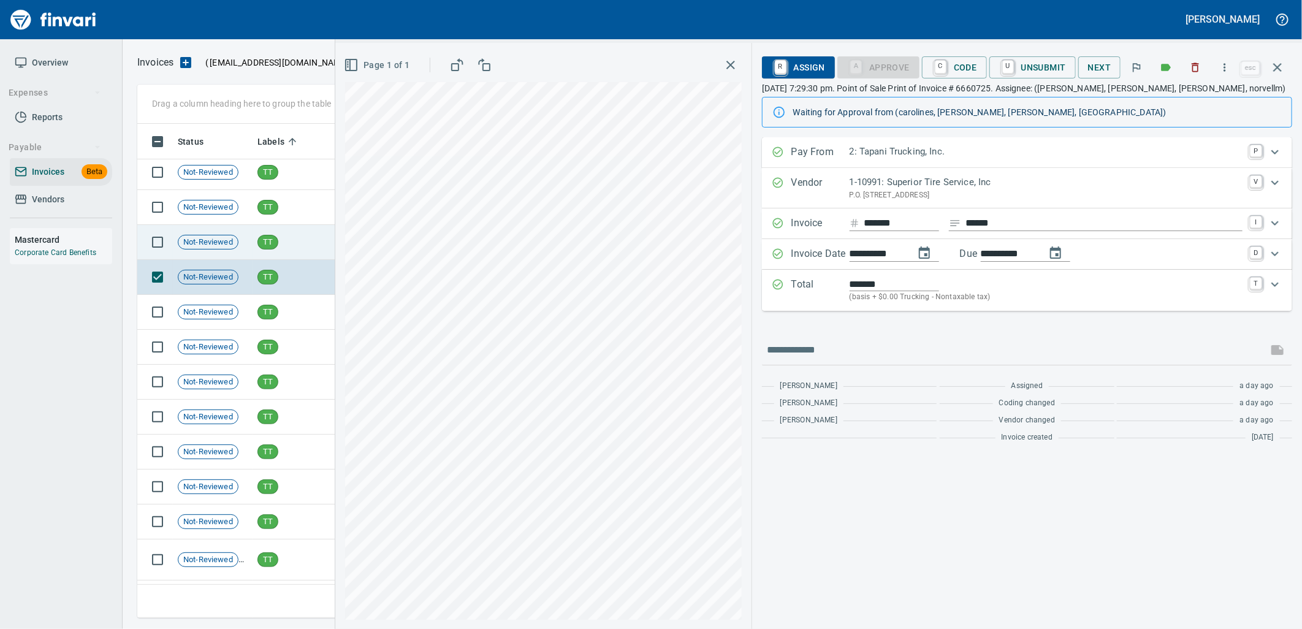
click at [291, 254] on td "TT" at bounding box center [291, 242] width 77 height 35
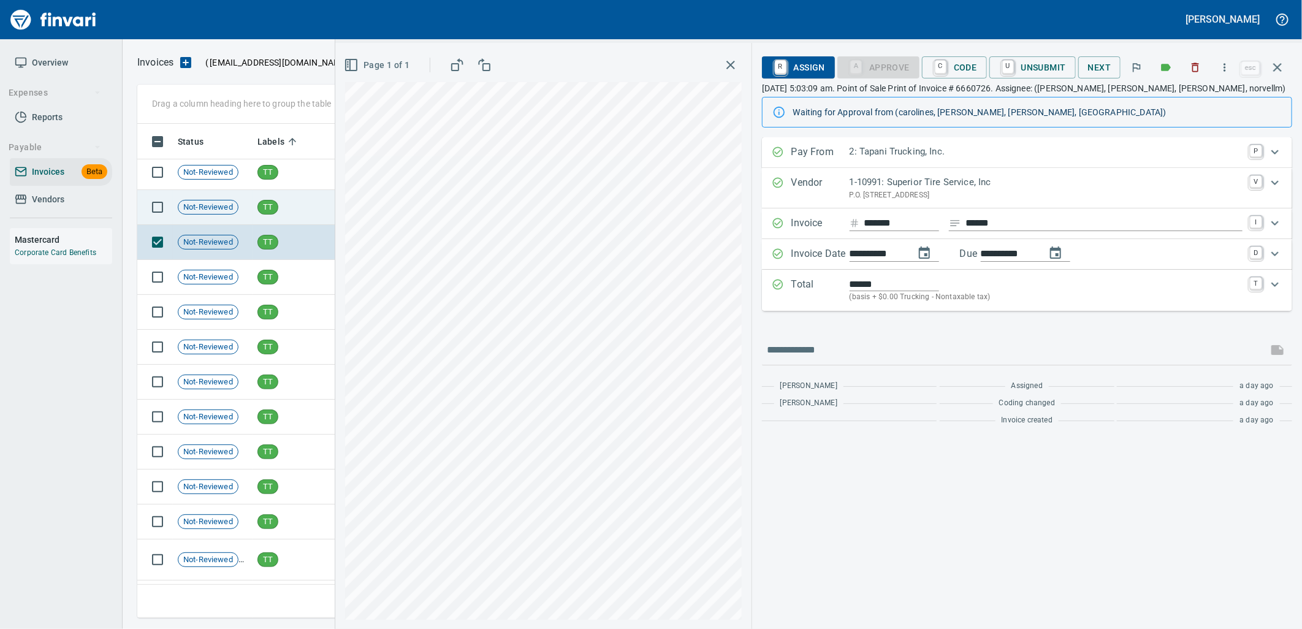
click at [288, 208] on td "TT" at bounding box center [291, 207] width 77 height 35
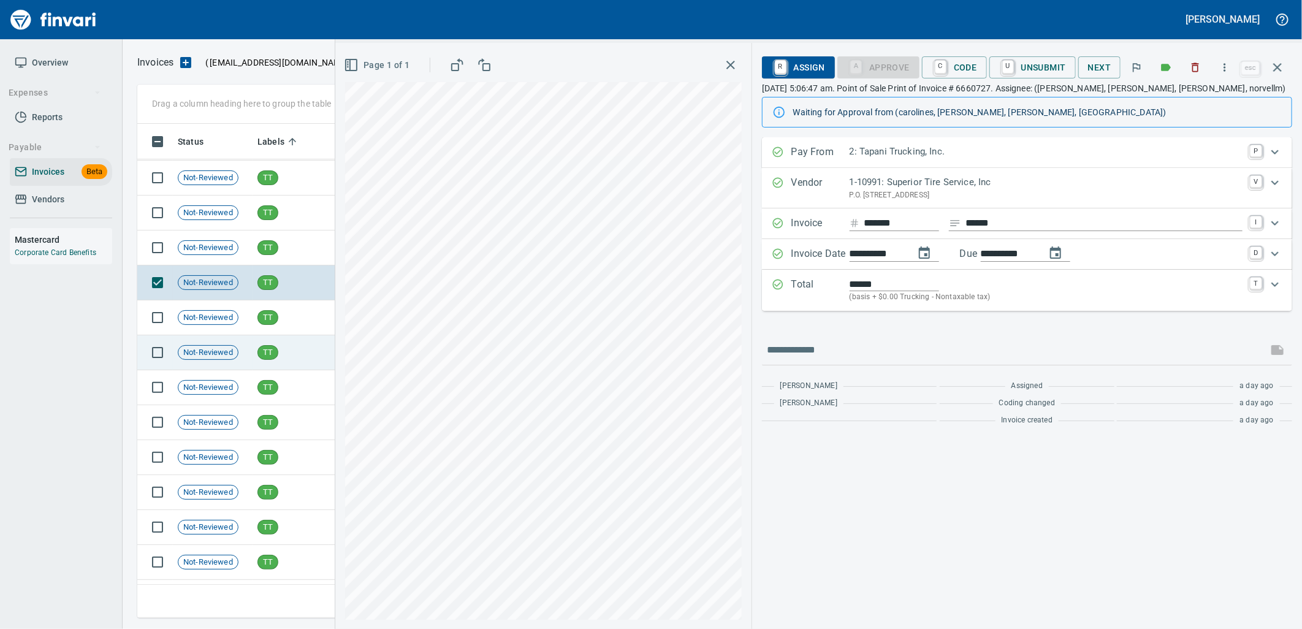
scroll to position [14646, 0]
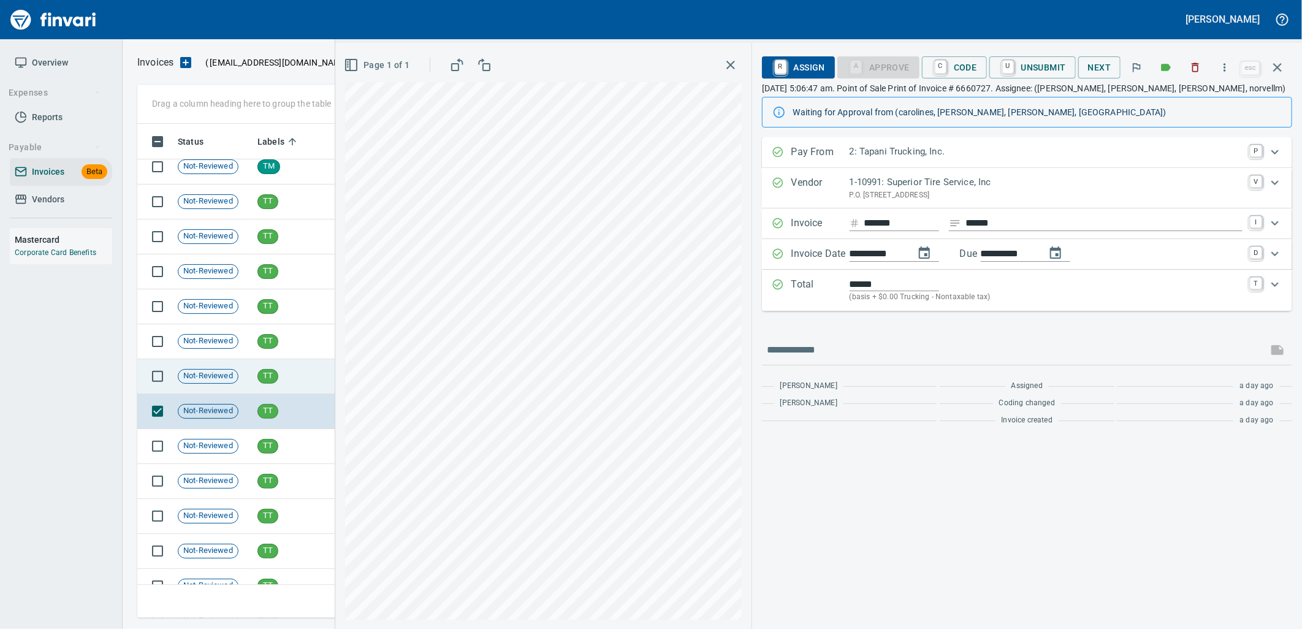
click at [299, 360] on td "TT" at bounding box center [291, 376] width 77 height 35
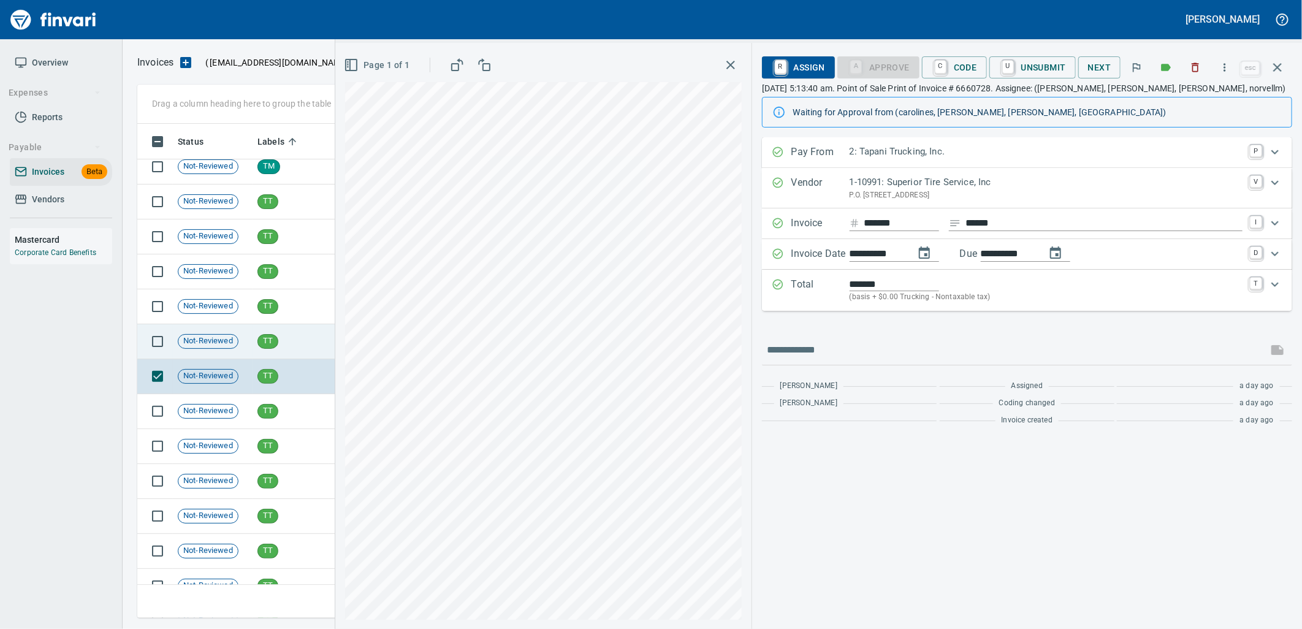
click at [299, 343] on td "TT" at bounding box center [291, 341] width 77 height 35
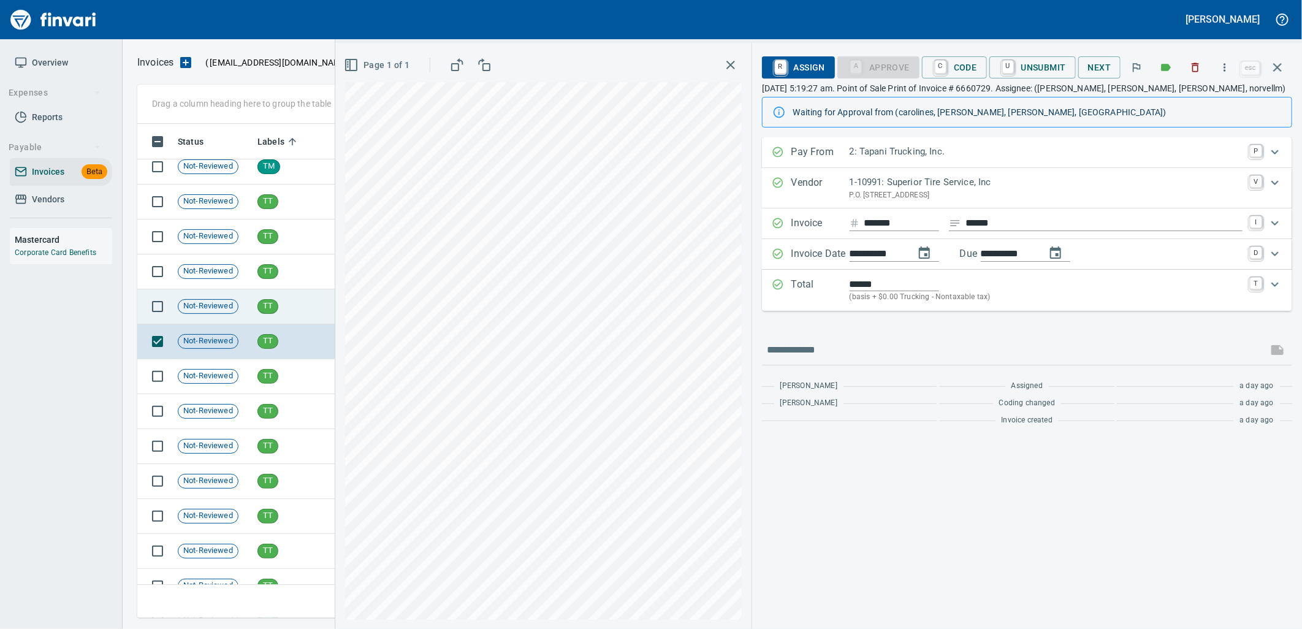
click at [280, 300] on td "TT" at bounding box center [291, 306] width 77 height 35
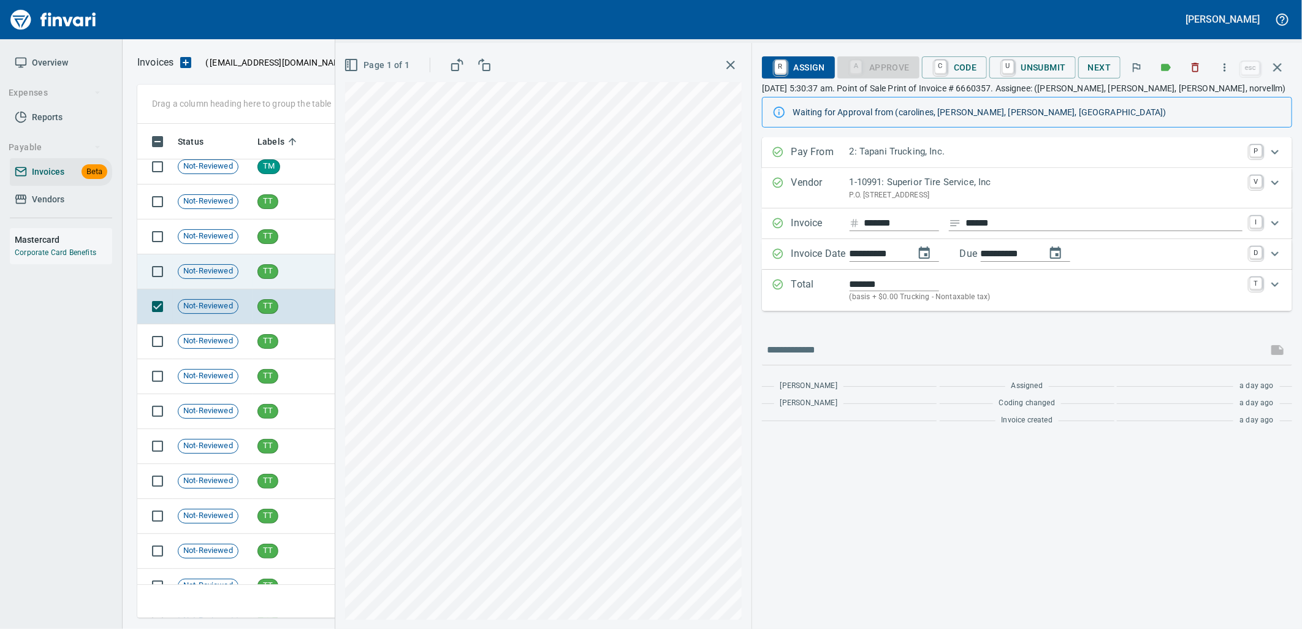
click at [285, 276] on td "TT" at bounding box center [291, 271] width 77 height 35
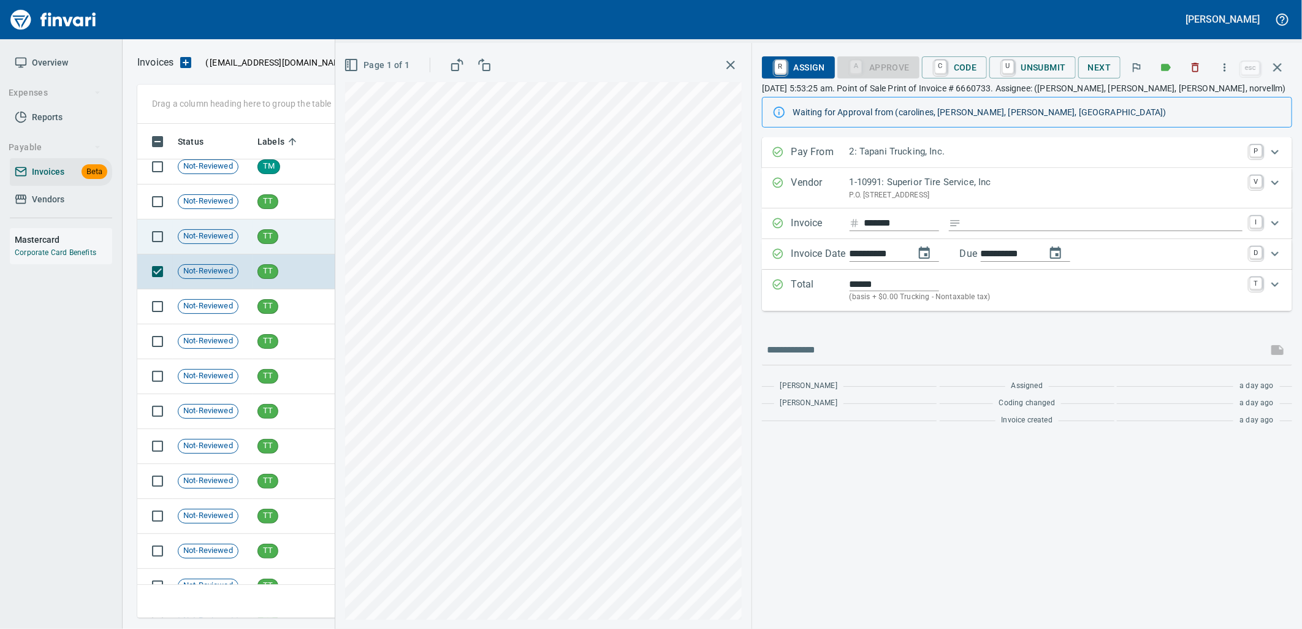
click at [279, 238] on td "TT" at bounding box center [291, 236] width 77 height 35
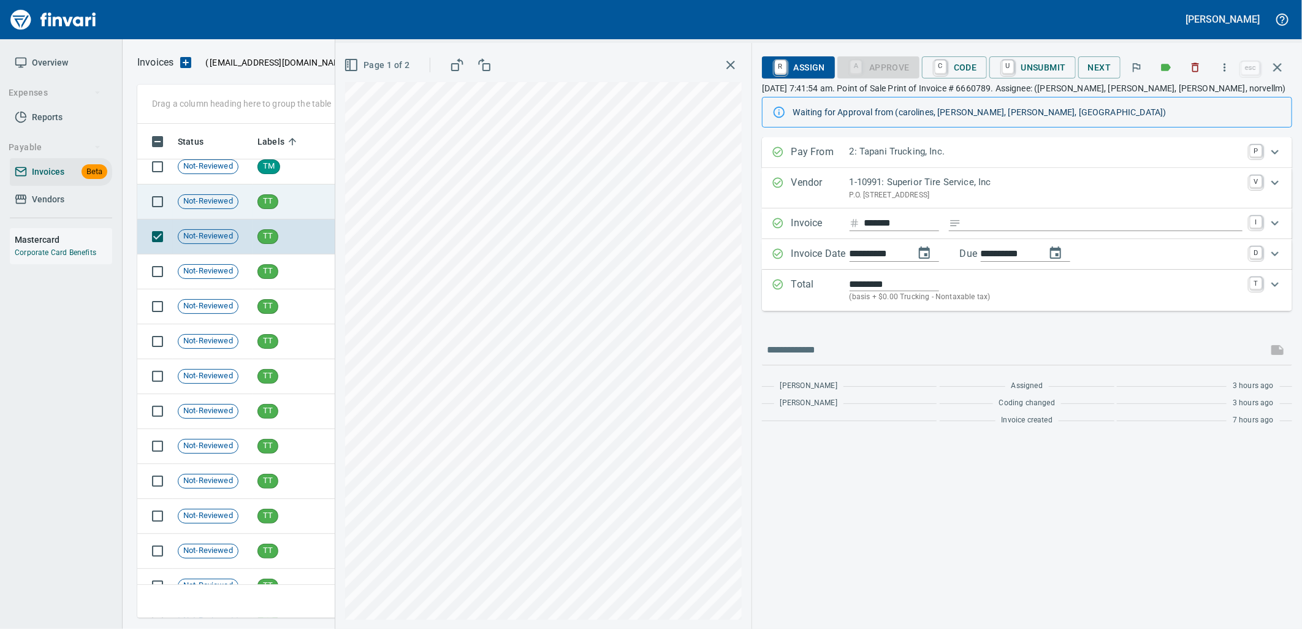
click at [279, 204] on td "TT" at bounding box center [291, 202] width 77 height 35
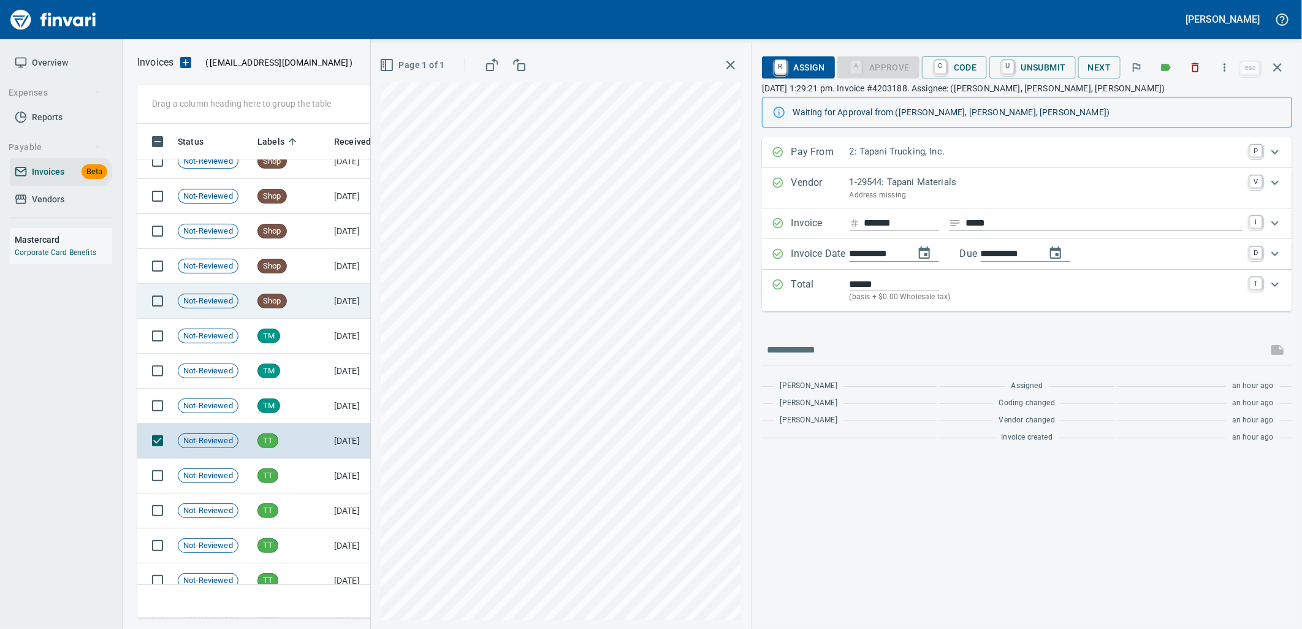
scroll to position [14373, 0]
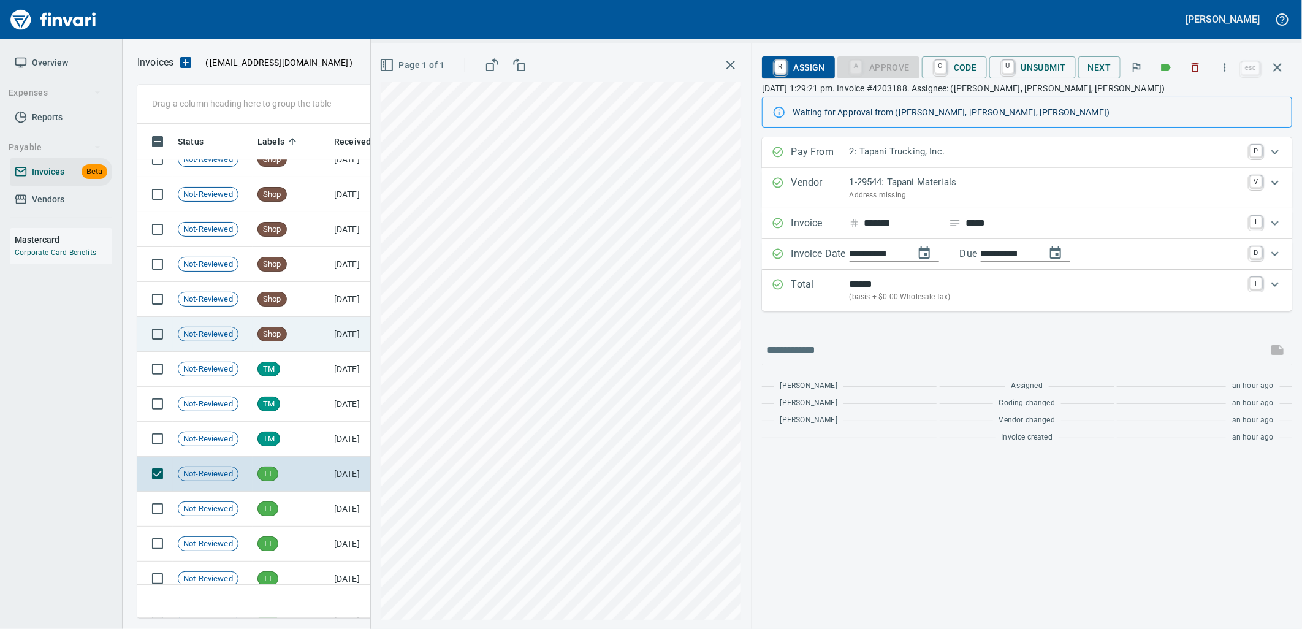
click at [286, 338] on td "Shop" at bounding box center [291, 334] width 77 height 35
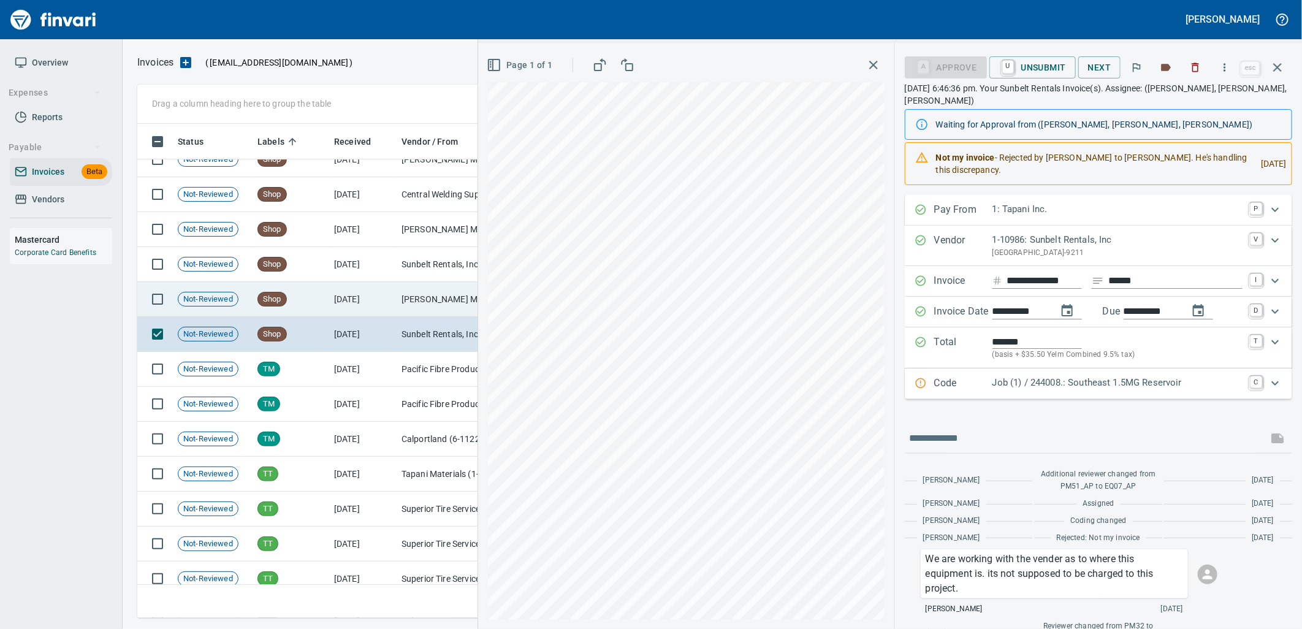
click at [292, 305] on td "Shop" at bounding box center [291, 299] width 77 height 35
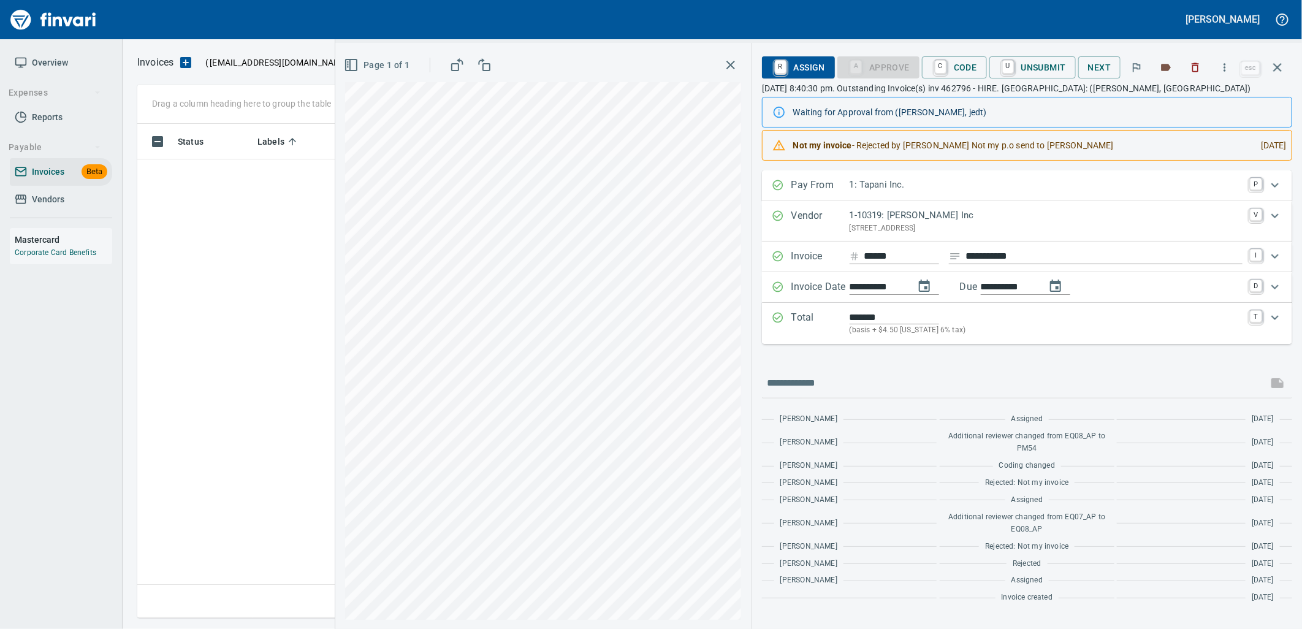
scroll to position [484, 1129]
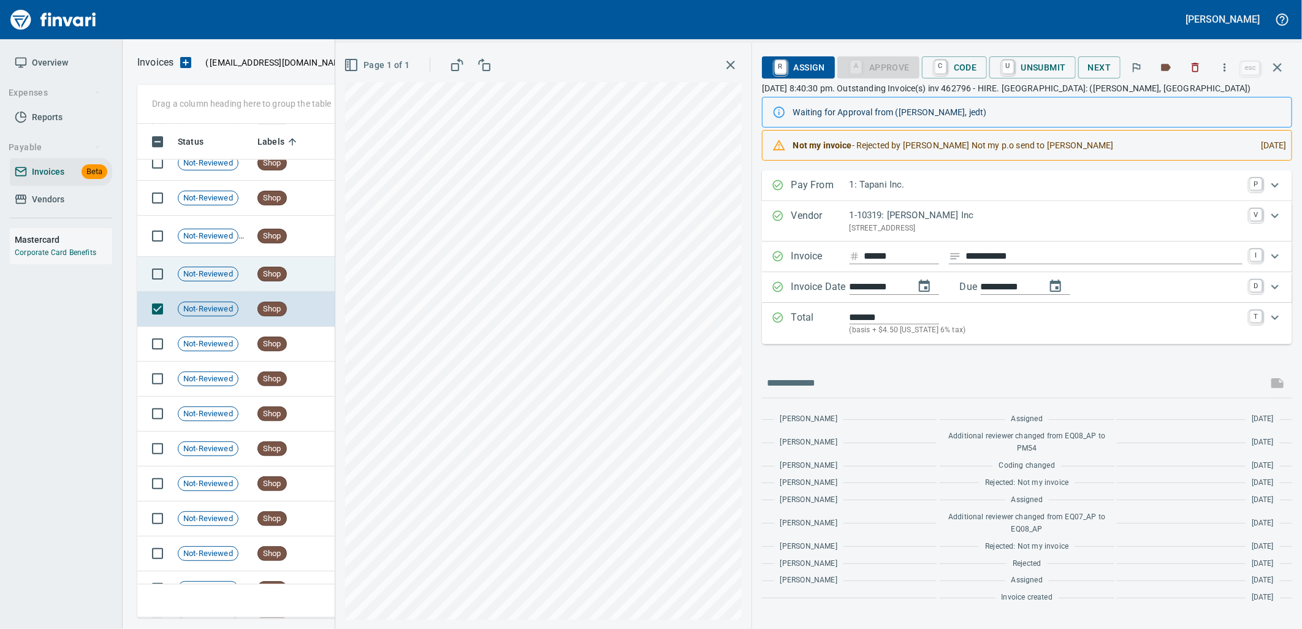
click at [308, 288] on td "Shop" at bounding box center [291, 274] width 77 height 35
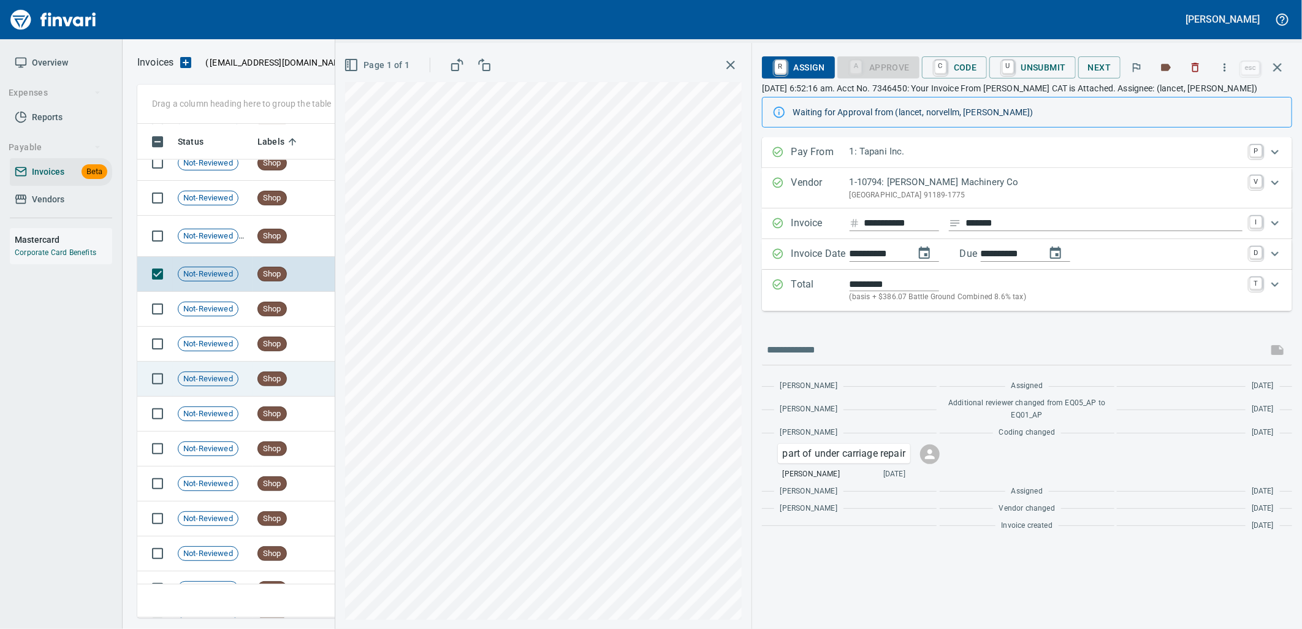
scroll to position [13556, 0]
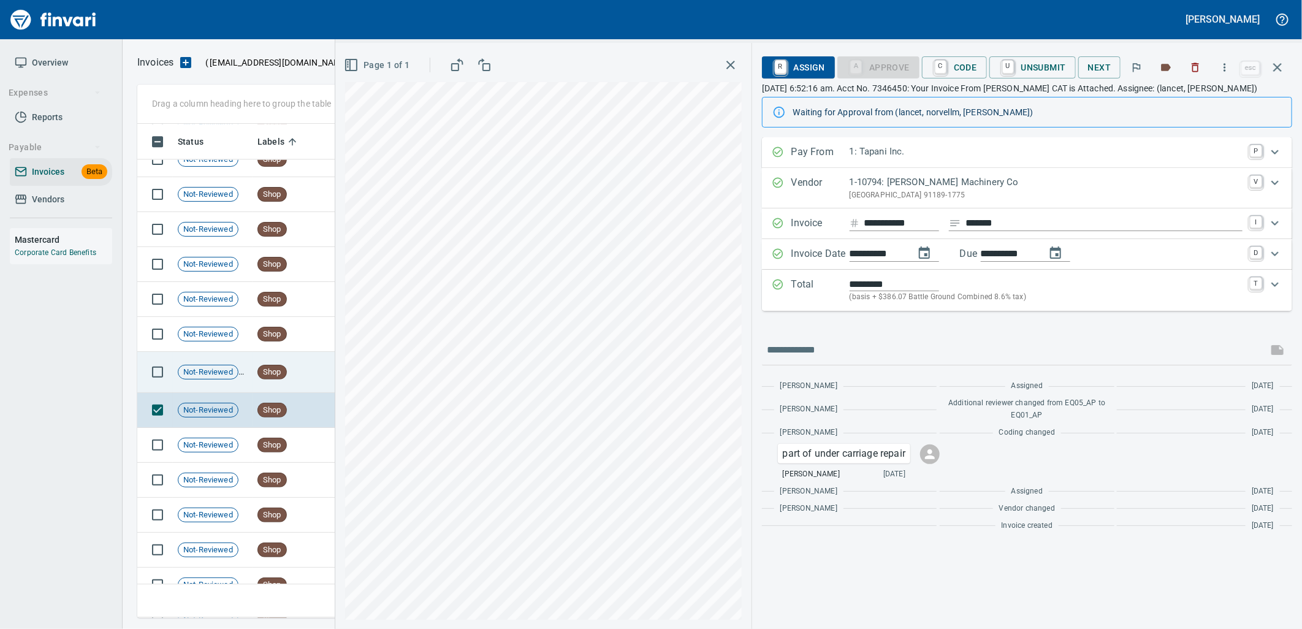
click at [294, 384] on td "Shop" at bounding box center [291, 372] width 77 height 41
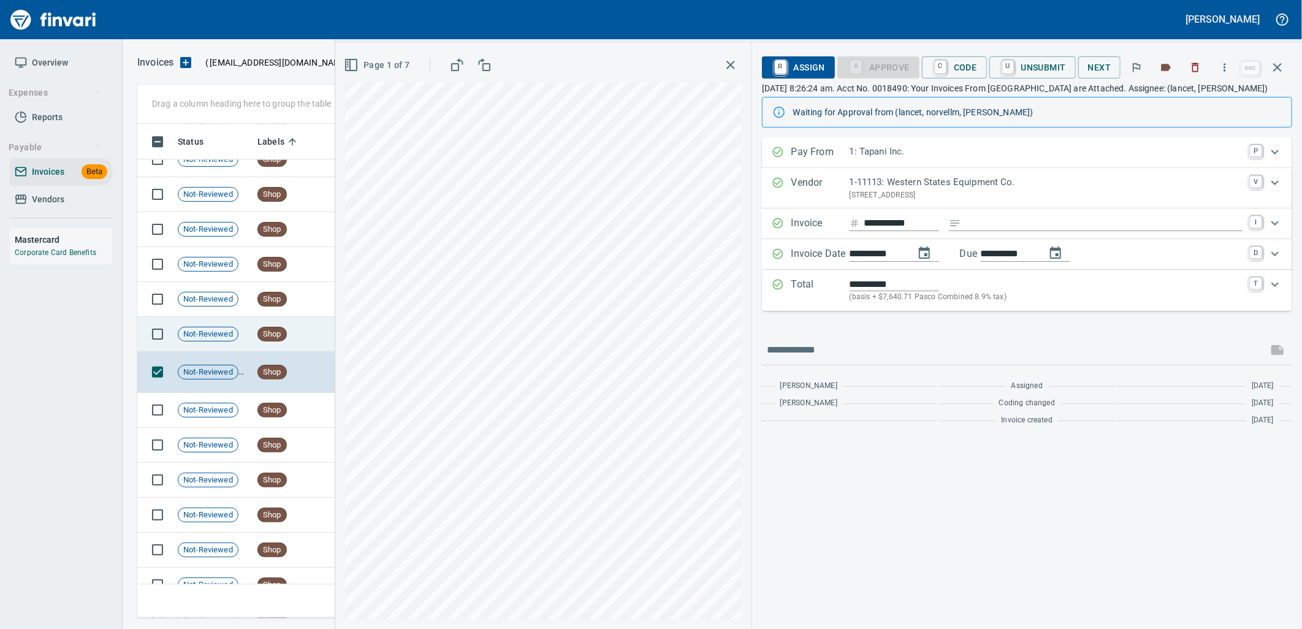
click at [292, 338] on td "Shop" at bounding box center [291, 334] width 77 height 35
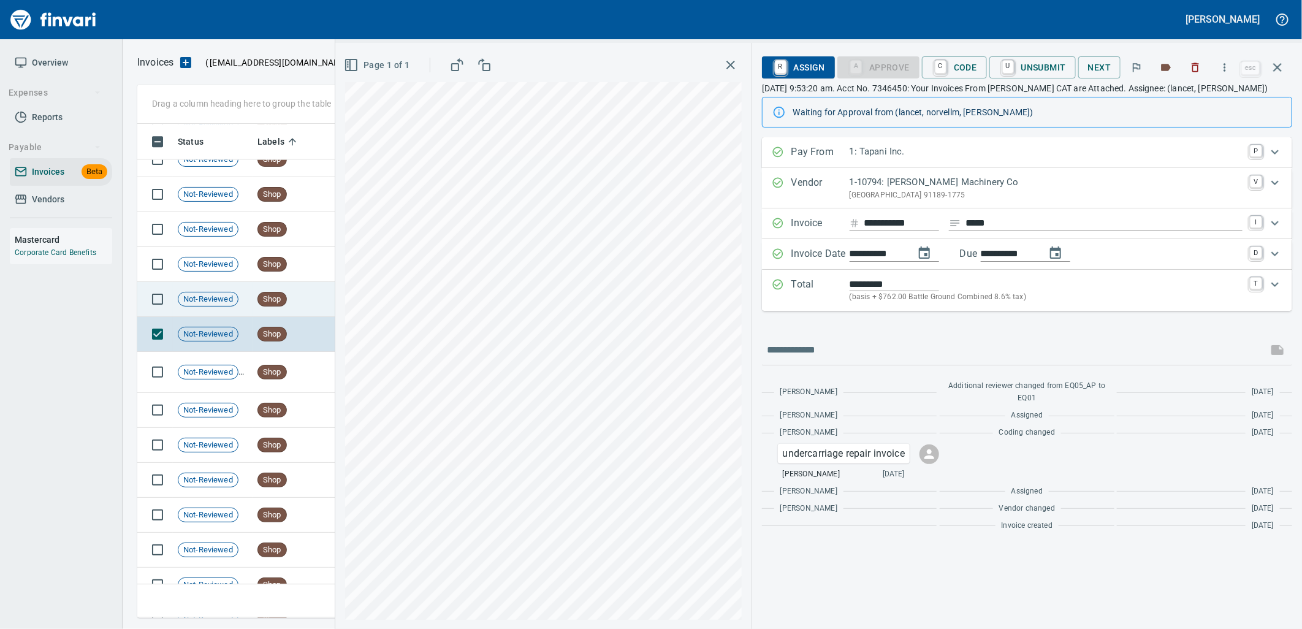
click at [289, 306] on td "Shop" at bounding box center [291, 299] width 77 height 35
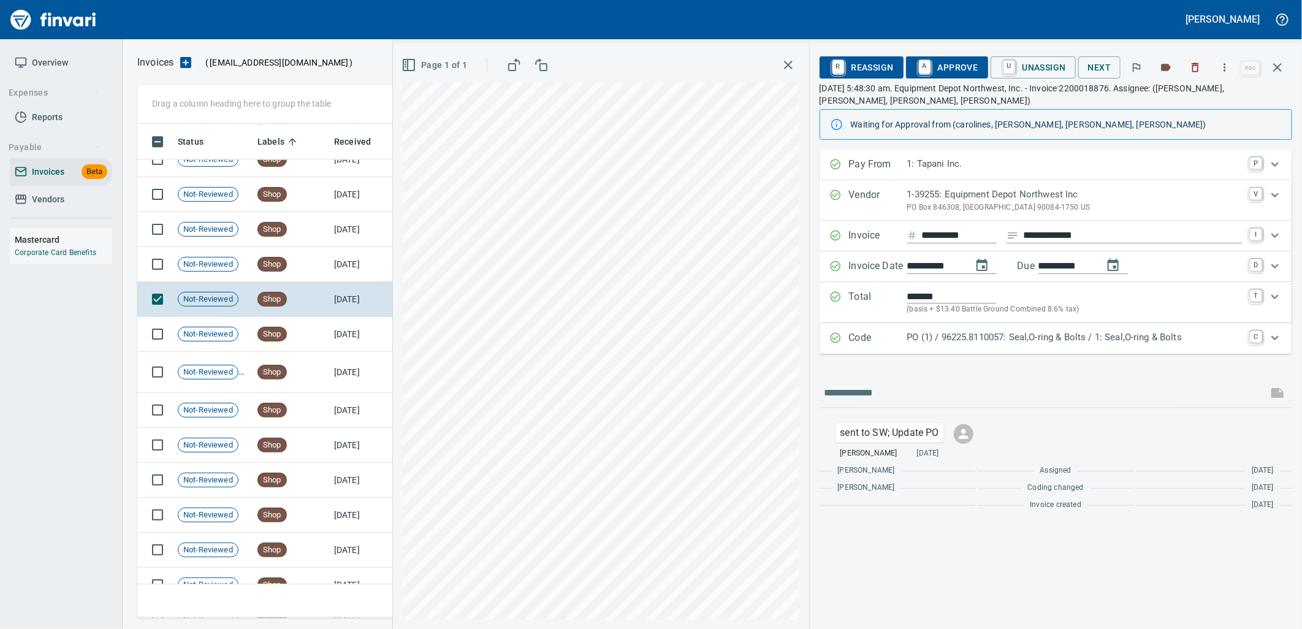
click at [995, 341] on p "PO (1) / 96225.8110057: Seal,O-ring & Bolts / 1: Seal,O-ring & Bolts" at bounding box center [1074, 337] width 335 height 14
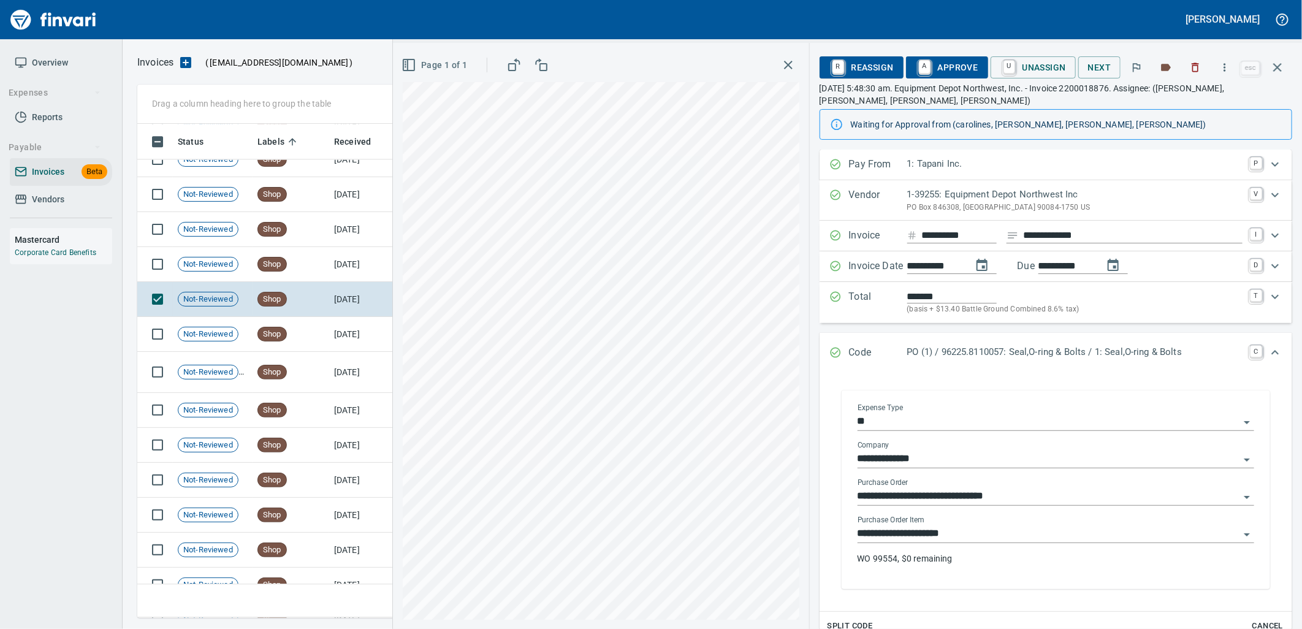
click at [982, 528] on input "**********" at bounding box center [1049, 533] width 382 height 17
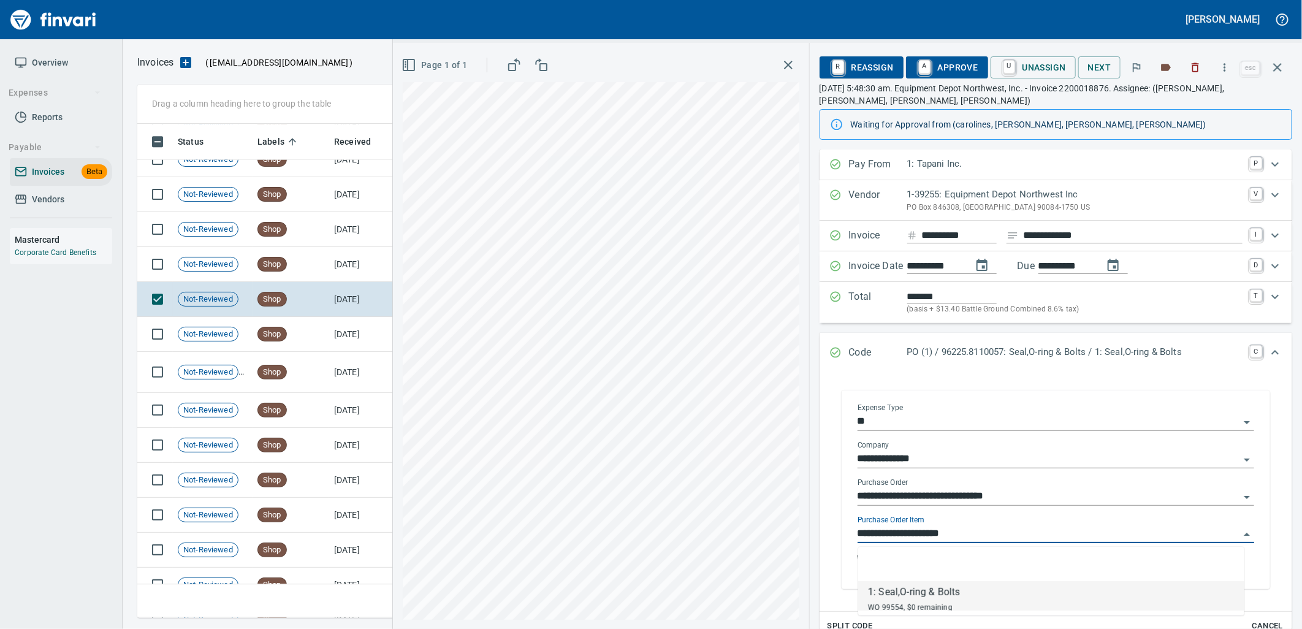
scroll to position [484, 1129]
click at [346, 262] on td "9/2/2025" at bounding box center [362, 264] width 67 height 35
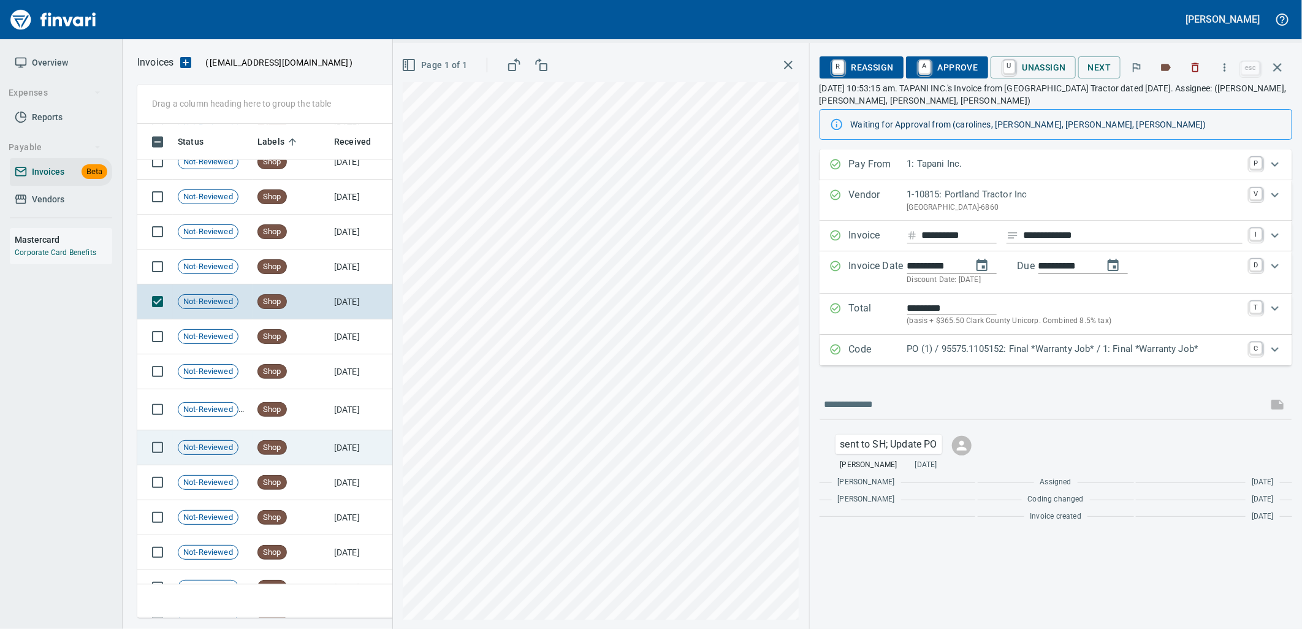
scroll to position [13352, 0]
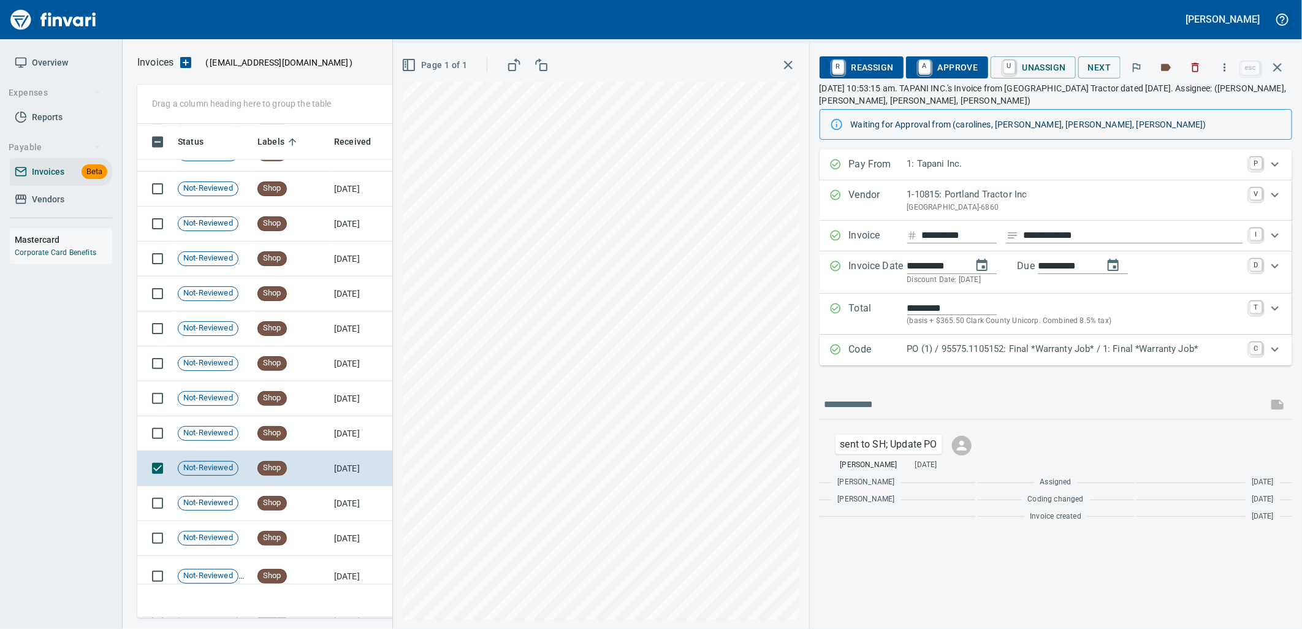
click at [946, 333] on div "Total ********* (basis + $365.50 Clark County Unicorp. Combined 8.5% tax) T" at bounding box center [1056, 314] width 473 height 41
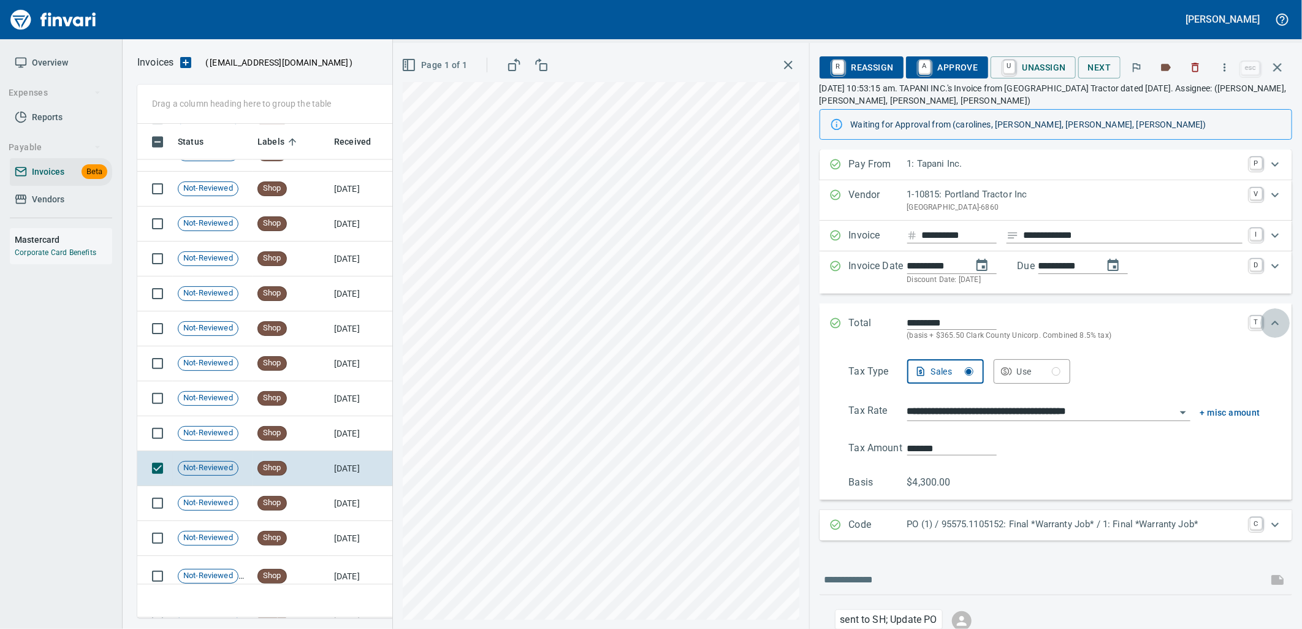
click at [1272, 325] on div "Expand" at bounding box center [1274, 322] width 29 height 29
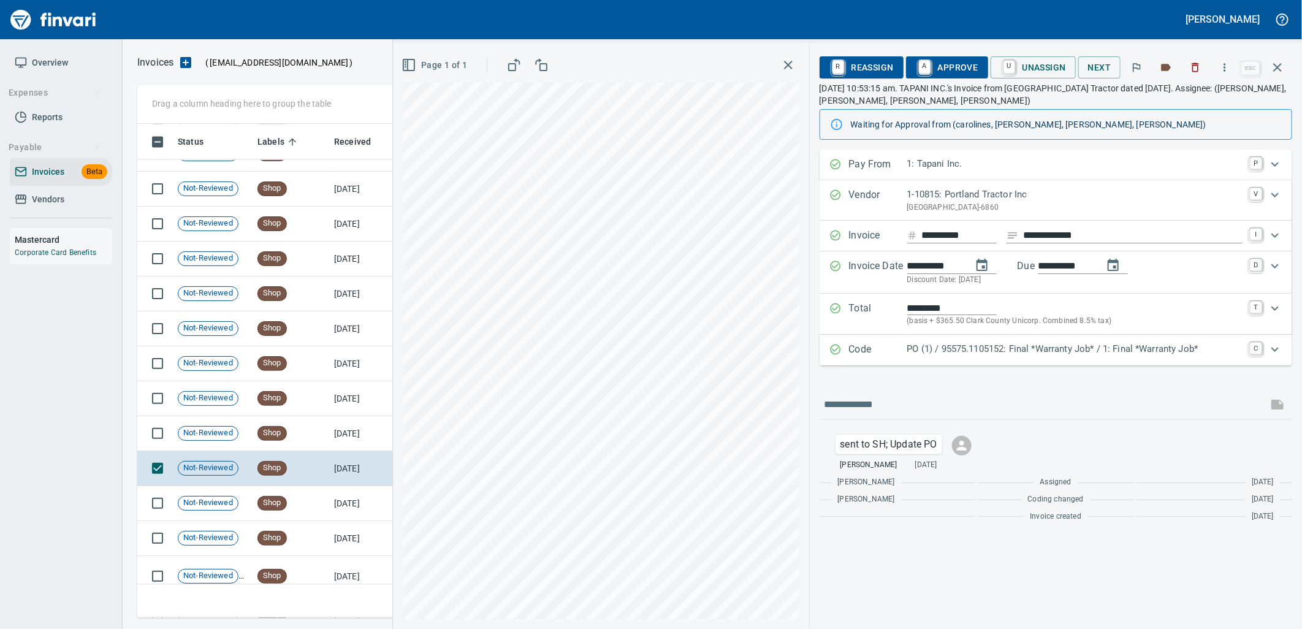
click at [1059, 354] on p "PO (1) / 95575.1105152: Final *Warranty Job* / 1: Final *Warranty Job*" at bounding box center [1074, 349] width 335 height 14
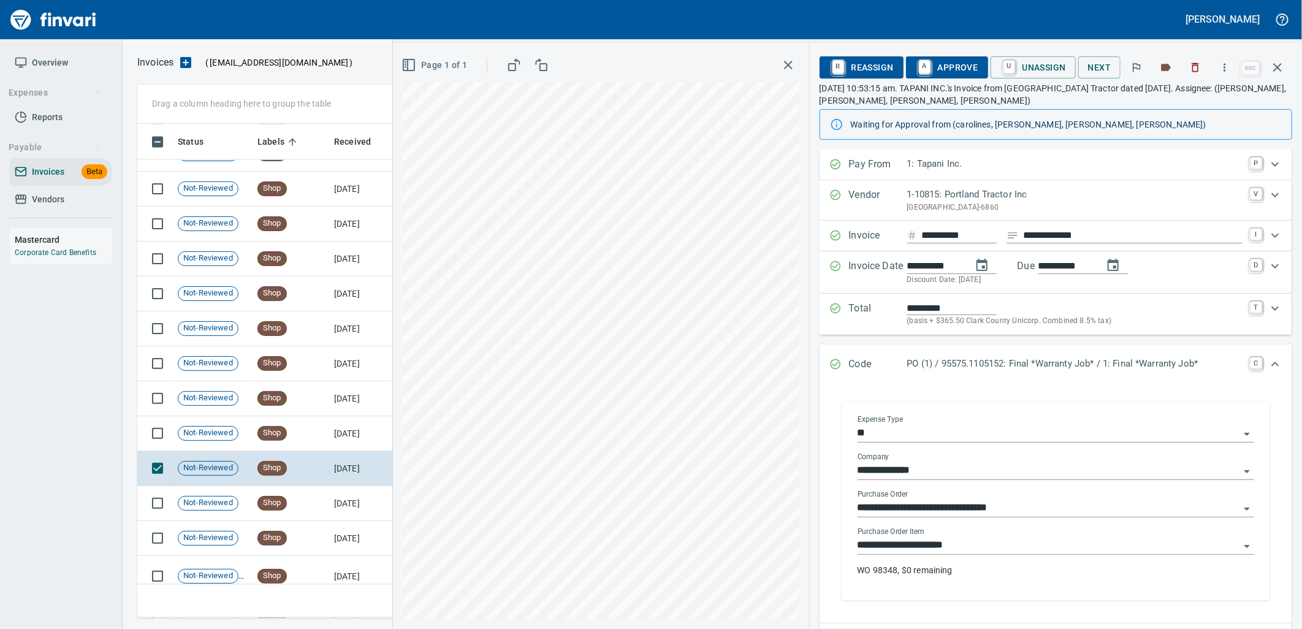
drag, startPoint x: 979, startPoint y: 552, endPoint x: 873, endPoint y: 554, distance: 106.1
click at [978, 552] on input "**********" at bounding box center [1049, 545] width 382 height 17
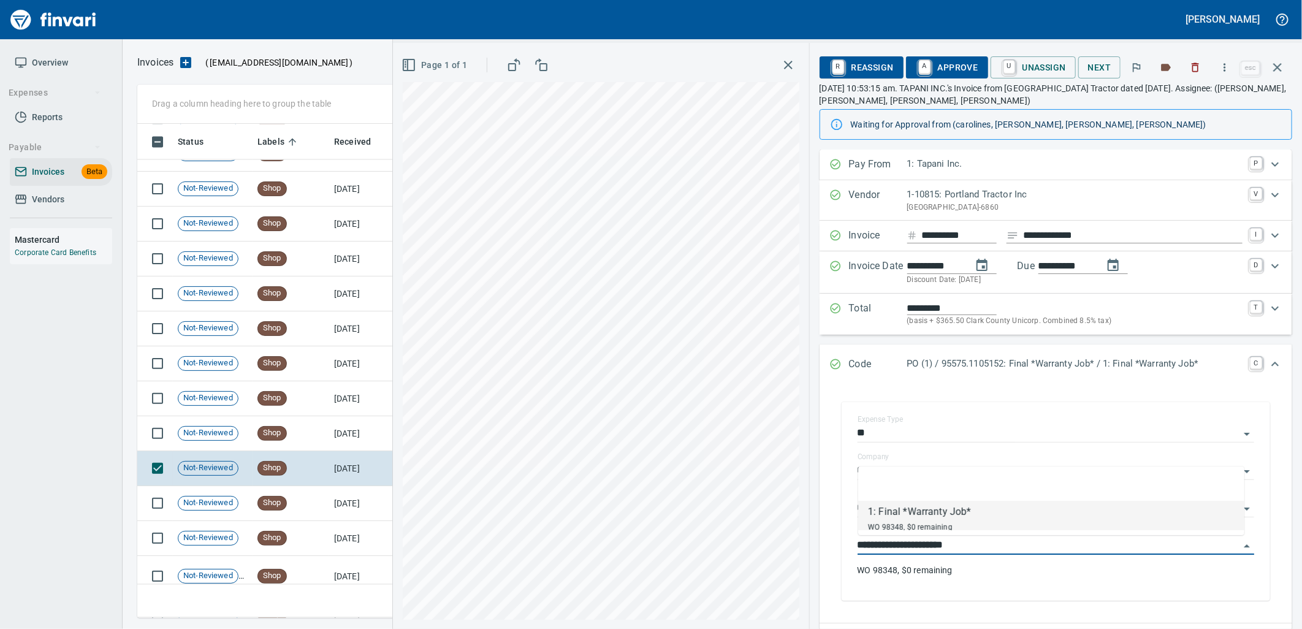
scroll to position [484, 1129]
click at [327, 432] on td "Shop" at bounding box center [291, 433] width 77 height 35
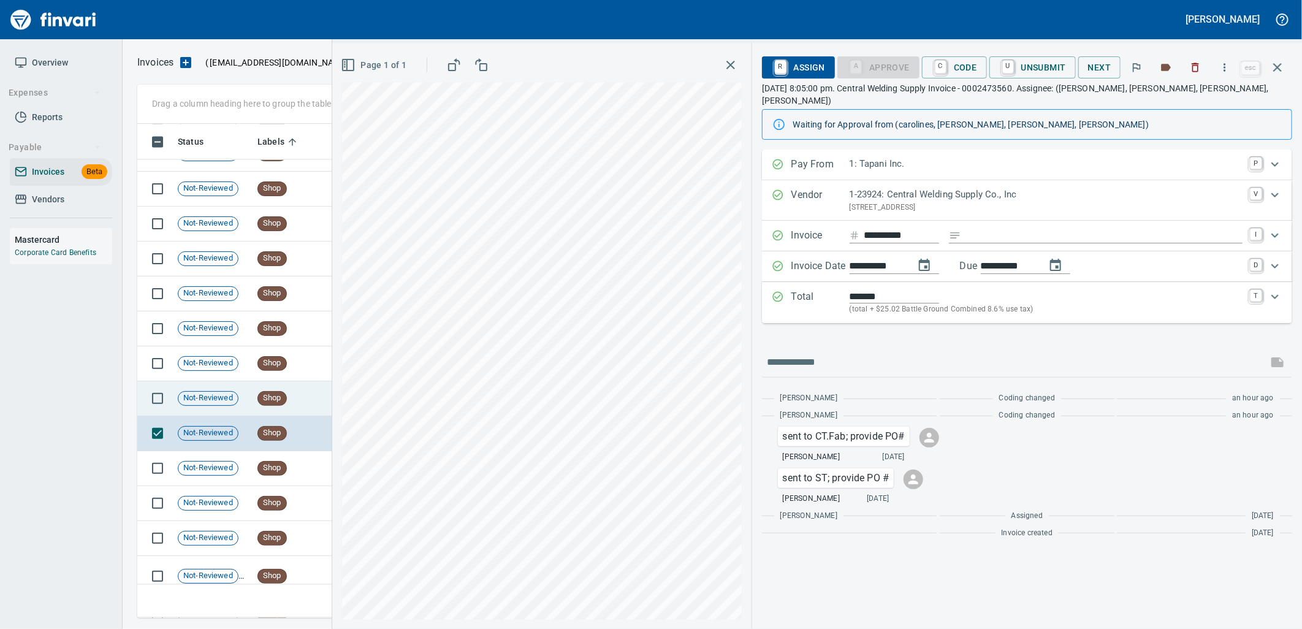
click at [313, 393] on td "Shop" at bounding box center [291, 398] width 77 height 35
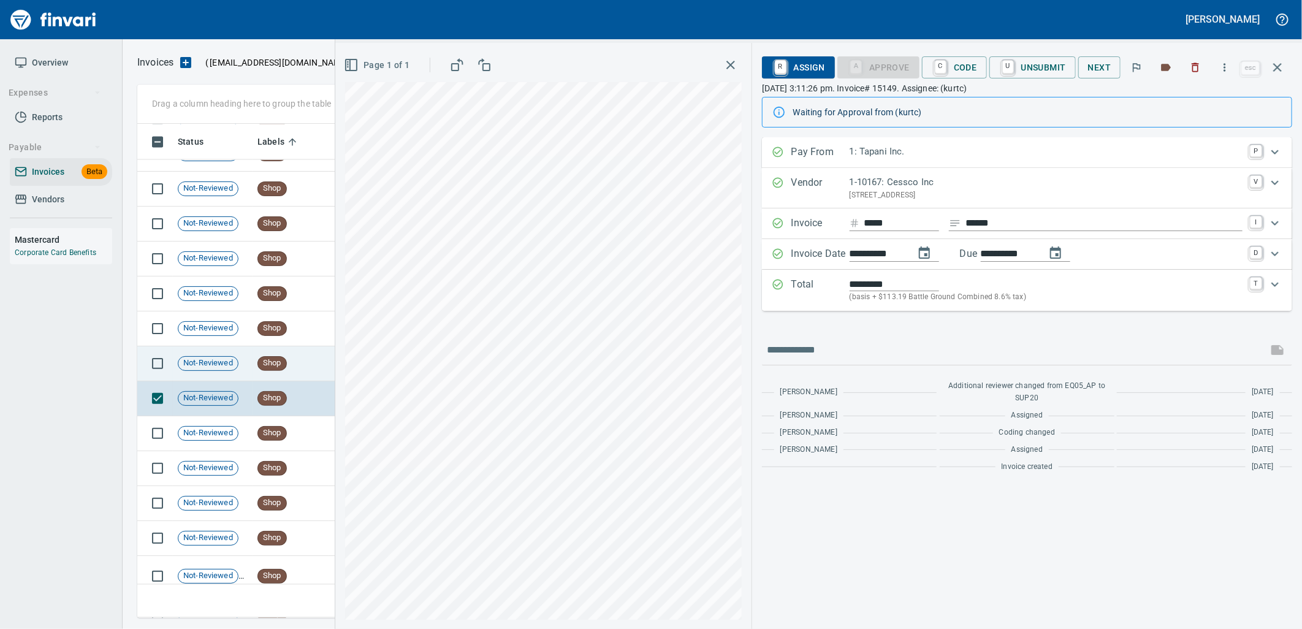
click at [264, 371] on td "Shop" at bounding box center [291, 363] width 77 height 35
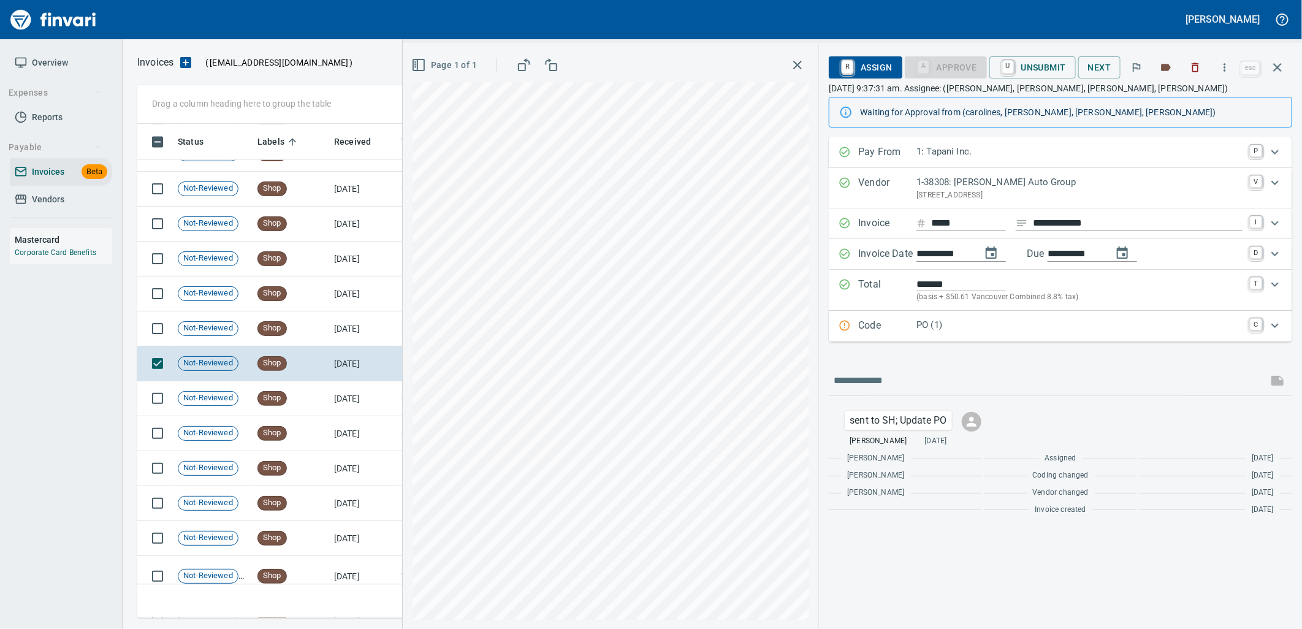
click at [963, 325] on p "PO (1)" at bounding box center [1079, 325] width 326 height 14
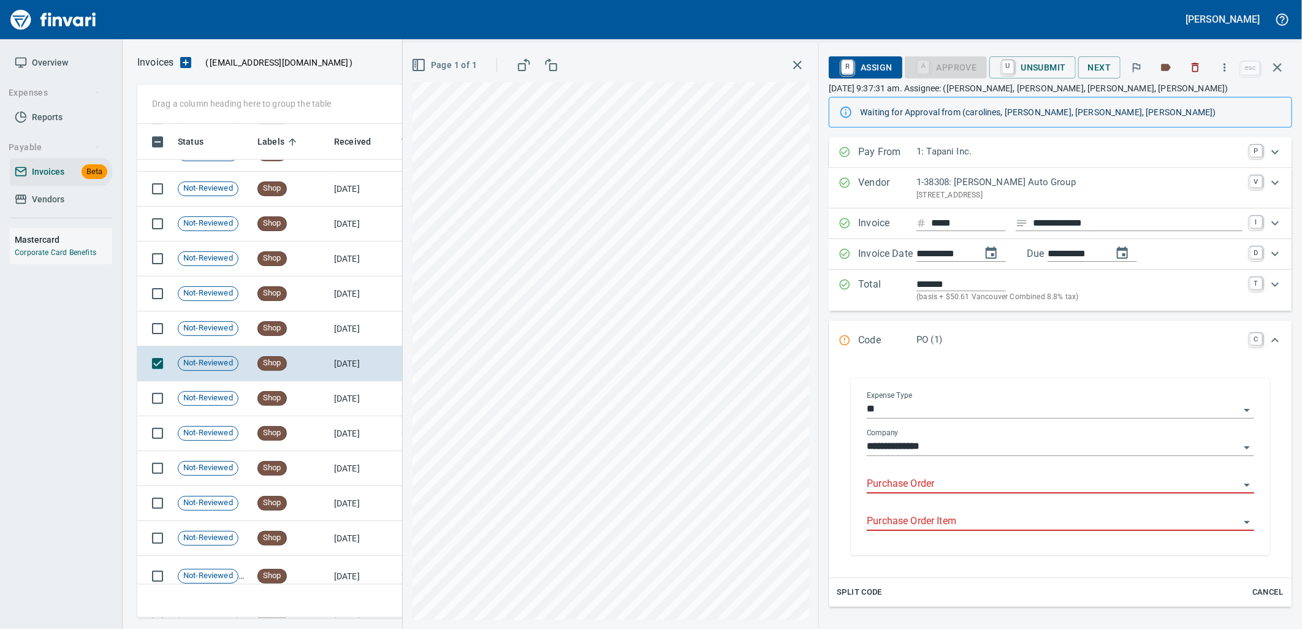
click at [929, 482] on input "Purchase Order" at bounding box center [1053, 484] width 373 height 17
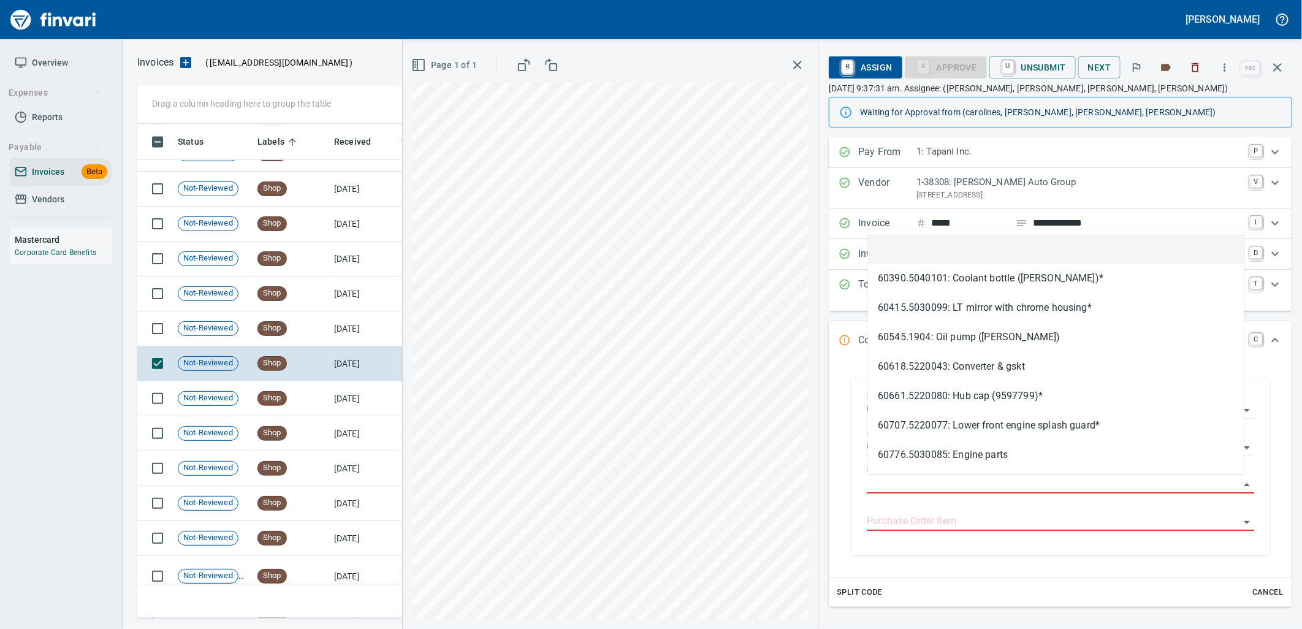
type input "**********"
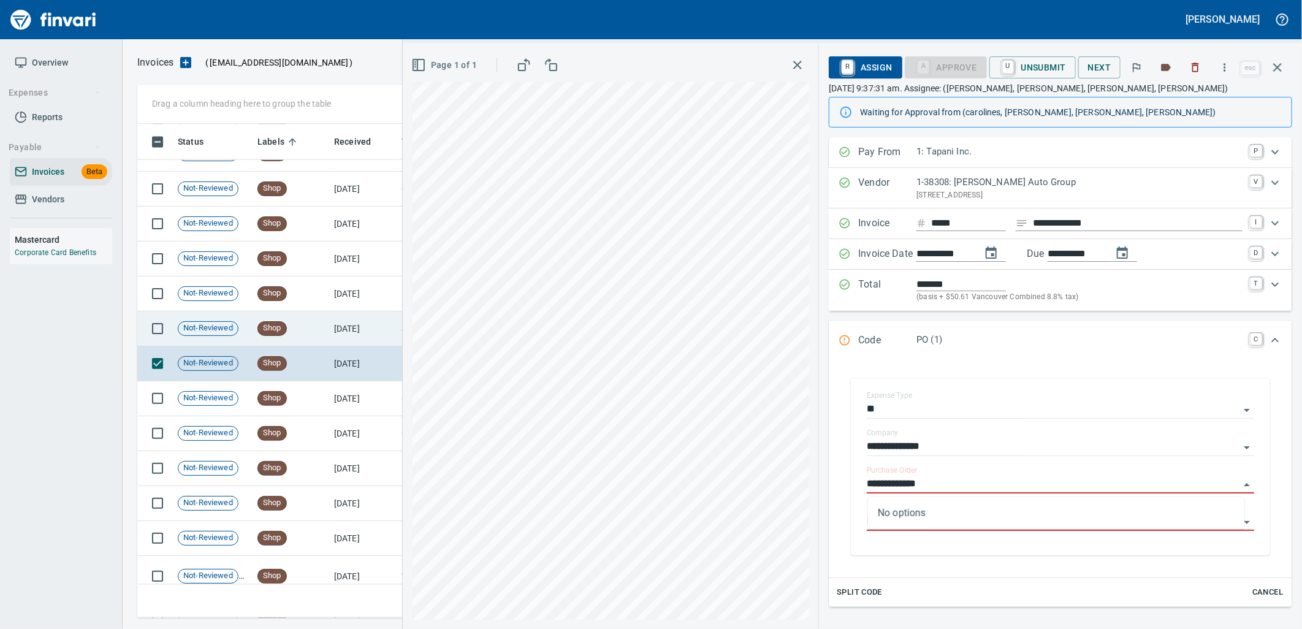
click at [373, 333] on td "[DATE]" at bounding box center [362, 328] width 67 height 35
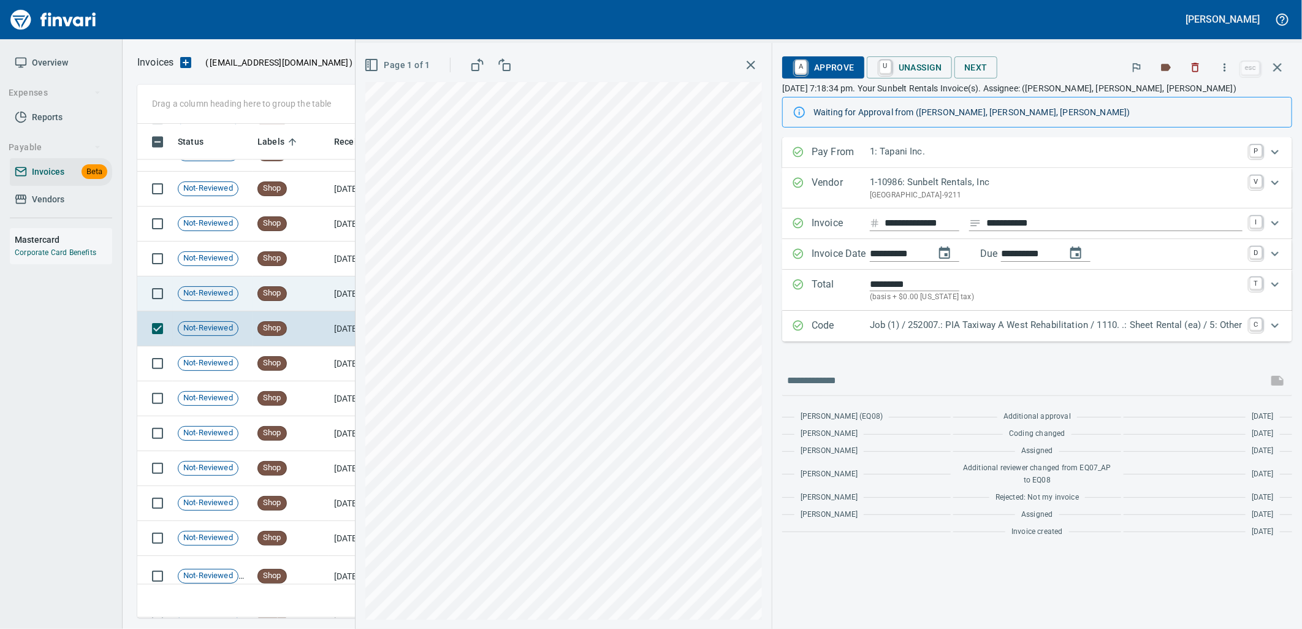
click at [326, 301] on td "Shop" at bounding box center [291, 293] width 77 height 35
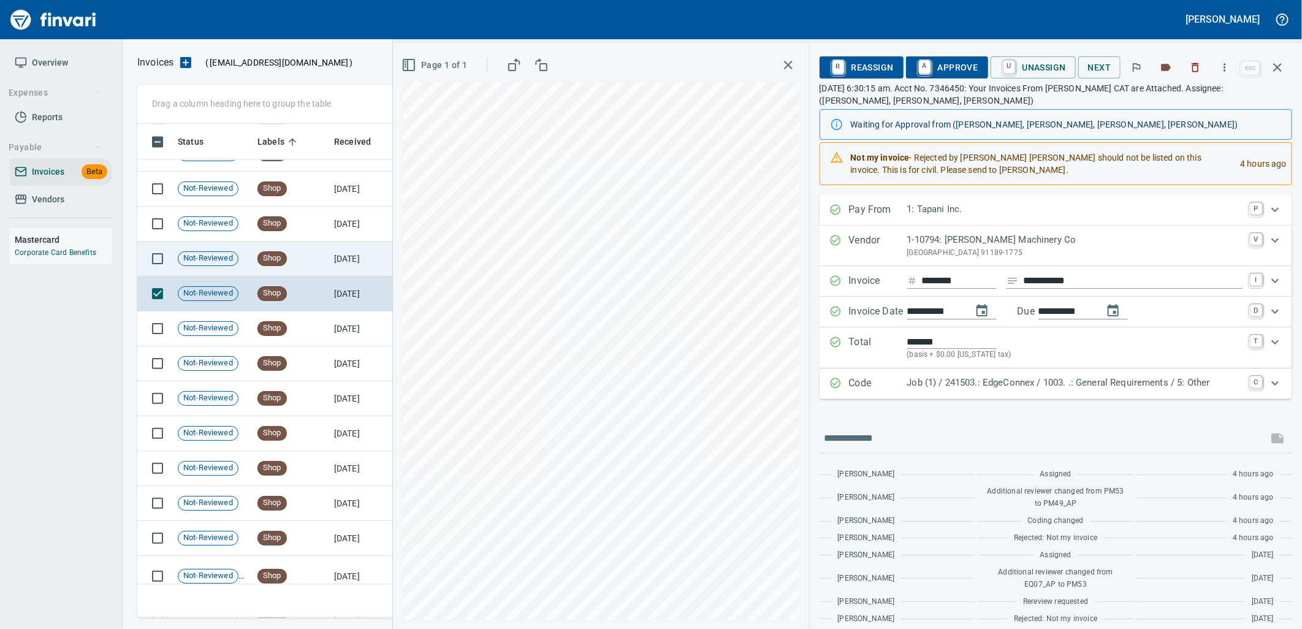
click at [305, 249] on td "Shop" at bounding box center [291, 259] width 77 height 35
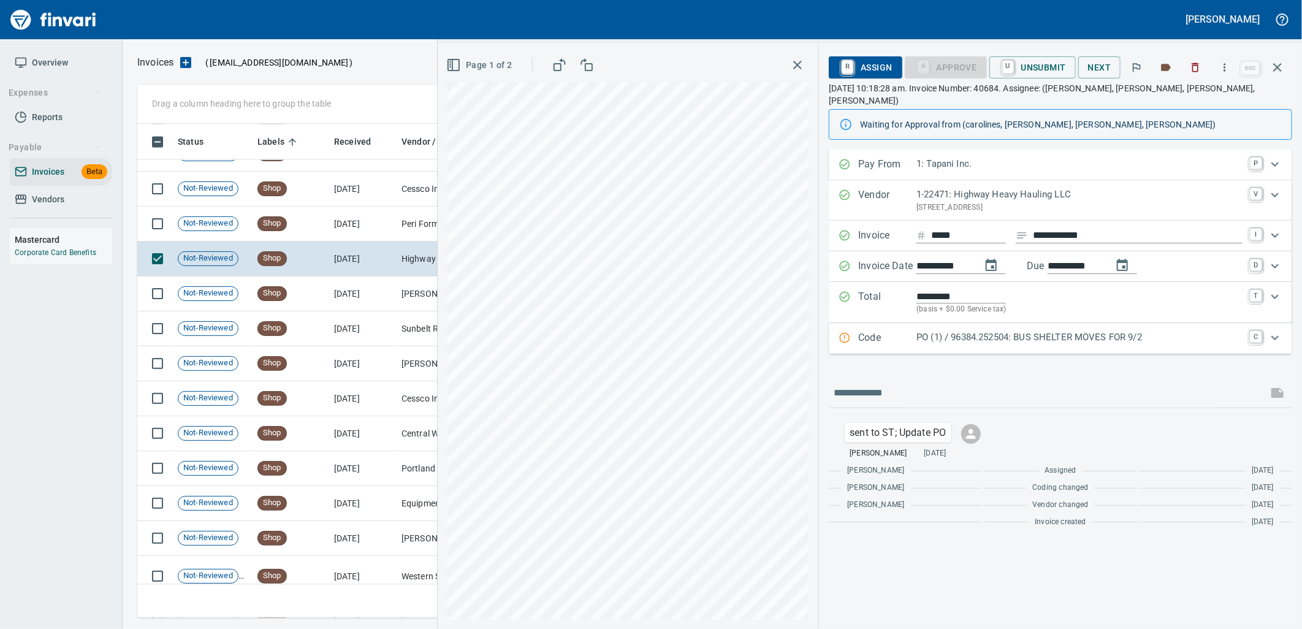
click at [916, 330] on p "Code" at bounding box center [887, 338] width 58 height 16
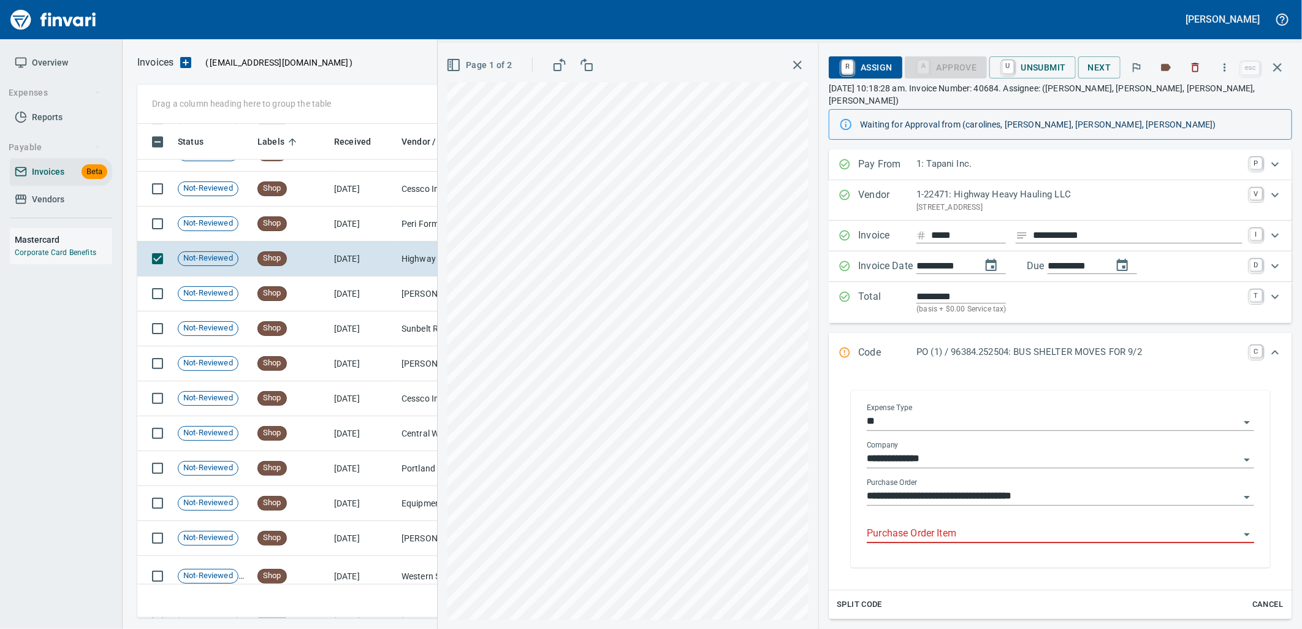
click at [972, 528] on input "Purchase Order Item" at bounding box center [1053, 533] width 373 height 17
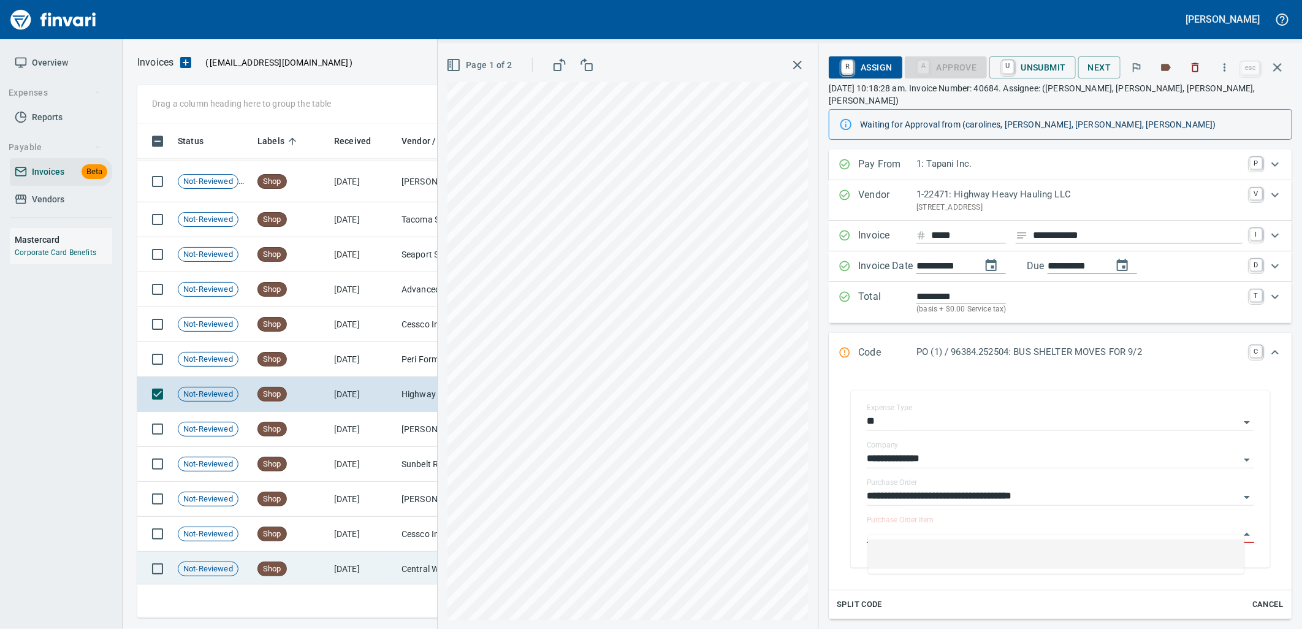
scroll to position [13147, 0]
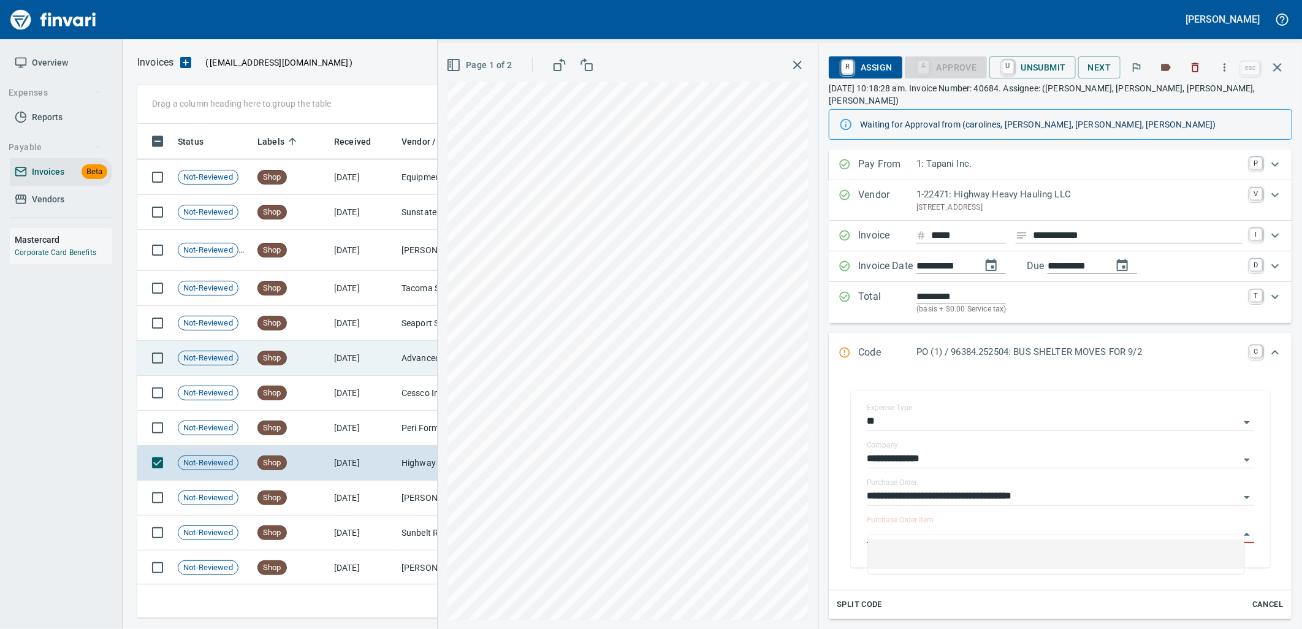
click at [316, 363] on td "Shop" at bounding box center [291, 358] width 77 height 35
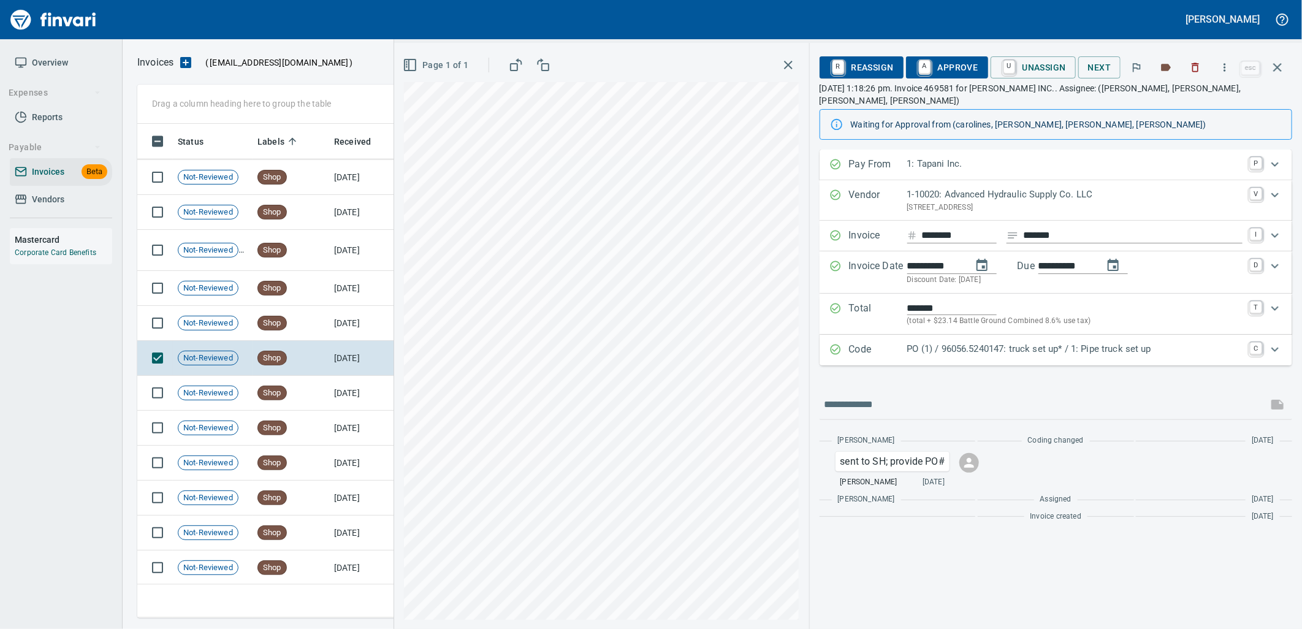
click at [961, 342] on p "PO (1) / 96056.5240147: truck set up* / 1: Pipe truck set up" at bounding box center [1074, 349] width 335 height 14
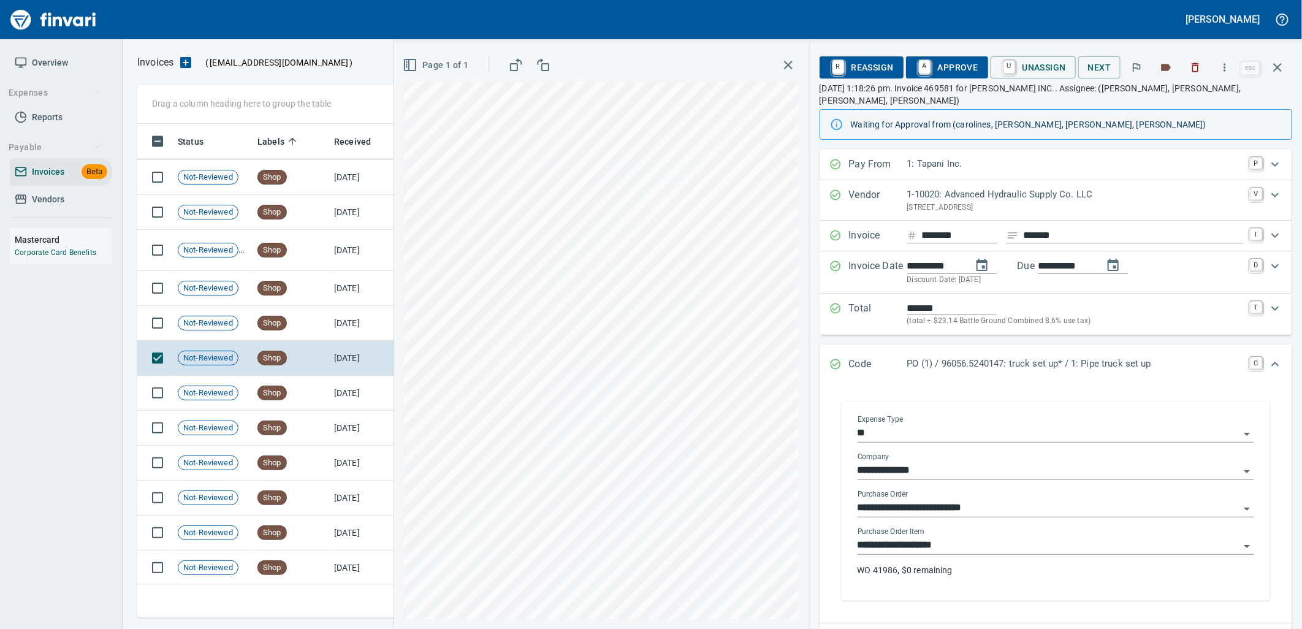
click at [970, 537] on input "**********" at bounding box center [1049, 545] width 382 height 17
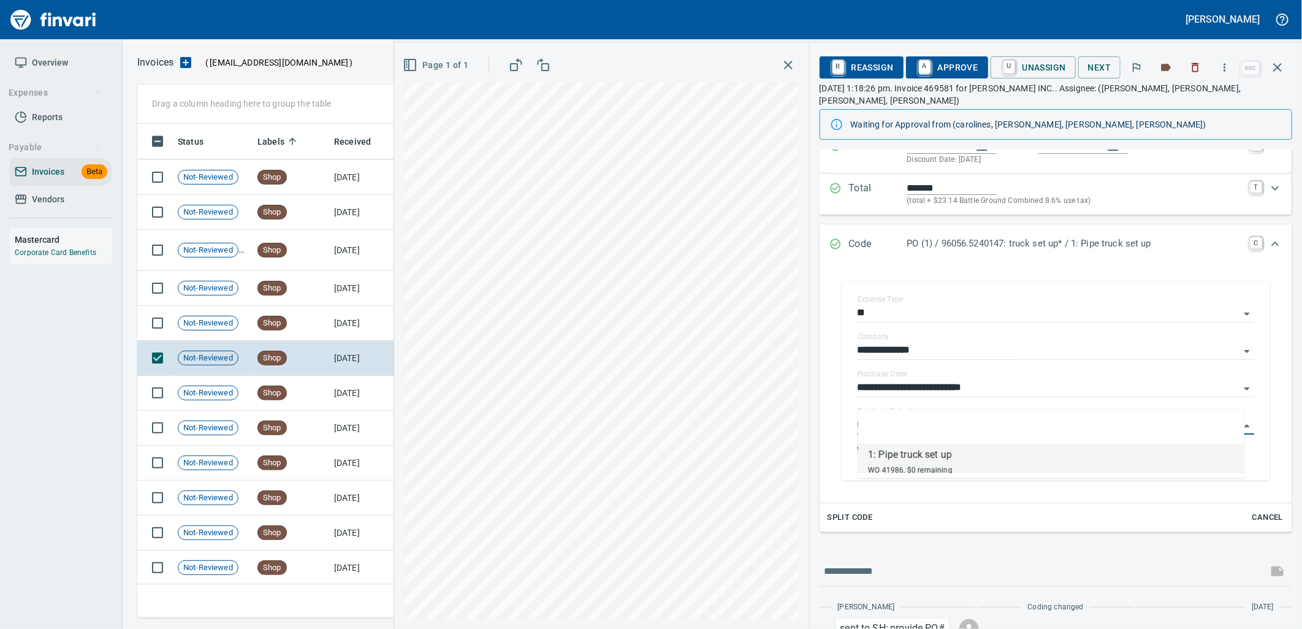
scroll to position [136, 0]
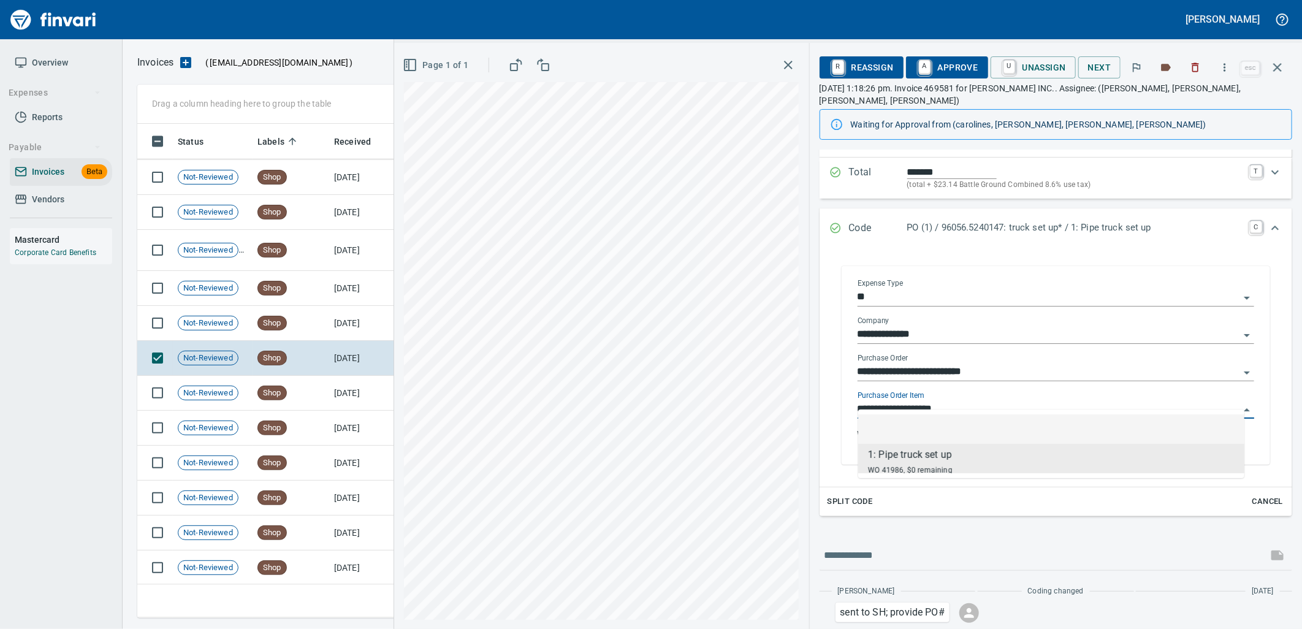
click at [979, 363] on input "**********" at bounding box center [1049, 371] width 382 height 17
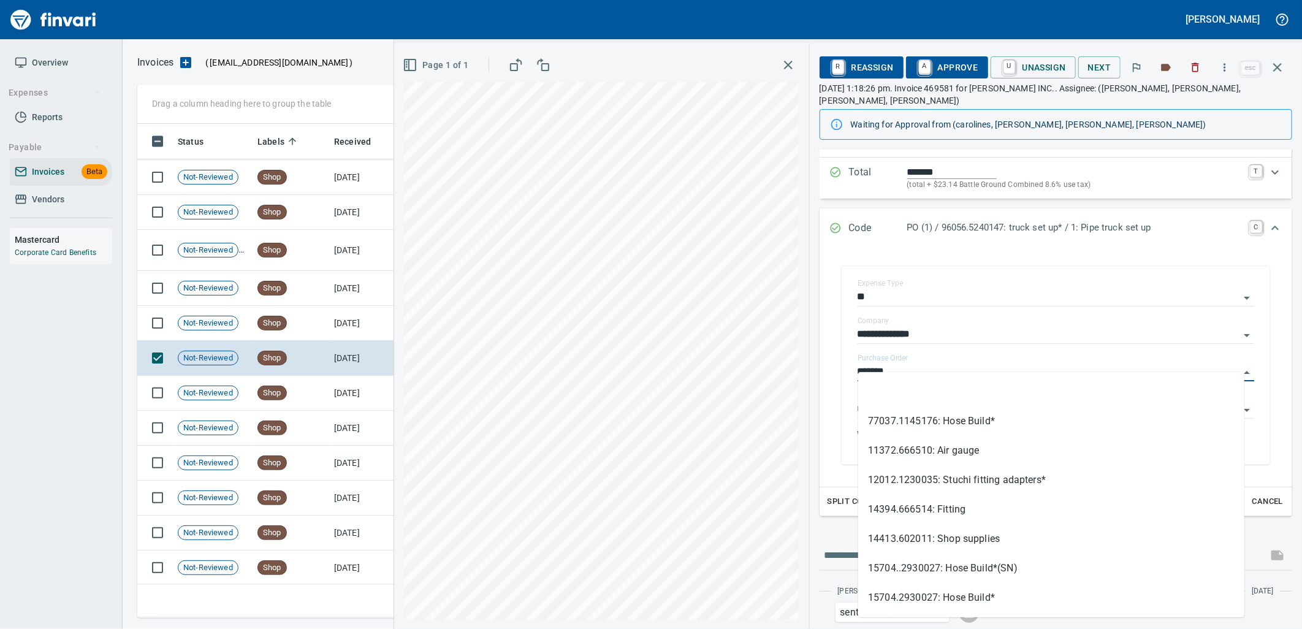
scroll to position [484, 1129]
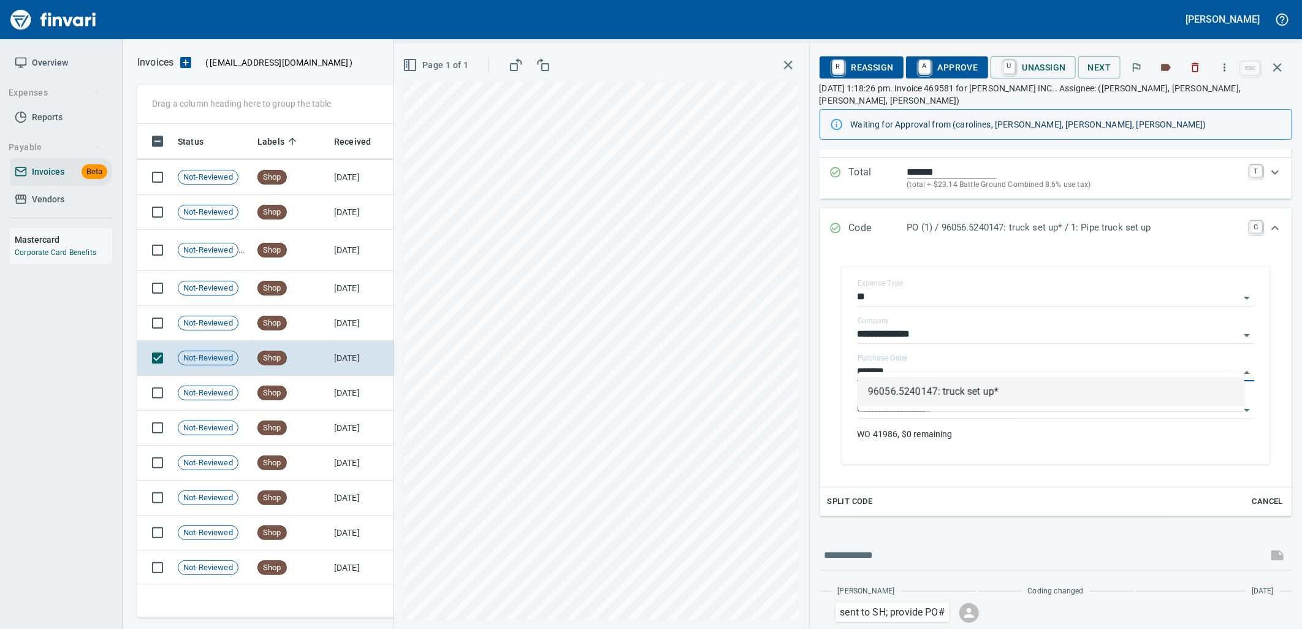
click at [960, 390] on li "96056.5240147: truck set up*" at bounding box center [1051, 391] width 386 height 29
type input "**********"
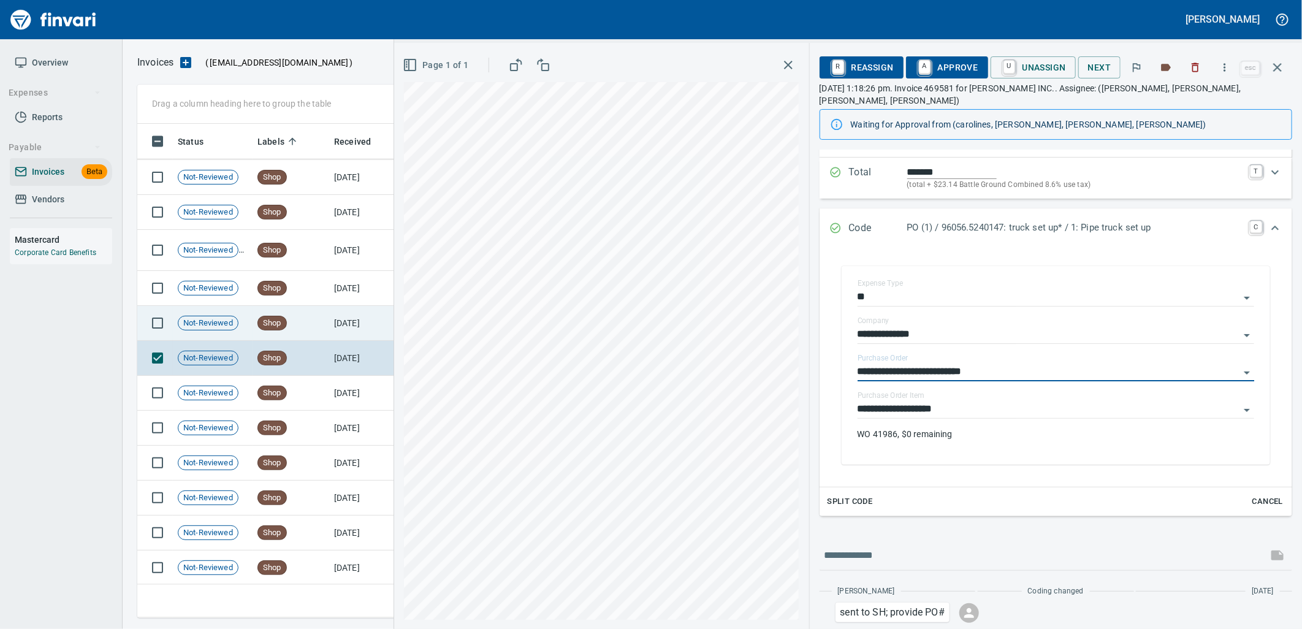
click at [356, 325] on td "9/5/2025" at bounding box center [362, 323] width 67 height 35
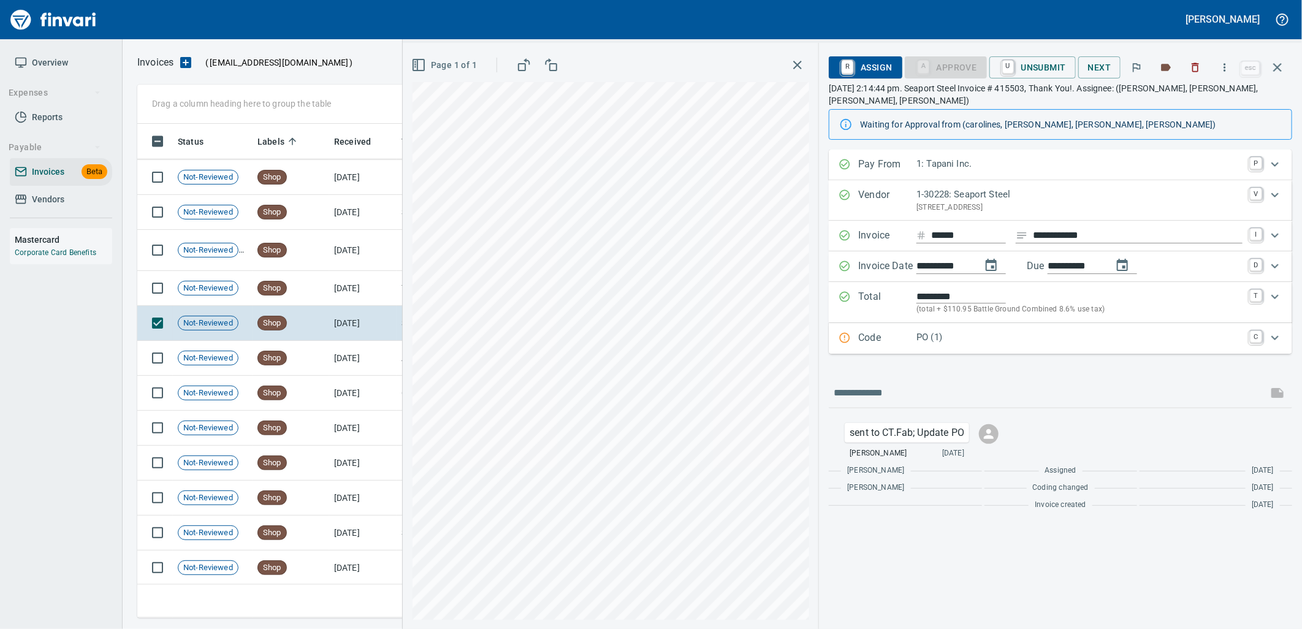
click at [964, 339] on p "PO (1)" at bounding box center [1079, 337] width 326 height 14
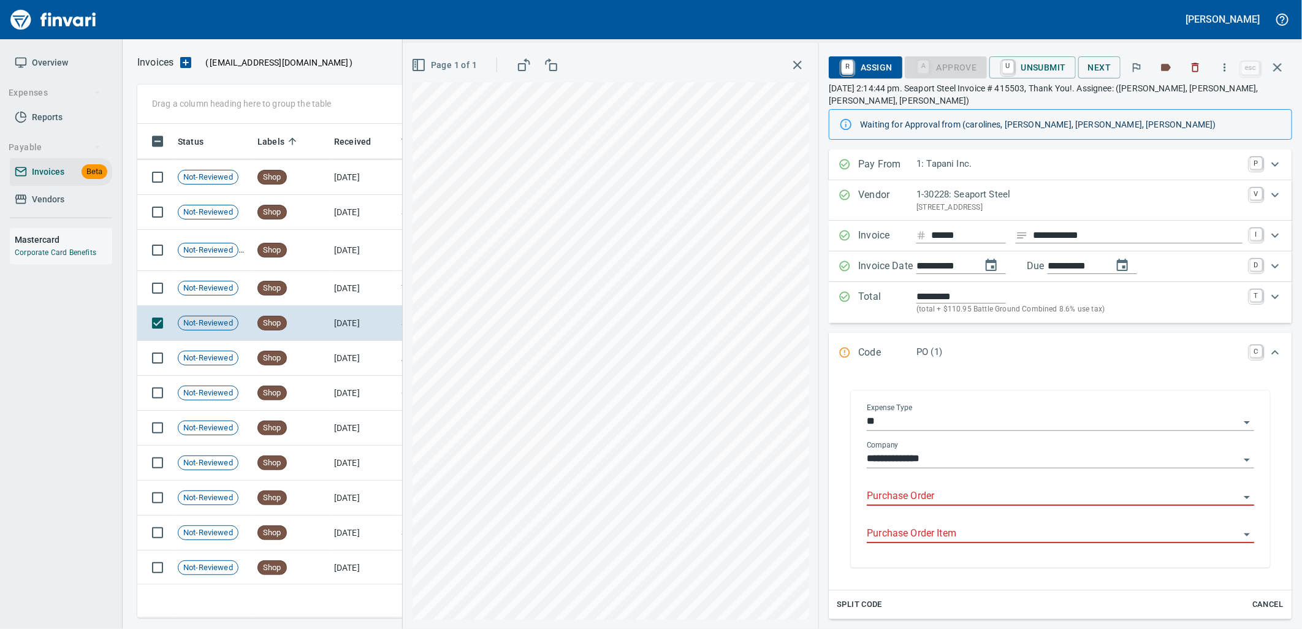
click at [934, 497] on input "Purchase Order" at bounding box center [1053, 496] width 373 height 17
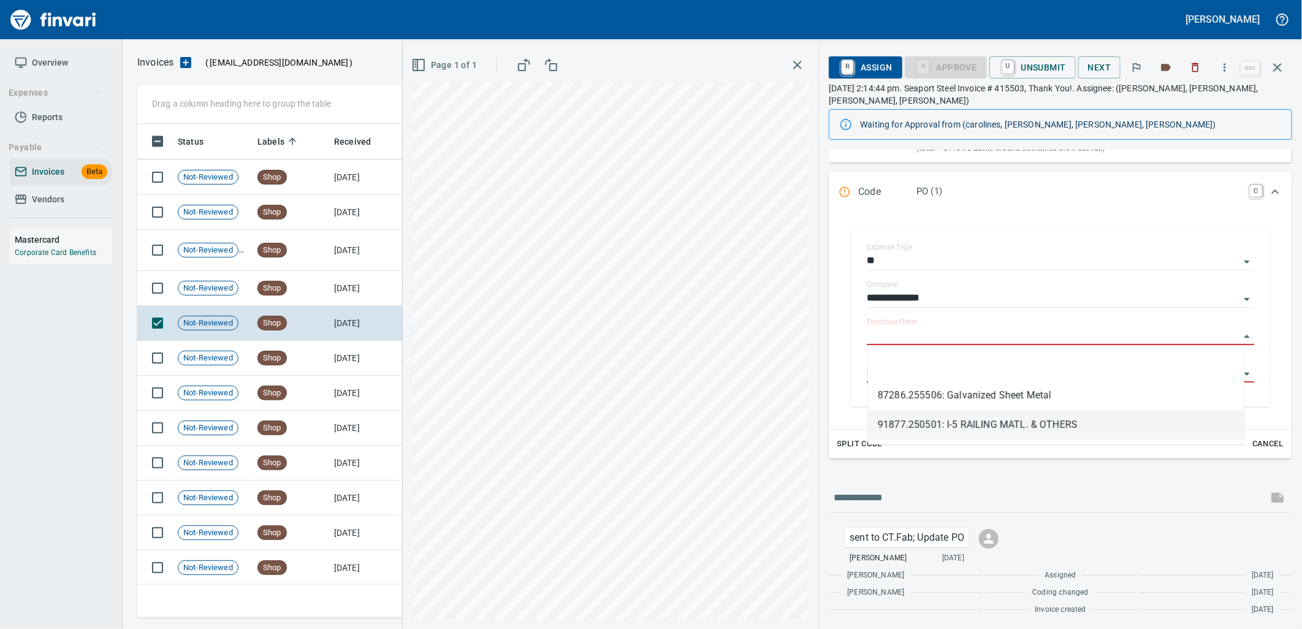
scroll to position [162, 0]
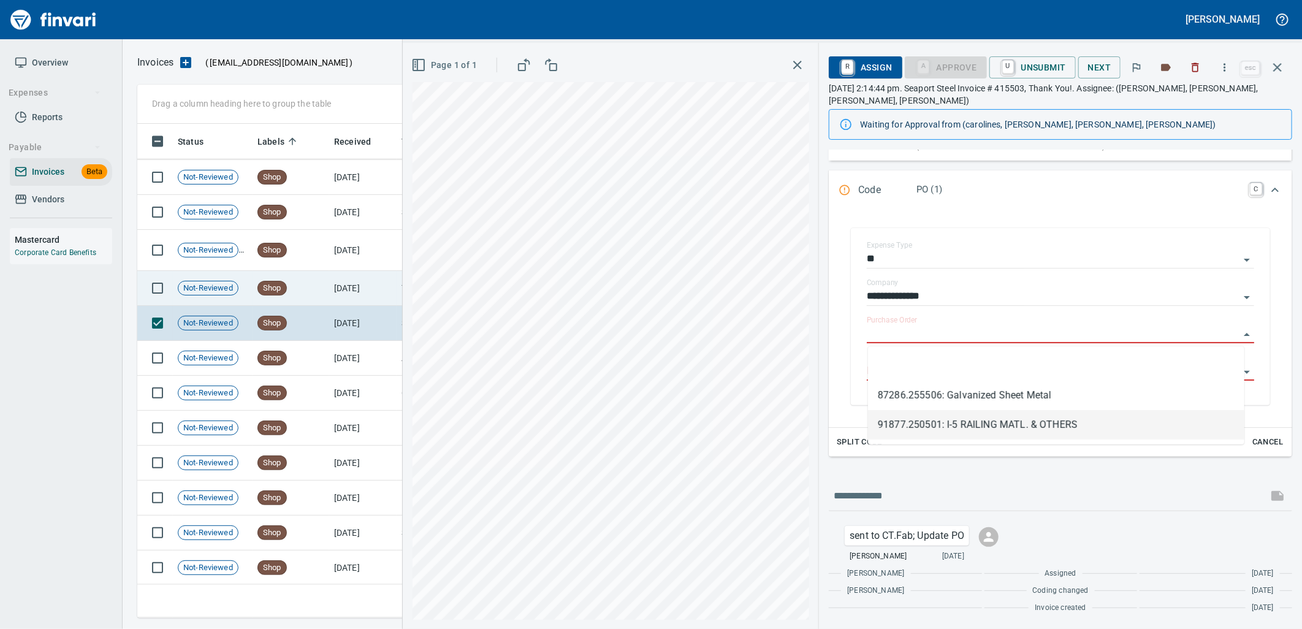
click at [314, 292] on td "Shop" at bounding box center [291, 288] width 77 height 35
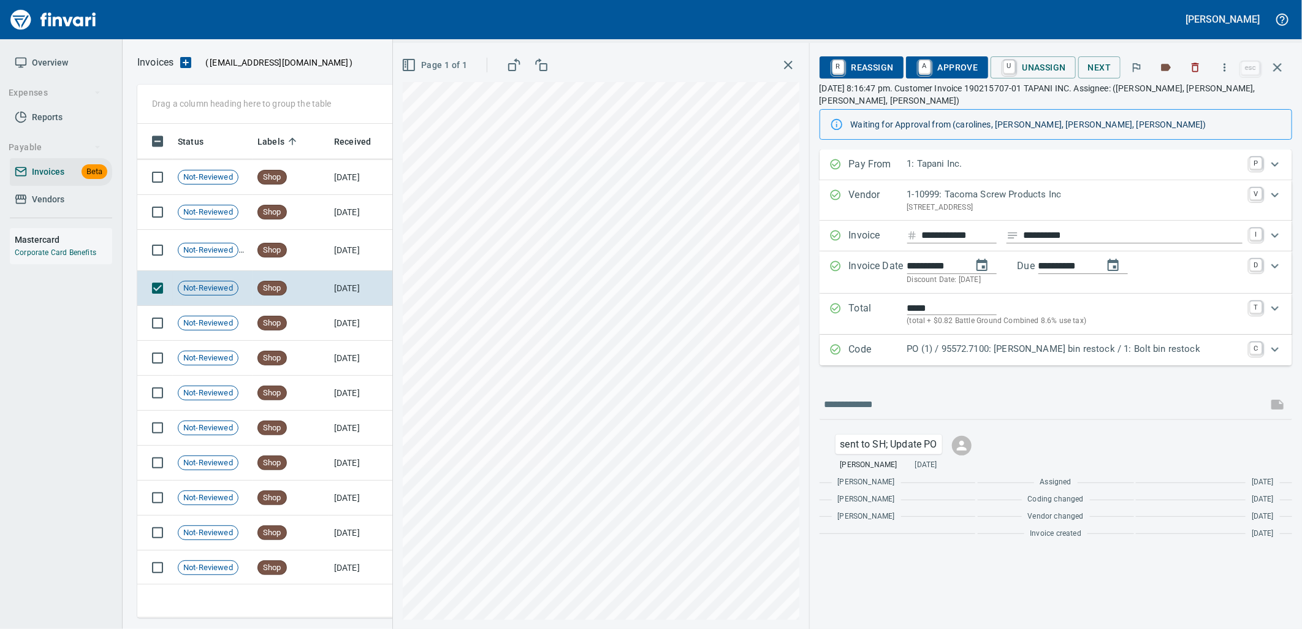
click at [1059, 354] on p "PO (1) / 95572.7100: Bolt bin restock / 1: Bolt bin restock" at bounding box center [1074, 349] width 335 height 14
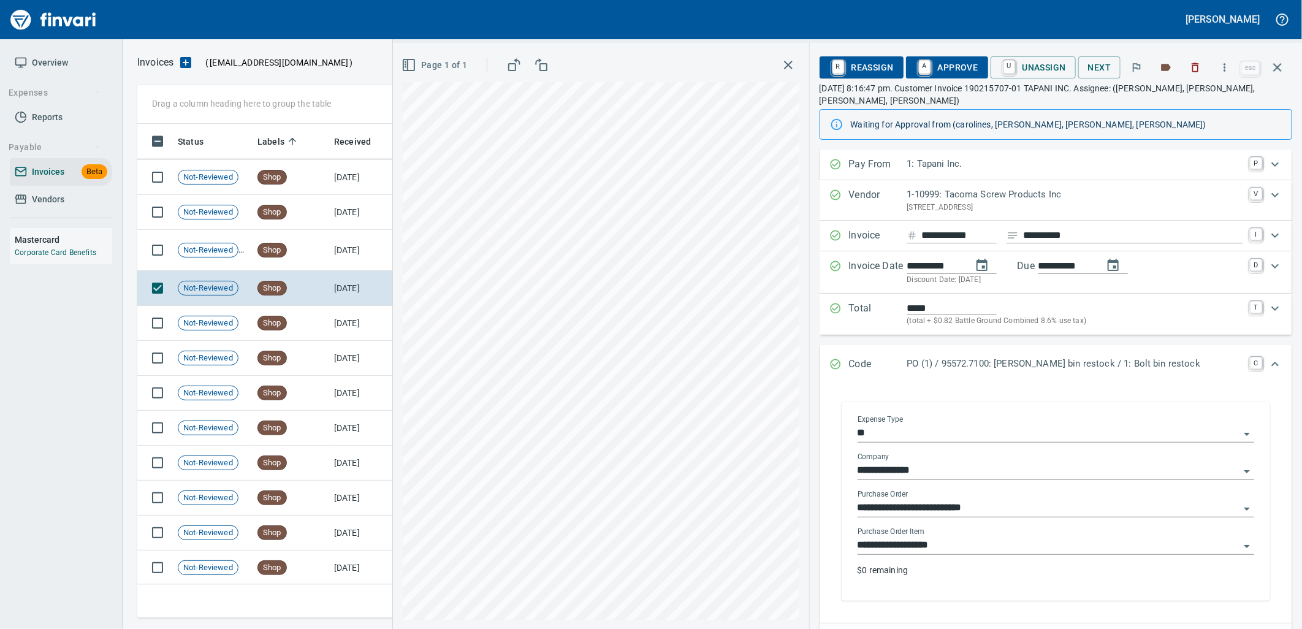
click at [927, 536] on div "**********" at bounding box center [1056, 541] width 397 height 28
click at [923, 542] on input "**********" at bounding box center [1049, 545] width 382 height 17
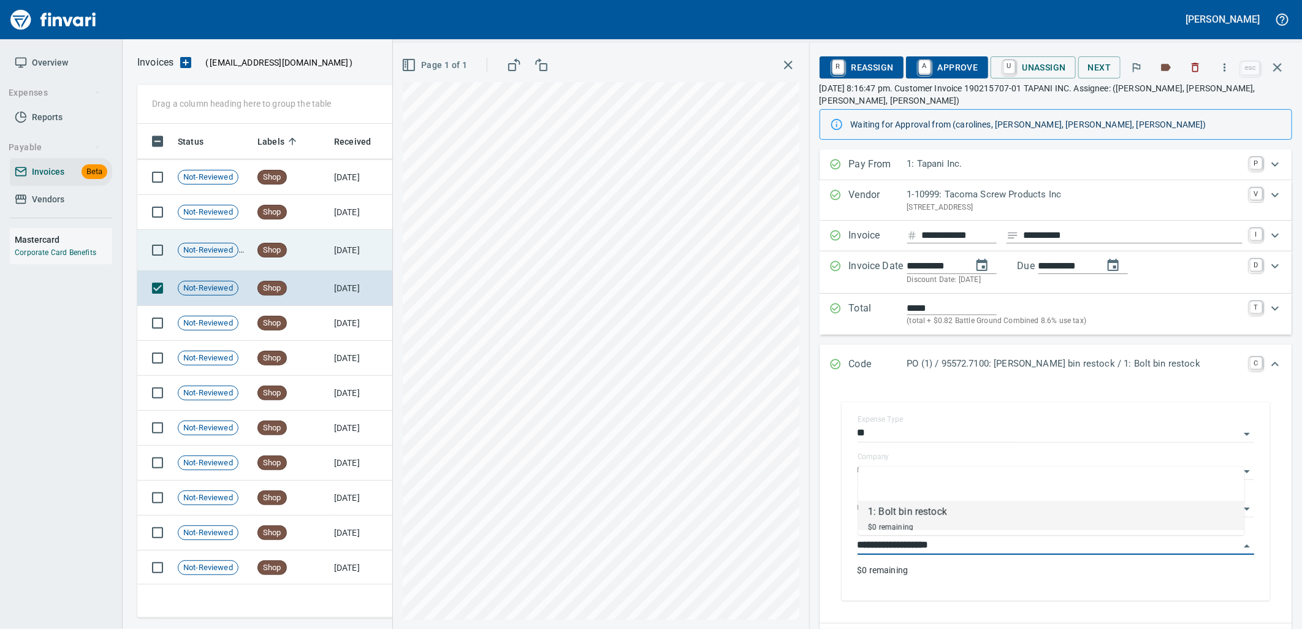
click at [360, 254] on td "9/6/2025" at bounding box center [362, 250] width 67 height 41
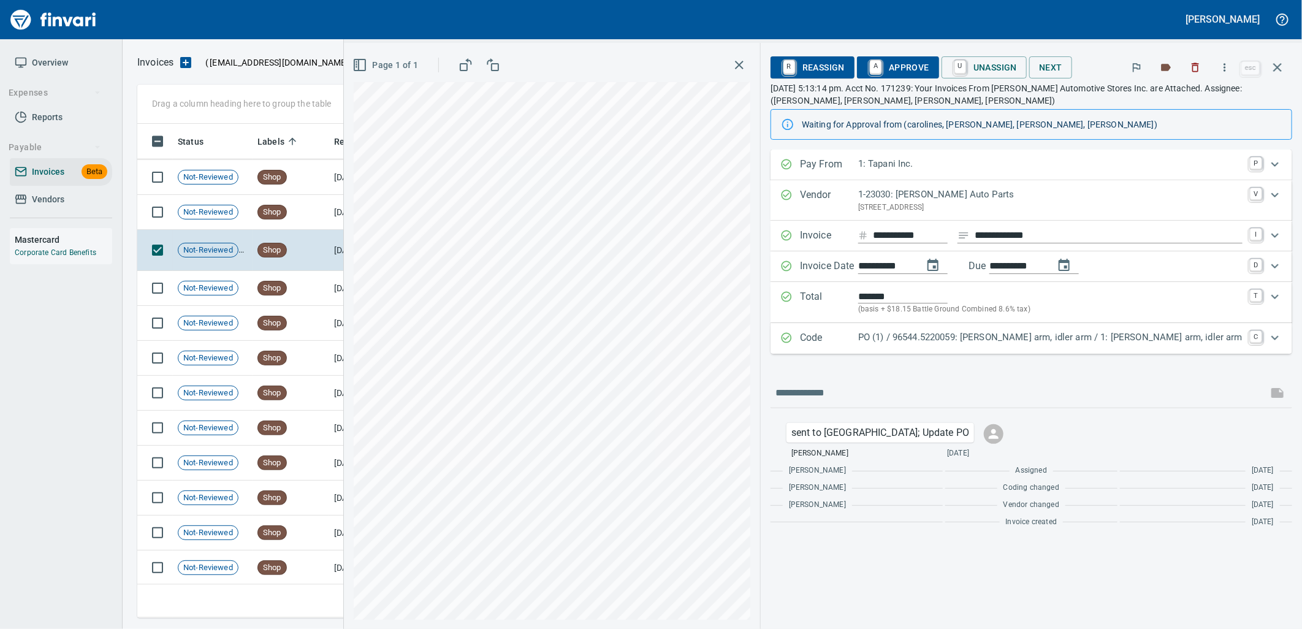
click at [943, 351] on div "Code PO (1) / 96544.5220059: Pitman arm, idler arm / 1: Pitman arm, idler arm C" at bounding box center [1032, 338] width 522 height 31
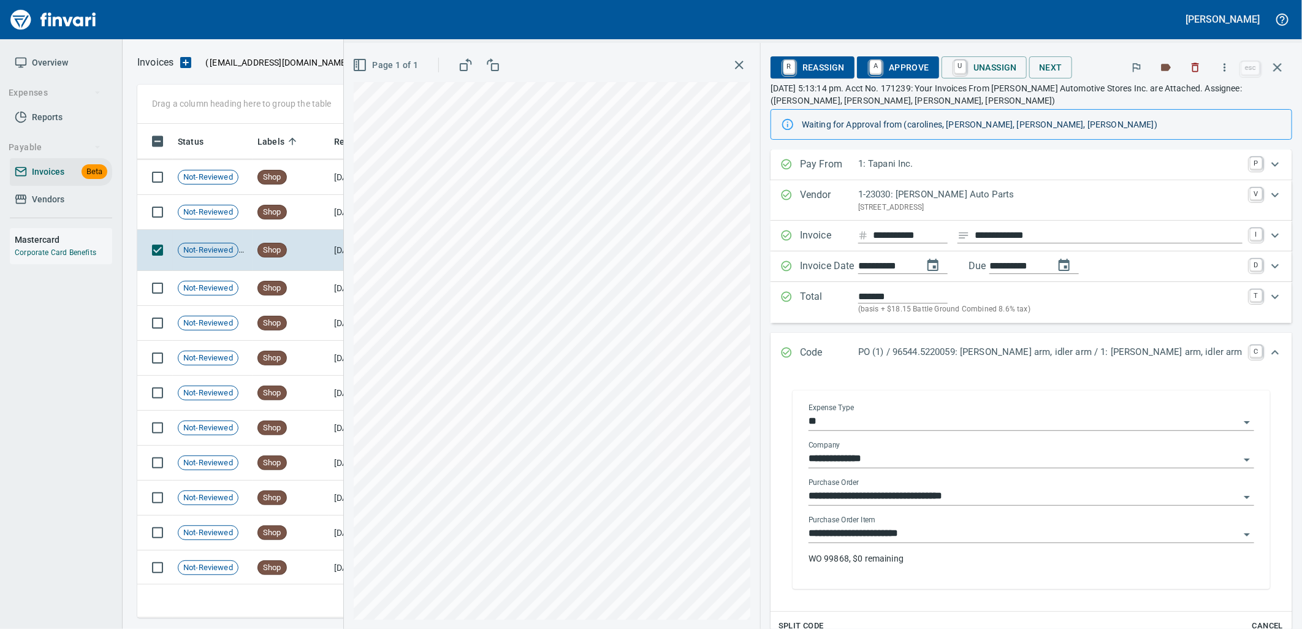
click at [998, 536] on input "**********" at bounding box center [1024, 533] width 431 height 17
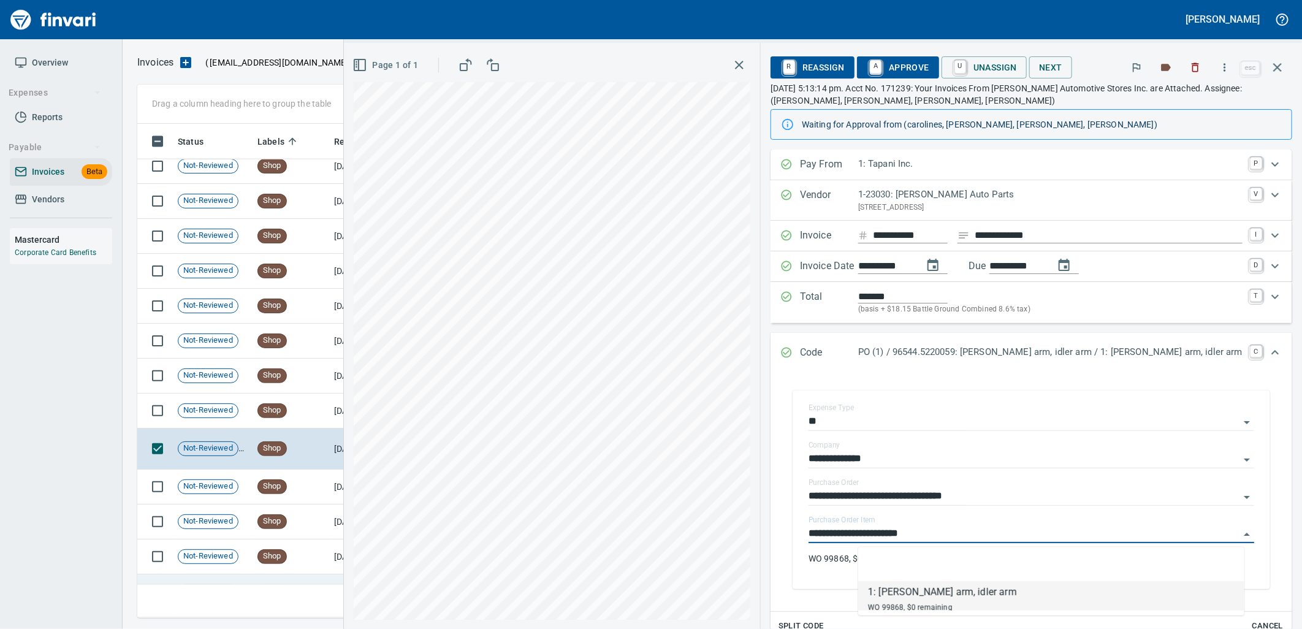
scroll to position [12943, 0]
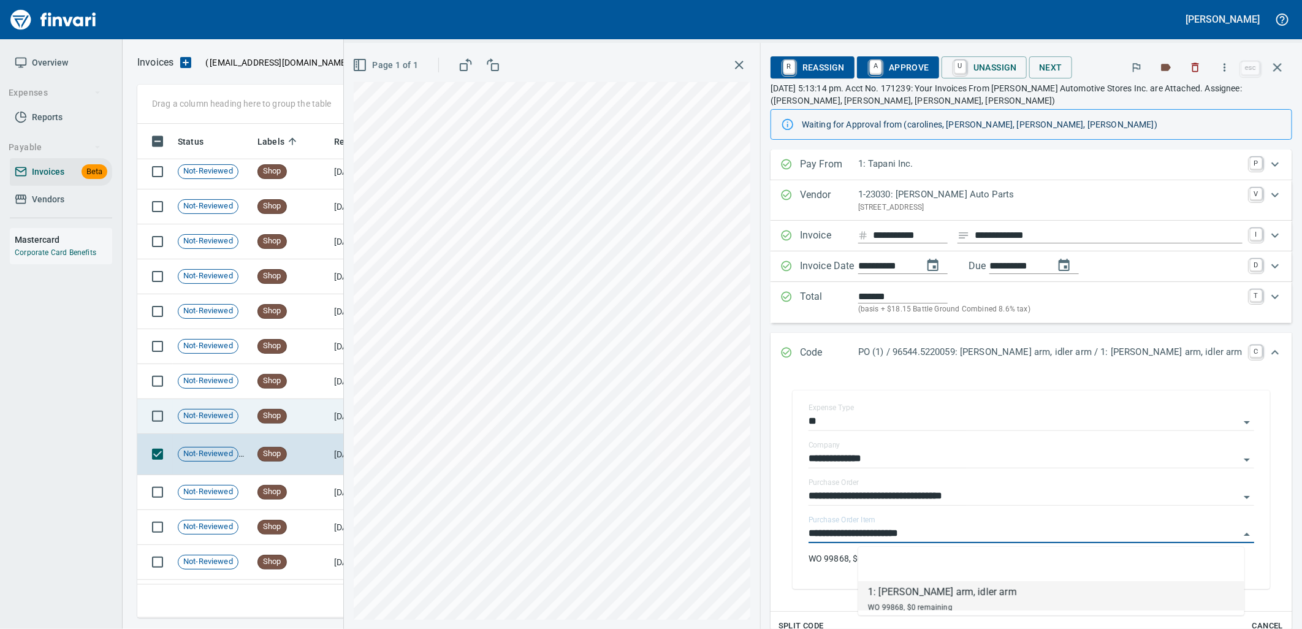
click at [346, 416] on td "[DATE]" at bounding box center [362, 416] width 67 height 35
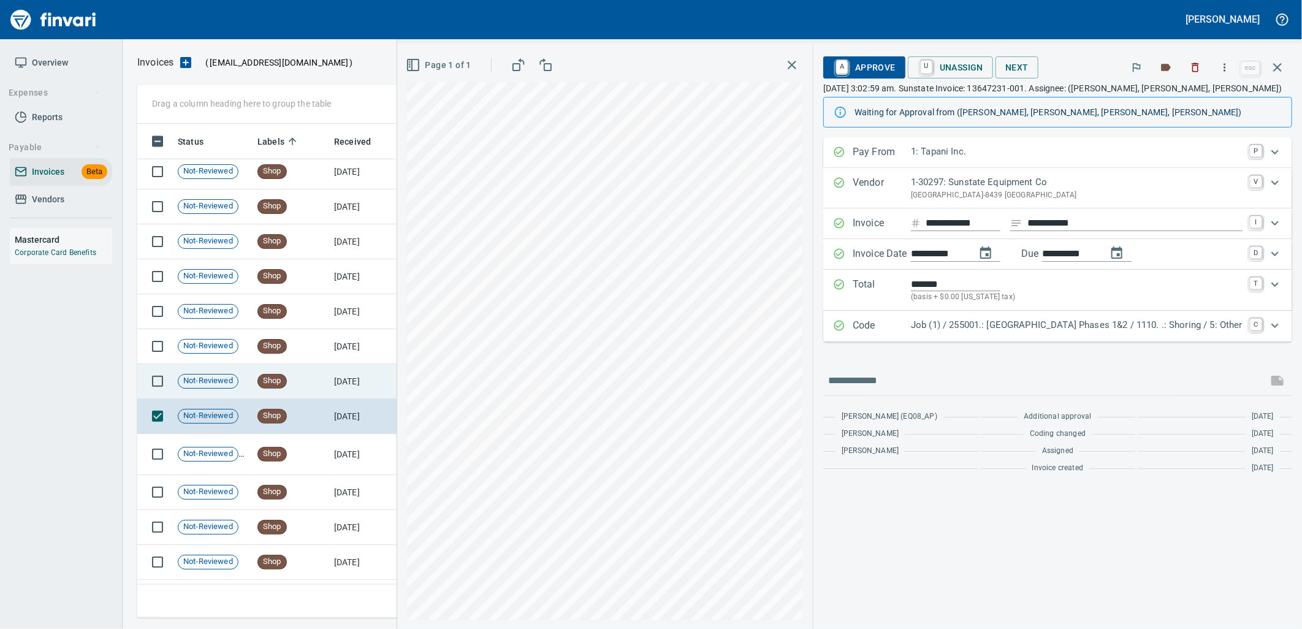
click at [344, 381] on td "[DATE]" at bounding box center [362, 381] width 67 height 35
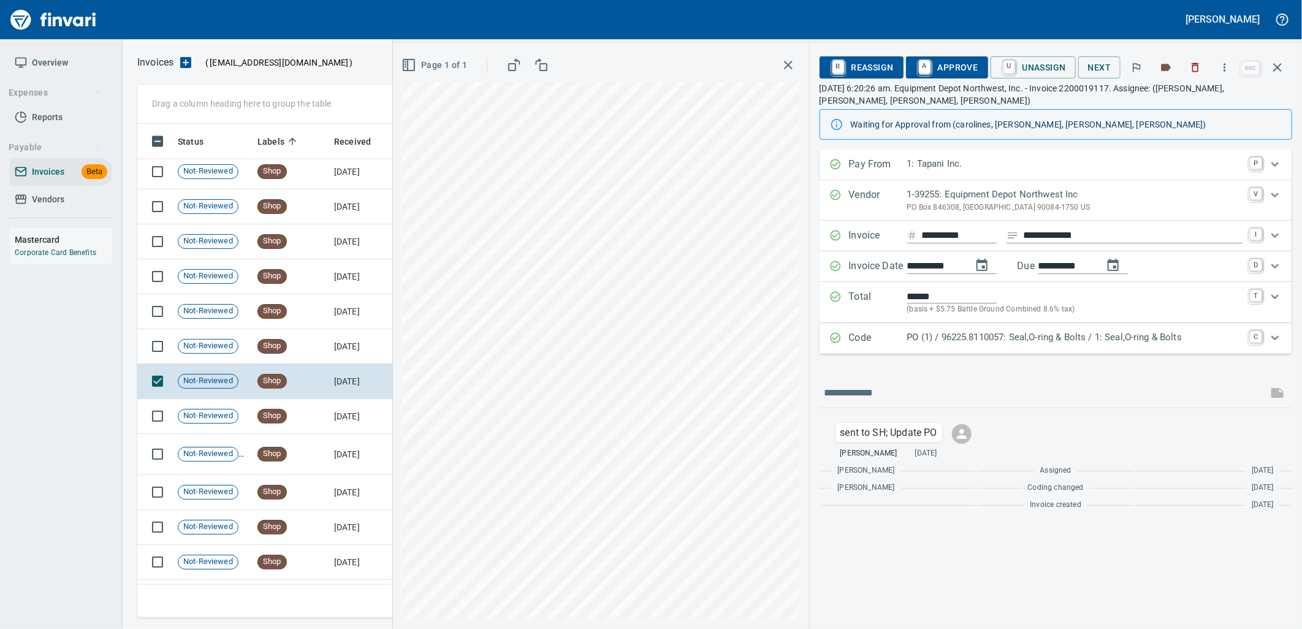
click at [1110, 351] on div "Code PO (1) / 96225.8110057: Seal,O-ring & Bolts / 1: Seal,O-ring & Bolts C" at bounding box center [1056, 338] width 473 height 31
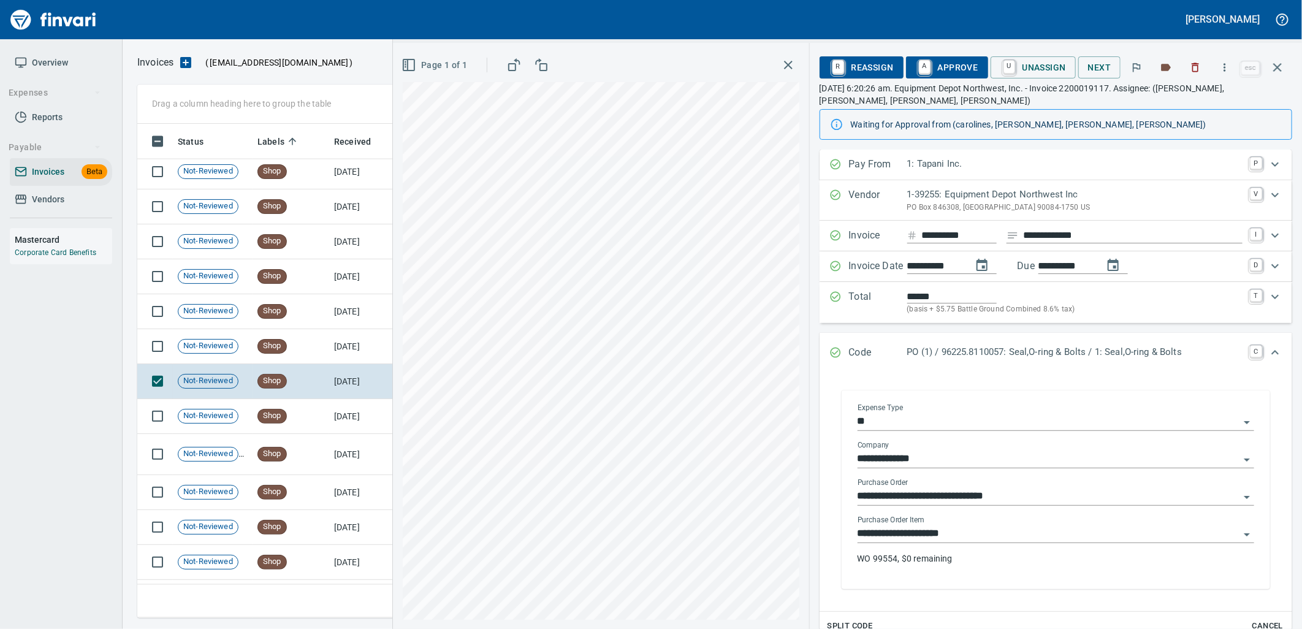
click at [1014, 541] on input "**********" at bounding box center [1049, 533] width 382 height 17
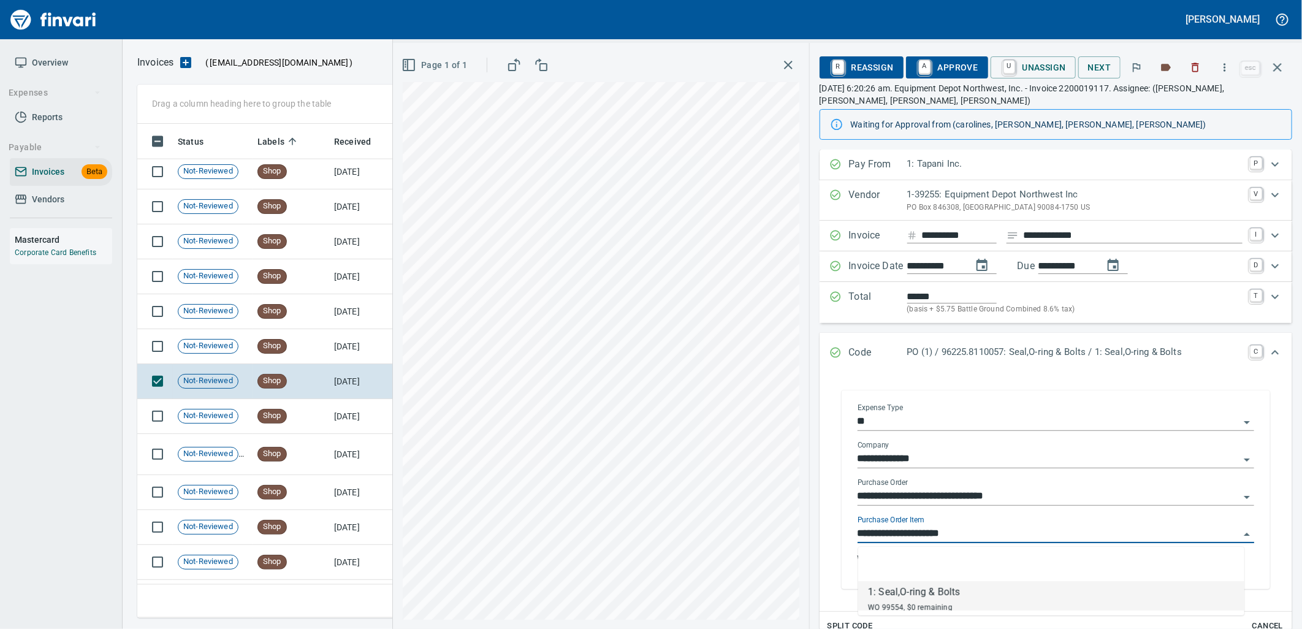
scroll to position [484, 1129]
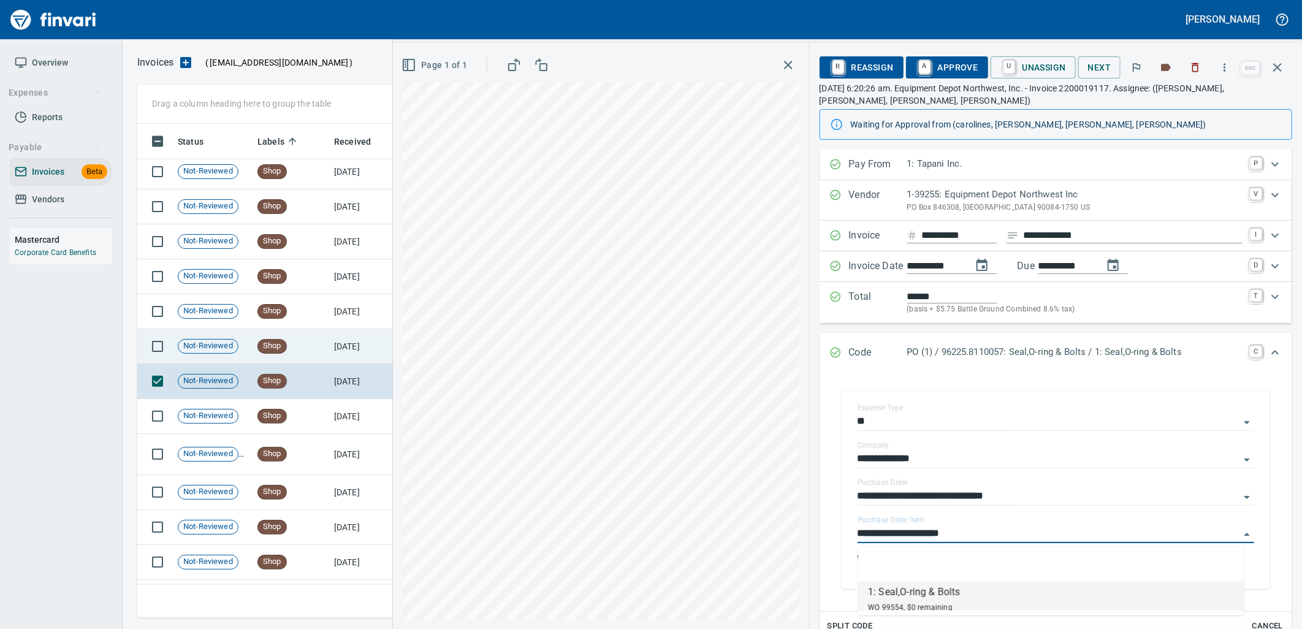
click at [308, 348] on td "Shop" at bounding box center [291, 346] width 77 height 35
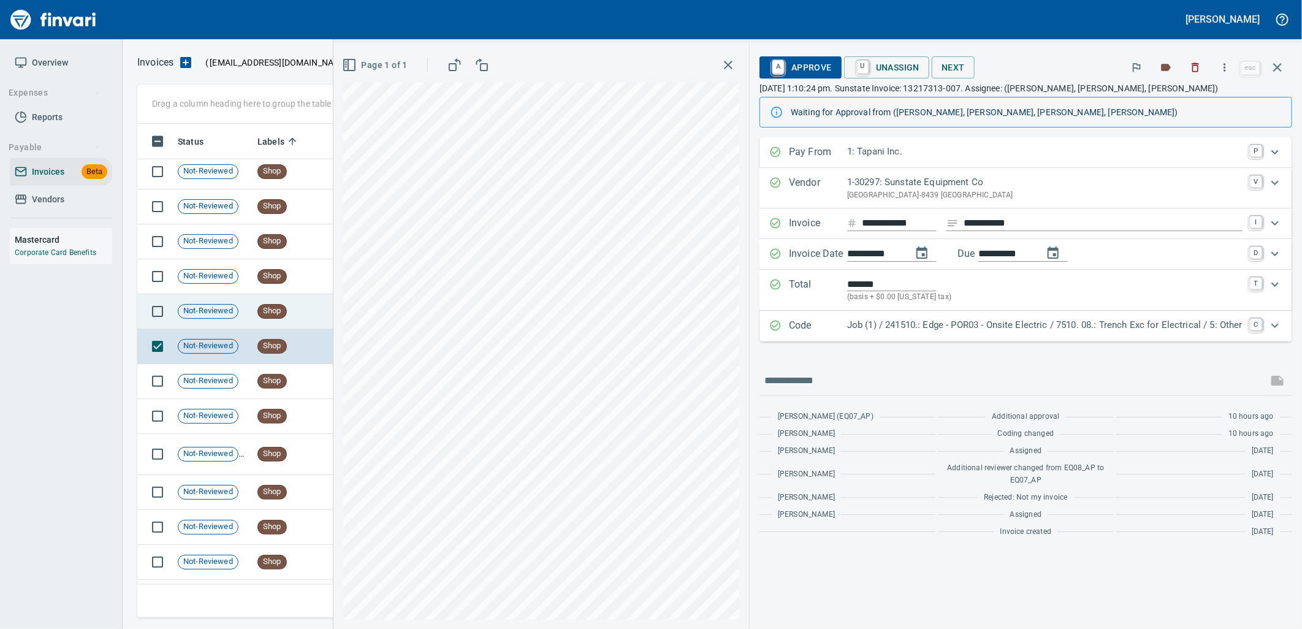
click at [305, 304] on td "Shop" at bounding box center [291, 311] width 77 height 35
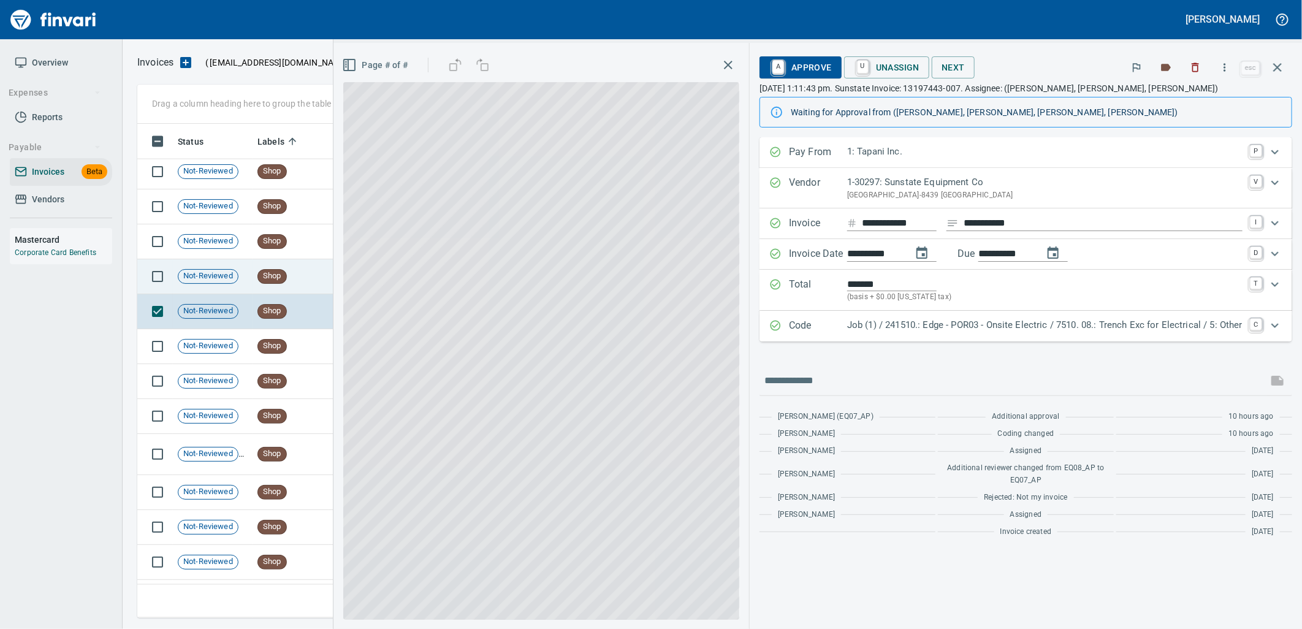
click at [291, 284] on td "Shop" at bounding box center [291, 276] width 77 height 35
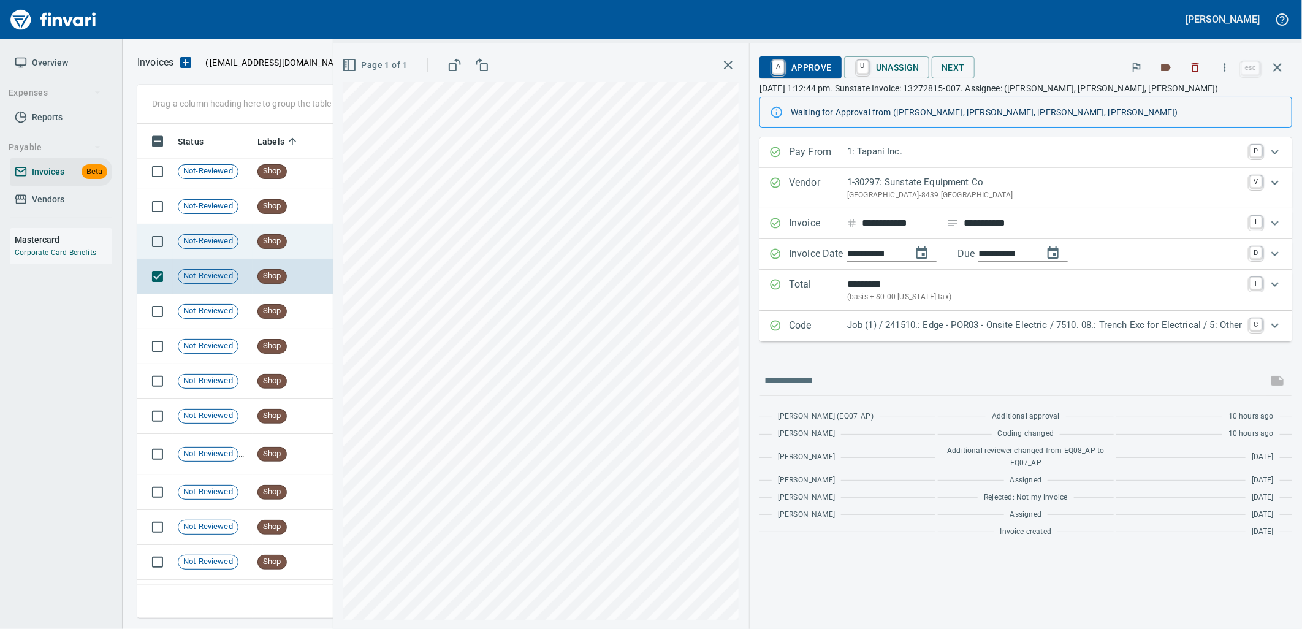
click at [283, 232] on td "Shop" at bounding box center [291, 241] width 77 height 35
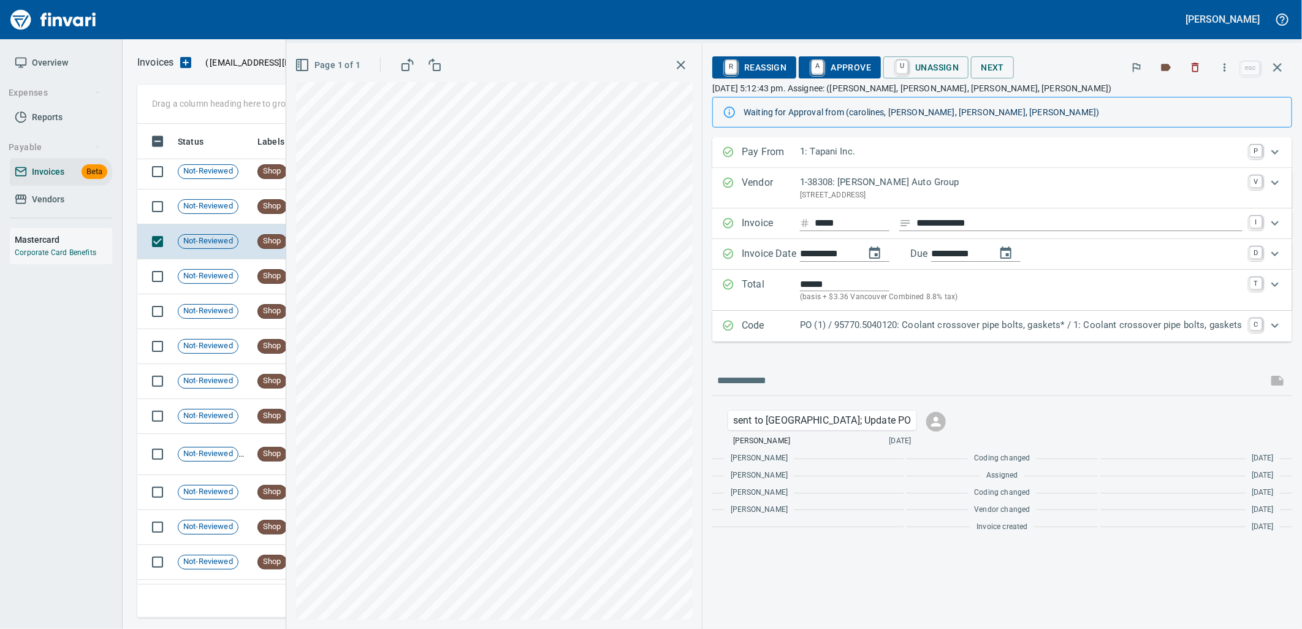
click at [897, 323] on p "PO (1) / 95770.5040120: Coolant crossover pipe bolts, gaskets* / 1: Coolant cro…" at bounding box center [1021, 325] width 443 height 14
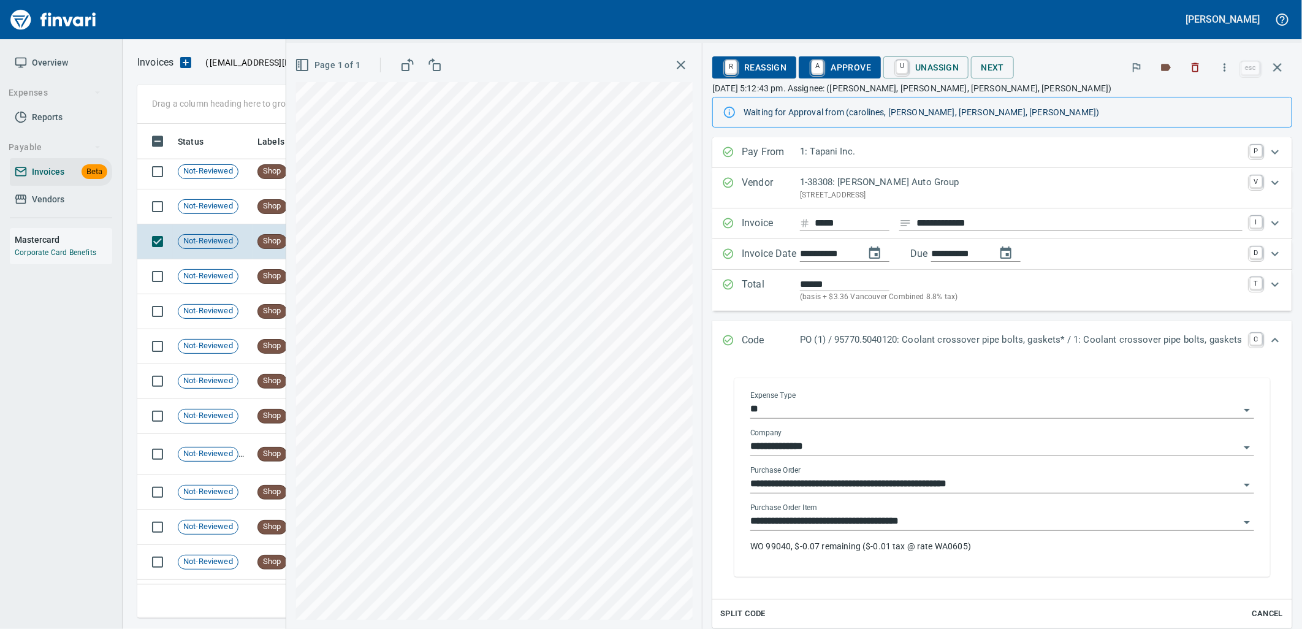
click at [975, 528] on input "**********" at bounding box center [994, 521] width 489 height 17
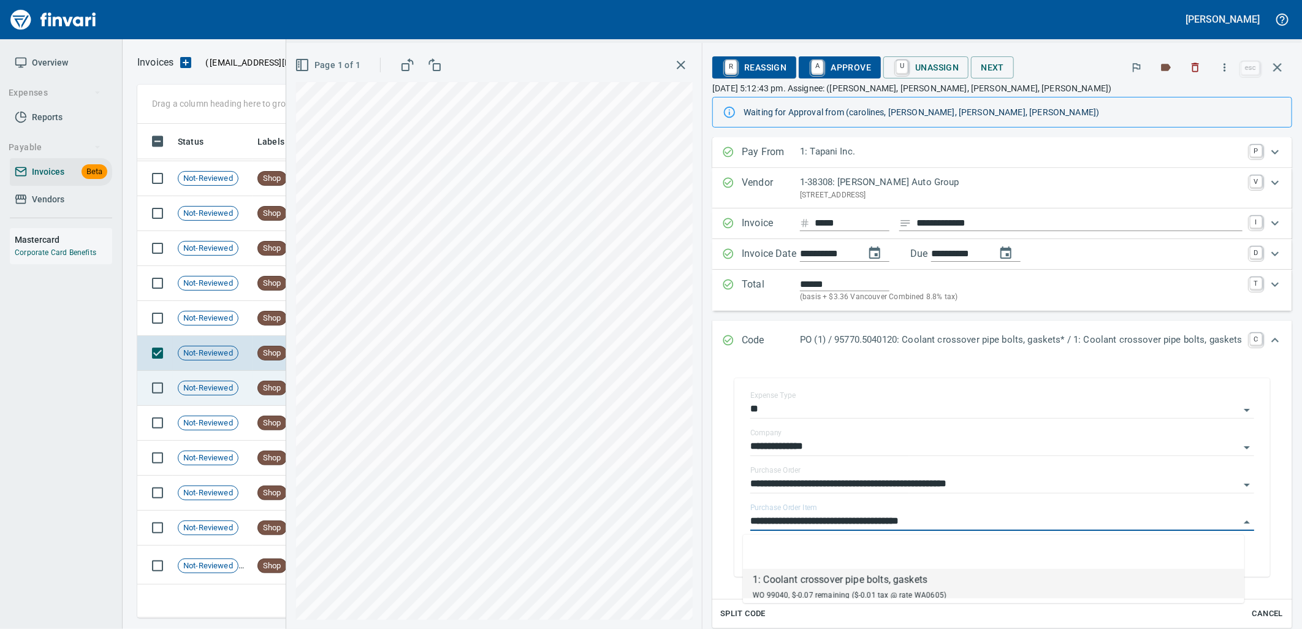
scroll to position [12807, 0]
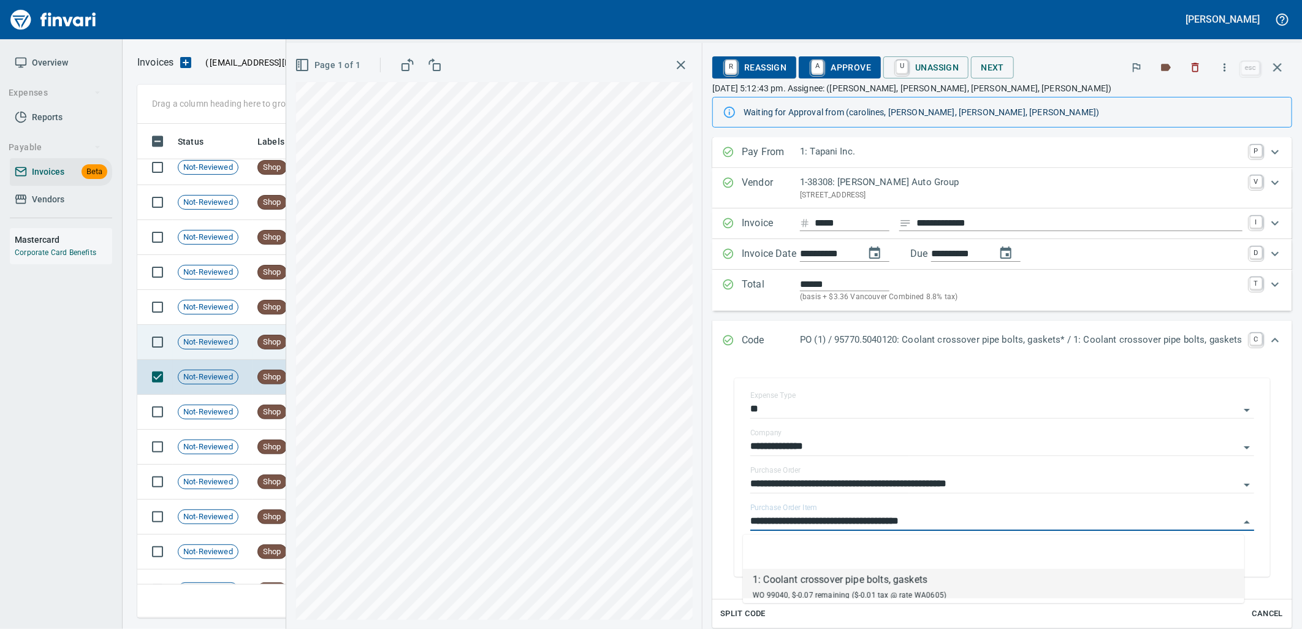
click at [256, 342] on td "Shop" at bounding box center [291, 342] width 77 height 35
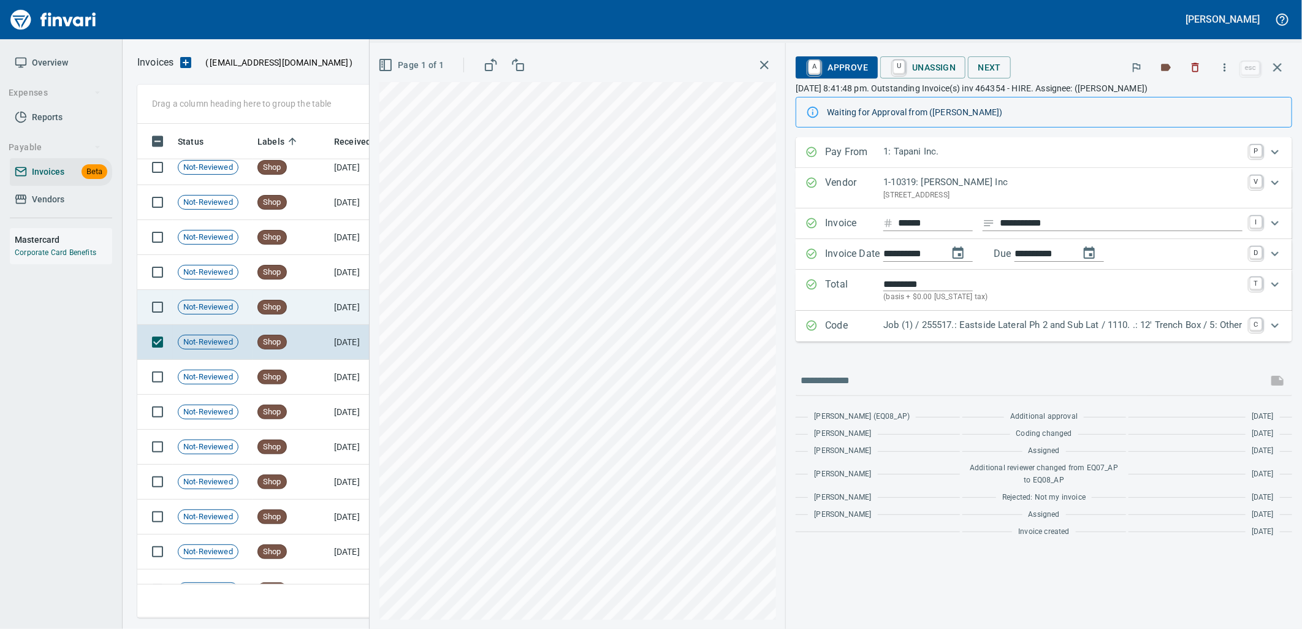
click at [264, 314] on td "Shop" at bounding box center [291, 307] width 77 height 35
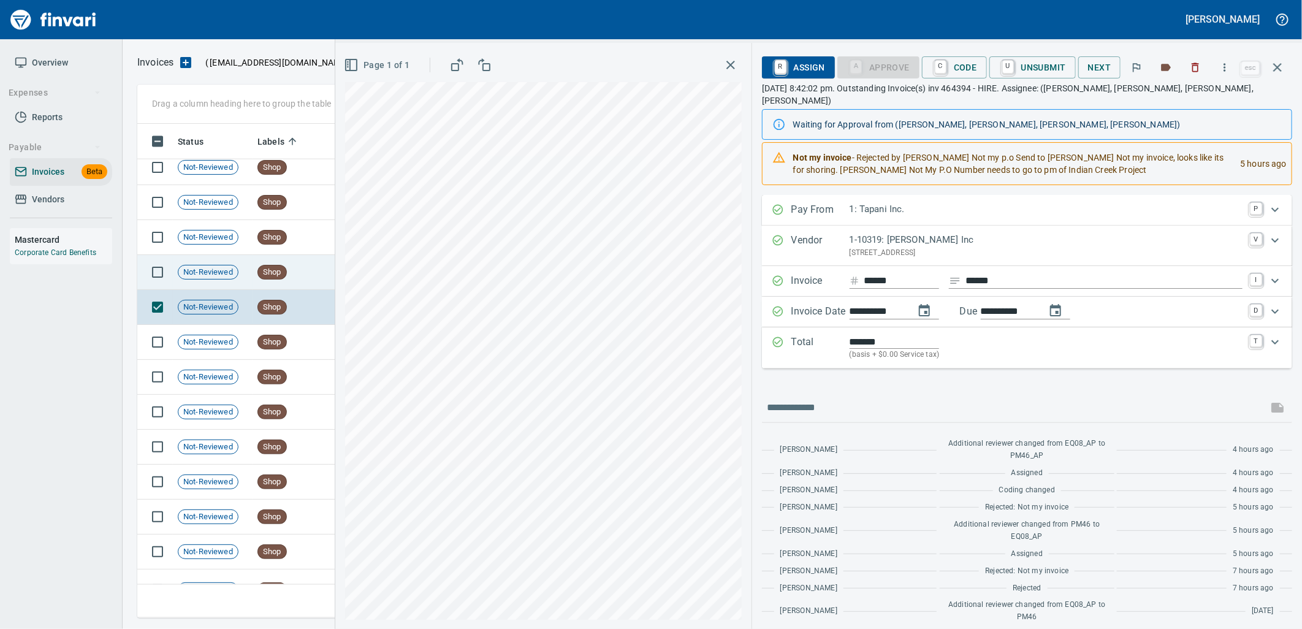
click at [276, 283] on td "Shop" at bounding box center [291, 272] width 77 height 35
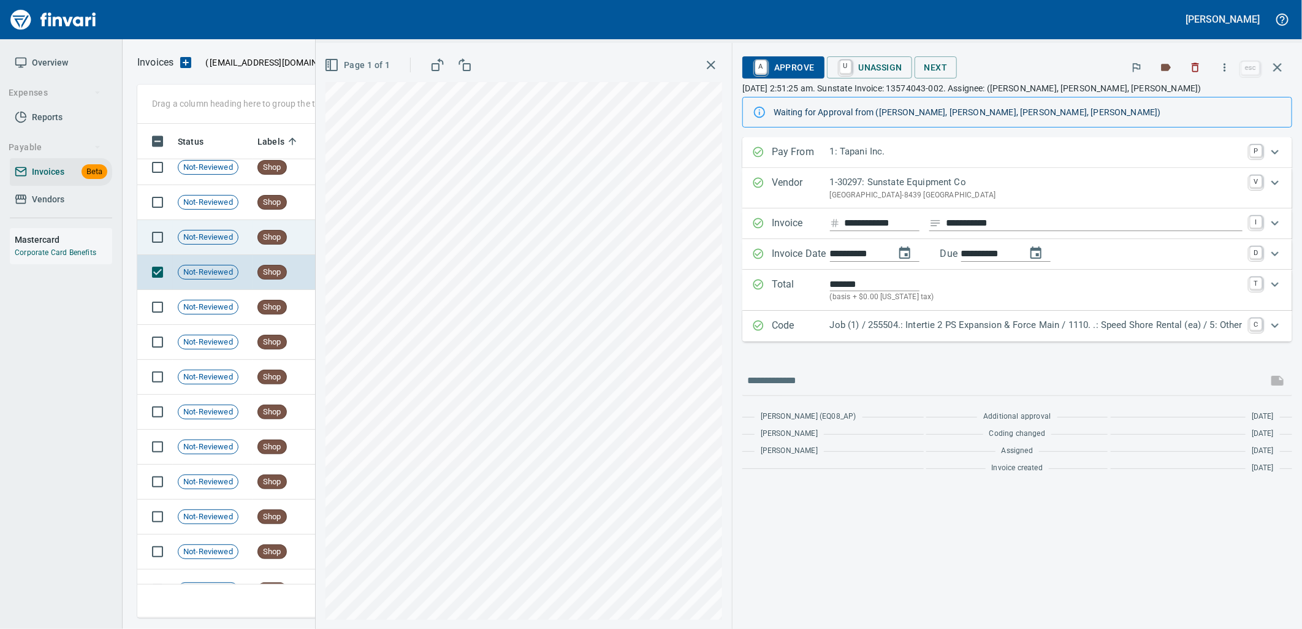
click at [288, 246] on td "Shop" at bounding box center [291, 237] width 77 height 35
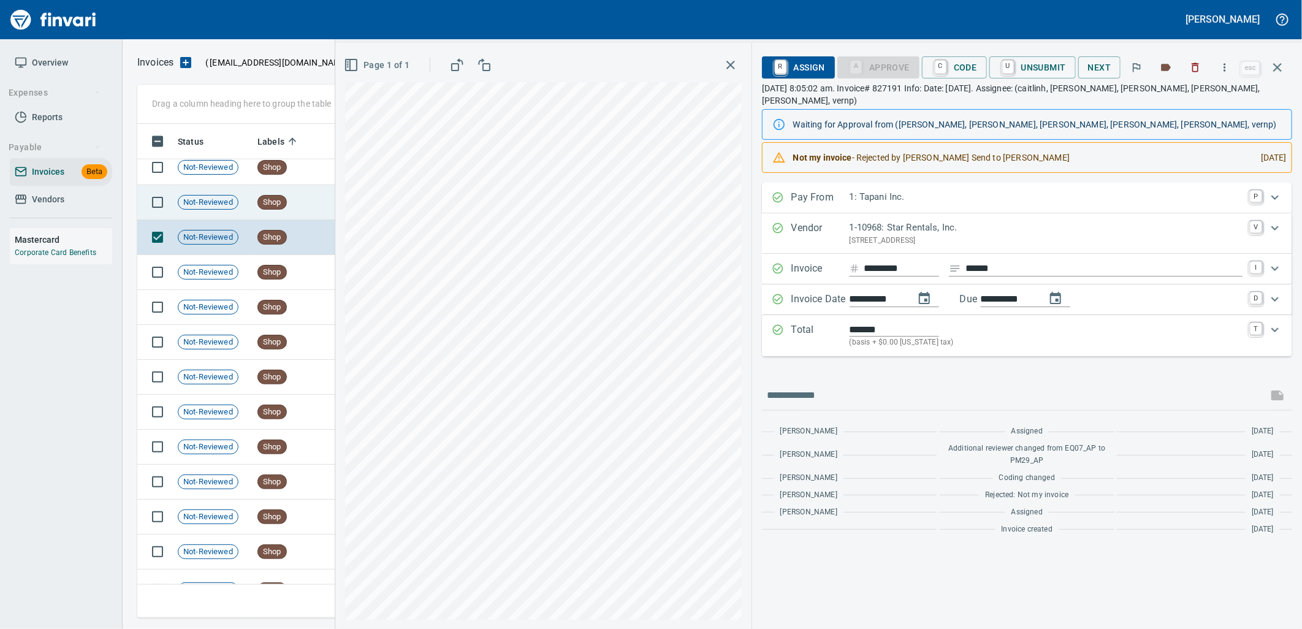
click at [284, 208] on div "Shop" at bounding box center [271, 202] width 29 height 15
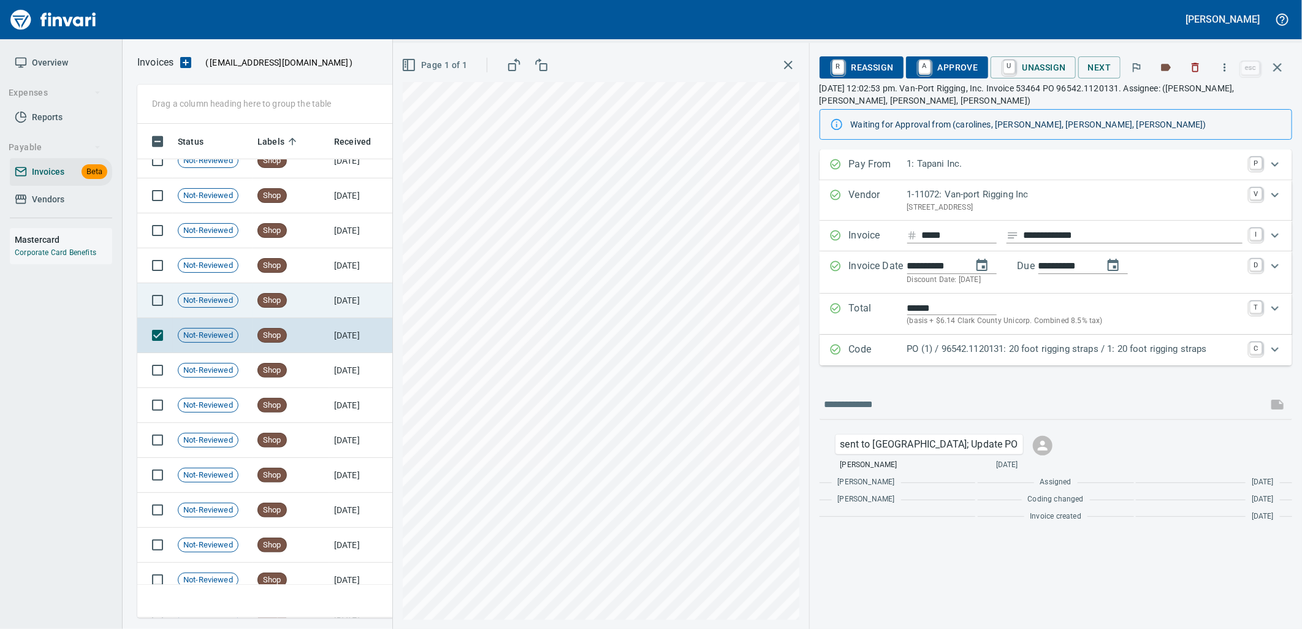
scroll to position [12671, 0]
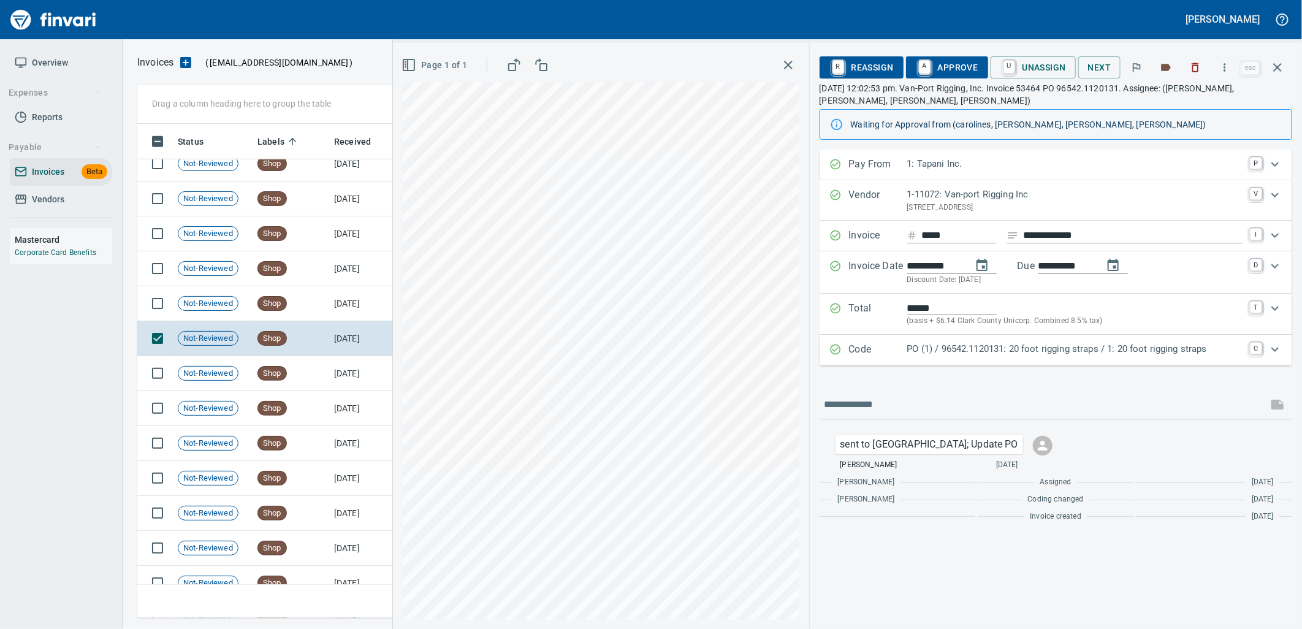
click at [978, 346] on p "PO (1) / 96542.1120131: 20 foot rigging straps / 1: 20 foot rigging straps" at bounding box center [1074, 349] width 335 height 14
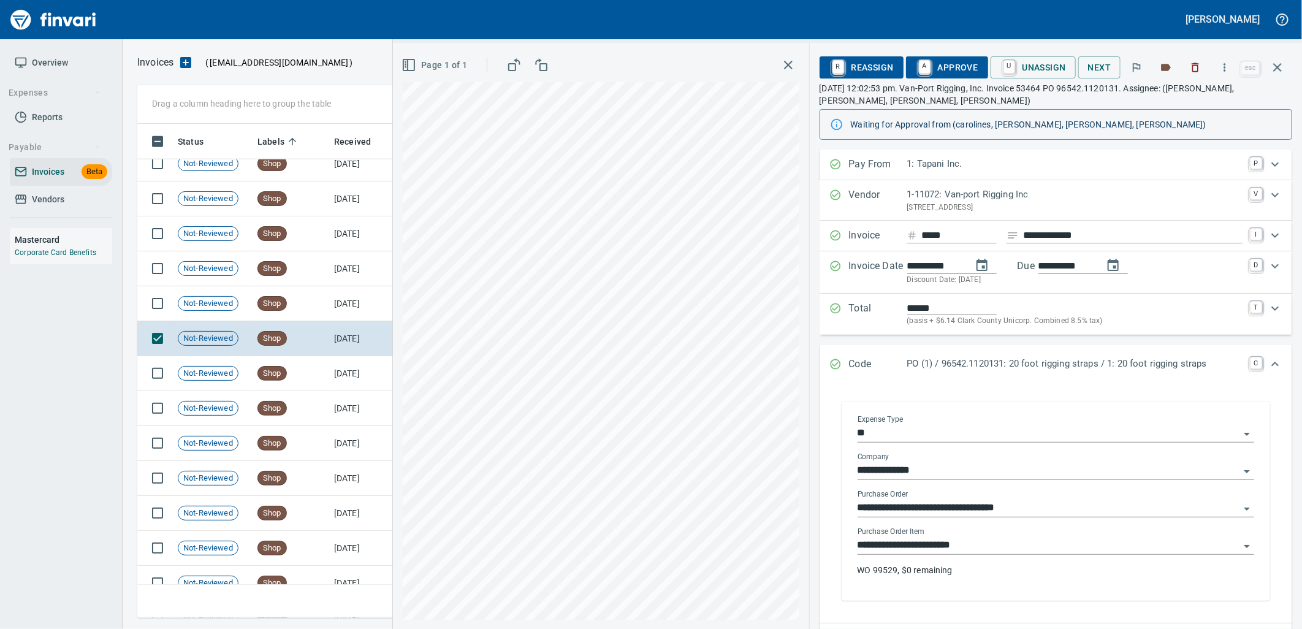
click at [980, 550] on input "**********" at bounding box center [1049, 545] width 382 height 17
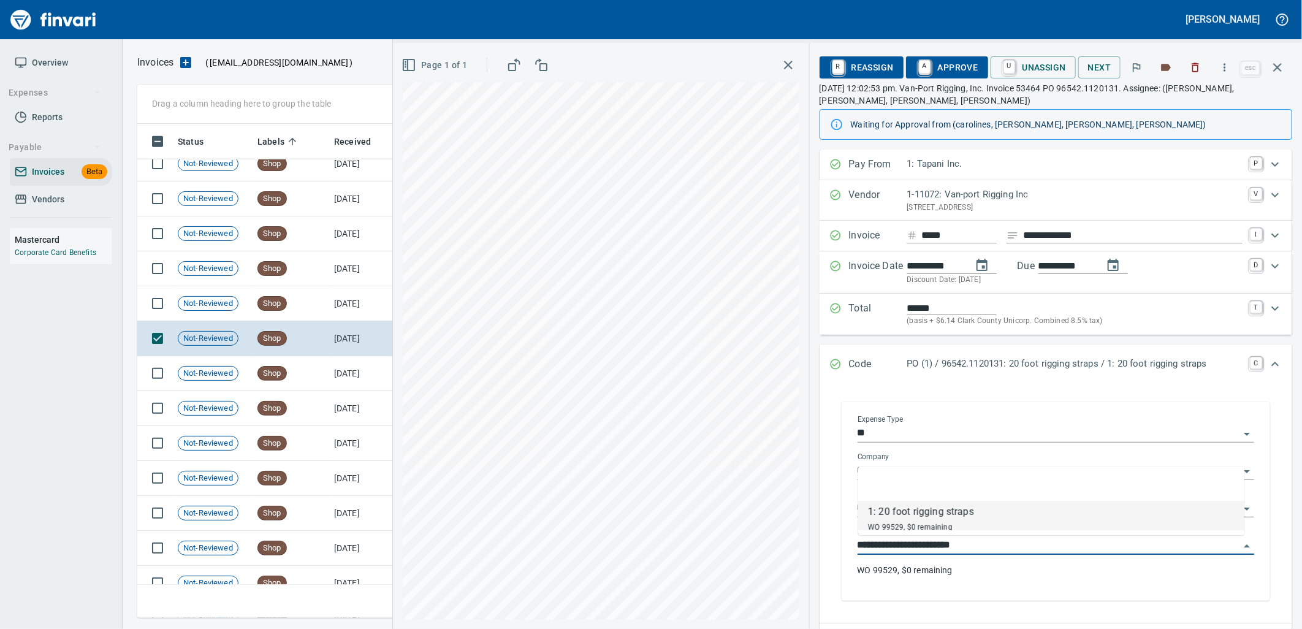
scroll to position [484, 1129]
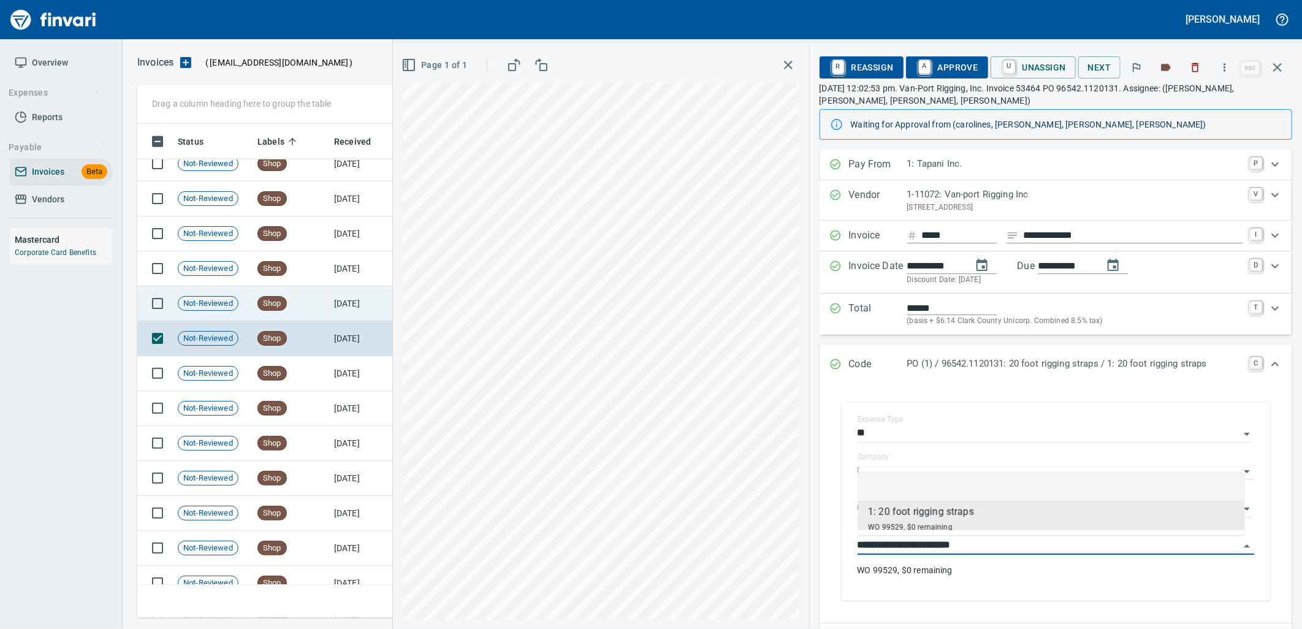
click at [365, 303] on td "9/9/2025" at bounding box center [362, 303] width 67 height 35
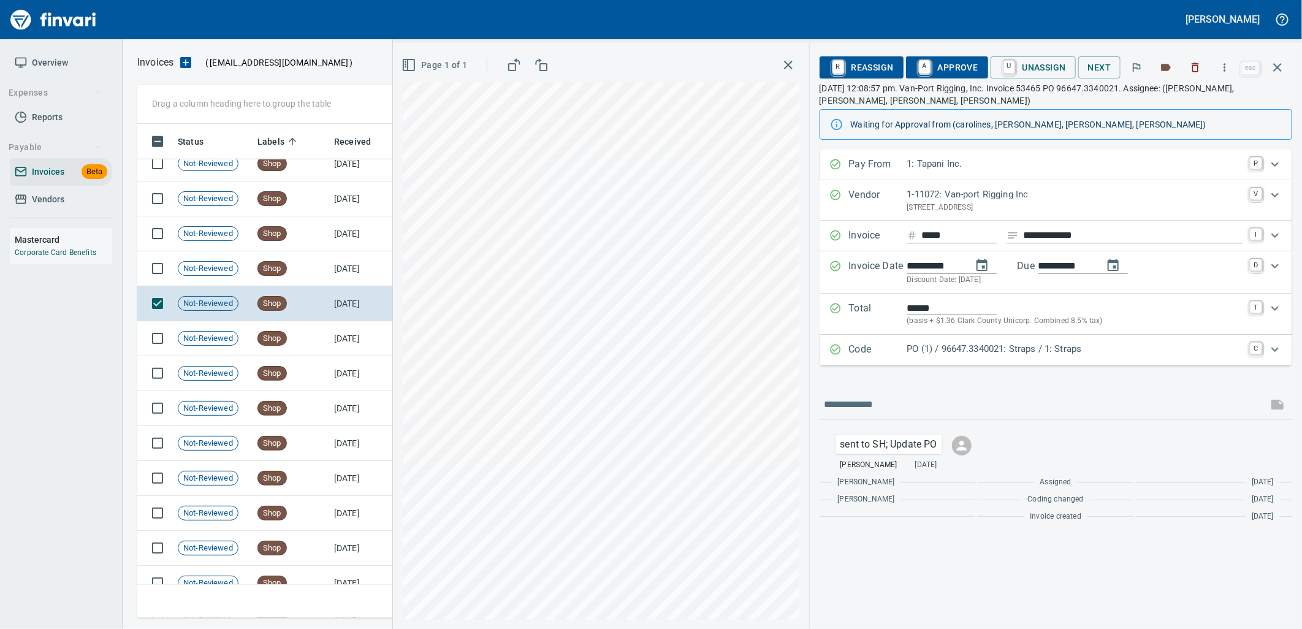
click at [1084, 351] on p "PO (1) / 96647.3340021: Straps / 1: Straps" at bounding box center [1074, 349] width 335 height 14
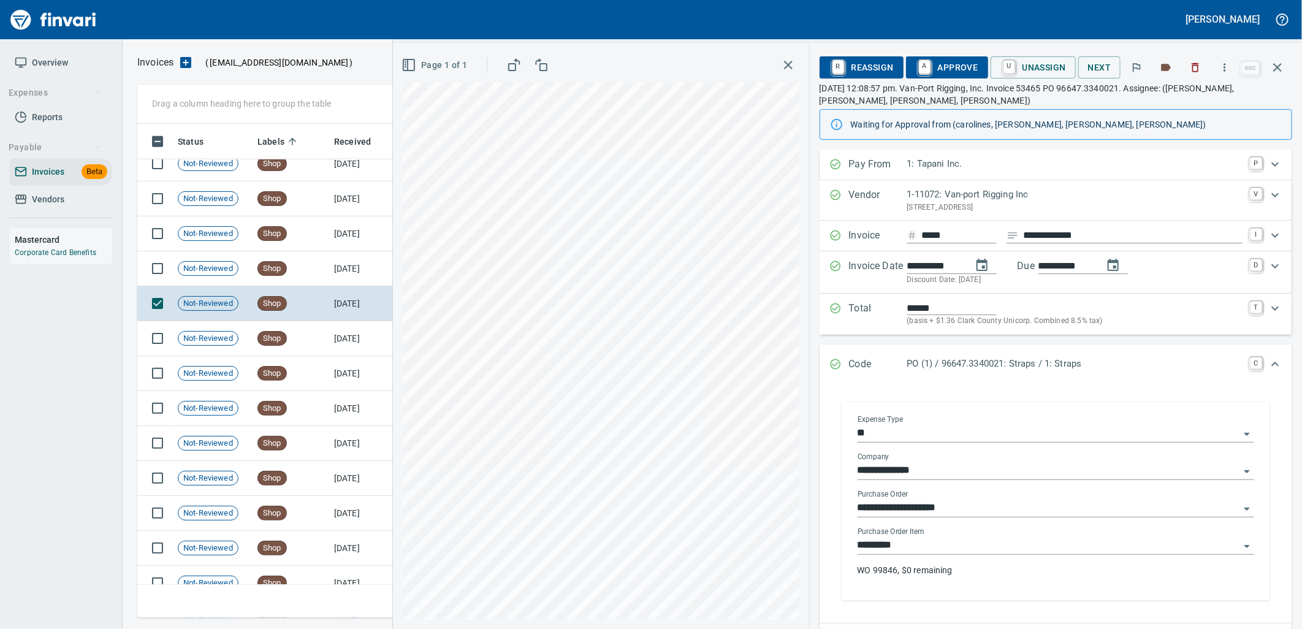
click at [938, 546] on input "*********" at bounding box center [1049, 545] width 382 height 17
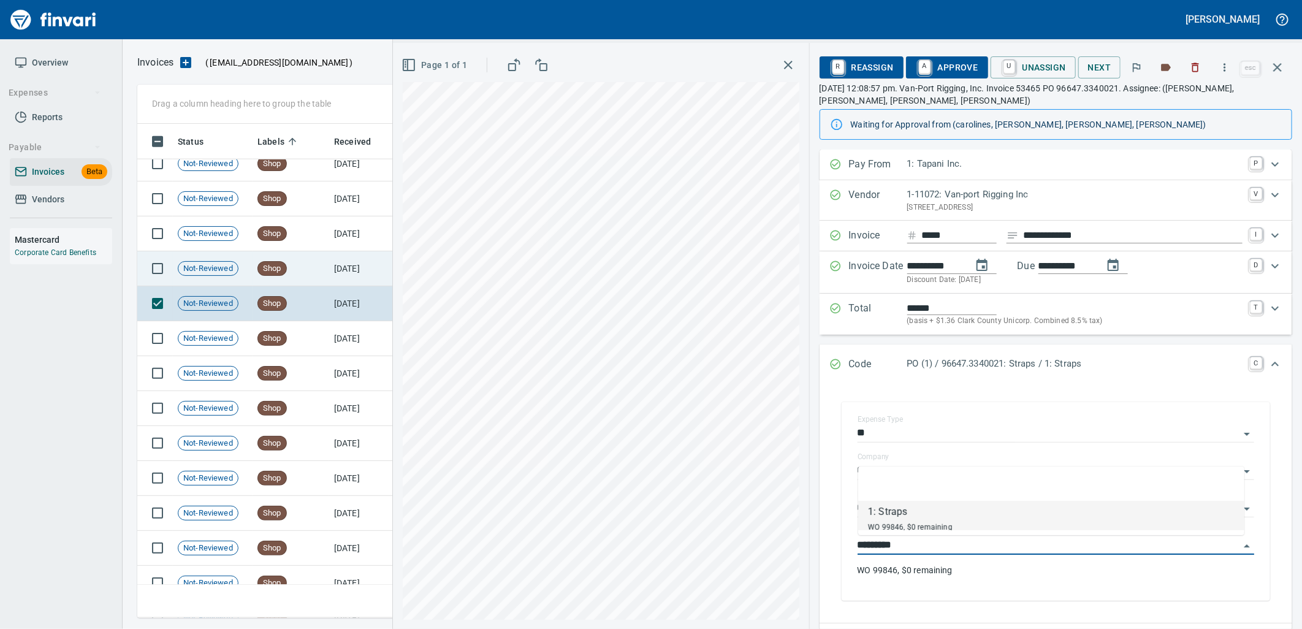
click at [351, 262] on td "9/9/2025" at bounding box center [362, 268] width 67 height 35
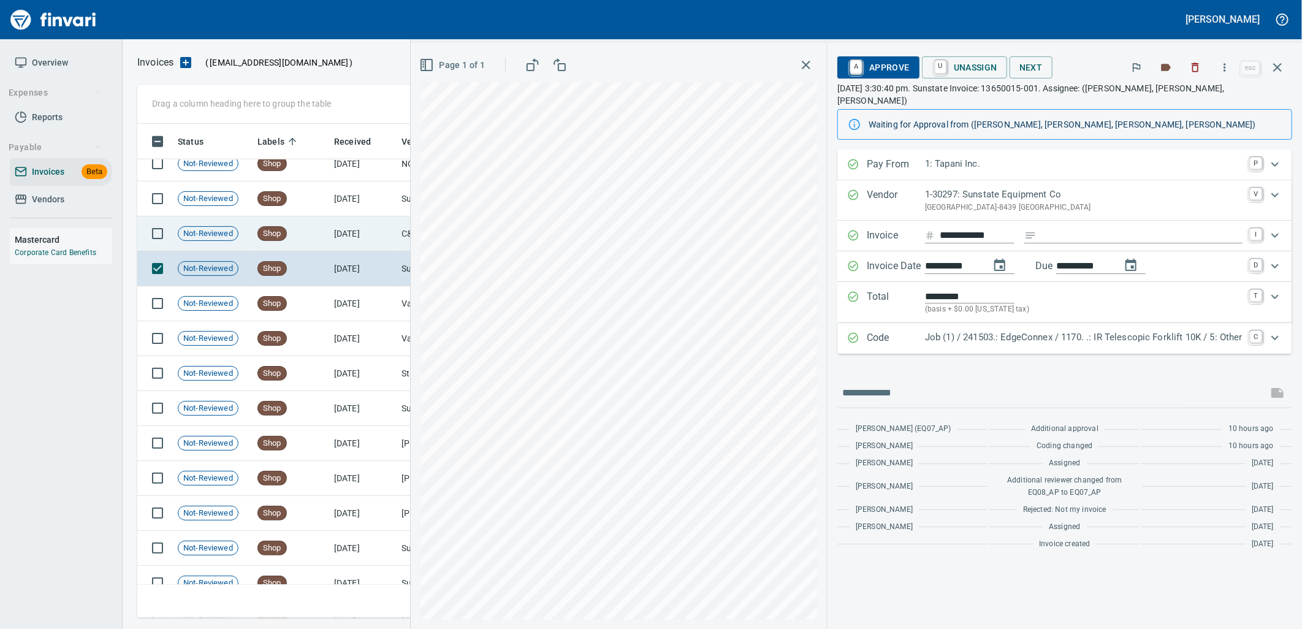
click at [363, 236] on td "9/9/2025" at bounding box center [362, 233] width 67 height 35
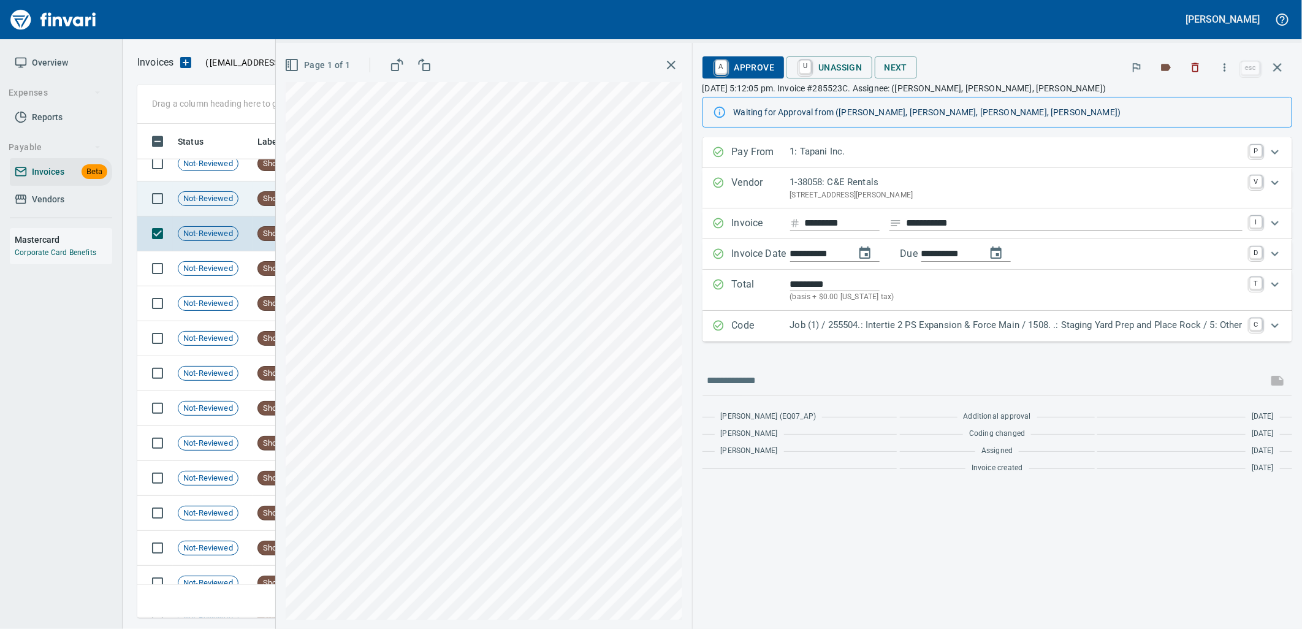
click at [233, 188] on td "Not-Reviewed" at bounding box center [213, 198] width 80 height 35
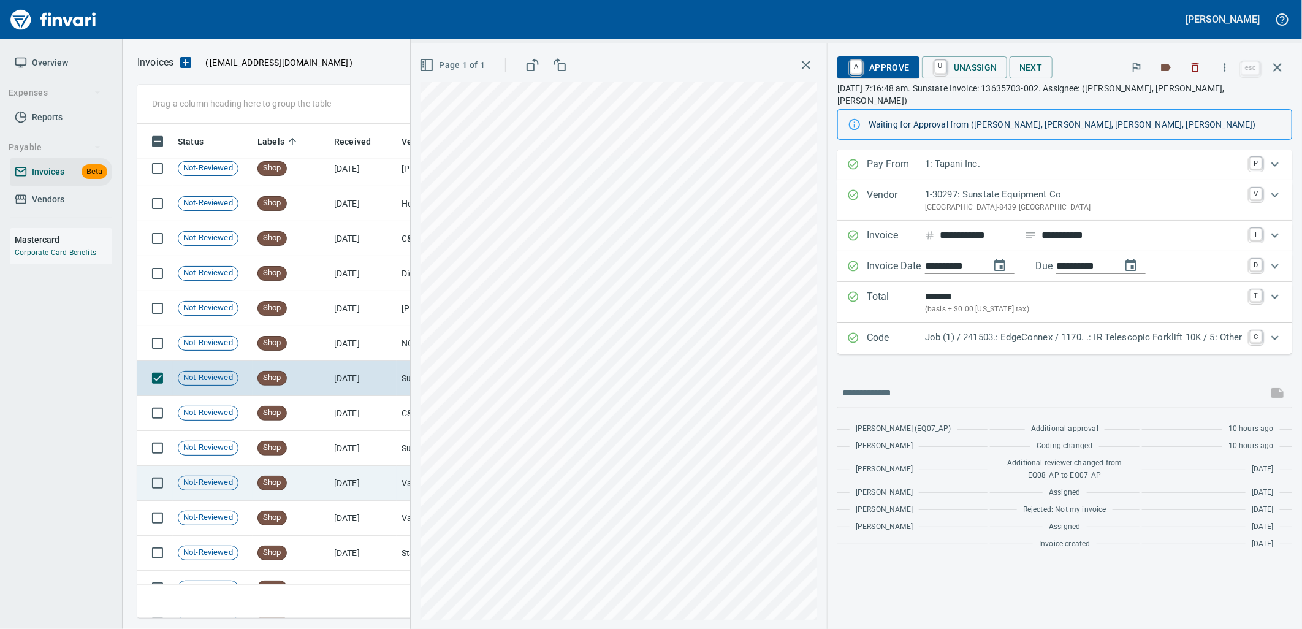
scroll to position [12466, 0]
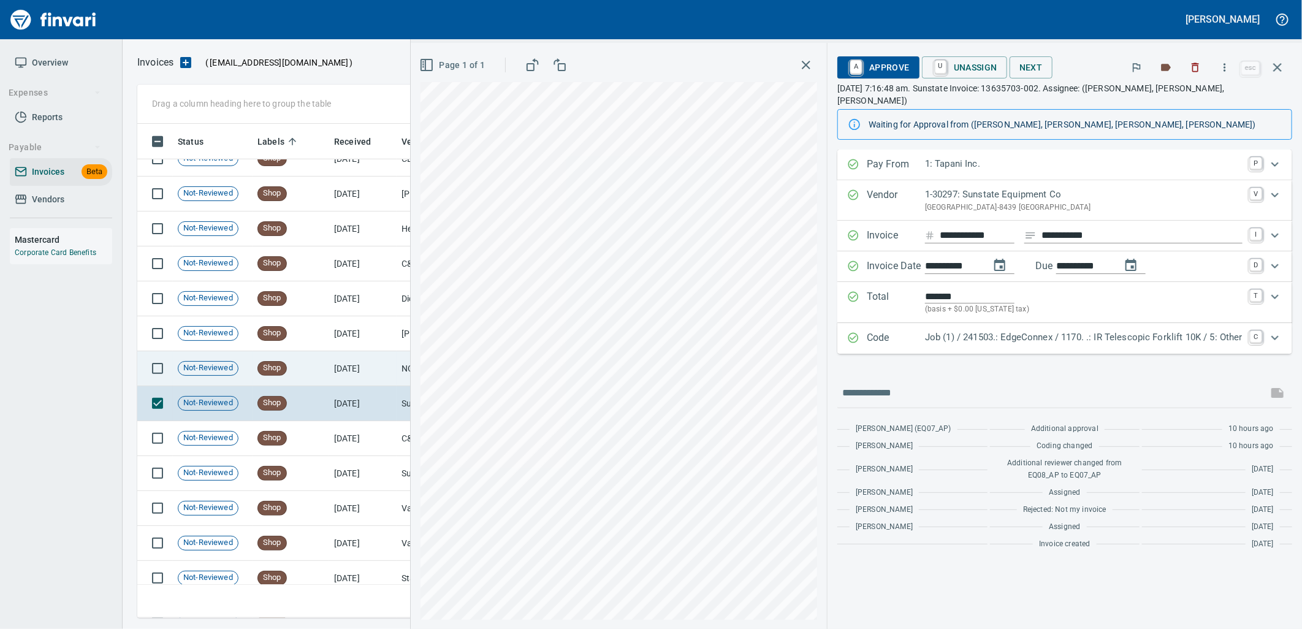
click at [326, 368] on td "Shop" at bounding box center [291, 368] width 77 height 35
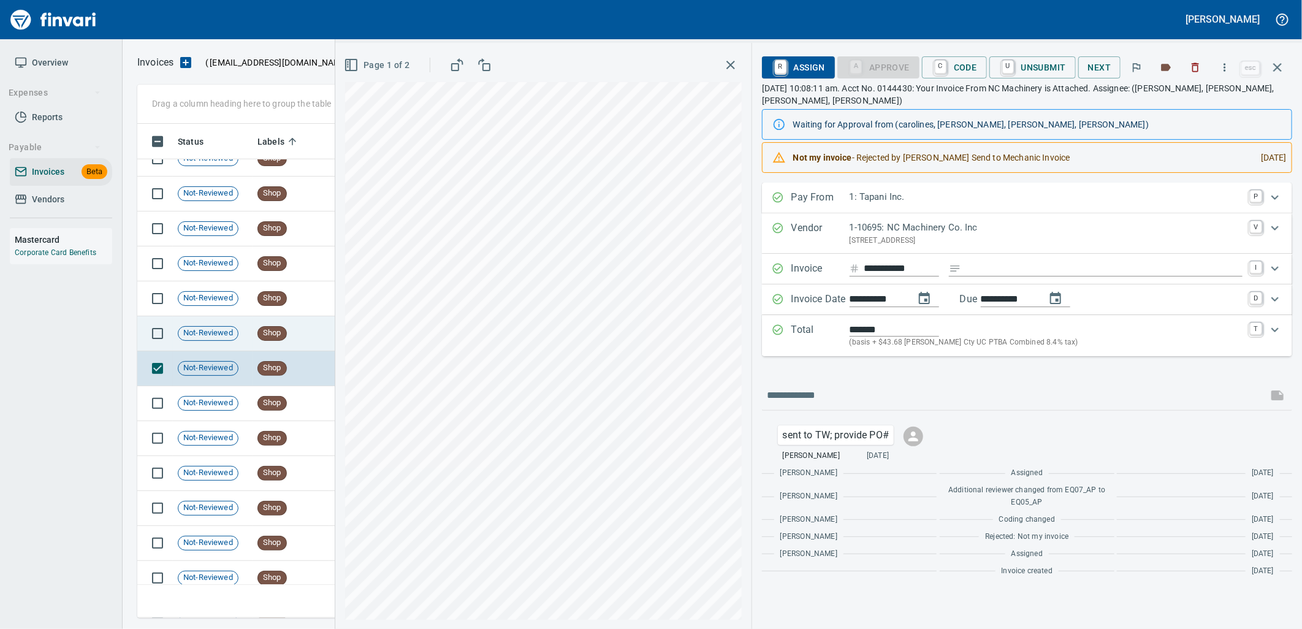
click at [316, 327] on td "Shop" at bounding box center [291, 333] width 77 height 35
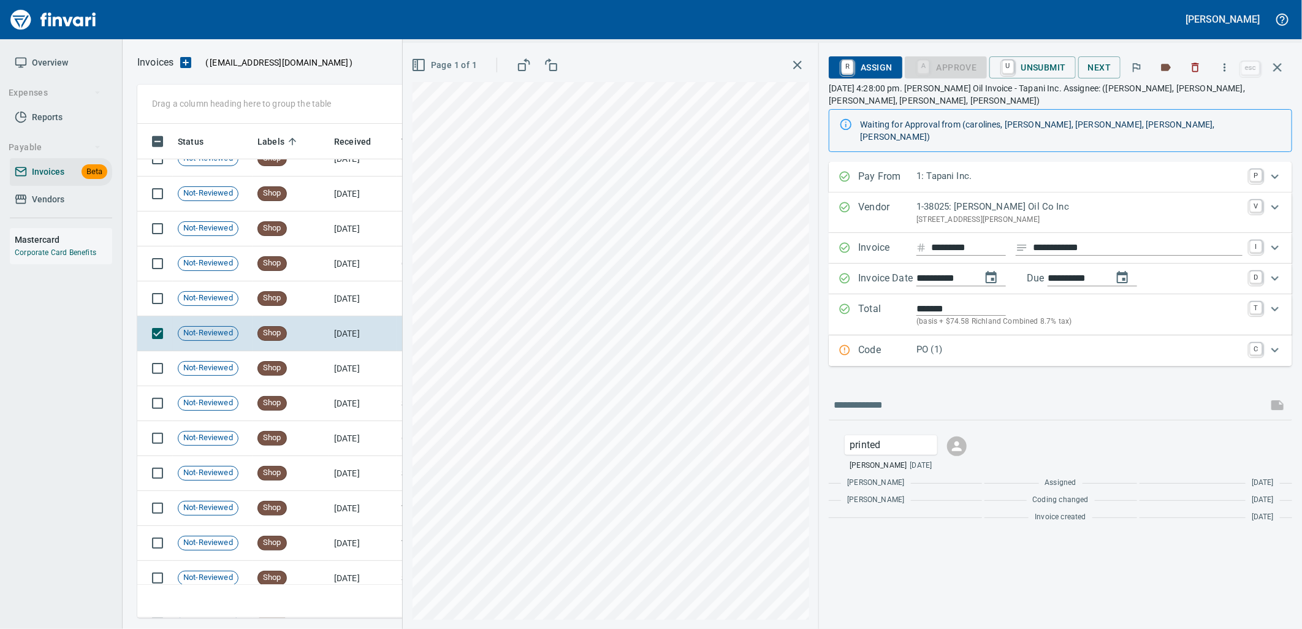
click at [944, 343] on p "PO (1)" at bounding box center [1079, 350] width 326 height 14
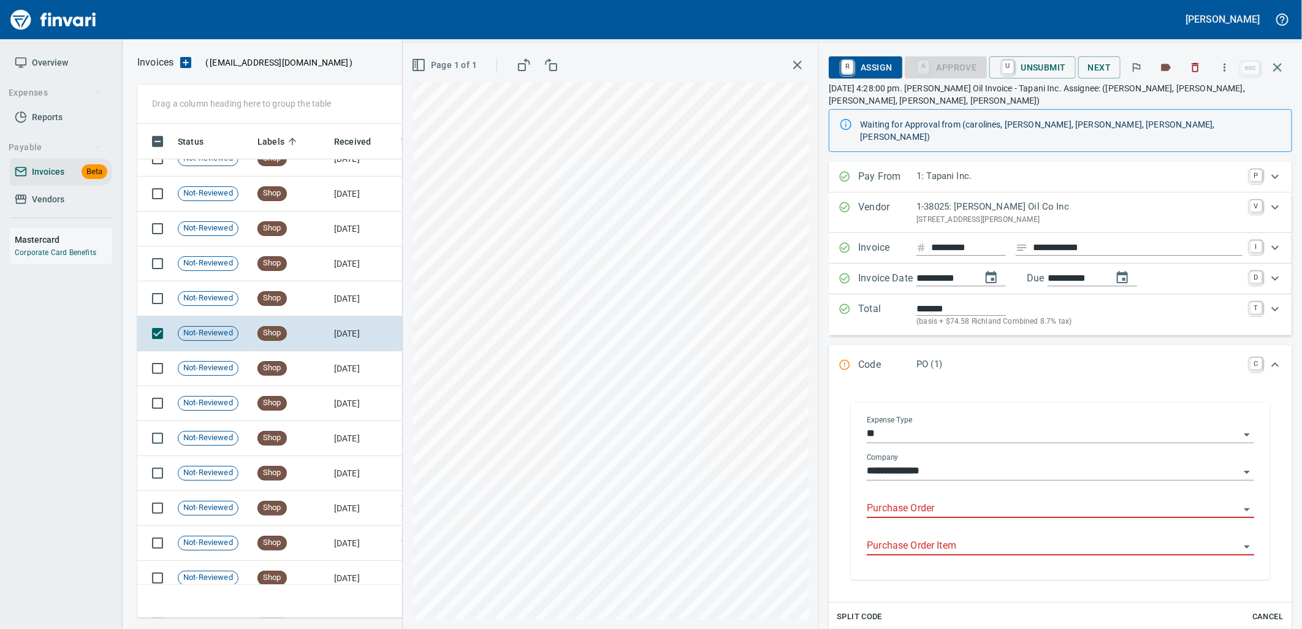
click at [971, 500] on input "Purchase Order" at bounding box center [1053, 508] width 373 height 17
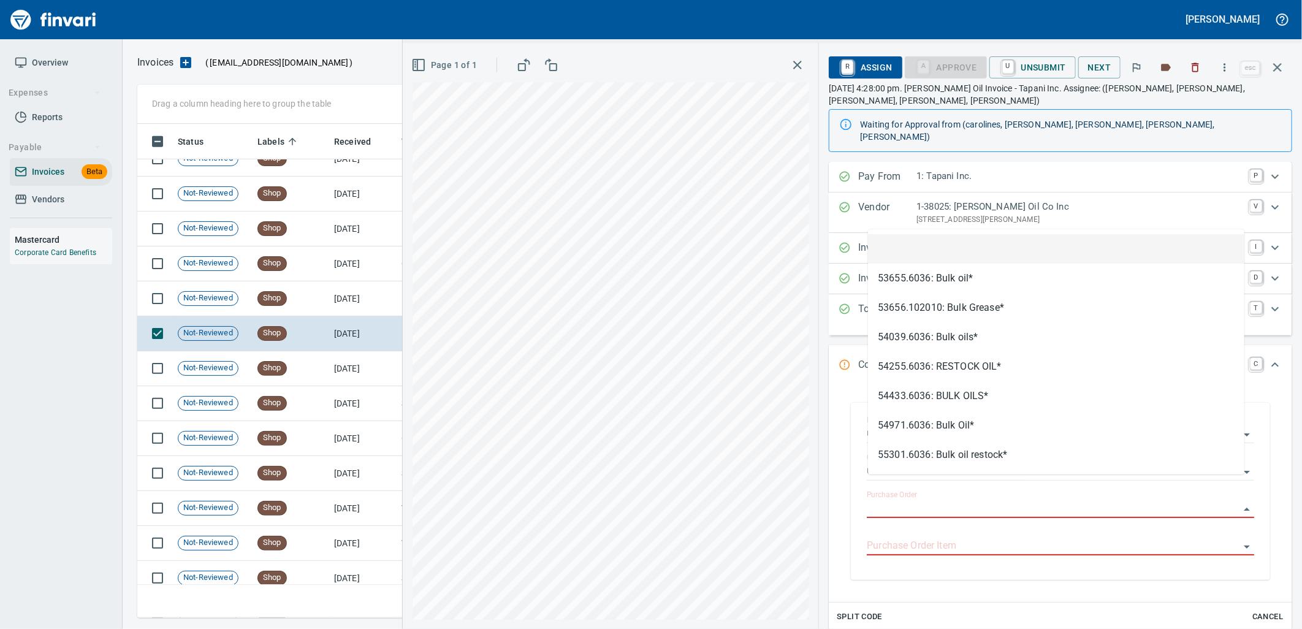
scroll to position [484, 1129]
type input "**********"
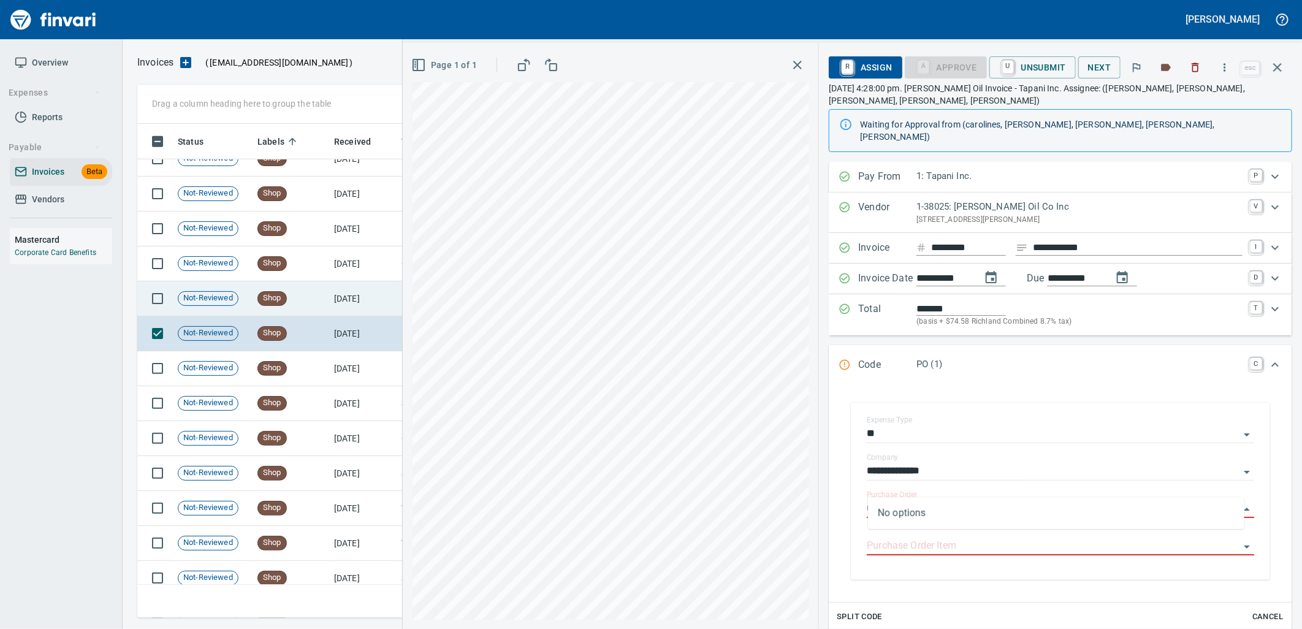
click at [381, 302] on td "[DATE]" at bounding box center [362, 298] width 67 height 35
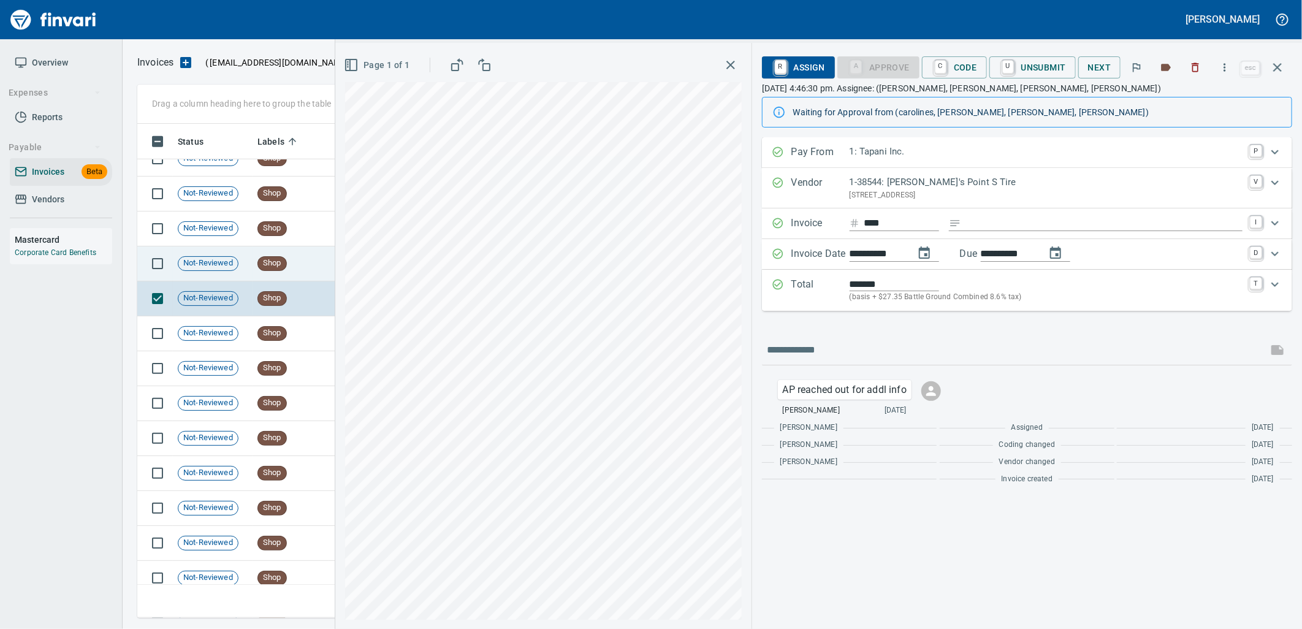
click at [313, 267] on td "Shop" at bounding box center [291, 263] width 77 height 35
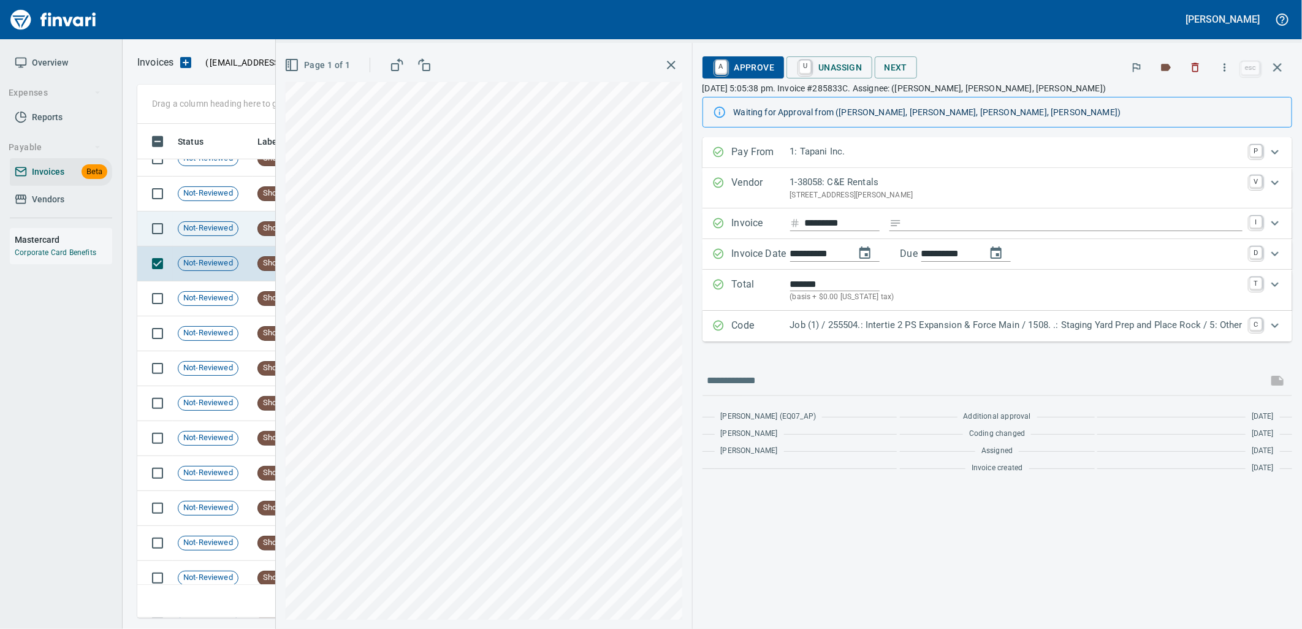
click at [250, 224] on td "Not-Reviewed" at bounding box center [213, 228] width 80 height 35
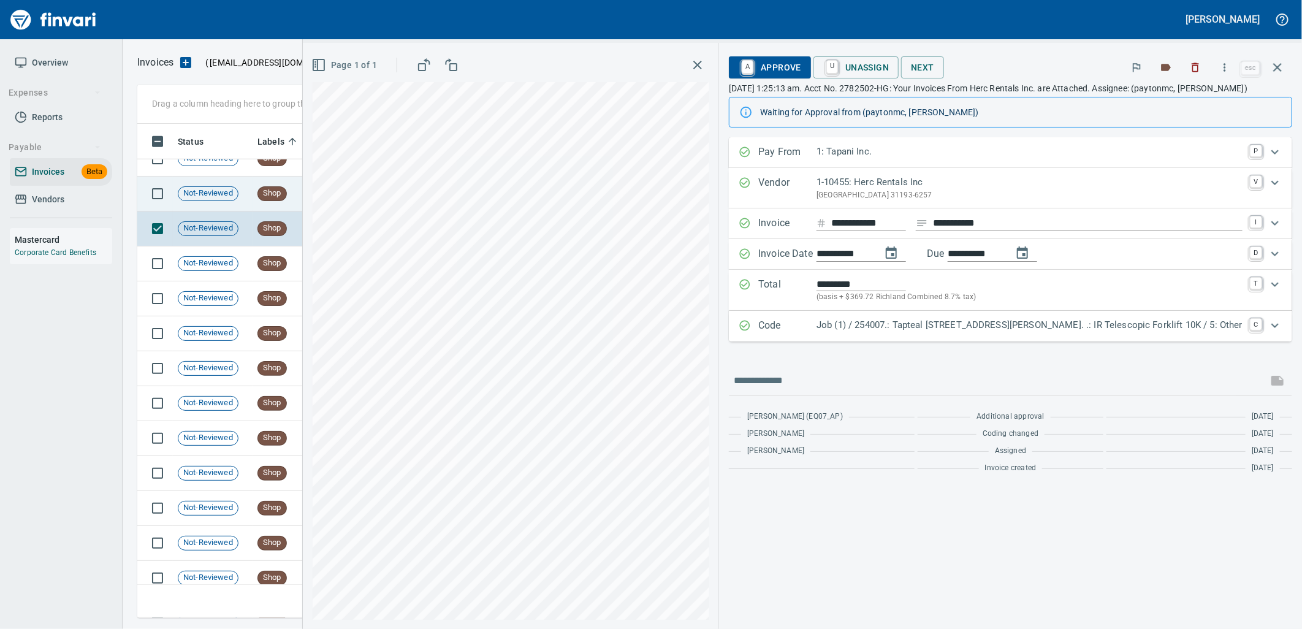
click at [246, 187] on td "Not-Reviewed" at bounding box center [213, 194] width 80 height 35
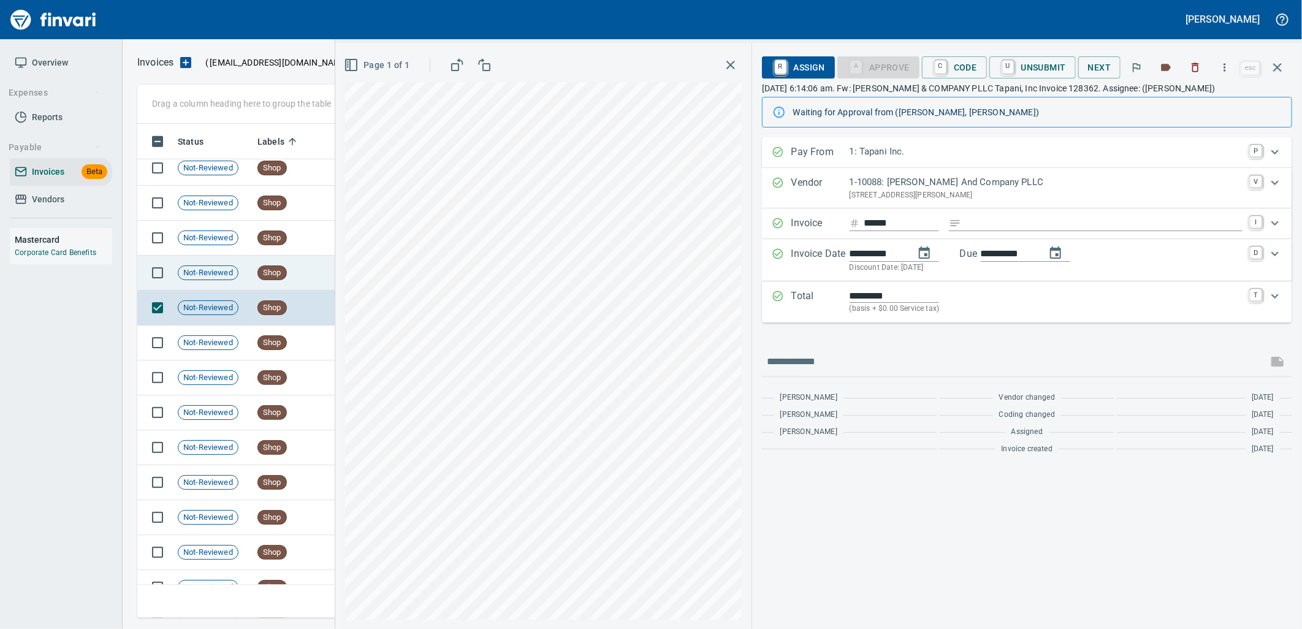
scroll to position [12330, 0]
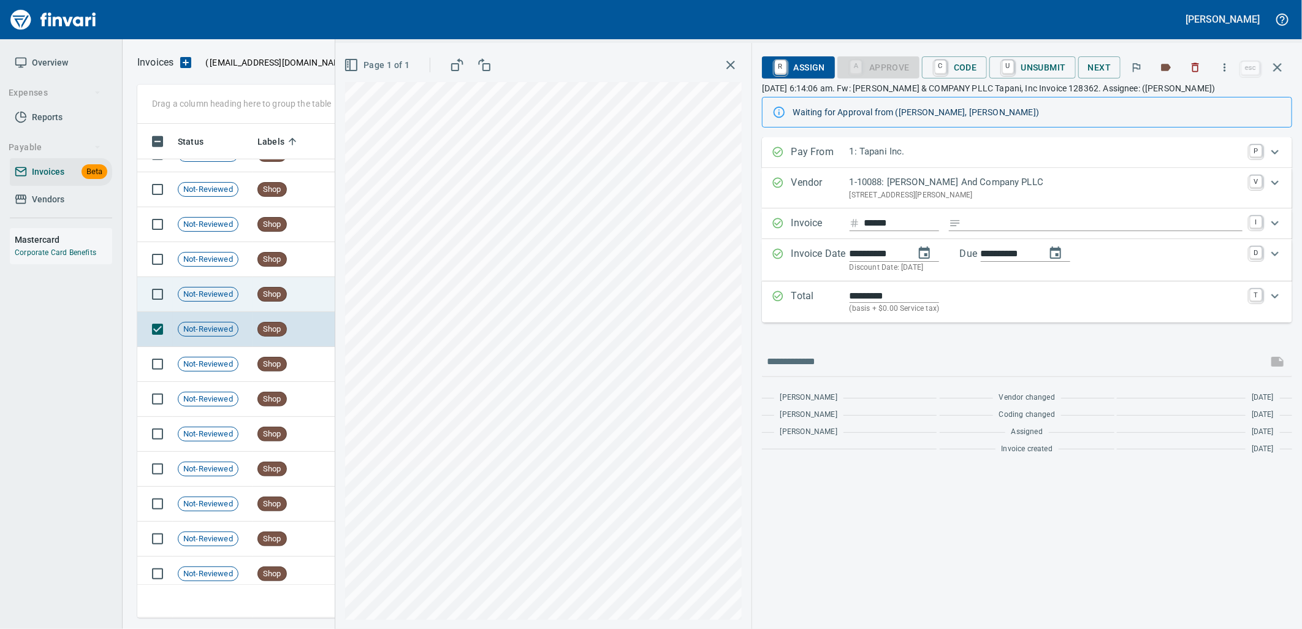
click at [227, 284] on td "Not-Reviewed" at bounding box center [213, 294] width 80 height 35
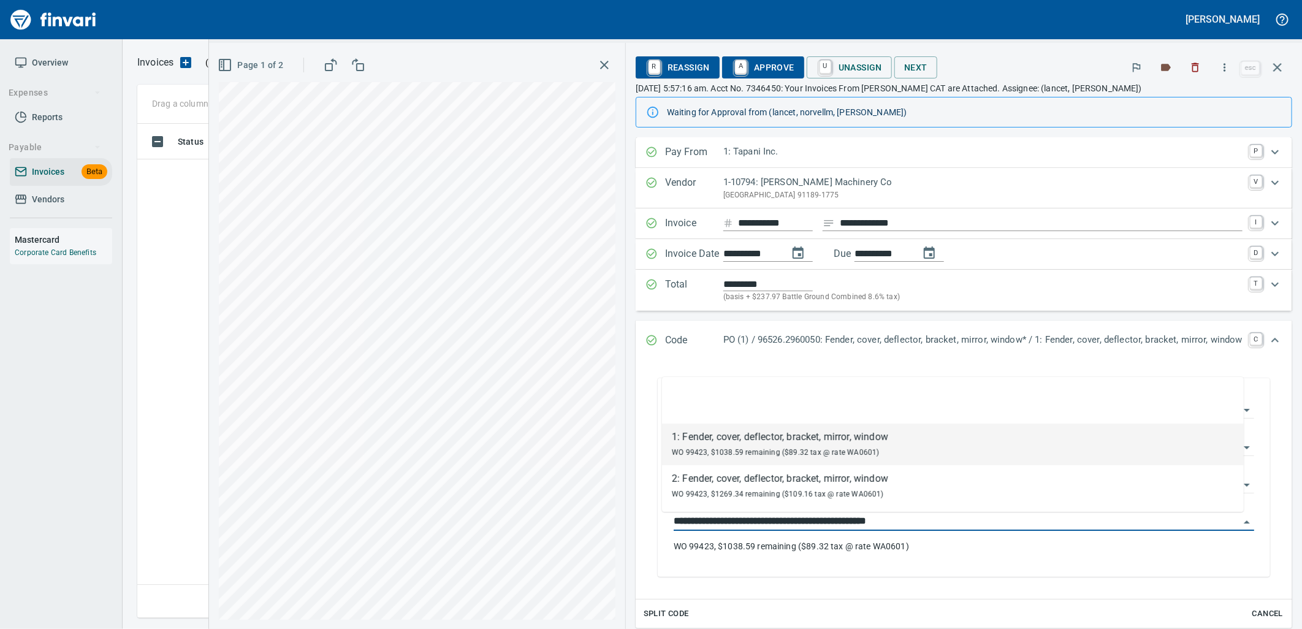
scroll to position [484, 1129]
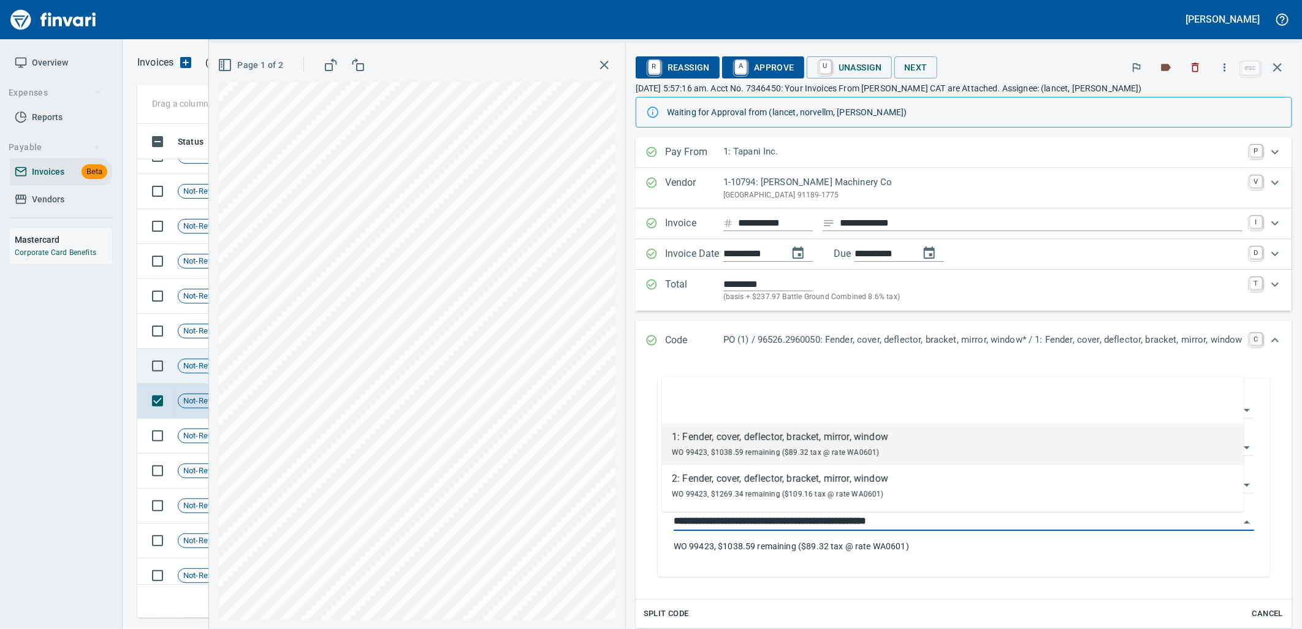
click at [190, 375] on td "Not-Reviewed" at bounding box center [213, 366] width 80 height 35
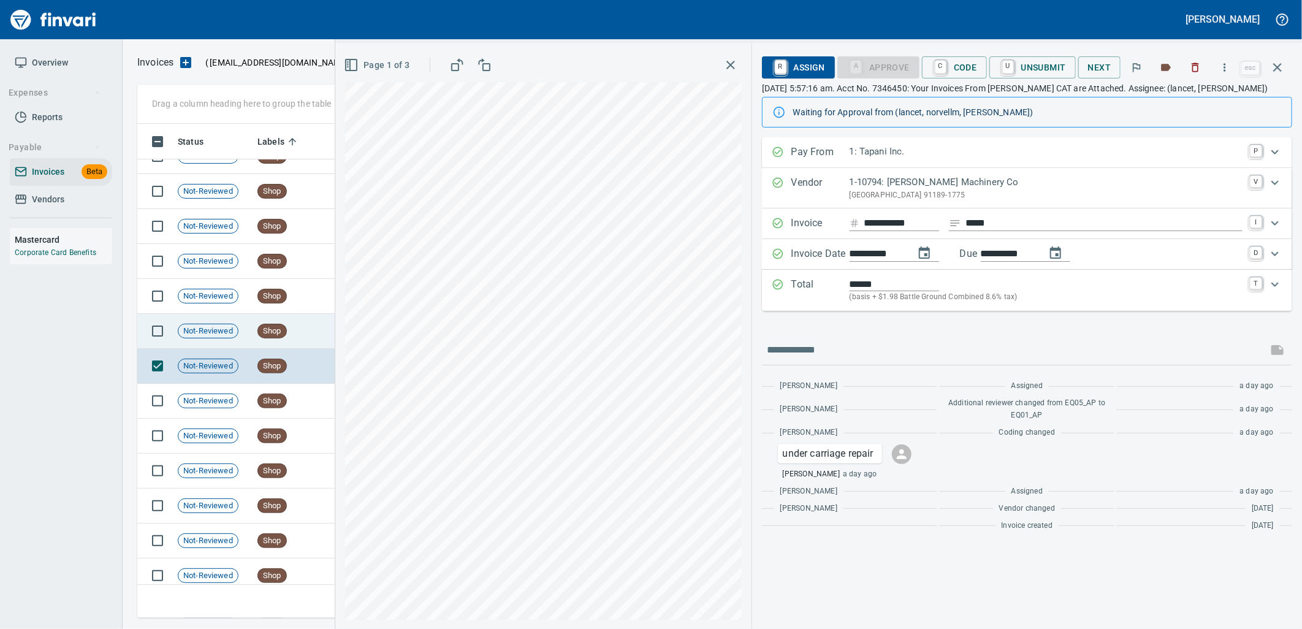
click at [224, 339] on td "Not-Reviewed" at bounding box center [213, 331] width 80 height 35
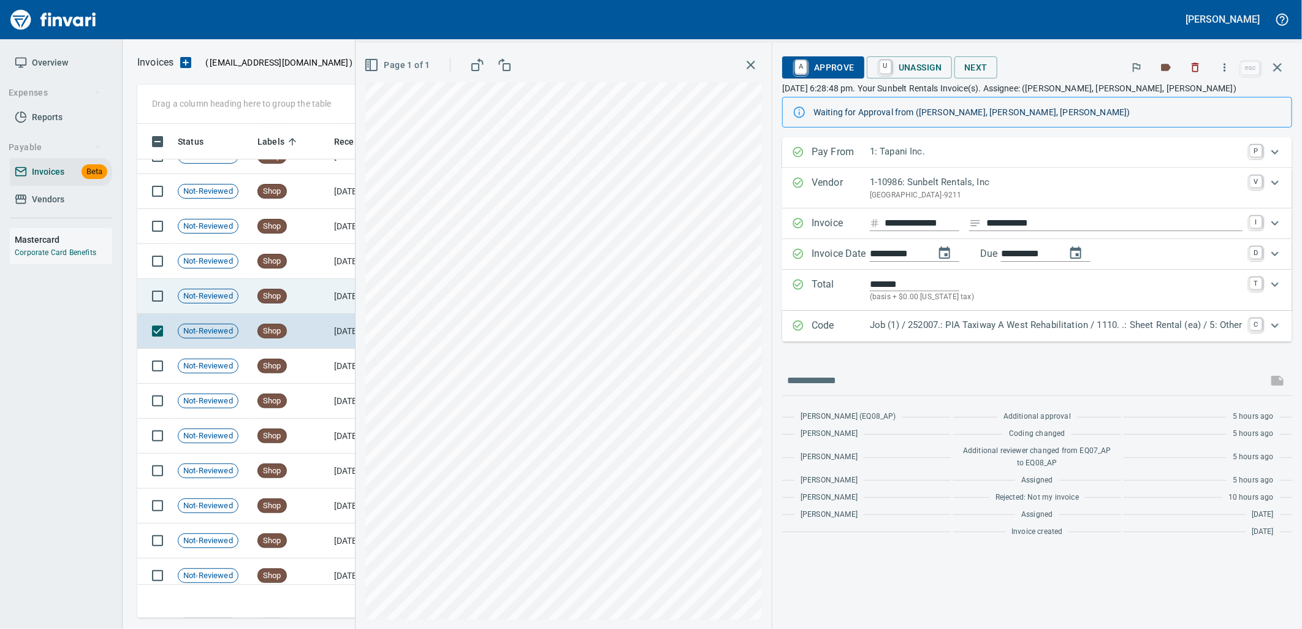
click at [286, 303] on td "Shop" at bounding box center [291, 296] width 77 height 35
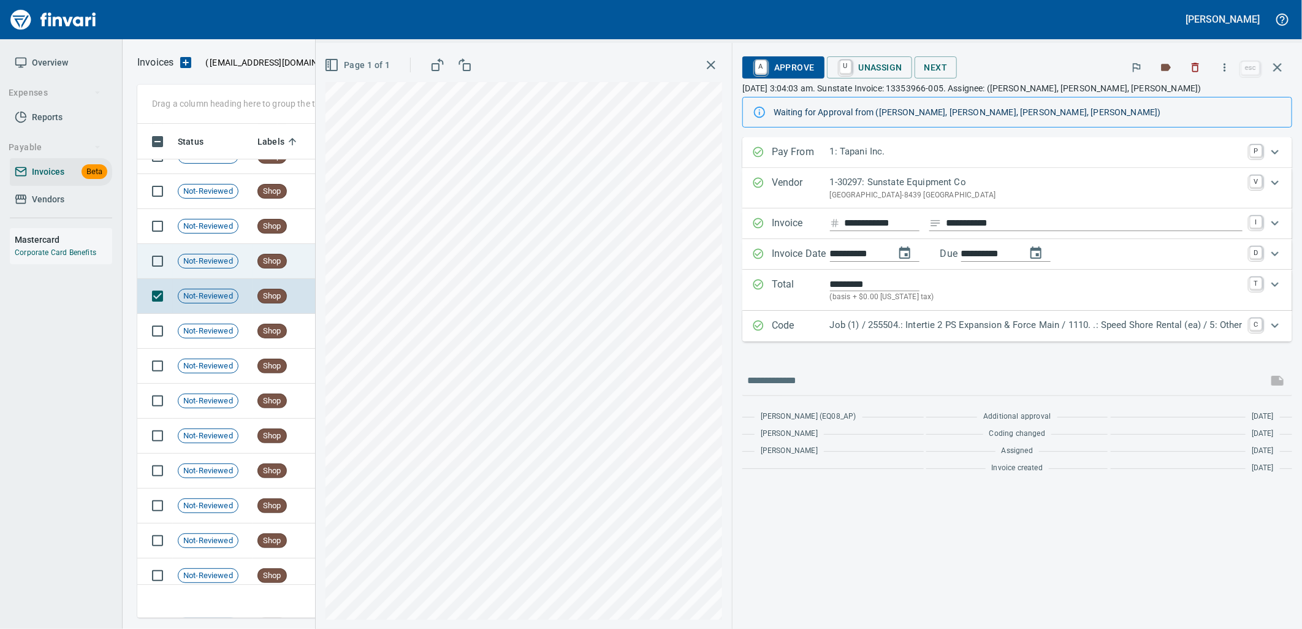
click at [262, 252] on td "Shop" at bounding box center [291, 261] width 77 height 35
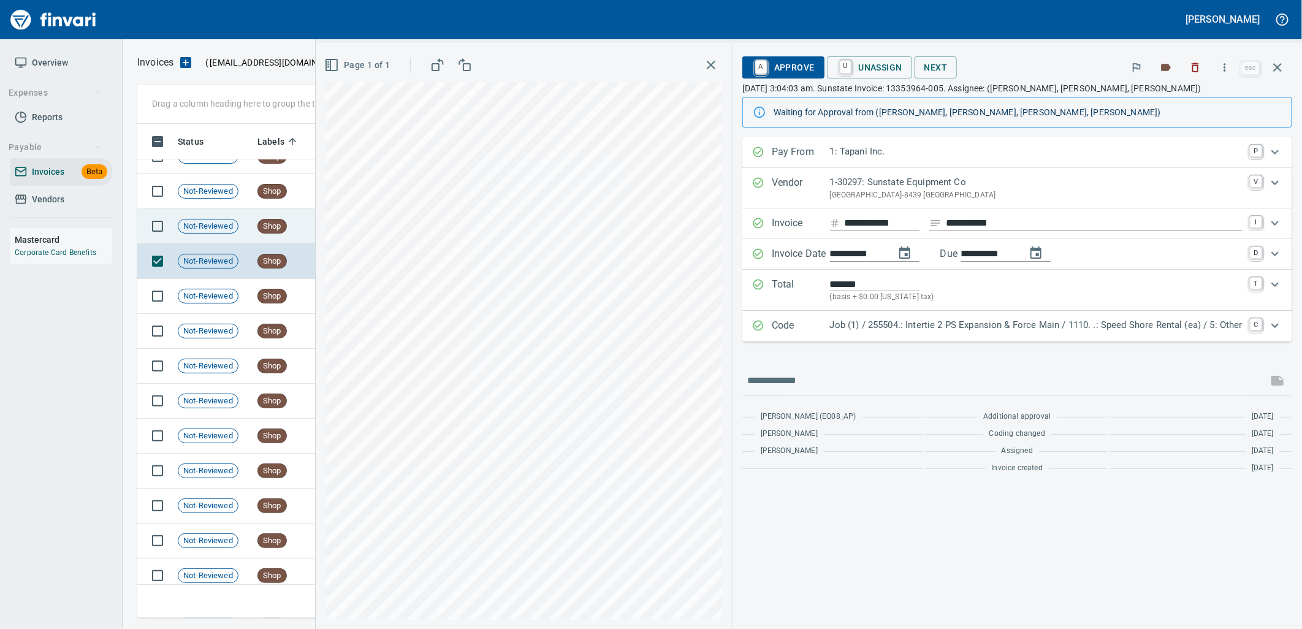
click at [292, 235] on td "Shop" at bounding box center [291, 226] width 77 height 35
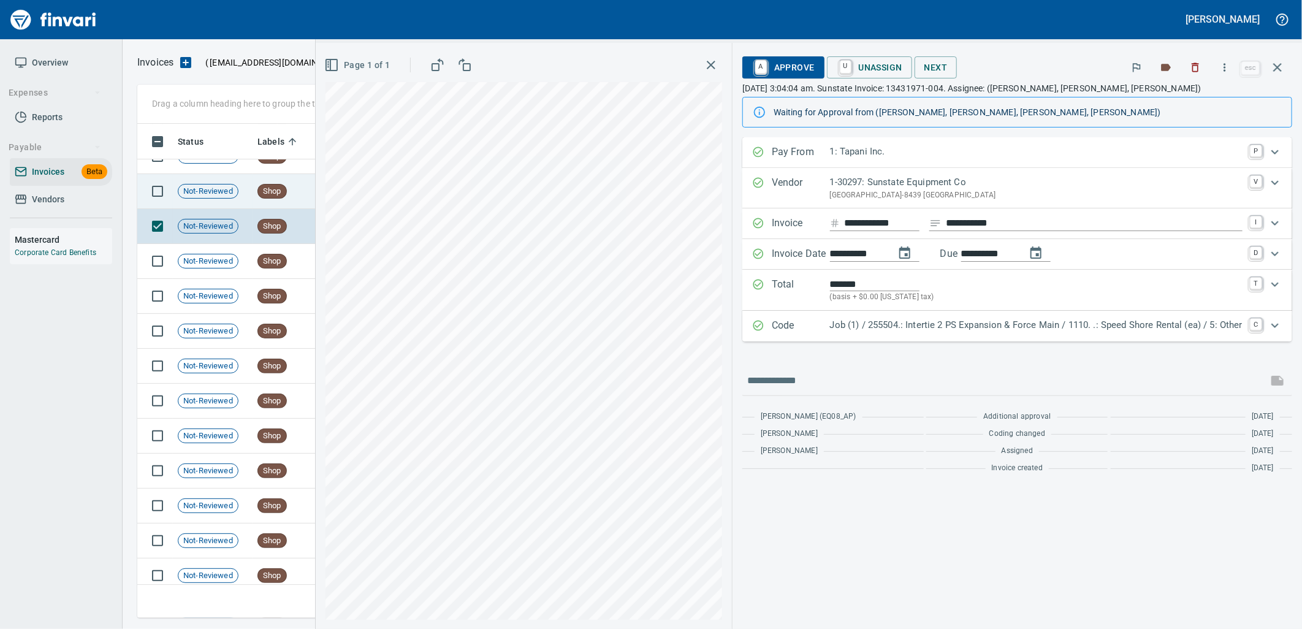
click at [274, 200] on td "Shop" at bounding box center [291, 191] width 77 height 35
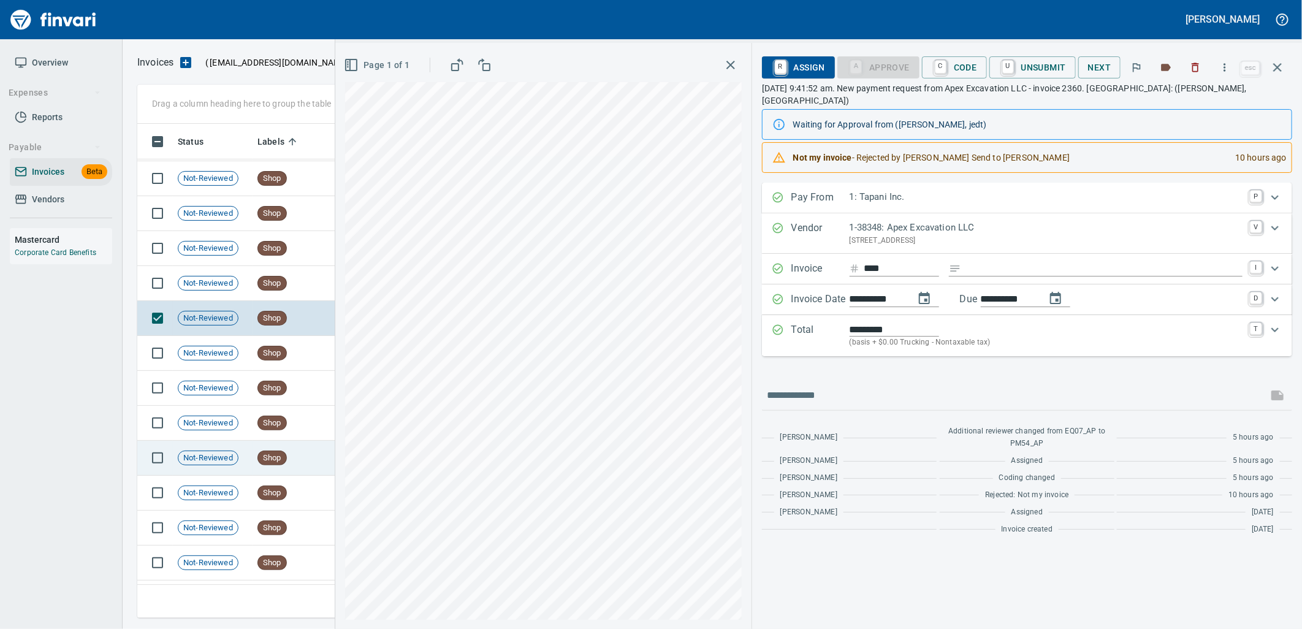
scroll to position [11445, 0]
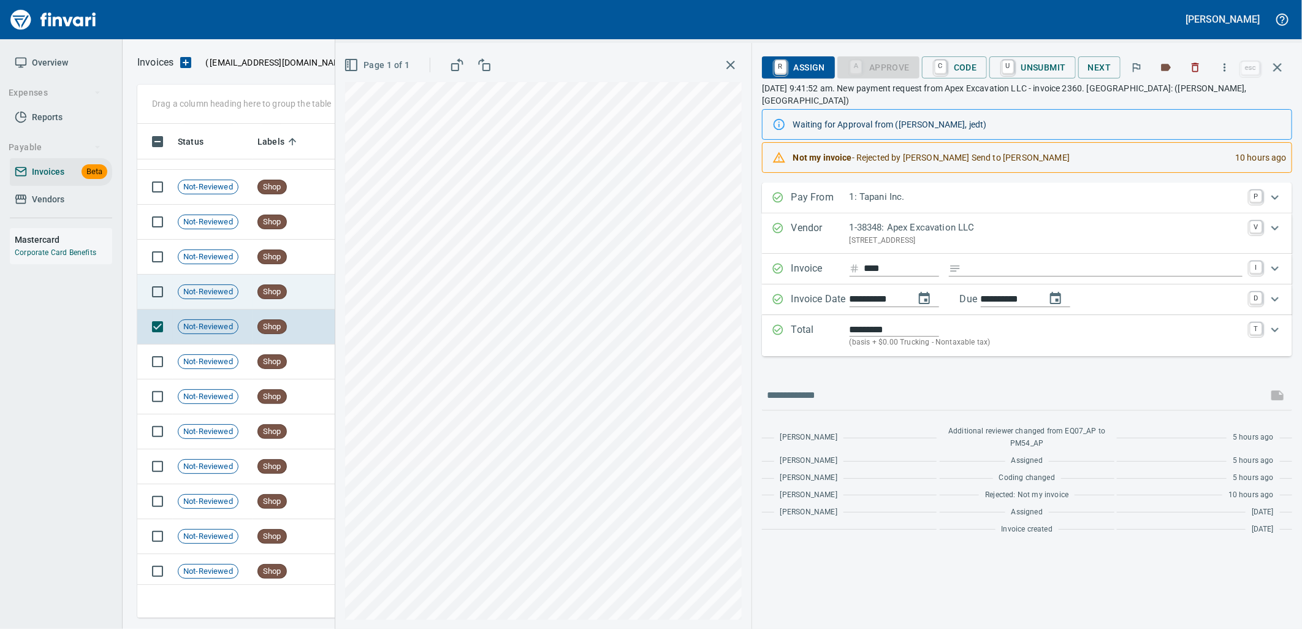
click at [286, 303] on td "Shop" at bounding box center [291, 292] width 77 height 35
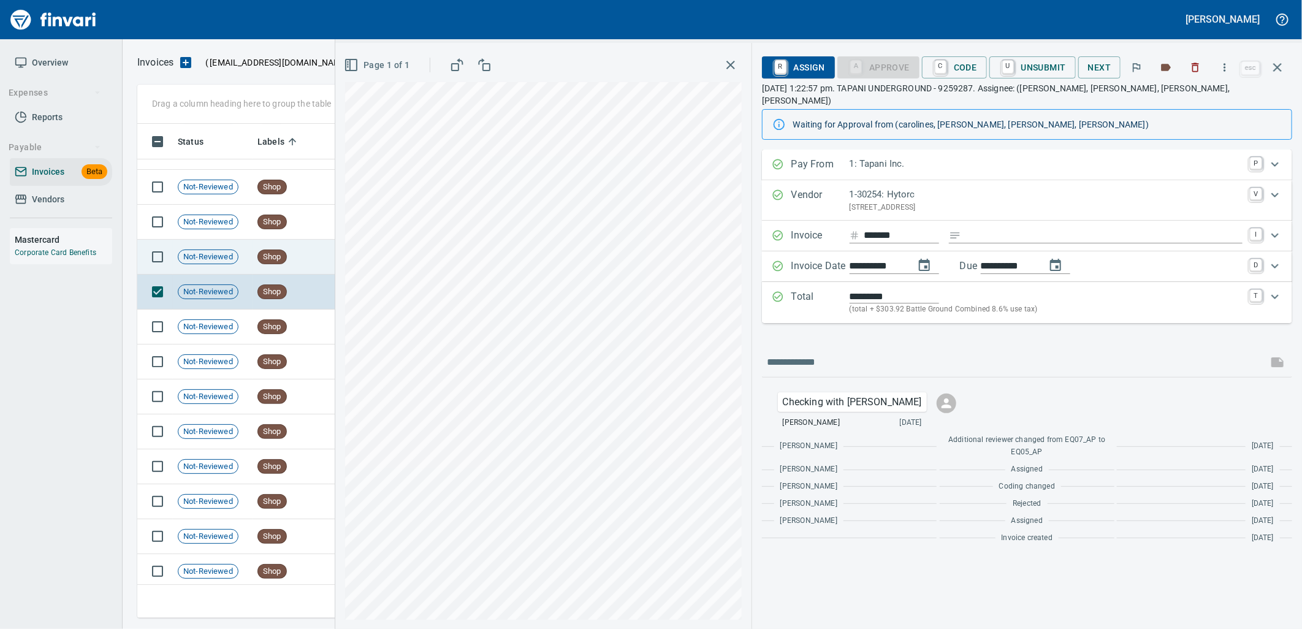
click at [280, 262] on div "Shop" at bounding box center [271, 256] width 29 height 15
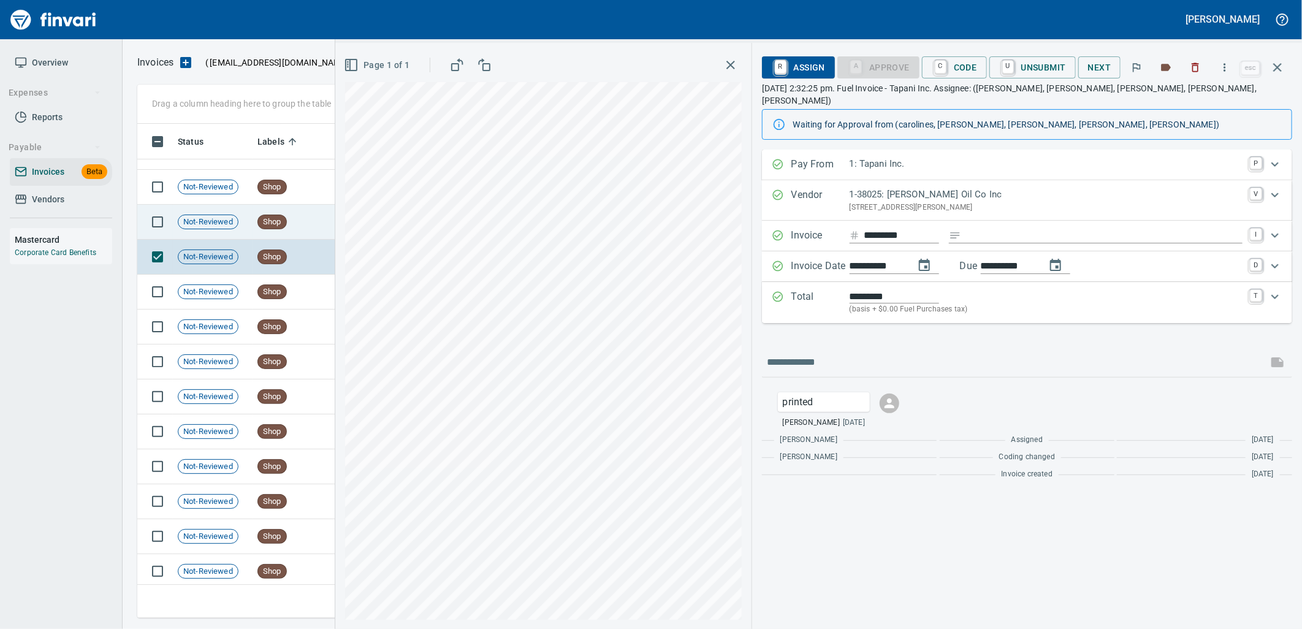
click at [257, 229] on td "Shop" at bounding box center [291, 222] width 77 height 35
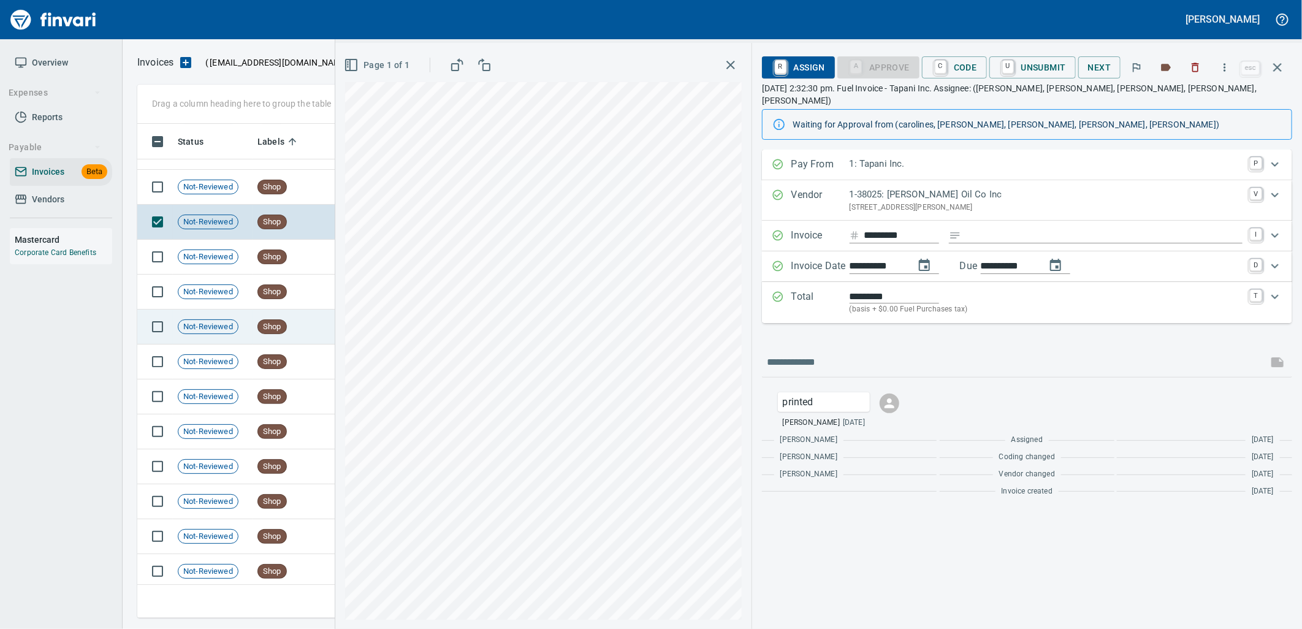
scroll to position [11308, 0]
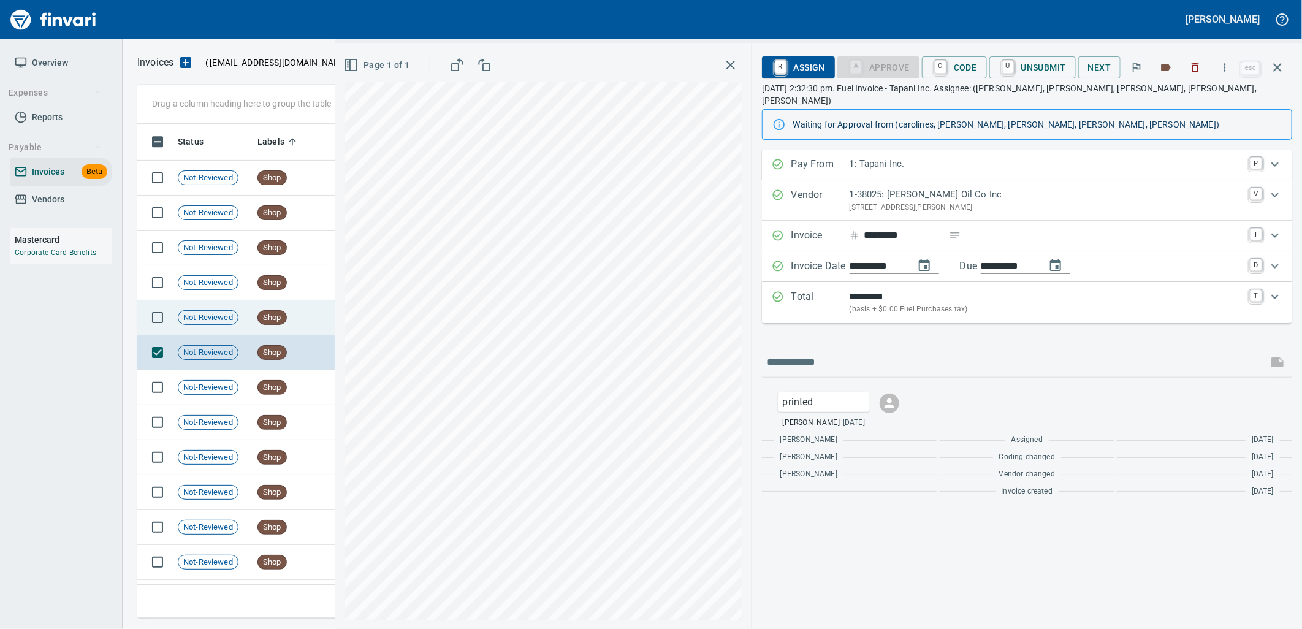
click at [264, 314] on span "Shop" at bounding box center [272, 318] width 28 height 12
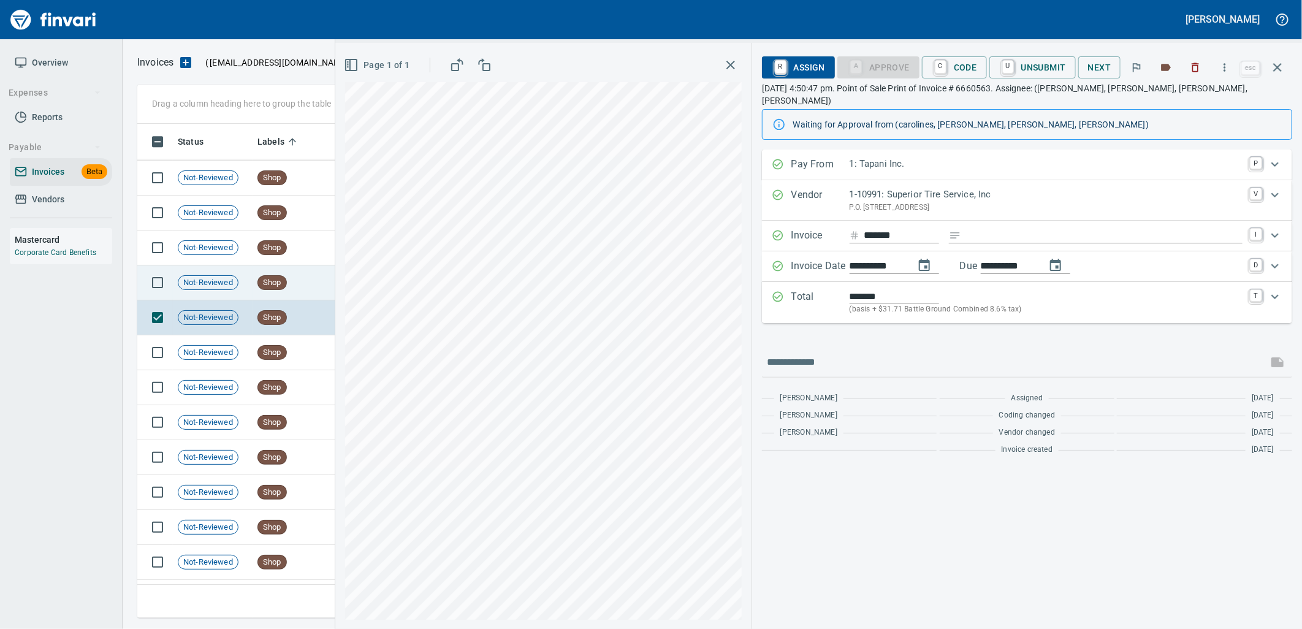
click at [278, 297] on td "Shop" at bounding box center [291, 282] width 77 height 35
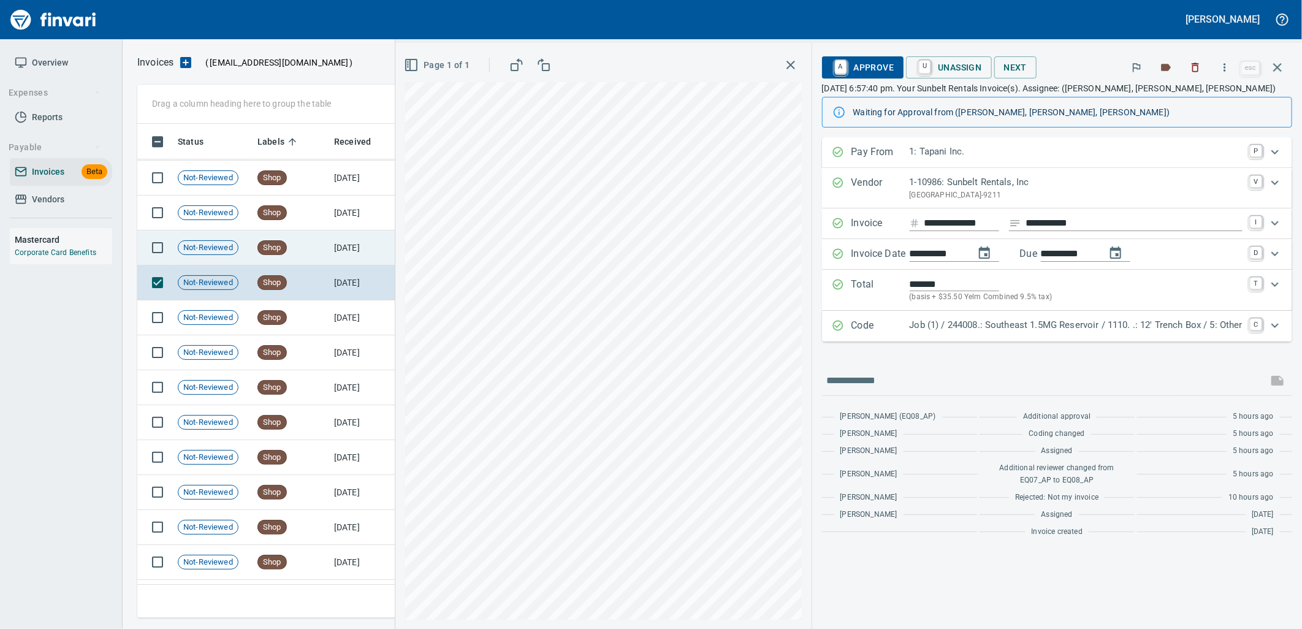
click at [359, 253] on td "[DATE]" at bounding box center [362, 247] width 67 height 35
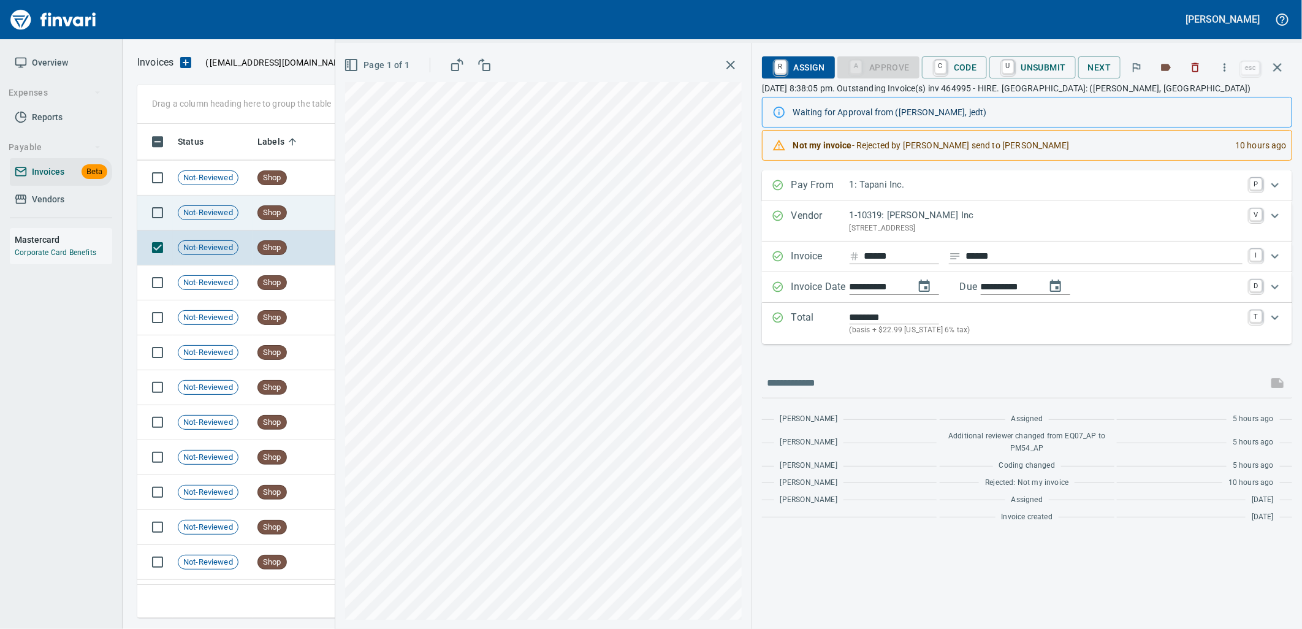
click at [291, 206] on td "Shop" at bounding box center [291, 213] width 77 height 35
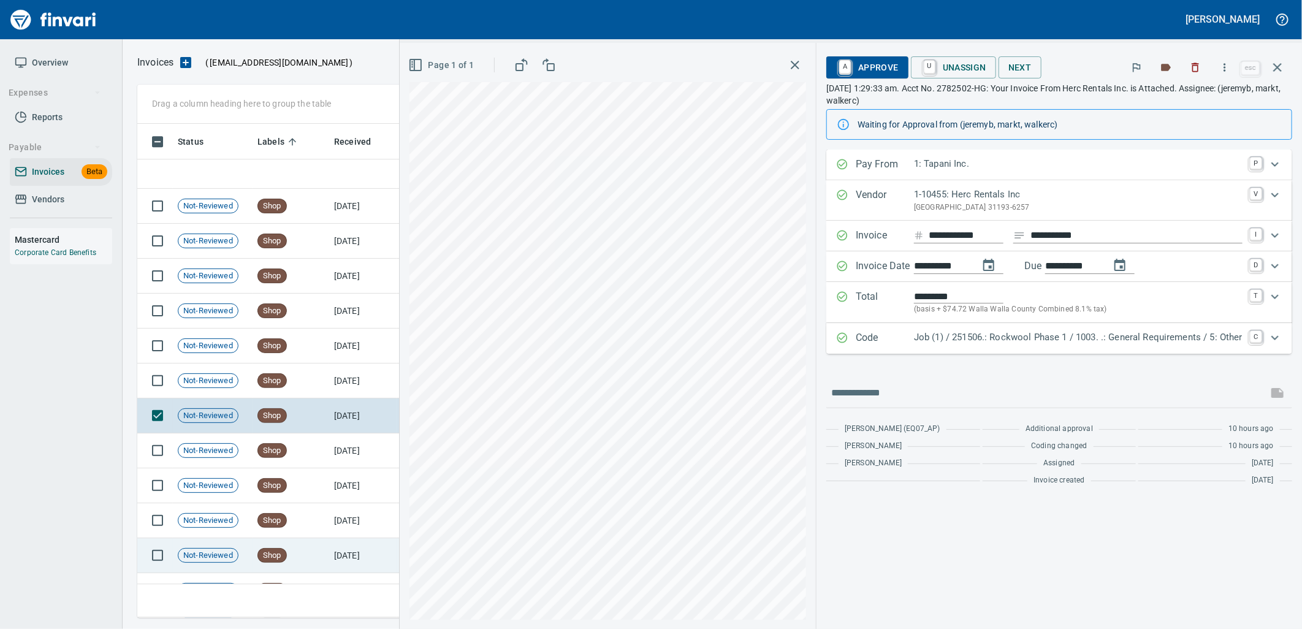
scroll to position [11104, 0]
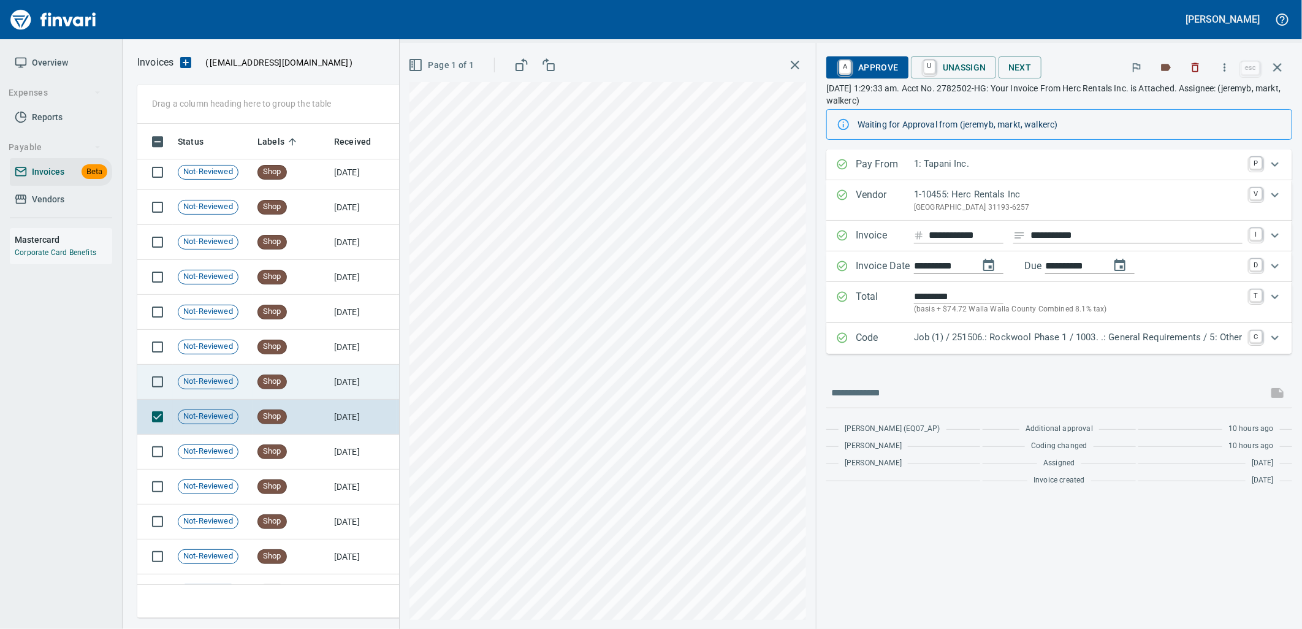
click at [284, 386] on span "Shop" at bounding box center [272, 382] width 28 height 12
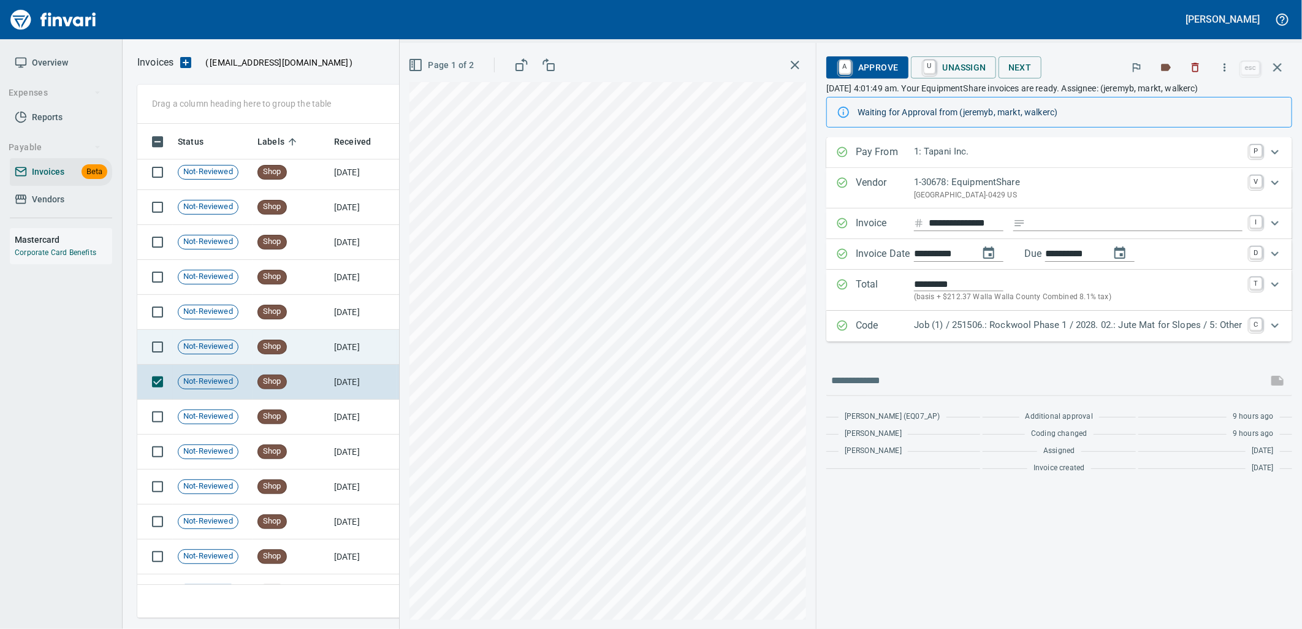
click at [300, 354] on td "Shop" at bounding box center [291, 347] width 77 height 35
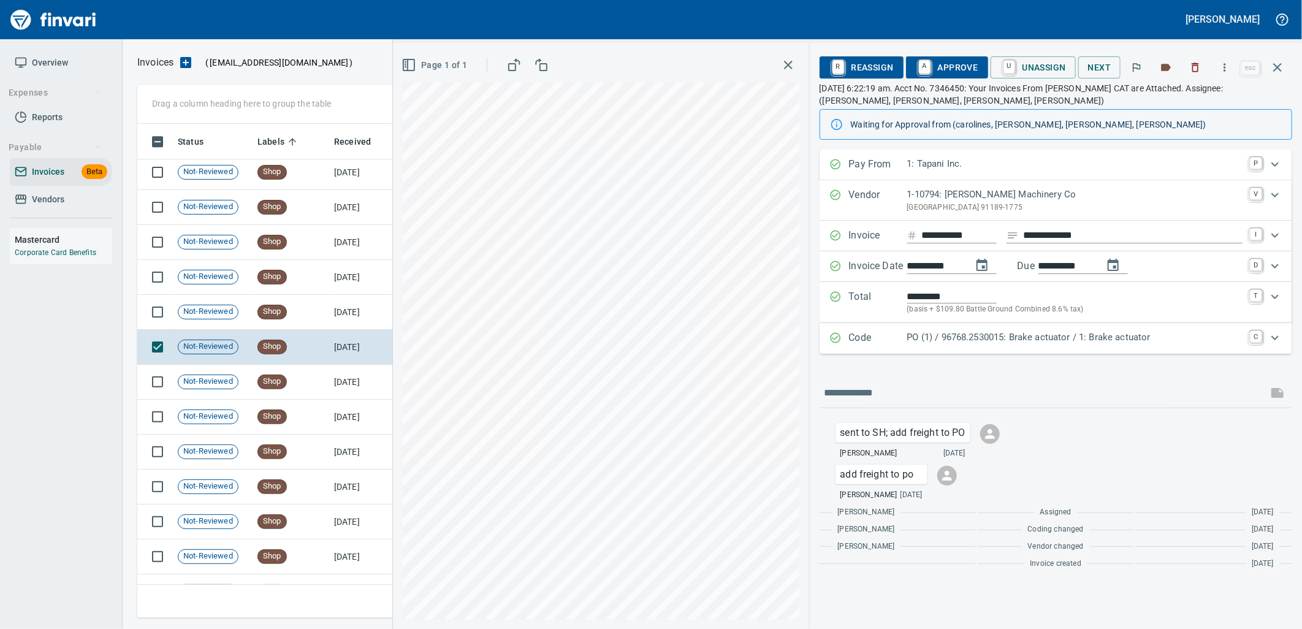
click at [1062, 340] on p "PO (1) / 96768.2530015: Brake actuator / 1: Brake actuator" at bounding box center [1074, 337] width 335 height 14
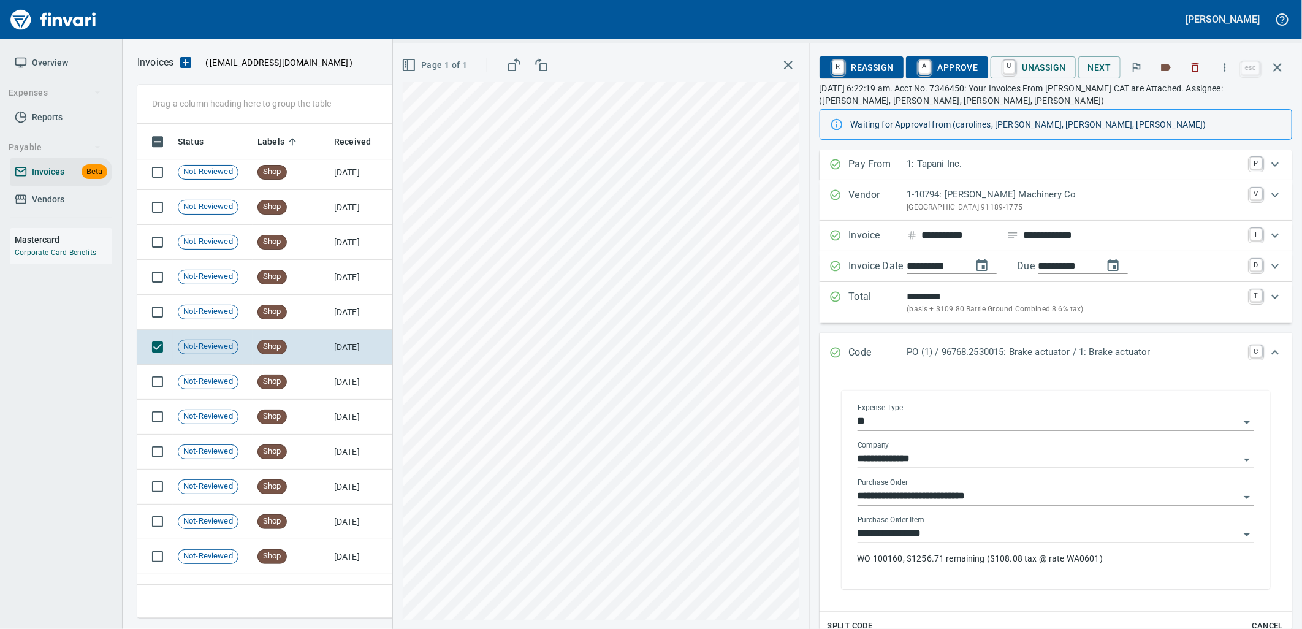
click at [978, 541] on input "**********" at bounding box center [1049, 533] width 382 height 17
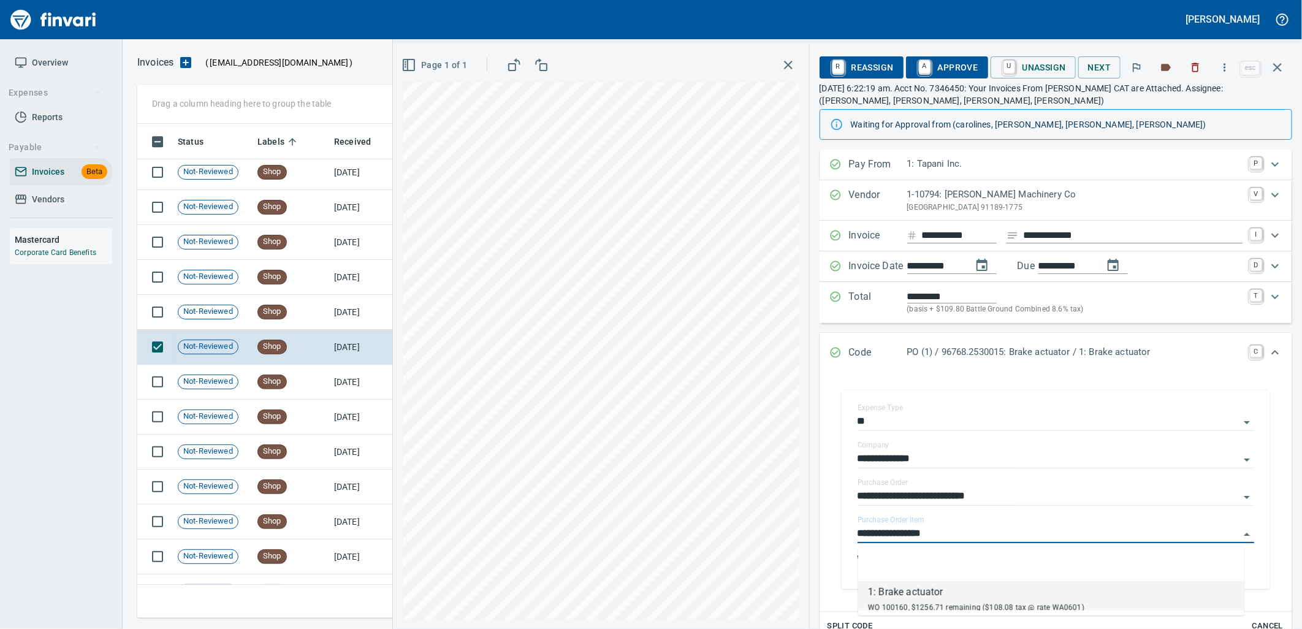
scroll to position [484, 1129]
click at [289, 318] on td "Shop" at bounding box center [291, 312] width 77 height 35
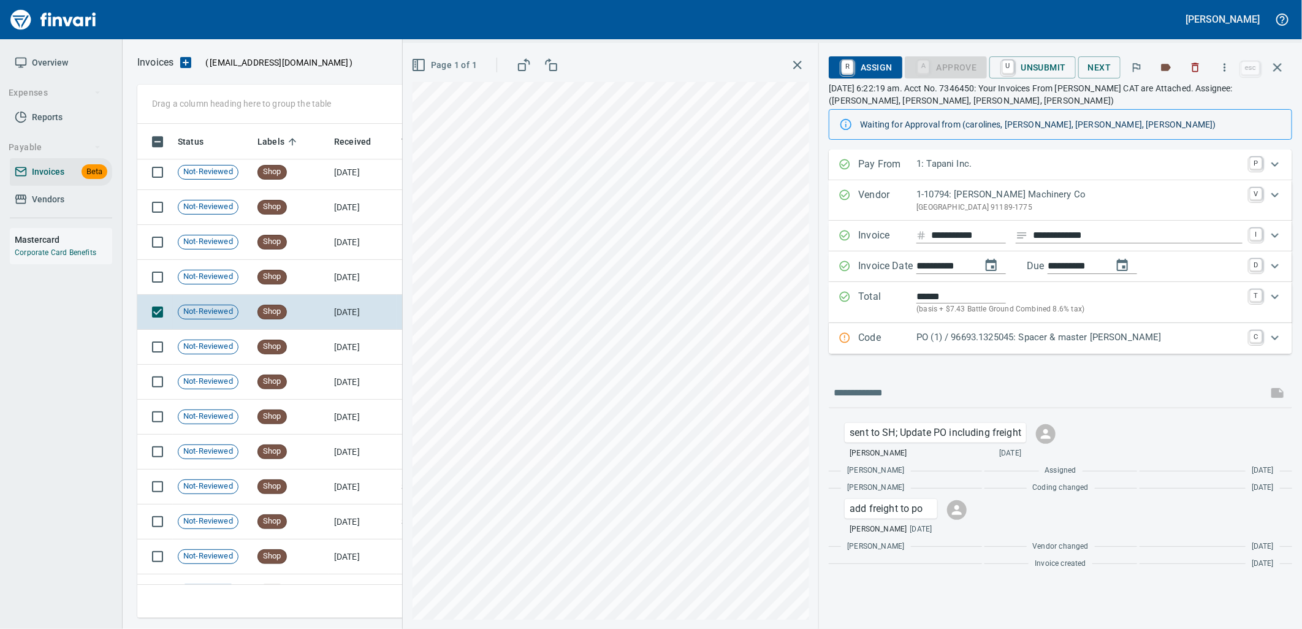
click at [939, 341] on p "PO (1) / 96693.1325045: Spacer & master [PERSON_NAME]" at bounding box center [1079, 337] width 326 height 14
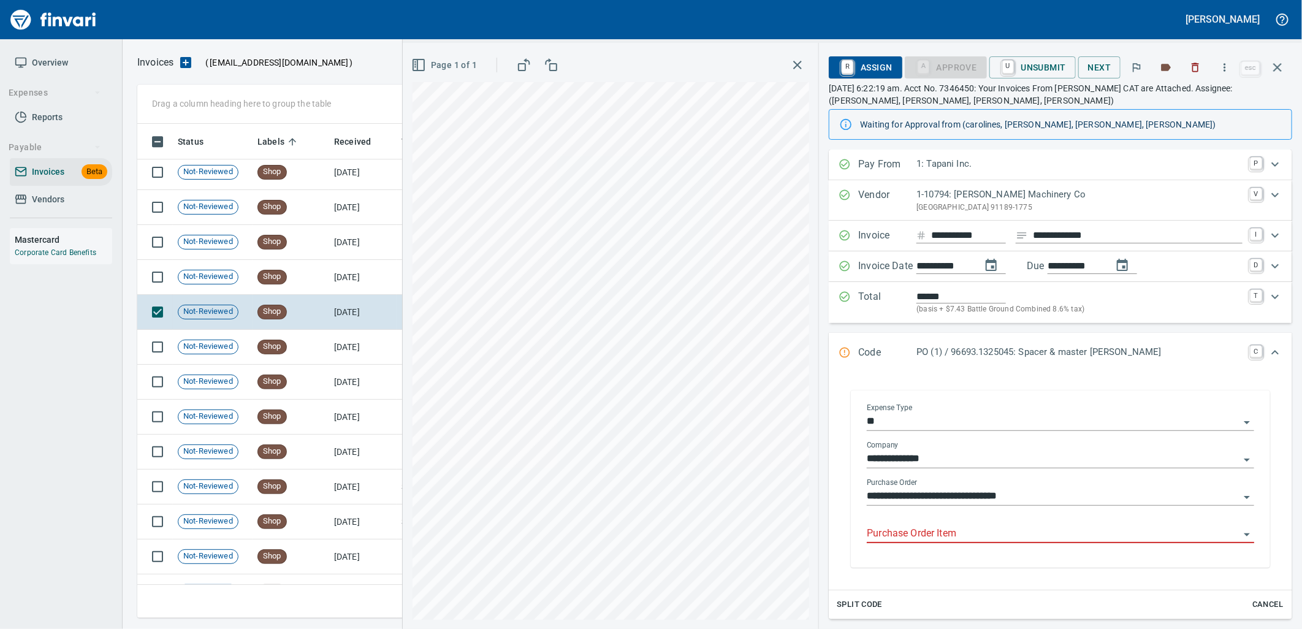
click at [987, 536] on input "Purchase Order Item" at bounding box center [1053, 533] width 373 height 17
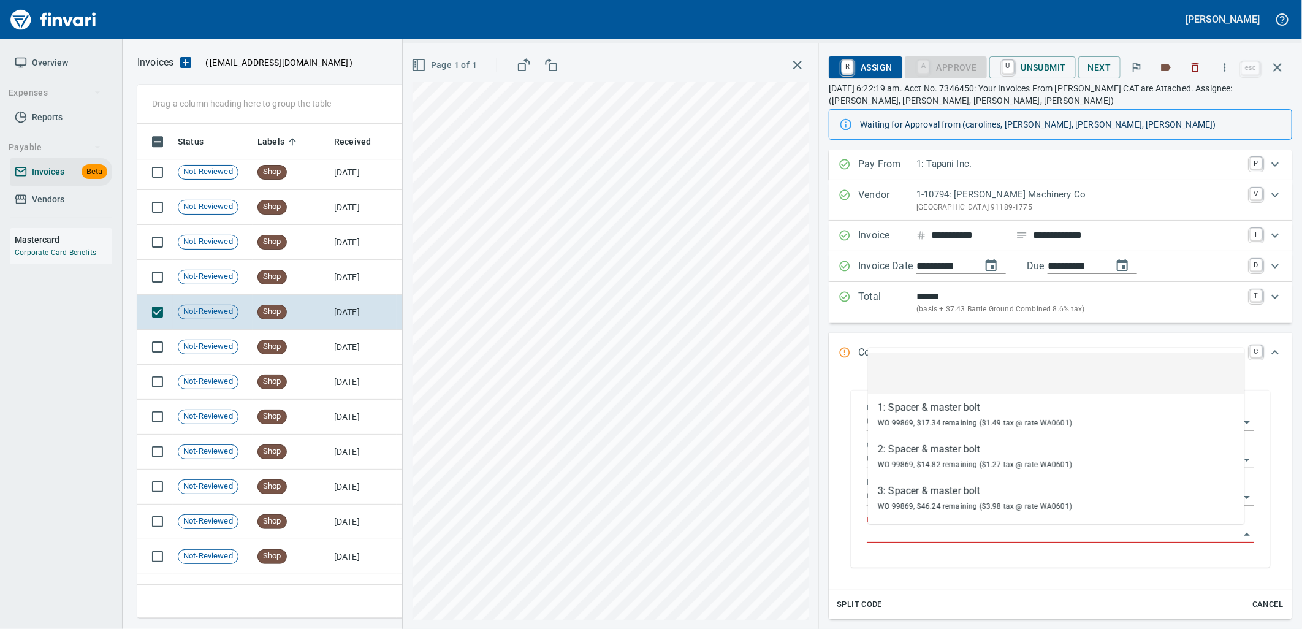
scroll to position [484, 1129]
click at [284, 262] on td "Shop" at bounding box center [291, 277] width 77 height 35
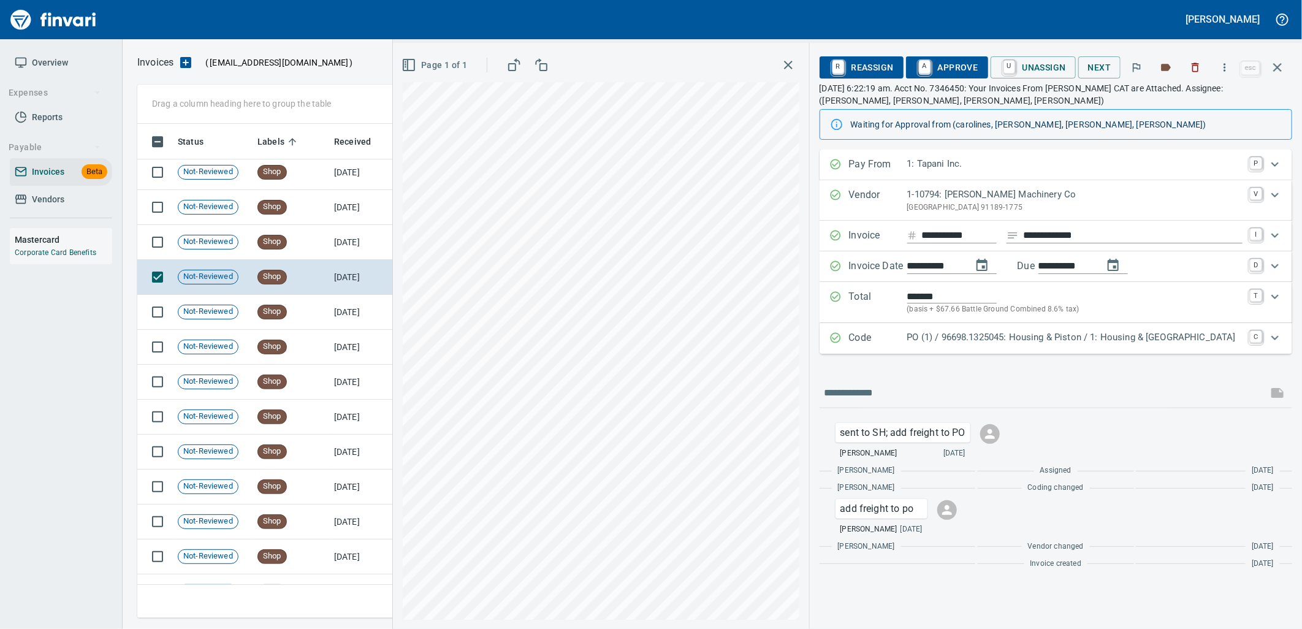
click at [955, 338] on p "PO (1) / 96698.1325045: Housing & Piston / 1: Housing & [GEOGRAPHIC_DATA]" at bounding box center [1074, 337] width 335 height 14
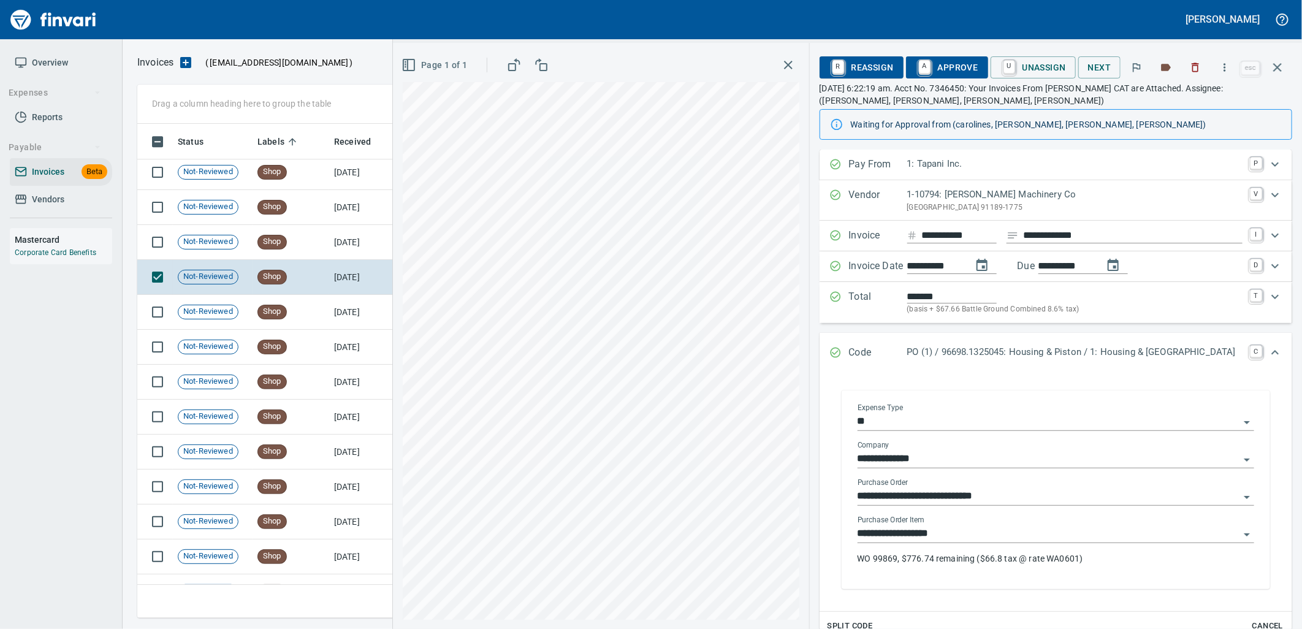
click at [956, 535] on input "**********" at bounding box center [1049, 533] width 382 height 17
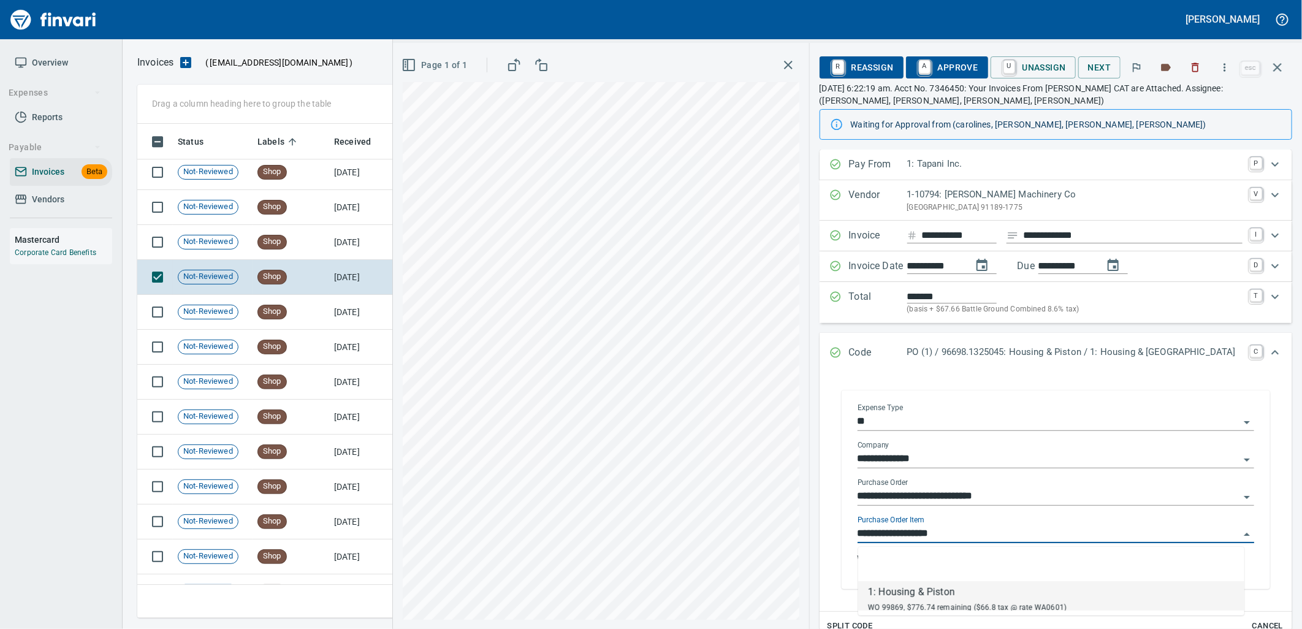
scroll to position [484, 1129]
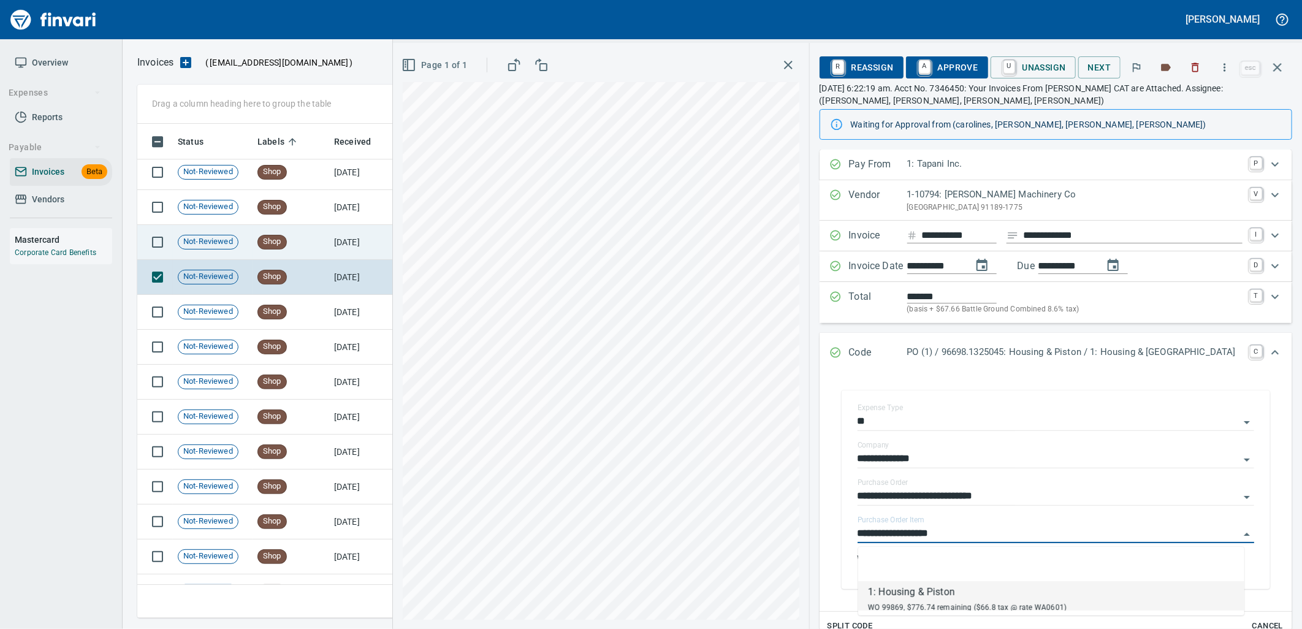
click at [303, 238] on td "Shop" at bounding box center [291, 242] width 77 height 35
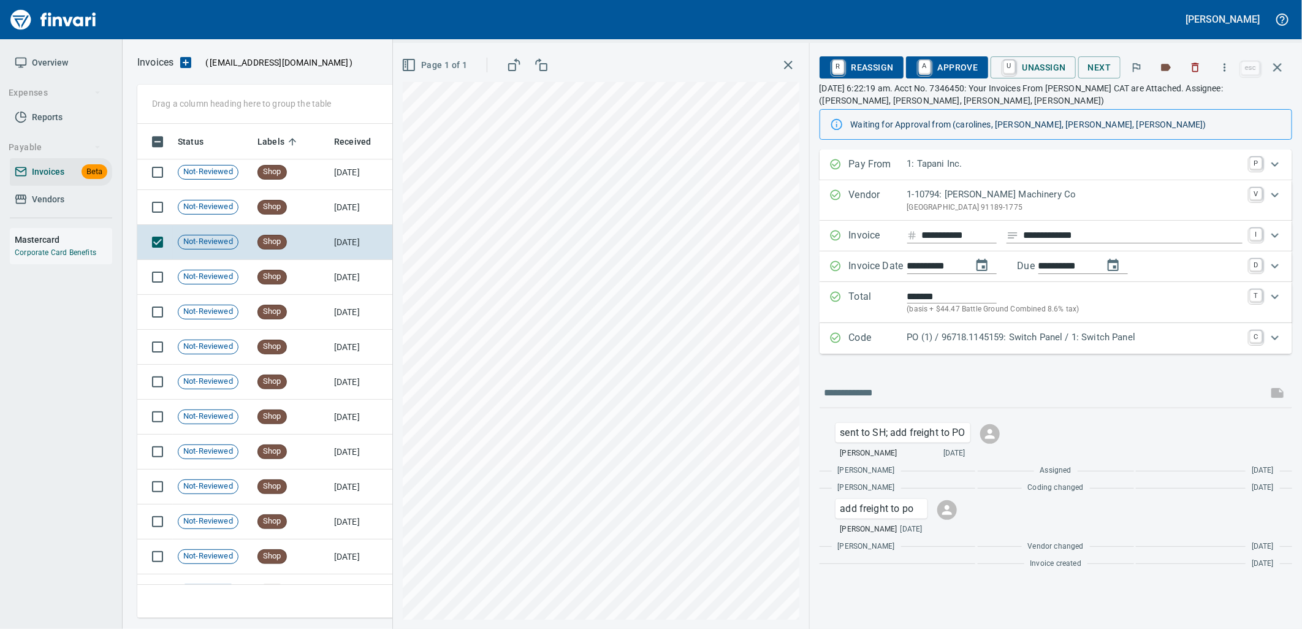
click at [1009, 346] on div "PO (1) / 96718.1145159: Switch Panel / 1: Switch Panel" at bounding box center [1074, 338] width 335 height 16
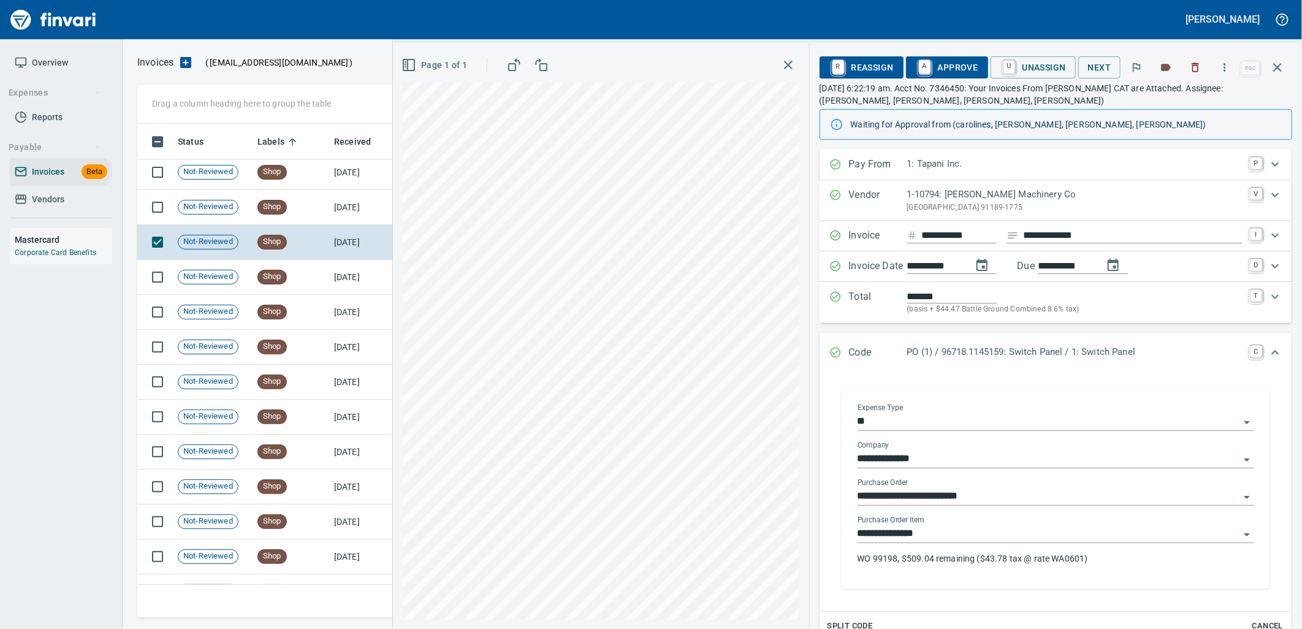
click at [953, 536] on input "**********" at bounding box center [1049, 533] width 382 height 17
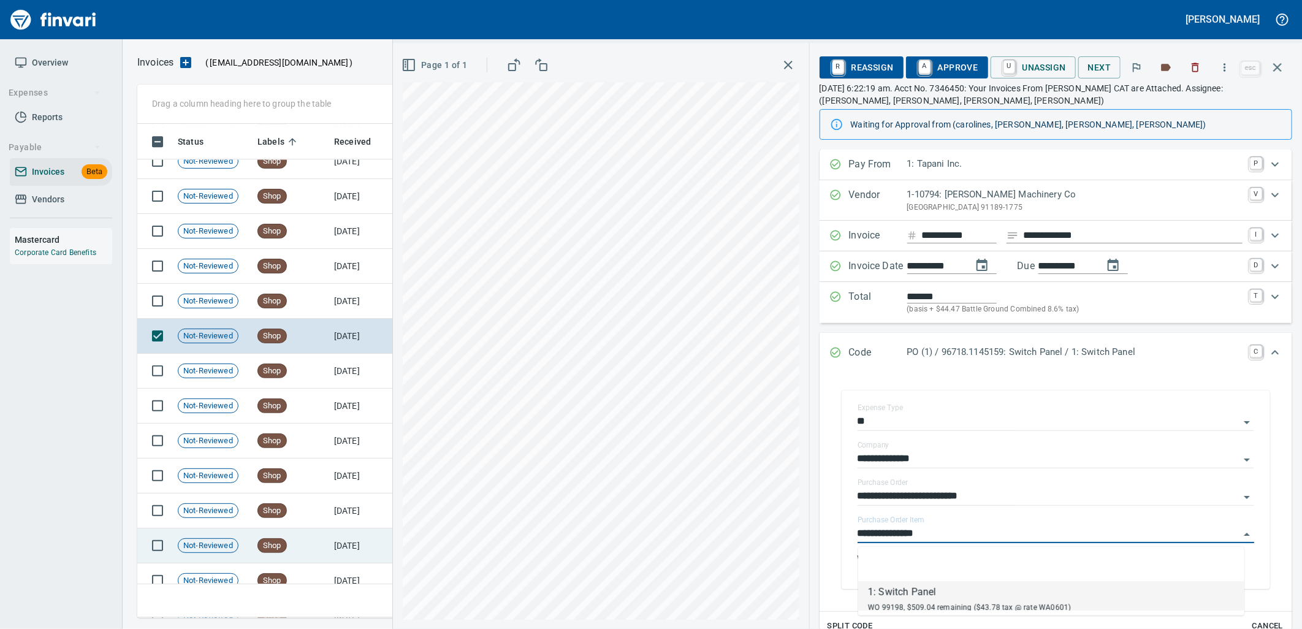
scroll to position [10900, 0]
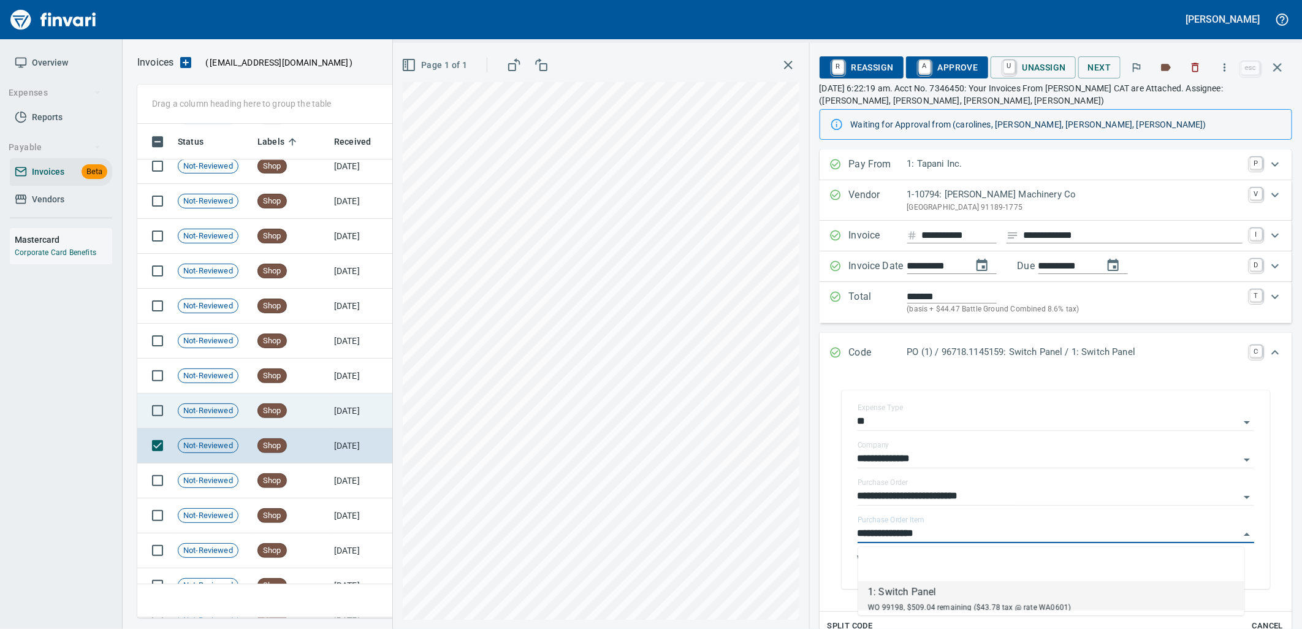
click at [305, 411] on td "Shop" at bounding box center [291, 411] width 77 height 35
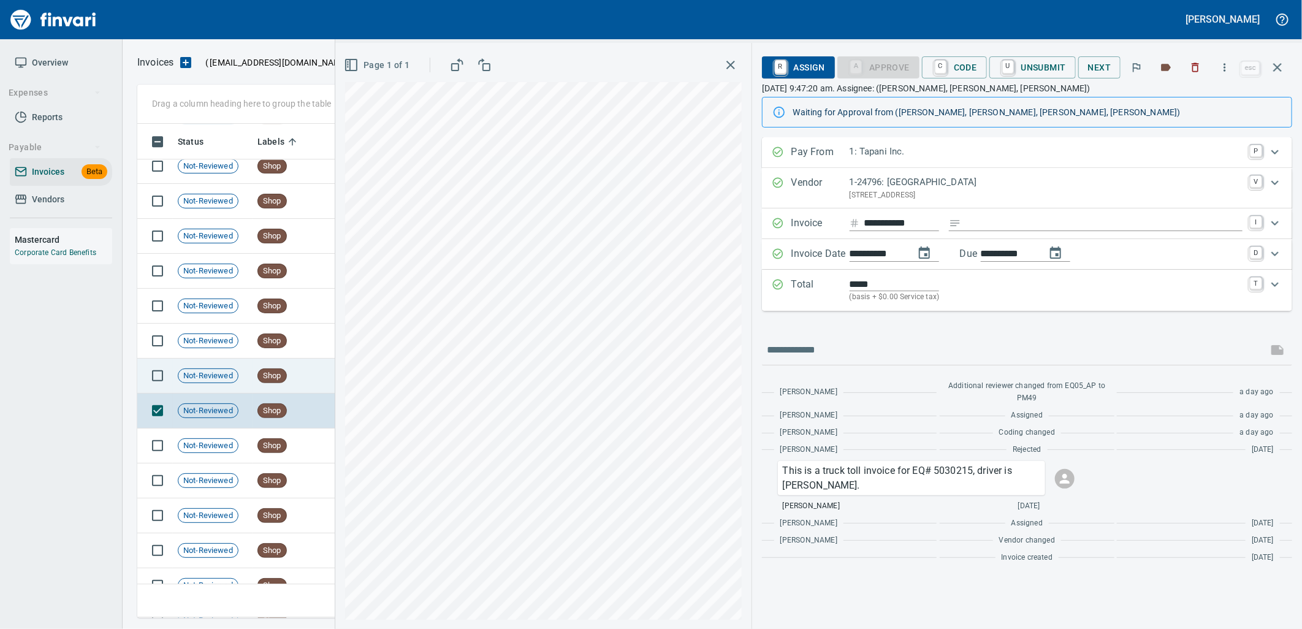
click at [295, 389] on td "Shop" at bounding box center [291, 376] width 77 height 35
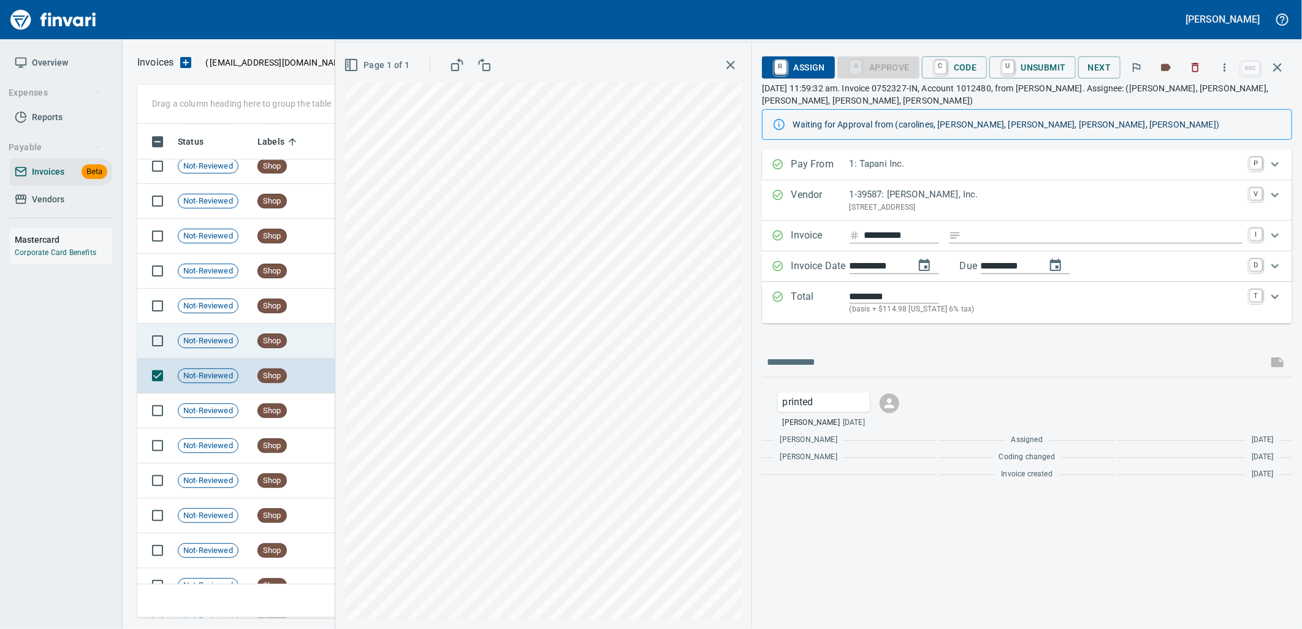
click at [296, 345] on td "Shop" at bounding box center [291, 341] width 77 height 35
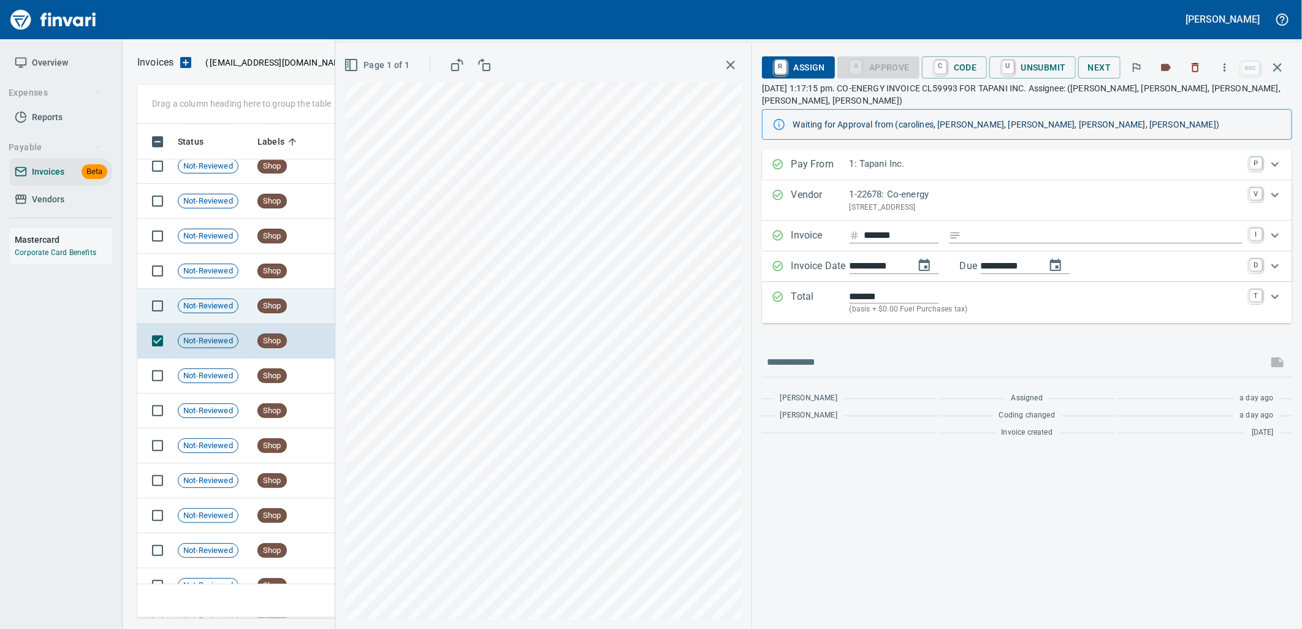
click at [291, 311] on td "Shop" at bounding box center [291, 306] width 77 height 35
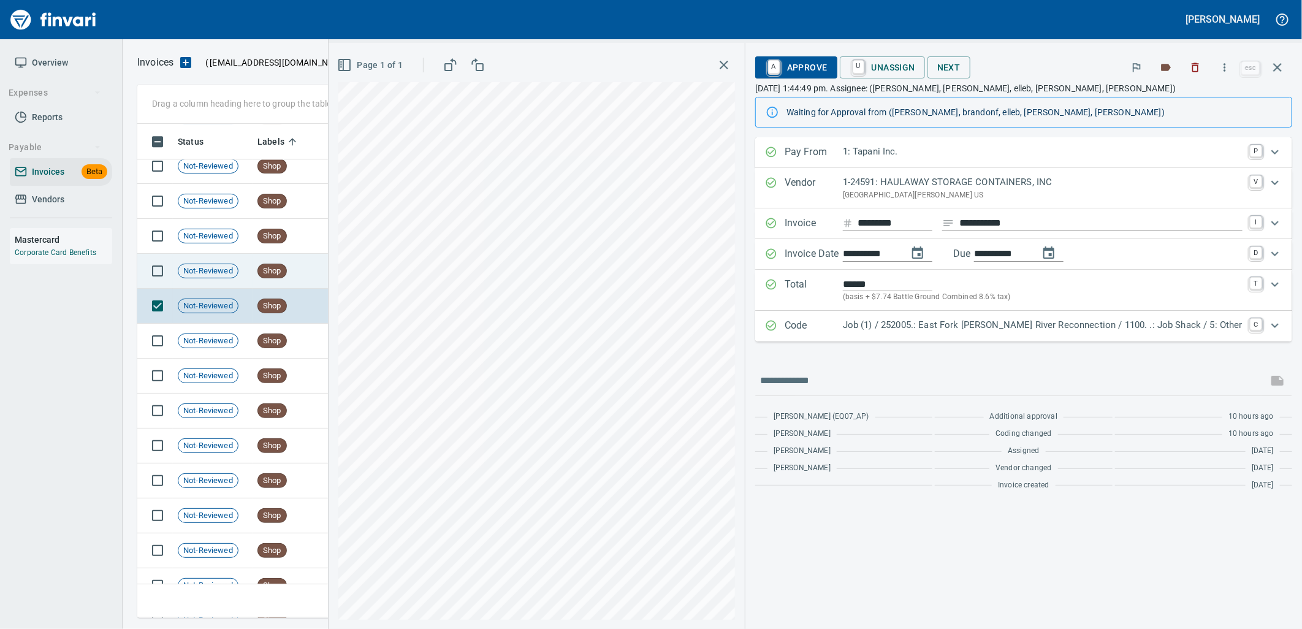
click at [290, 267] on td "Shop" at bounding box center [291, 271] width 77 height 35
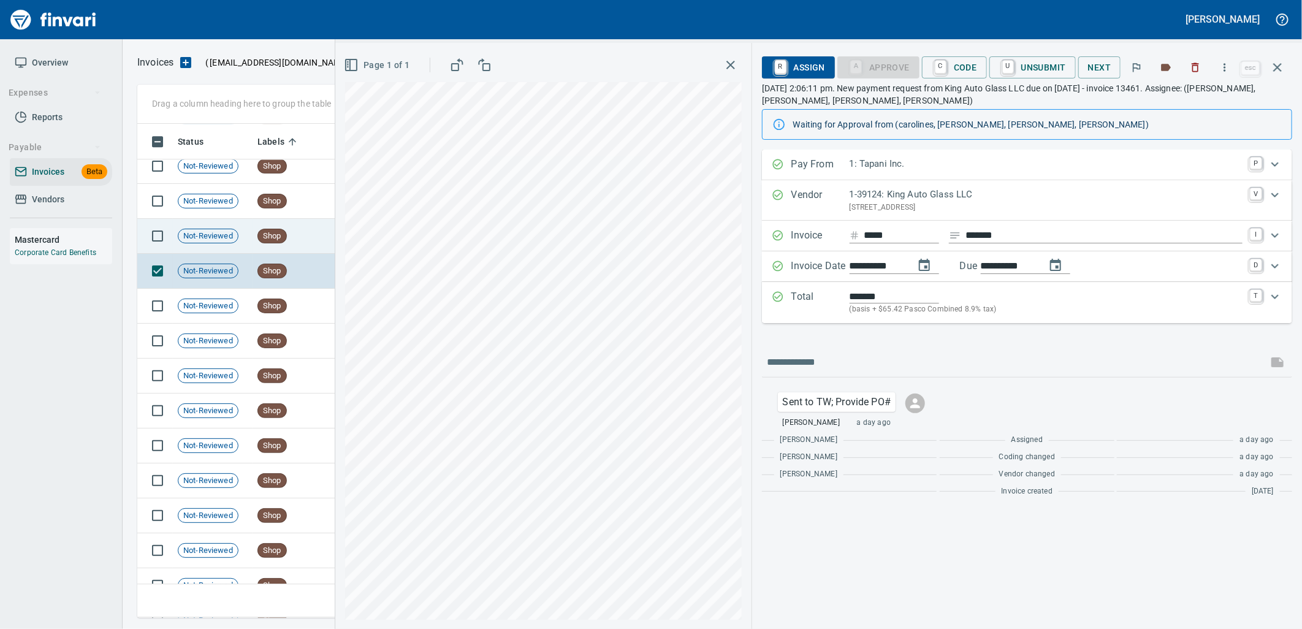
click at [297, 225] on td "Shop" at bounding box center [291, 236] width 77 height 35
